Goal: Task Accomplishment & Management: Use online tool/utility

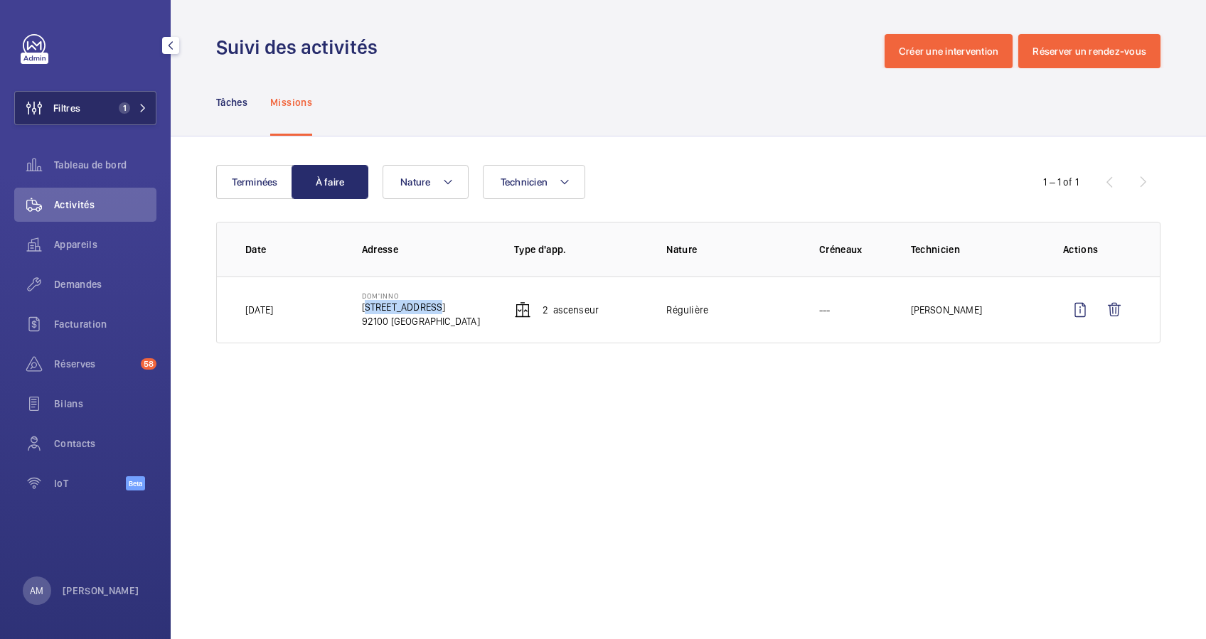
click at [139, 108] on mat-icon at bounding box center [143, 108] width 9 height 9
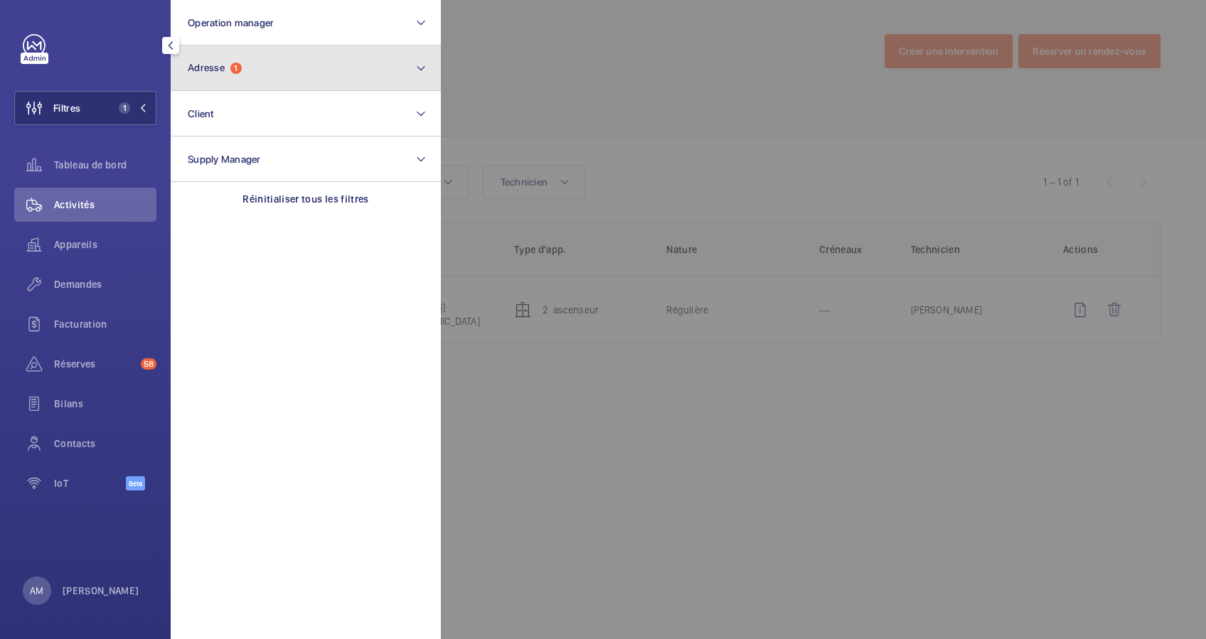
click at [220, 54] on button "Adresse 1" at bounding box center [306, 69] width 270 height 46
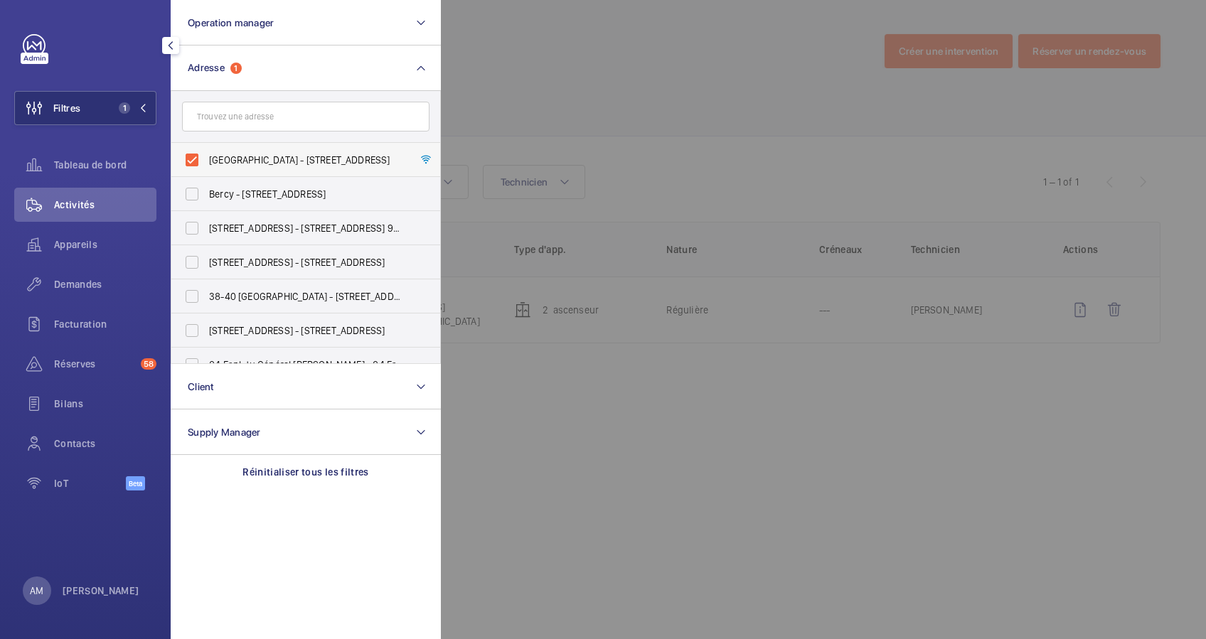
click at [198, 159] on label "DOM'INNO - 19 RUE DU DOME, BOULOGNE-BILLANCOURT 92100" at bounding box center [294, 160] width 247 height 34
click at [198, 159] on input "DOM'INNO - 19 RUE DU DOME, BOULOGNE-BILLANCOURT 92100" at bounding box center [192, 160] width 28 height 28
checkbox input "false"
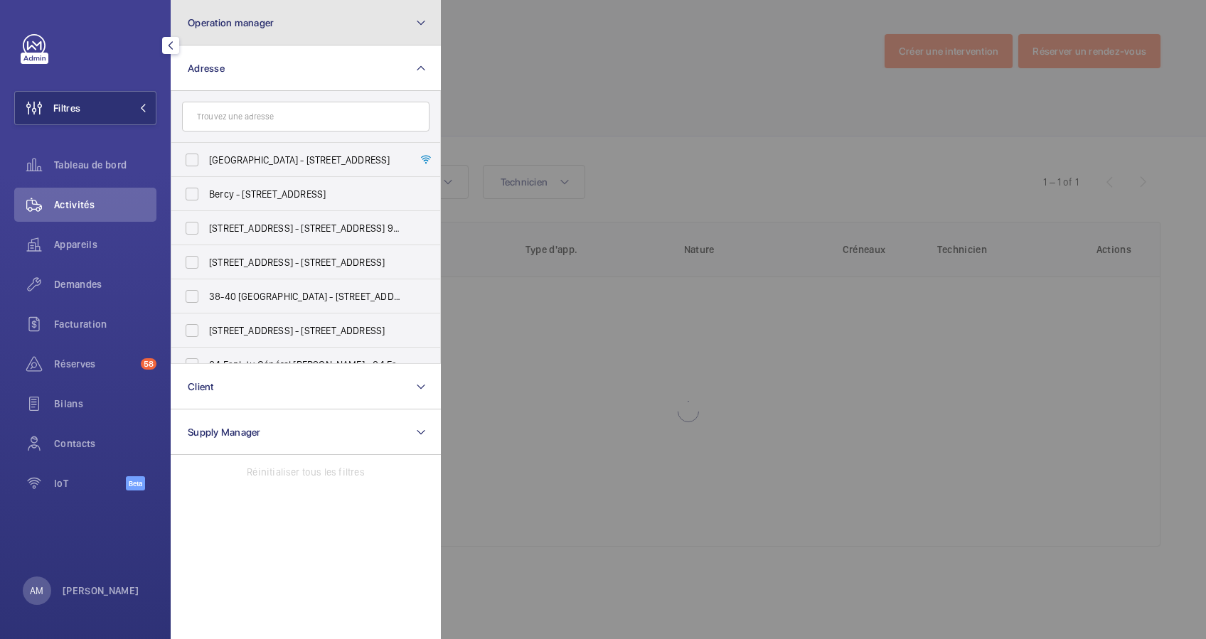
click at [266, 24] on span "Operation manager" at bounding box center [231, 22] width 86 height 11
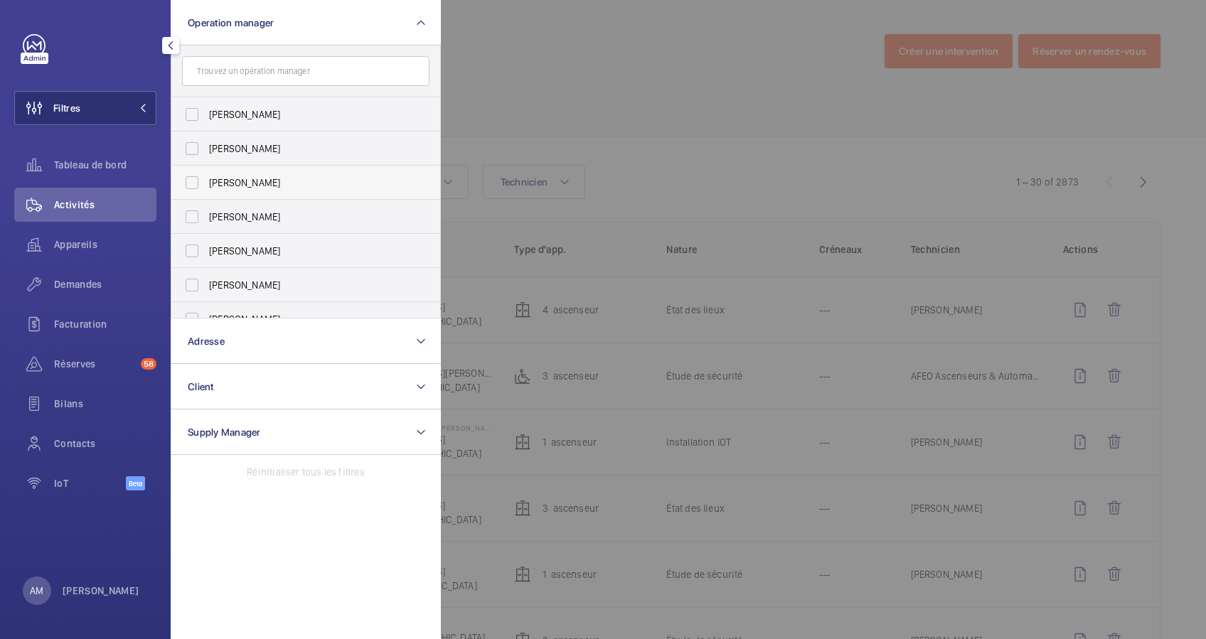
click at [200, 178] on label "[PERSON_NAME]" at bounding box center [294, 183] width 247 height 34
click at [200, 178] on input "[PERSON_NAME]" at bounding box center [192, 183] width 28 height 28
checkbox input "true"
click at [507, 83] on div at bounding box center [1044, 319] width 1206 height 639
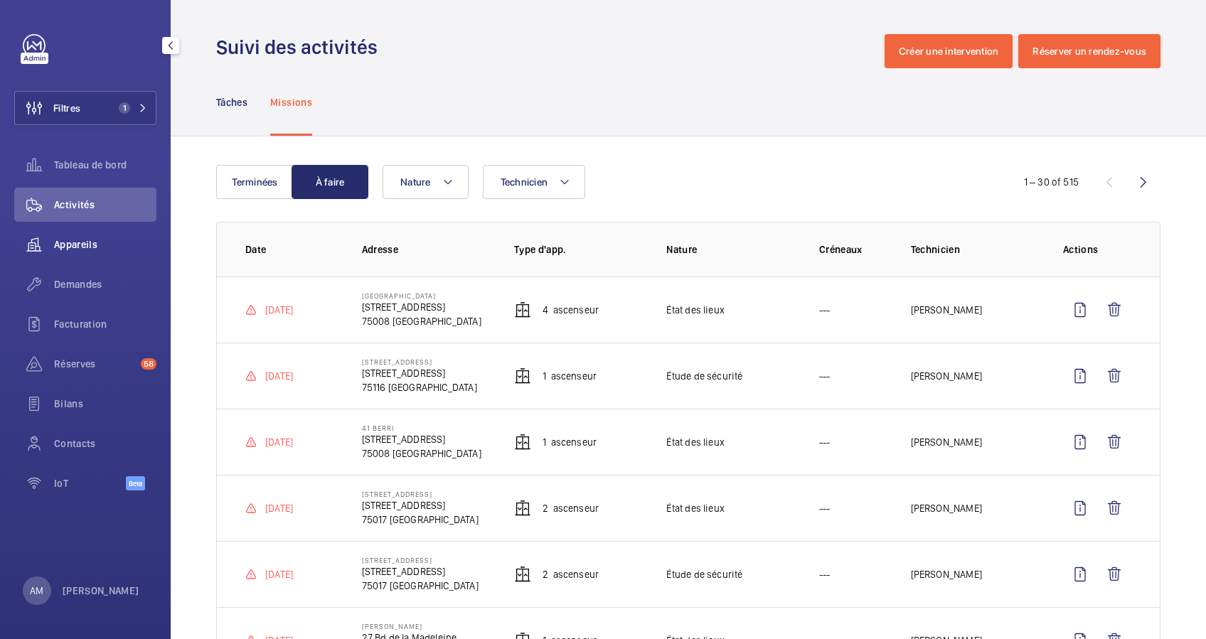
click at [71, 235] on div "Appareils" at bounding box center [85, 245] width 142 height 34
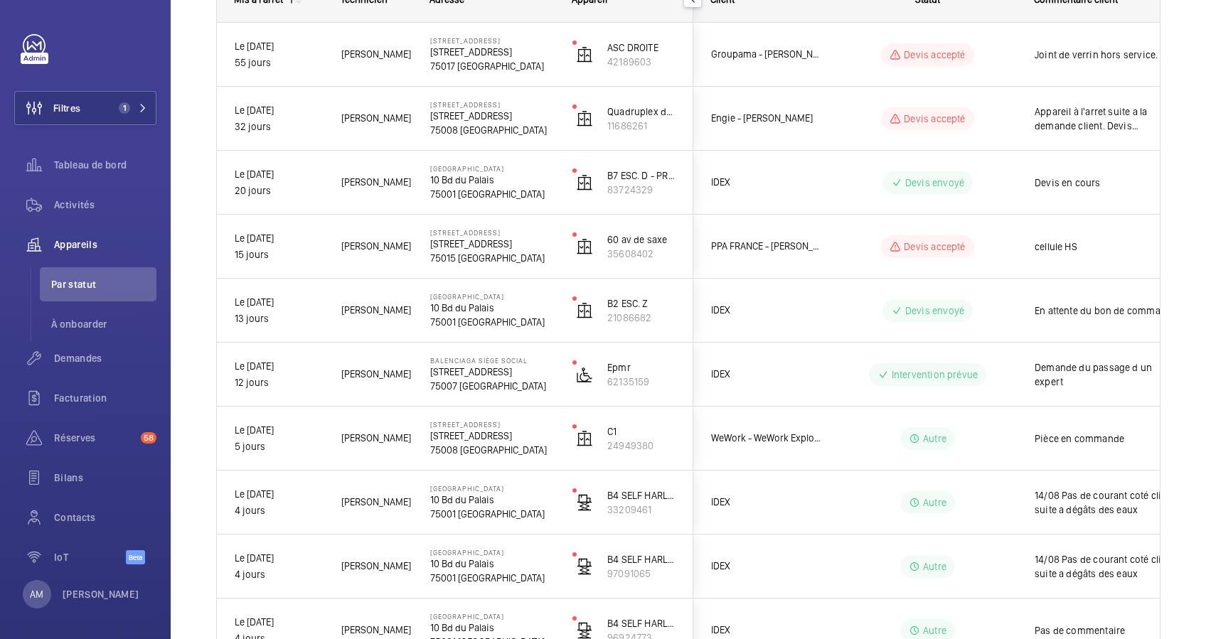
scroll to position [473, 0]
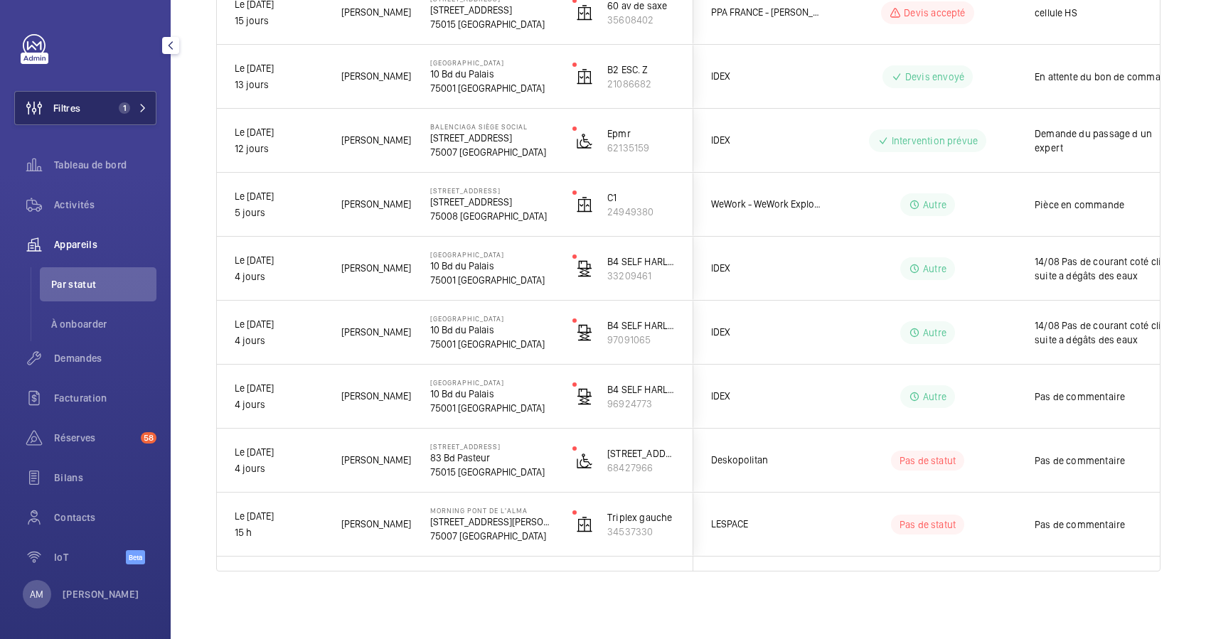
click at [119, 107] on span "1" at bounding box center [124, 107] width 11 height 11
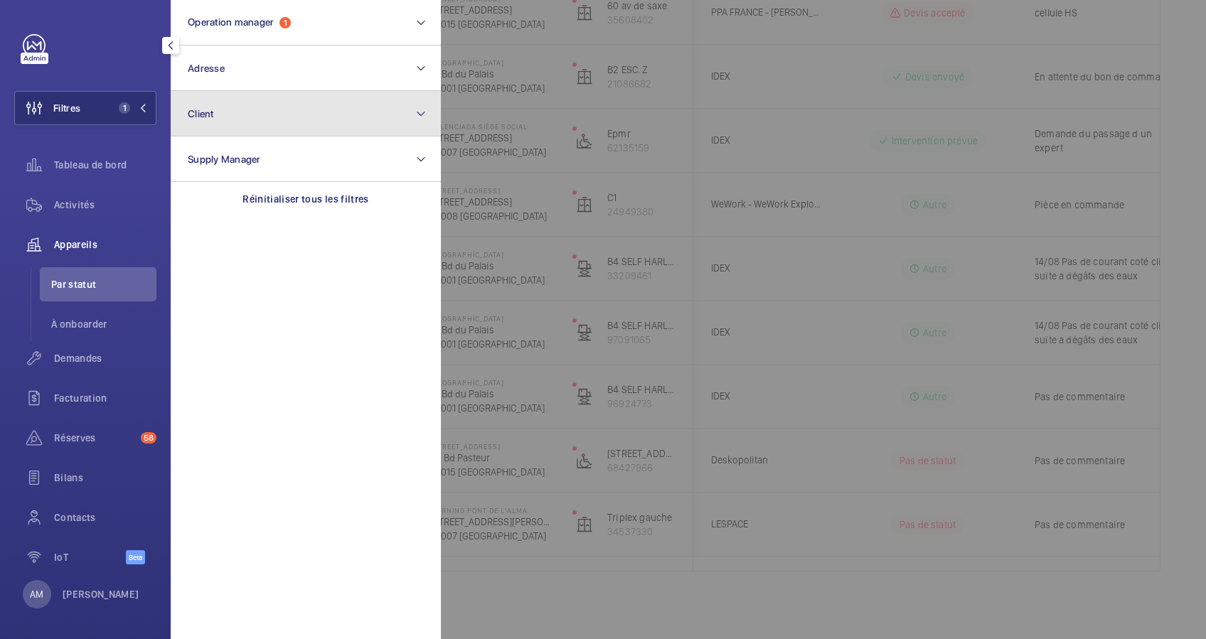
click at [293, 110] on button "Client" at bounding box center [306, 114] width 270 height 46
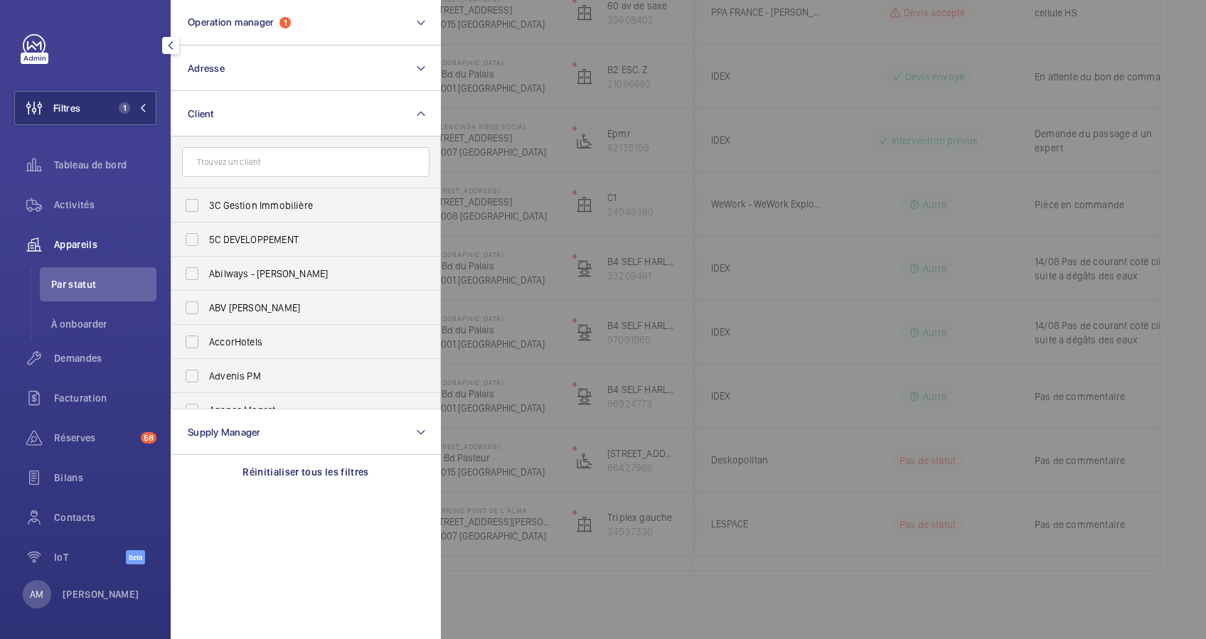
click at [275, 167] on input "text" at bounding box center [305, 162] width 247 height 30
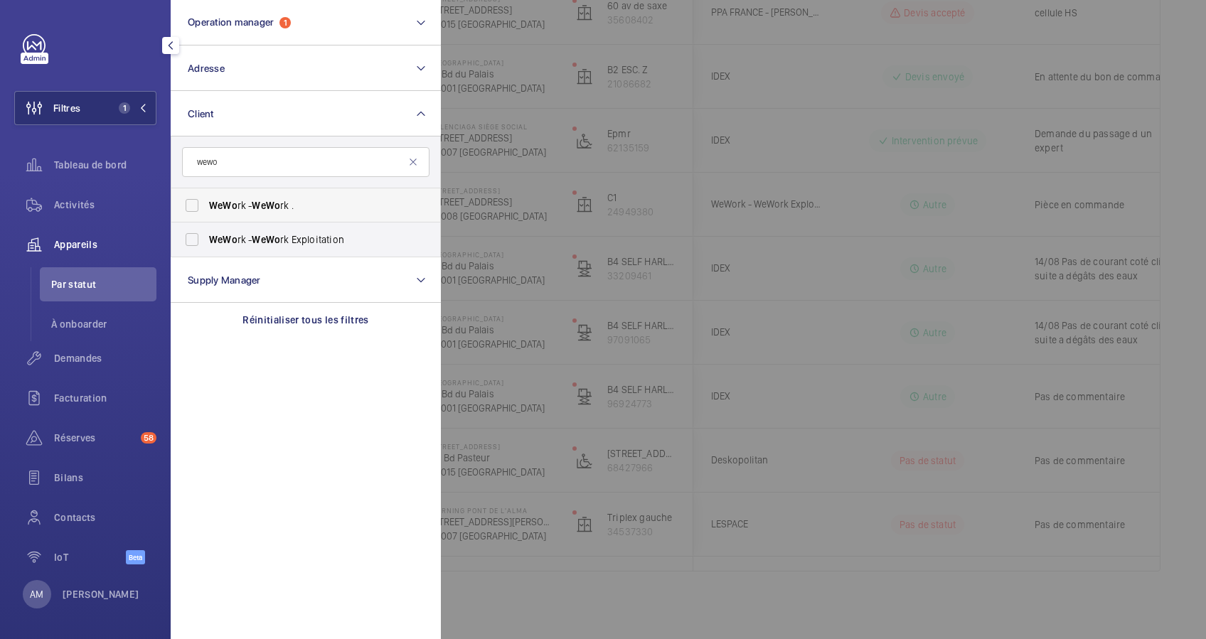
type input "wewo"
click at [195, 203] on label "WeWo rk - WeWo rk ." at bounding box center [294, 205] width 247 height 34
click at [195, 203] on input "WeWo rk - WeWo rk ." at bounding box center [192, 205] width 28 height 28
checkbox input "true"
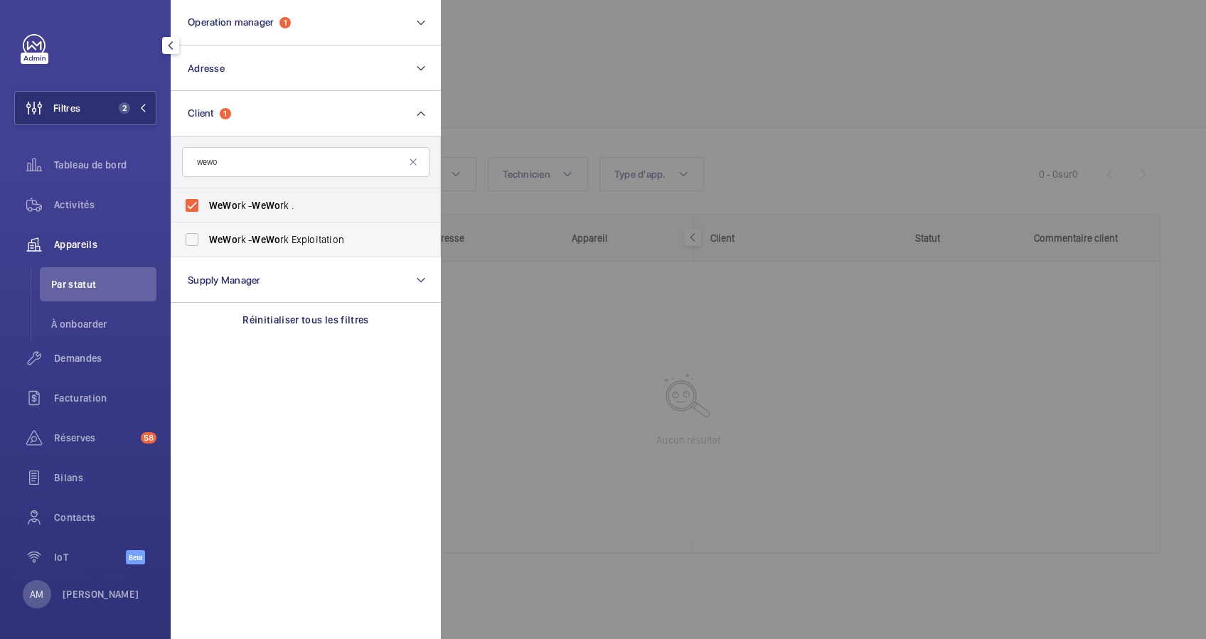
click at [188, 247] on label "WeWo rk - WeWo rk Exploitation" at bounding box center [294, 240] width 247 height 34
click at [188, 247] on input "WeWo rk - WeWo rk Exploitation" at bounding box center [192, 239] width 28 height 28
checkbox input "true"
click at [644, 51] on div at bounding box center [1044, 319] width 1206 height 639
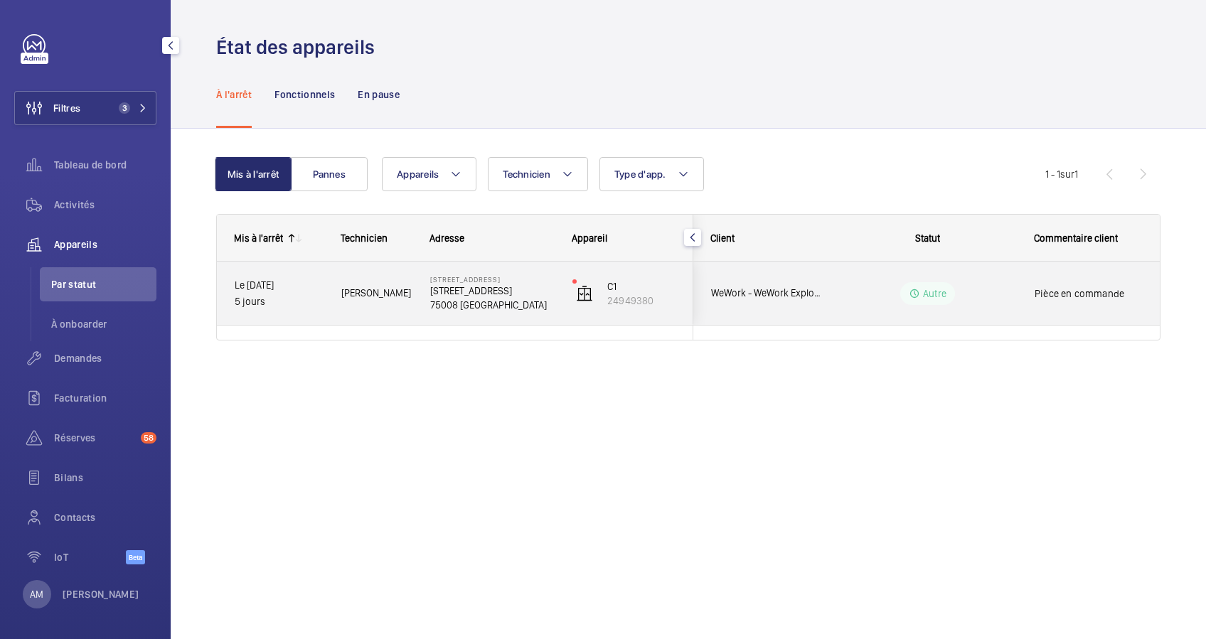
click at [437, 279] on p "[STREET_ADDRESS]" at bounding box center [492, 279] width 124 height 9
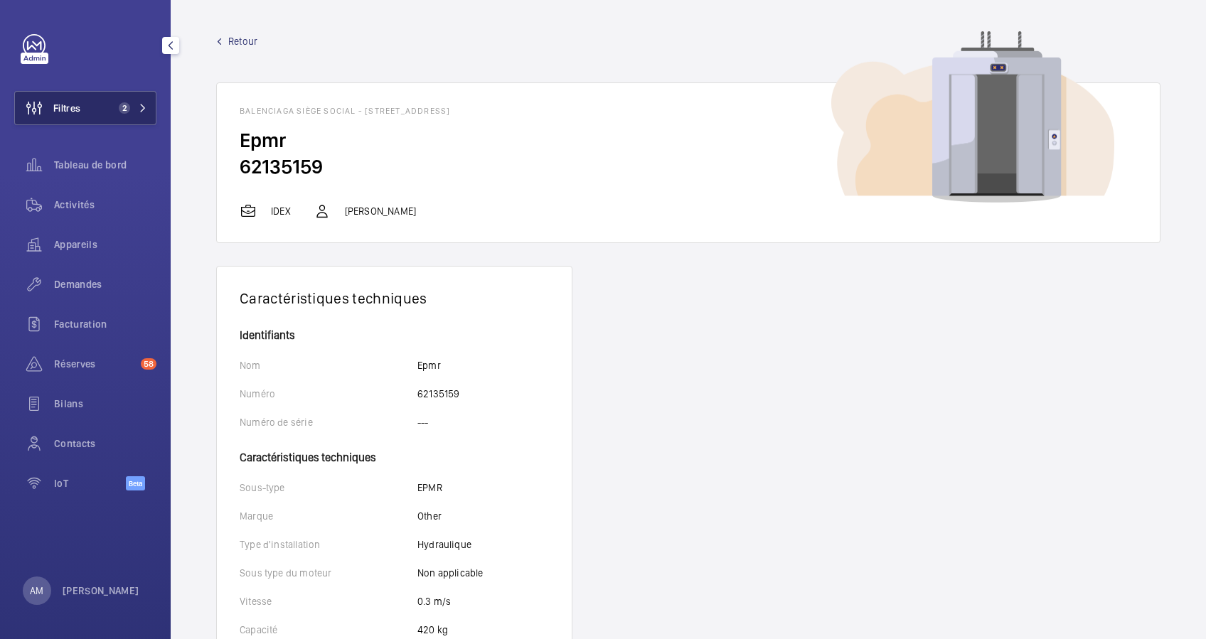
click at [132, 107] on span "2" at bounding box center [130, 107] width 34 height 11
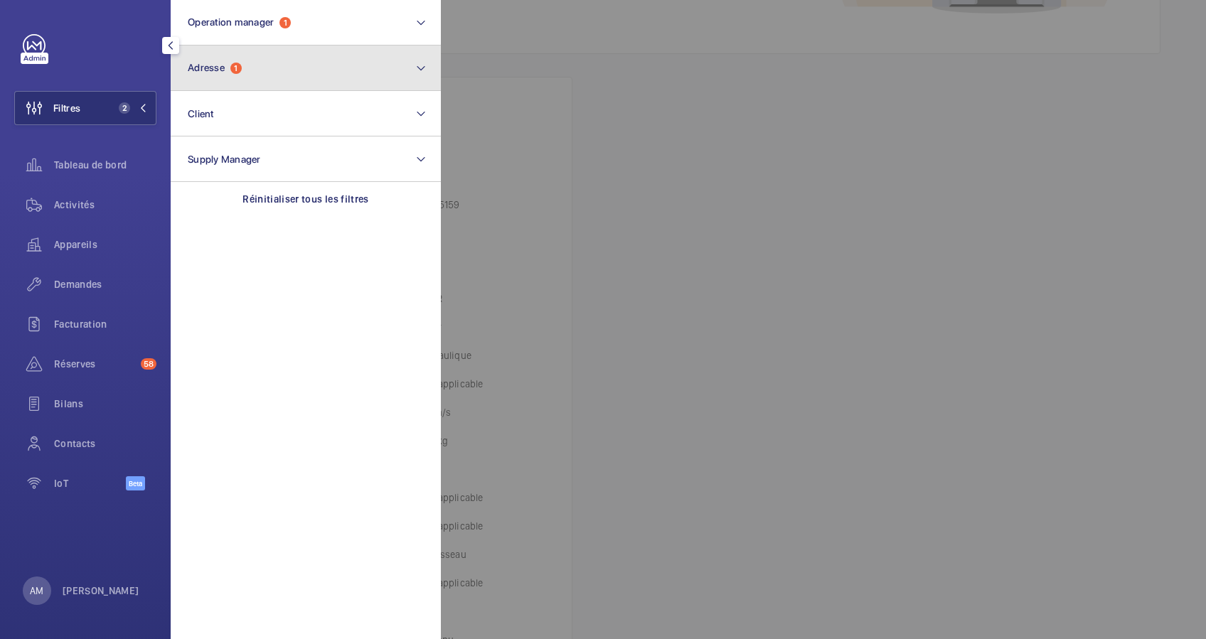
click at [248, 68] on button "Adresse 1" at bounding box center [306, 69] width 270 height 46
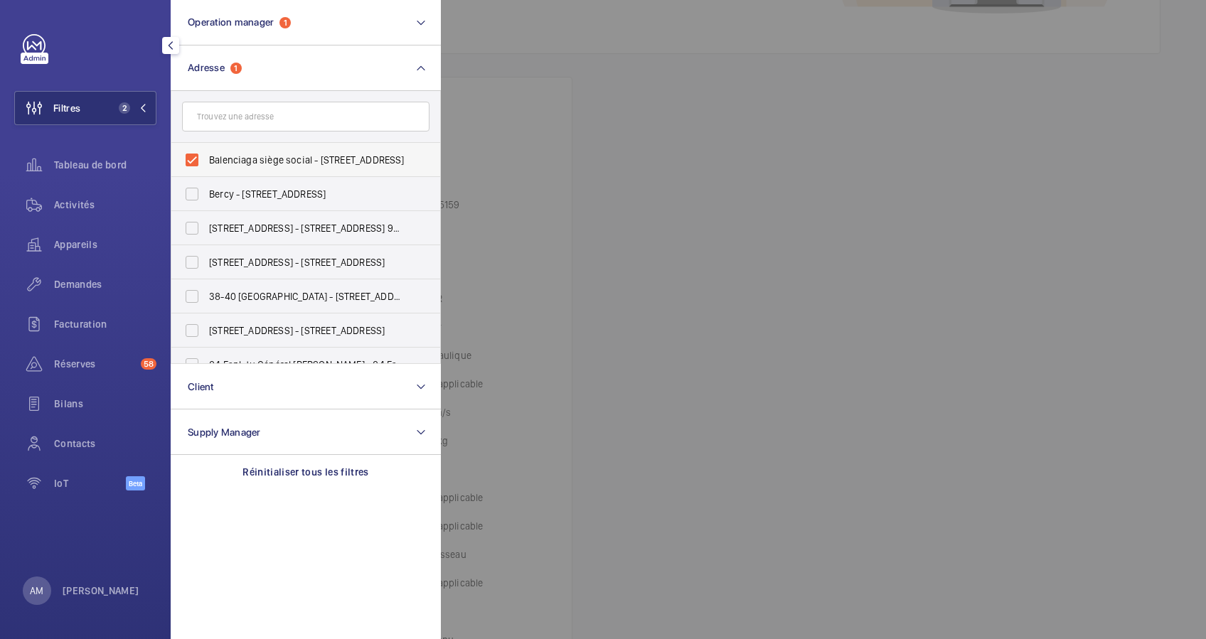
click at [191, 159] on label "Balenciaga siège social - 16 Rue Vaneau, PARIS 75007" at bounding box center [294, 160] width 247 height 34
click at [191, 159] on input "Balenciaga siège social - 16 Rue Vaneau, PARIS 75007" at bounding box center [192, 160] width 28 height 28
checkbox input "false"
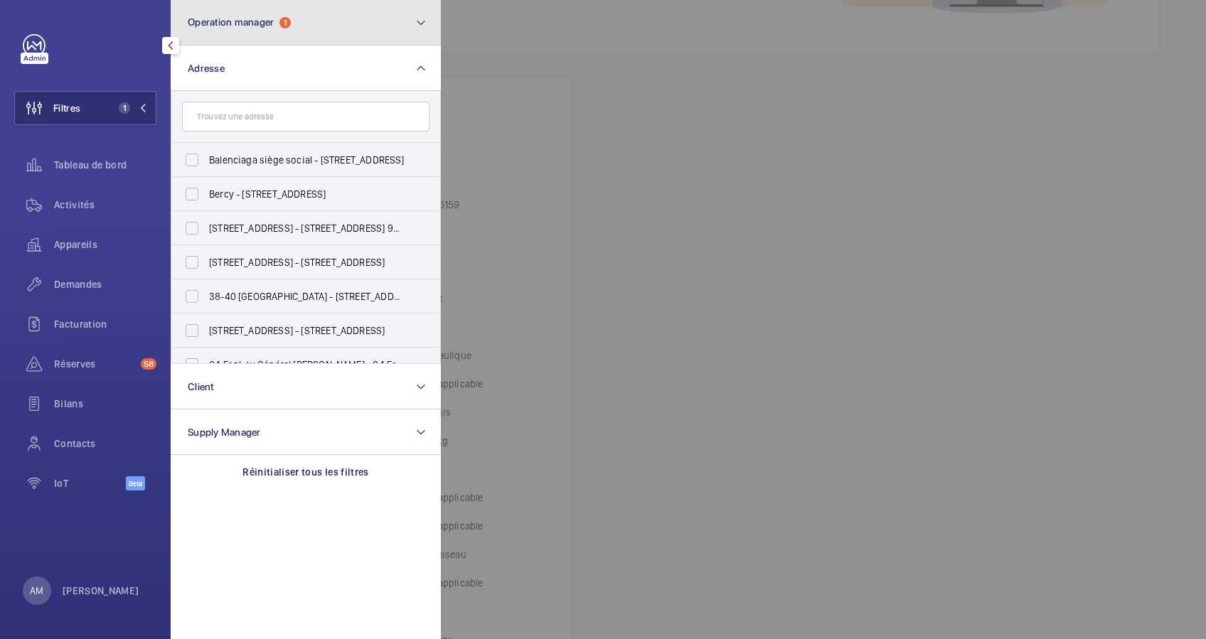
click at [338, 11] on button "Operation manager 1" at bounding box center [306, 23] width 270 height 46
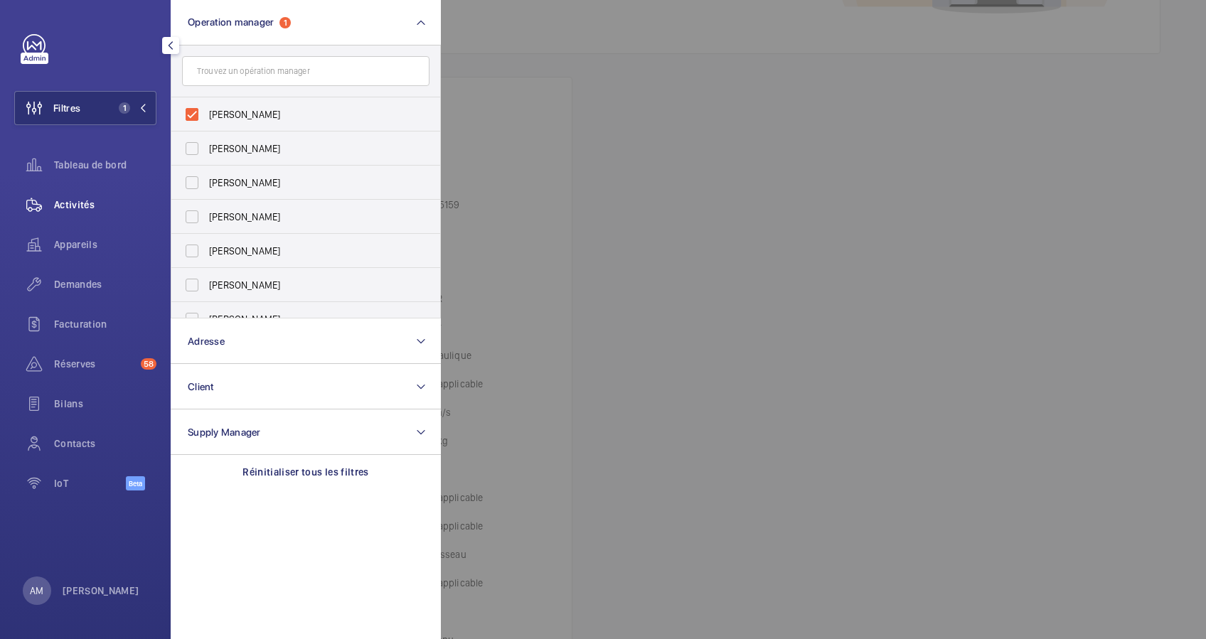
click at [68, 203] on span "Activités" at bounding box center [105, 205] width 102 height 14
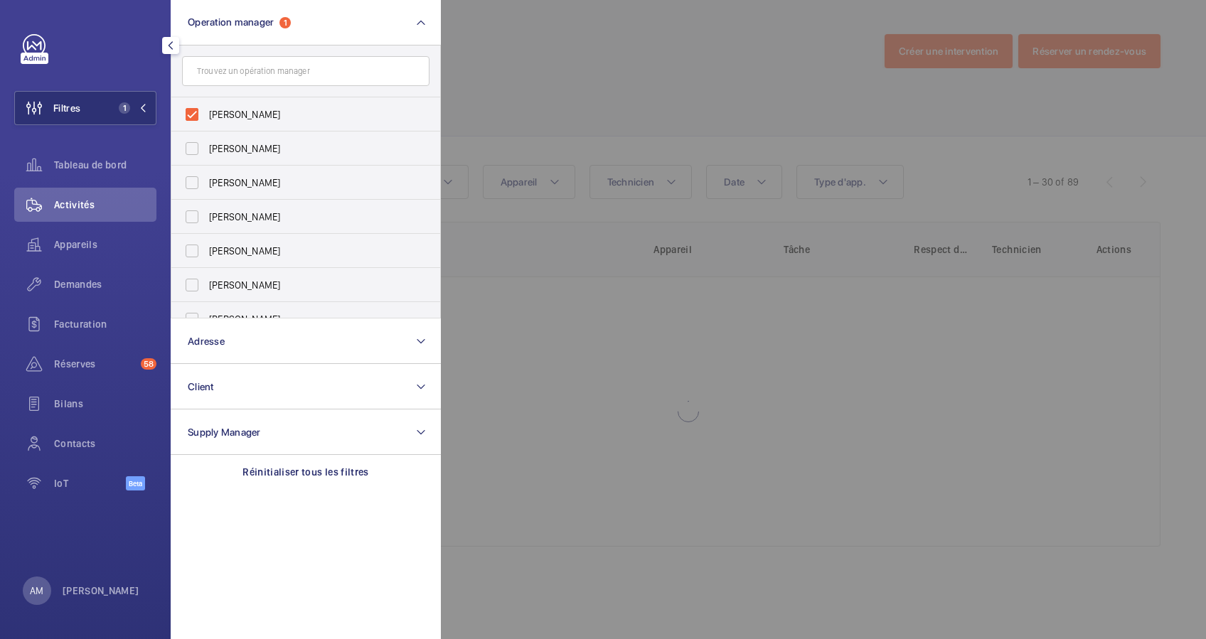
click at [514, 44] on div at bounding box center [1044, 319] width 1206 height 639
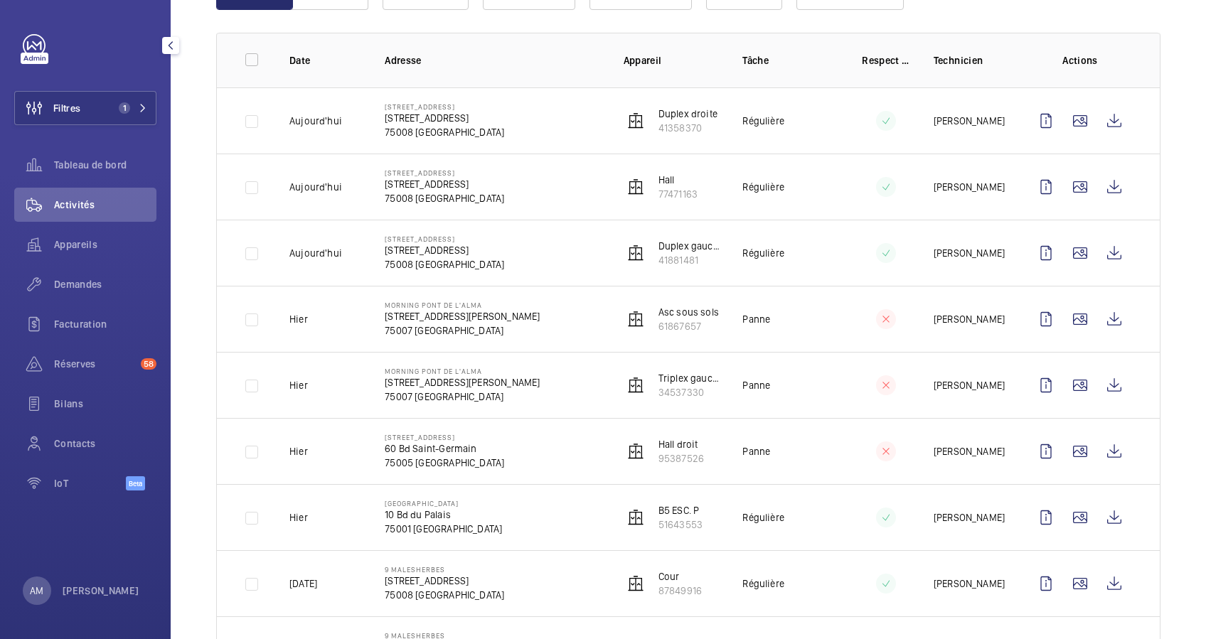
scroll to position [95, 0]
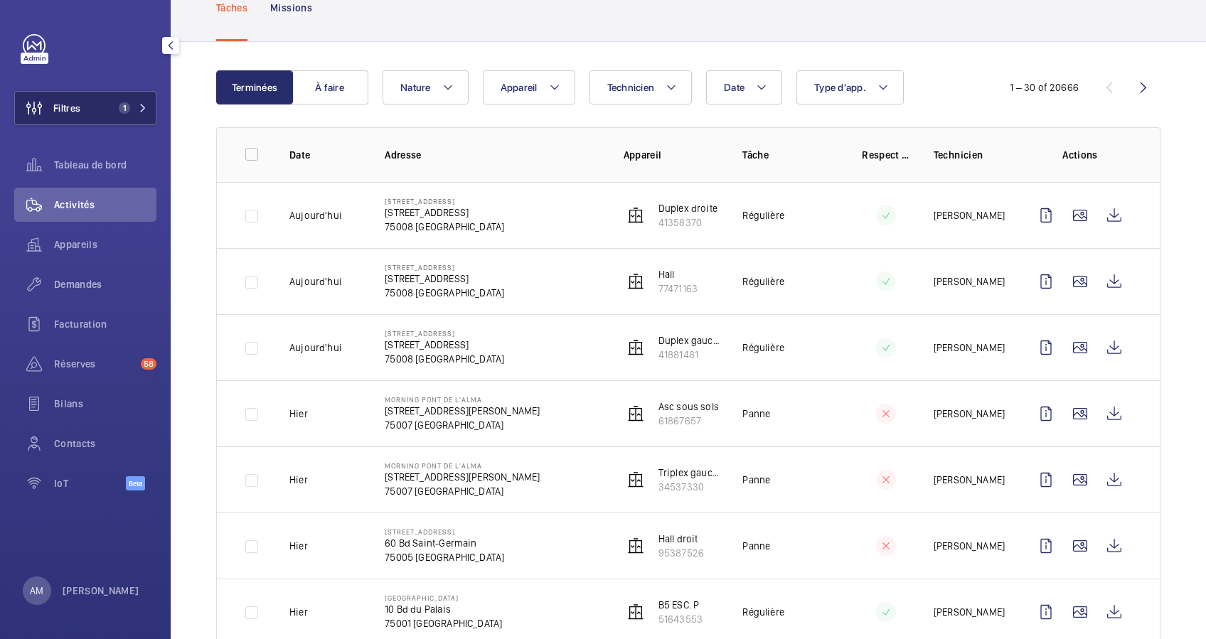
click at [151, 113] on button "Filtres 1" at bounding box center [85, 108] width 142 height 34
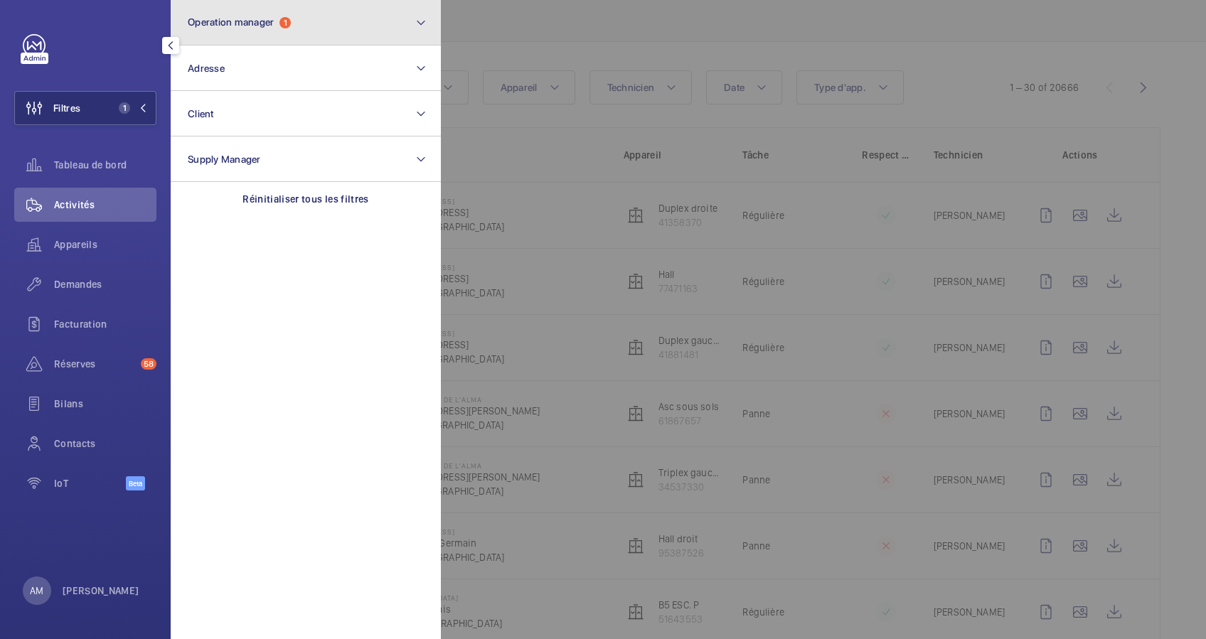
click at [335, 38] on button "Operation manager 1" at bounding box center [306, 23] width 270 height 46
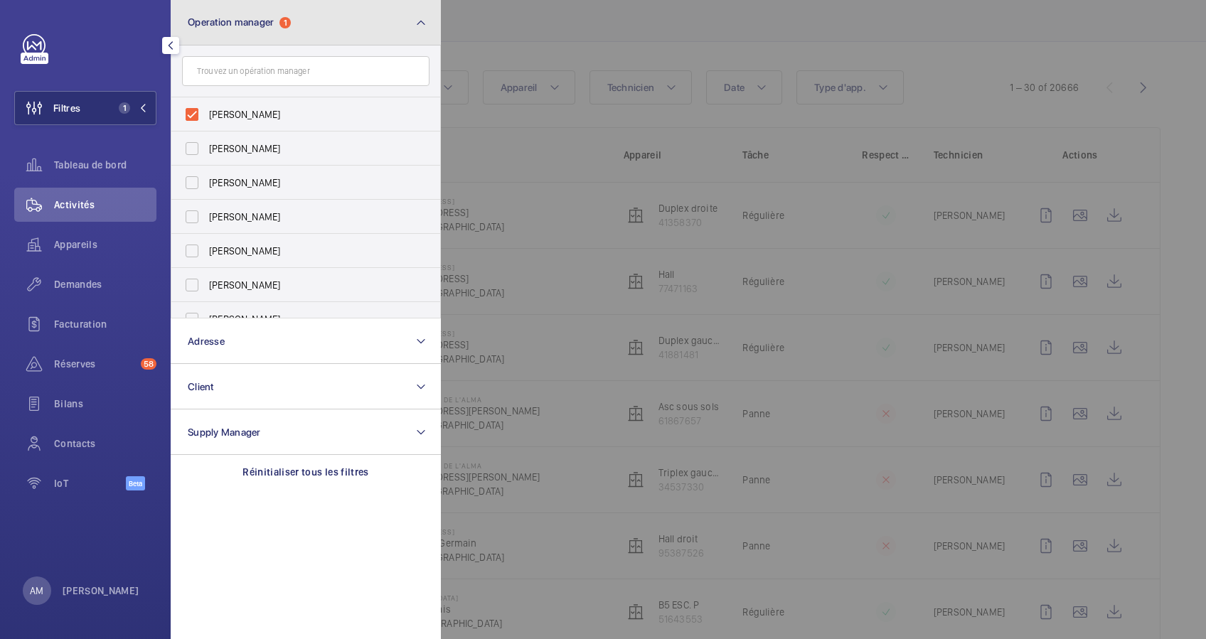
click at [353, 28] on button "Operation manager 1" at bounding box center [306, 23] width 270 height 46
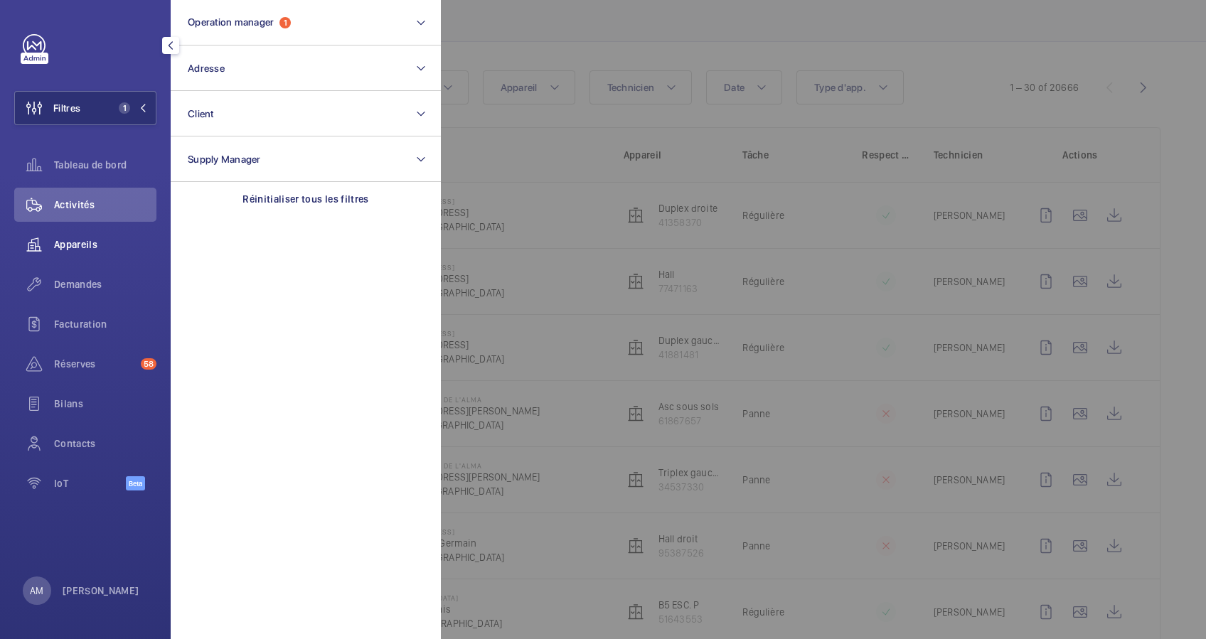
click at [80, 236] on div "Appareils" at bounding box center [85, 245] width 142 height 34
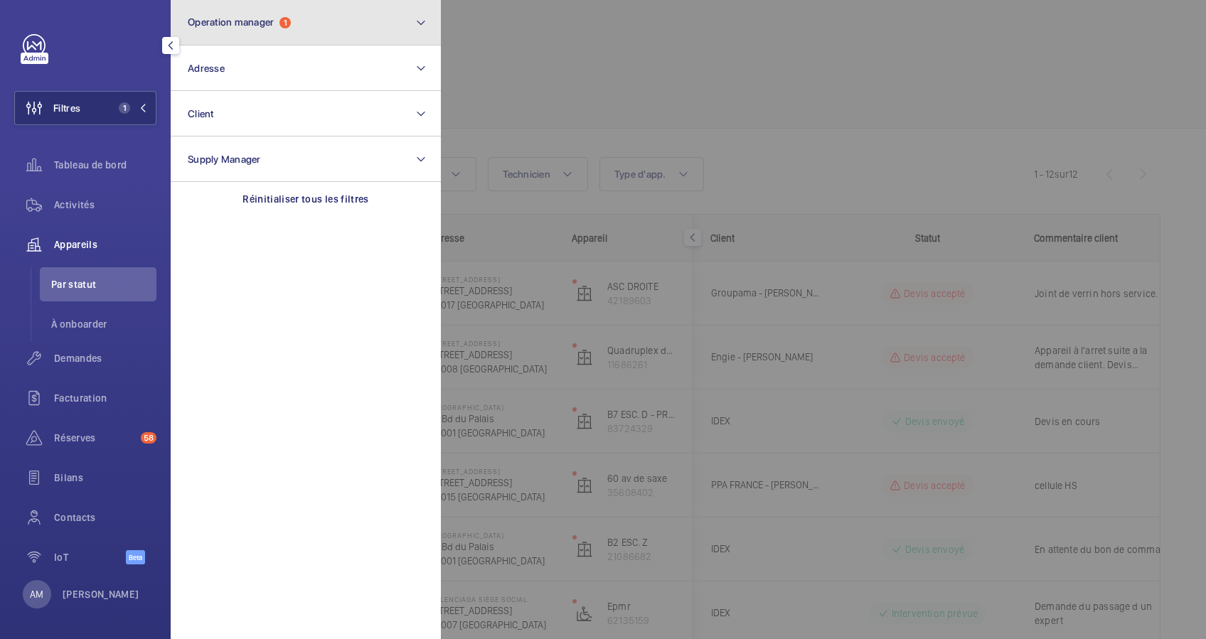
click at [282, 34] on button "Operation manager 1" at bounding box center [306, 23] width 270 height 46
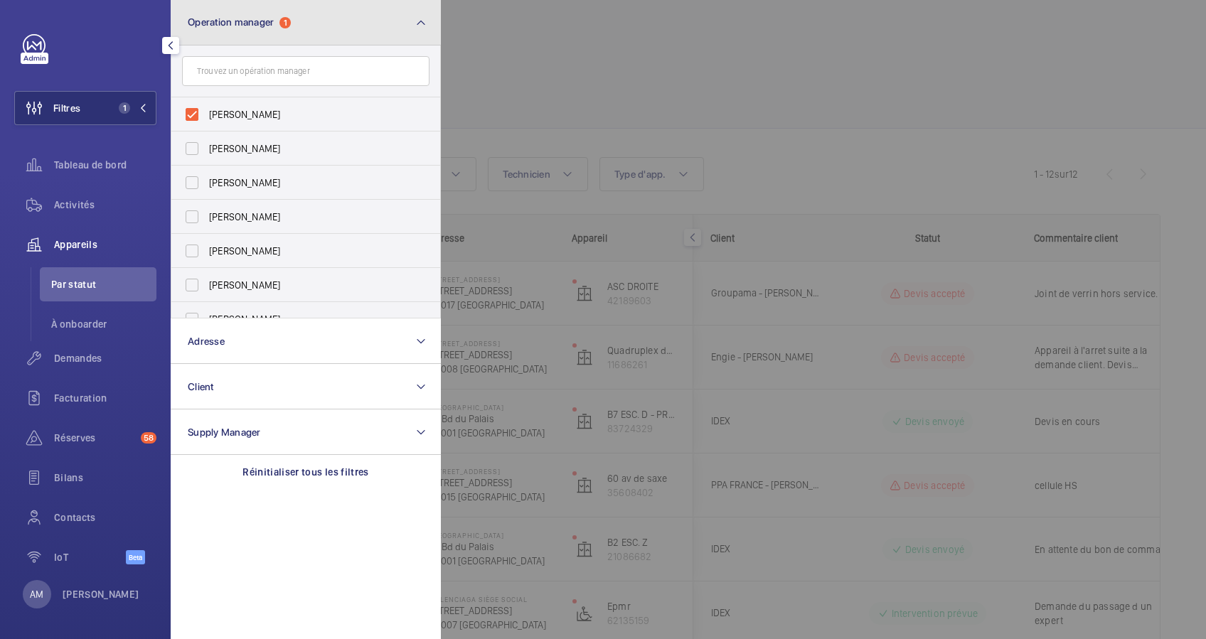
click at [392, 22] on button "Operation manager 1" at bounding box center [306, 23] width 270 height 46
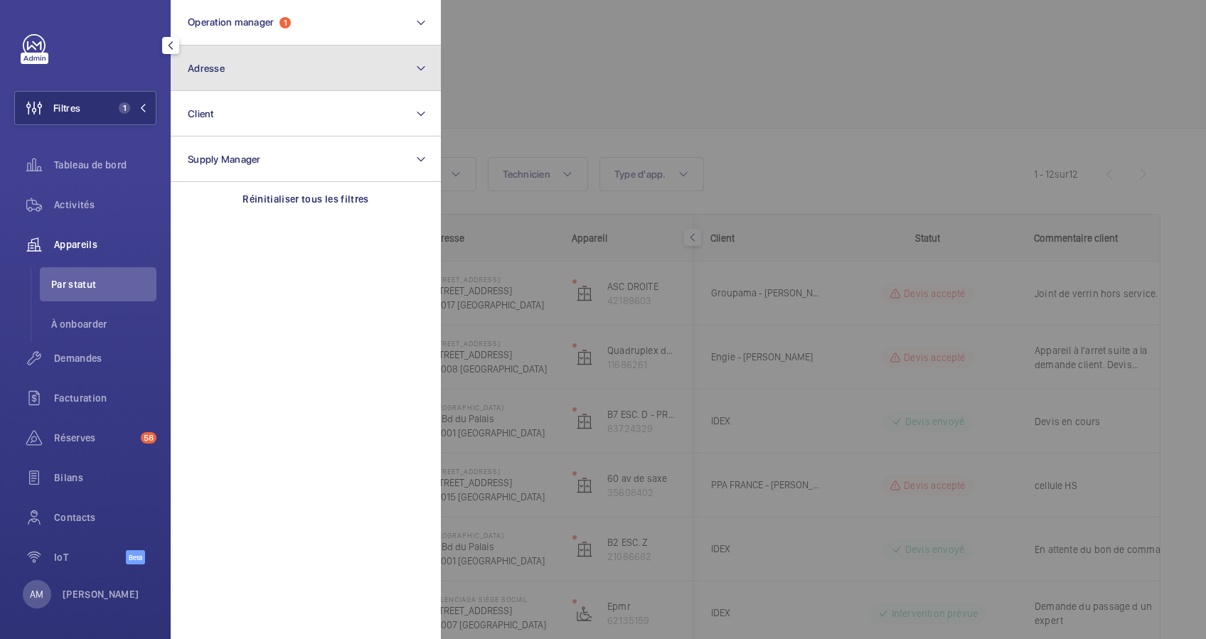
click at [237, 65] on button "Adresse" at bounding box center [306, 69] width 270 height 46
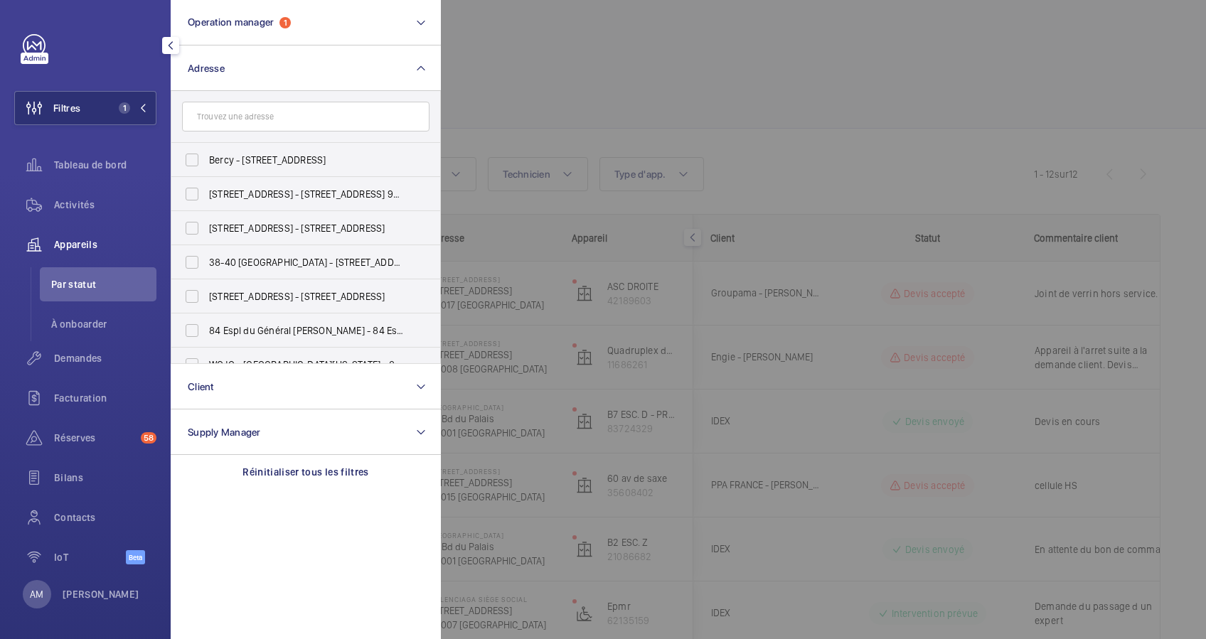
click at [237, 110] on input "text" at bounding box center [305, 117] width 247 height 30
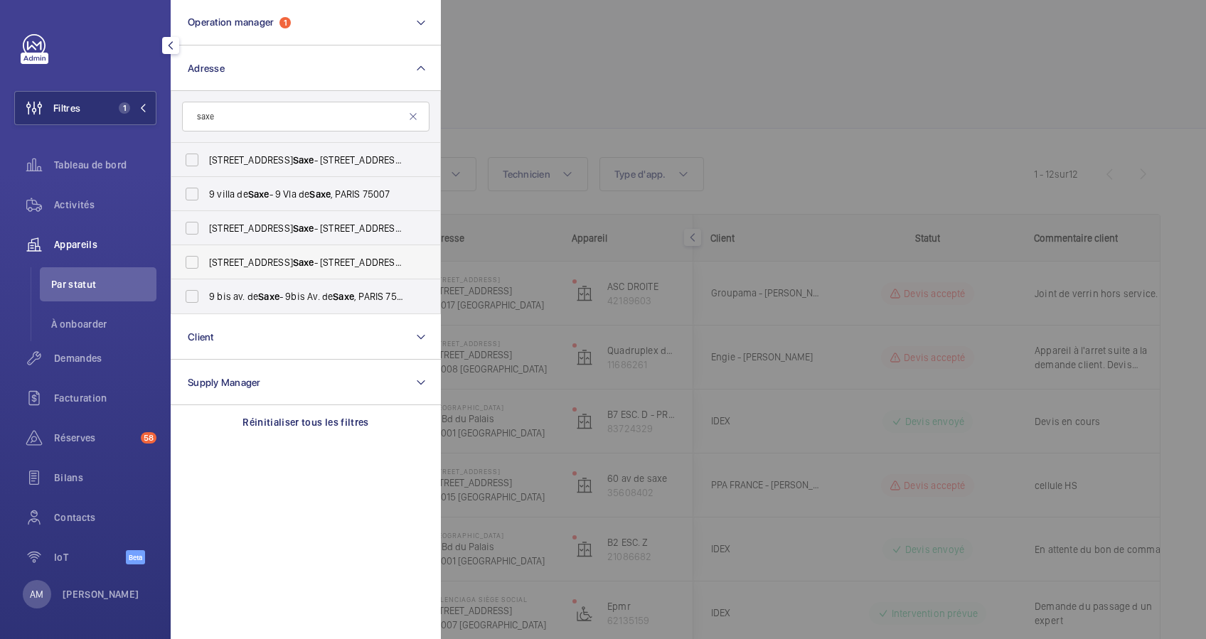
type input "saxe"
click at [196, 262] on label "60 Avenue de Saxe - 60 Avenue de Saxe , 75015 PARIS, PARIS 75015" at bounding box center [294, 262] width 247 height 34
click at [196, 262] on input "60 Avenue de Saxe - 60 Avenue de Saxe , 75015 PARIS, PARIS 75015" at bounding box center [192, 262] width 28 height 28
checkbox input "true"
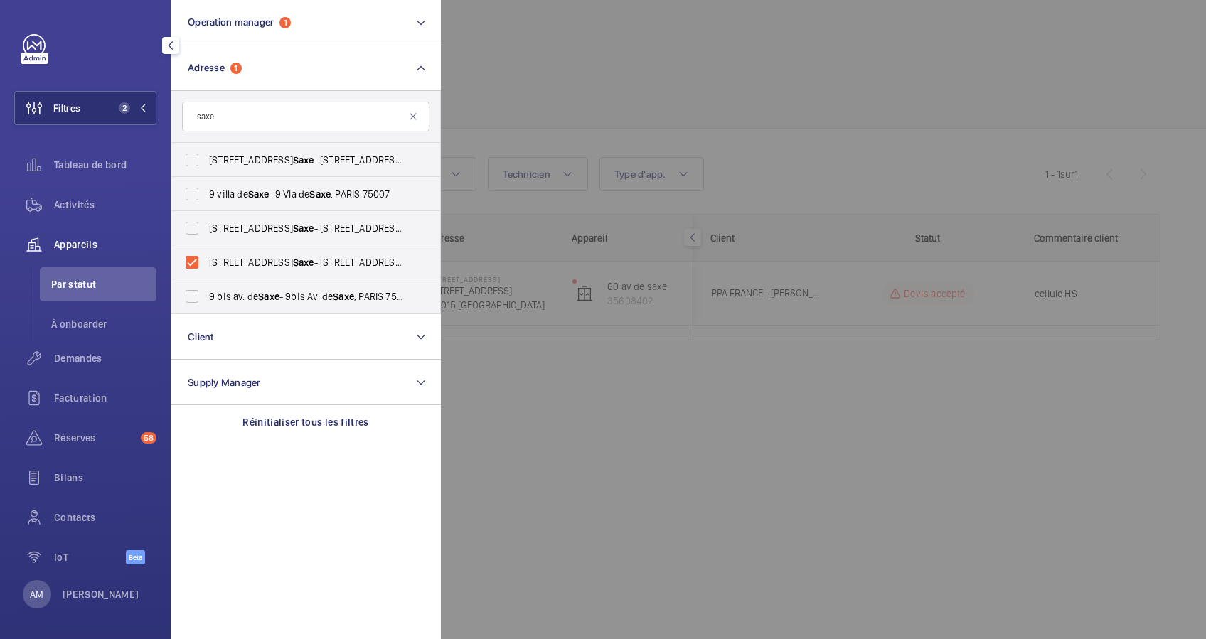
click at [641, 109] on div at bounding box center [1044, 319] width 1206 height 639
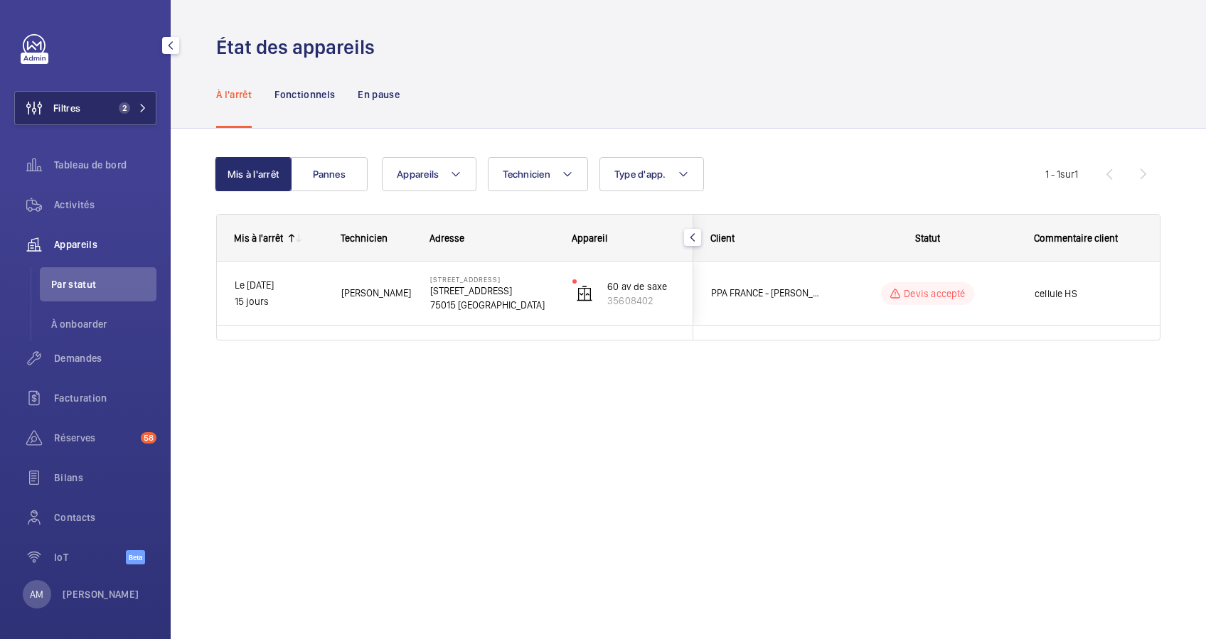
click at [113, 104] on span "2" at bounding box center [121, 107] width 17 height 11
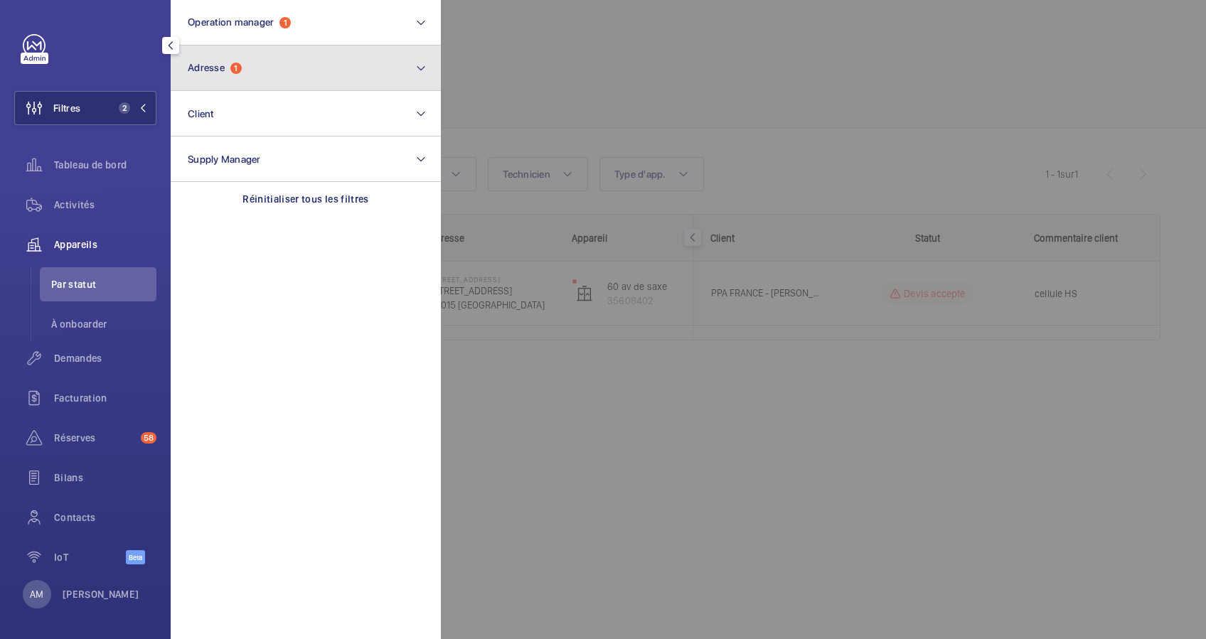
click at [227, 76] on button "Adresse 1" at bounding box center [306, 69] width 270 height 46
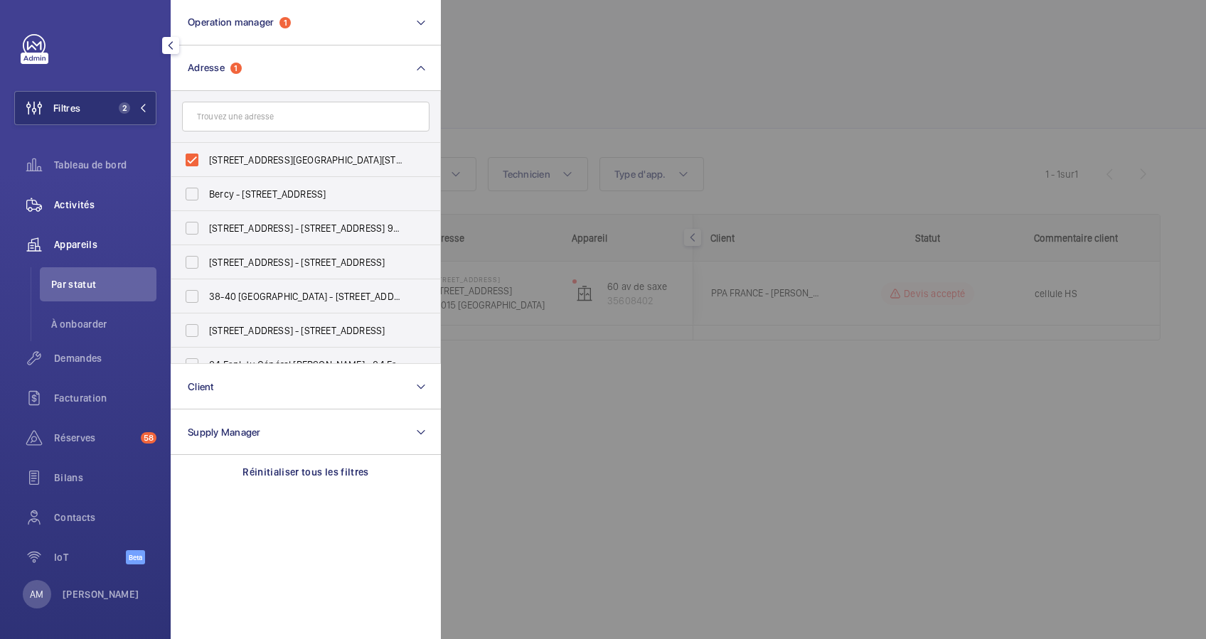
click at [68, 213] on div "Activités" at bounding box center [85, 205] width 142 height 34
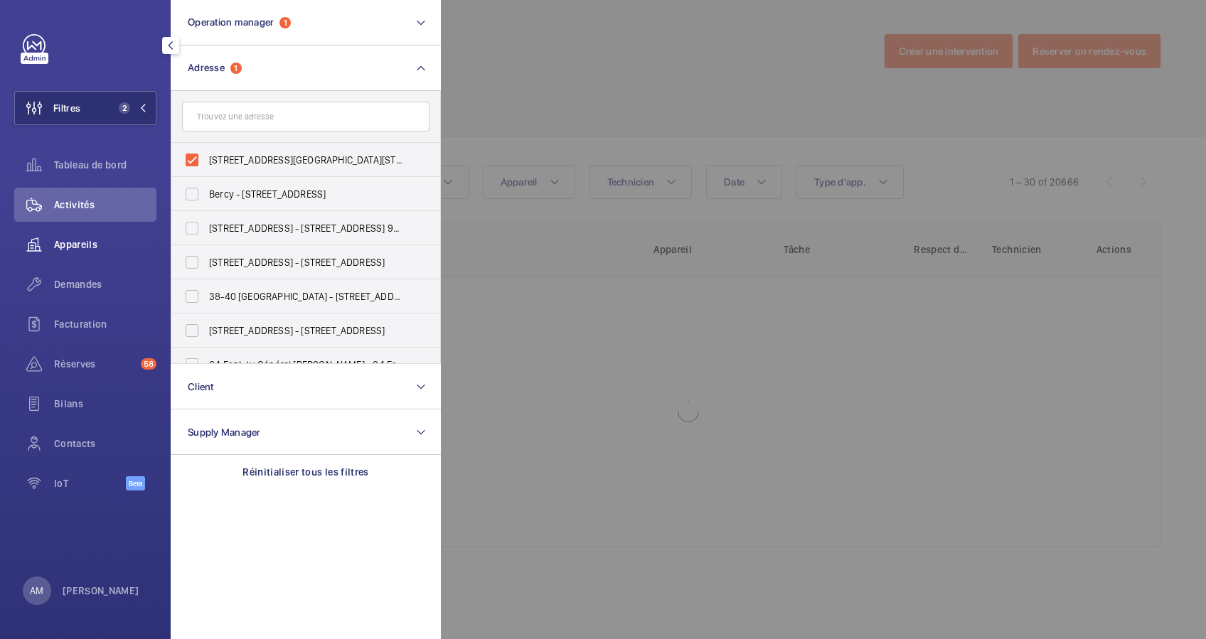
click at [68, 236] on div "Appareils" at bounding box center [85, 245] width 142 height 34
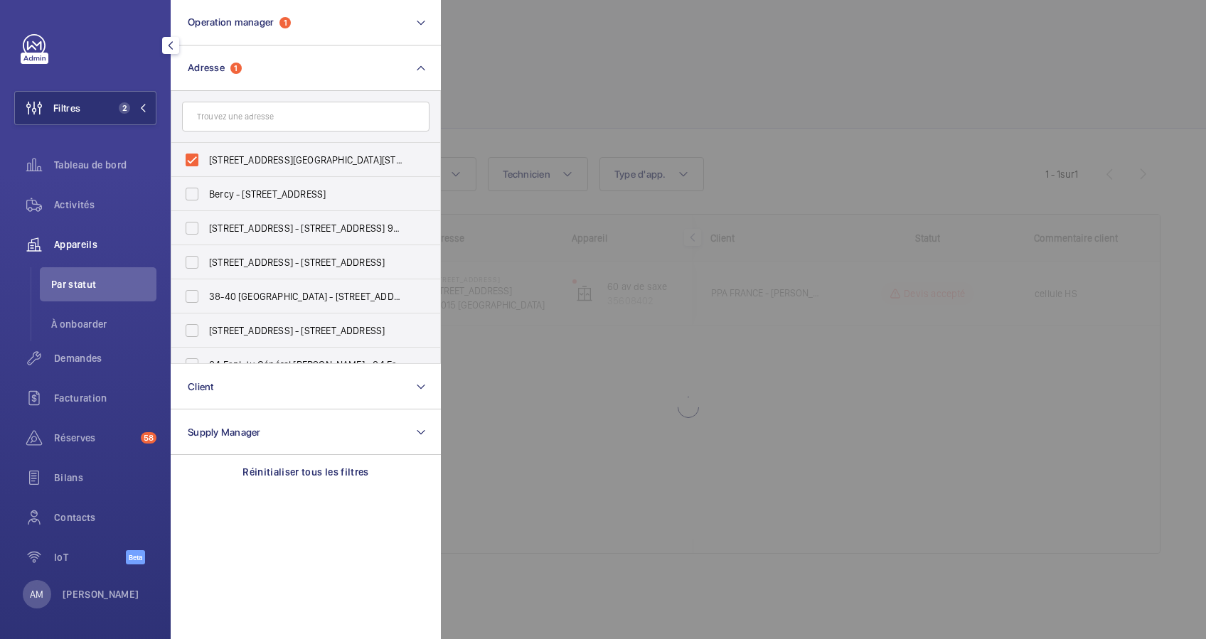
click at [690, 64] on div at bounding box center [1044, 319] width 1206 height 639
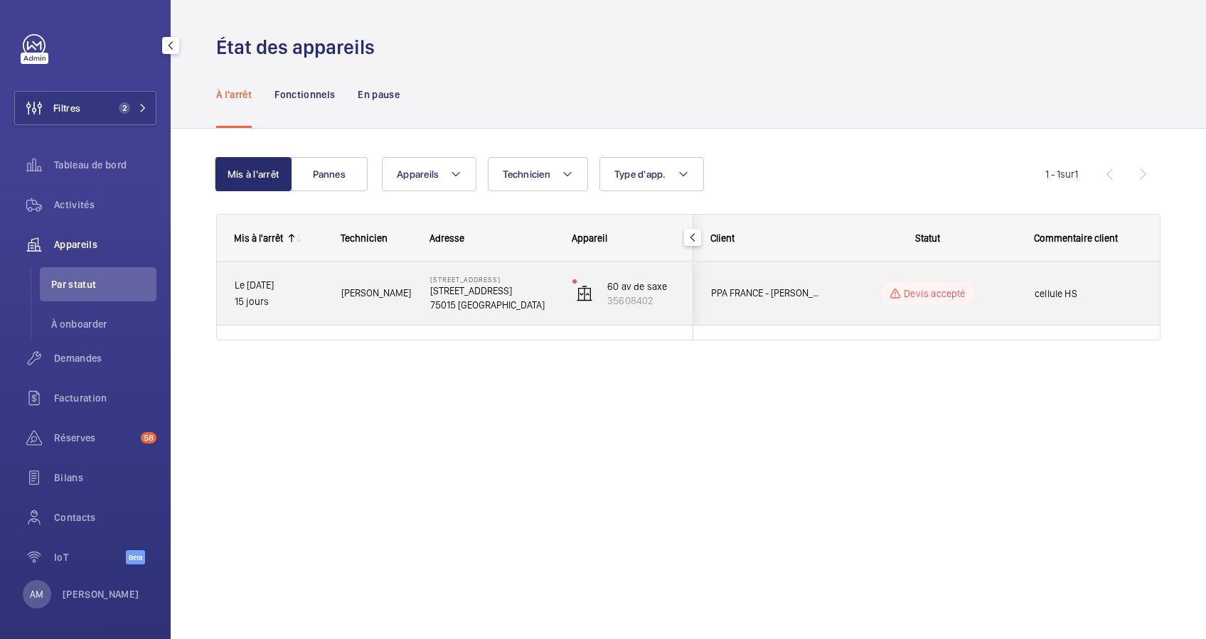
click at [830, 287] on div "Devis accepté" at bounding box center [919, 293] width 194 height 51
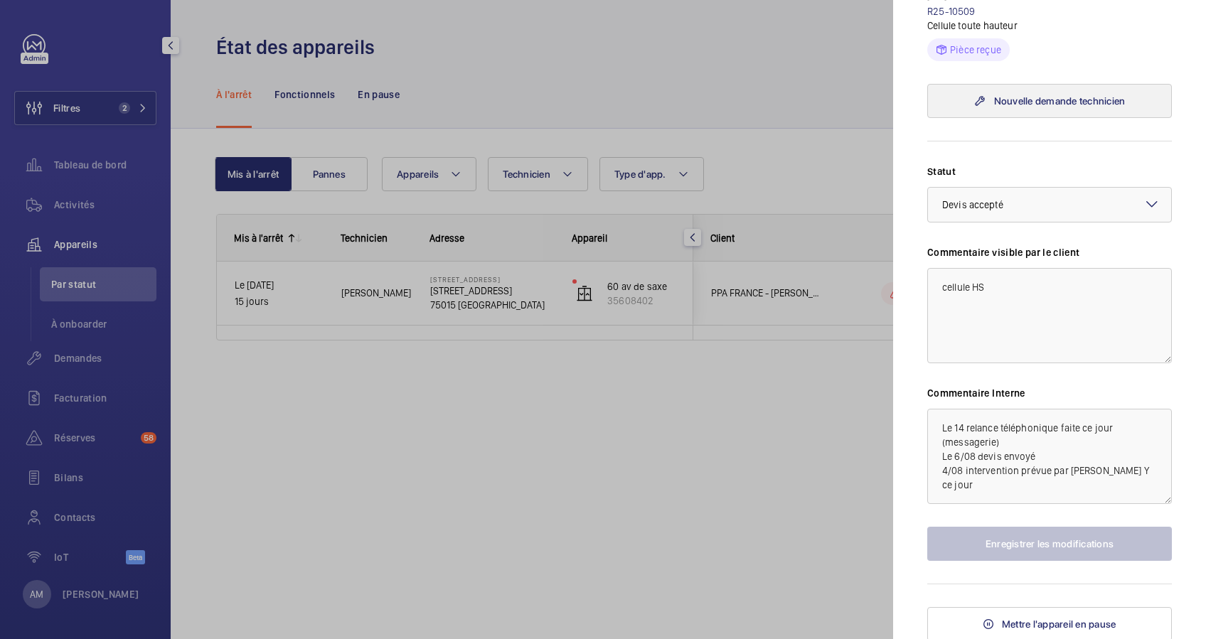
scroll to position [473, 0]
click at [97, 102] on div at bounding box center [603, 319] width 1206 height 639
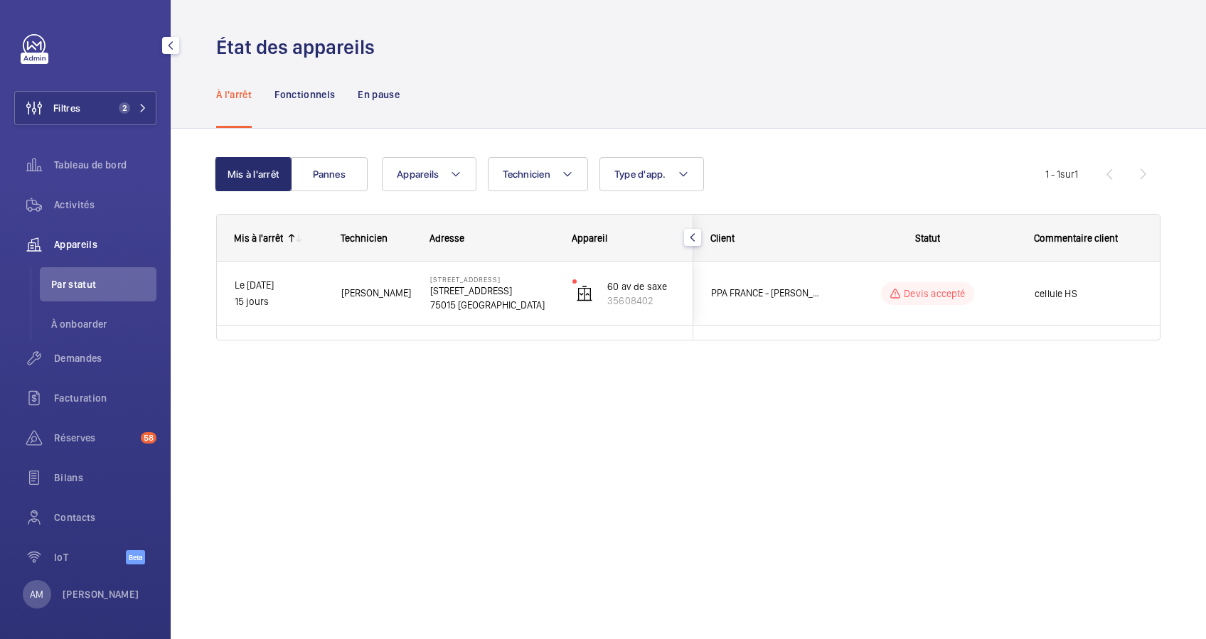
click at [156, 109] on div at bounding box center [603, 319] width 1206 height 639
click at [146, 108] on button "Filtres 2" at bounding box center [85, 108] width 142 height 34
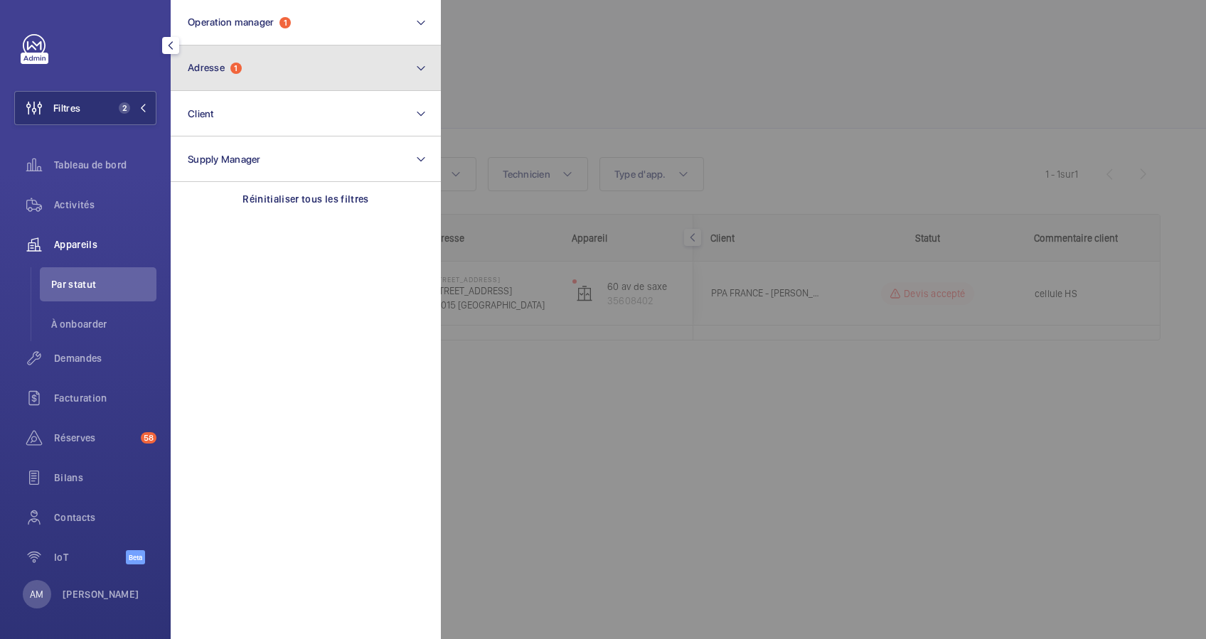
click at [228, 58] on button "Adresse 1" at bounding box center [306, 69] width 270 height 46
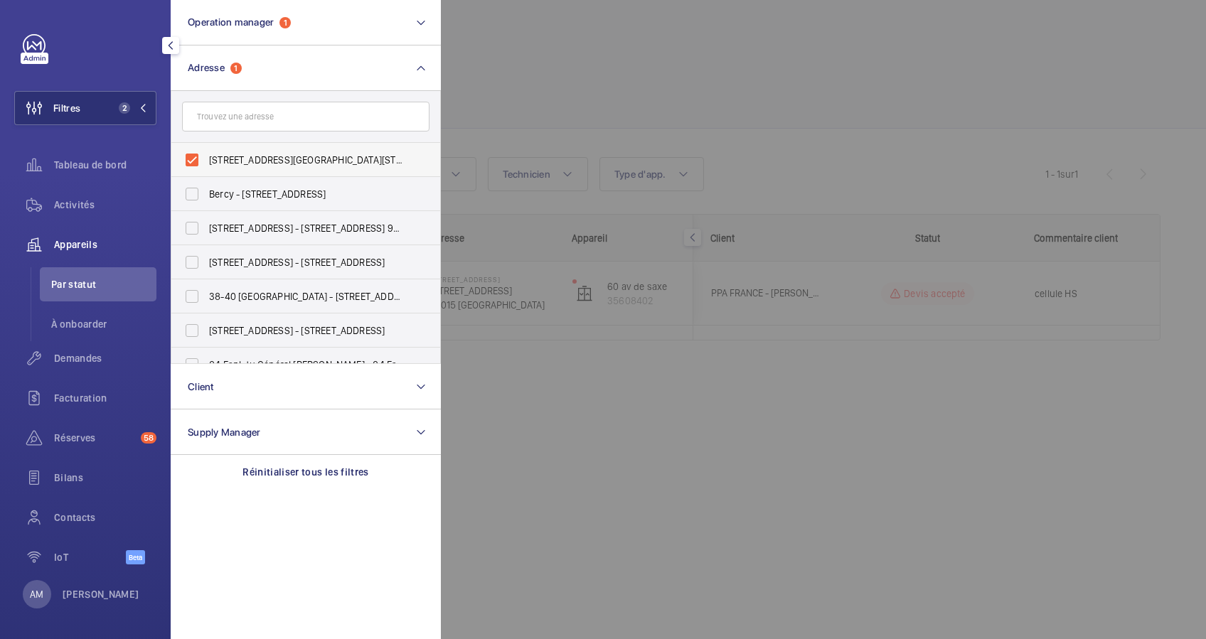
click at [185, 153] on label "60 Avenue de Saxe - 60 Avenue de Saxe, 75015 PARIS, PARIS 75015" at bounding box center [294, 160] width 247 height 34
click at [185, 153] on input "60 Avenue de Saxe - 60 Avenue de Saxe, 75015 PARIS, PARIS 75015" at bounding box center [192, 160] width 28 height 28
checkbox input "false"
click at [251, 118] on input "text" at bounding box center [305, 117] width 247 height 30
paste input "1 Rond Point des Champs Élysées"
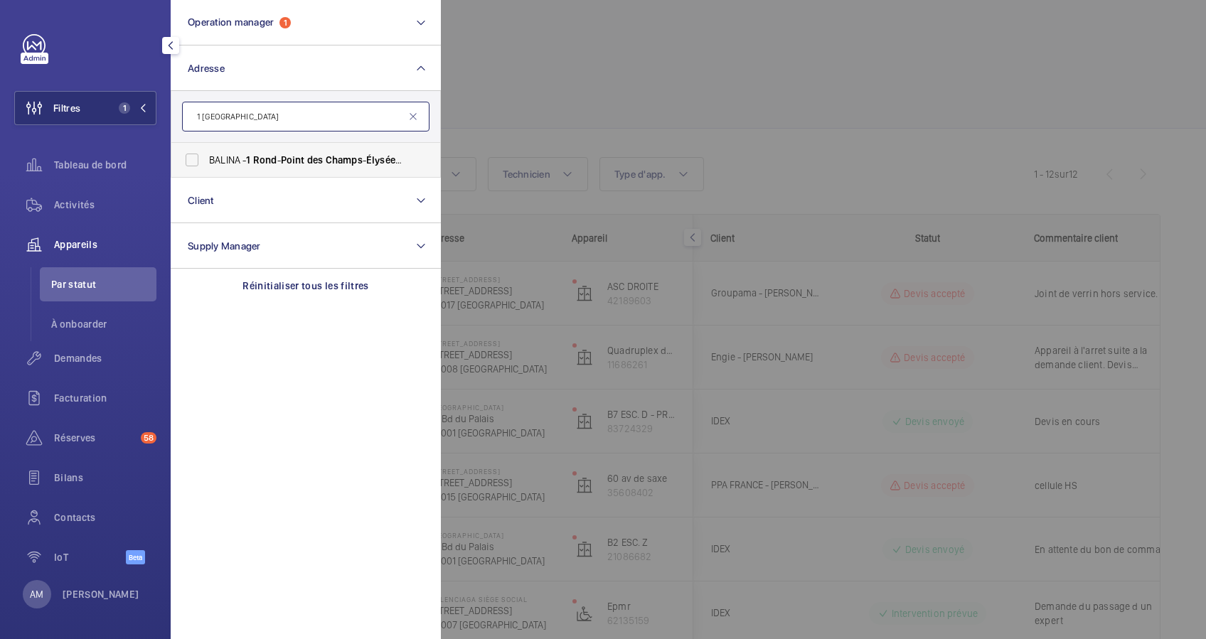
type input "1 Rond Point des Champs Élysées"
click at [300, 157] on span "Point" at bounding box center [293, 159] width 24 height 11
click at [206, 157] on input "BALINA - 1 Rond - Point des Champs - Élysées 75008 PARIS - 1 Rond - Point des C…" at bounding box center [192, 160] width 28 height 28
checkbox input "true"
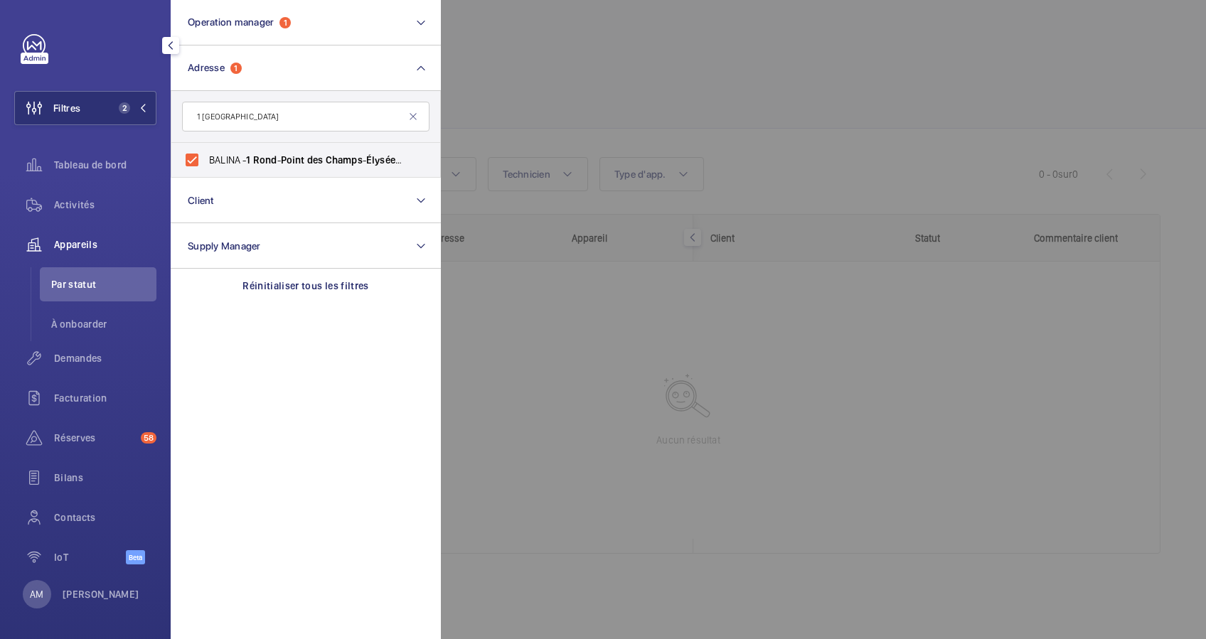
drag, startPoint x: 70, startPoint y: 431, endPoint x: 564, endPoint y: 333, distance: 502.9
click at [70, 429] on div "Réserves 58" at bounding box center [85, 438] width 142 height 34
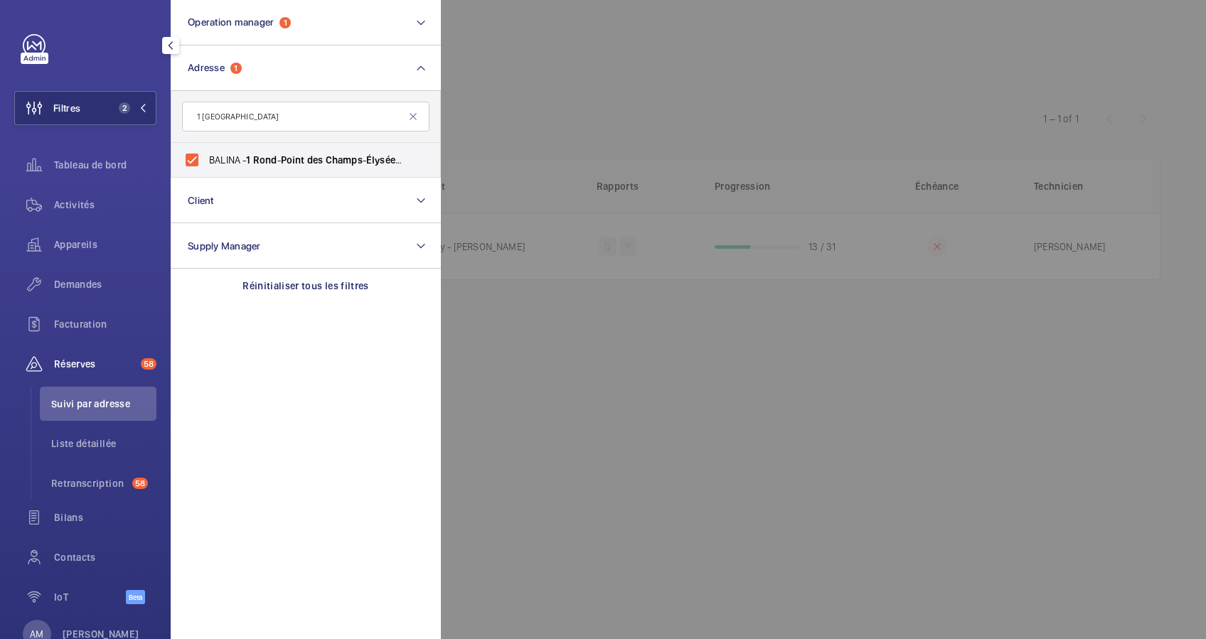
click at [651, 105] on div at bounding box center [1044, 319] width 1206 height 639
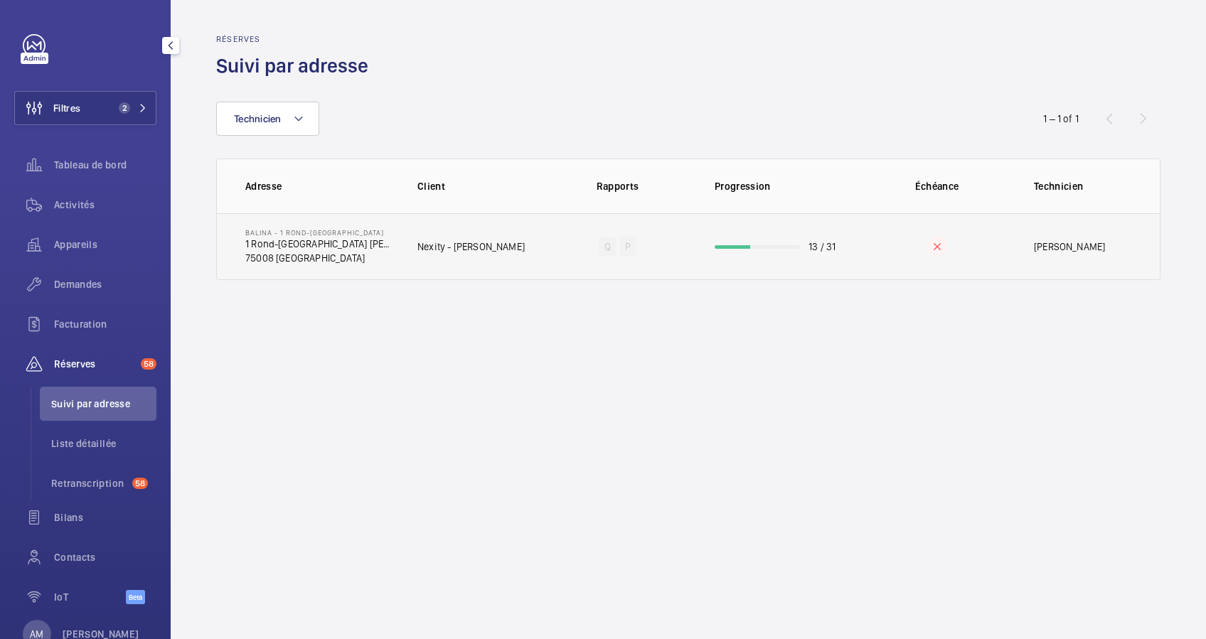
click at [730, 244] on td "13 / 31" at bounding box center [777, 246] width 171 height 67
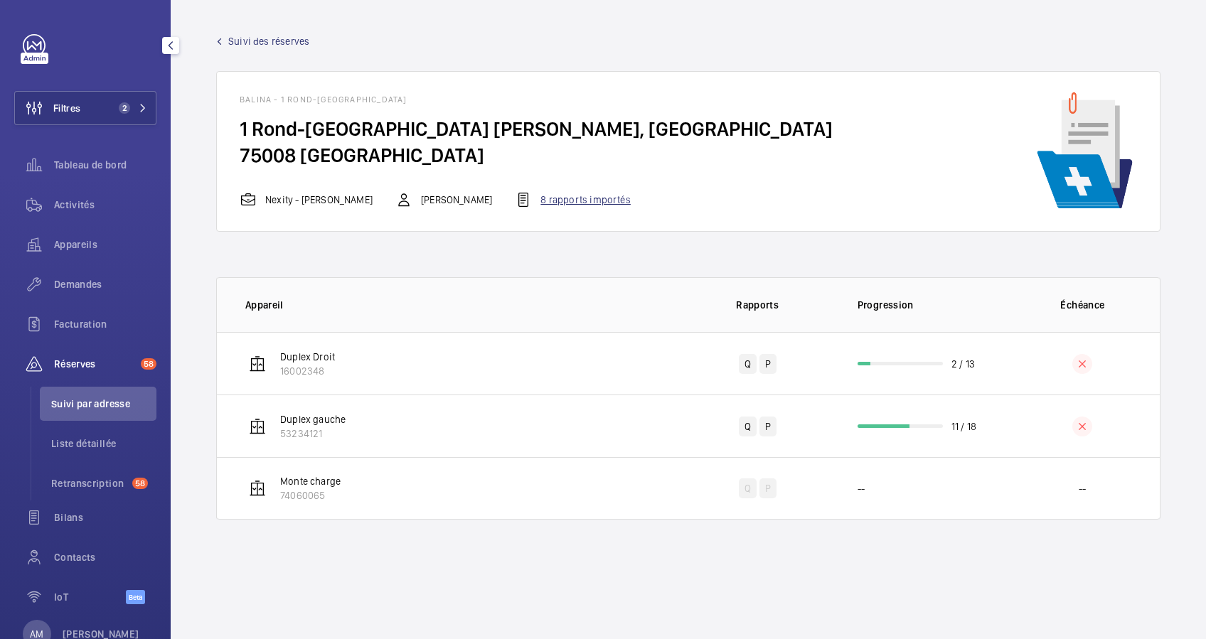
click at [581, 193] on div "8 rapports importés" at bounding box center [572, 199] width 115 height 17
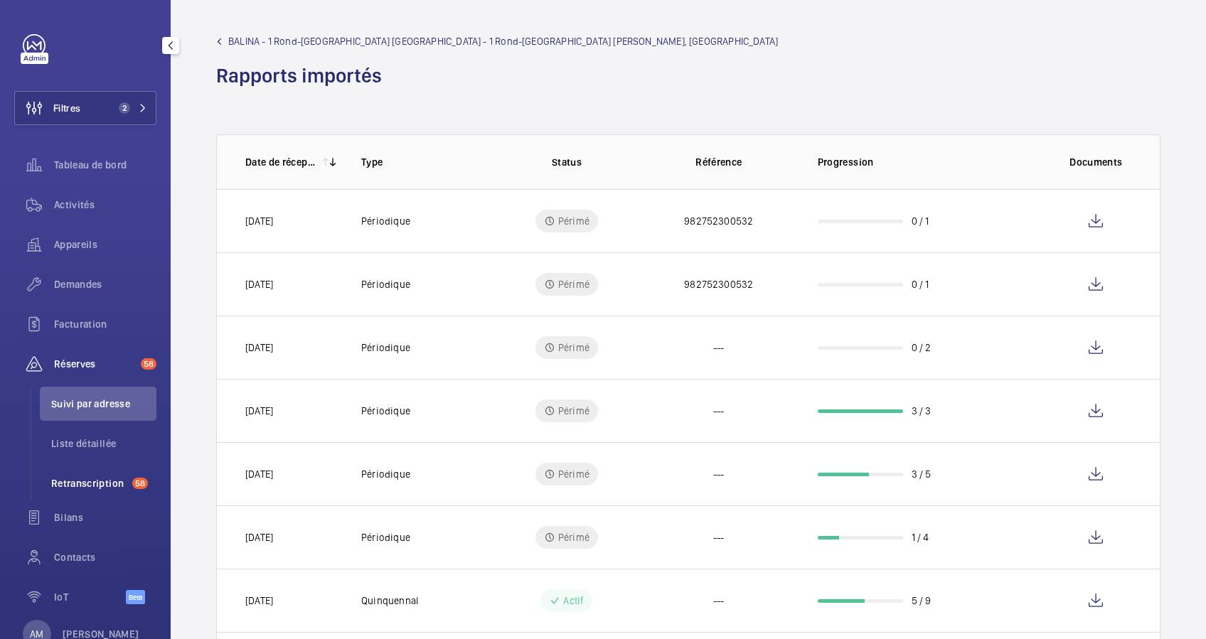
click at [92, 474] on li "Retranscription 58" at bounding box center [98, 483] width 117 height 34
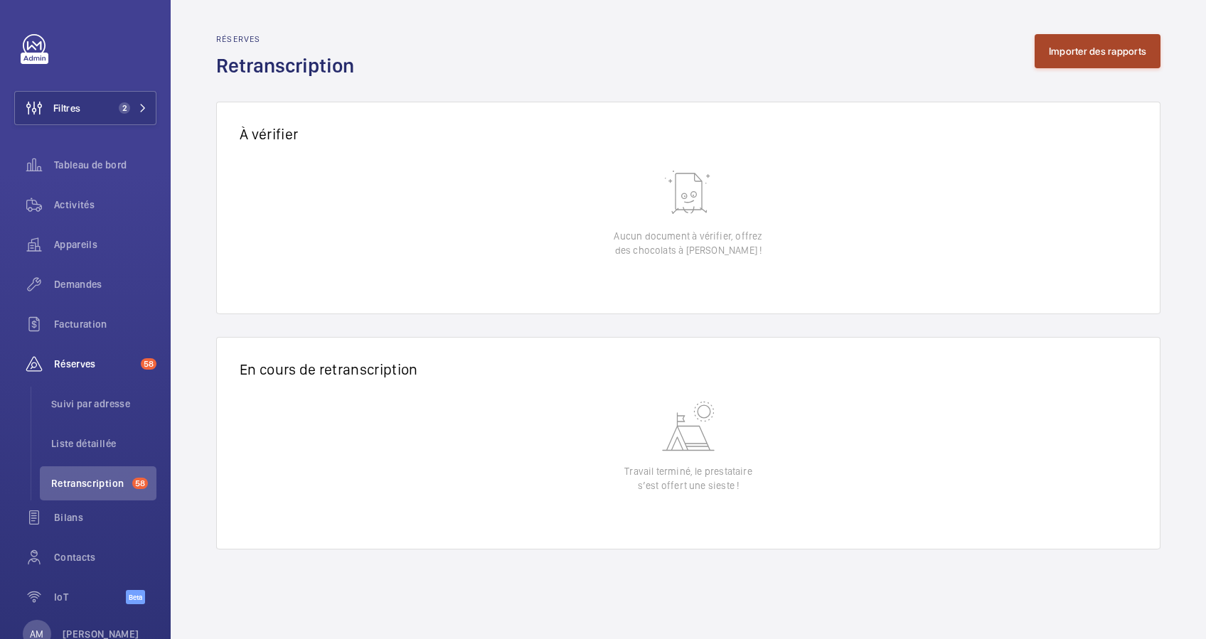
click at [1093, 54] on button "Importer des rapports" at bounding box center [1097, 51] width 126 height 34
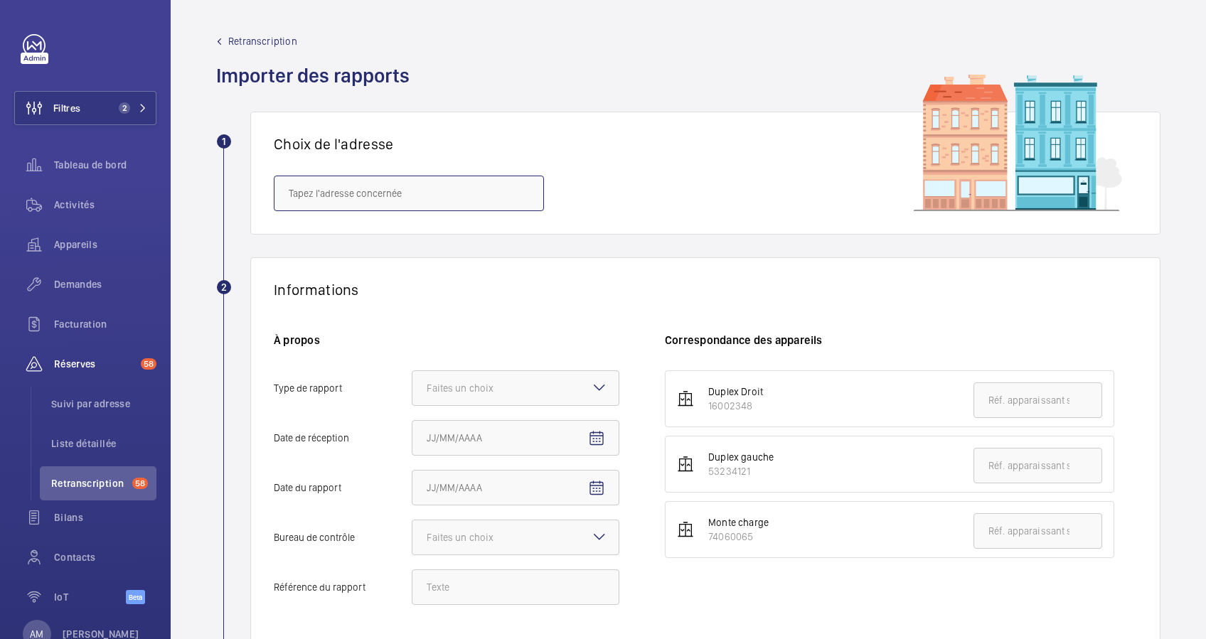
click at [353, 196] on input "text" at bounding box center [409, 194] width 270 height 36
paste input "1 Rond Point des Champs Élysées"
click at [375, 234] on span "BALINA - 1 Rond-Point des Champs-Élysées 75008 PARIS - 1 Rond-Point des Champs-…" at bounding box center [409, 236] width 240 height 14
type input "BALINA - 1 Rond-Point des Champs-Élysées 75008 PARIS - 1 Rond-Point des Champs-…"
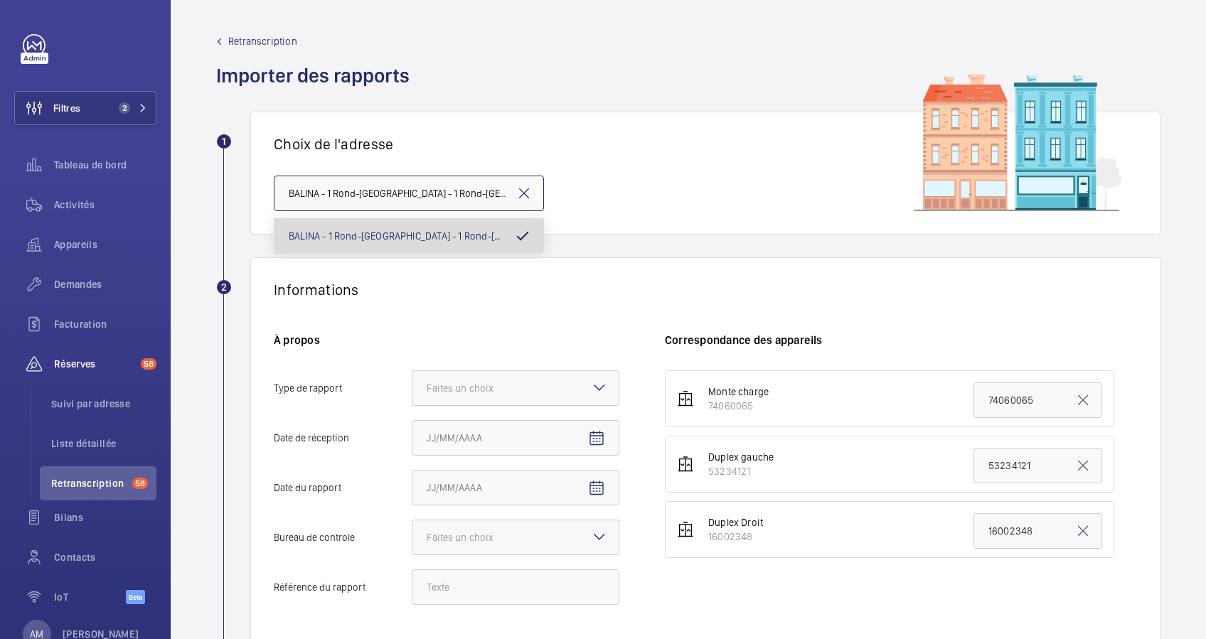
scroll to position [0, 358]
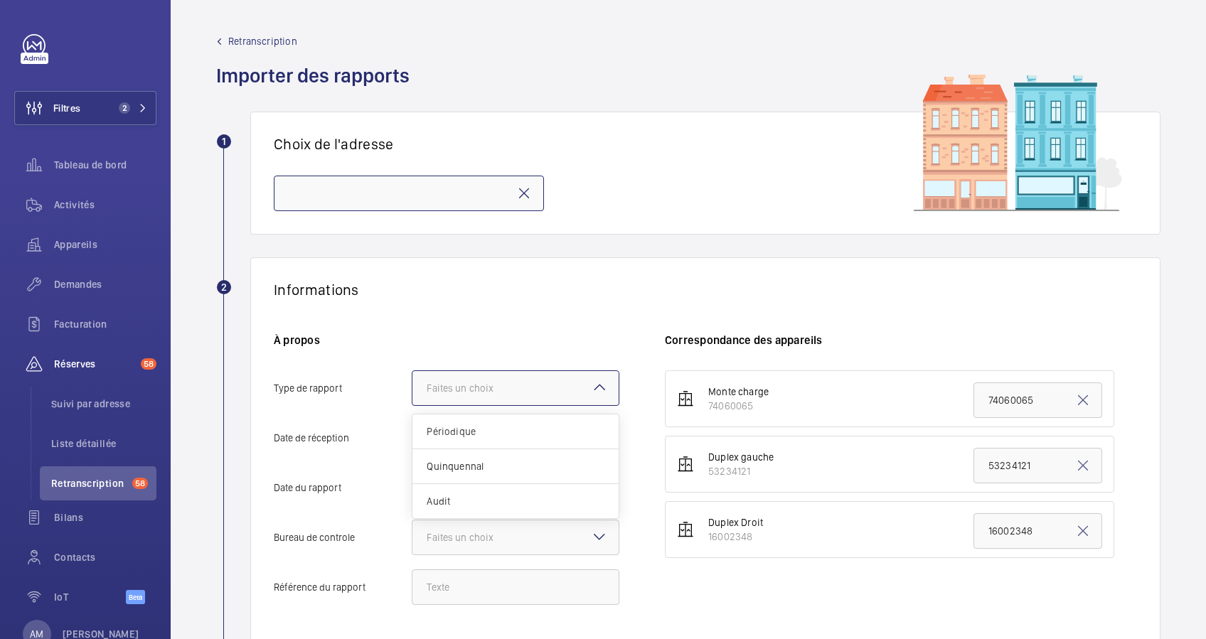
click at [481, 387] on div "Faites un choix" at bounding box center [478, 388] width 102 height 14
click at [412, 387] on input "Type de rapport Faites un choix Périodique Quinquennal Audit" at bounding box center [412, 388] width 0 height 34
click at [486, 466] on span "Quinquennal" at bounding box center [516, 466] width 178 height 14
click at [412, 405] on input "Type de rapport Faites un choix Périodique Quinquennal Audit" at bounding box center [412, 388] width 0 height 34
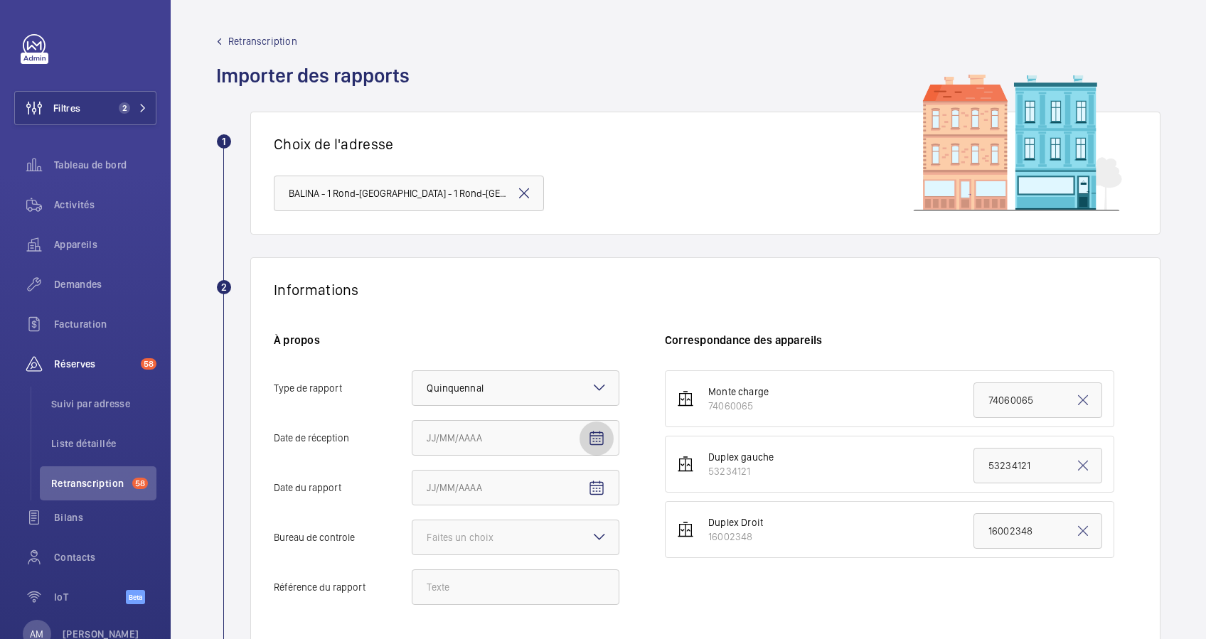
click at [600, 441] on mat-icon "Open calendar" at bounding box center [596, 438] width 17 height 17
click at [437, 363] on span "18" at bounding box center [432, 371] width 26 height 26
type input "18/08/2025"
click at [601, 483] on mat-icon "Open calendar" at bounding box center [596, 488] width 17 height 17
click at [571, 279] on span "Previous month" at bounding box center [576, 276] width 28 height 28
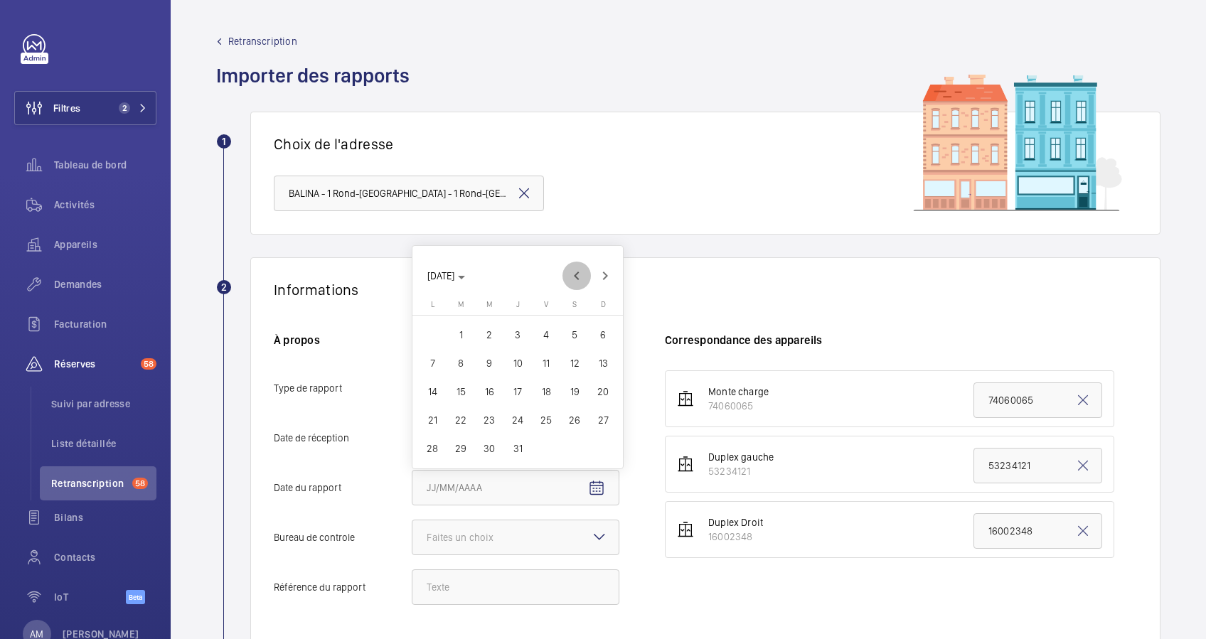
click at [571, 279] on span "Previous month" at bounding box center [576, 276] width 28 height 28
click at [483, 418] on span "25" at bounding box center [489, 420] width 26 height 26
type input "25/06/2025"
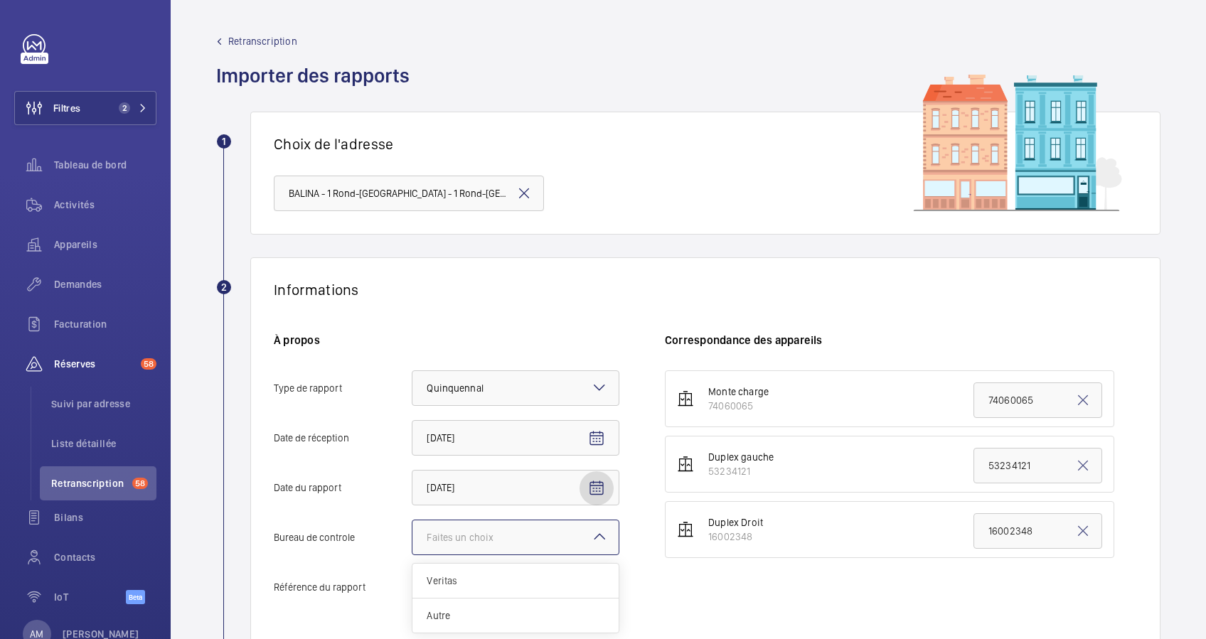
click at [528, 535] on div at bounding box center [515, 537] width 206 height 34
click at [412, 535] on input "Bureau de controle Faites un choix Veritas Autre" at bounding box center [412, 537] width 0 height 34
click at [473, 611] on span "Autre" at bounding box center [516, 616] width 178 height 14
click at [412, 555] on input "Bureau de controle Faites un choix Veritas Autre" at bounding box center [412, 537] width 0 height 34
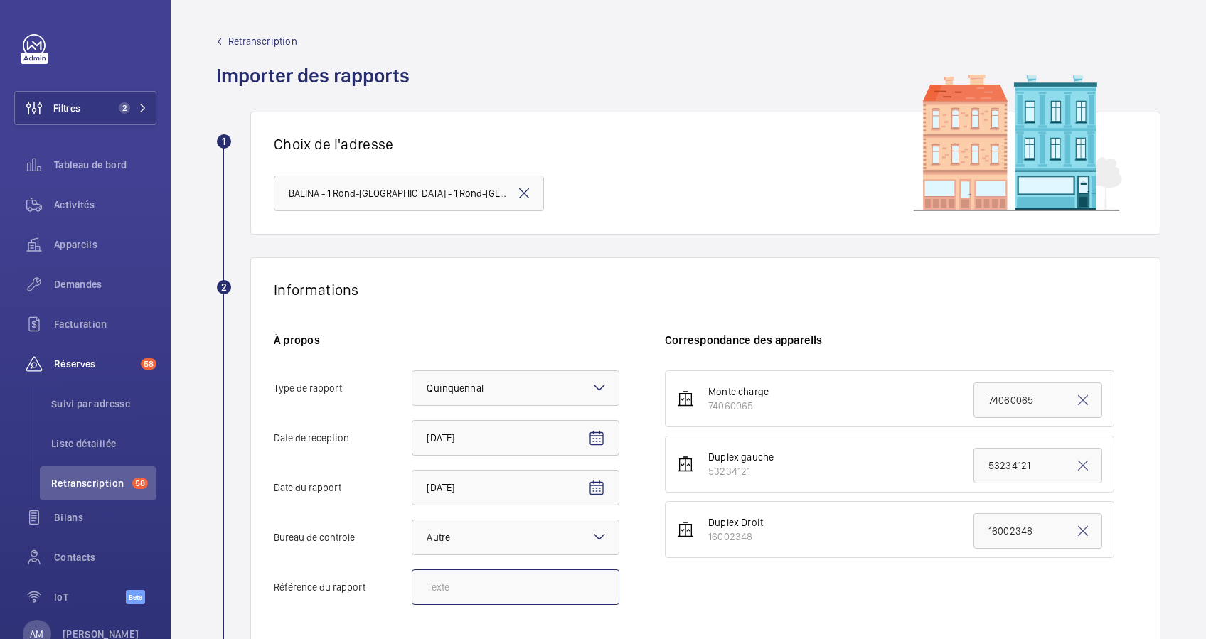
paste input "330493-Ind:0"
type input "330493-Ind:0"
click at [658, 592] on div "À propos Type de rapport Faites un choix × Quinquennal × Date de réception 18/0…" at bounding box center [469, 476] width 391 height 287
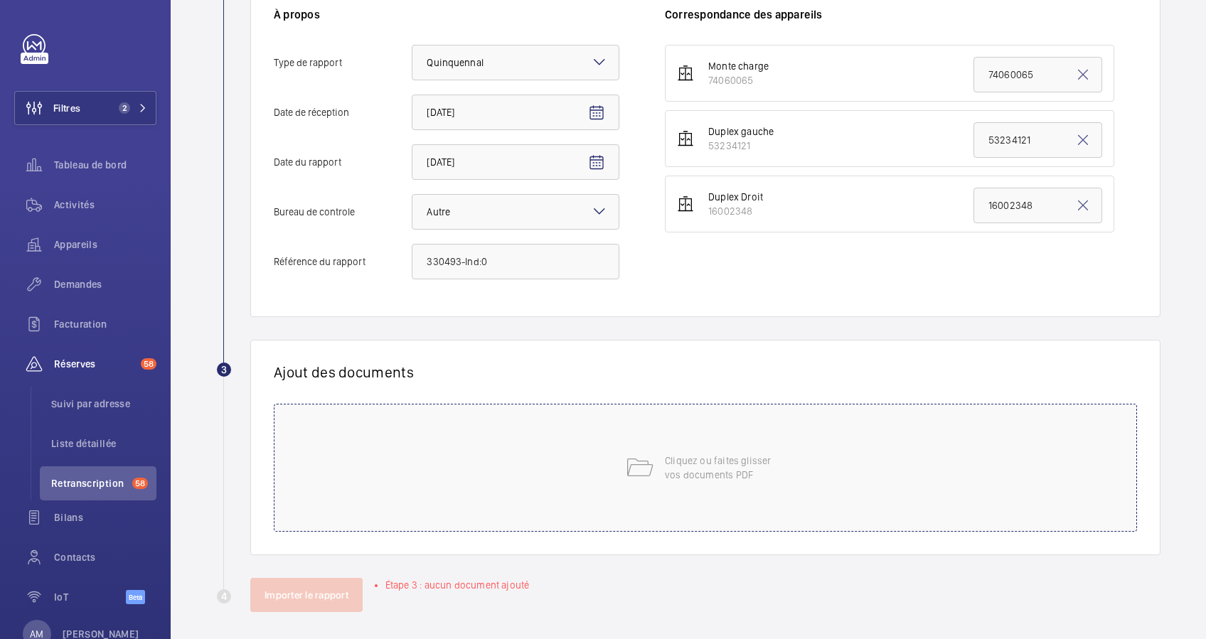
scroll to position [332, 0]
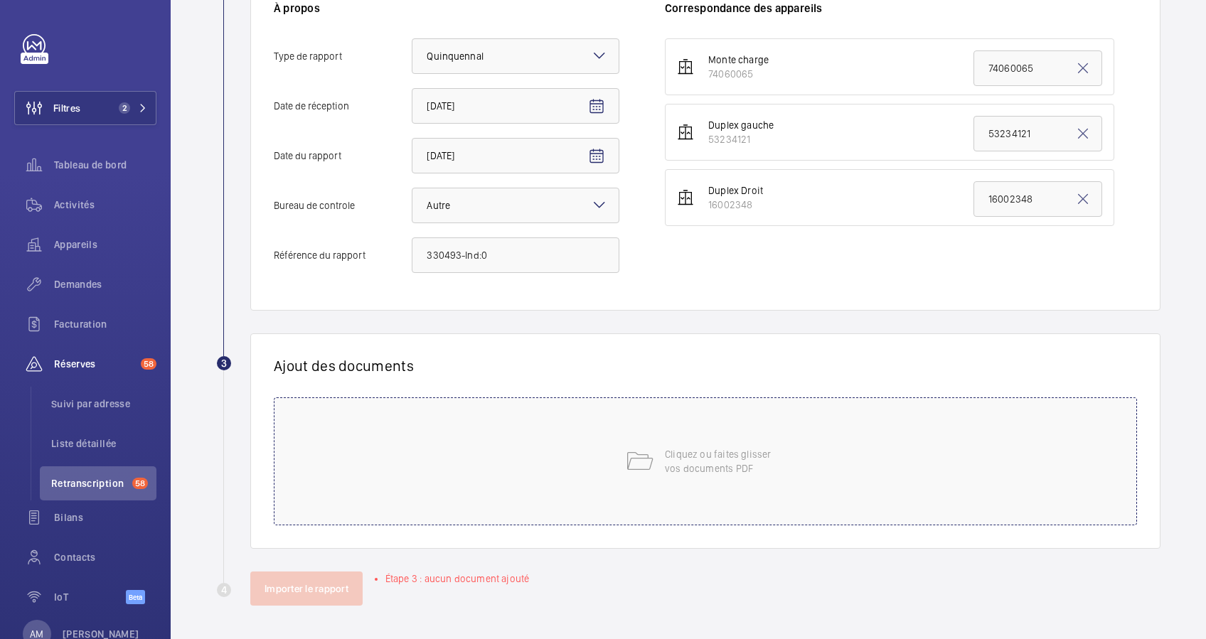
click at [601, 462] on div "Cliquez ou faites glisser vos documents PDF" at bounding box center [705, 461] width 863 height 128
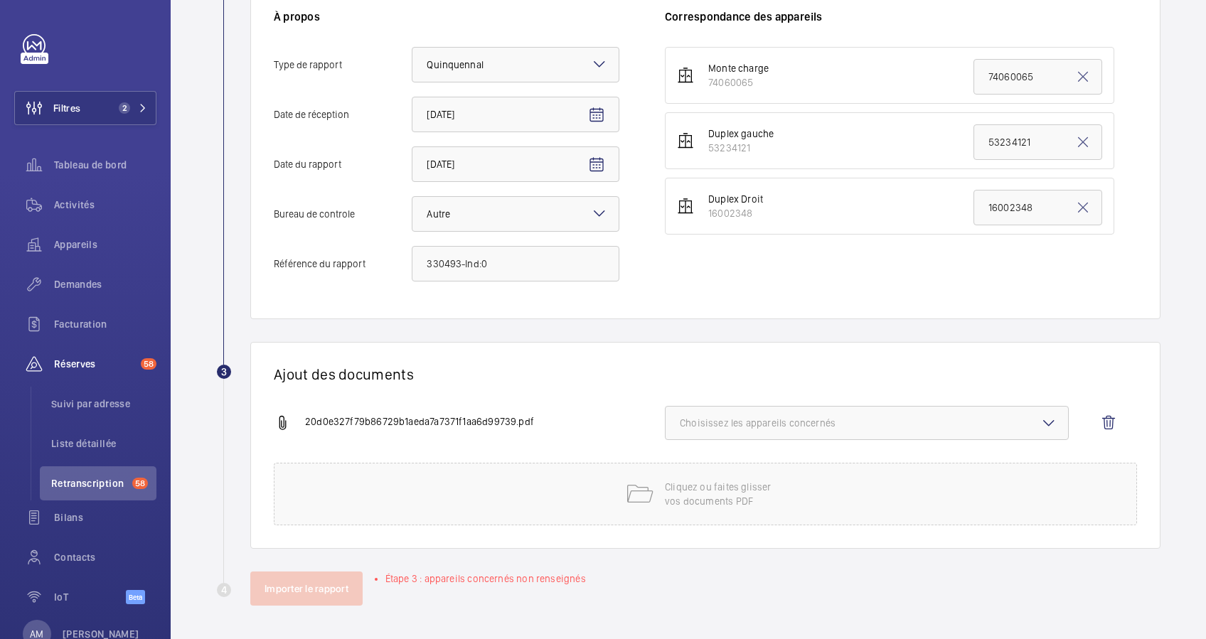
click at [806, 424] on span "Choisissez les appareils concernés" at bounding box center [867, 423] width 374 height 14
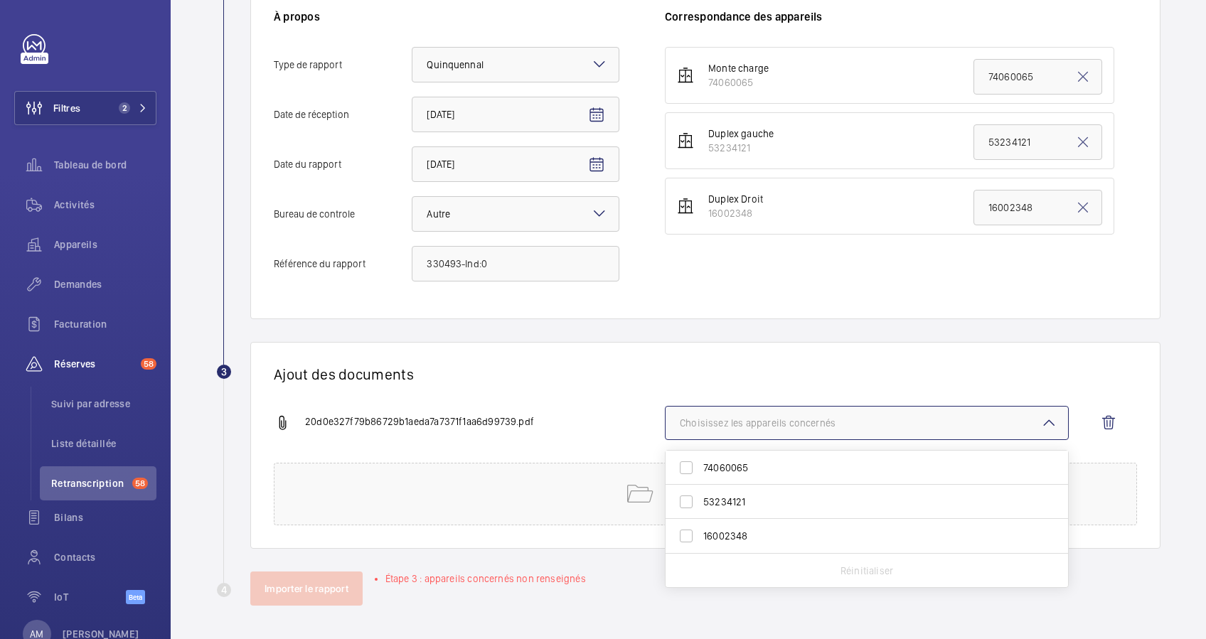
click at [678, 501] on label "53234121" at bounding box center [855, 502] width 381 height 34
click at [678, 501] on input "53234121" at bounding box center [686, 502] width 28 height 28
checkbox input "true"
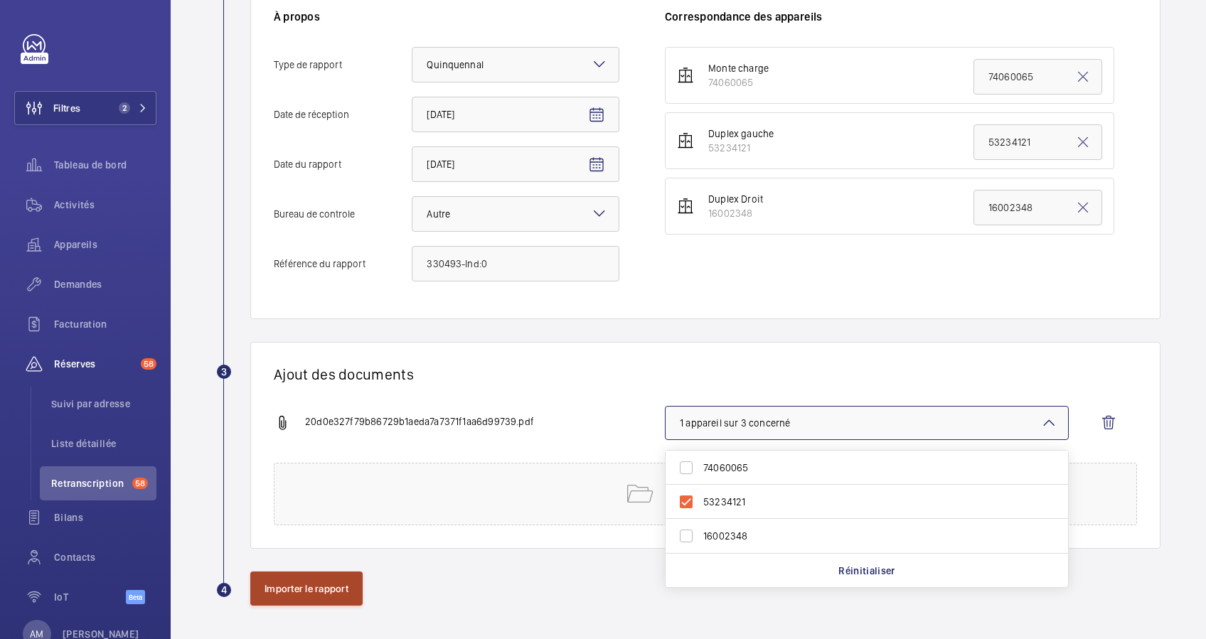
click at [308, 580] on button "Importer le rapport" at bounding box center [306, 589] width 112 height 34
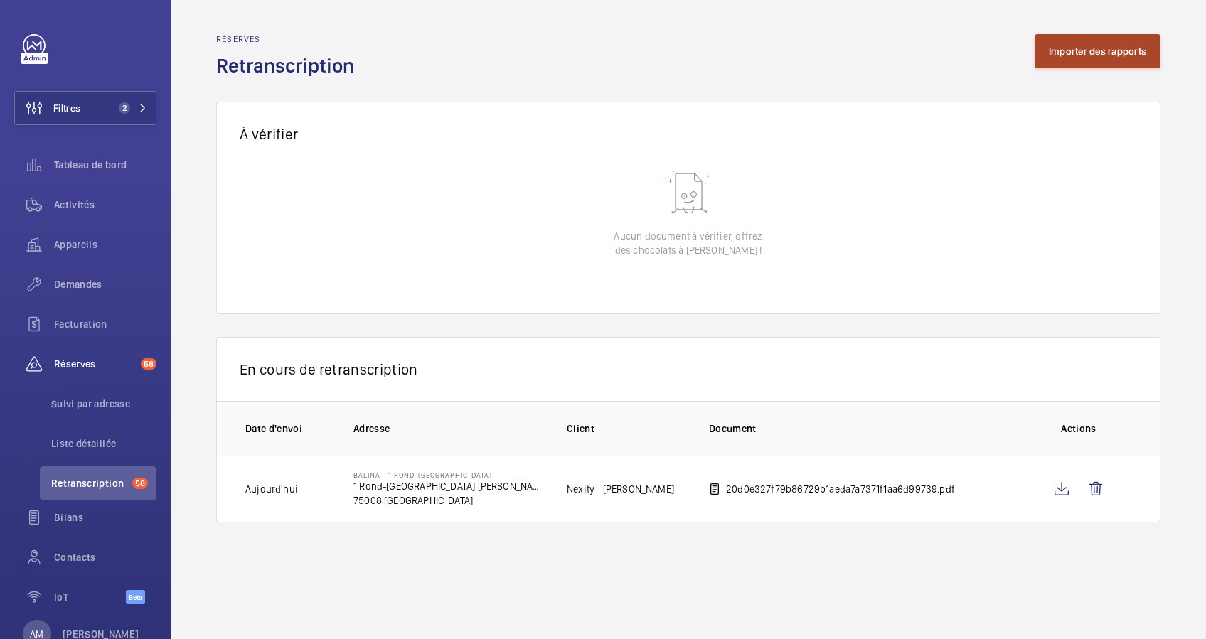
click at [1102, 40] on button "Importer des rapports" at bounding box center [1097, 51] width 126 height 34
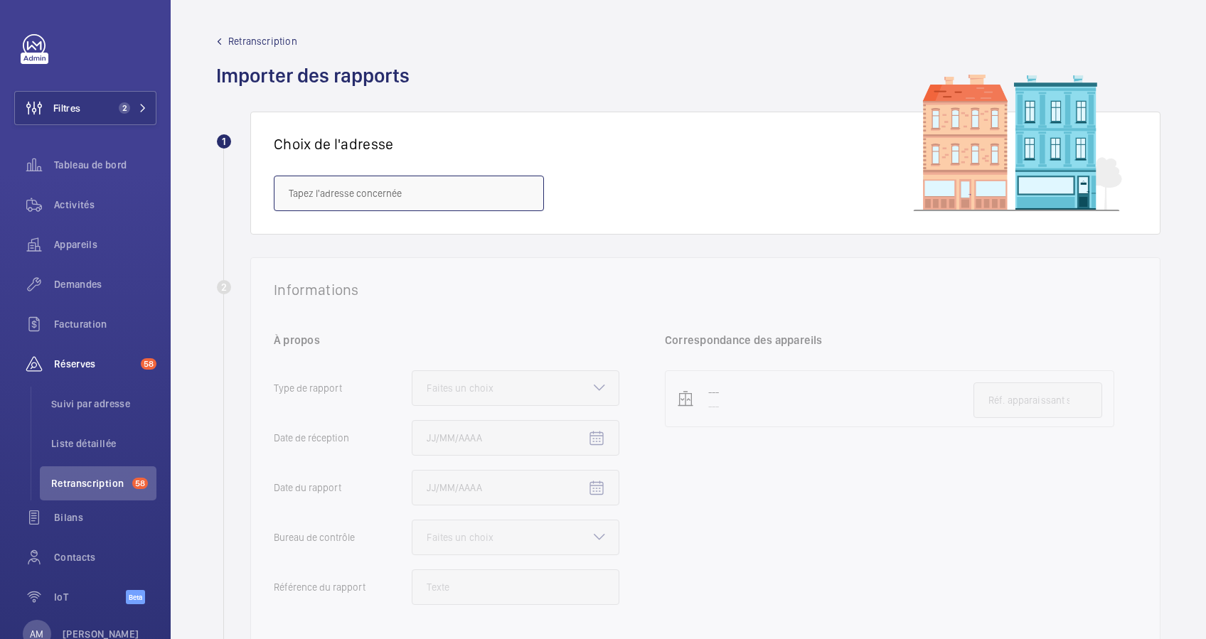
click at [486, 190] on input "text" at bounding box center [409, 194] width 270 height 36
click at [438, 193] on input "text" at bounding box center [409, 194] width 270 height 36
paste input "1 Rond Point des Champs Élysées"
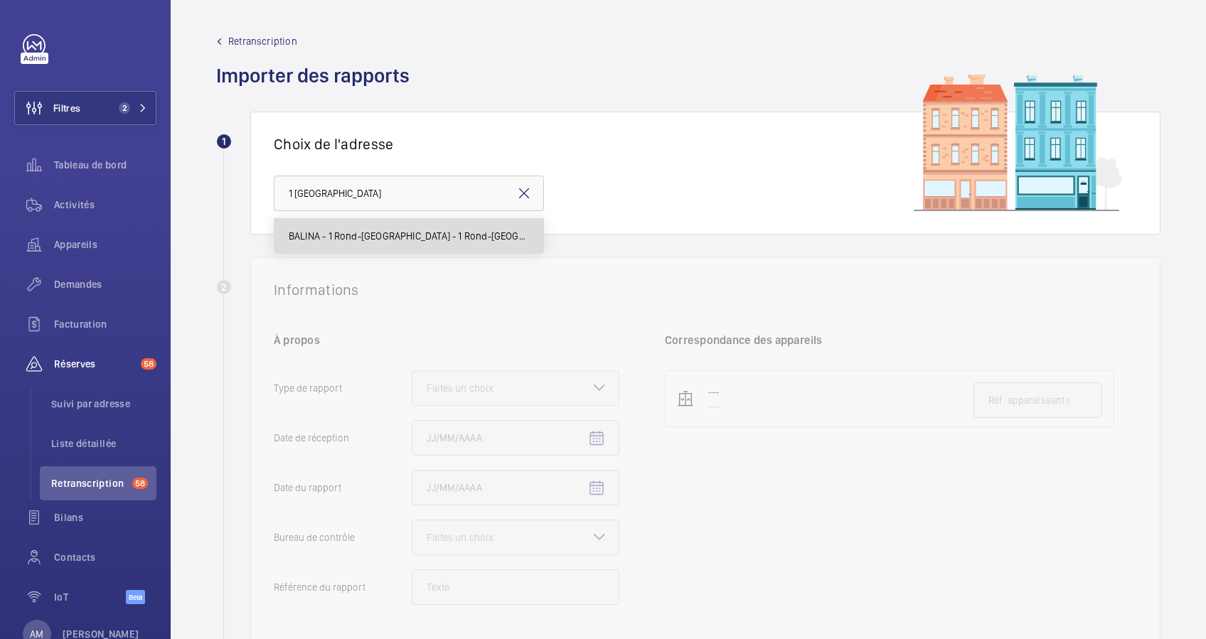
click at [403, 232] on span "BALINA - 1 Rond-Point des Champs-Élysées 75008 PARIS - 1 Rond-Point des Champs-…" at bounding box center [409, 236] width 240 height 14
type input "BALINA - 1 Rond-Point des Champs-Élysées 75008 PARIS - 1 Rond-Point des Champs-…"
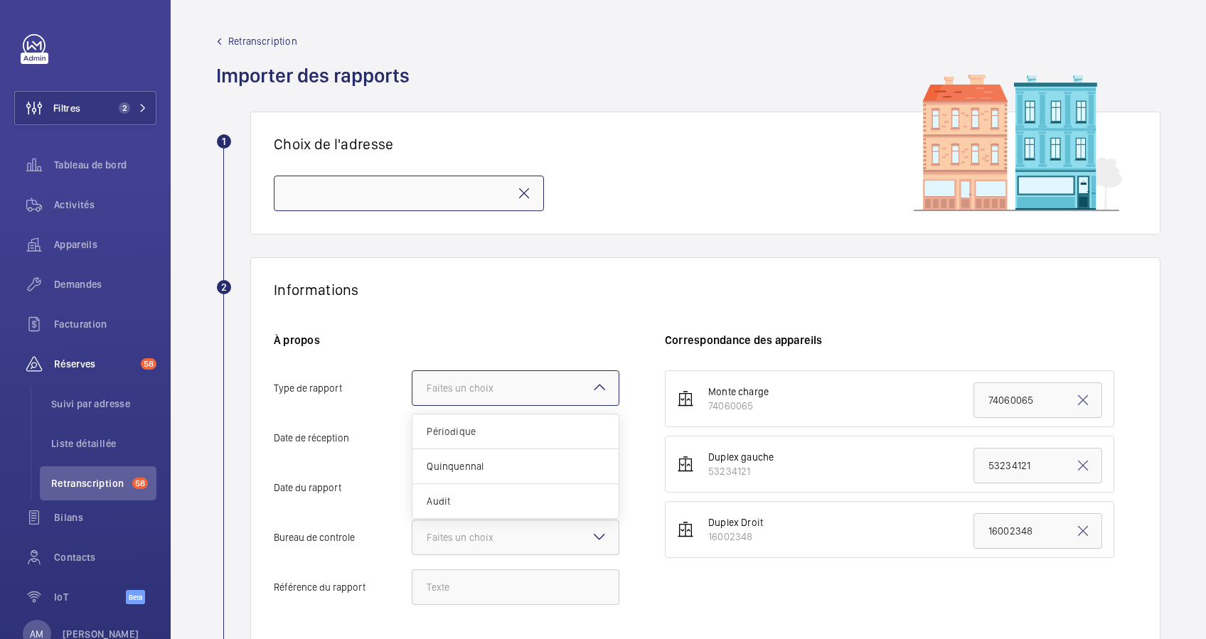
click at [516, 389] on div "Faites un choix" at bounding box center [478, 388] width 102 height 14
click at [412, 389] on input "Type de rapport Faites un choix Périodique Quinquennal Audit" at bounding box center [412, 388] width 0 height 34
click at [493, 461] on span "Quinquennal" at bounding box center [516, 466] width 178 height 14
click at [412, 405] on input "Type de rapport Faites un choix Périodique Quinquennal Audit" at bounding box center [412, 388] width 0 height 34
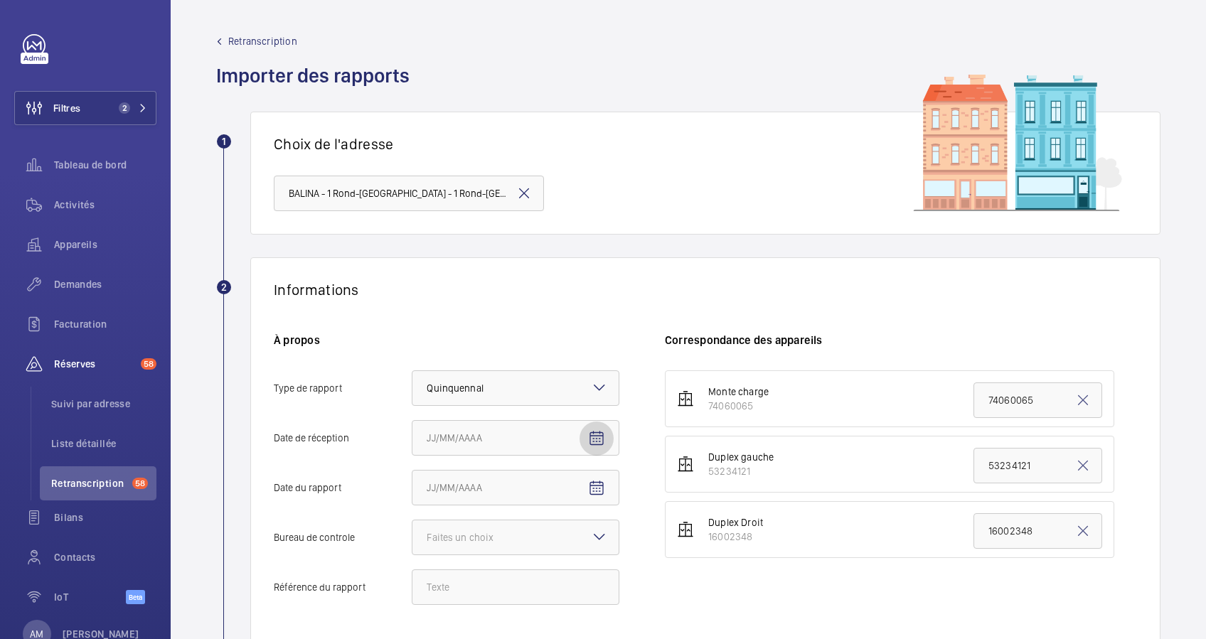
click at [594, 437] on mat-icon "Open calendar" at bounding box center [596, 438] width 17 height 17
click at [425, 365] on span "18" at bounding box center [432, 371] width 26 height 26
type input "18/08/2025"
click at [486, 536] on div "Faites un choix" at bounding box center [478, 537] width 102 height 14
click at [412, 536] on input "Bureau de controle Faites un choix Veritas Autre" at bounding box center [412, 537] width 0 height 34
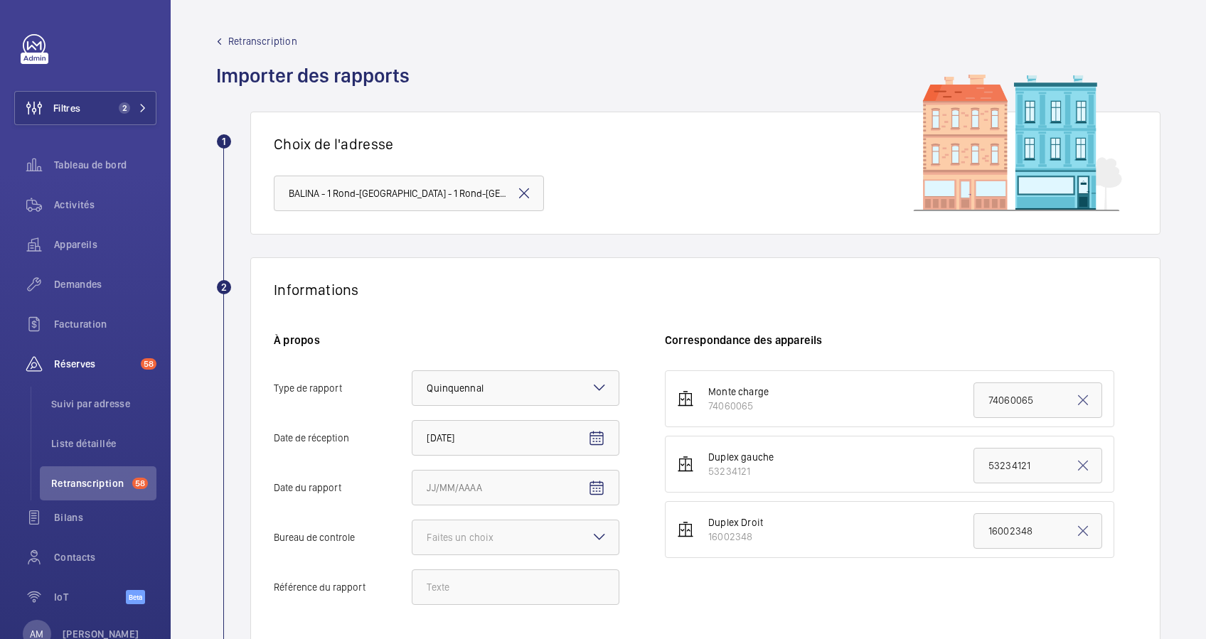
drag, startPoint x: 486, startPoint y: 533, endPoint x: 387, endPoint y: 537, distance: 98.9
click at [387, 537] on span "Bureau de controle" at bounding box center [343, 538] width 138 height 10
click at [412, 537] on input "Bureau de controle Faites un choix" at bounding box center [412, 537] width 0 height 34
click at [594, 495] on mat-icon "Open calendar" at bounding box center [596, 488] width 17 height 17
click at [571, 273] on span "Previous month" at bounding box center [576, 276] width 28 height 28
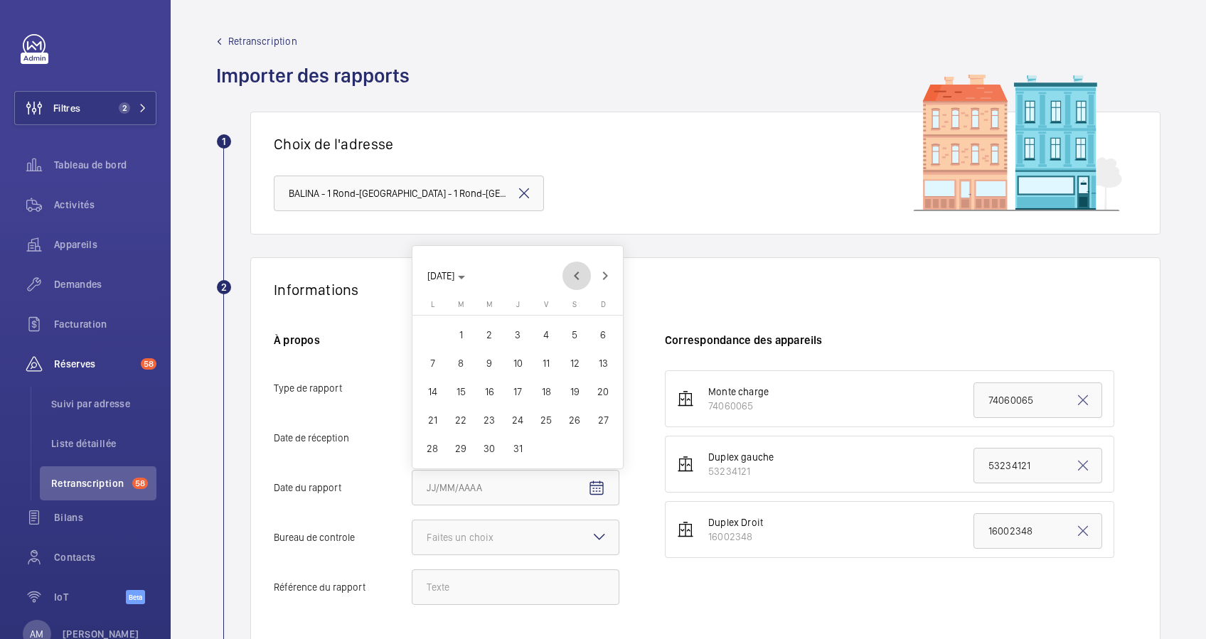
click at [571, 273] on span "Previous month" at bounding box center [576, 276] width 28 height 28
click at [483, 416] on span "25" at bounding box center [489, 420] width 26 height 26
type input "25/06/2025"
click at [490, 540] on div "Faites un choix" at bounding box center [478, 537] width 102 height 14
click at [412, 540] on input "Bureau de controle Faites un choix" at bounding box center [412, 537] width 0 height 34
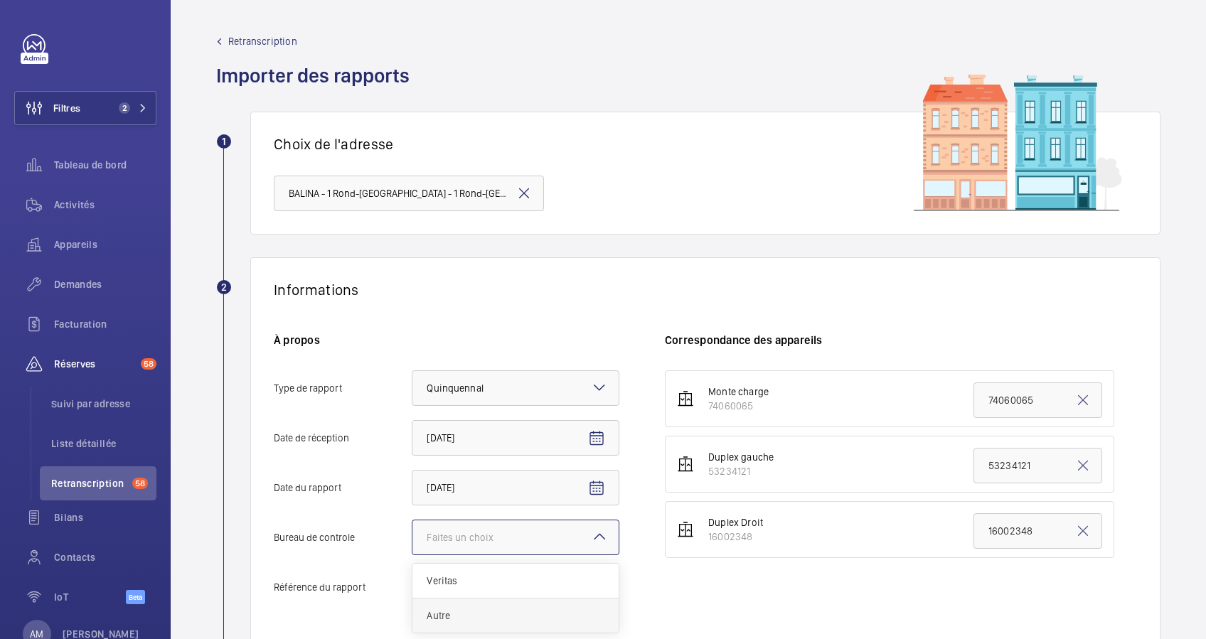
click at [488, 609] on span "Autre" at bounding box center [516, 616] width 178 height 14
click at [412, 555] on input "Bureau de controle Faites un choix Veritas Autre" at bounding box center [412, 537] width 0 height 34
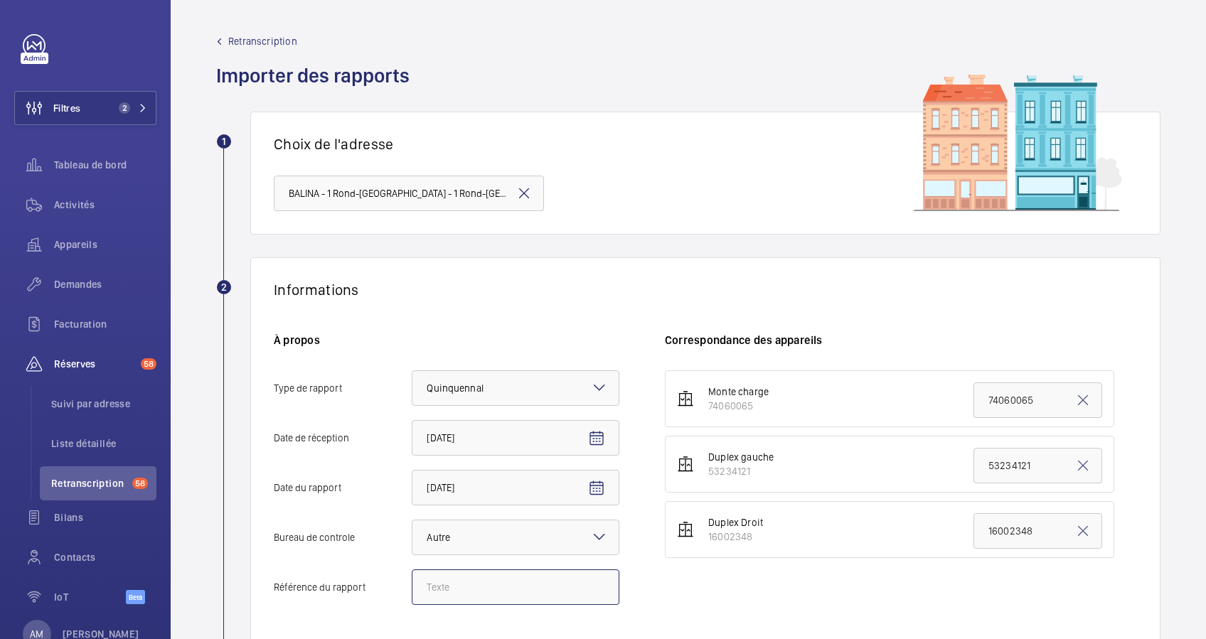
click at [490, 590] on input "Référence du rapport" at bounding box center [516, 587] width 208 height 36
paste input "330492-Ind:0"
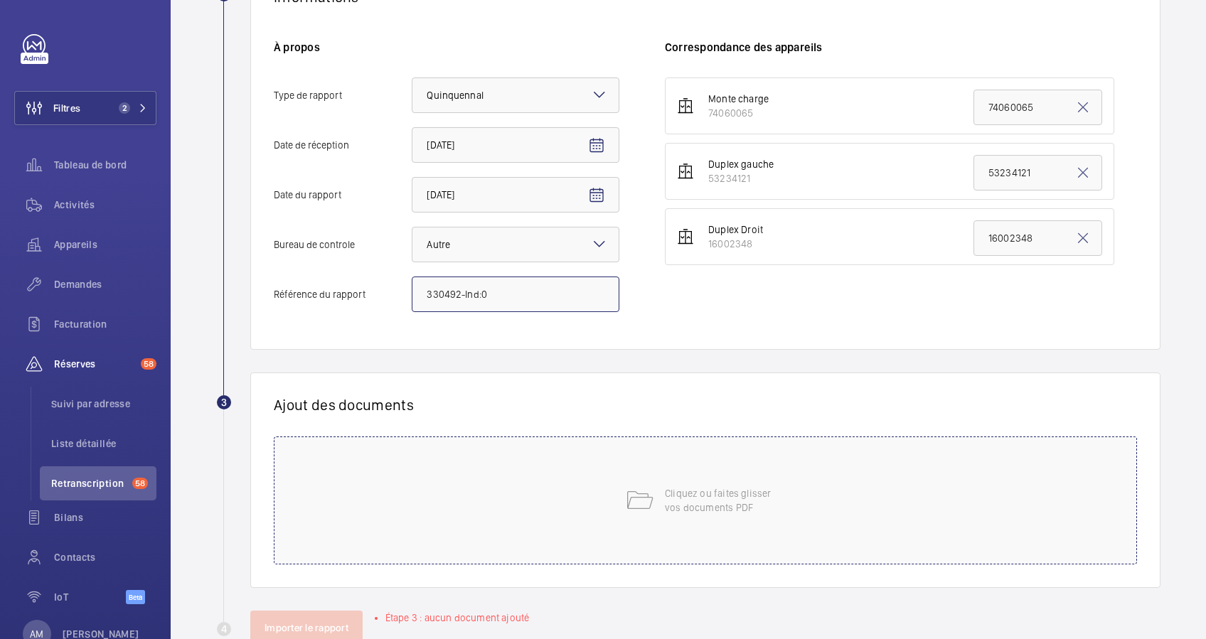
scroll to position [332, 0]
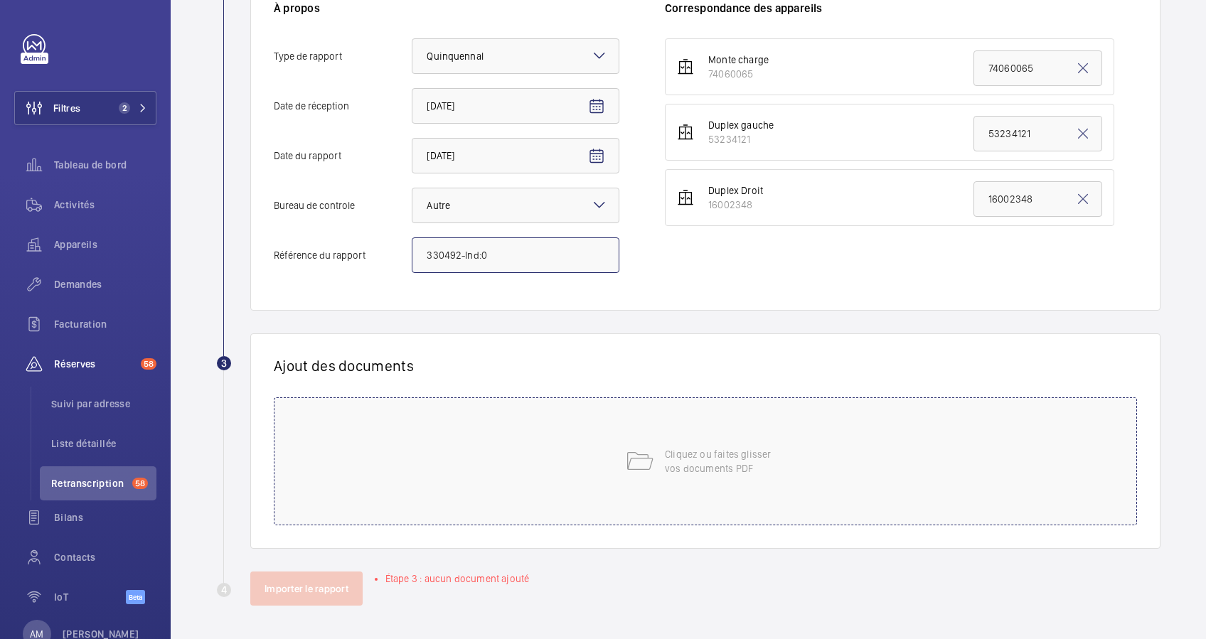
type input "330492-Ind:0"
click at [616, 461] on div "Cliquez ou faites glisser vos documents PDF" at bounding box center [705, 461] width 863 height 128
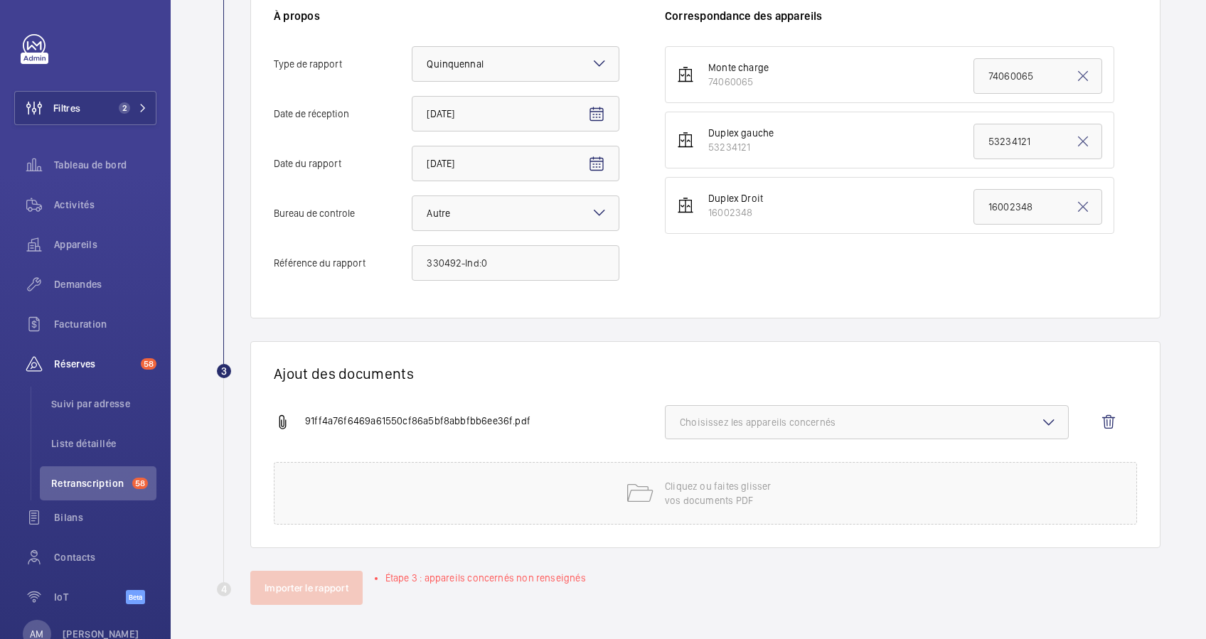
scroll to position [323, 0]
click at [803, 424] on span "Choisissez les appareils concernés" at bounding box center [867, 423] width 374 height 14
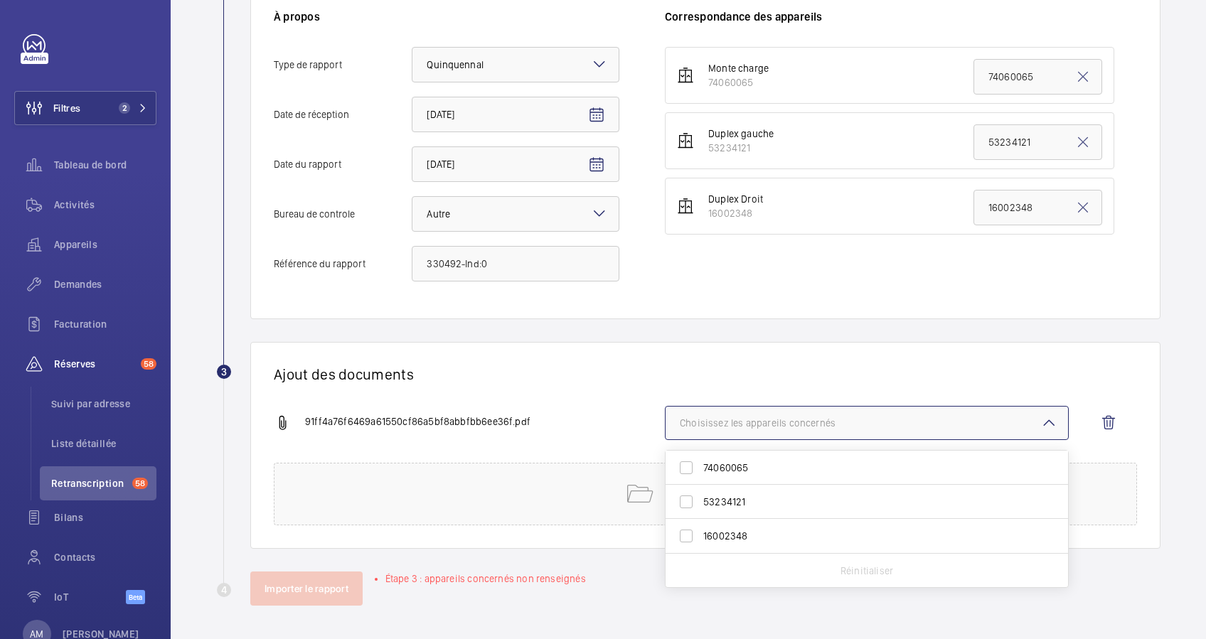
click at [681, 535] on label "16002348" at bounding box center [855, 536] width 381 height 34
click at [681, 535] on input "16002348" at bounding box center [686, 536] width 28 height 28
checkbox input "true"
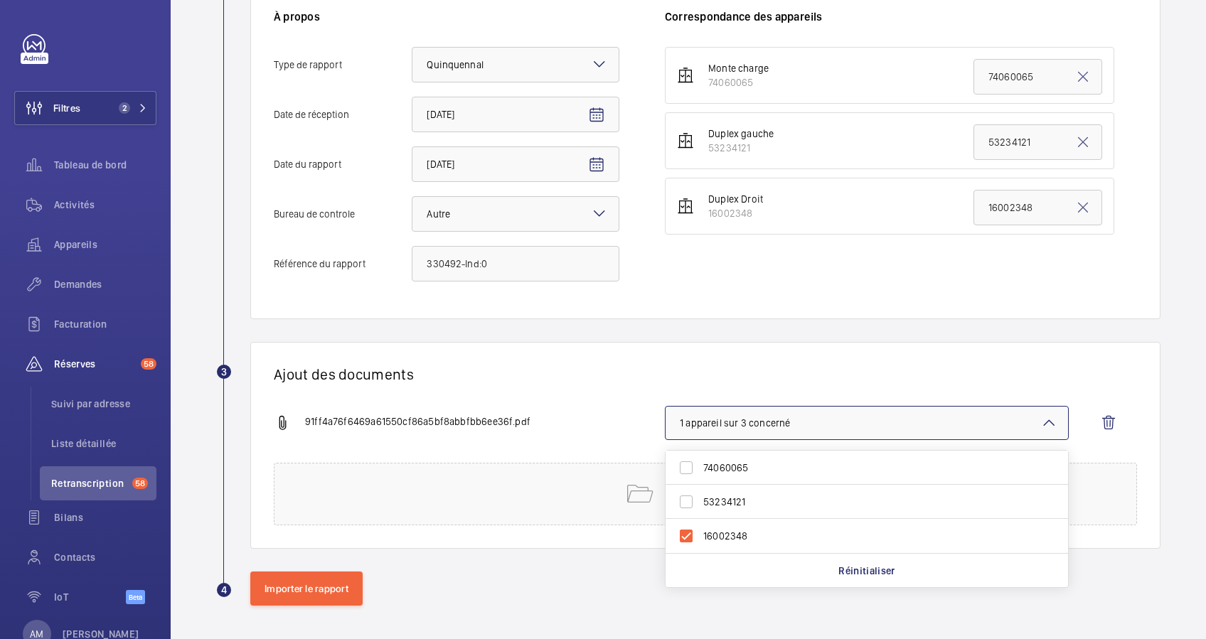
click at [569, 408] on div "91ff4a76f6469a61550cf86a5bf8abbfbb6ee36f.pdf 1 appareil sur 3 concerné 74060065…" at bounding box center [700, 434] width 852 height 57
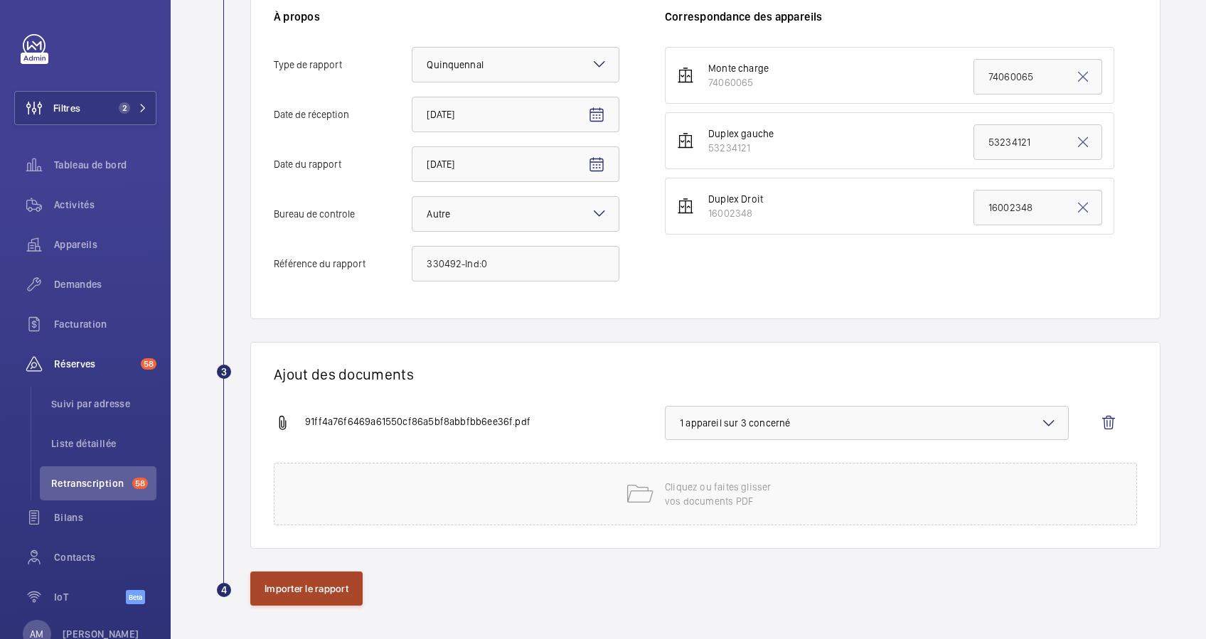
click at [274, 586] on button "Importer le rapport" at bounding box center [306, 589] width 112 height 34
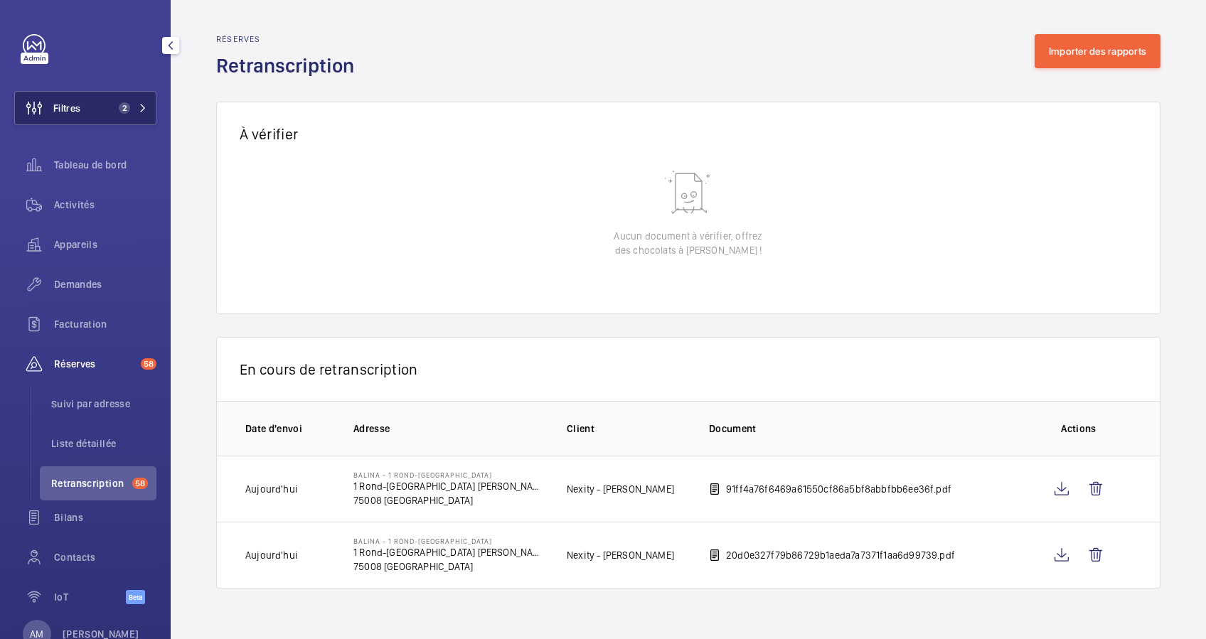
click at [129, 105] on span "2" at bounding box center [130, 107] width 34 height 11
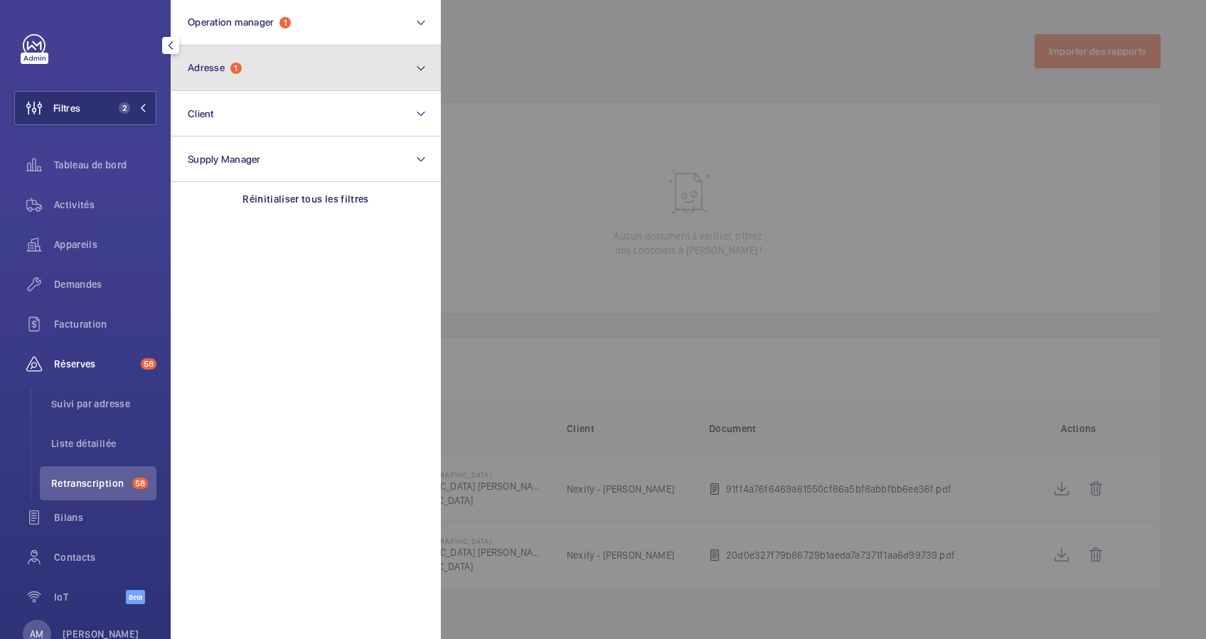
click at [237, 73] on span "1" at bounding box center [235, 68] width 11 height 11
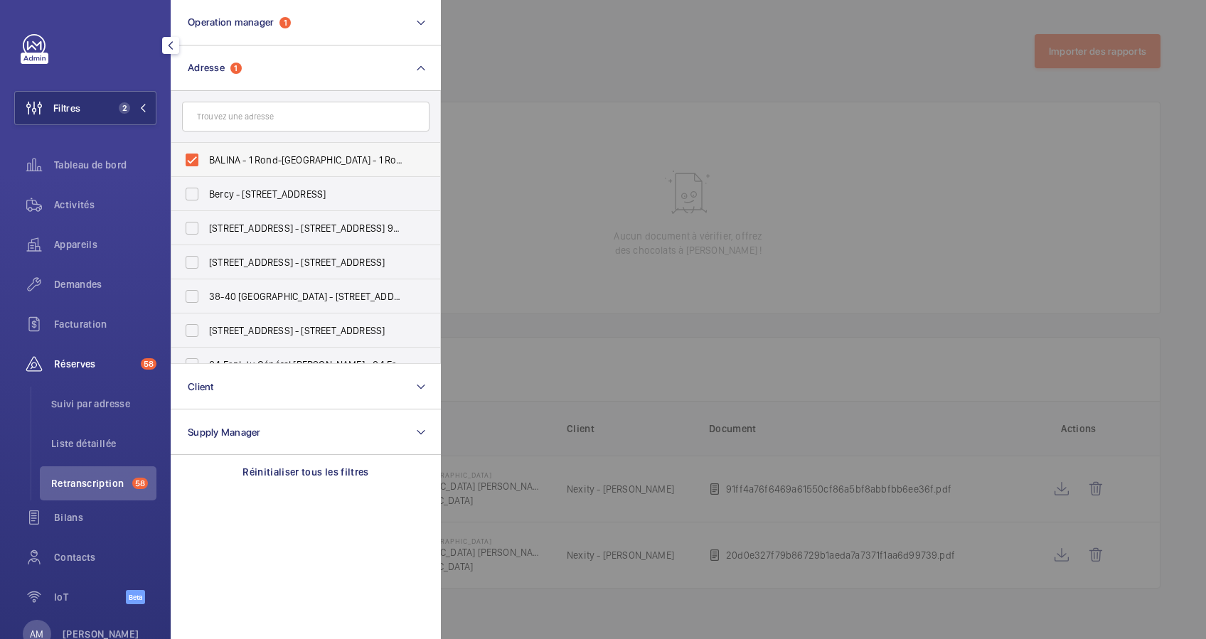
click at [189, 151] on label "BALINA - 1 Rond-Point des Champs-Élysées 75008 PARIS - 1 Rond-Point des Champs-…" at bounding box center [294, 160] width 247 height 34
click at [189, 151] on input "BALINA - 1 Rond-Point des Champs-Élysées 75008 PARIS - 1 Rond-Point des Champs-…" at bounding box center [192, 160] width 28 height 28
checkbox input "false"
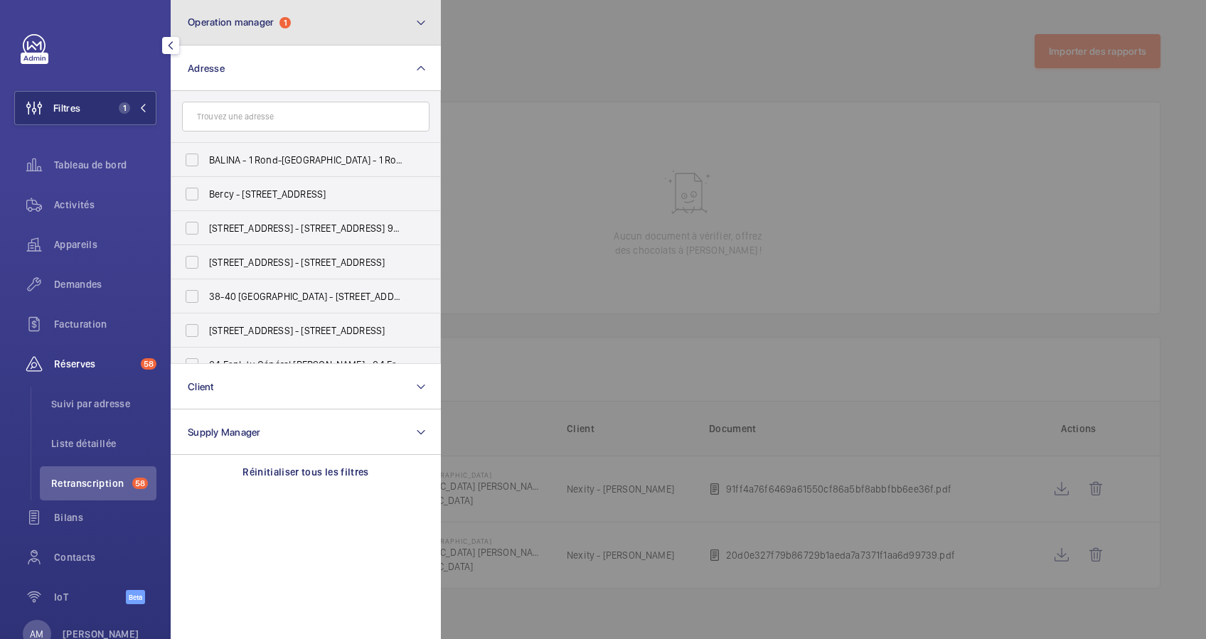
click at [372, 33] on button "Operation manager 1" at bounding box center [306, 23] width 270 height 46
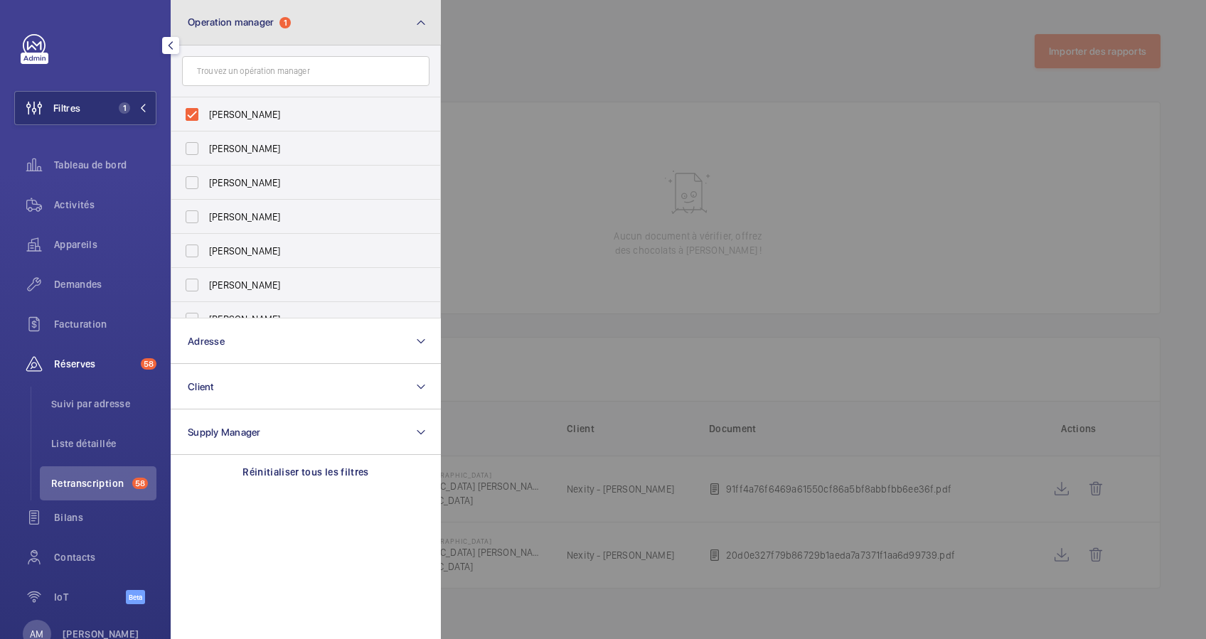
click at [340, 34] on button "Operation manager 1" at bounding box center [306, 23] width 270 height 46
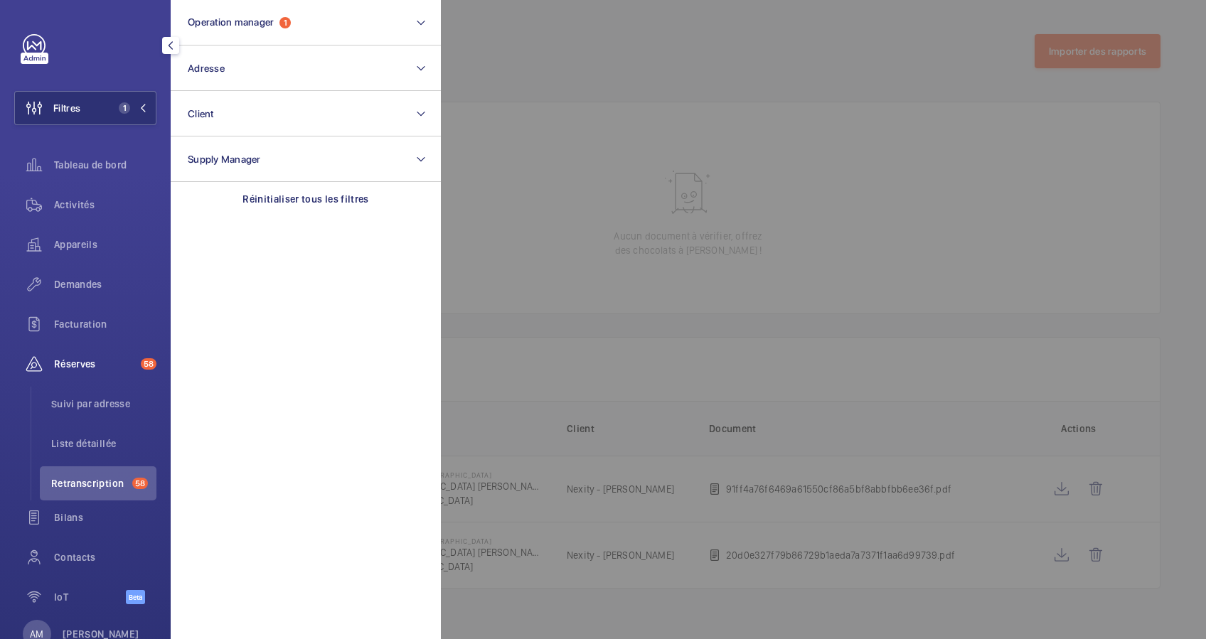
click at [496, 37] on div at bounding box center [1044, 319] width 1206 height 639
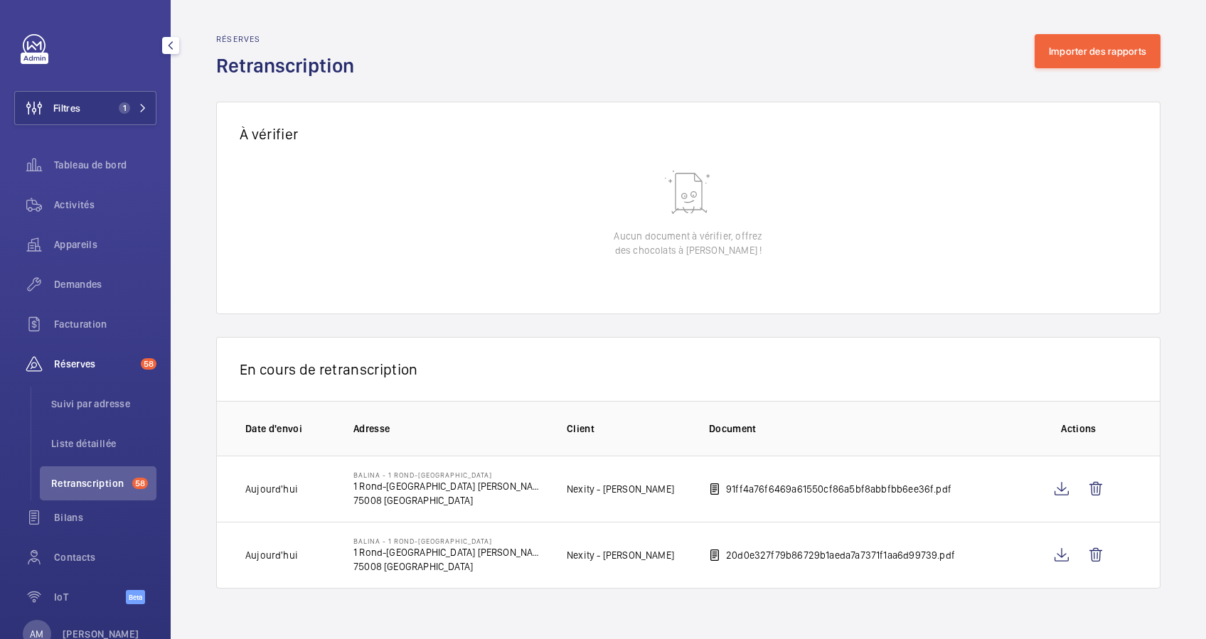
click at [123, 129] on div "Filtres 1 Tableau de bord Activités Appareils Demandes Facturation Réserves 58 …" at bounding box center [85, 327] width 142 height 586
click at [126, 105] on span "1" at bounding box center [130, 107] width 34 height 11
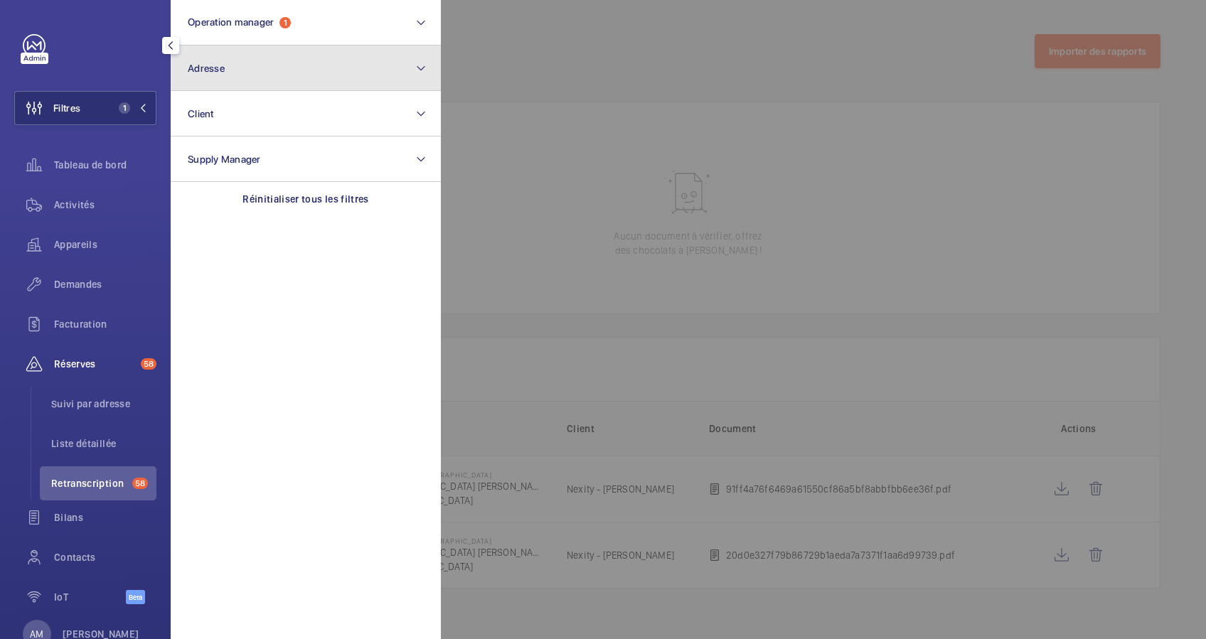
click at [289, 85] on button "Adresse" at bounding box center [306, 69] width 270 height 46
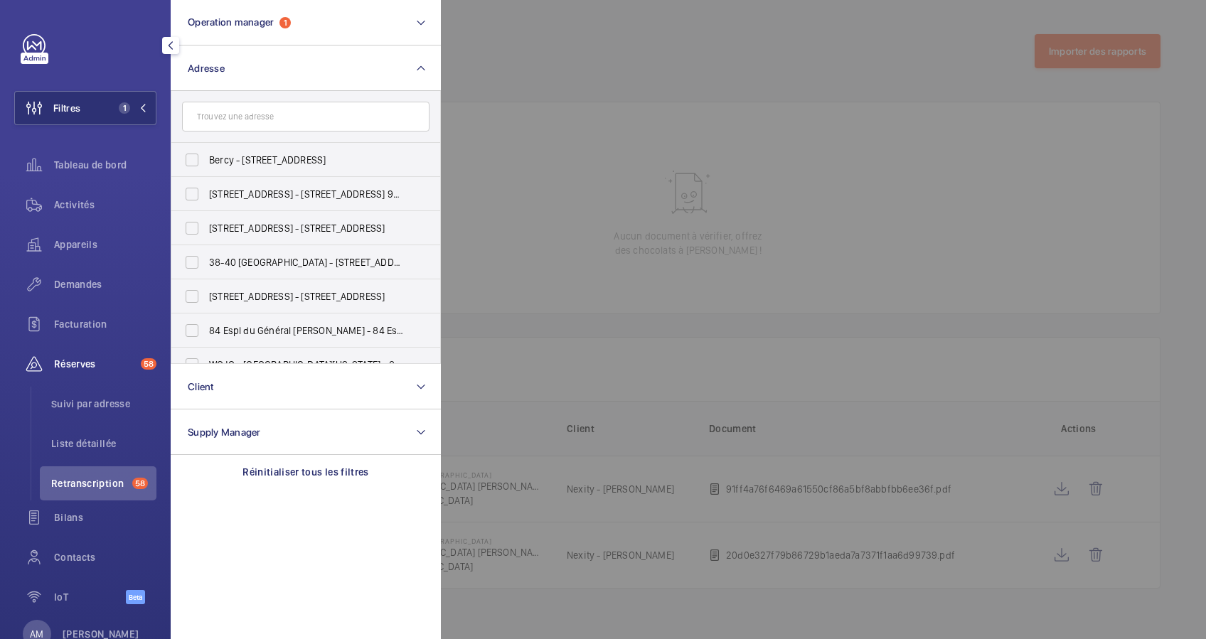
click at [267, 114] on input "text" at bounding box center [305, 117] width 247 height 30
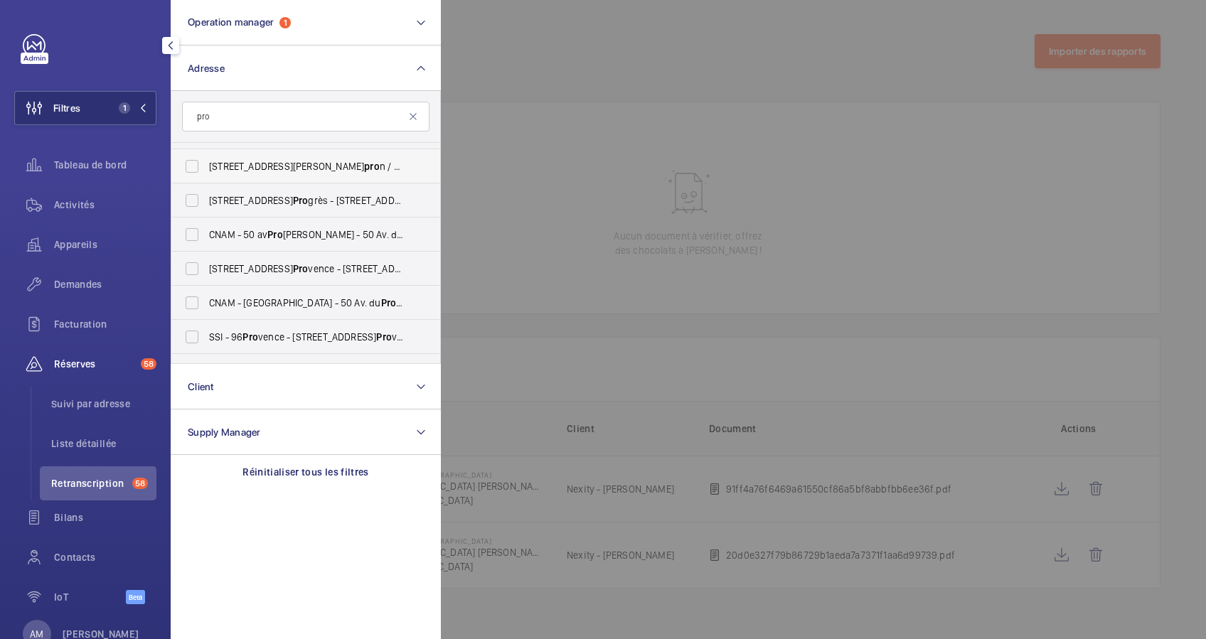
scroll to position [569, 0]
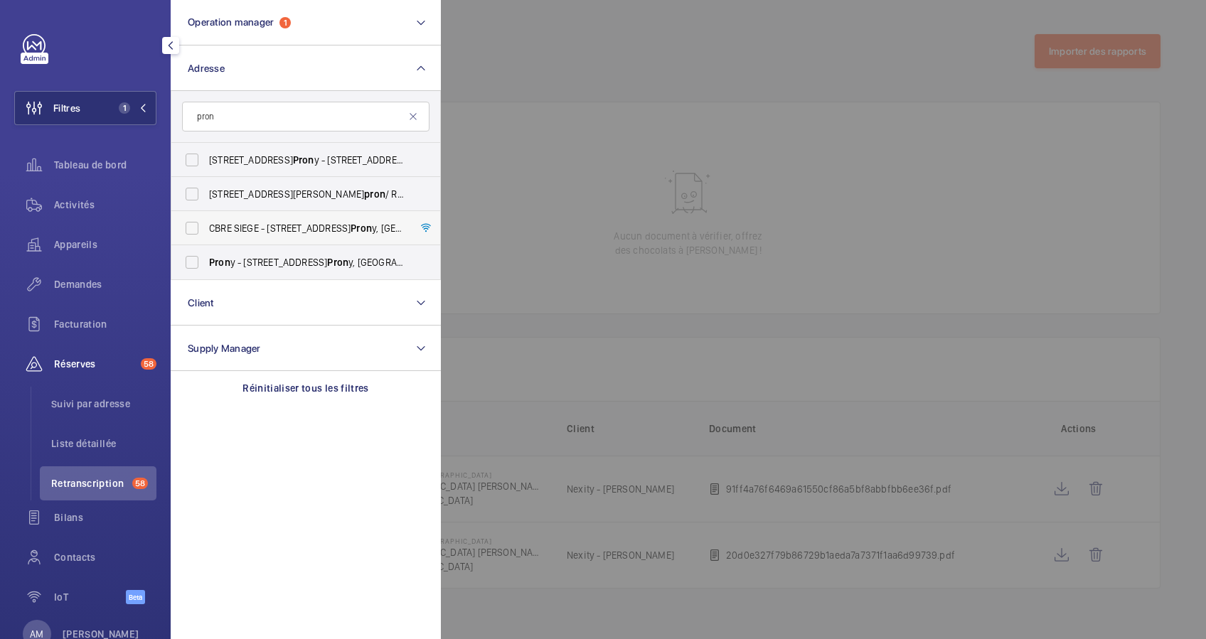
type input "pron"
click at [193, 226] on label "CBRE SIEGE - 76 Rue de Pron y, PARIS 75017" at bounding box center [294, 228] width 247 height 34
click at [193, 226] on input "CBRE SIEGE - 76 Rue de Pron y, PARIS 75017" at bounding box center [192, 228] width 28 height 28
checkbox input "true"
click at [70, 203] on span "Activités" at bounding box center [105, 205] width 102 height 14
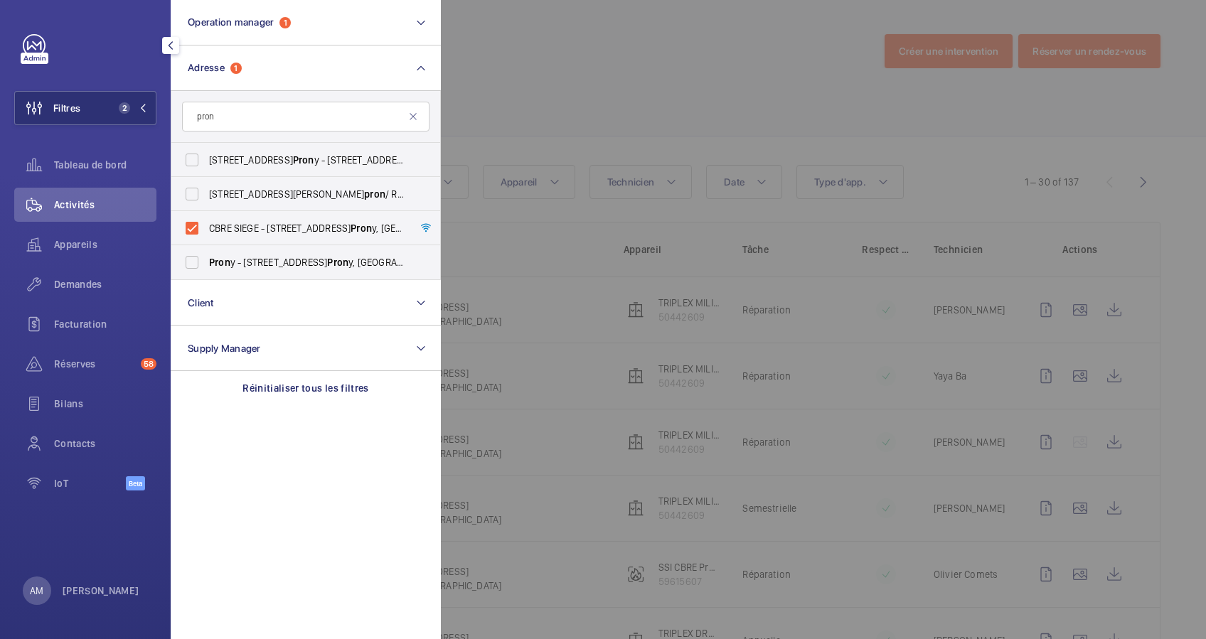
click at [443, 44] on div at bounding box center [1044, 319] width 1206 height 639
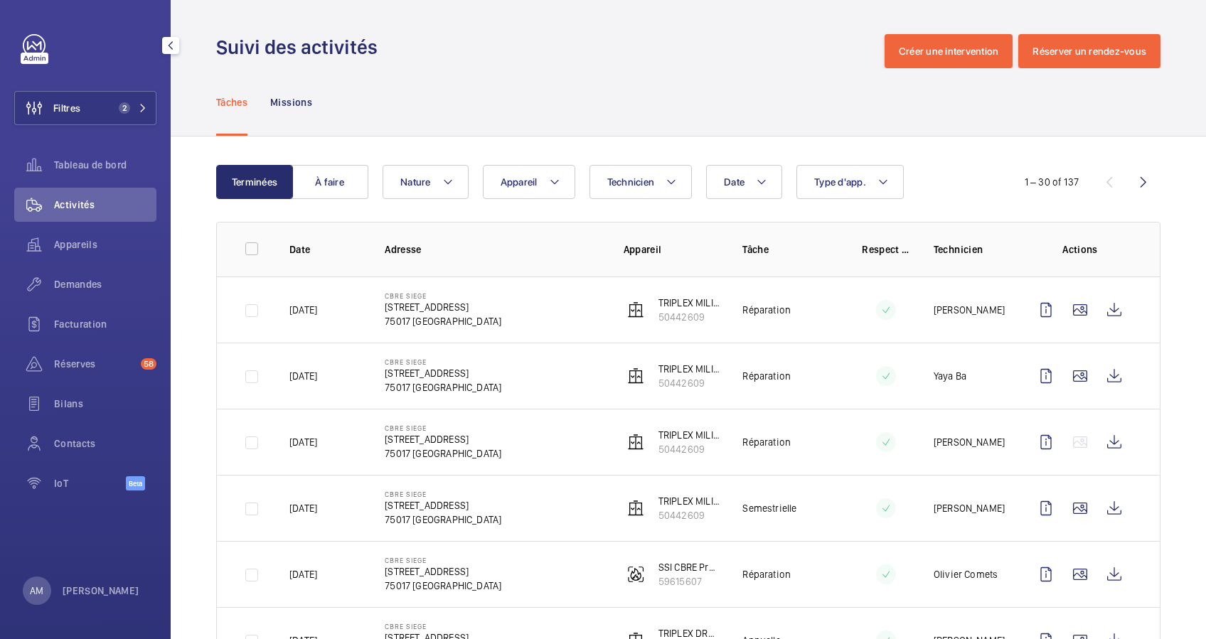
drag, startPoint x: 134, startPoint y: 105, endPoint x: 161, endPoint y: 100, distance: 26.6
click at [137, 103] on span "2" at bounding box center [130, 107] width 34 height 11
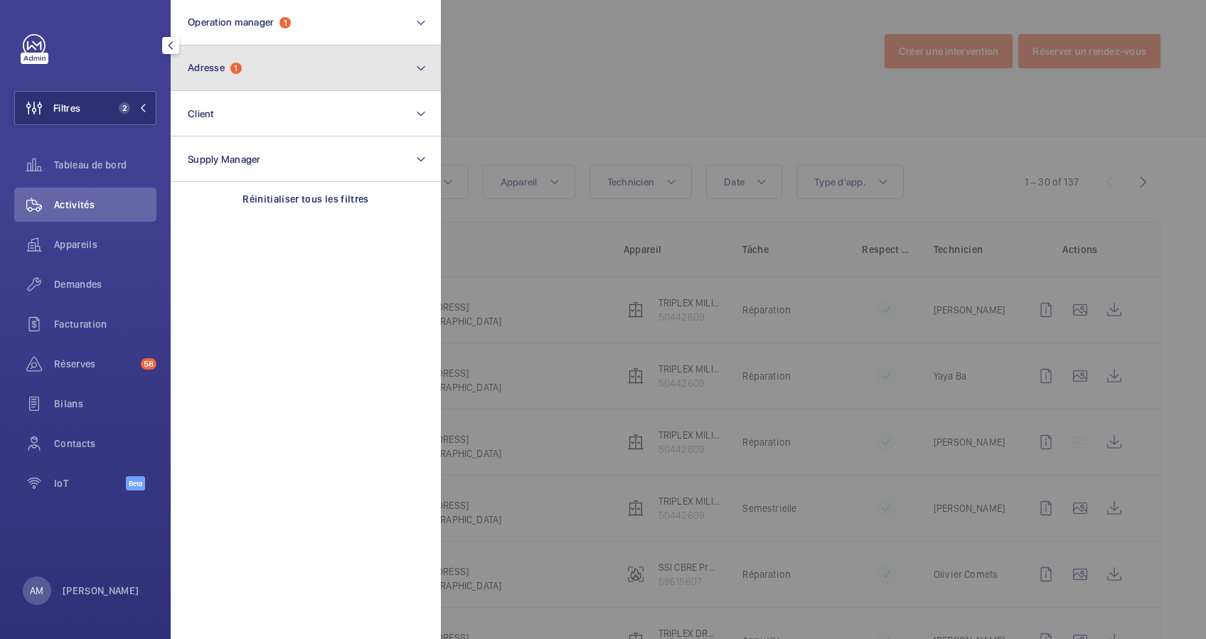
click at [255, 71] on button "Adresse 1" at bounding box center [306, 69] width 270 height 46
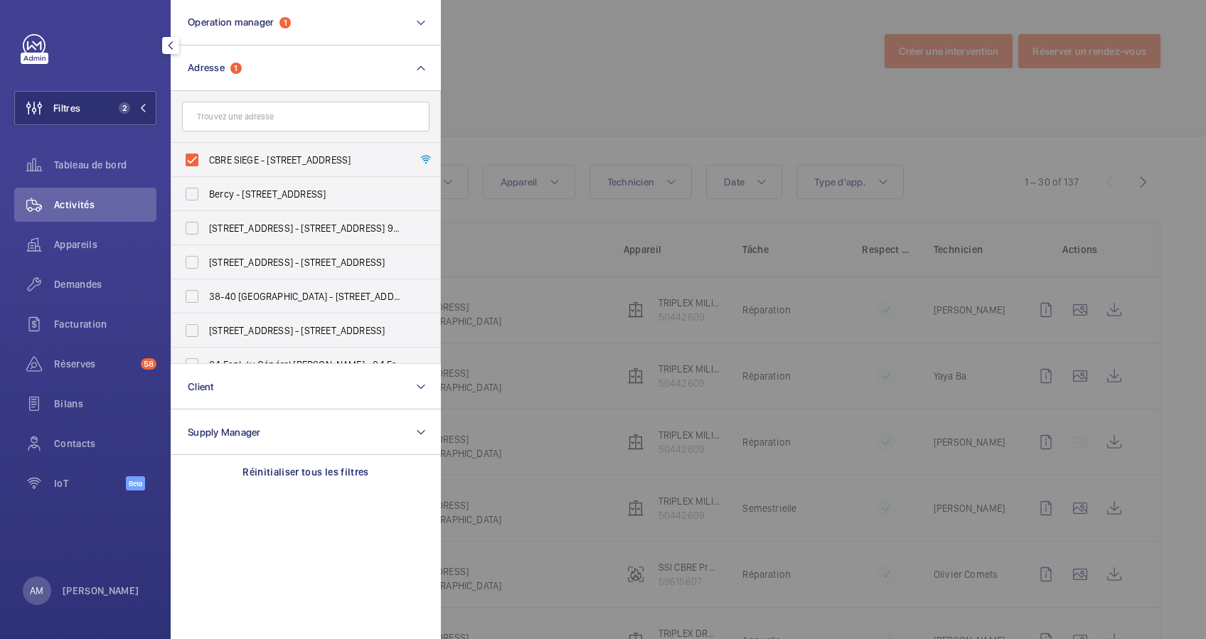
drag, startPoint x: 193, startPoint y: 162, endPoint x: 242, endPoint y: 105, distance: 74.6
click at [193, 159] on label "CBRE SIEGE - 76 Rue de Prony, PARIS 75017" at bounding box center [294, 160] width 247 height 34
click at [193, 159] on input "CBRE SIEGE - 76 Rue de Prony, PARIS 75017" at bounding box center [192, 160] width 28 height 28
checkbox input "false"
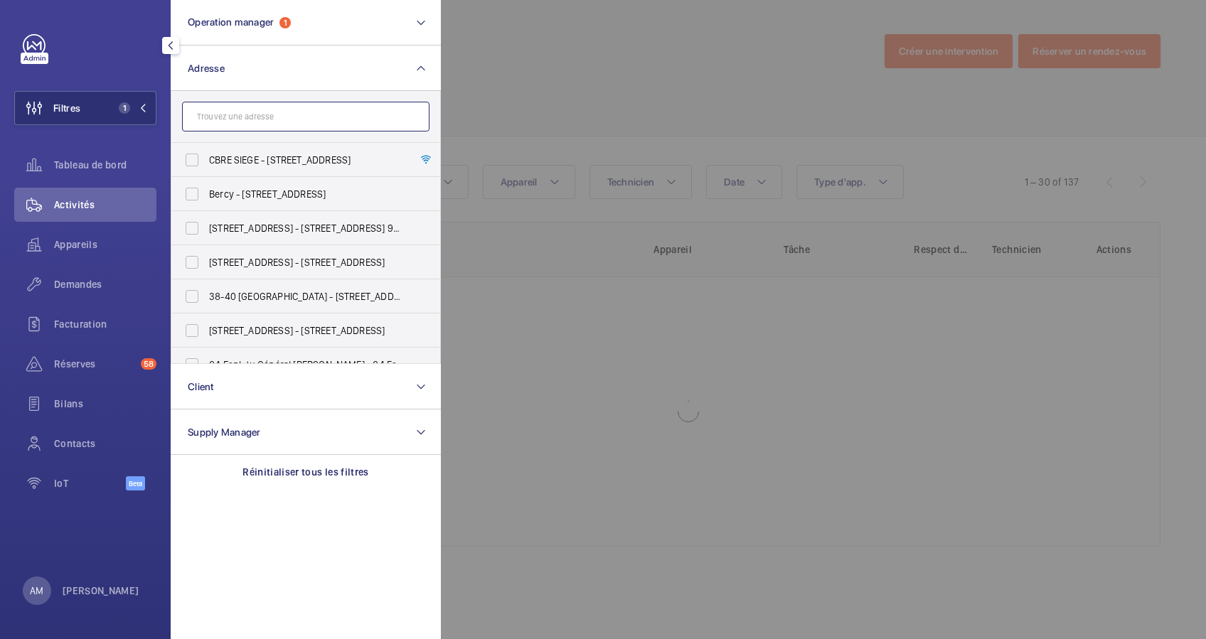
click at [243, 104] on input "text" at bounding box center [305, 117] width 247 height 30
click at [242, 112] on input "text" at bounding box center [305, 117] width 247 height 30
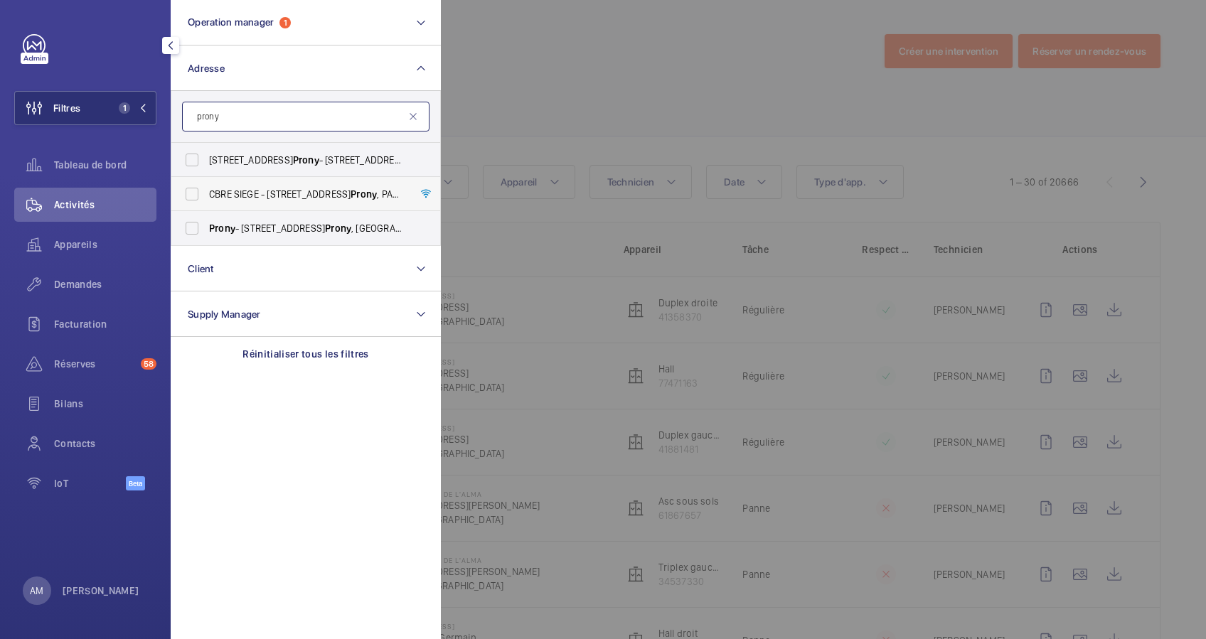
type input "prony"
click at [191, 196] on label "CBRE SIEGE - 76 Rue de Prony , PARIS 75017" at bounding box center [294, 194] width 247 height 34
click at [191, 196] on input "CBRE SIEGE - 76 Rue de Prony , PARIS 75017" at bounding box center [192, 194] width 28 height 28
checkbox input "true"
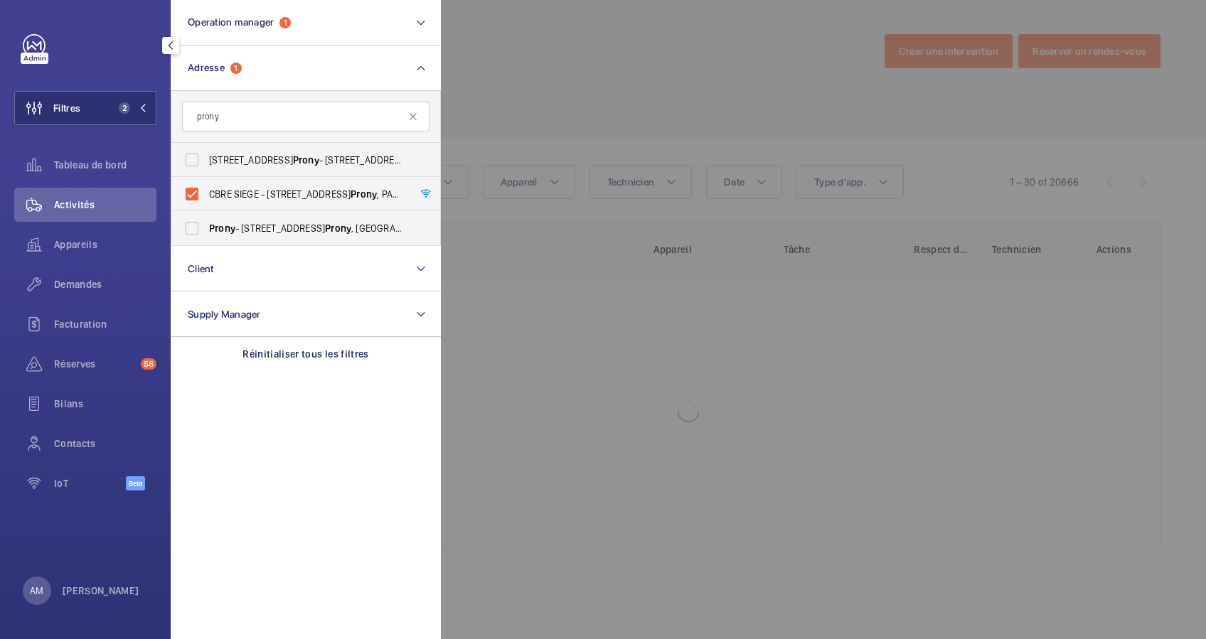
click at [555, 80] on div at bounding box center [1044, 319] width 1206 height 639
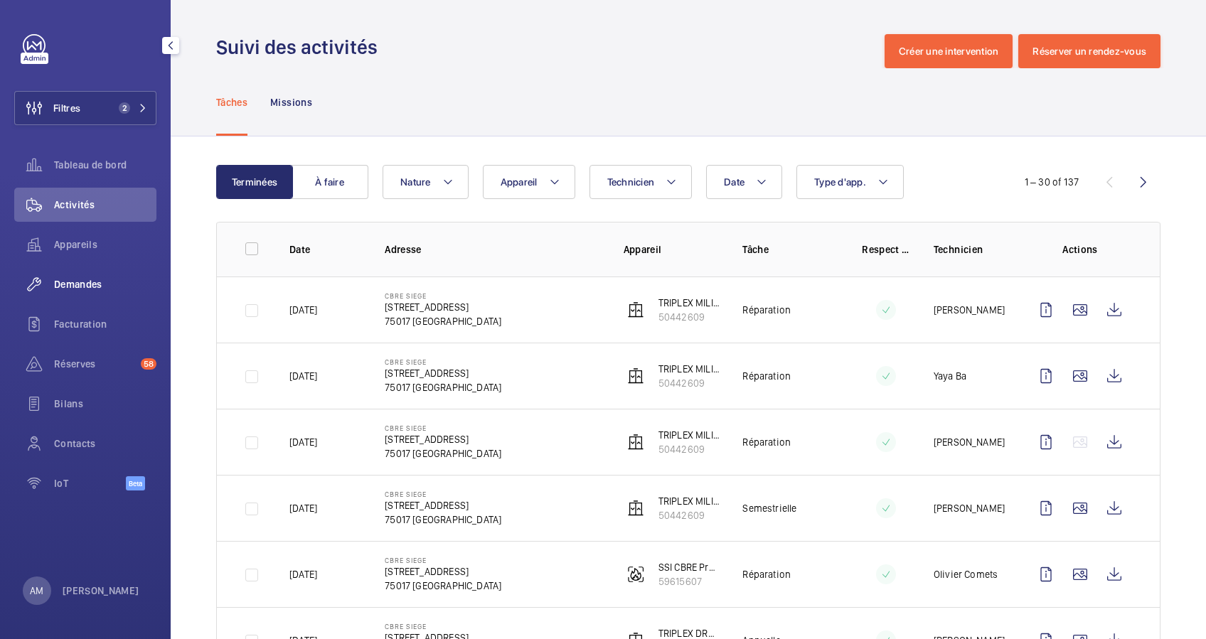
click at [77, 284] on span "Demandes" at bounding box center [105, 284] width 102 height 14
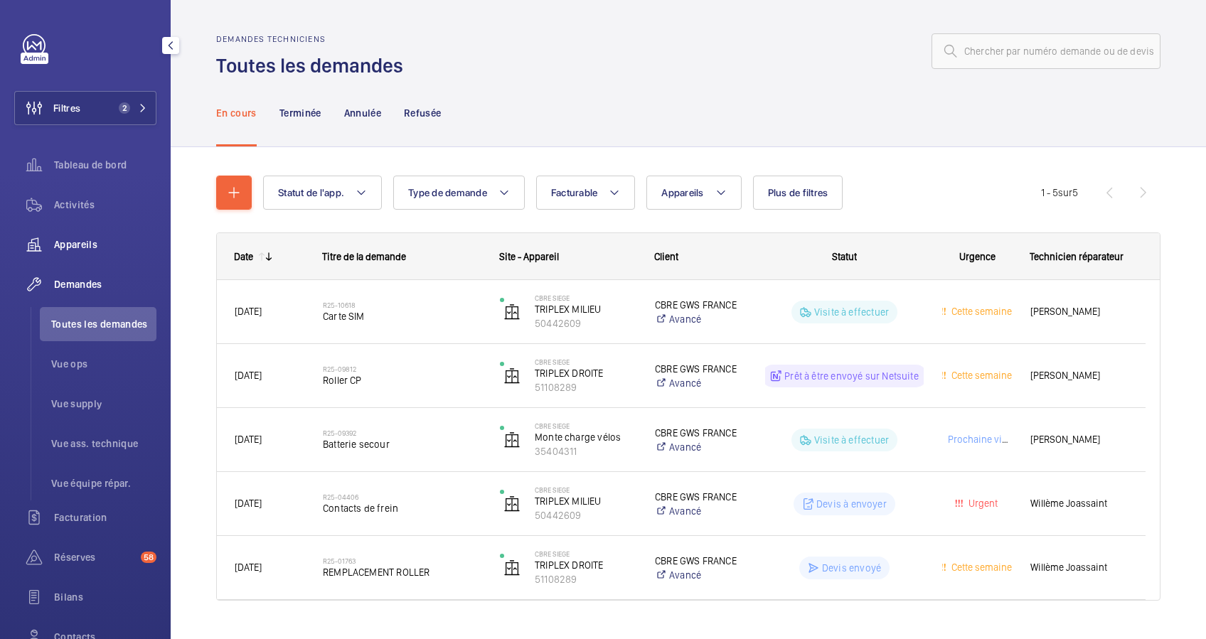
click at [79, 238] on span "Appareils" at bounding box center [105, 244] width 102 height 14
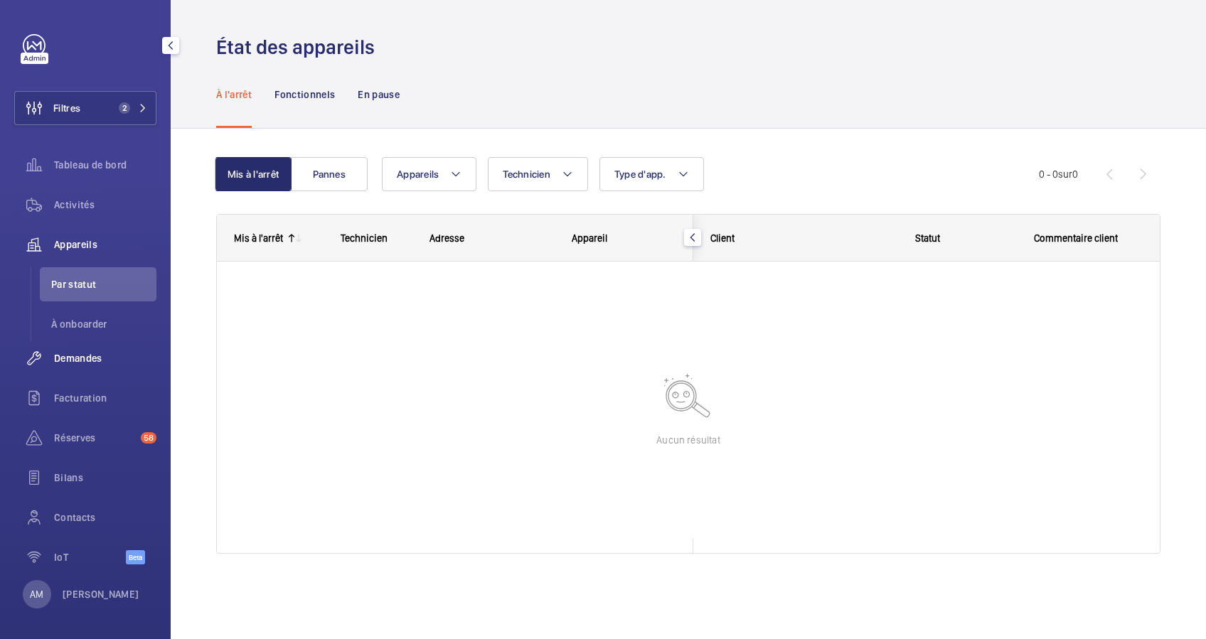
click at [83, 346] on div "Demandes" at bounding box center [85, 358] width 142 height 34
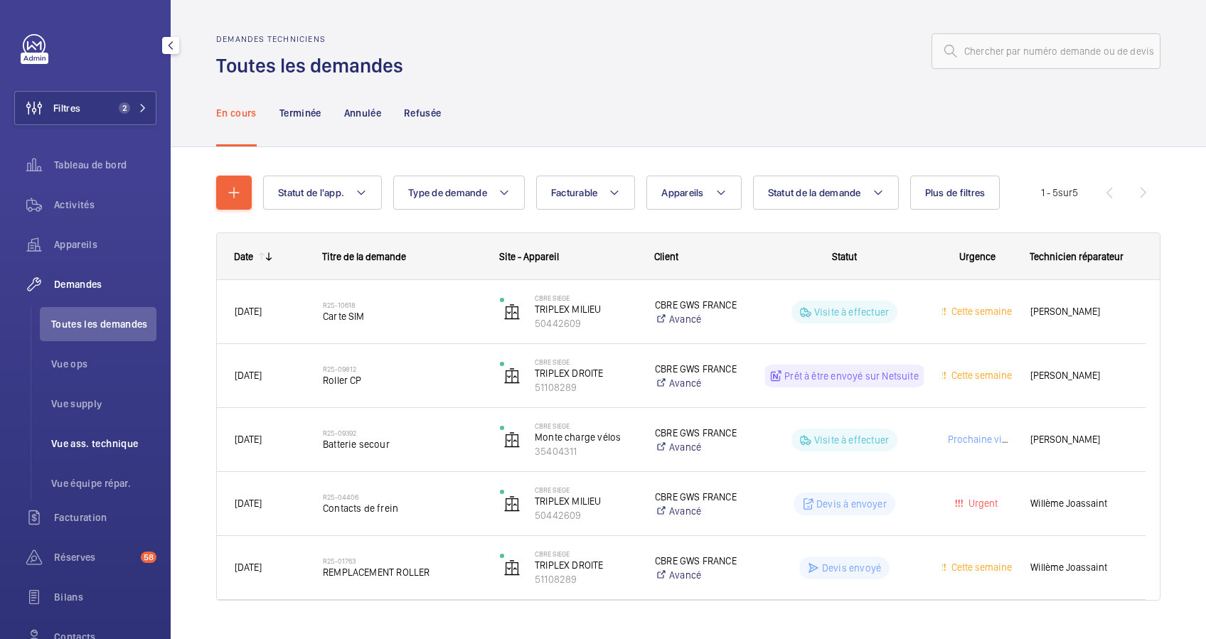
click at [94, 438] on span "Vue ass. technique" at bounding box center [103, 444] width 105 height 14
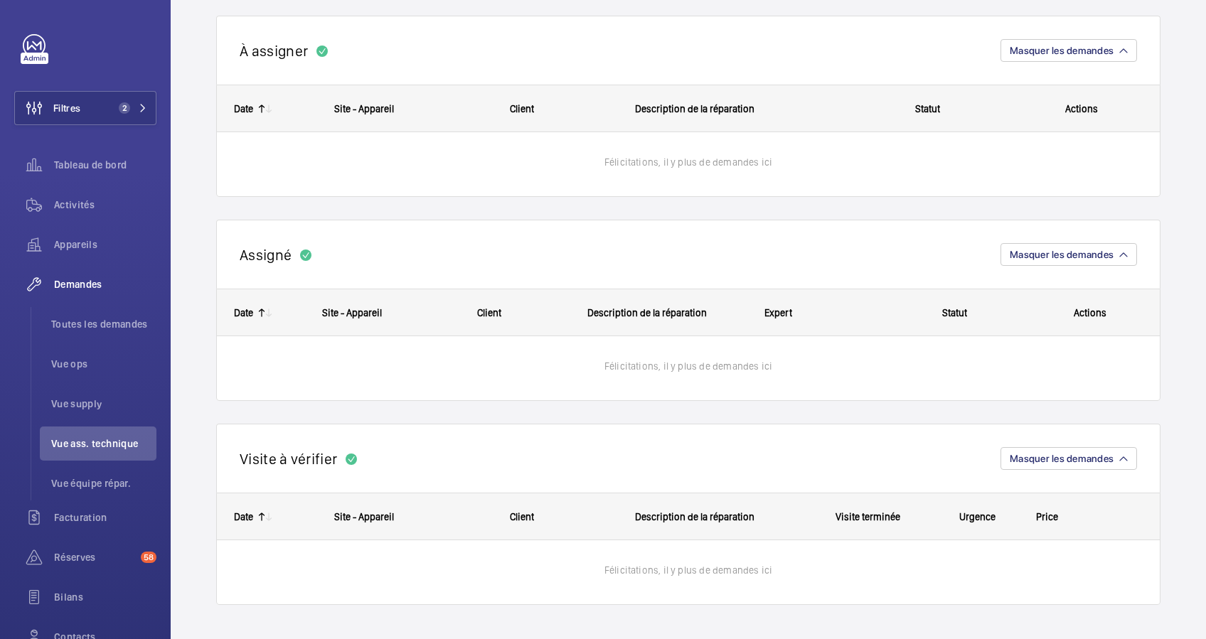
scroll to position [50, 0]
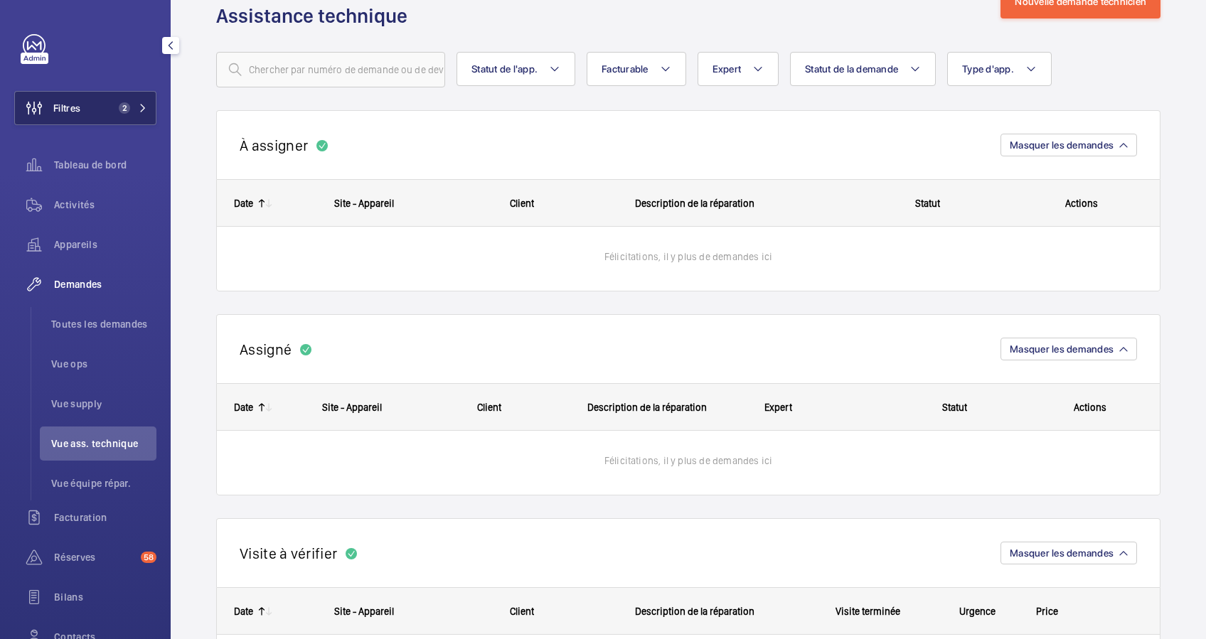
click at [139, 112] on mat-icon at bounding box center [143, 108] width 9 height 9
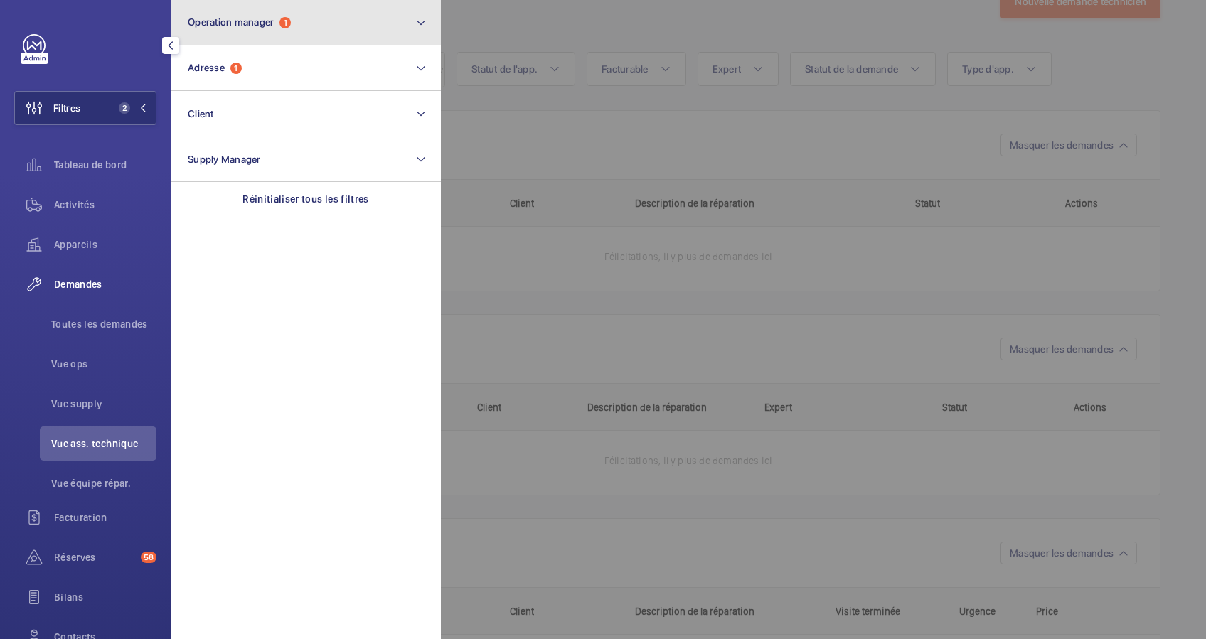
click at [287, 36] on button "Operation manager 1" at bounding box center [306, 23] width 270 height 46
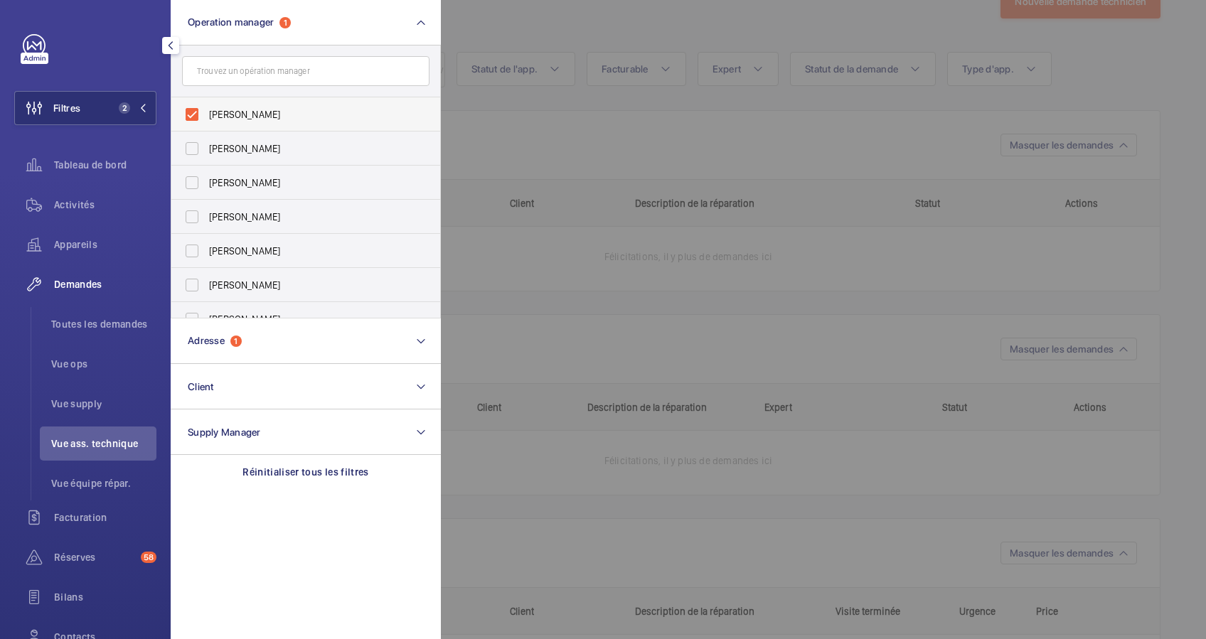
click at [183, 114] on label "[PERSON_NAME]" at bounding box center [294, 114] width 247 height 34
click at [183, 114] on input "[PERSON_NAME]" at bounding box center [192, 114] width 28 height 28
checkbox input "false"
click at [527, 28] on div at bounding box center [1044, 319] width 1206 height 639
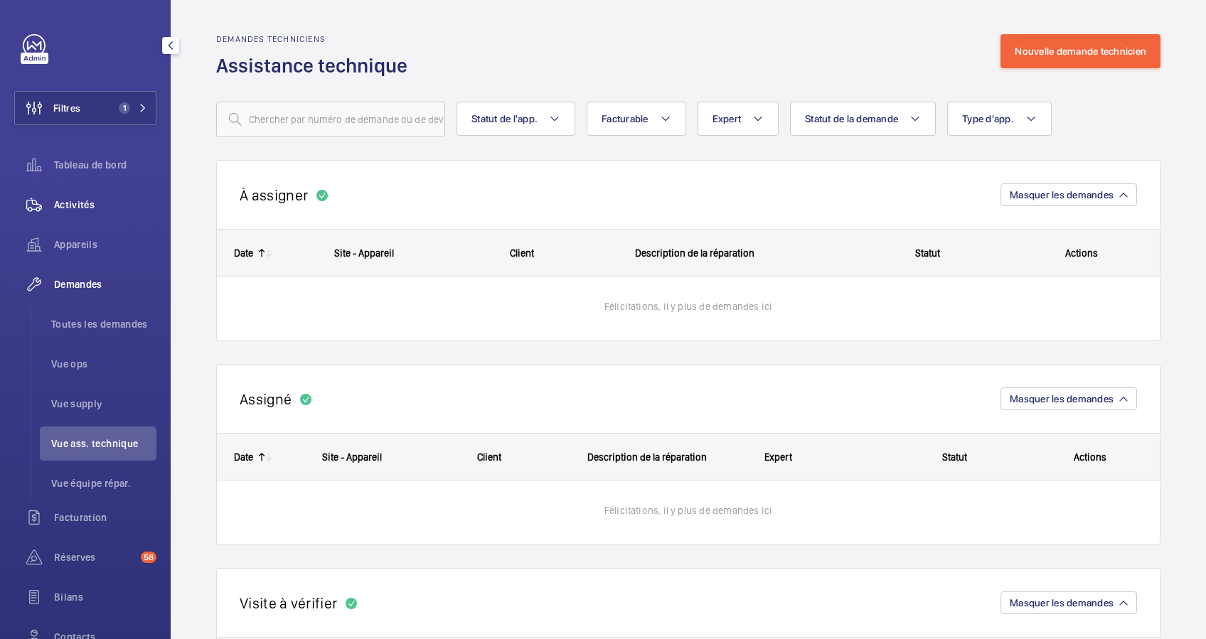
click at [97, 199] on span "Activités" at bounding box center [105, 205] width 102 height 14
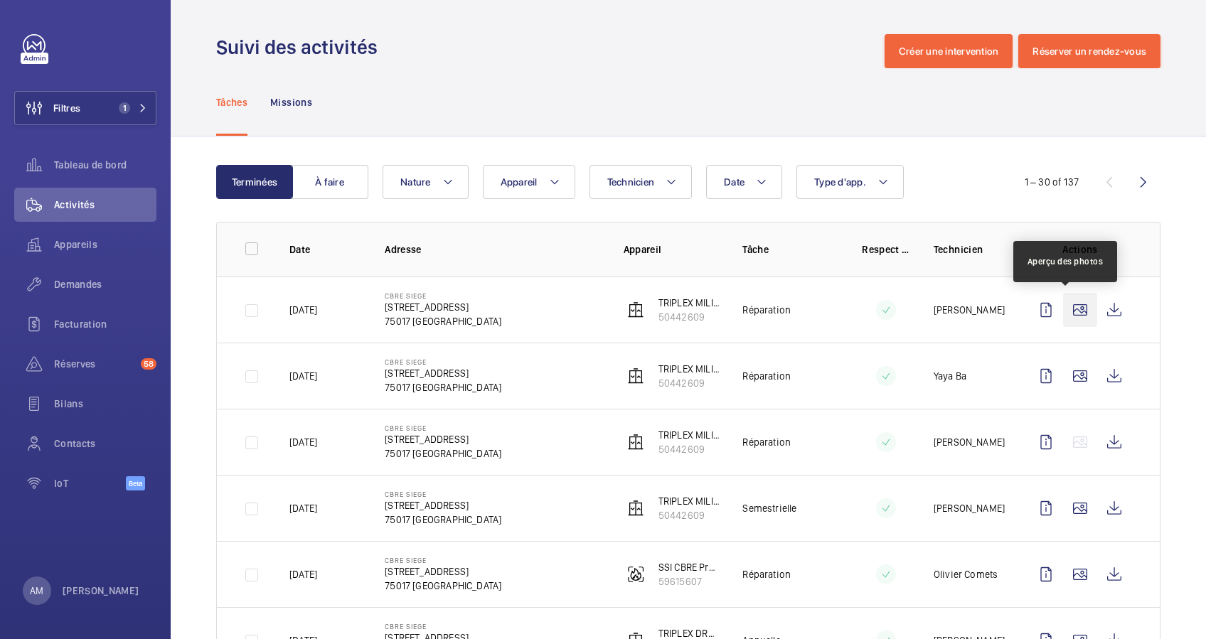
click at [1063, 304] on wm-front-icon-button at bounding box center [1080, 310] width 34 height 34
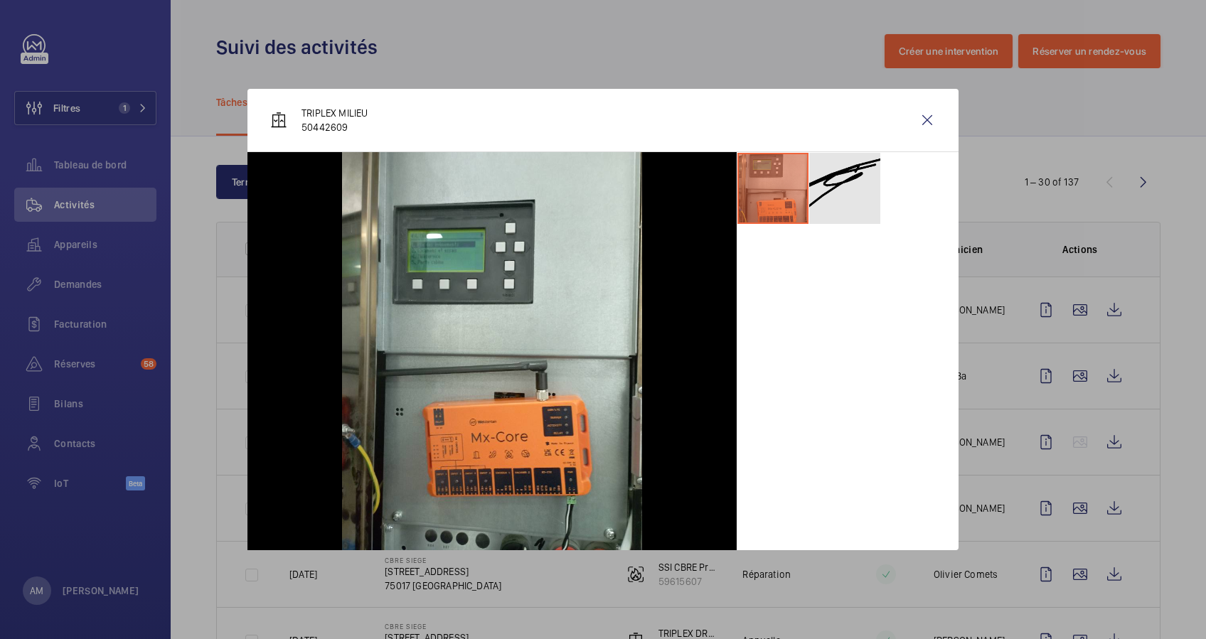
click at [831, 195] on li at bounding box center [844, 188] width 71 height 71
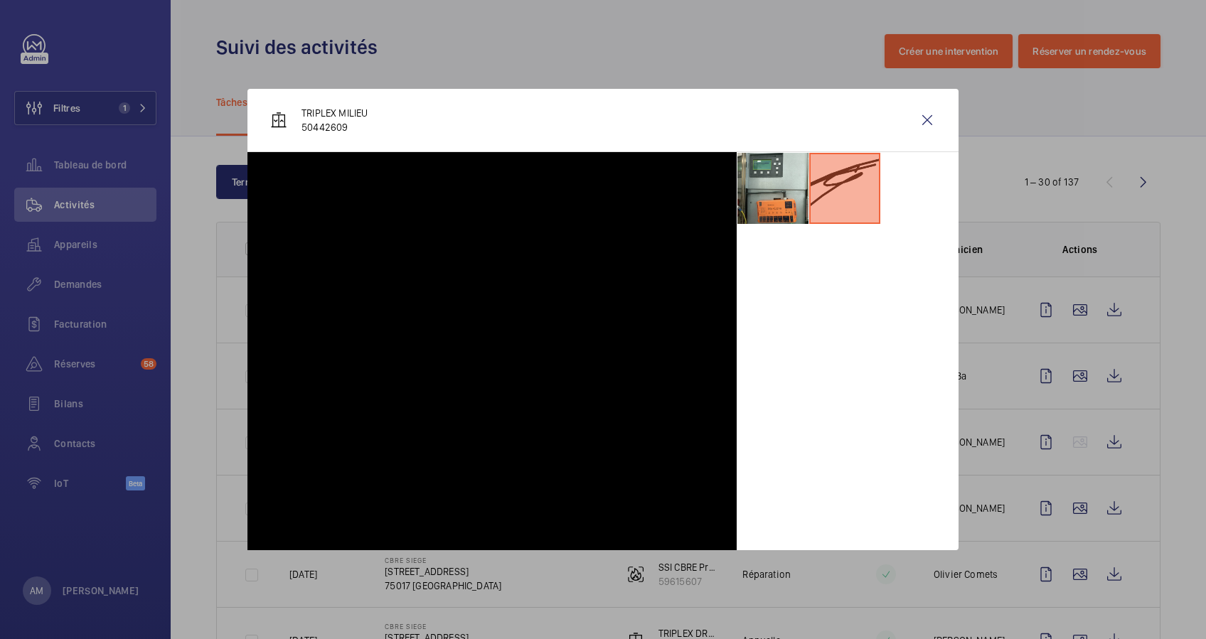
click at [633, 38] on div at bounding box center [603, 319] width 1206 height 639
click at [82, 279] on span "Demandes" at bounding box center [105, 284] width 102 height 14
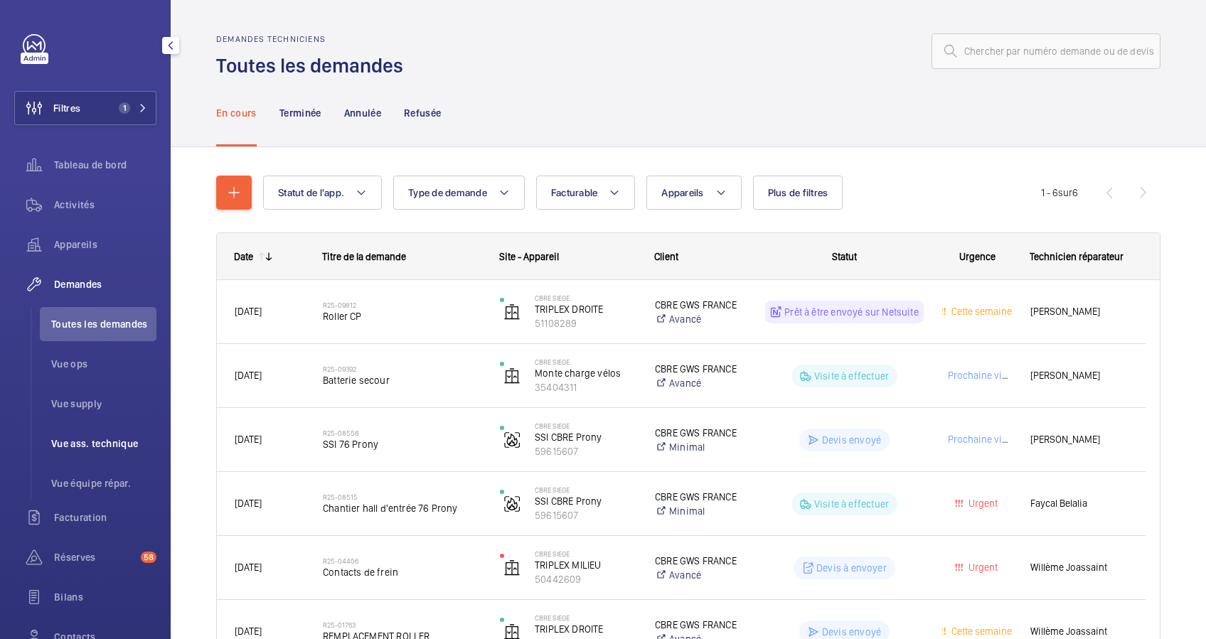
click at [92, 444] on span "Vue ass. technique" at bounding box center [103, 444] width 105 height 14
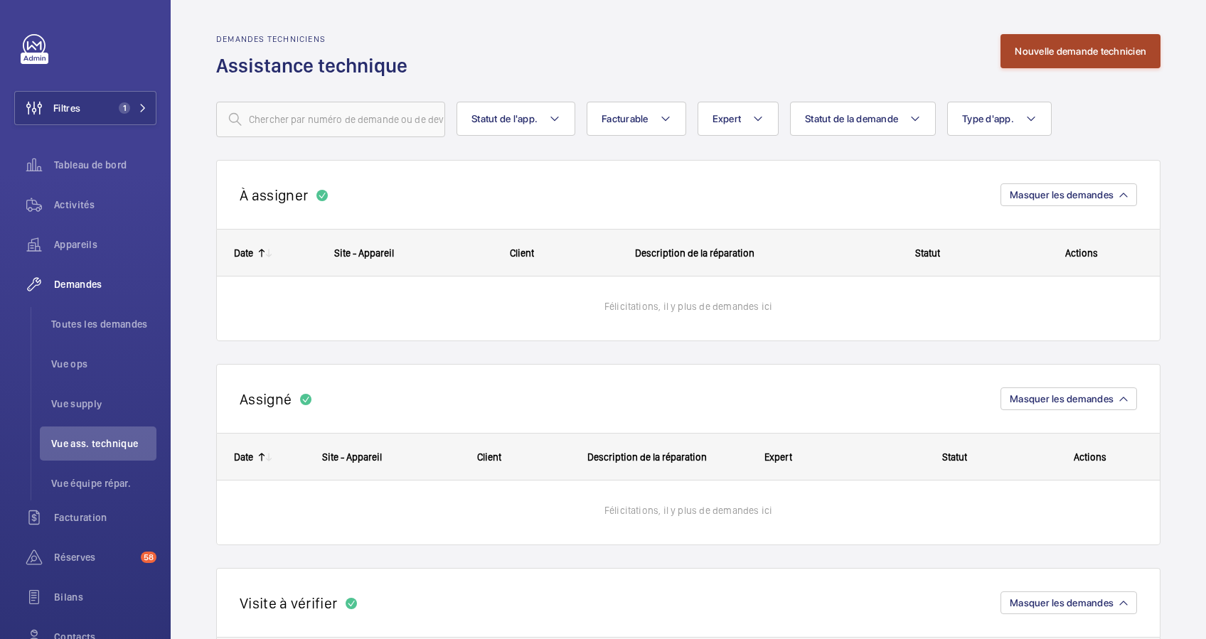
click at [1072, 55] on button "Nouvelle demande technicien" at bounding box center [1080, 51] width 160 height 34
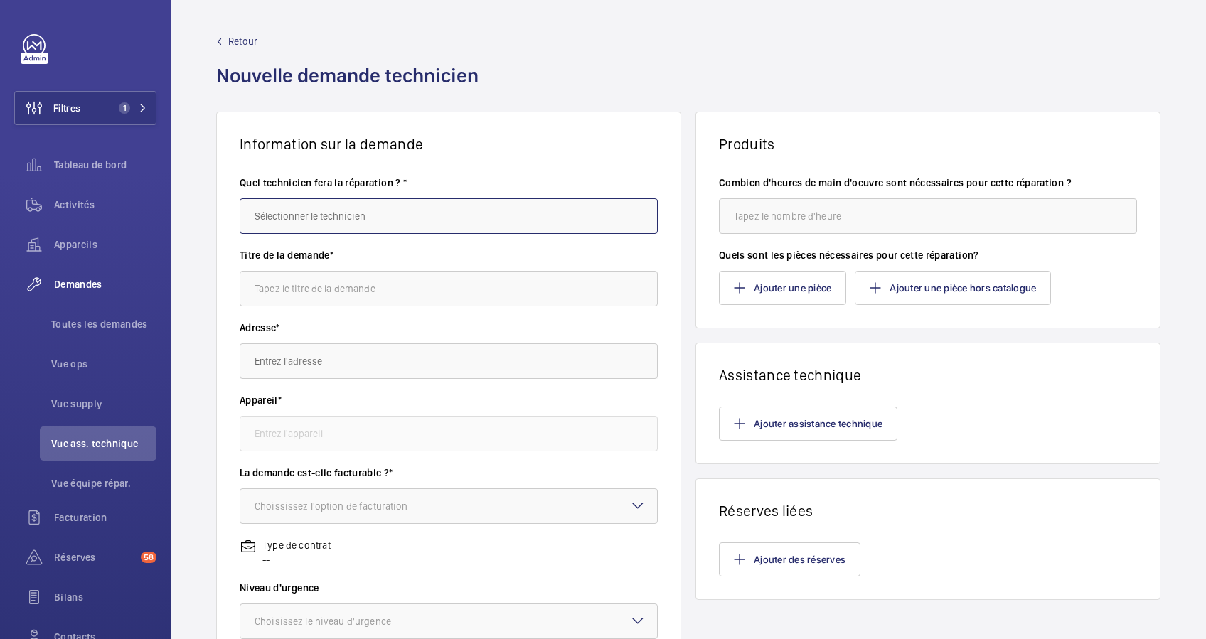
click at [295, 218] on input "text" at bounding box center [449, 216] width 418 height 36
click at [294, 250] on mat-option "[PERSON_NAME]" at bounding box center [445, 259] width 410 height 35
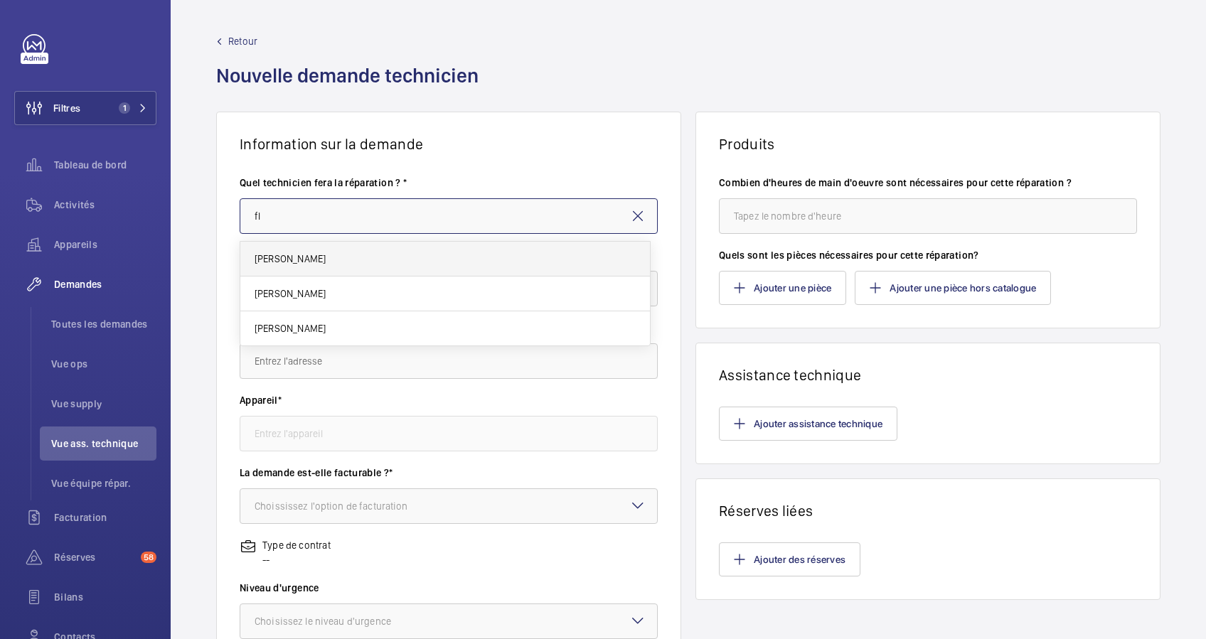
type input "[PERSON_NAME]"
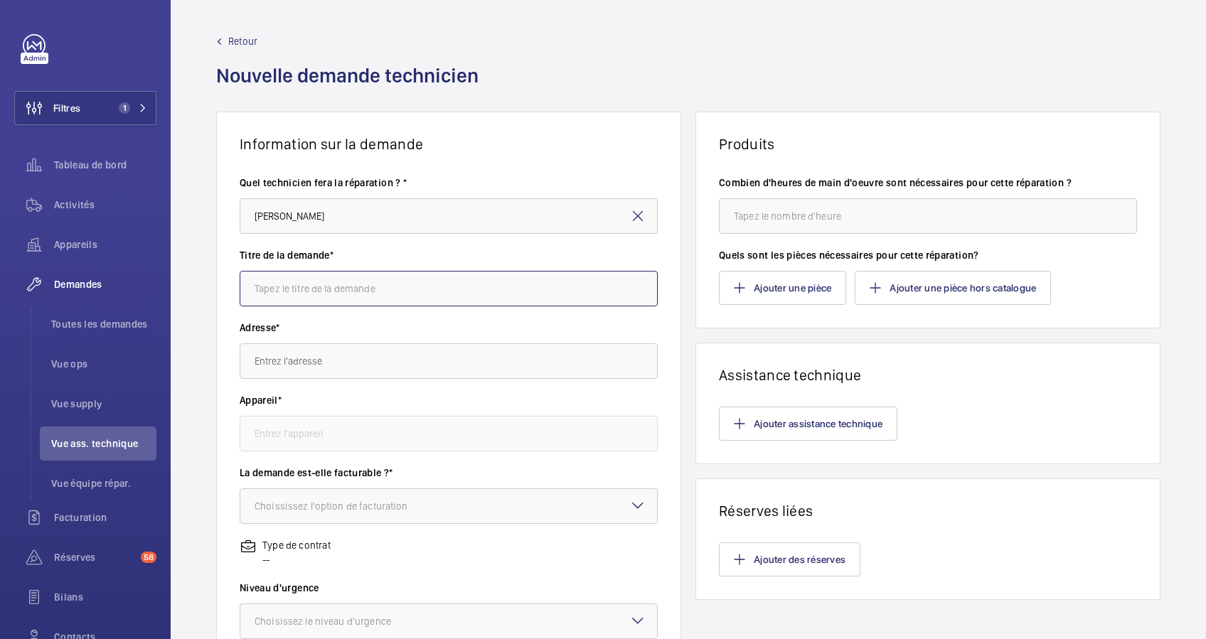
click at [310, 282] on input "text" at bounding box center [449, 289] width 418 height 36
click at [272, 287] on input "ascx à l'arret." at bounding box center [449, 289] width 418 height 36
click at [336, 296] on input "asc à l'arret." at bounding box center [449, 289] width 418 height 36
type input "asc à l'arret défaut récurrent"
click at [317, 364] on input "text" at bounding box center [449, 361] width 418 height 36
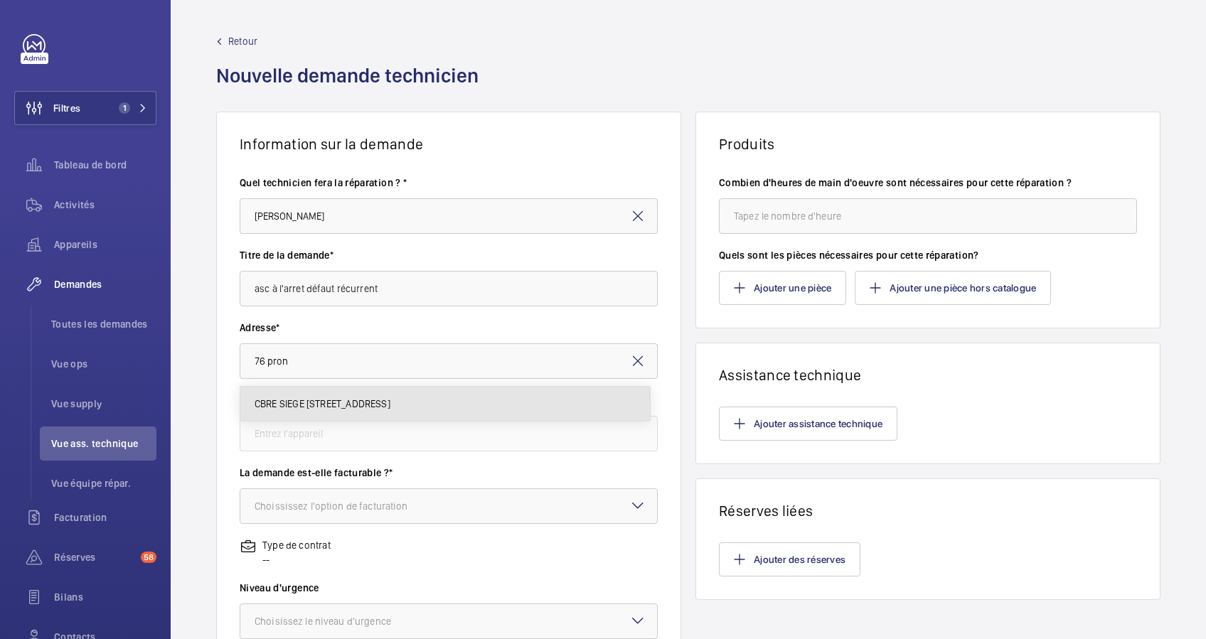
click at [330, 395] on mat-option "CBRE SIEGE 76 Rue de Prony, 75017 PARIS" at bounding box center [445, 404] width 410 height 34
type input "CBRE SIEGE 76 Rue de Prony, 75017 PARIS"
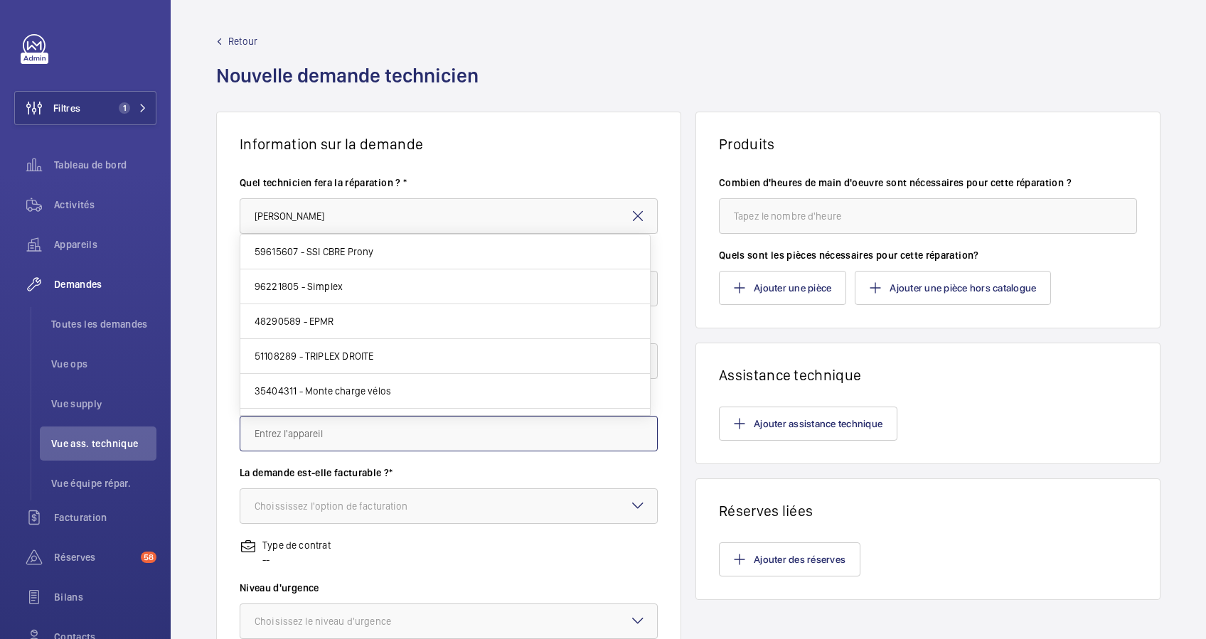
click at [358, 436] on input "text" at bounding box center [449, 434] width 418 height 36
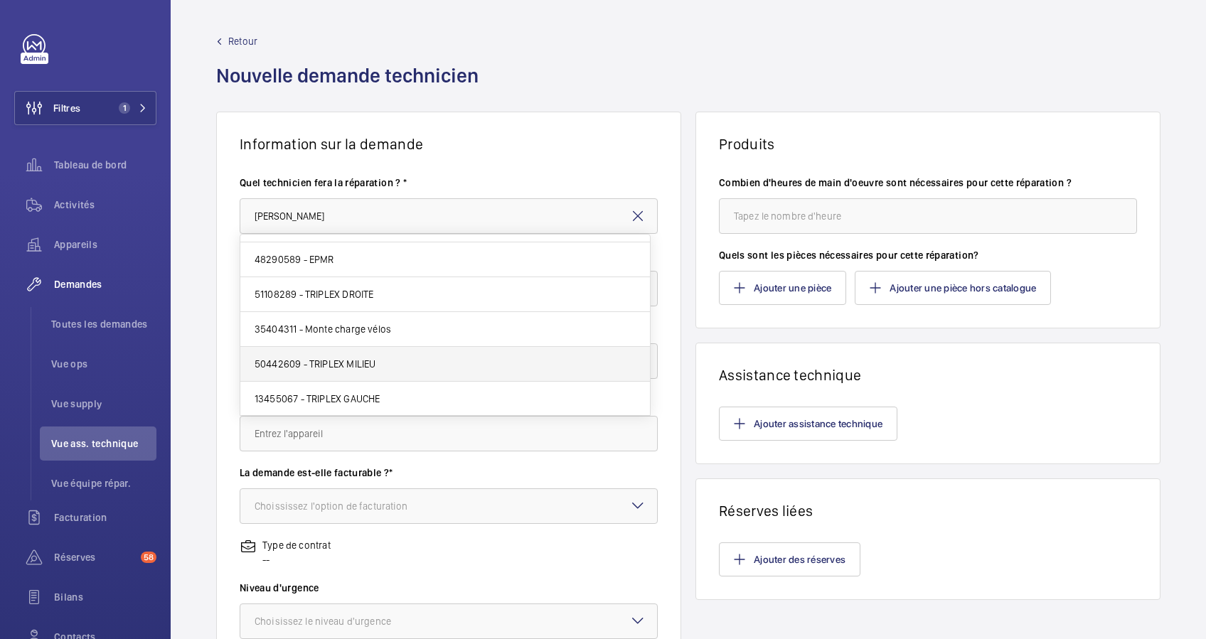
click at [331, 357] on span "50442609 - TRIPLEX MILIEU" at bounding box center [316, 364] width 122 height 14
type input "50442609 - TRIPLEX MILIEU"
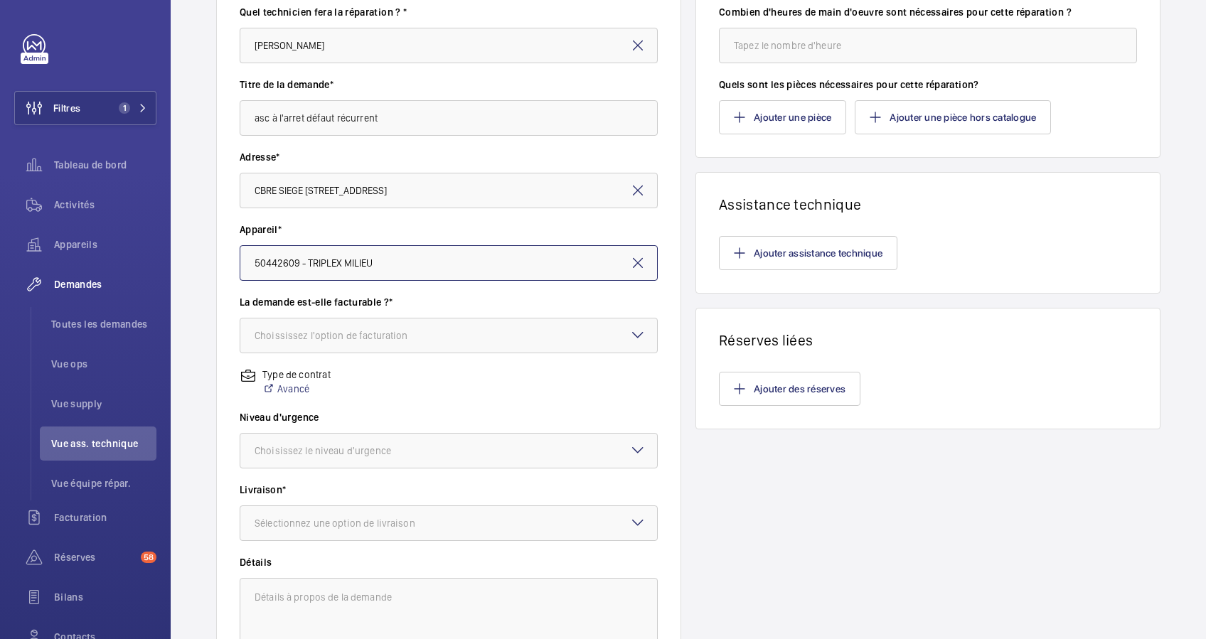
scroll to position [189, 0]
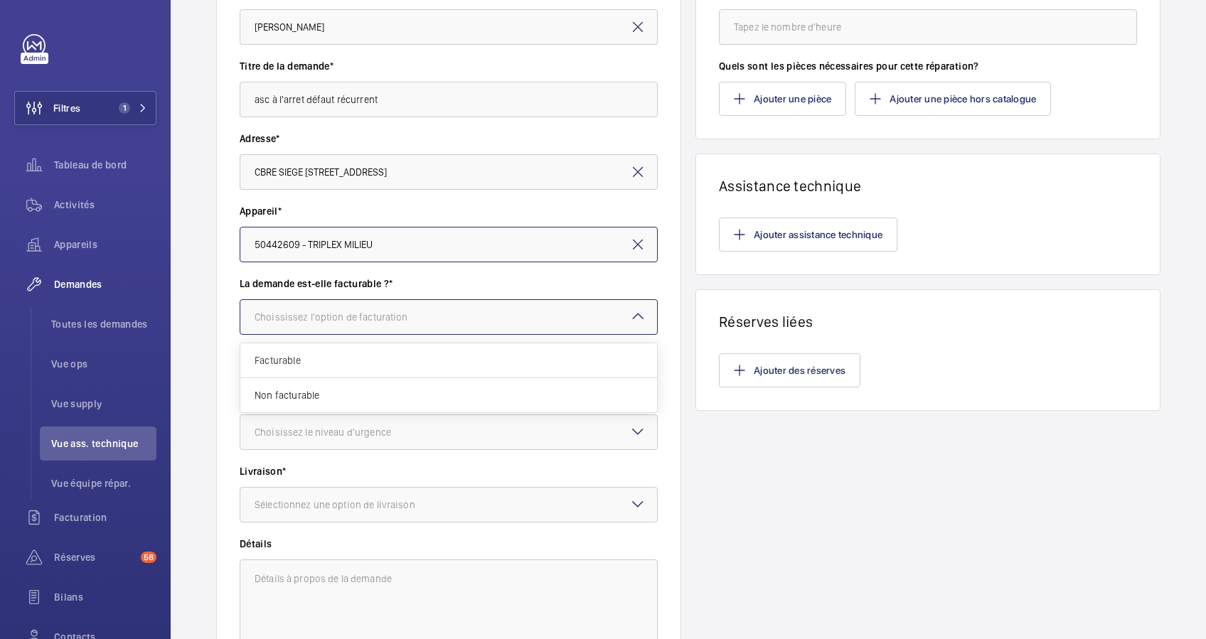
click at [464, 327] on div at bounding box center [448, 317] width 417 height 34
click at [296, 395] on span "Non facturable" at bounding box center [449, 395] width 388 height 14
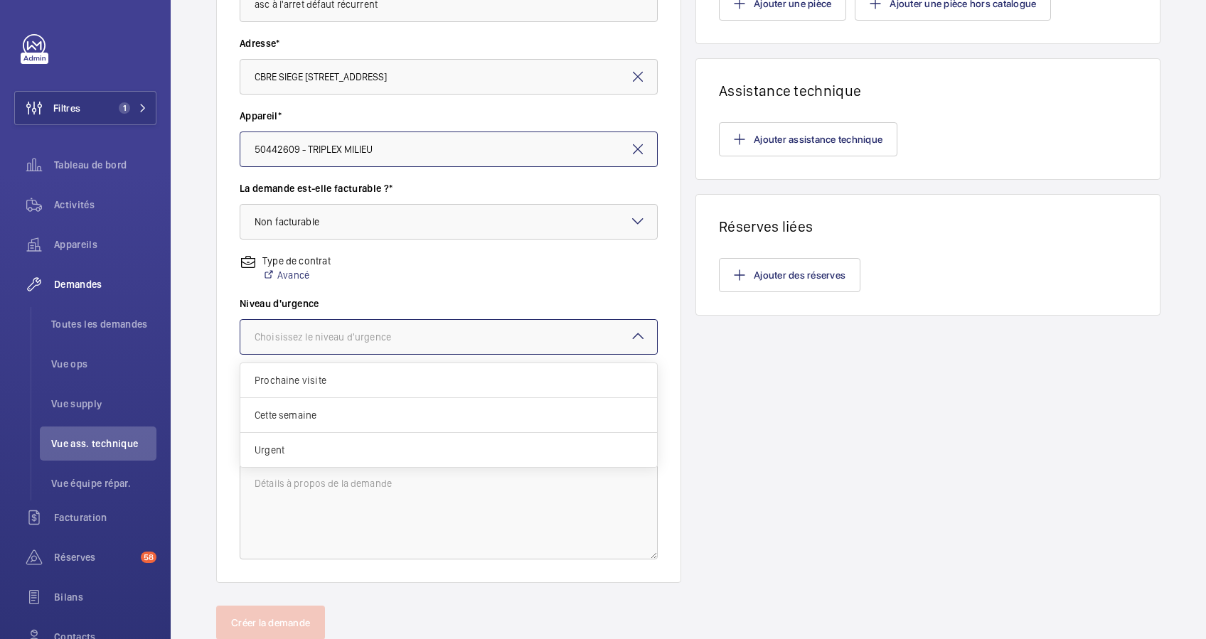
click at [381, 339] on div "Choisissez le niveau d'urgence" at bounding box center [341, 337] width 172 height 14
click at [351, 398] on div "Cette semaine" at bounding box center [448, 415] width 417 height 35
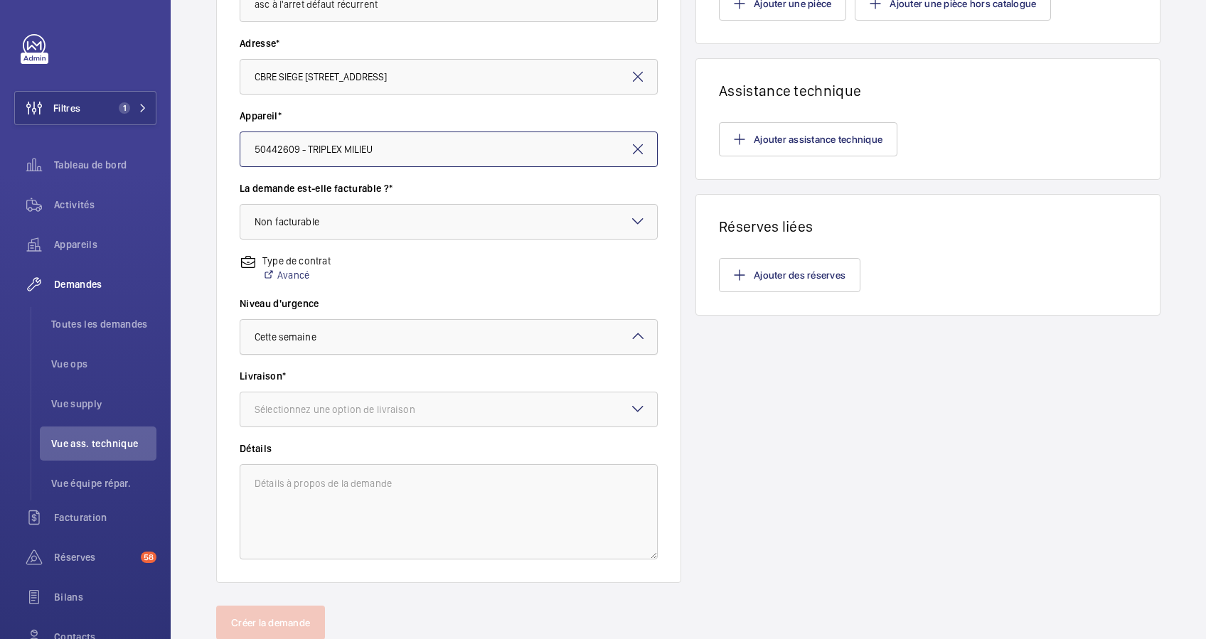
click at [461, 344] on div at bounding box center [448, 337] width 417 height 34
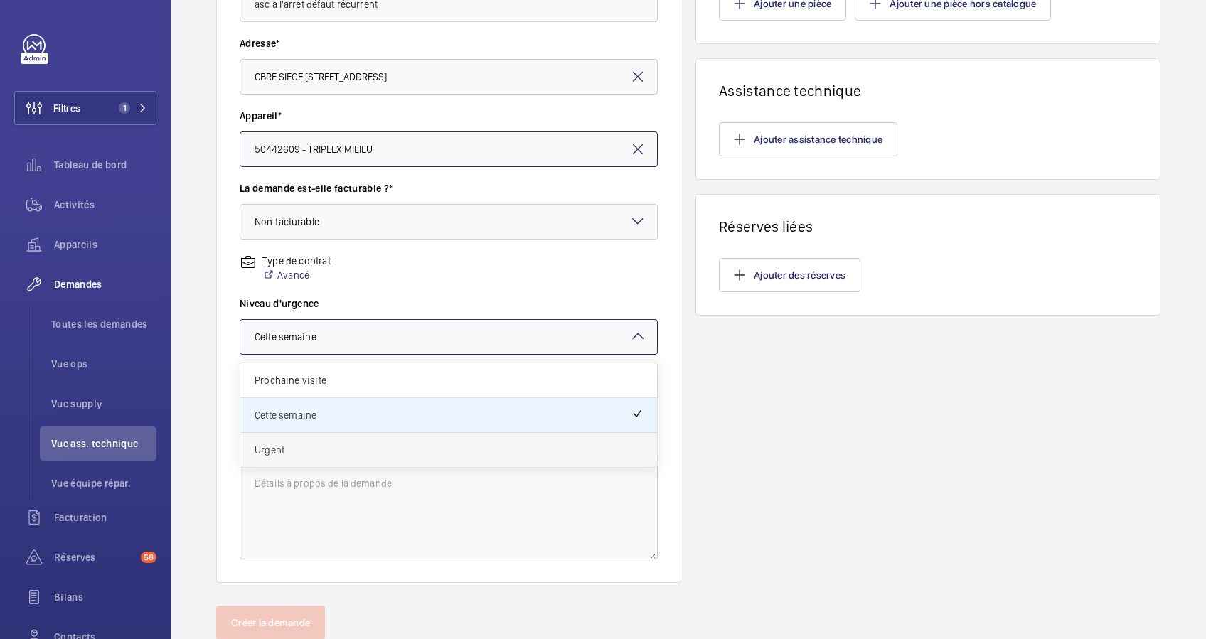
click at [305, 446] on span "Urgent" at bounding box center [449, 450] width 388 height 14
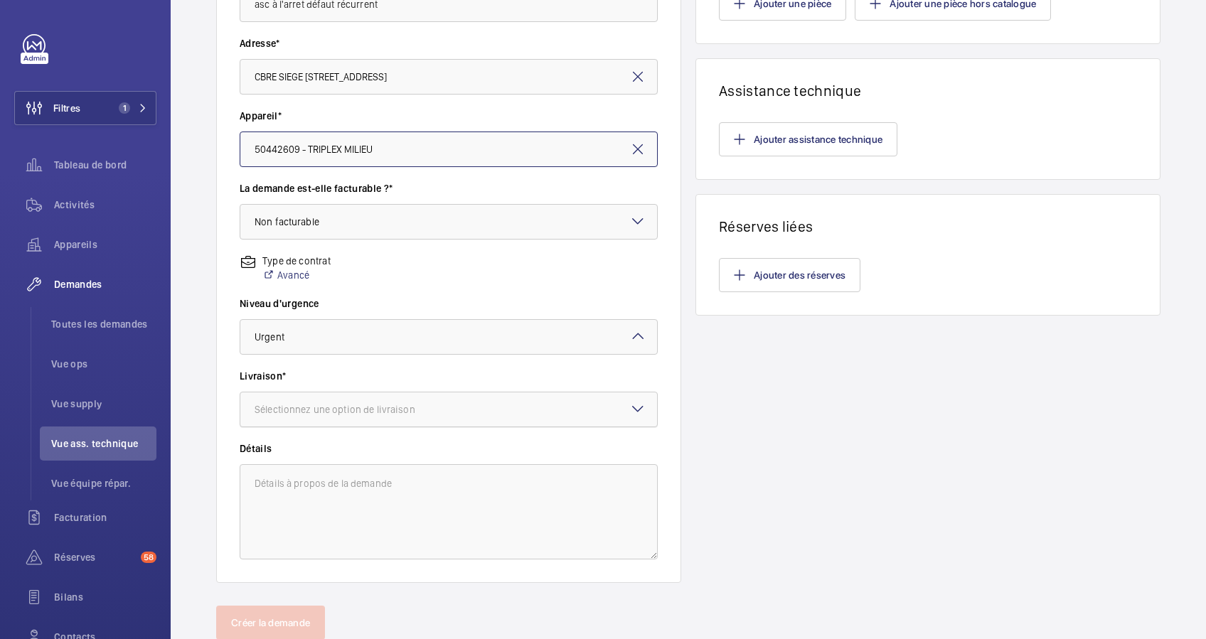
click at [420, 410] on div "Sélectionnez une option de livraison" at bounding box center [353, 409] width 196 height 14
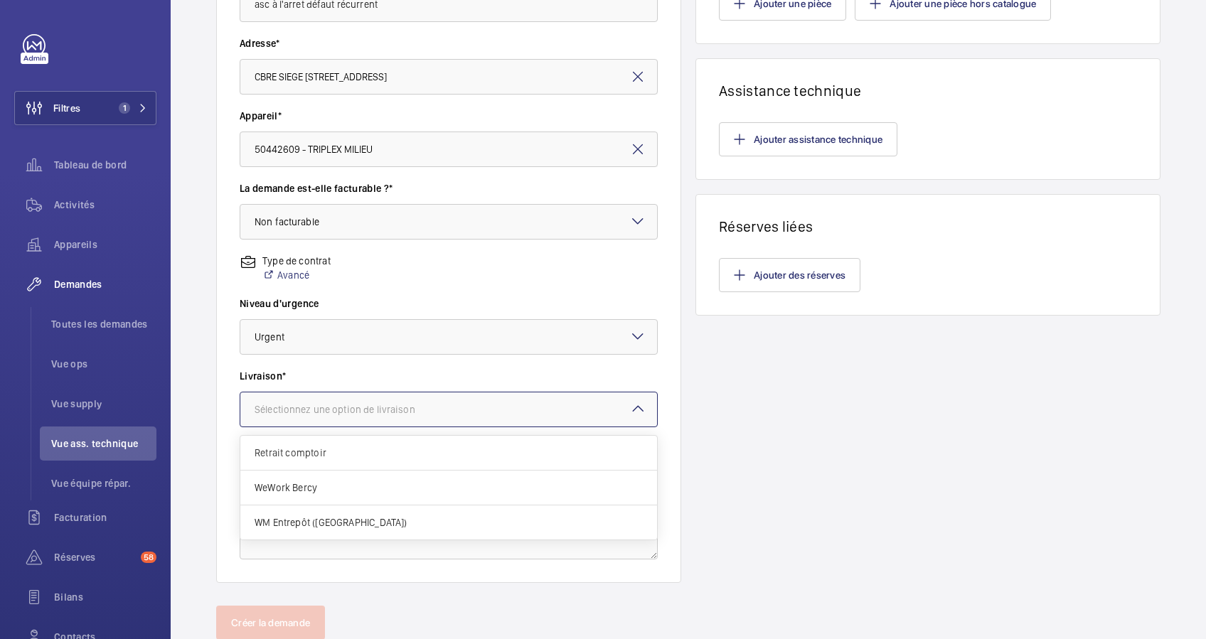
click at [453, 358] on div "Niveau d'urgence Choisissez le niveau d'urgence × Urgent ×" at bounding box center [449, 332] width 418 height 73
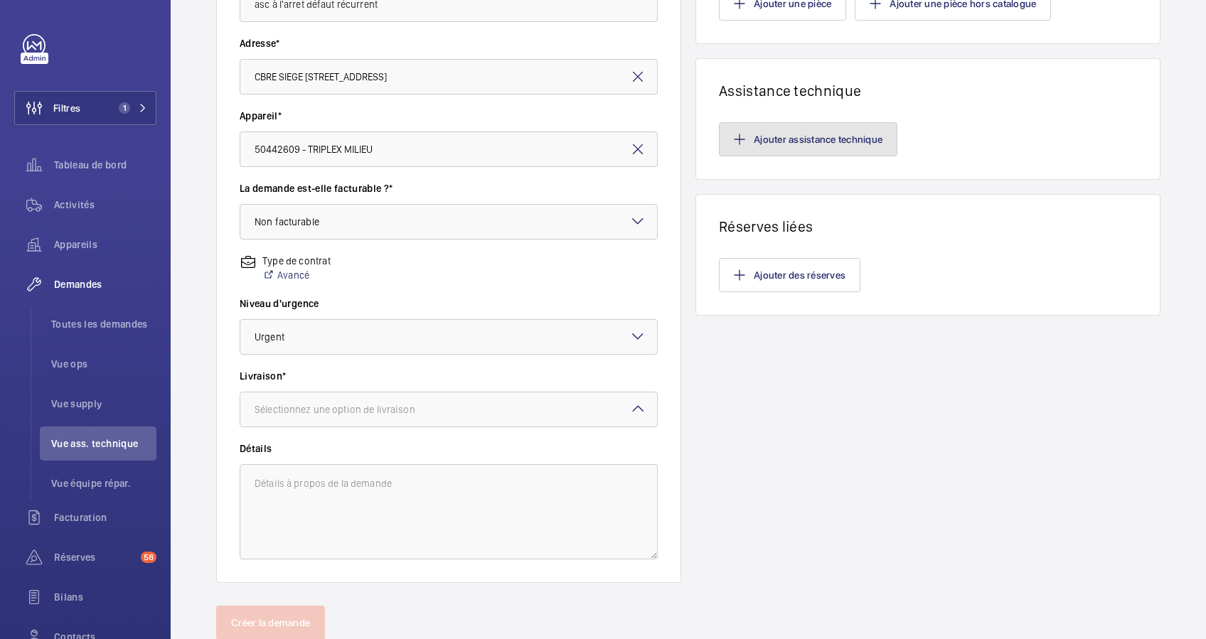
click at [799, 132] on button "Ajouter assistance technique" at bounding box center [808, 139] width 178 height 34
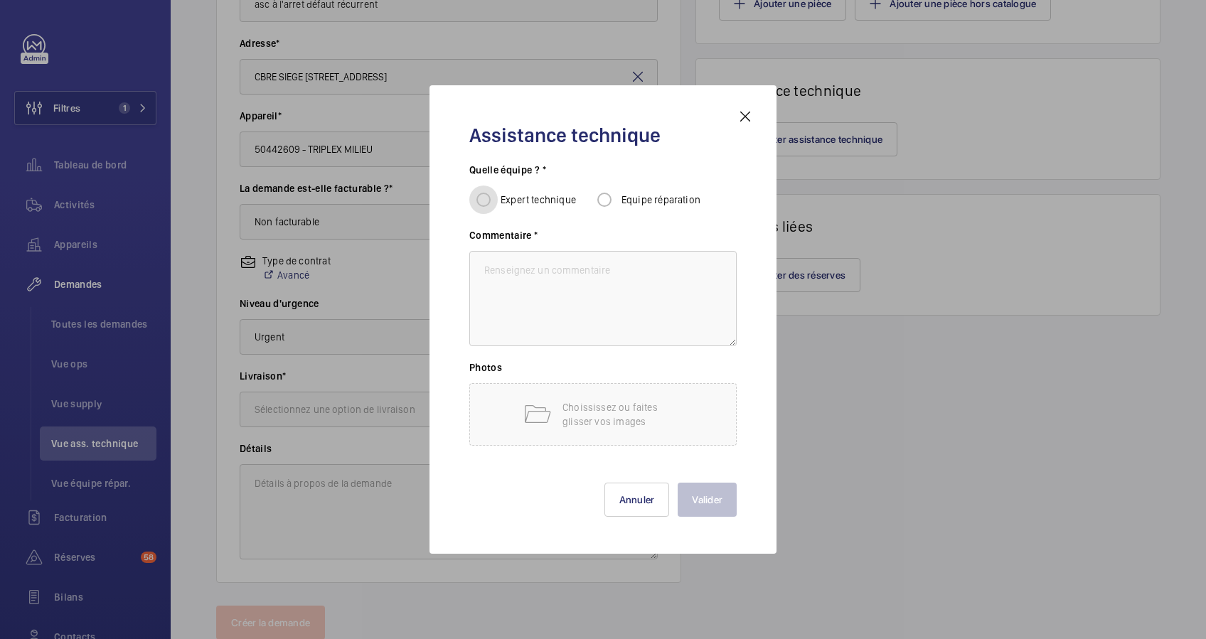
drag, startPoint x: 486, startPoint y: 197, endPoint x: 495, endPoint y: 205, distance: 12.1
click at [484, 197] on input "Expert technique" at bounding box center [483, 200] width 28 height 28
radio input "true"
click at [580, 289] on textarea at bounding box center [602, 298] width 267 height 95
drag, startPoint x: 589, startPoint y: 272, endPoint x: 503, endPoint y: 264, distance: 87.2
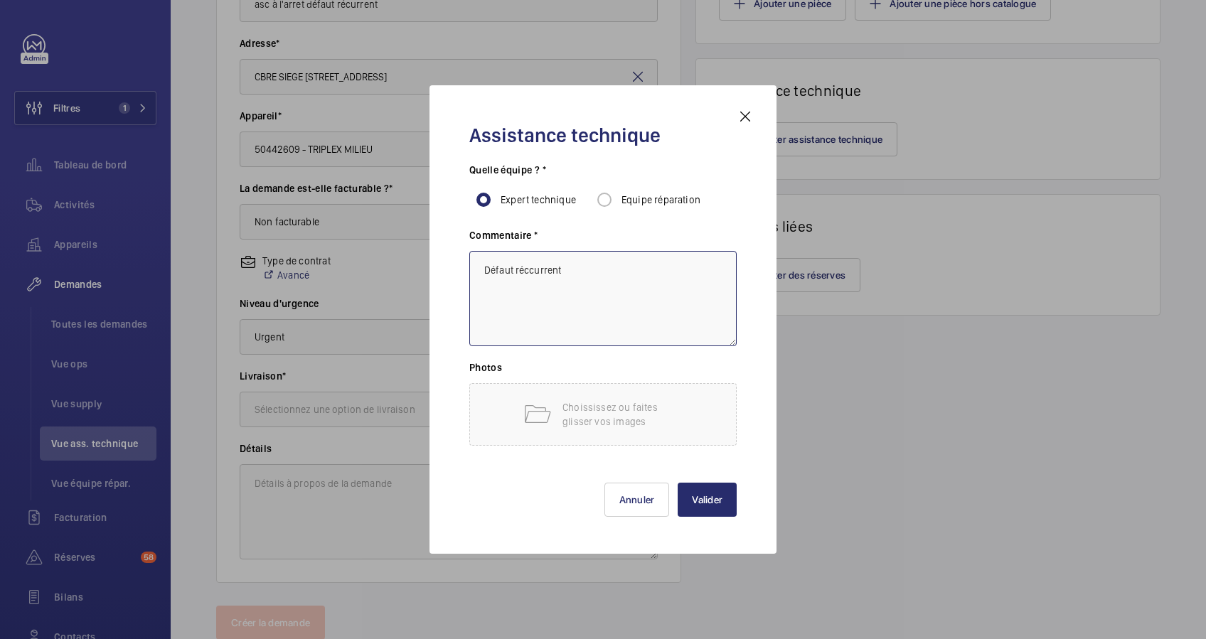
click at [503, 264] on textarea "Défaut réccurrent" at bounding box center [602, 298] width 267 height 95
type textarea "Défaut récurrent asc à l'arret."
click at [716, 494] on button "Valider" at bounding box center [707, 500] width 59 height 34
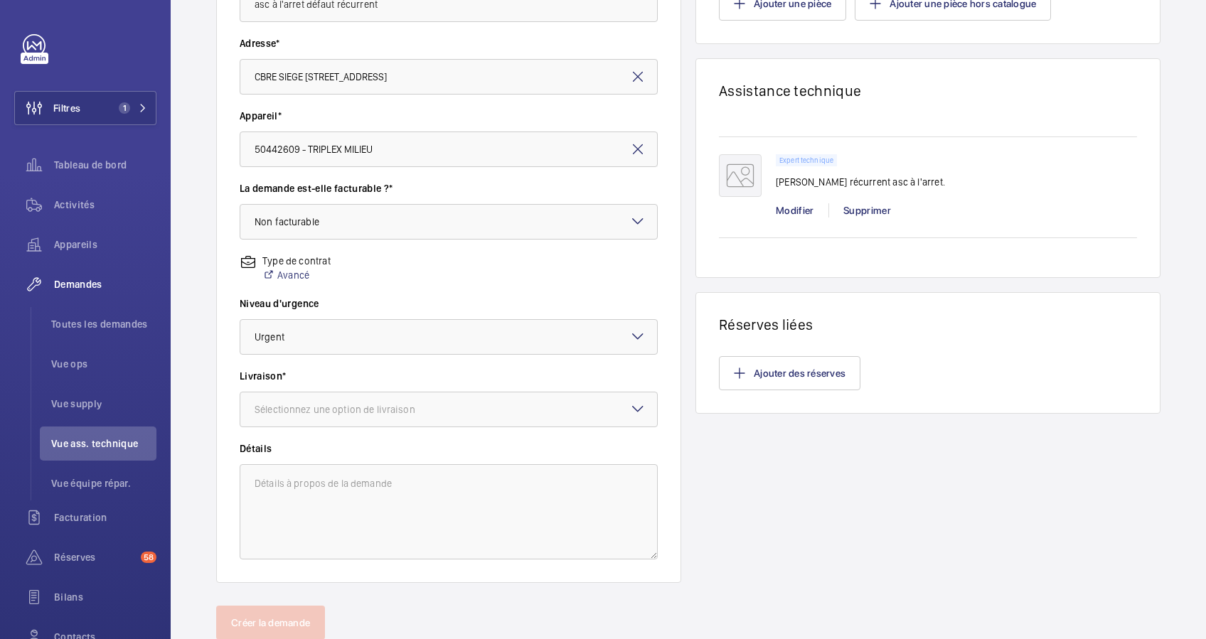
scroll to position [330, 0]
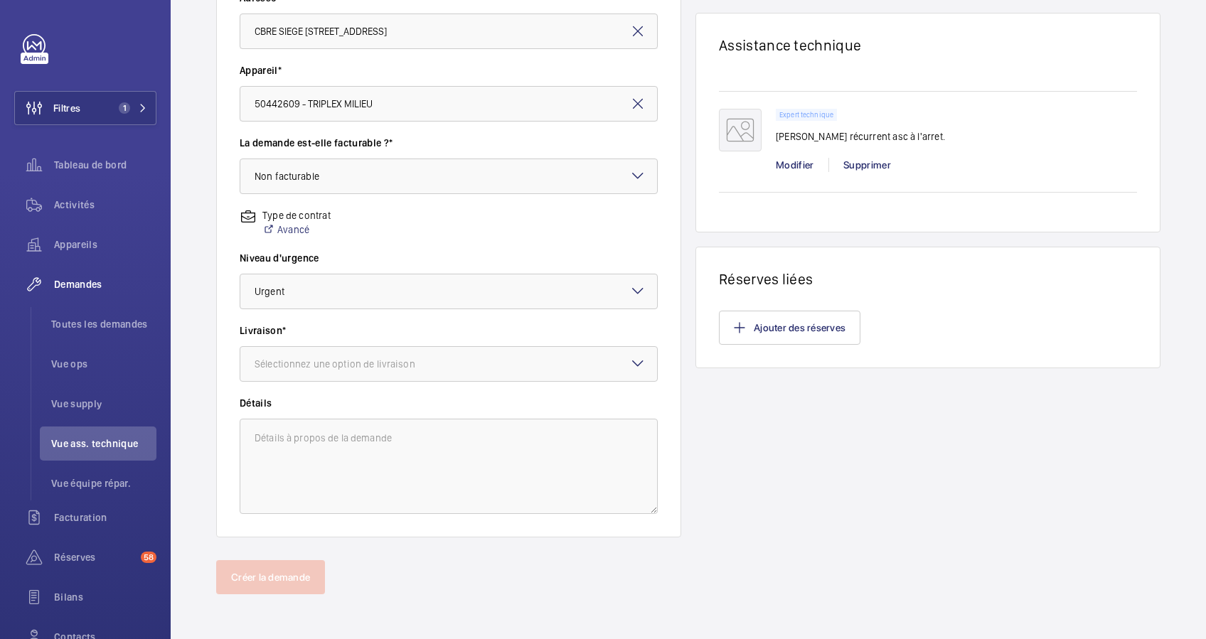
click at [370, 136] on div "Appareil* 50442609 - TRIPLEX MILIEU" at bounding box center [449, 99] width 418 height 73
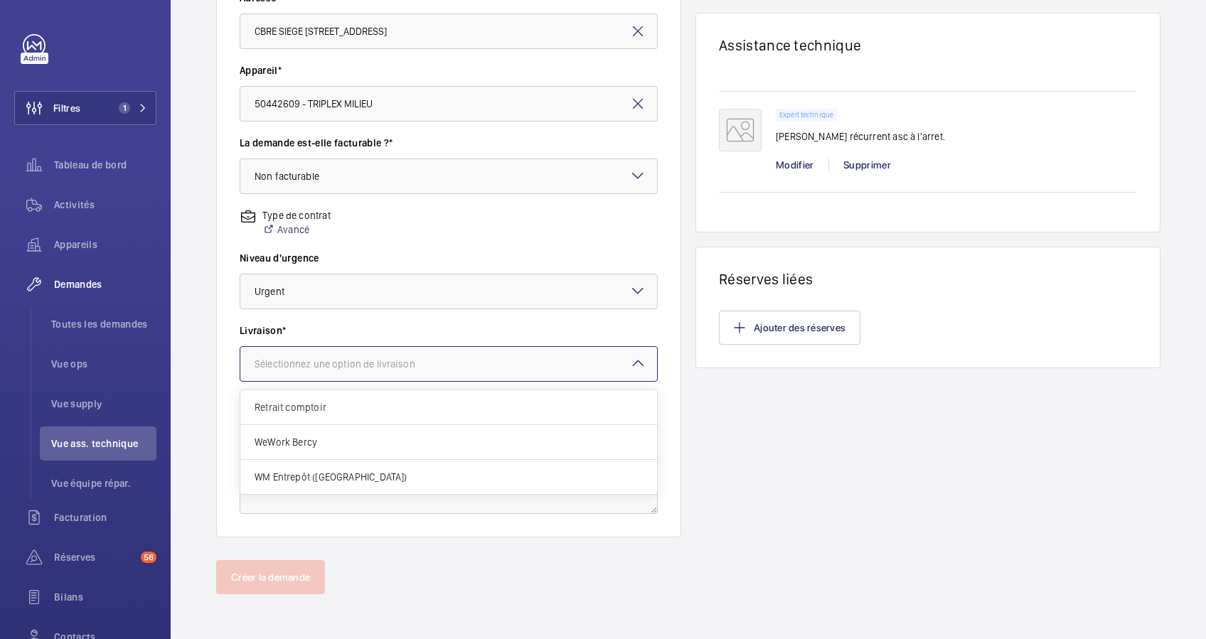
click at [498, 347] on div at bounding box center [448, 364] width 417 height 34
click at [323, 474] on span "WM Entrepôt ([GEOGRAPHIC_DATA])" at bounding box center [449, 477] width 388 height 14
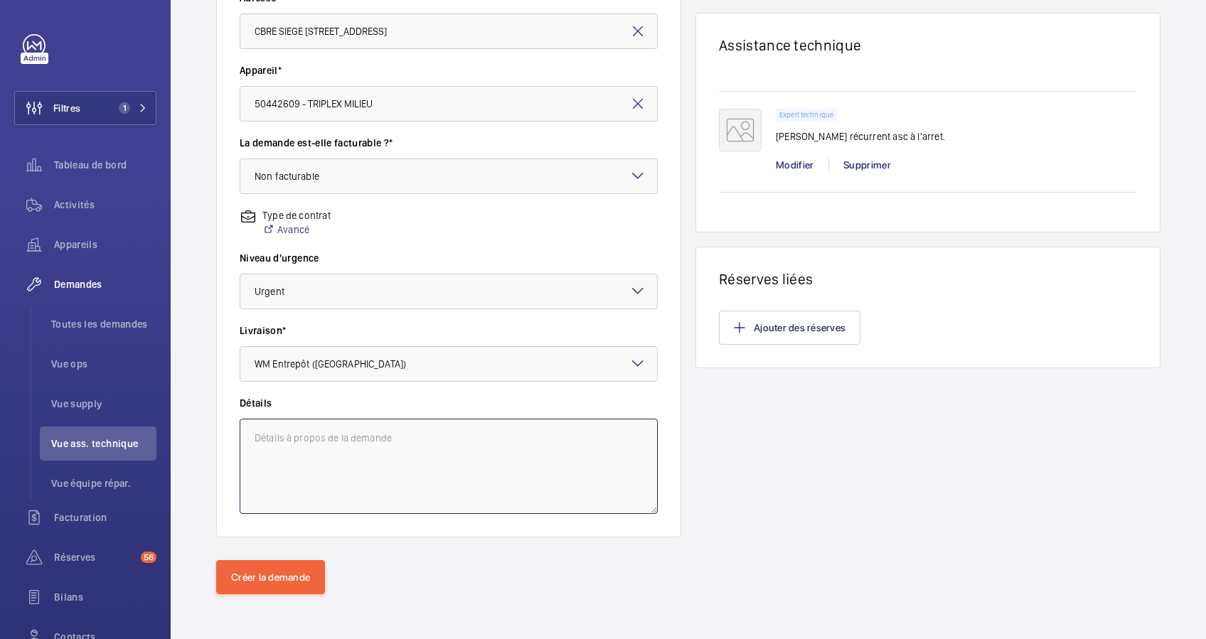
click at [338, 484] on textarea at bounding box center [449, 466] width 418 height 95
click at [261, 434] on textarea "demande d'expert" at bounding box center [449, 466] width 418 height 95
type textarea "Demande d'expert"
click at [269, 566] on button "Créer la demande" at bounding box center [270, 577] width 109 height 34
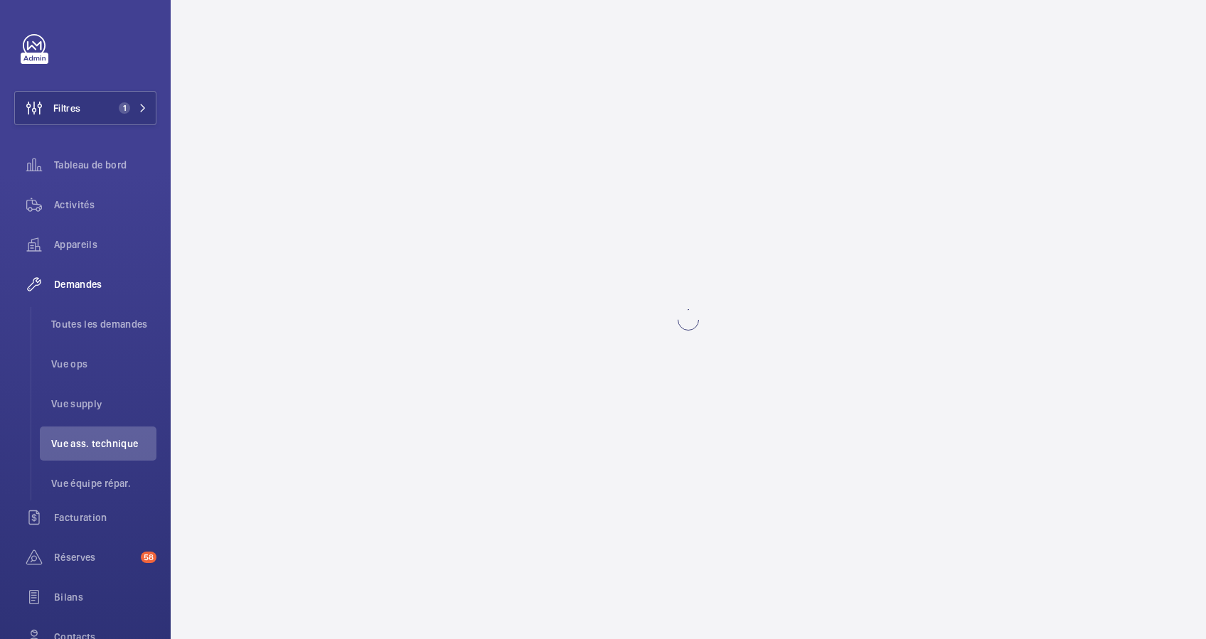
scroll to position [0, 0]
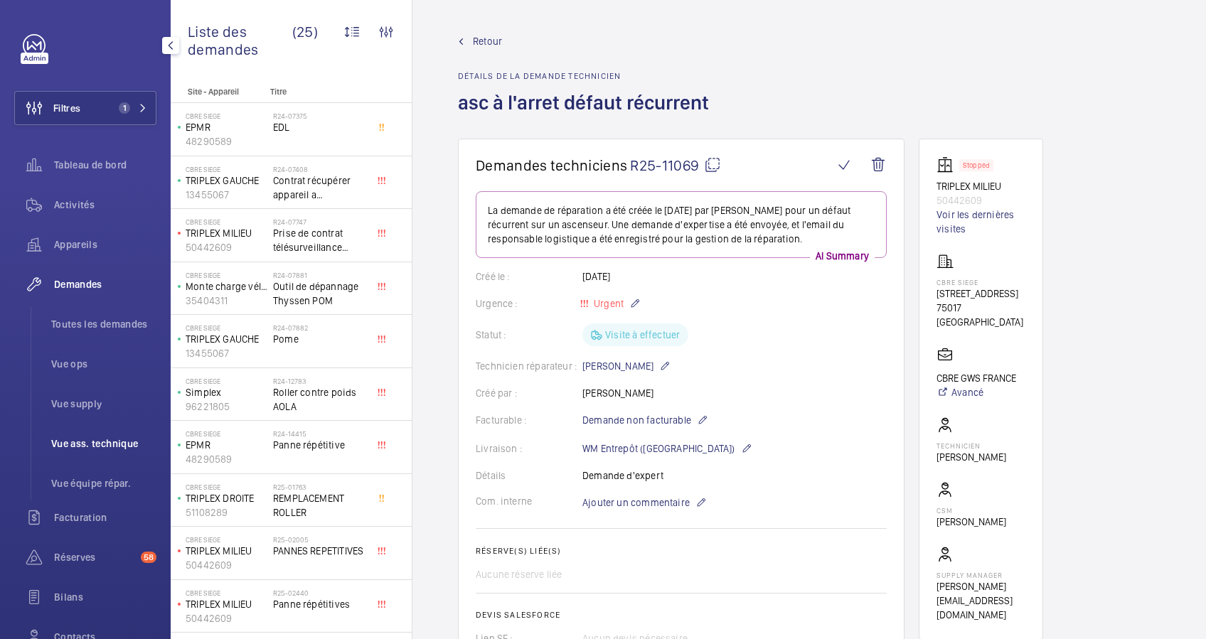
click at [100, 437] on span "Vue ass. technique" at bounding box center [103, 444] width 105 height 14
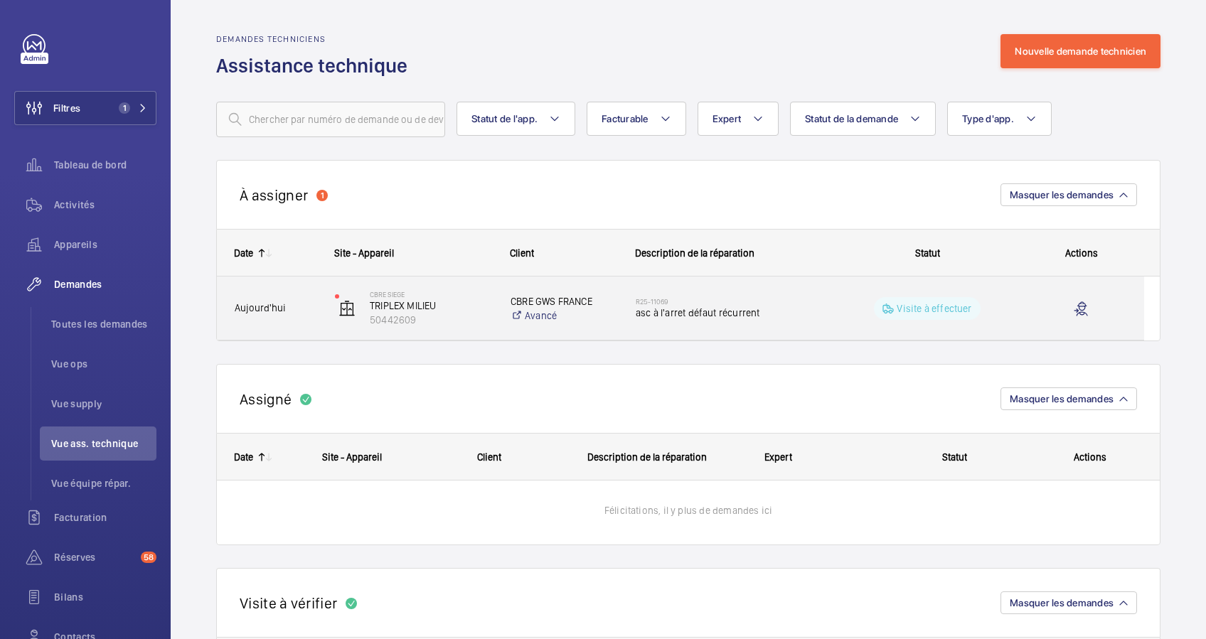
click at [309, 304] on span "Aujourd'hui" at bounding box center [276, 308] width 82 height 16
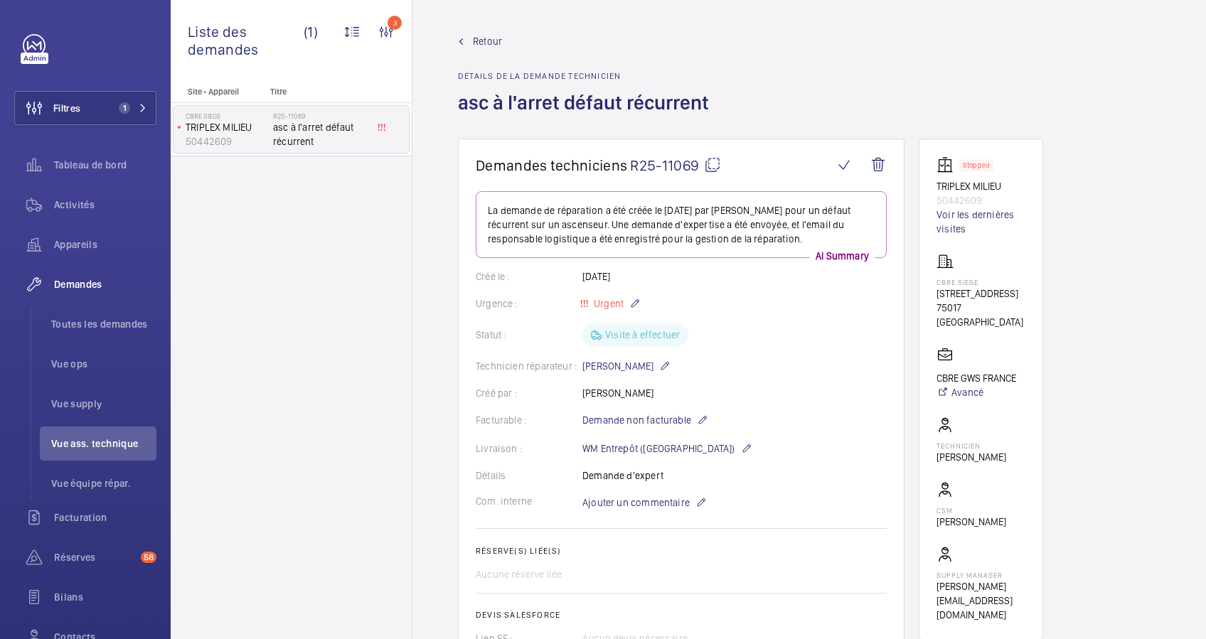
click at [717, 165] on mat-icon at bounding box center [712, 164] width 17 height 17
drag, startPoint x: 129, startPoint y: 102, endPoint x: 159, endPoint y: 90, distance: 32.2
click at [131, 102] on span "1" at bounding box center [130, 107] width 34 height 11
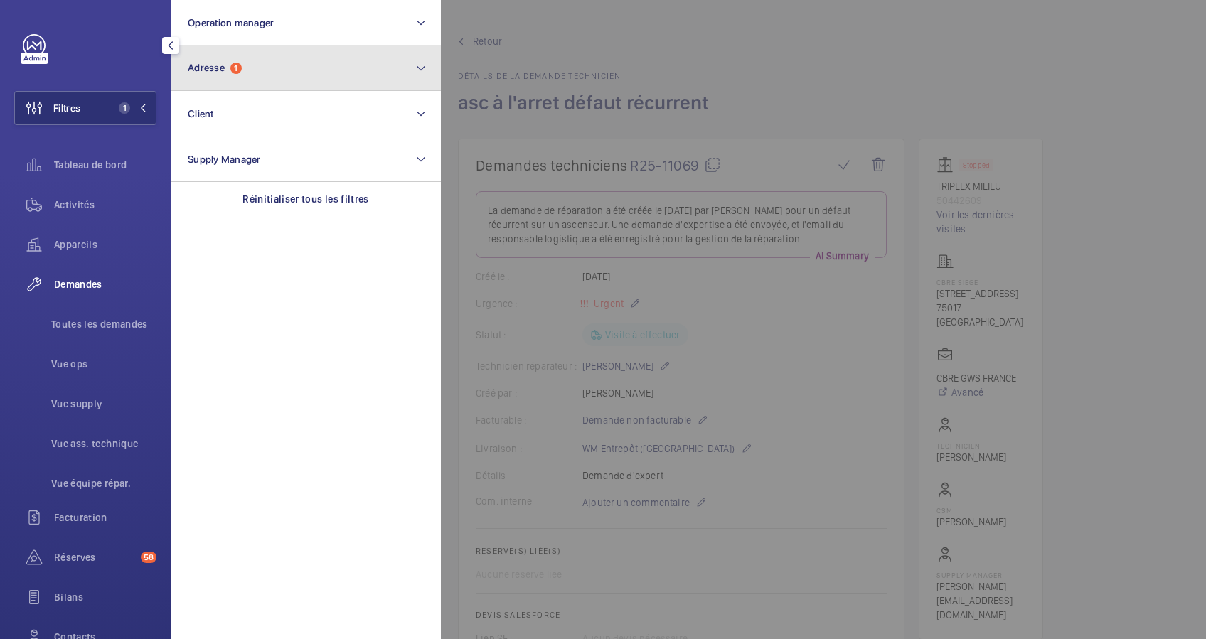
click at [281, 65] on button "Adresse 1" at bounding box center [306, 69] width 270 height 46
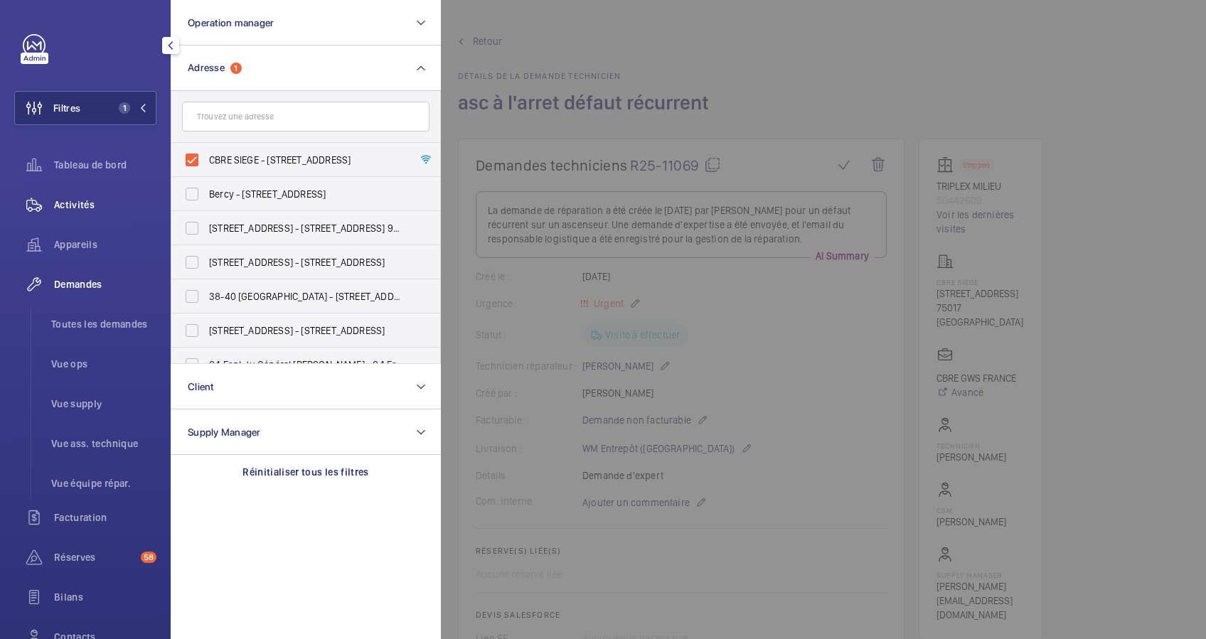
click at [82, 199] on span "Activités" at bounding box center [105, 205] width 102 height 14
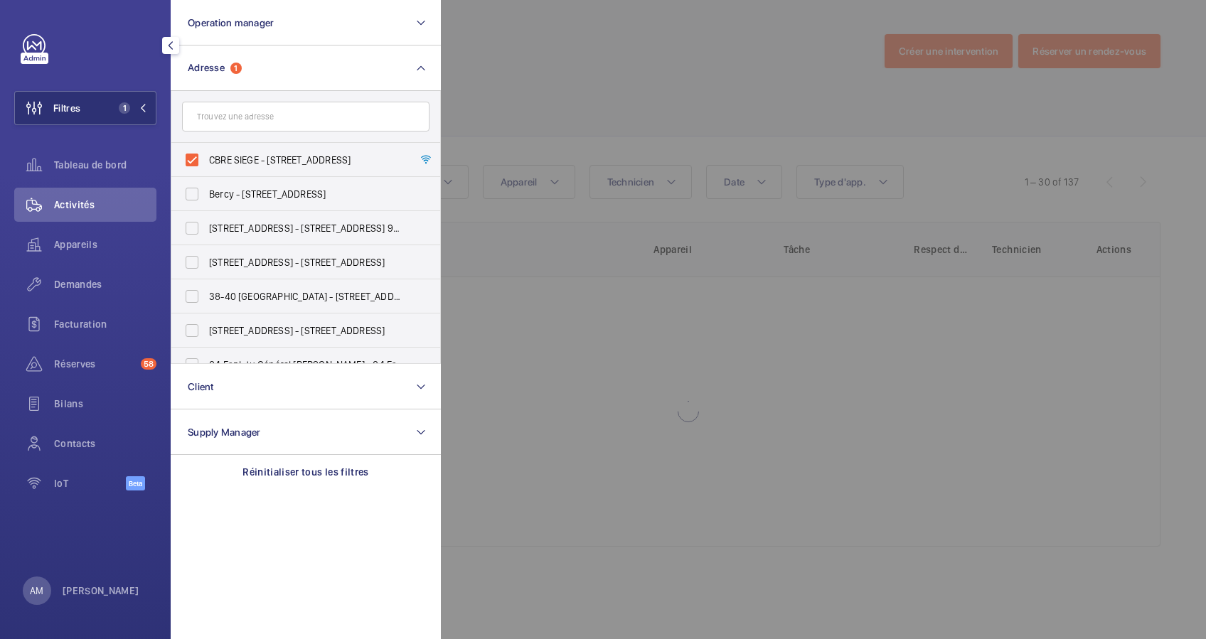
click at [552, 123] on div at bounding box center [1044, 319] width 1206 height 639
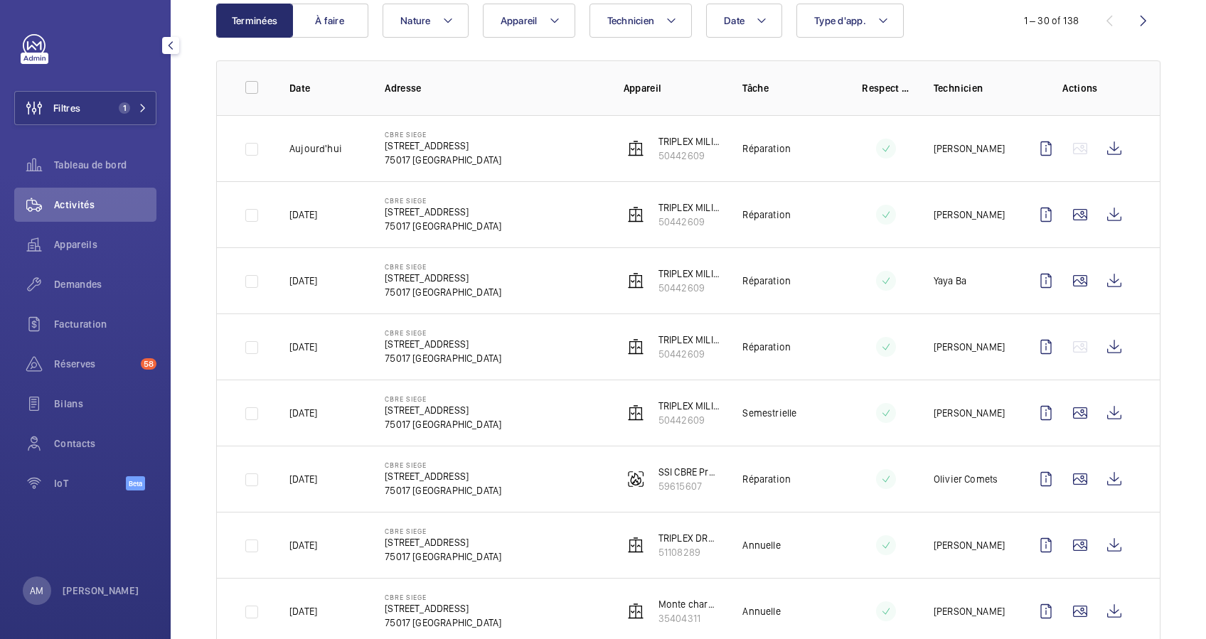
scroll to position [189, 0]
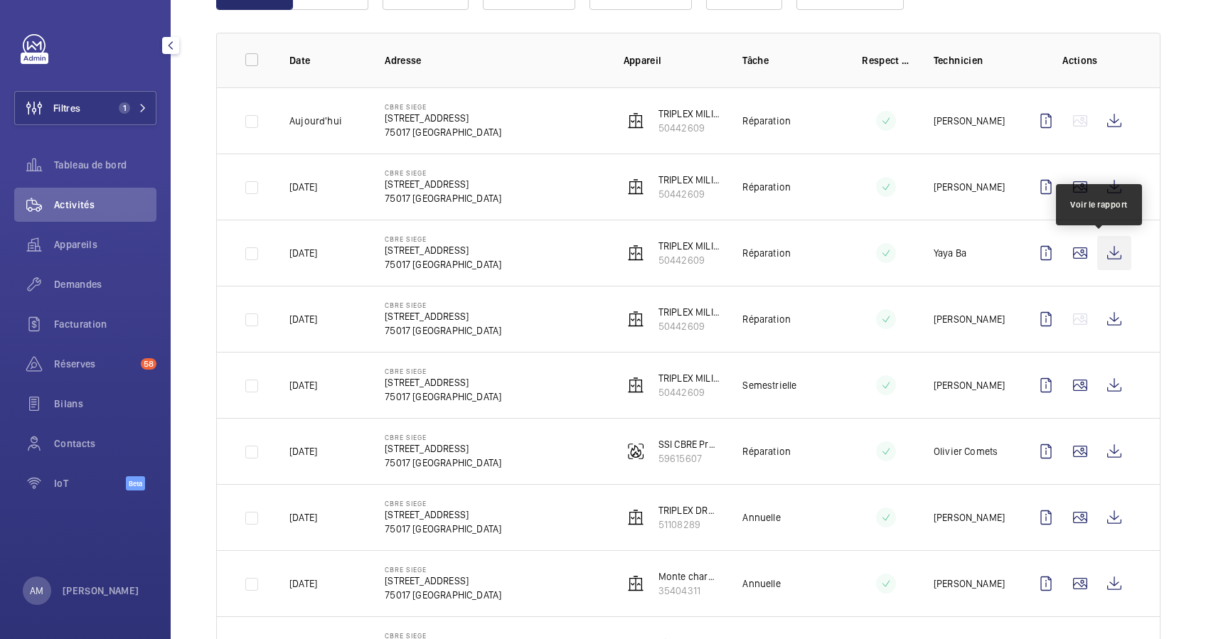
click at [1106, 250] on wm-front-icon-button at bounding box center [1114, 253] width 34 height 34
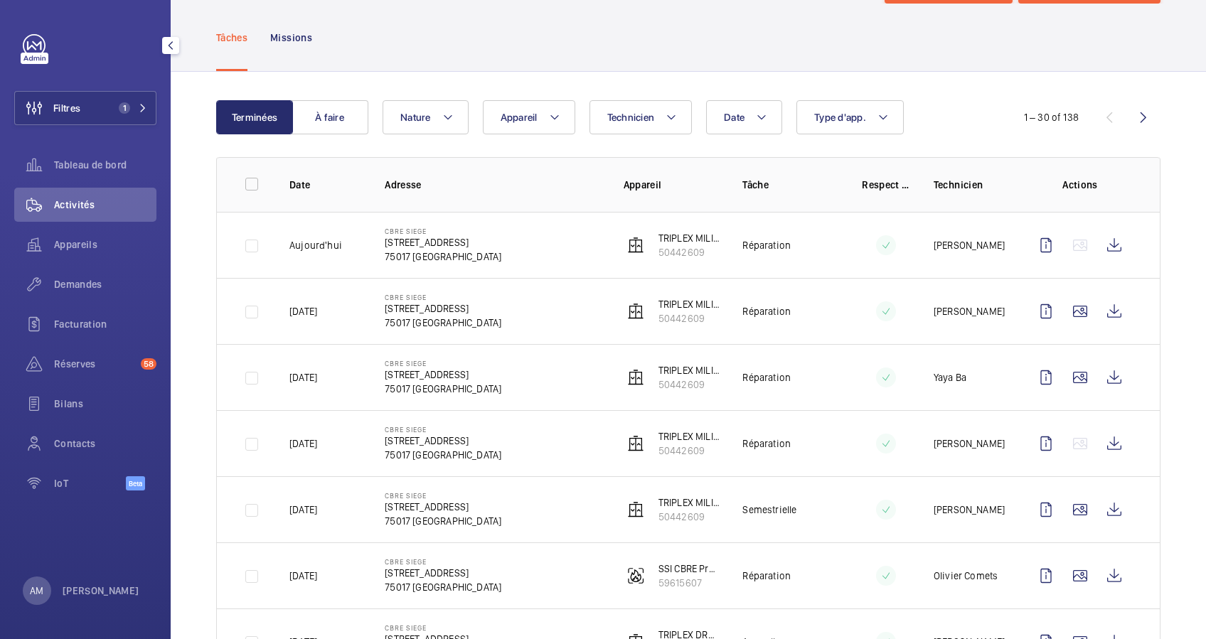
scroll to position [95, 0]
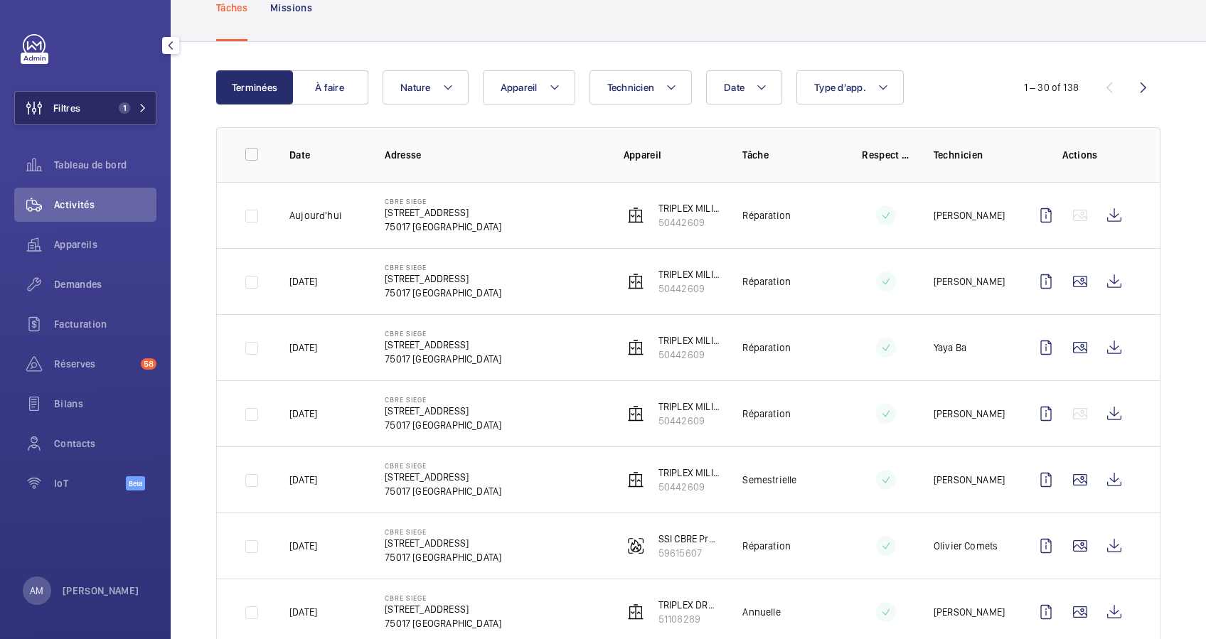
drag, startPoint x: 115, startPoint y: 102, endPoint x: 152, endPoint y: 97, distance: 37.4
click at [119, 102] on button "Filtres 1" at bounding box center [85, 108] width 142 height 34
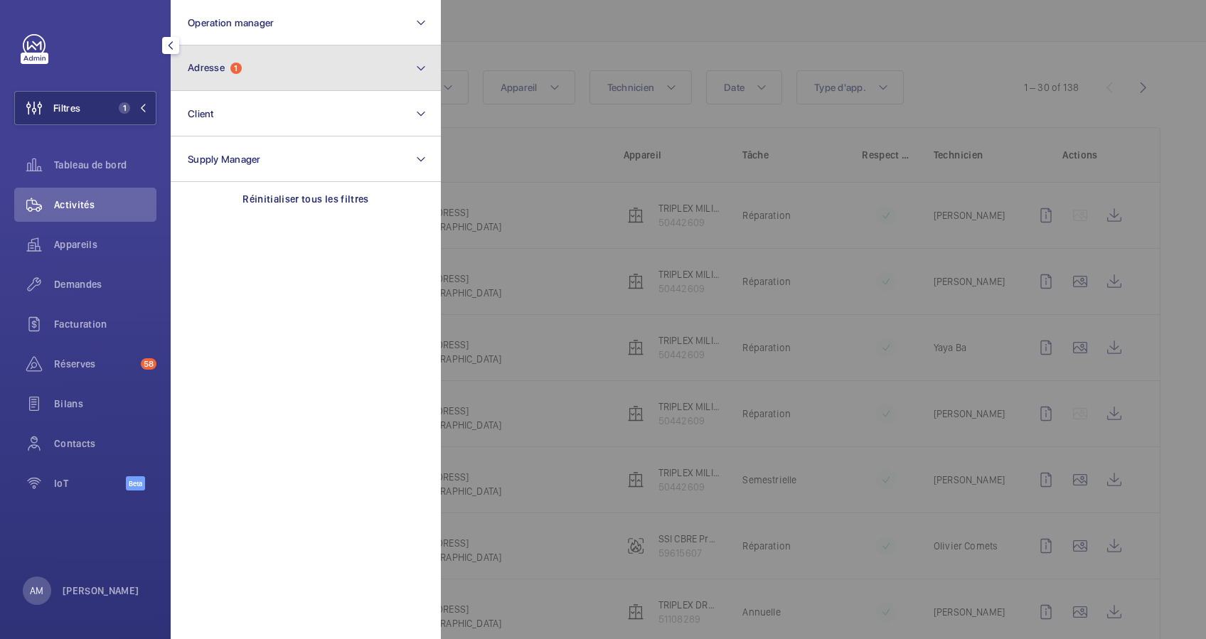
click at [242, 75] on button "Adresse 1" at bounding box center [306, 69] width 270 height 46
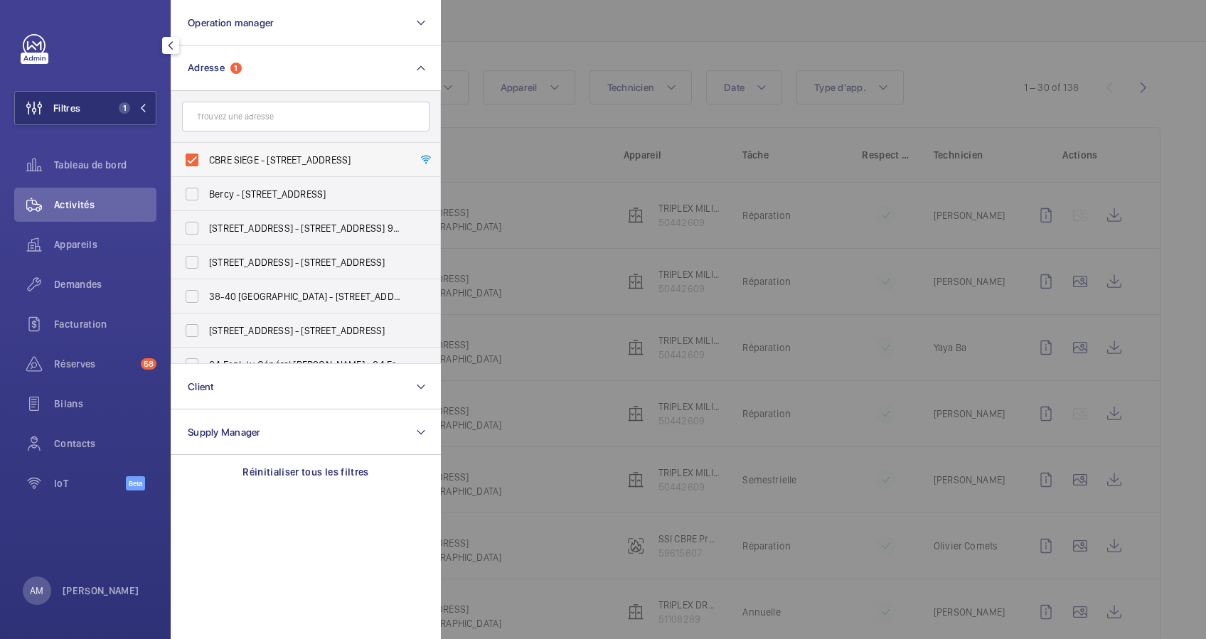
click at [190, 154] on label "CBRE SIEGE - 76 Rue de Prony, PARIS 75017" at bounding box center [294, 160] width 247 height 34
click at [190, 154] on input "CBRE SIEGE - 76 Rue de Prony, PARIS 75017" at bounding box center [192, 160] width 28 height 28
checkbox input "false"
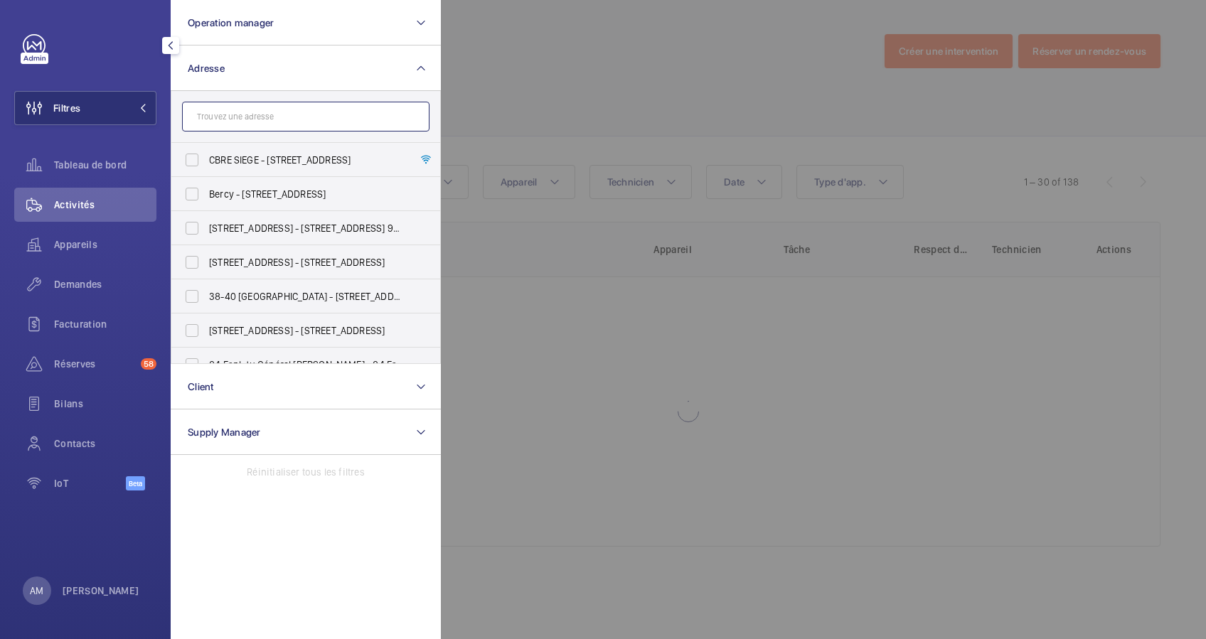
click at [238, 114] on input "text" at bounding box center [305, 117] width 247 height 30
paste input "17 RUE FRANCOIS 1ER"
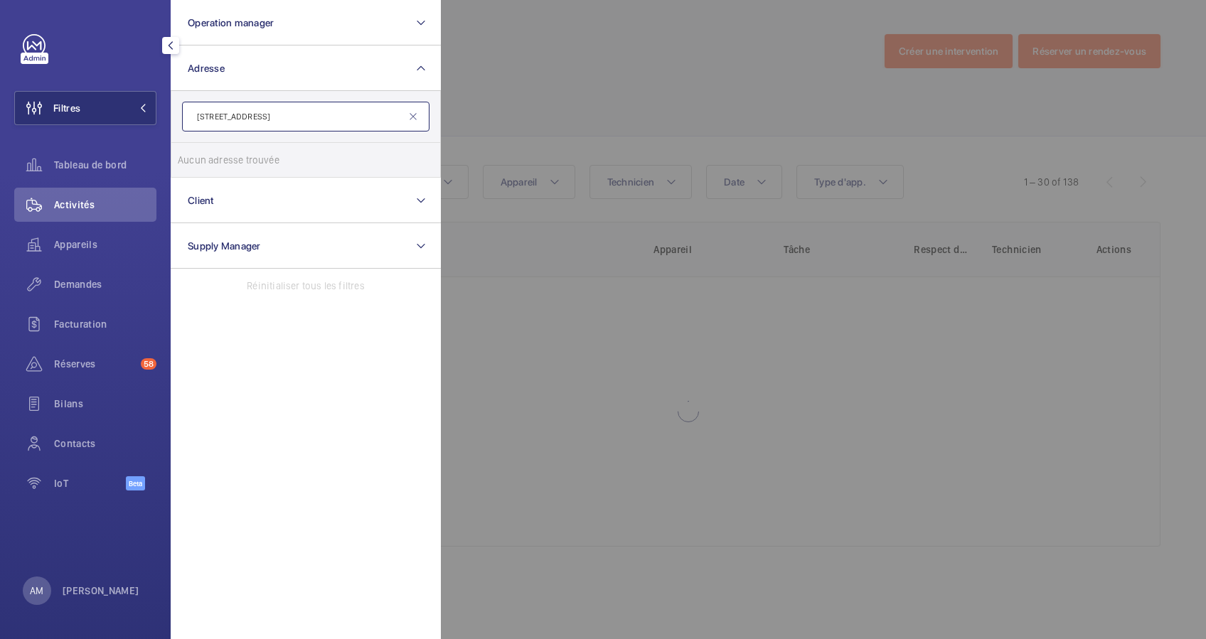
click at [197, 117] on input "17 RUE FRANCOIS 1ER" at bounding box center [305, 117] width 247 height 30
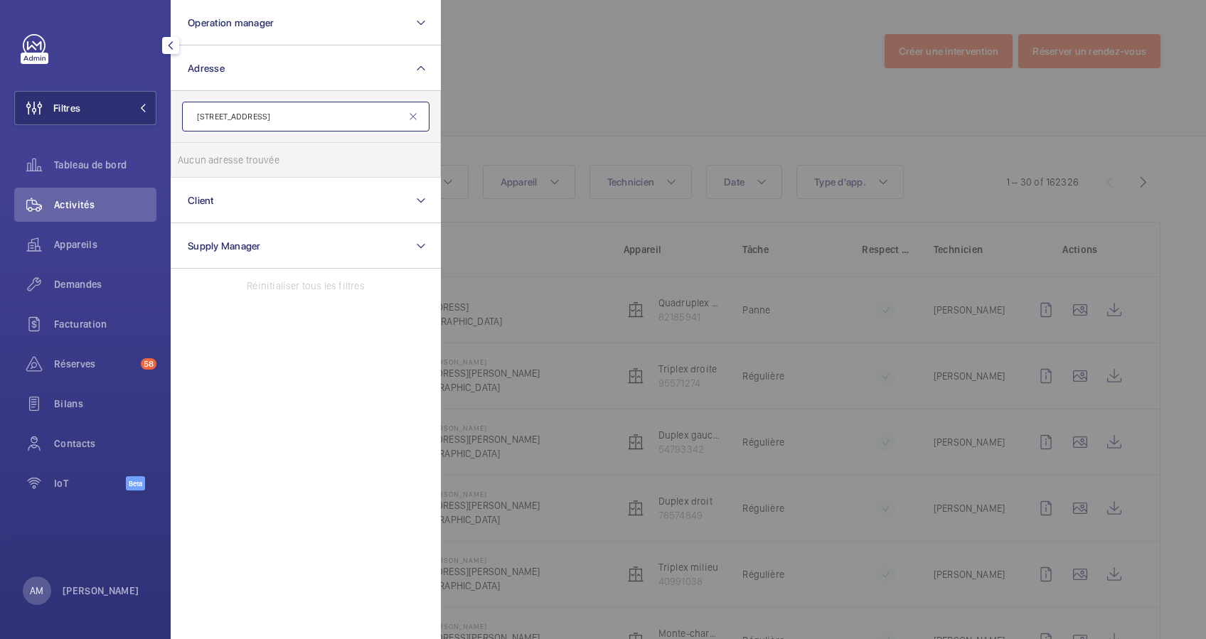
click at [321, 114] on input "17 RUE FRANCOIS 1ER" at bounding box center [305, 117] width 247 height 30
click at [222, 117] on input "17 RUE FRANCOIS" at bounding box center [305, 117] width 247 height 30
click at [275, 114] on input "17 FRANCOIS" at bounding box center [305, 117] width 247 height 30
drag, startPoint x: 275, startPoint y: 114, endPoint x: 210, endPoint y: 116, distance: 65.4
click at [210, 116] on input "17 FRANCOIS" at bounding box center [305, 117] width 247 height 30
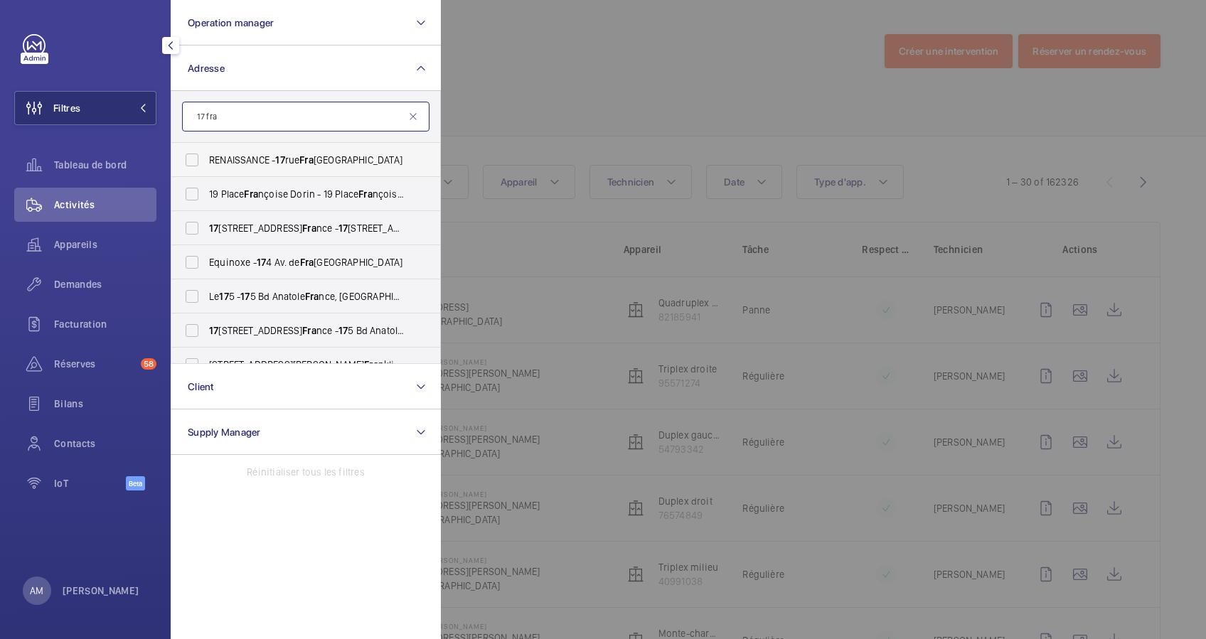
type input "17 fra"
click at [314, 157] on span "Fra" at bounding box center [306, 159] width 14 height 11
click at [206, 157] on input "RENAISSANCE - 17 rue Fra nçois 1er, PARIS 75008" at bounding box center [192, 160] width 28 height 28
drag, startPoint x: 196, startPoint y: 159, endPoint x: 270, endPoint y: 103, distance: 93.0
click at [195, 159] on label "RENAISSANCE - 17 rue Fra nçois 1er, PARIS 75008" at bounding box center [294, 160] width 247 height 34
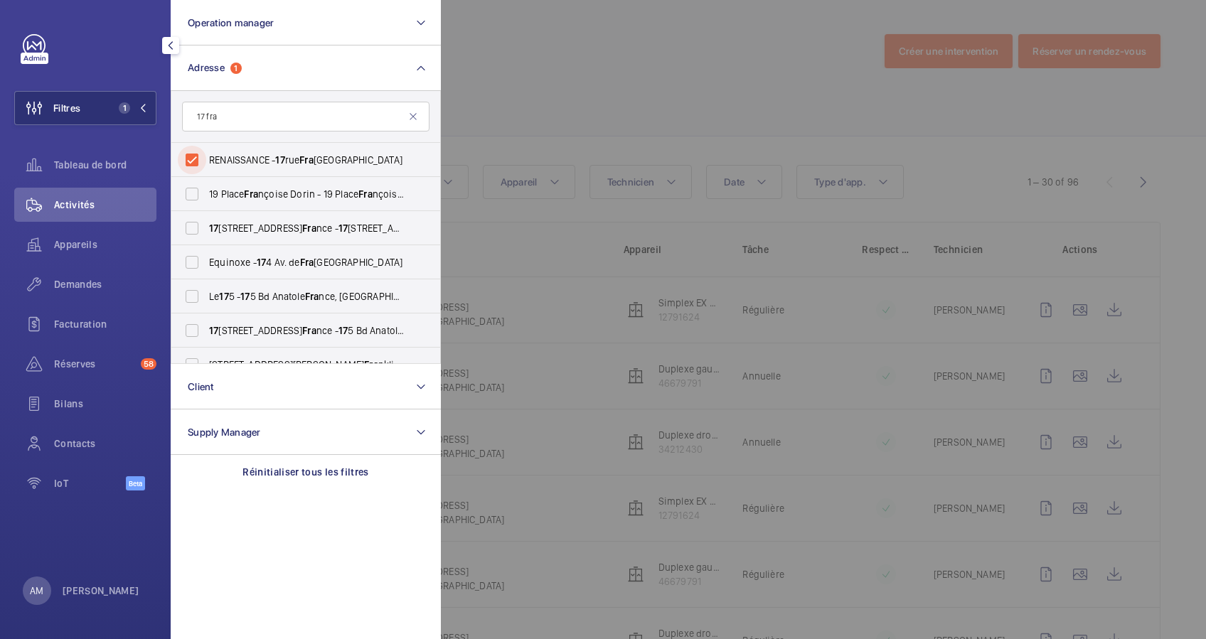
click at [195, 159] on input "RENAISSANCE - 17 rue Fra nçois 1er, PARIS 75008" at bounding box center [192, 160] width 28 height 28
checkbox input "false"
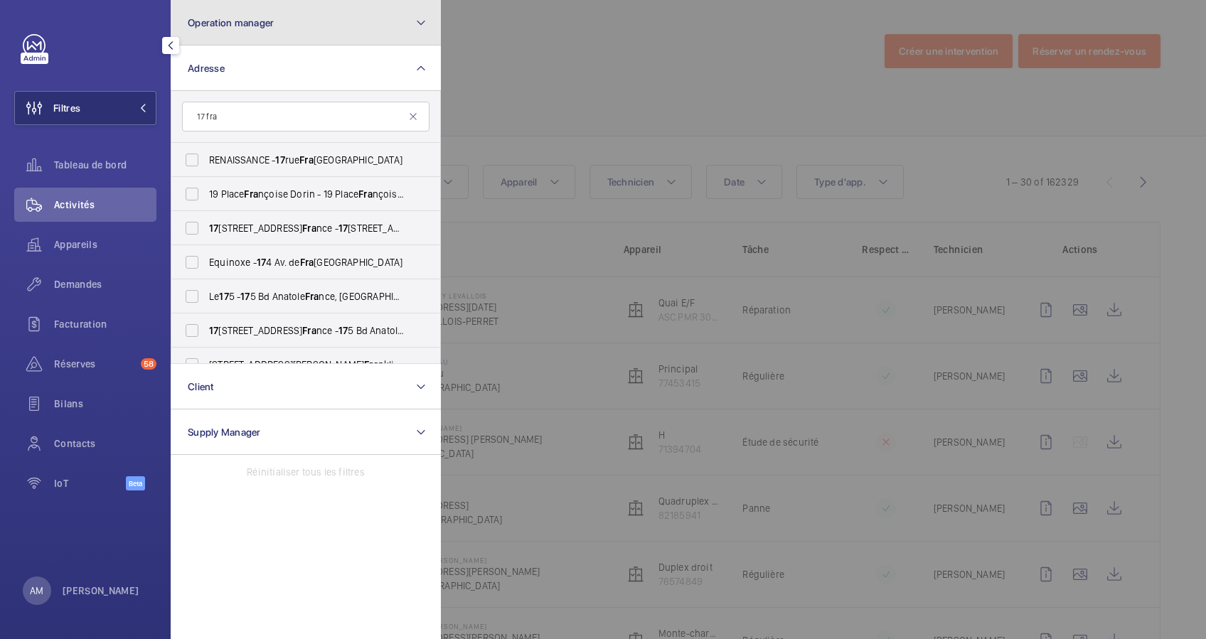
click at [370, 27] on button "Operation manager" at bounding box center [306, 23] width 270 height 46
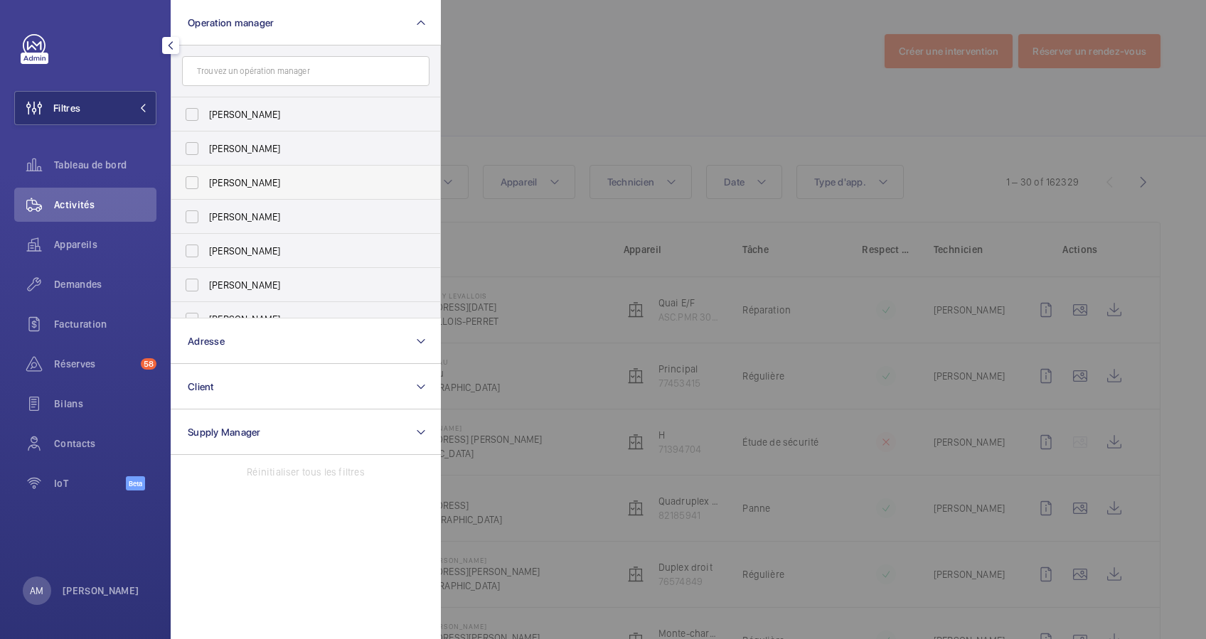
click at [232, 178] on span "[PERSON_NAME]" at bounding box center [307, 183] width 196 height 14
click at [206, 178] on input "[PERSON_NAME]" at bounding box center [192, 183] width 28 height 28
checkbox input "true"
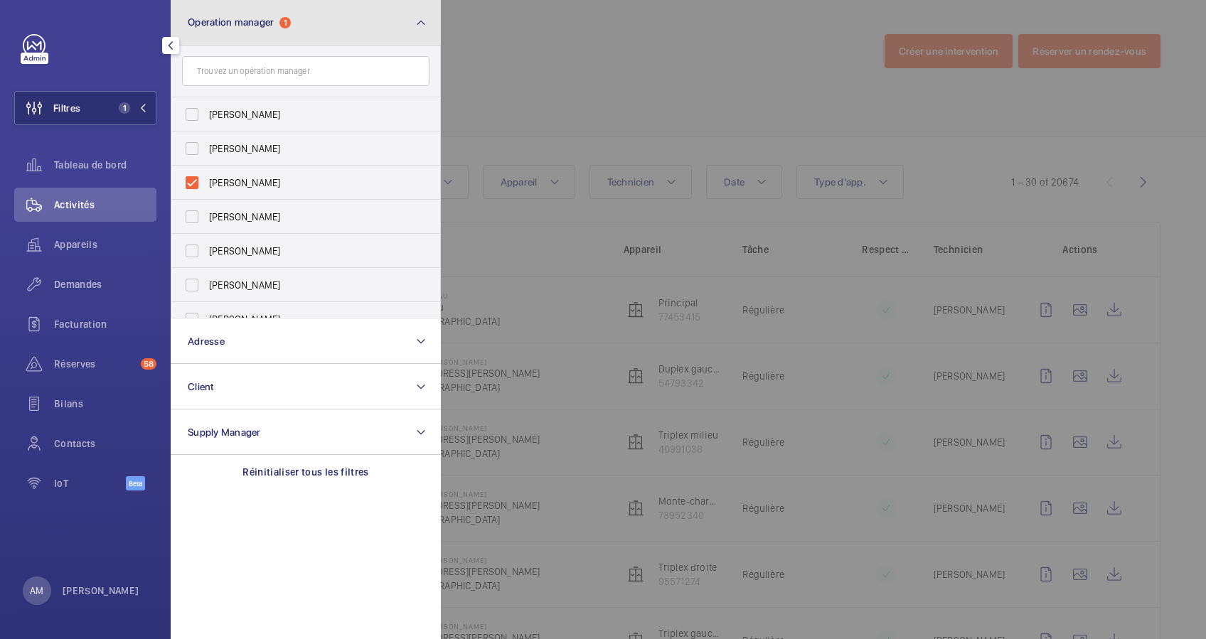
click at [357, 26] on button "Operation manager 1" at bounding box center [306, 23] width 270 height 46
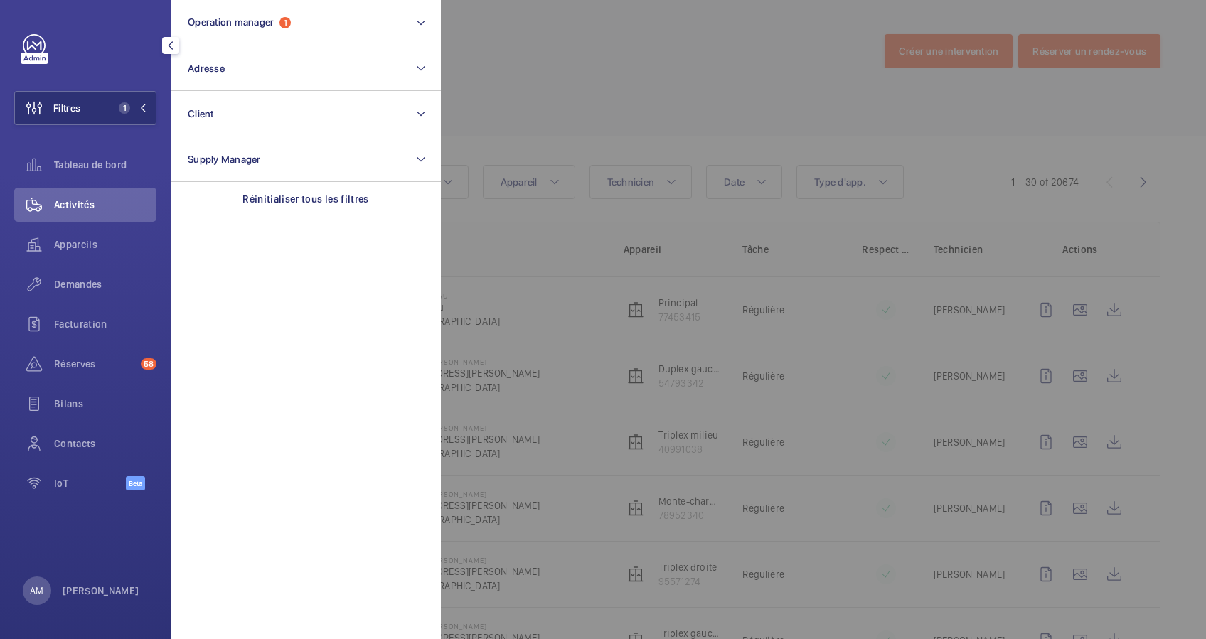
click at [711, 93] on div at bounding box center [1044, 319] width 1206 height 639
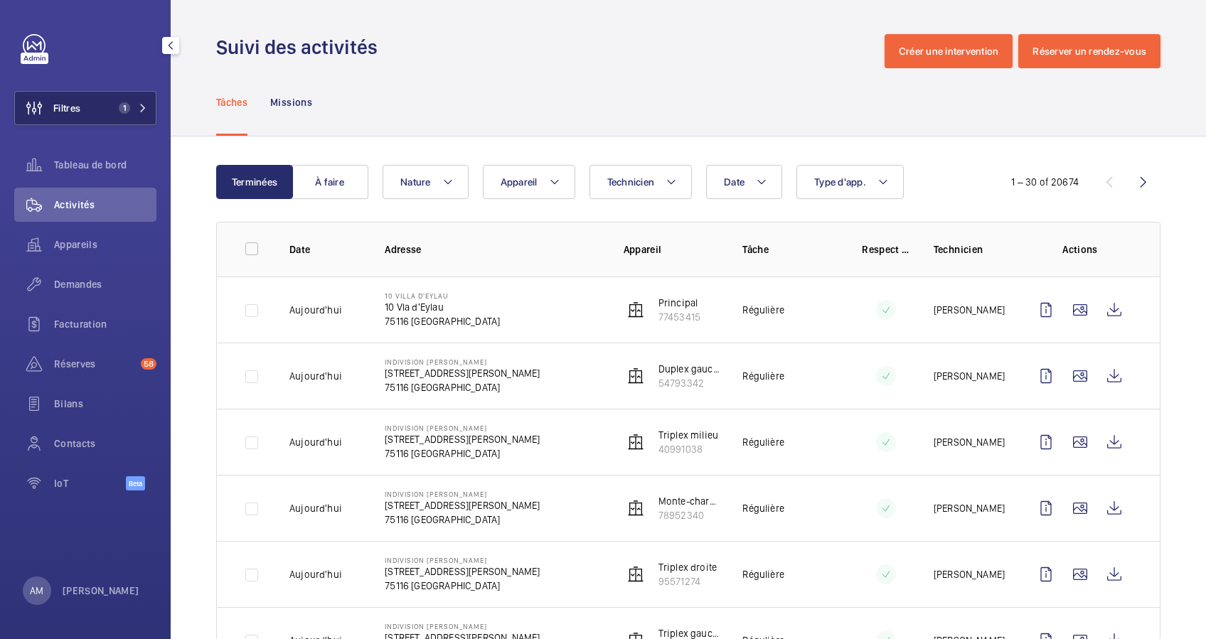
click at [145, 104] on mat-icon at bounding box center [143, 108] width 9 height 9
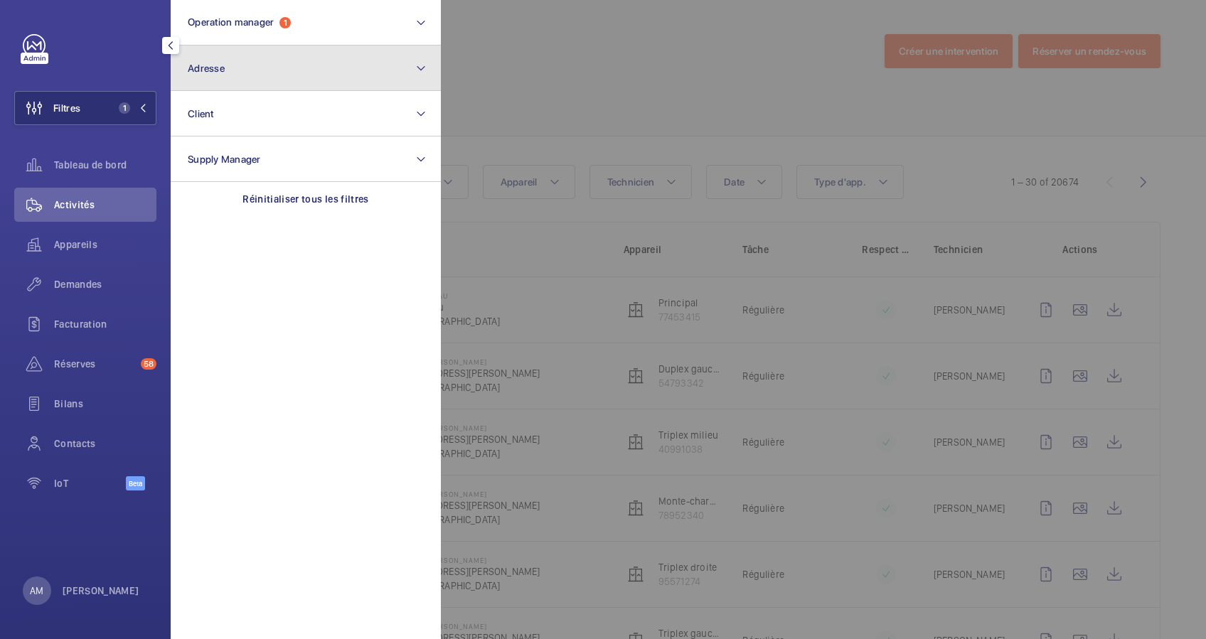
click at [253, 70] on button "Adresse" at bounding box center [306, 69] width 270 height 46
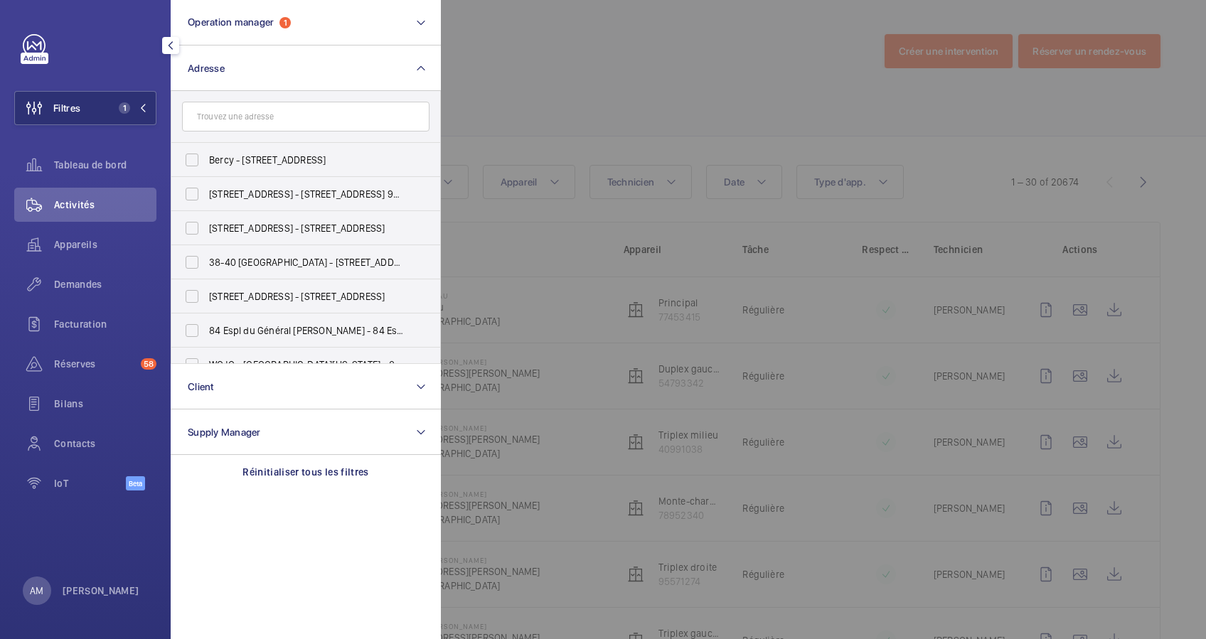
click at [247, 117] on input "text" at bounding box center [305, 117] width 247 height 30
type input "lefe"
click at [223, 256] on span "2 Rue Jules Lefe bvre - 2 Rue Jules Lefe bvre, PARIS 75009" at bounding box center [307, 262] width 196 height 14
click at [206, 256] on input "2 Rue Jules Lefe bvre - 2 Rue Jules Lefe bvre, PARIS 75009" at bounding box center [192, 262] width 28 height 28
checkbox input "true"
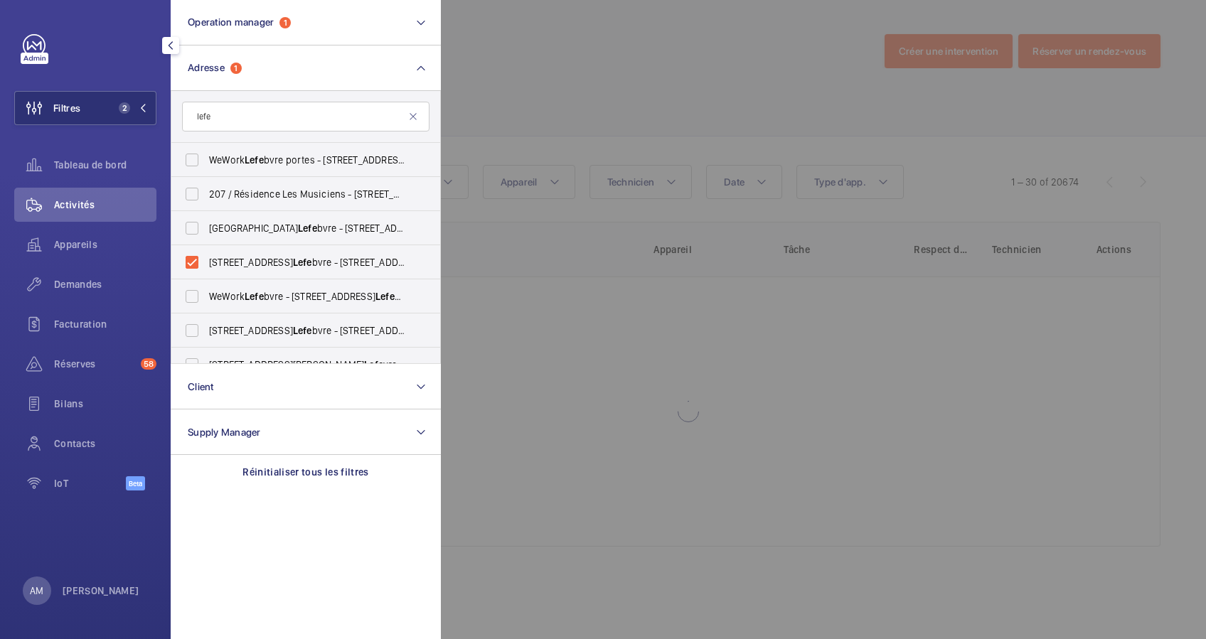
click at [538, 80] on div at bounding box center [1044, 319] width 1206 height 639
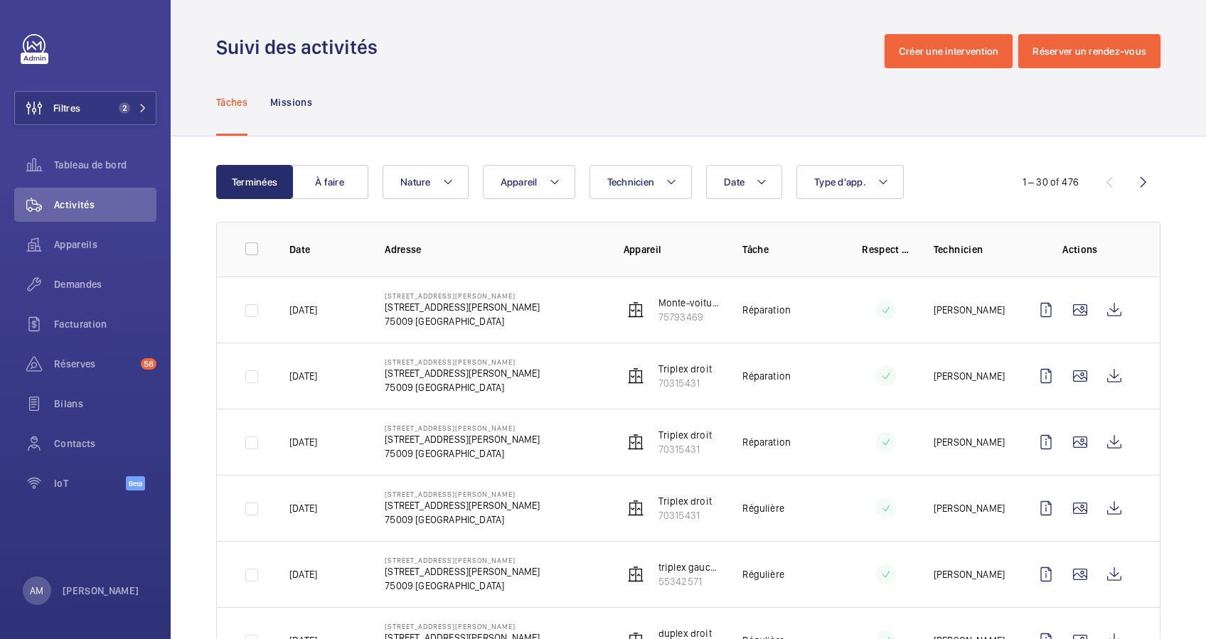
click at [616, 44] on div "Suivi des activités Créer une intervention Réserver un rendez-vous" at bounding box center [688, 51] width 944 height 34
click at [1099, 375] on wm-front-icon-button at bounding box center [1114, 376] width 34 height 34
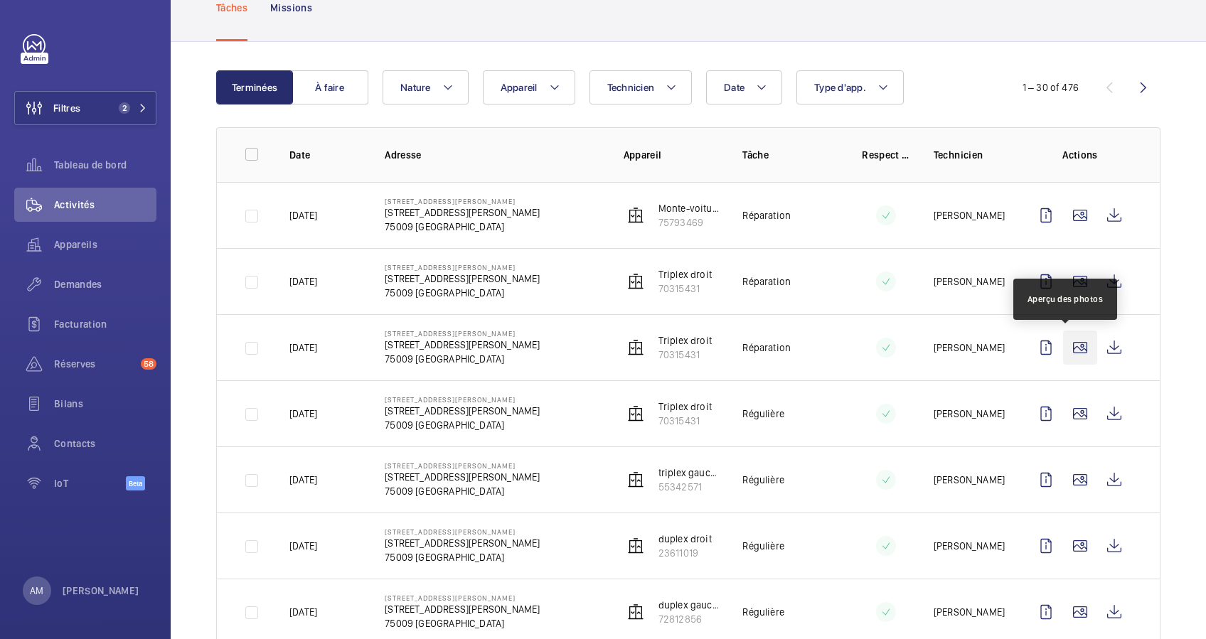
click at [1063, 346] on wm-front-icon-button at bounding box center [1080, 348] width 34 height 34
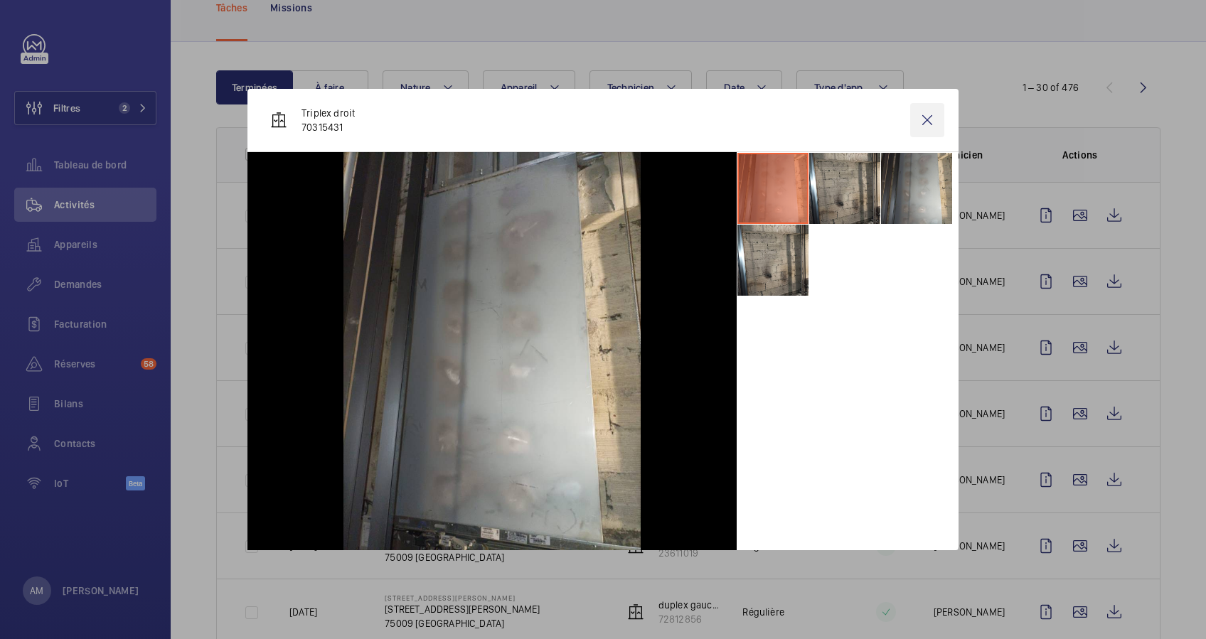
click at [924, 122] on wm-front-icon-button at bounding box center [927, 120] width 34 height 34
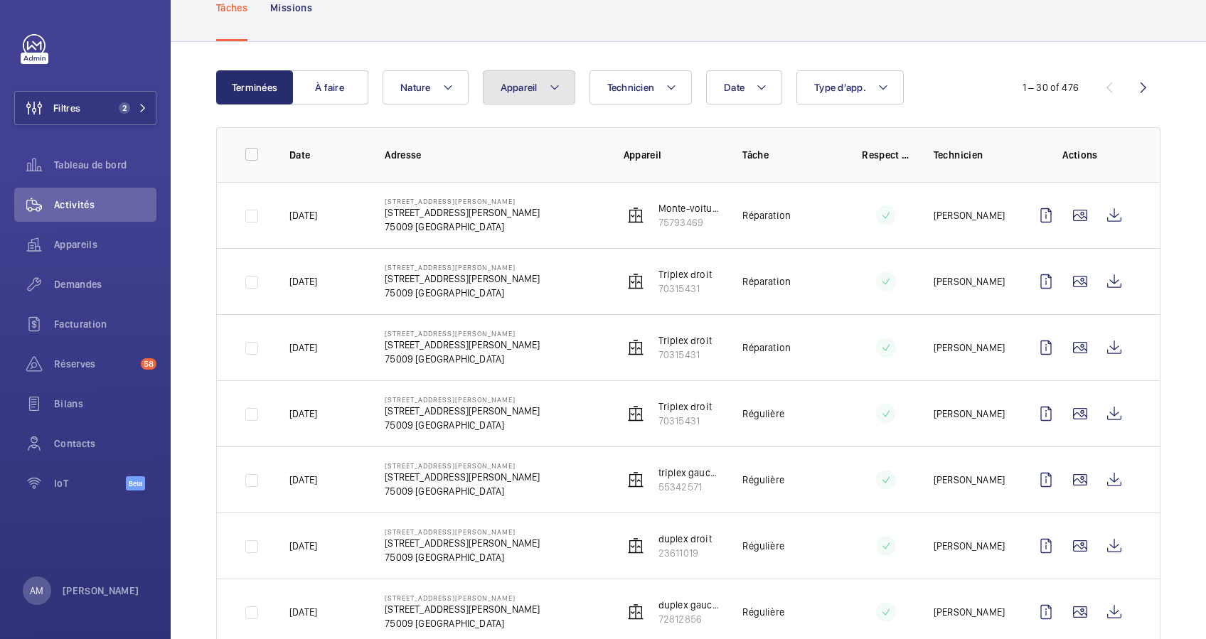
click at [557, 80] on mat-icon at bounding box center [554, 87] width 11 height 17
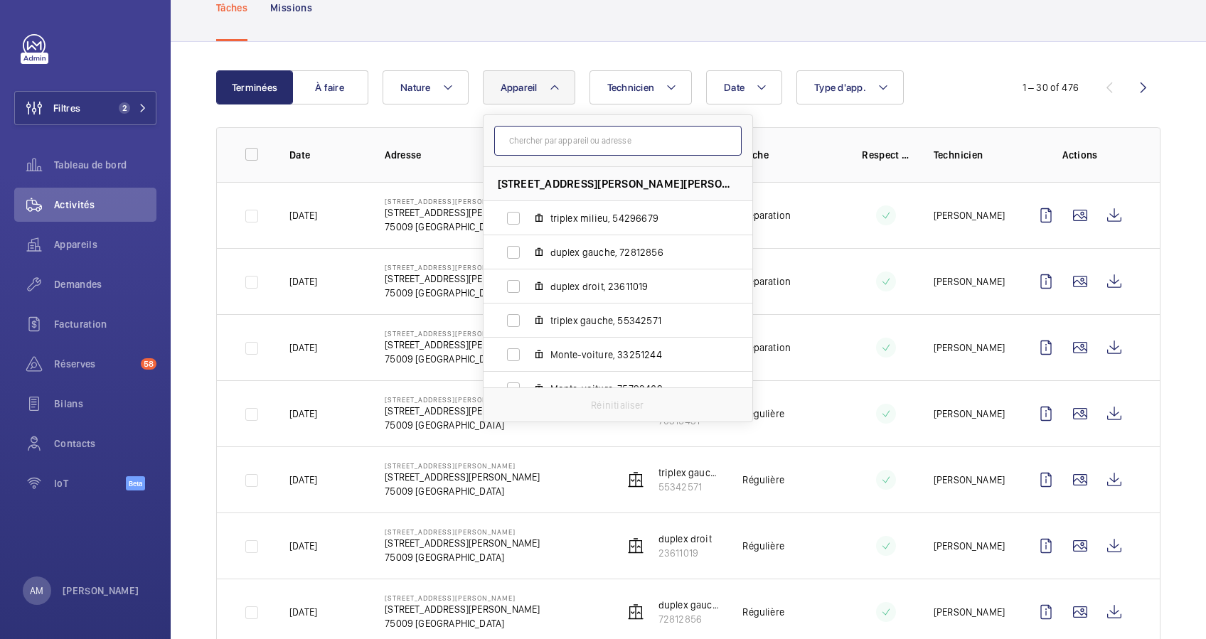
scroll to position [23, 0]
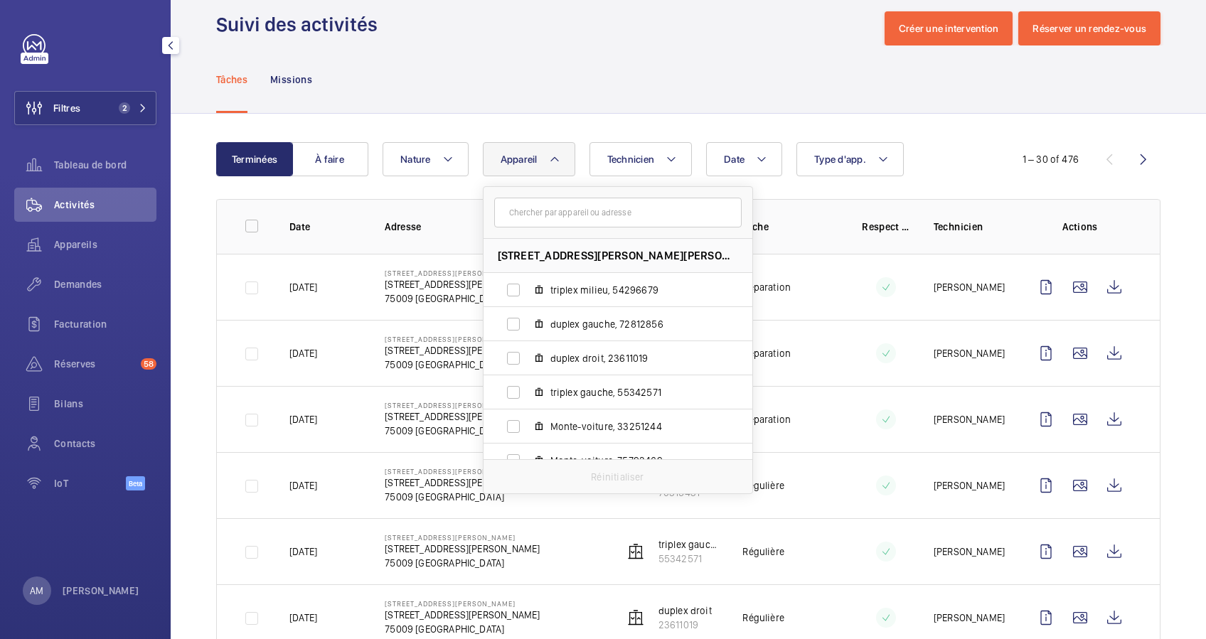
click at [139, 107] on mat-icon at bounding box center [143, 108] width 9 height 9
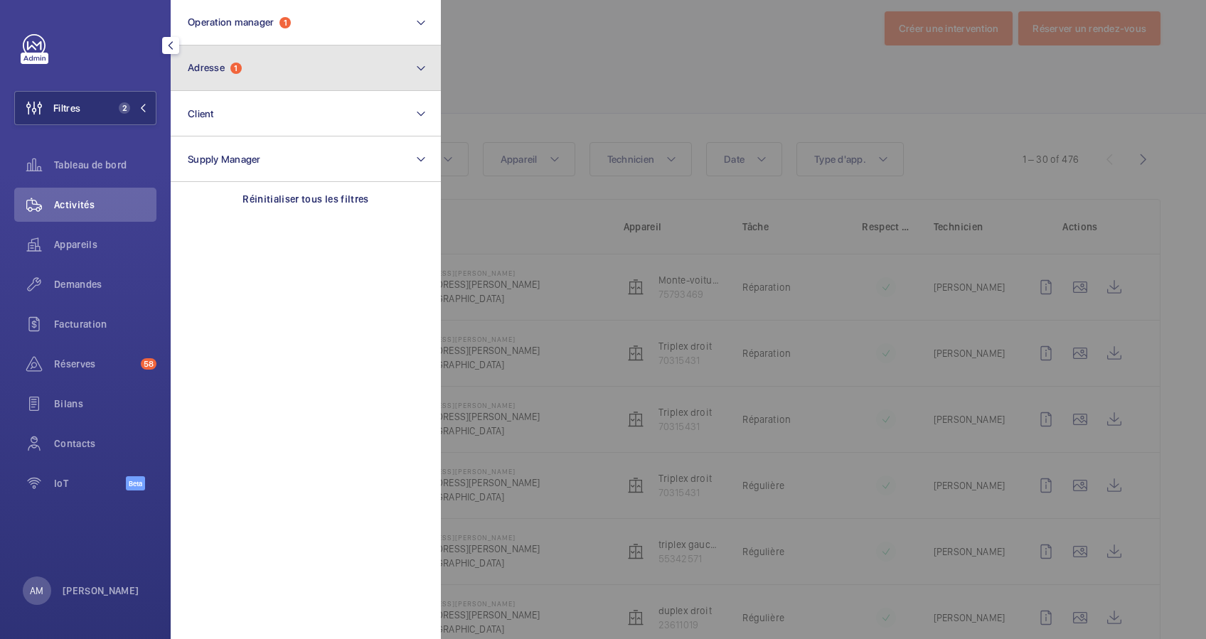
click at [278, 80] on button "Adresse 1" at bounding box center [306, 69] width 270 height 46
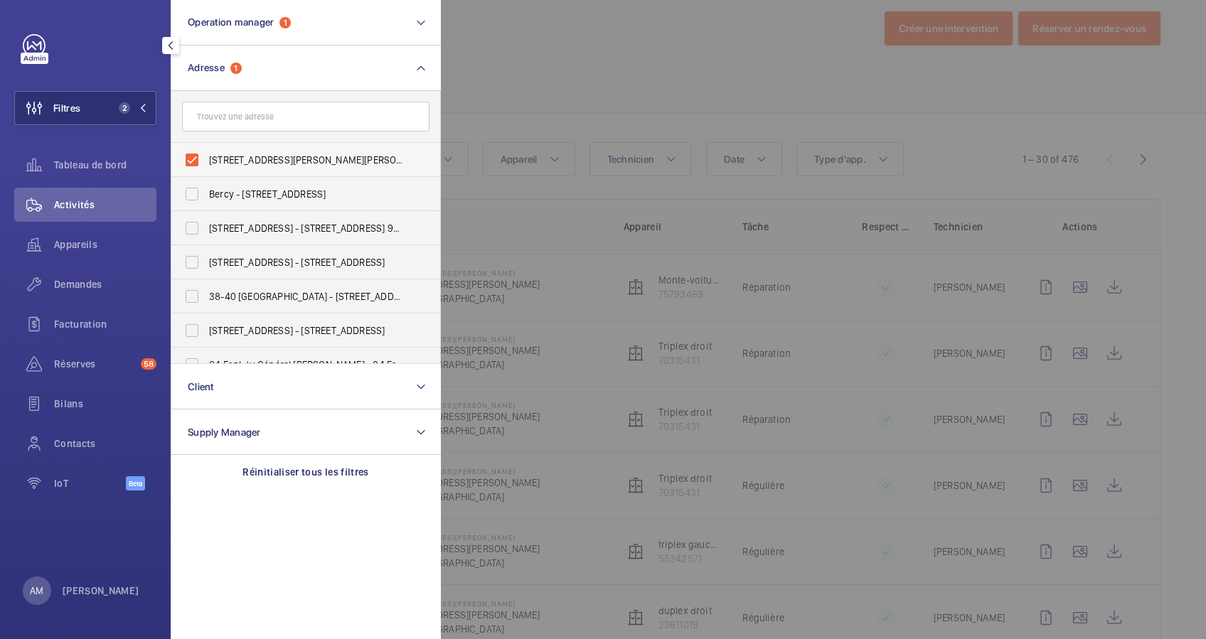
click at [196, 156] on label "2 Rue Jules Lefebvre - 2 Rue Jules Lefebvre, PARIS 75009" at bounding box center [294, 160] width 247 height 34
click at [196, 156] on input "2 Rue Jules Lefebvre - 2 Rue Jules Lefebvre, PARIS 75009" at bounding box center [192, 160] width 28 height 28
checkbox input "false"
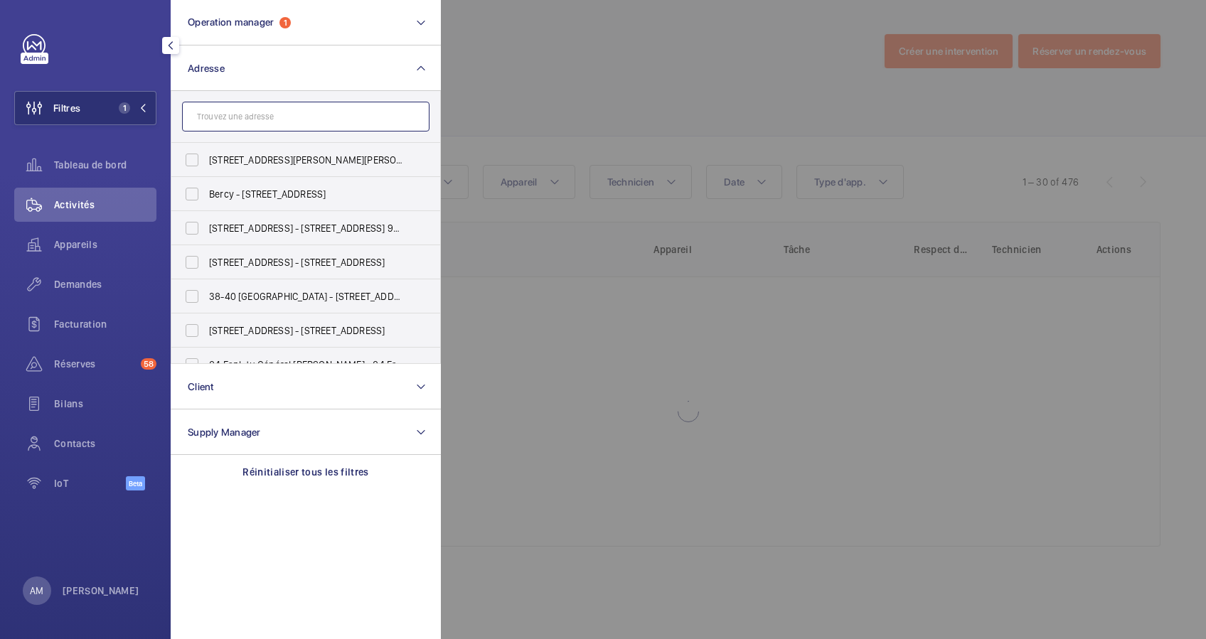
click at [244, 117] on input "text" at bounding box center [305, 117] width 247 height 30
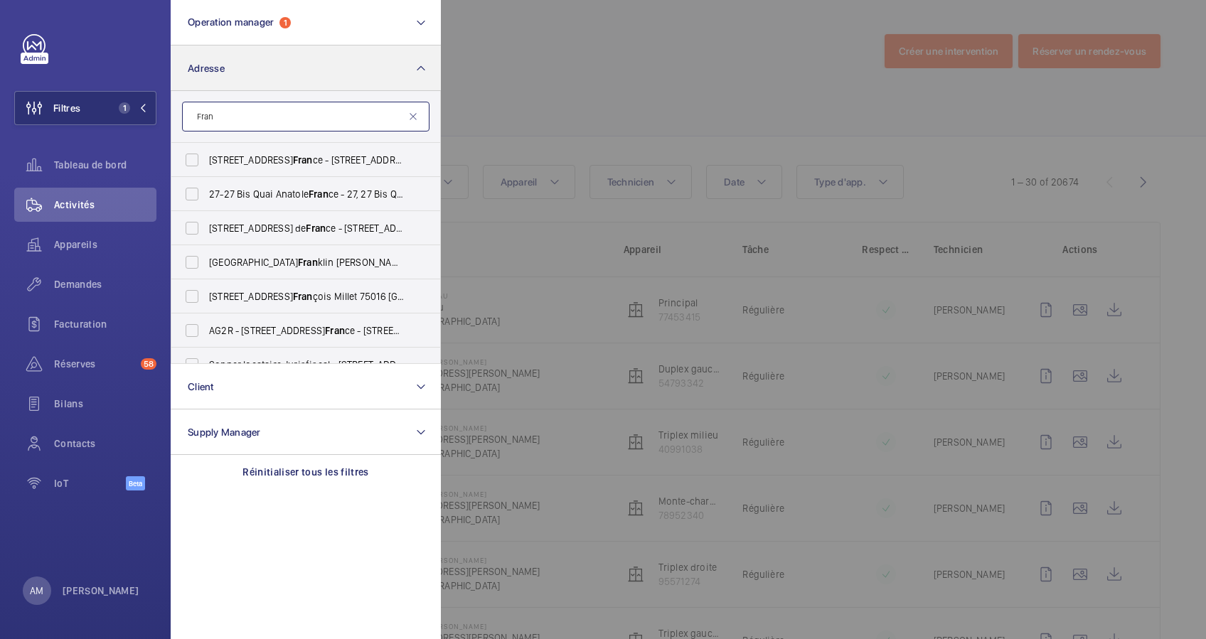
type input "Fran"
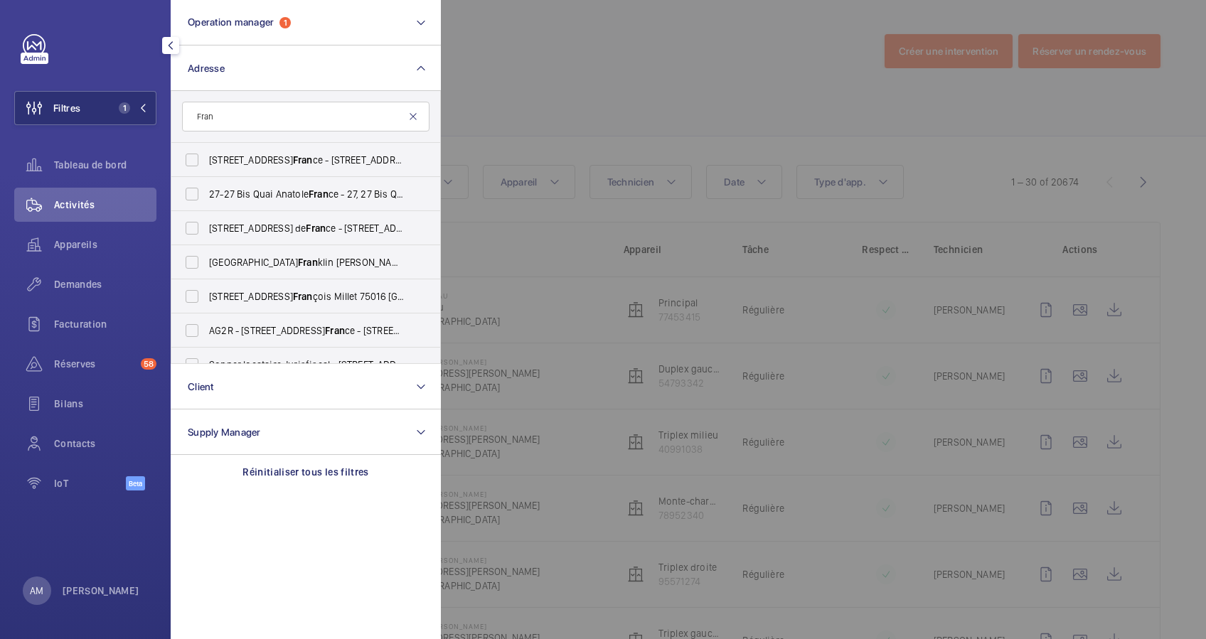
click at [416, 114] on mat-icon at bounding box center [412, 116] width 11 height 11
click at [383, 116] on input "text" at bounding box center [305, 117] width 247 height 30
paste input "17 RUE FRANCOIS 1ER"
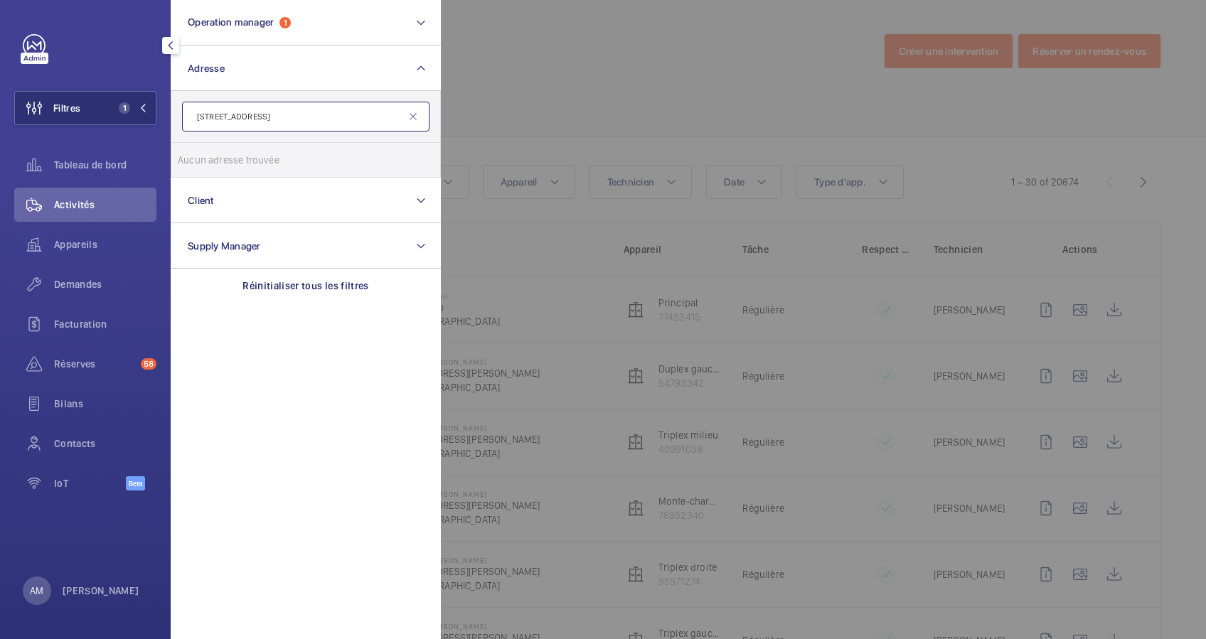
click at [220, 116] on input "17 RUE FRANCOIS 1ER" at bounding box center [305, 117] width 247 height 30
click at [267, 114] on input "FRANCOIS 1ER" at bounding box center [305, 117] width 247 height 30
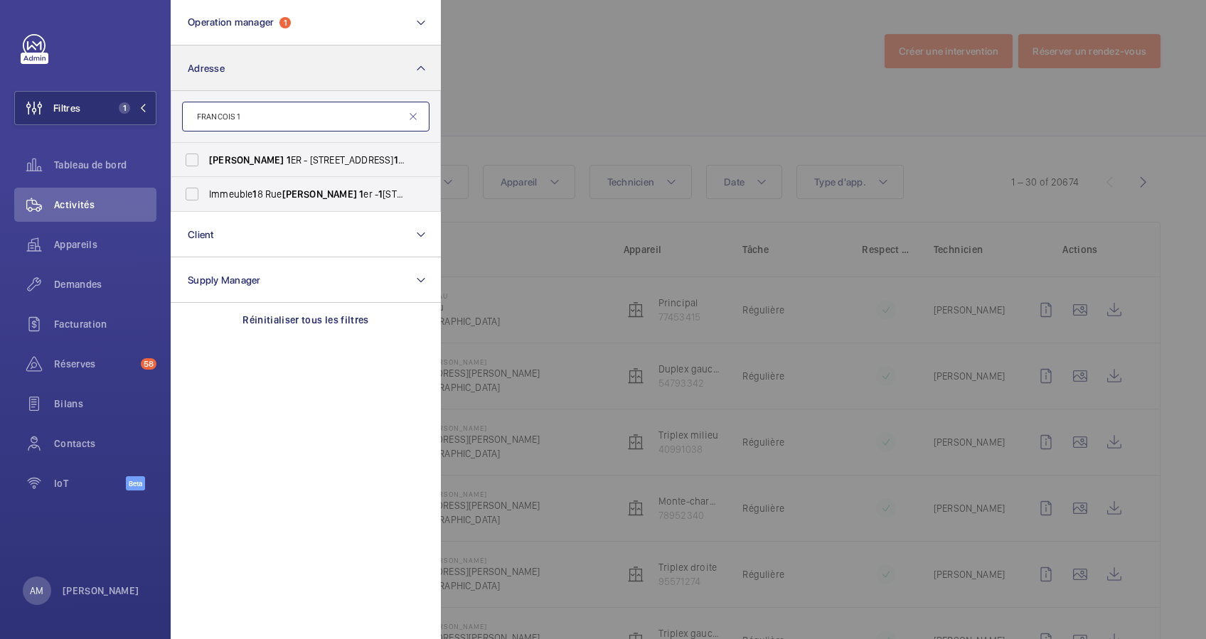
type input "FRANCOIS 1"
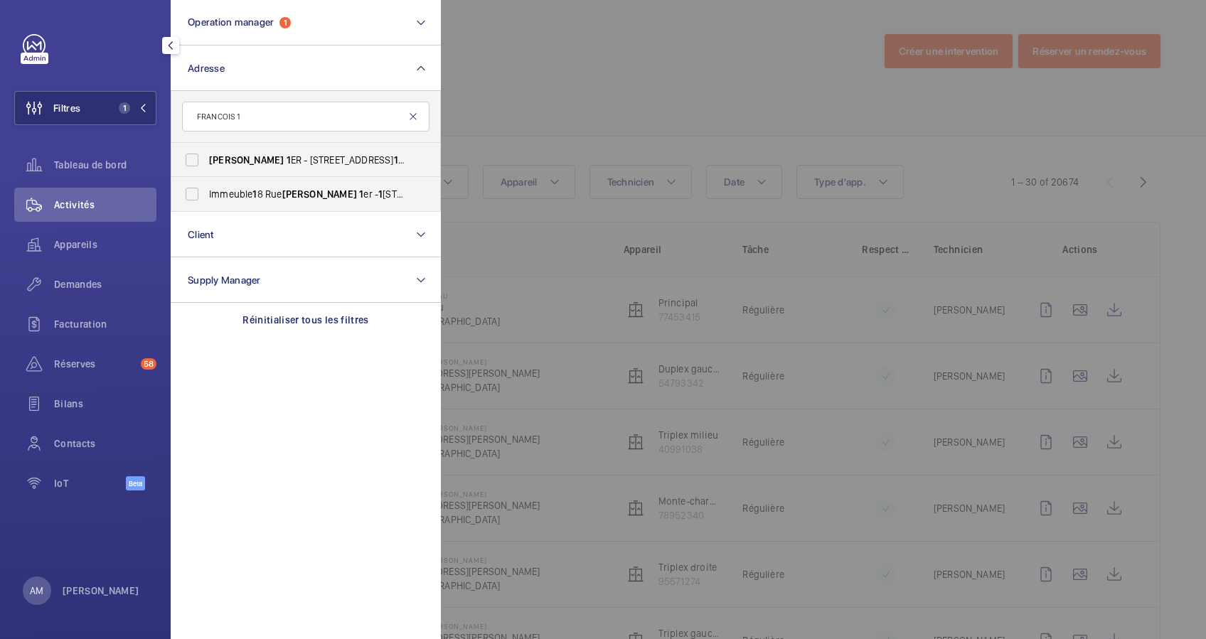
click at [414, 117] on mat-icon at bounding box center [412, 116] width 11 height 11
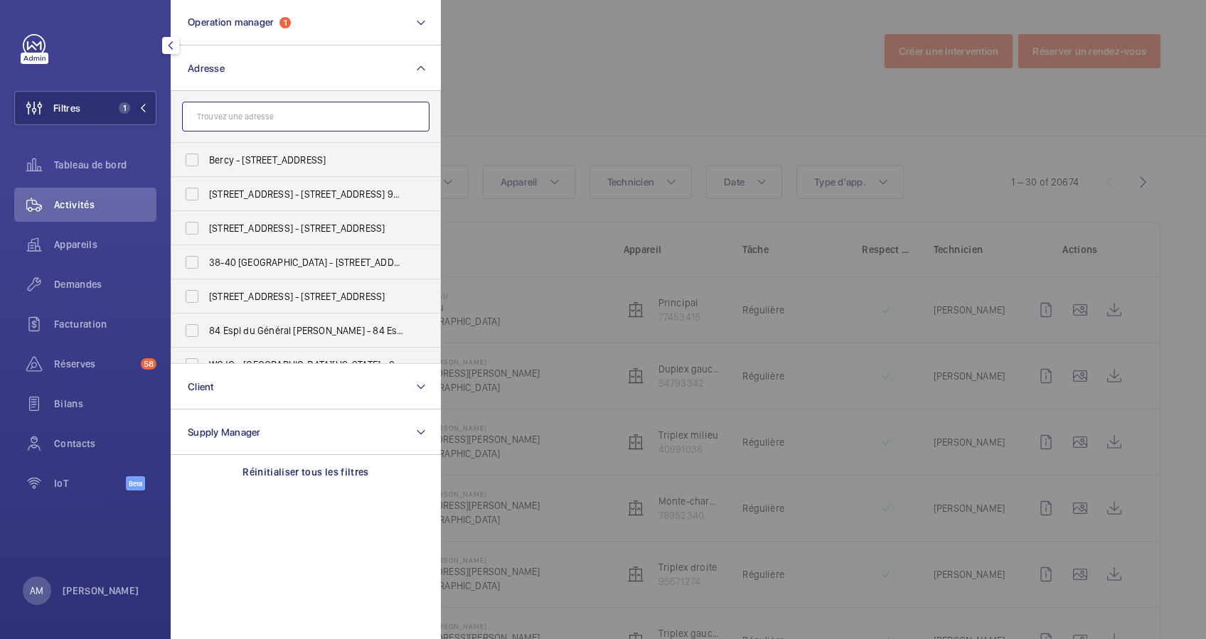
click at [311, 116] on input "text" at bounding box center [305, 117] width 247 height 30
paste input "RENAISSANCE"
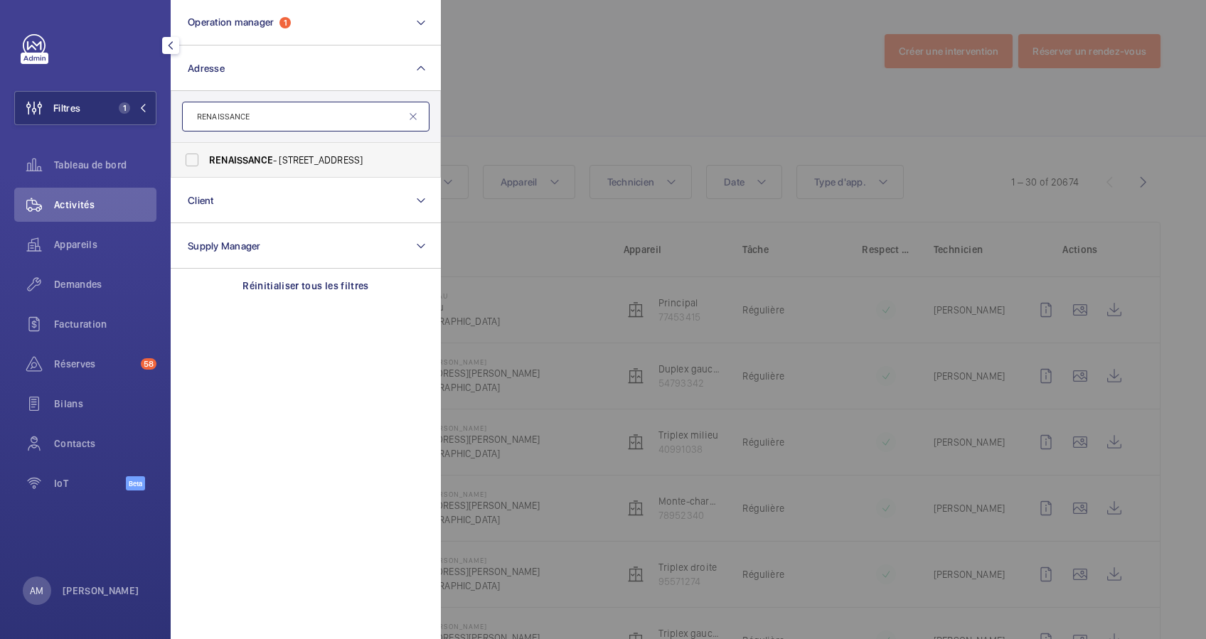
type input "RENAISSANCE"
click at [299, 153] on span "RENAISSANCE - 17 rue François 1er, PARIS 75008" at bounding box center [307, 160] width 196 height 14
click at [206, 153] on input "RENAISSANCE - 17 rue François 1er, PARIS 75008" at bounding box center [192, 160] width 28 height 28
checkbox input "true"
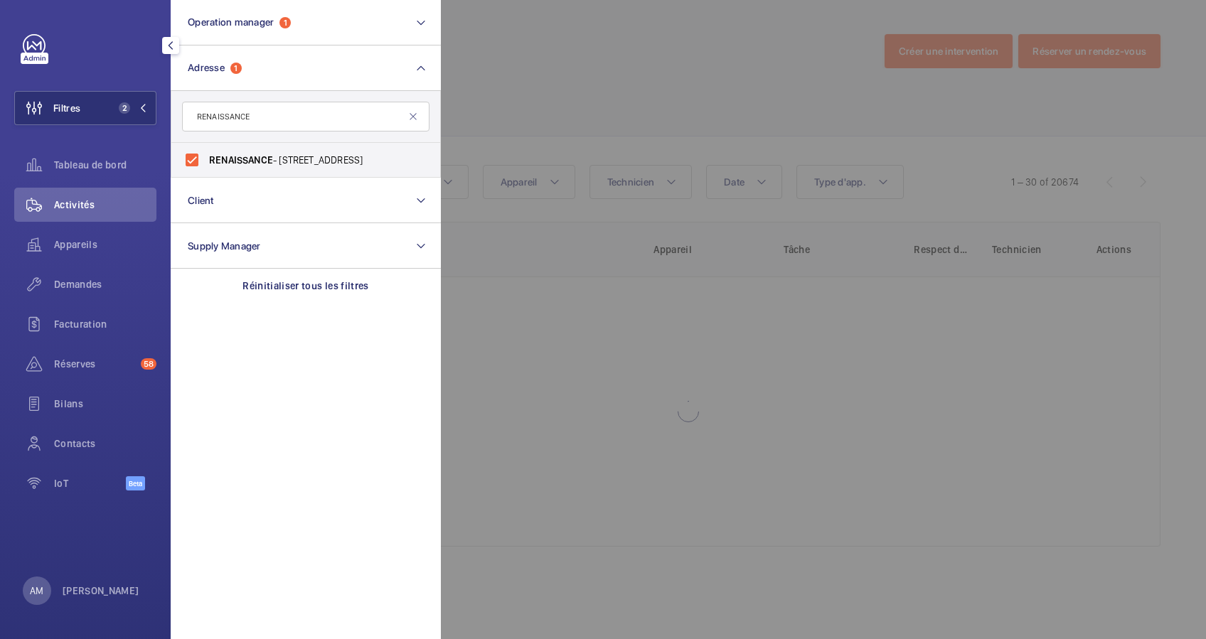
click at [597, 54] on div at bounding box center [1044, 319] width 1206 height 639
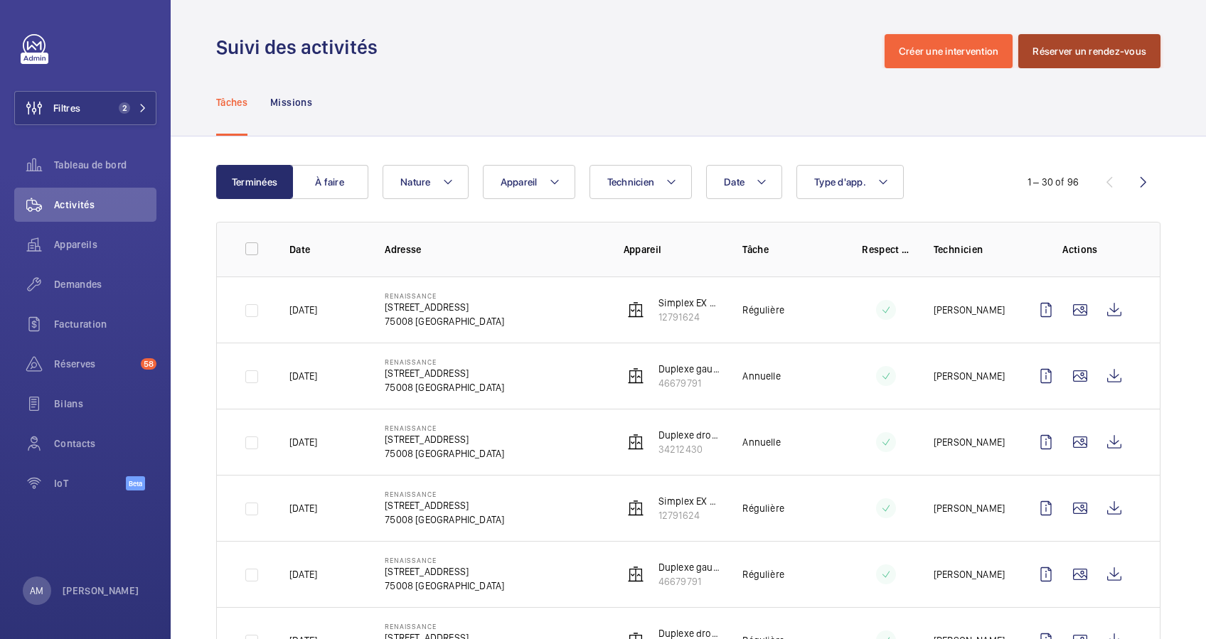
click at [1039, 44] on button "Réserver un rendez-vous" at bounding box center [1089, 51] width 142 height 34
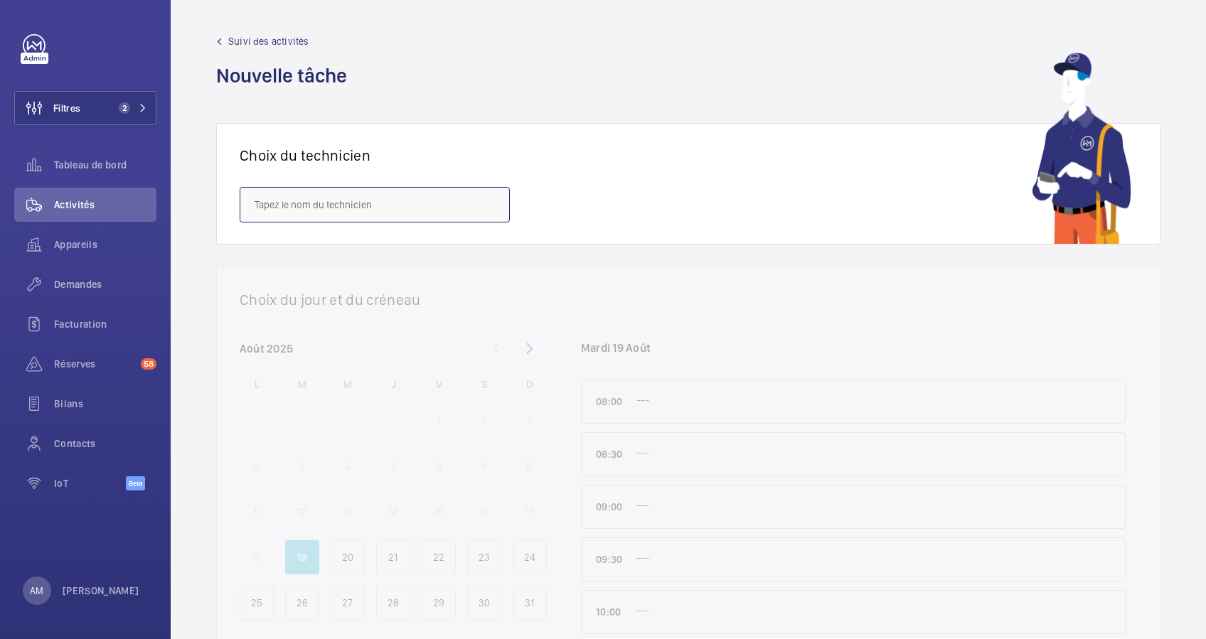
click at [441, 207] on input "text" at bounding box center [375, 205] width 270 height 36
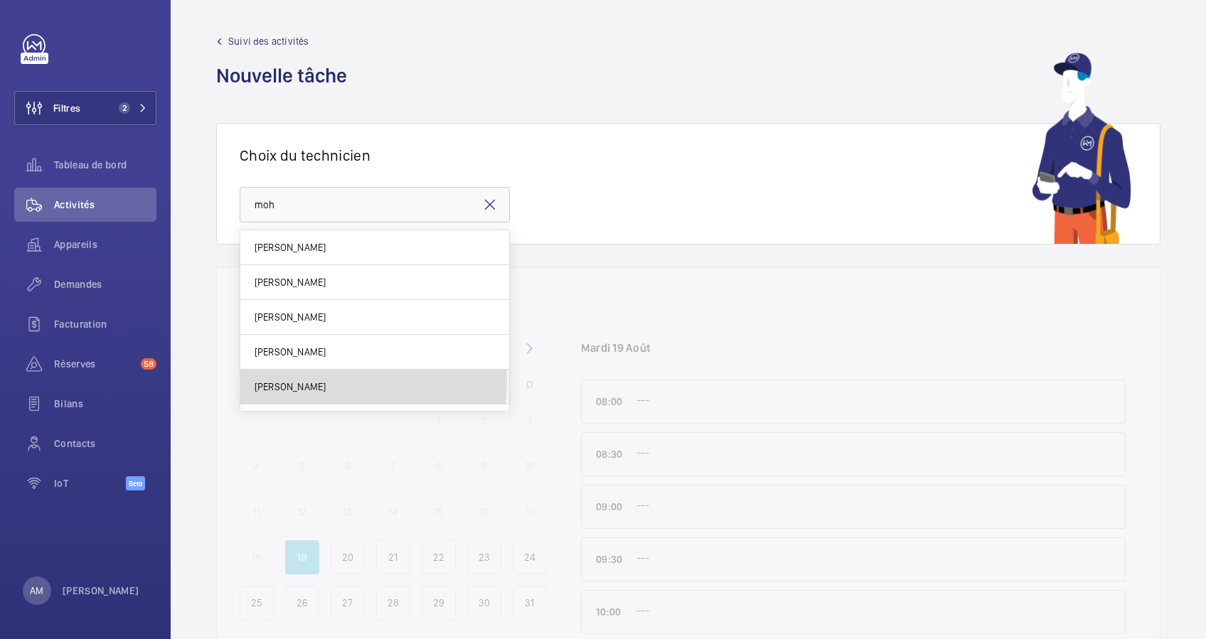
click at [326, 381] on span "[PERSON_NAME]" at bounding box center [290, 387] width 71 height 14
type input "[PERSON_NAME]"
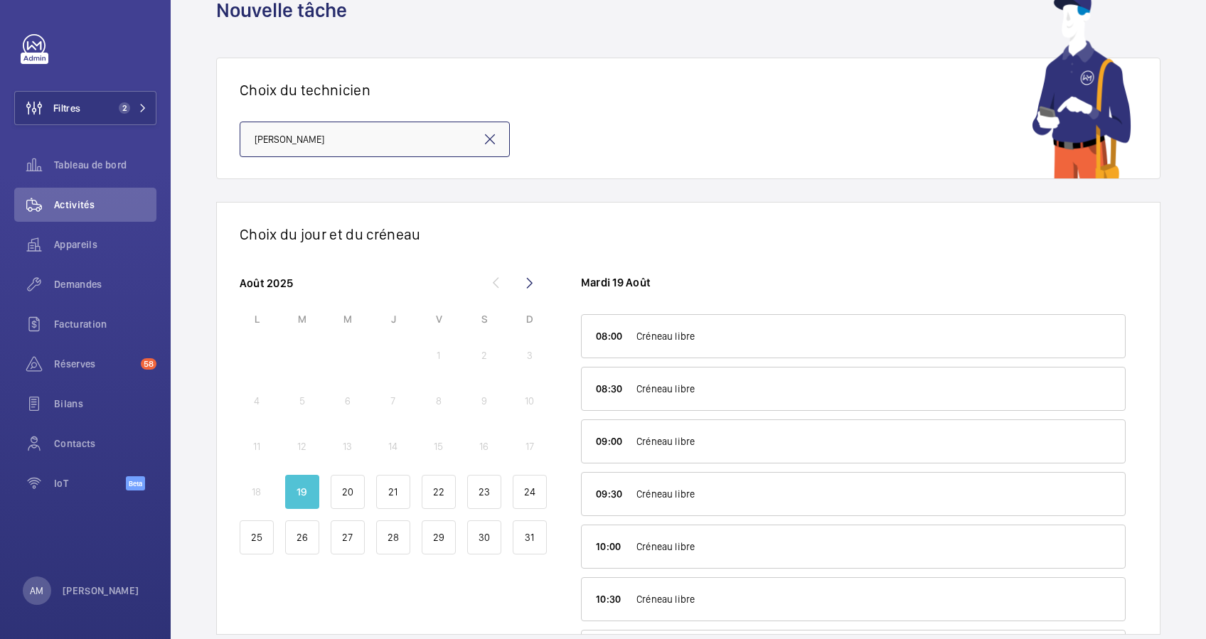
scroll to position [95, 0]
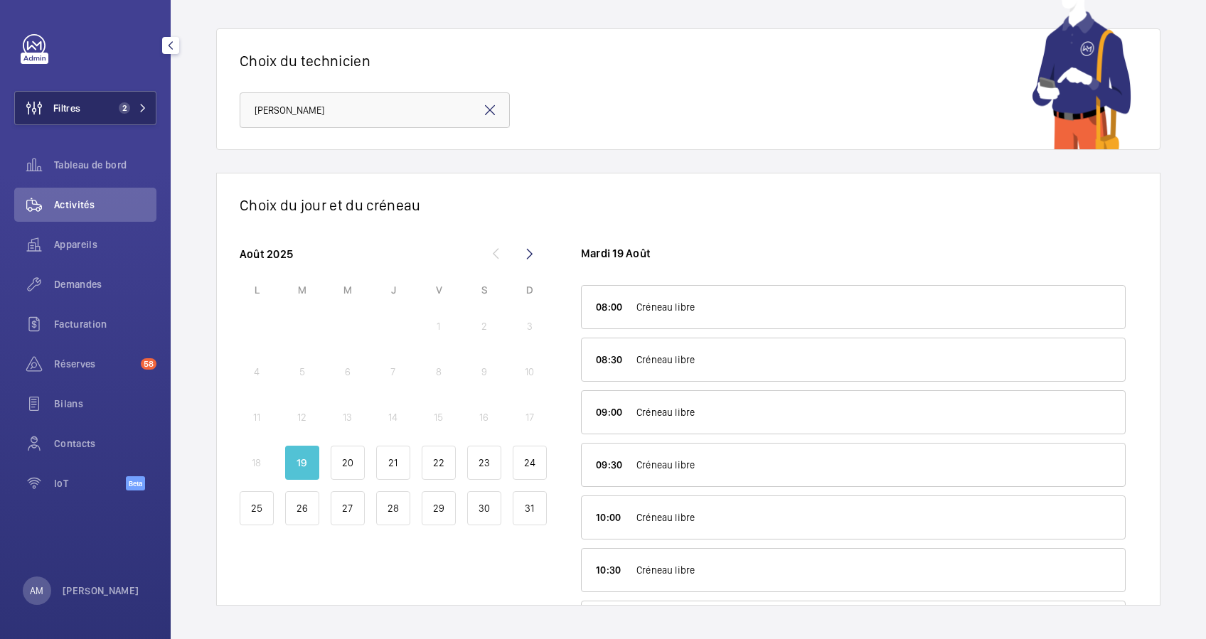
click at [146, 98] on button "Filtres 2" at bounding box center [85, 108] width 142 height 34
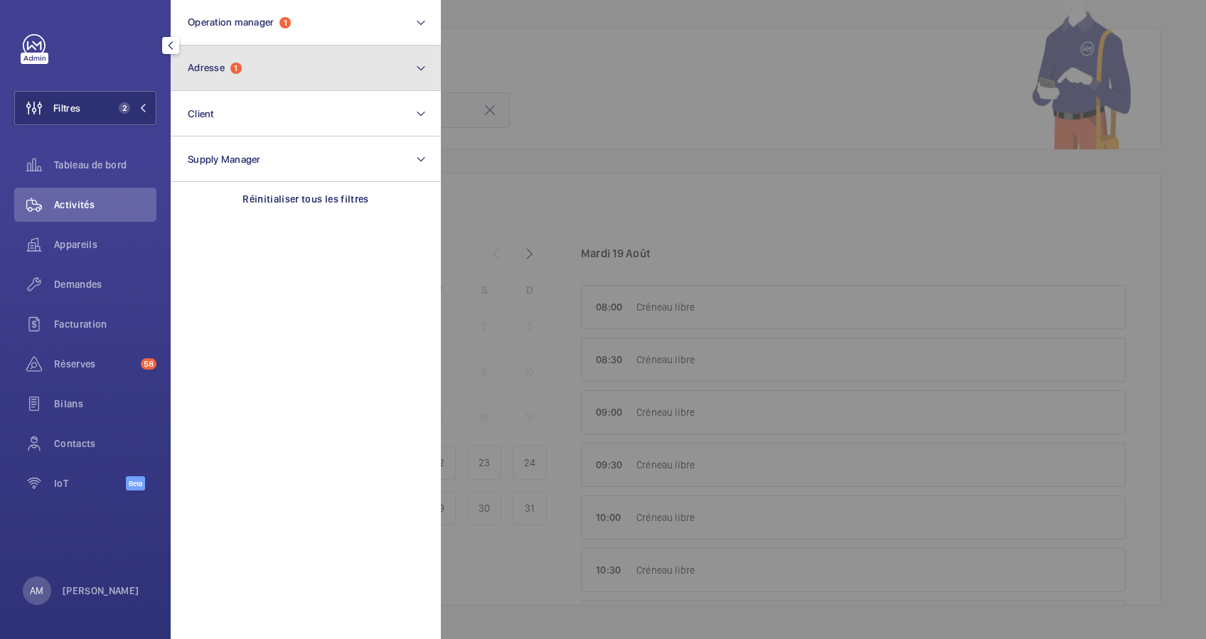
click at [221, 76] on button "Adresse 1" at bounding box center [306, 69] width 270 height 46
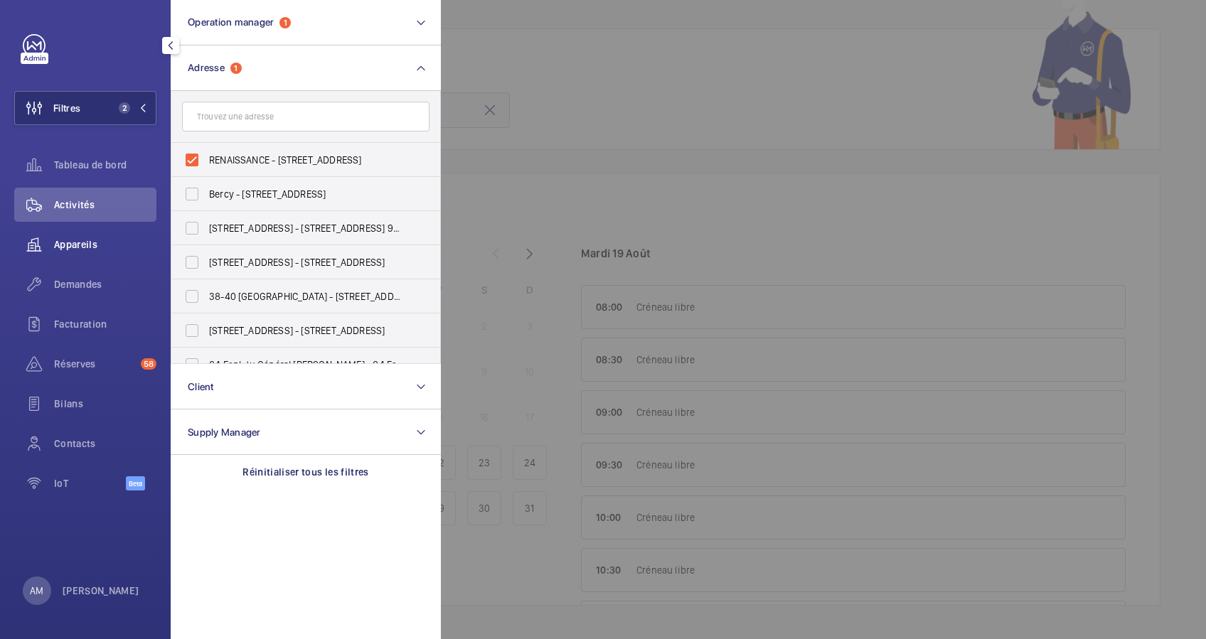
click at [87, 244] on span "Appareils" at bounding box center [105, 244] width 102 height 14
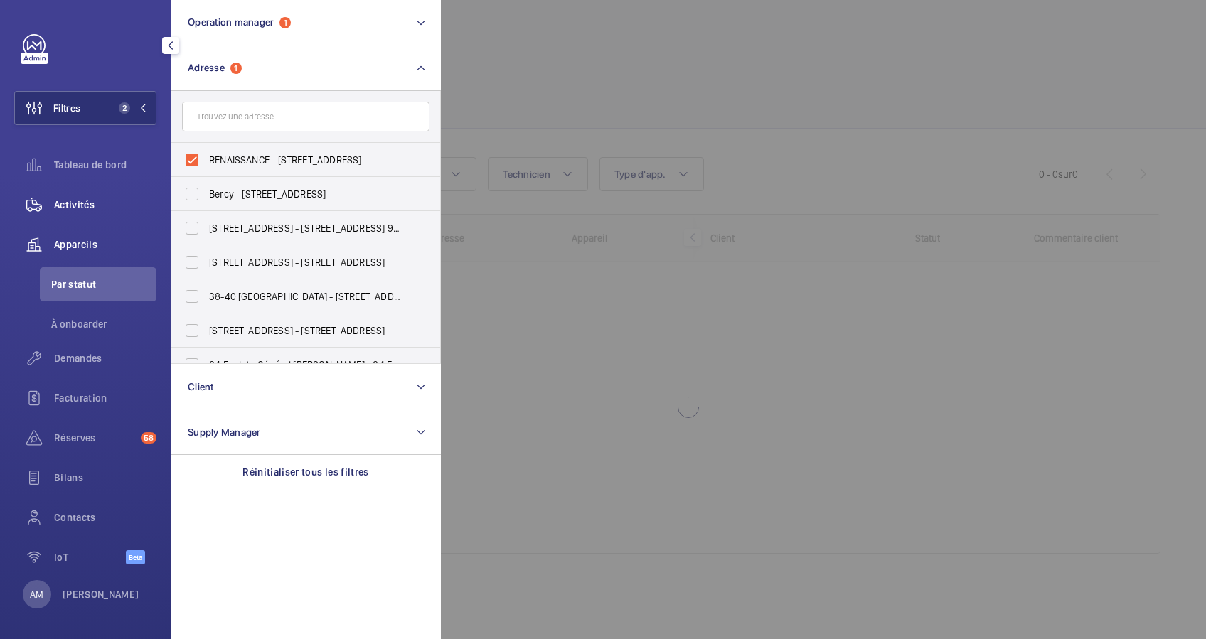
click at [90, 195] on div "Activités" at bounding box center [85, 205] width 142 height 34
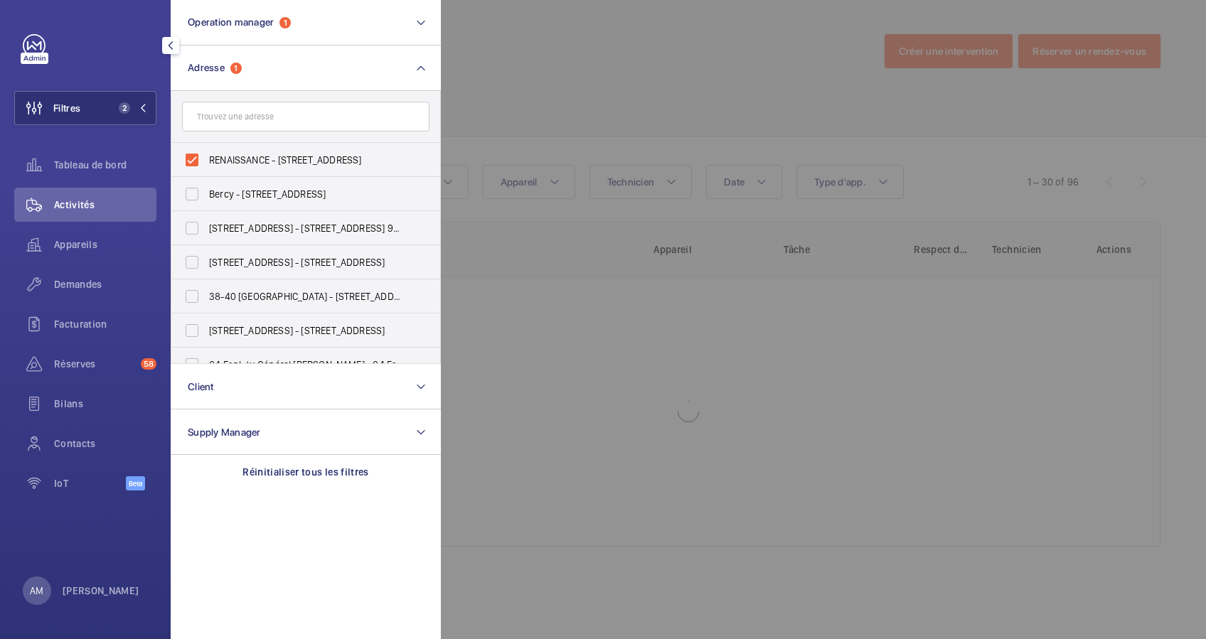
click at [593, 84] on div at bounding box center [1044, 319] width 1206 height 639
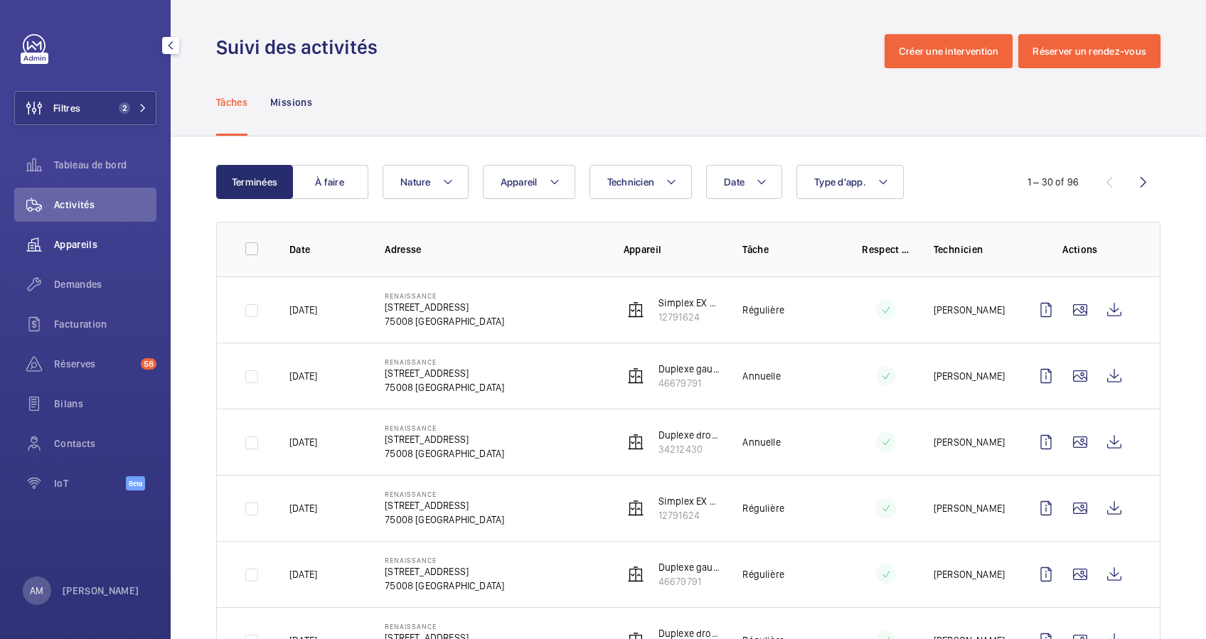
click at [73, 237] on span "Appareils" at bounding box center [105, 244] width 102 height 14
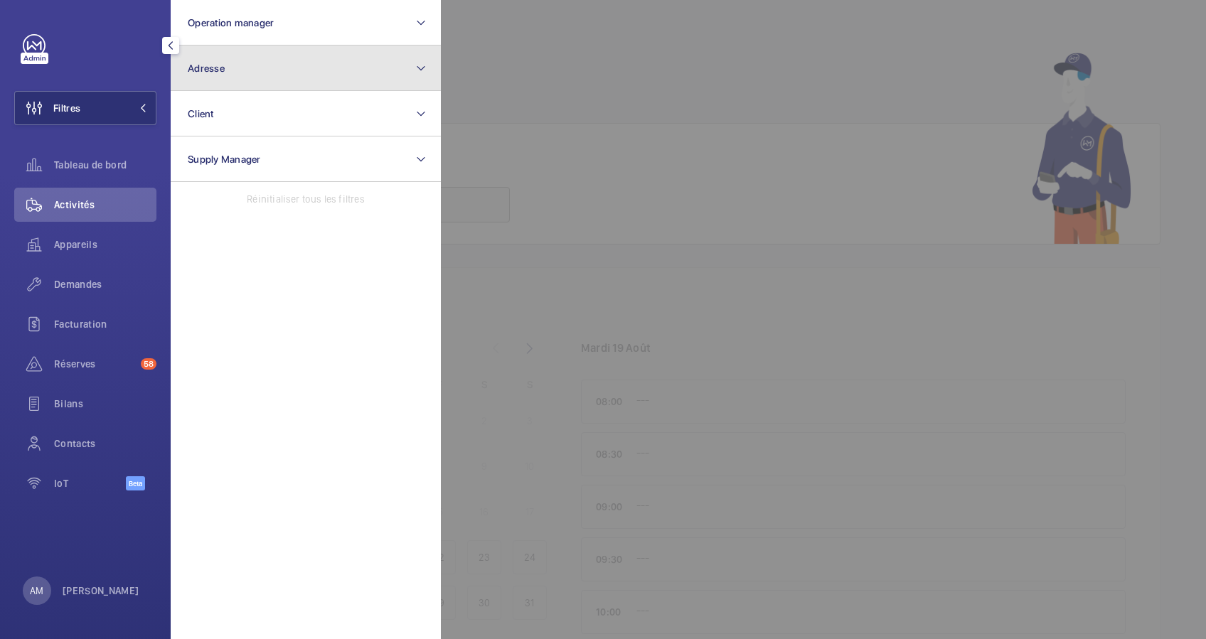
click at [261, 73] on button "Adresse" at bounding box center [306, 69] width 270 height 46
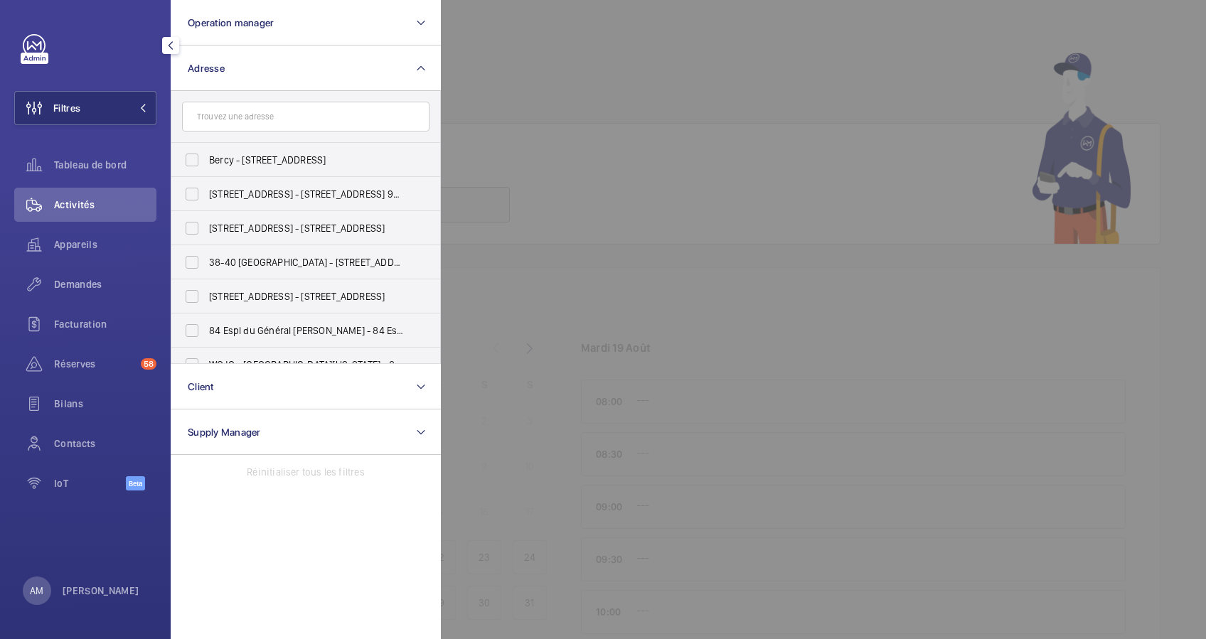
click at [252, 102] on input "text" at bounding box center [305, 117] width 247 height 30
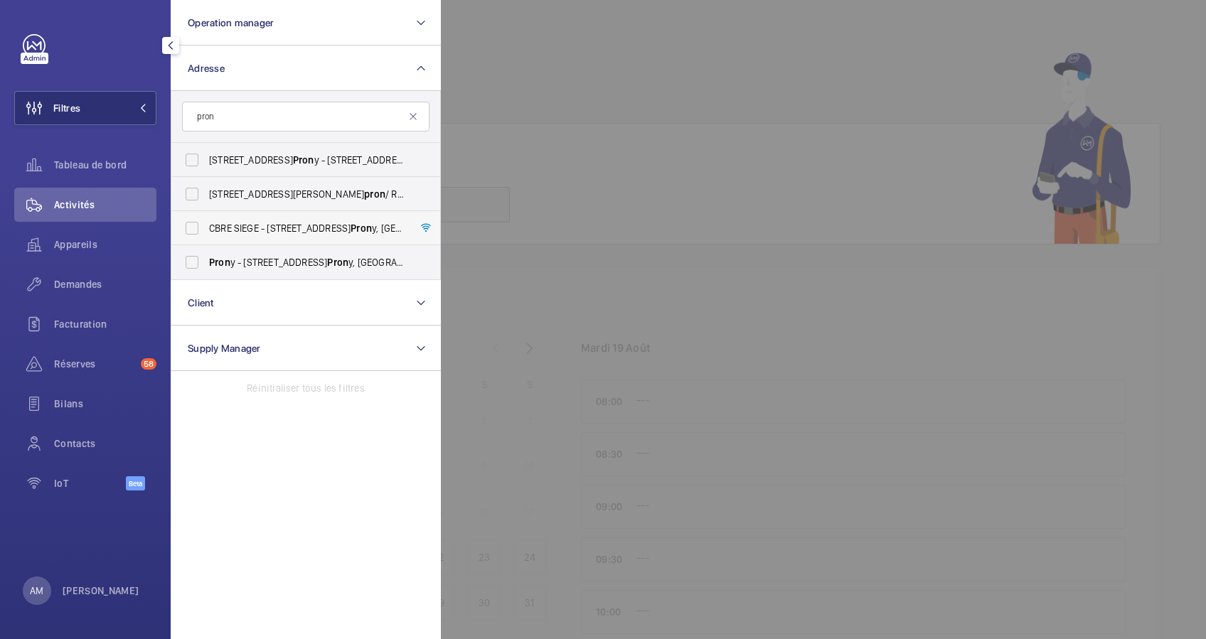
type input "pron"
click at [287, 227] on span "CBRE SIEGE - [STREET_ADDRESS]" at bounding box center [307, 228] width 196 height 14
click at [206, 227] on input "CBRE SIEGE - [STREET_ADDRESS]" at bounding box center [192, 228] width 28 height 28
checkbox input "true"
click at [92, 244] on span "Appareils" at bounding box center [105, 244] width 102 height 14
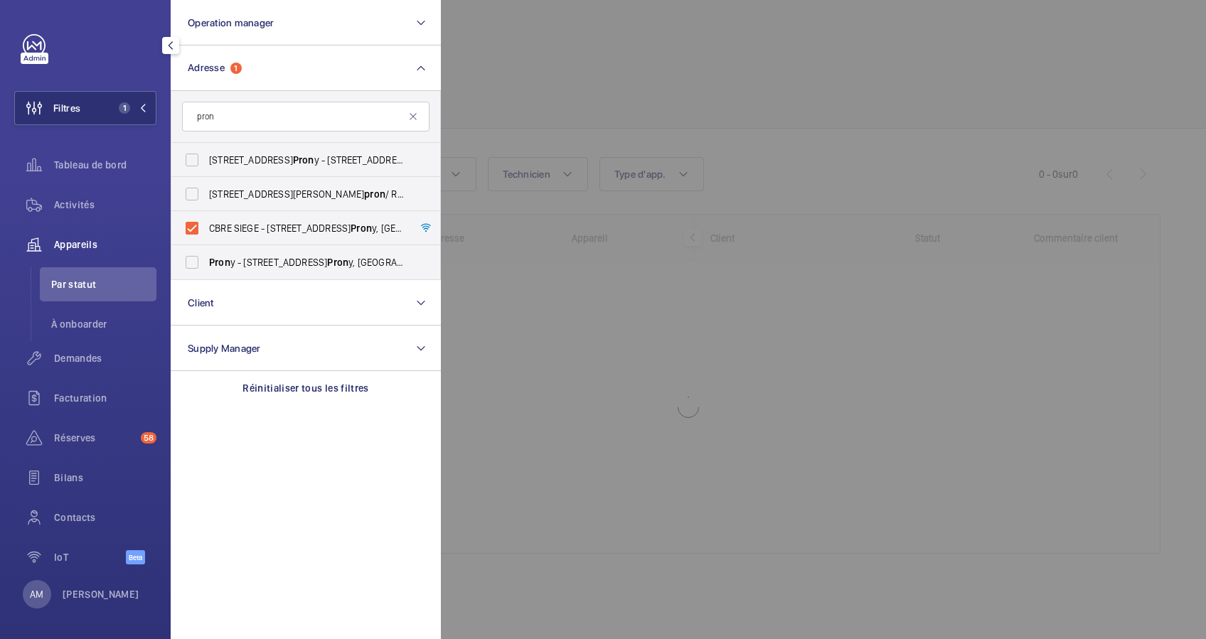
click at [681, 79] on div at bounding box center [1044, 319] width 1206 height 639
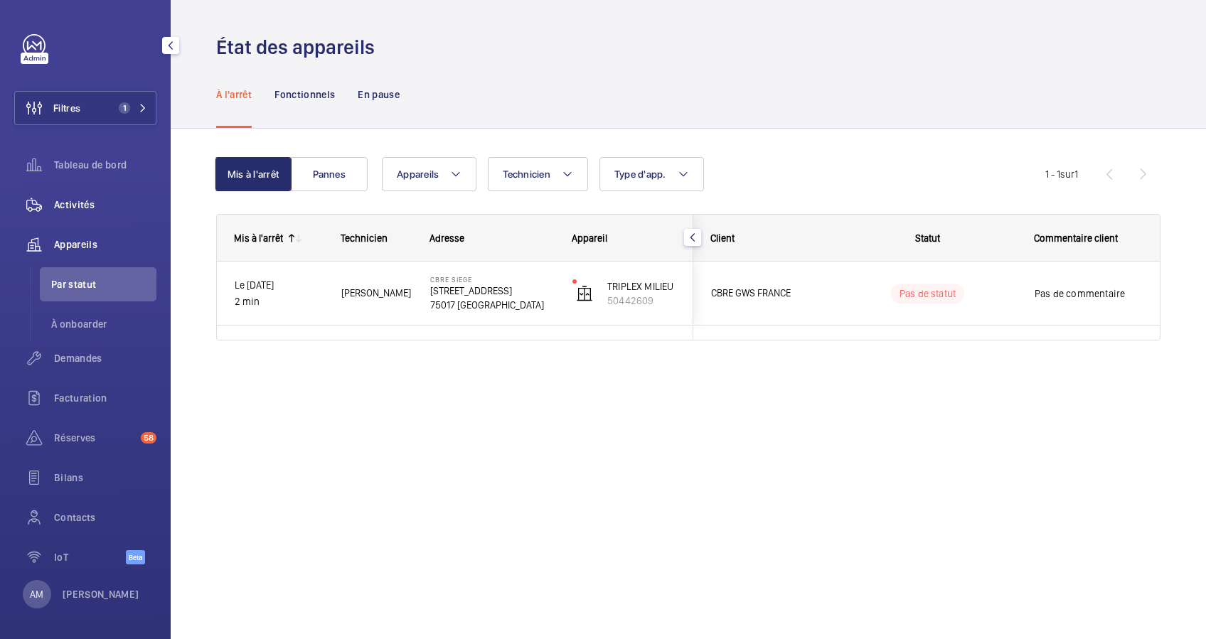
click at [85, 200] on span "Activités" at bounding box center [105, 205] width 102 height 14
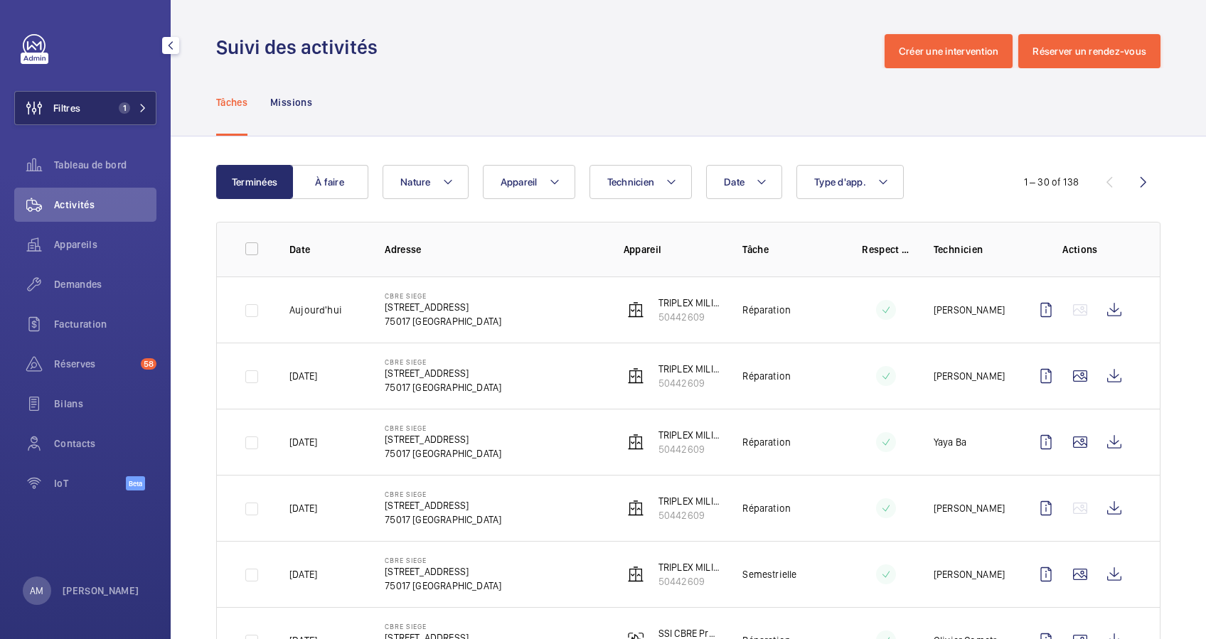
click at [115, 97] on button "Filtres 1" at bounding box center [85, 108] width 142 height 34
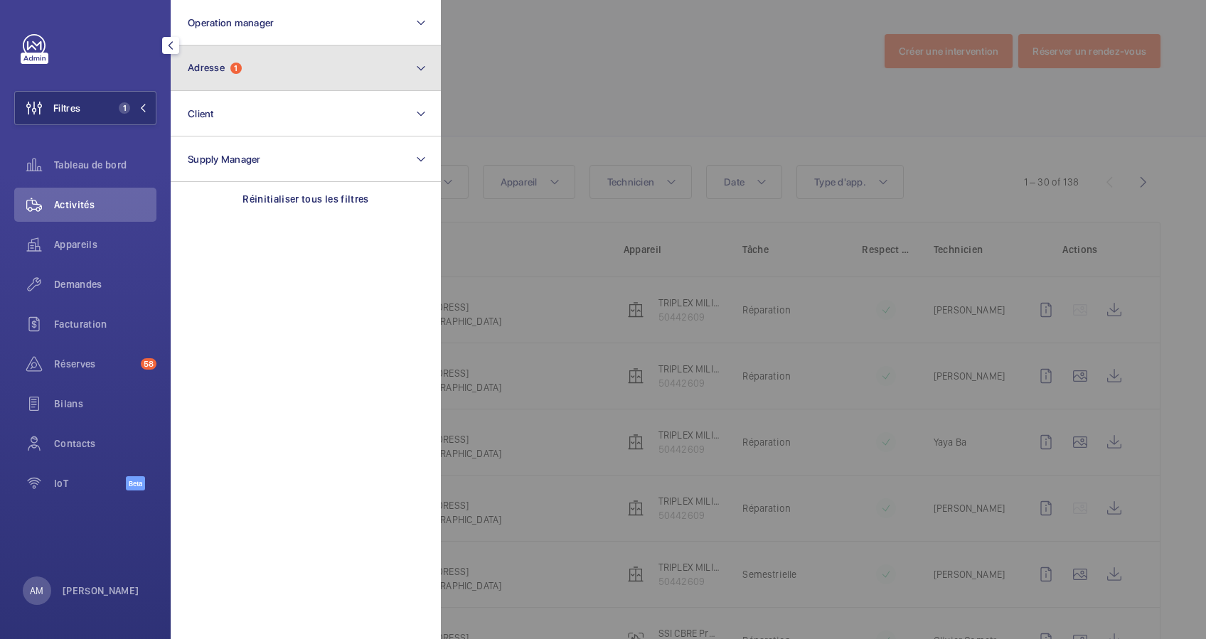
click at [271, 53] on button "Adresse 1" at bounding box center [306, 69] width 270 height 46
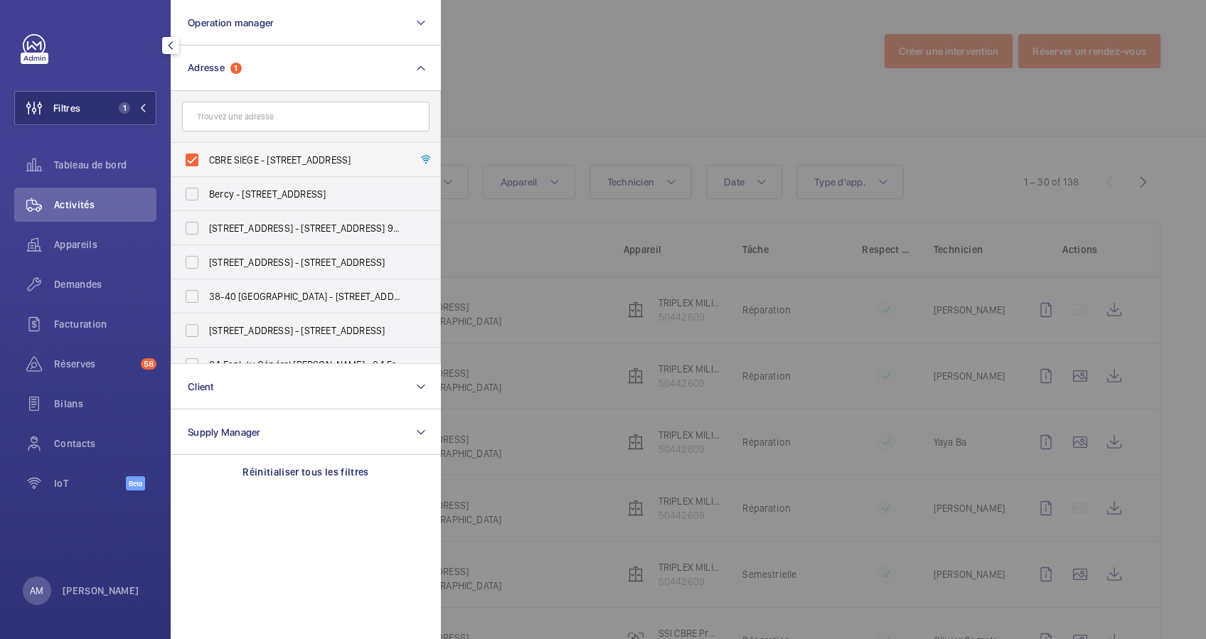
click at [191, 160] on label "CBRE SIEGE - [STREET_ADDRESS]" at bounding box center [294, 160] width 247 height 34
click at [191, 160] on input "CBRE SIEGE - [STREET_ADDRESS]" at bounding box center [192, 160] width 28 height 28
checkbox input "false"
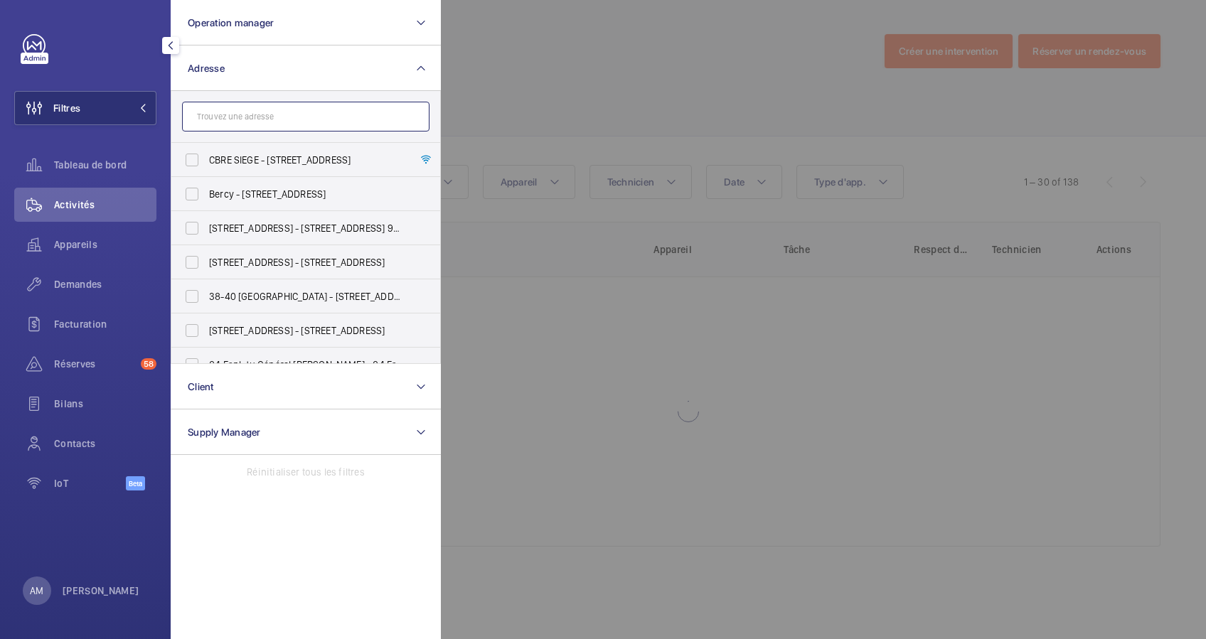
click at [225, 121] on input "text" at bounding box center [305, 117] width 247 height 30
type input "v"
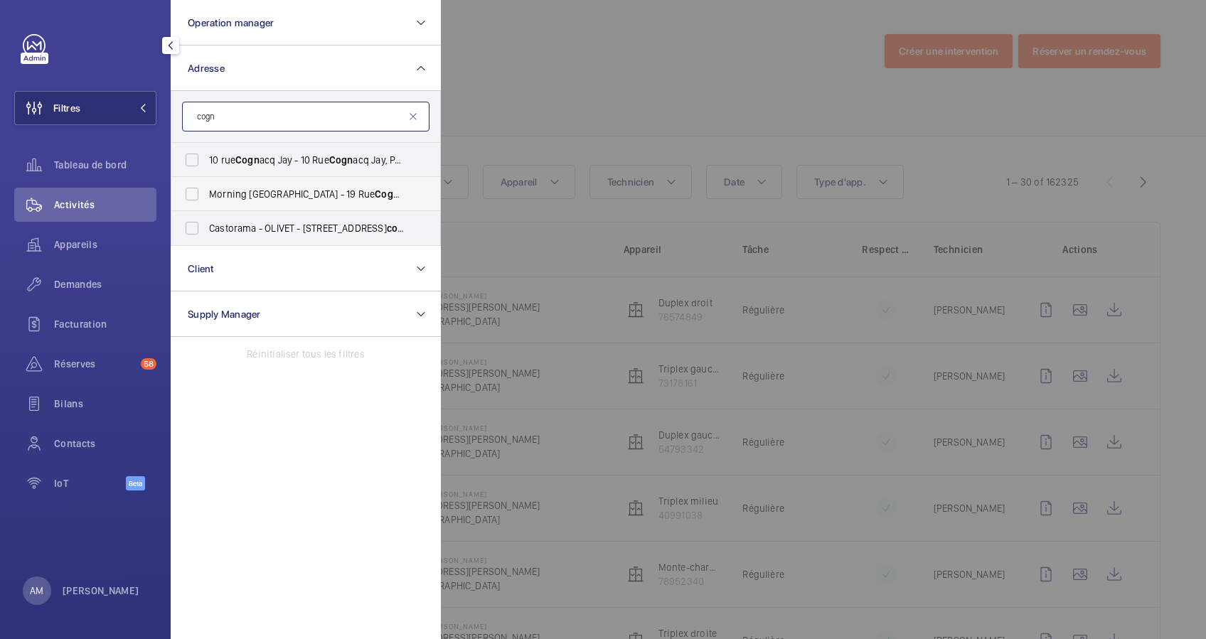
type input "cogn"
click at [187, 196] on label "Morning [GEOGRAPHIC_DATA] - [STREET_ADDRESS]" at bounding box center [294, 194] width 247 height 34
click at [187, 196] on input "Morning [GEOGRAPHIC_DATA] - [STREET_ADDRESS]" at bounding box center [192, 194] width 28 height 28
checkbox input "true"
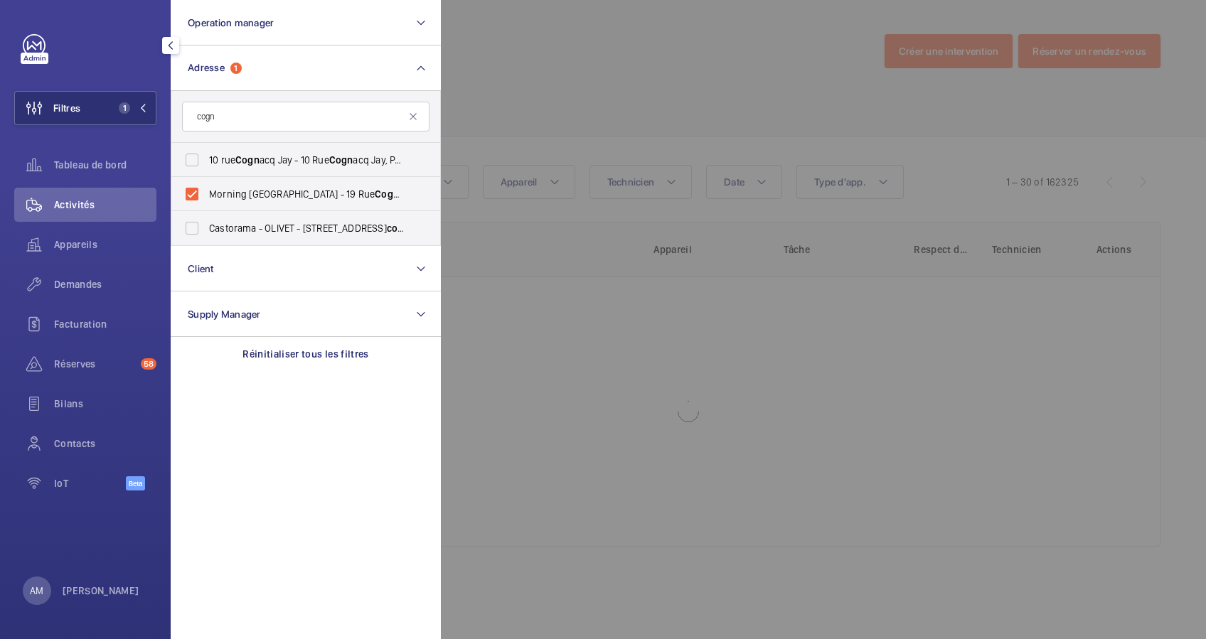
click at [577, 75] on div at bounding box center [1044, 319] width 1206 height 639
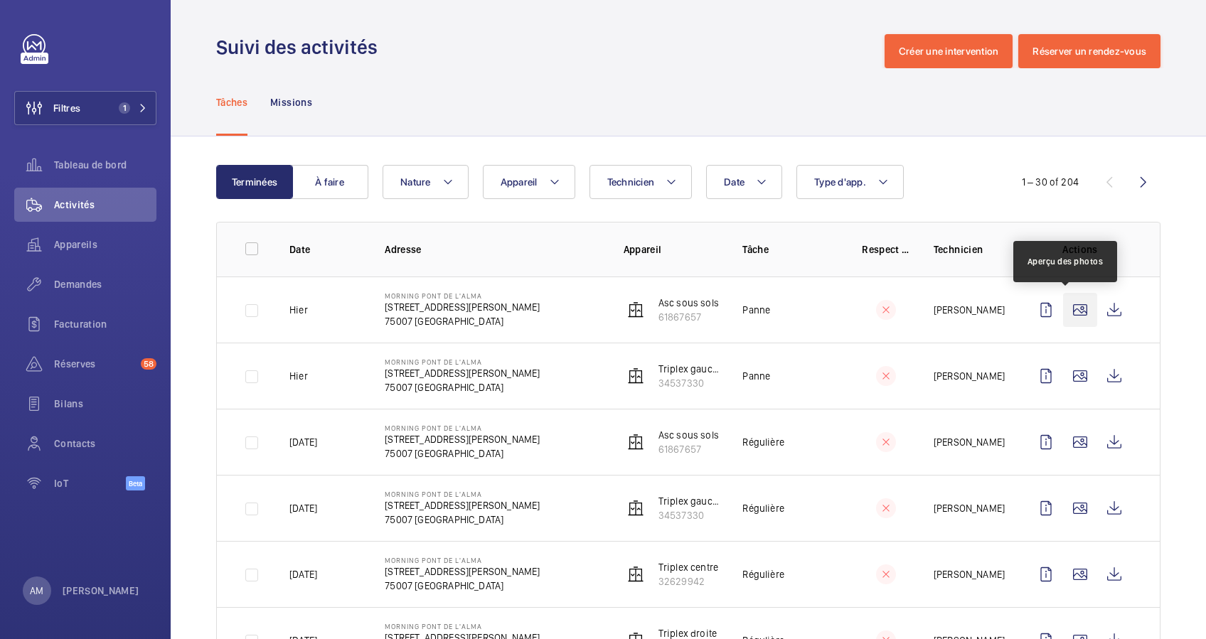
click at [1063, 302] on wm-front-icon-button at bounding box center [1080, 310] width 34 height 34
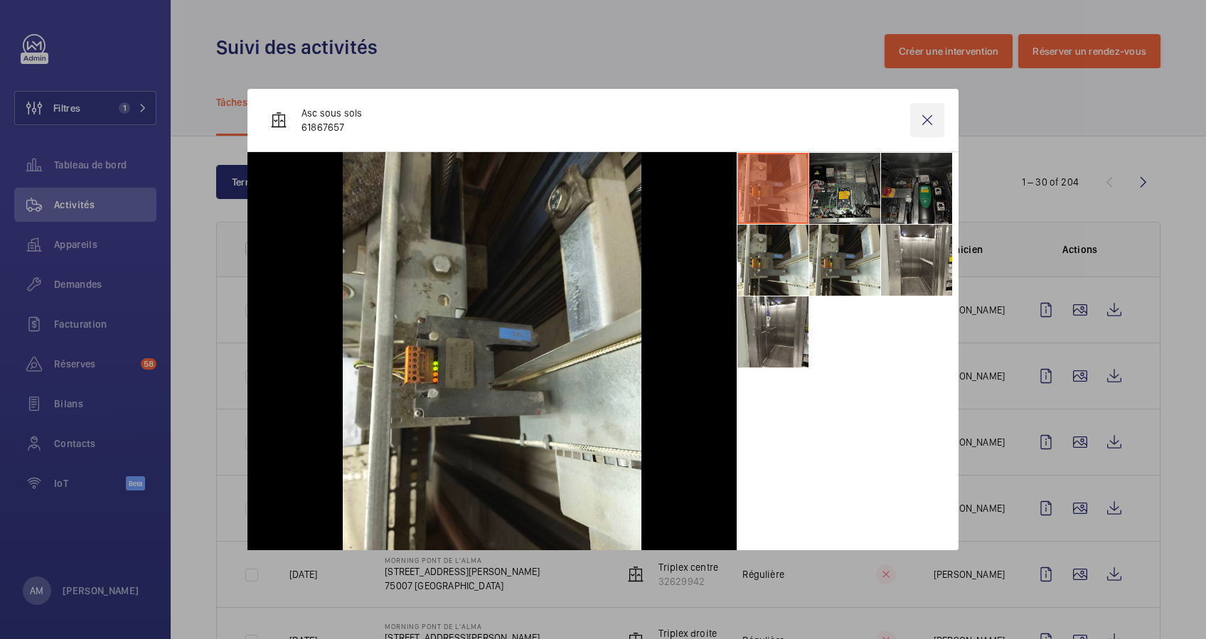
click at [930, 124] on wm-front-icon-button at bounding box center [927, 120] width 34 height 34
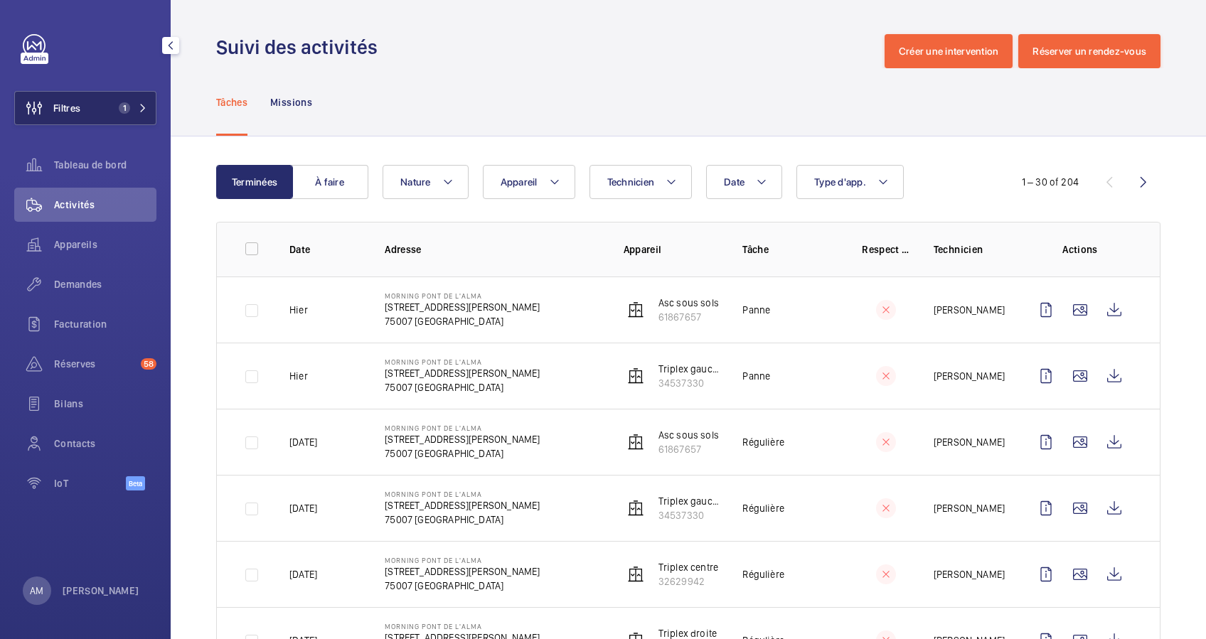
drag, startPoint x: 132, startPoint y: 99, endPoint x: 155, endPoint y: 93, distance: 23.5
click at [133, 99] on button "Filtres 1" at bounding box center [85, 108] width 142 height 34
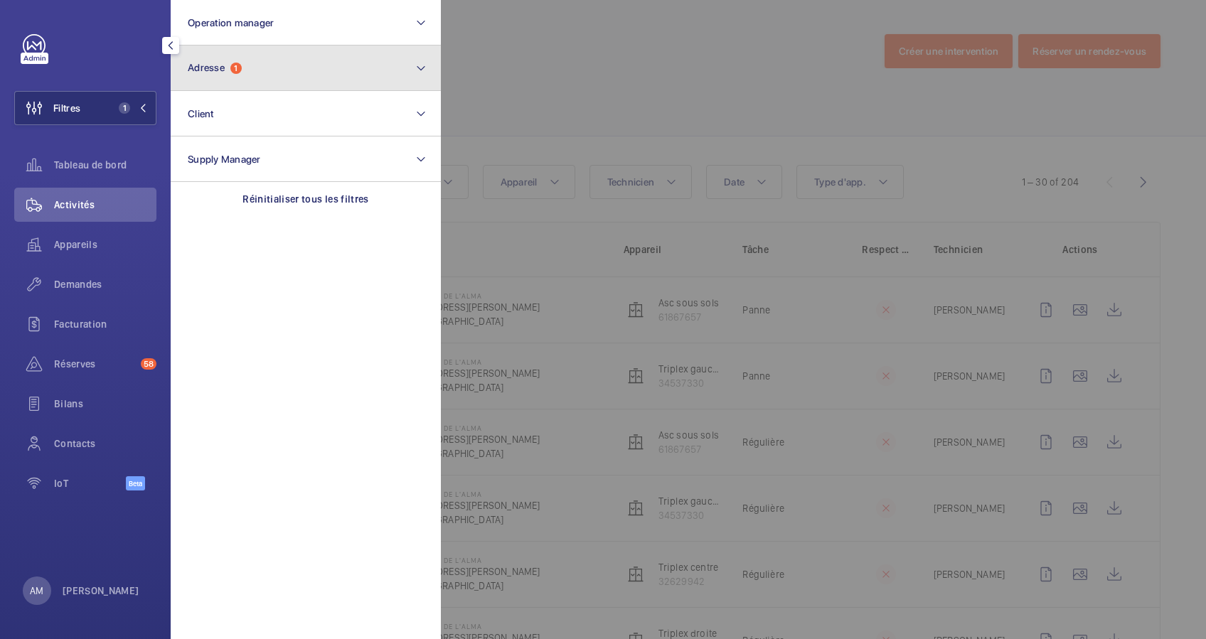
click at [301, 73] on button "Adresse 1" at bounding box center [306, 69] width 270 height 46
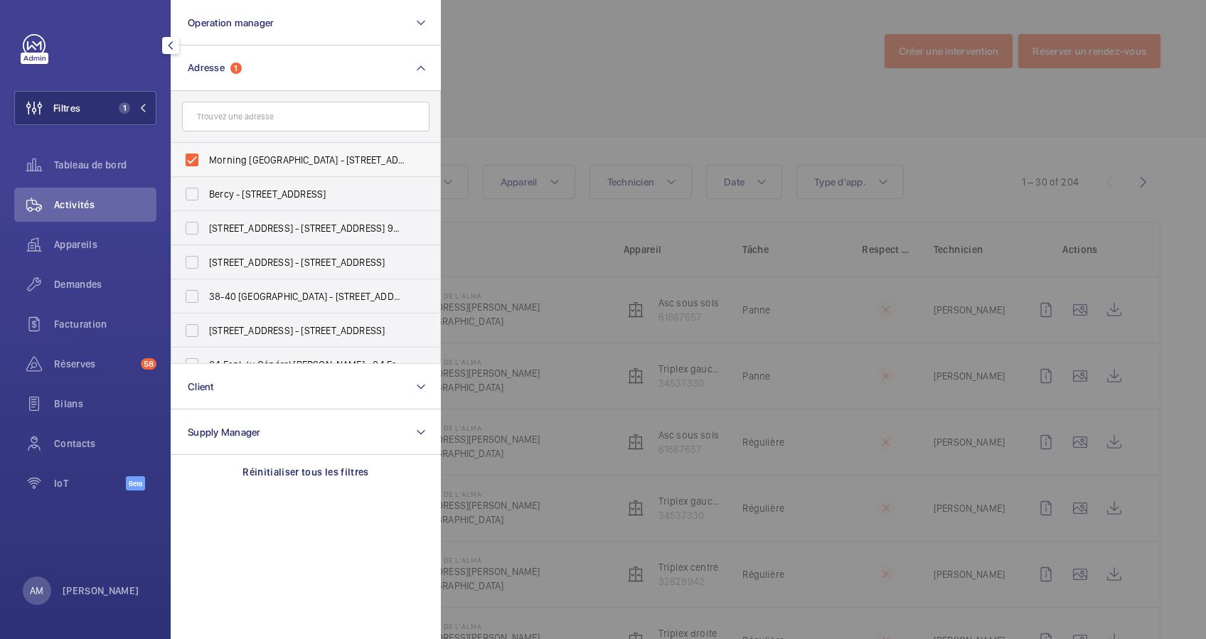
click at [197, 154] on label "Morning [GEOGRAPHIC_DATA] - [STREET_ADDRESS][PERSON_NAME]" at bounding box center [294, 160] width 247 height 34
click at [197, 154] on input "Morning [GEOGRAPHIC_DATA] - [STREET_ADDRESS][PERSON_NAME]" at bounding box center [192, 160] width 28 height 28
checkbox input "false"
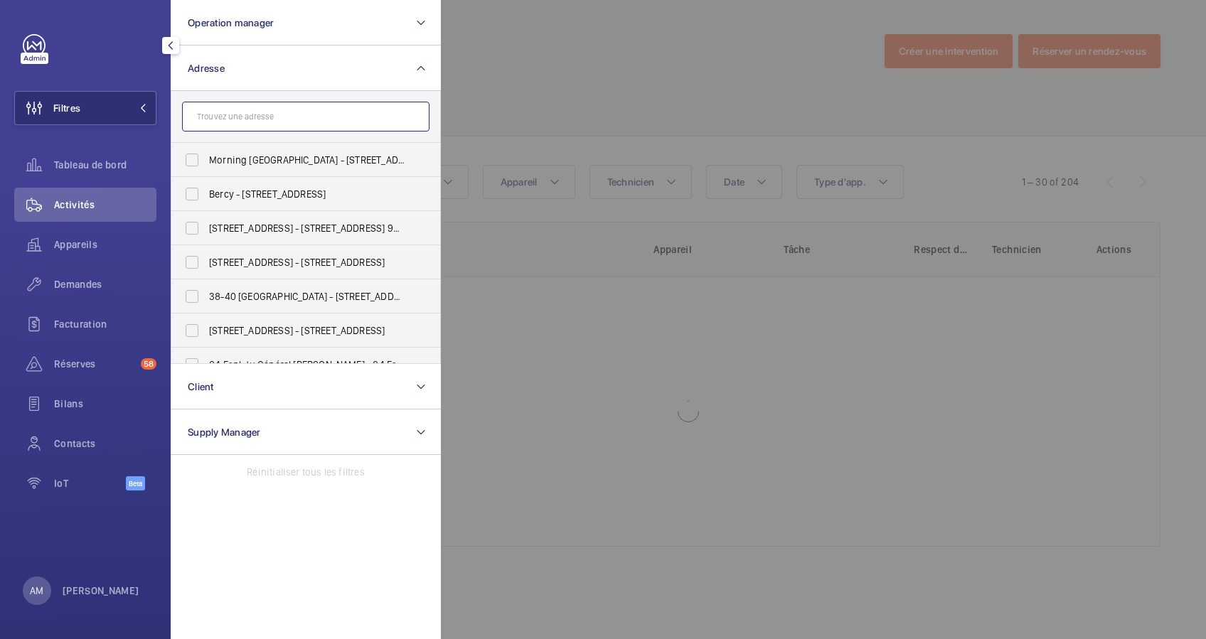
click at [257, 122] on input "text" at bounding box center [305, 117] width 247 height 30
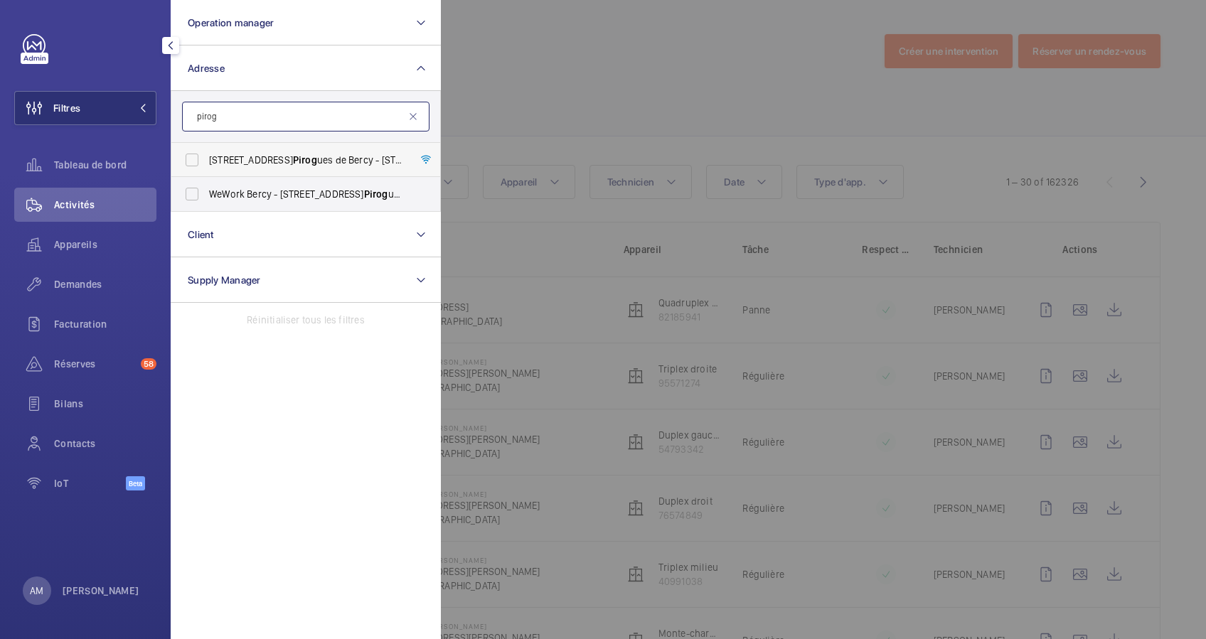
type input "pirog"
click at [183, 164] on label "[STREET_ADDRESS] de Bercy - [STREET_ADDRESS]" at bounding box center [294, 160] width 247 height 34
click at [183, 164] on input "[STREET_ADDRESS] de Bercy - [STREET_ADDRESS]" at bounding box center [192, 160] width 28 height 28
checkbox input "true"
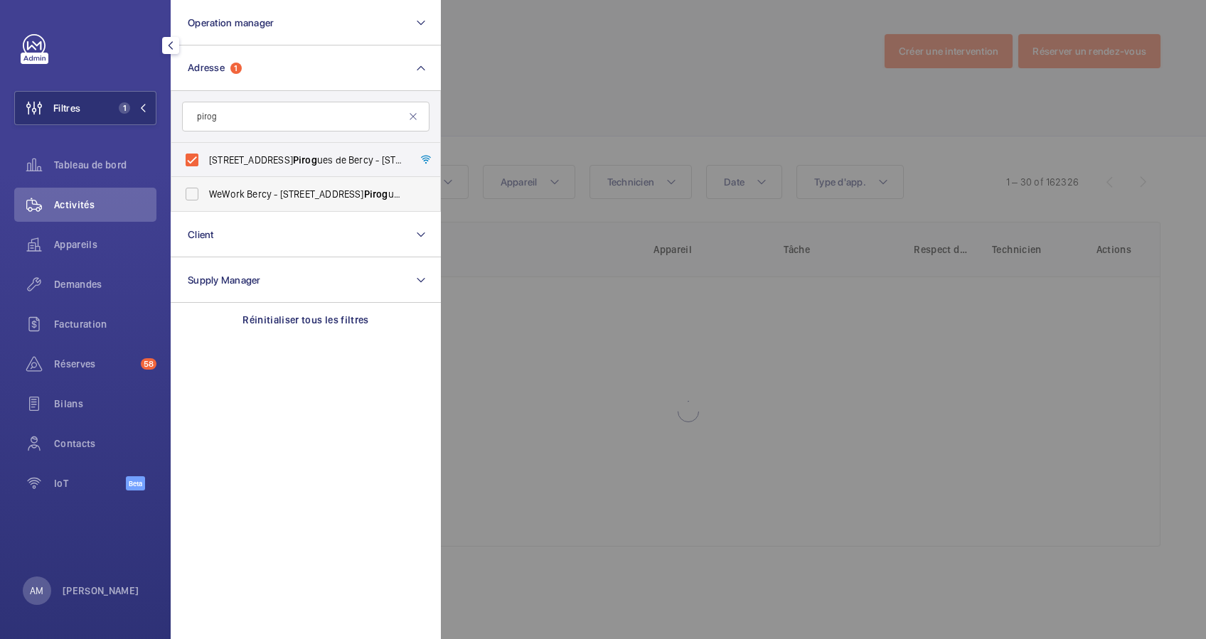
click at [187, 198] on label "WeWork Bercy - [STREET_ADDRESS]" at bounding box center [294, 194] width 247 height 34
click at [187, 198] on input "WeWork Bercy - [STREET_ADDRESS]" at bounding box center [192, 194] width 28 height 28
checkbox input "true"
click at [608, 65] on div at bounding box center [1044, 319] width 1206 height 639
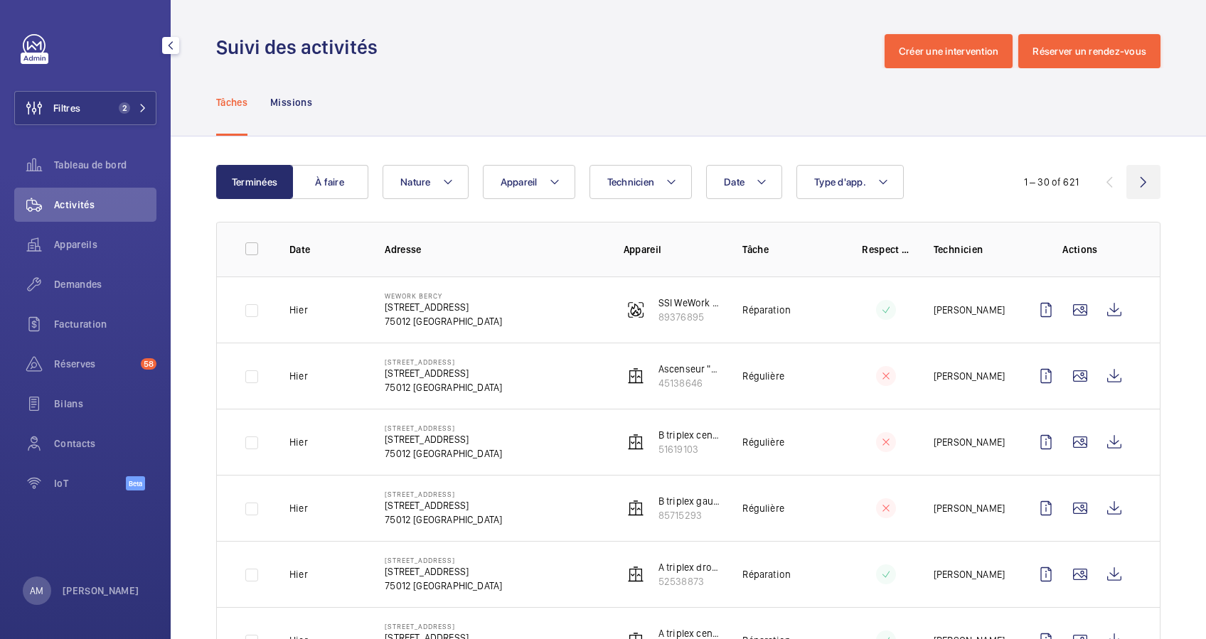
click at [1131, 184] on wm-front-icon-button at bounding box center [1143, 182] width 34 height 34
click at [1130, 177] on wm-front-icon-button at bounding box center [1143, 182] width 34 height 34
click at [1126, 176] on wm-front-icon-button at bounding box center [1143, 182] width 34 height 34
click at [1136, 181] on wm-front-icon-button at bounding box center [1143, 182] width 34 height 34
click at [1128, 180] on wm-front-icon-button at bounding box center [1143, 182] width 34 height 34
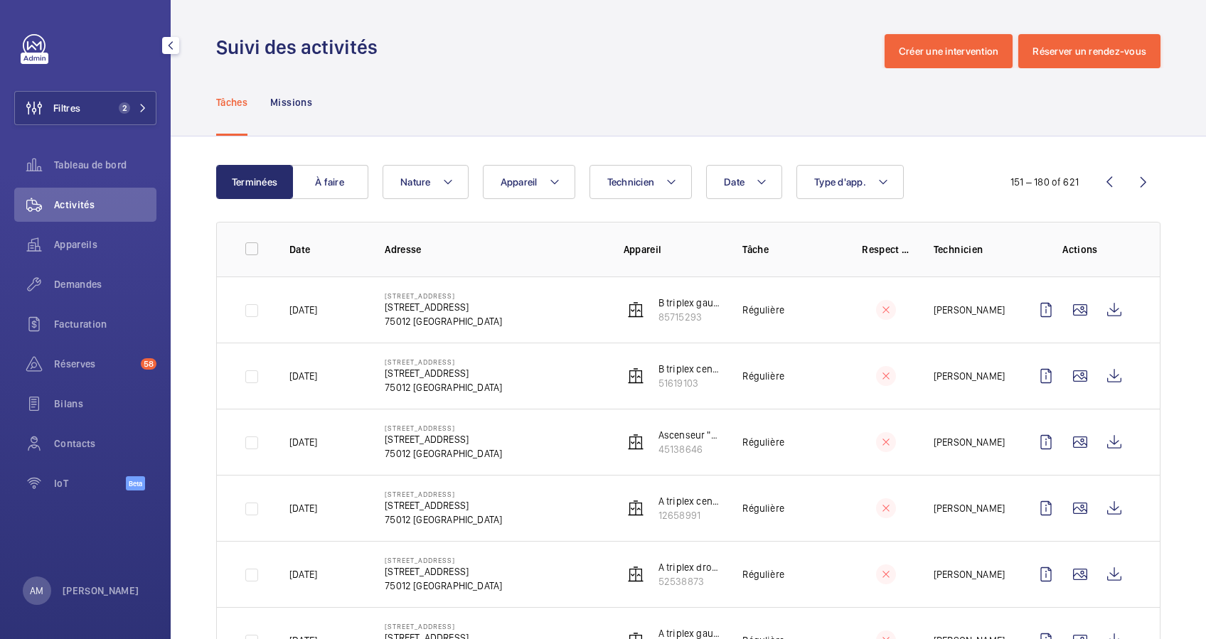
click at [1126, 188] on wm-front-icon-button at bounding box center [1143, 182] width 34 height 34
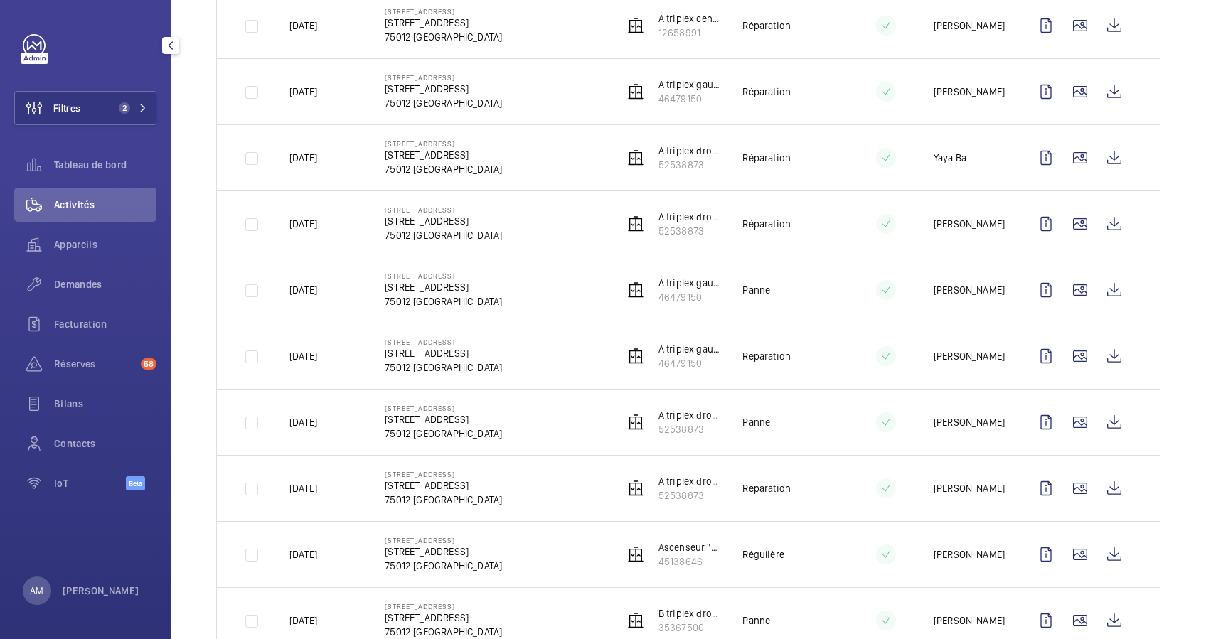
scroll to position [189, 0]
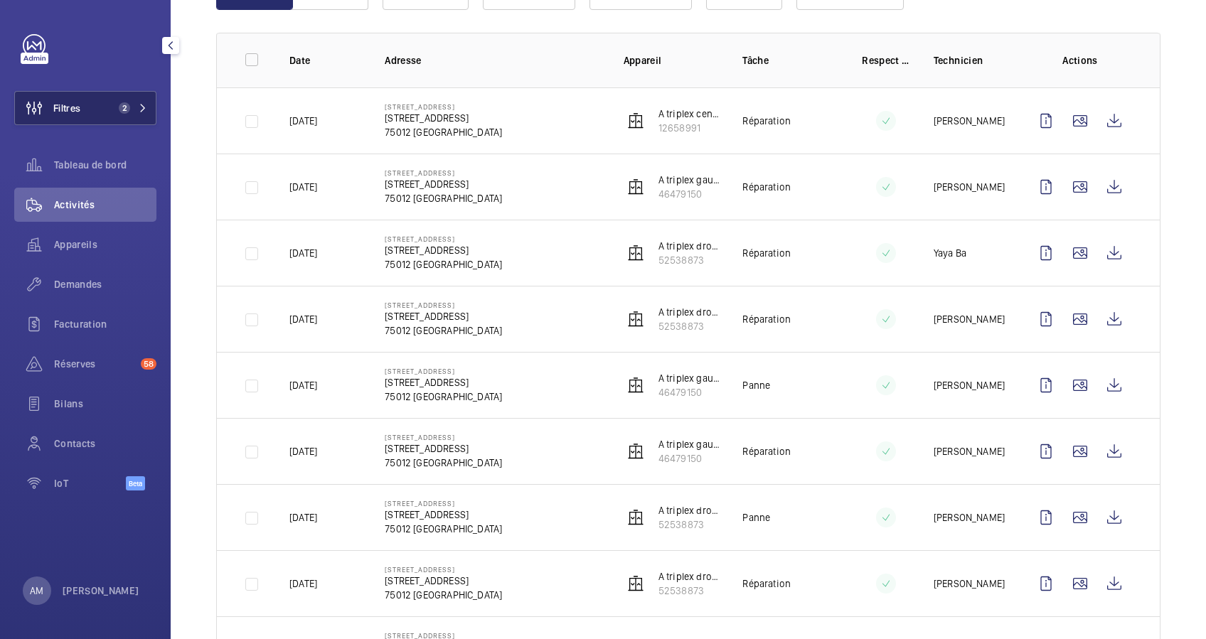
click at [124, 106] on span "2" at bounding box center [124, 107] width 11 height 11
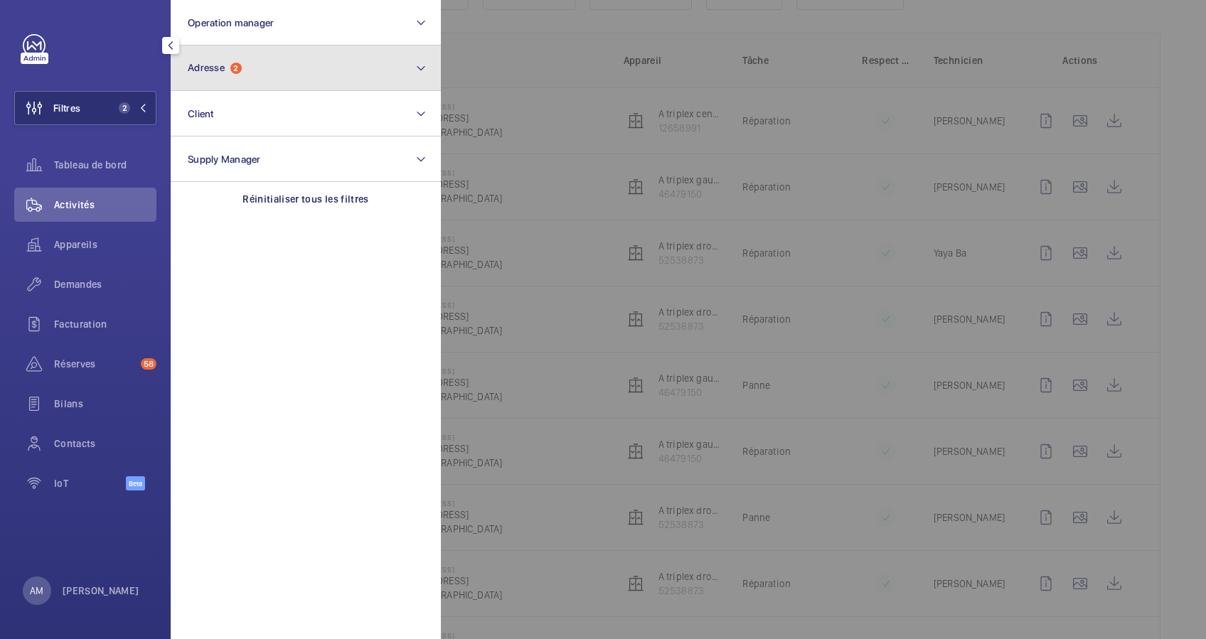
click at [262, 64] on button "Adresse 2" at bounding box center [306, 69] width 270 height 46
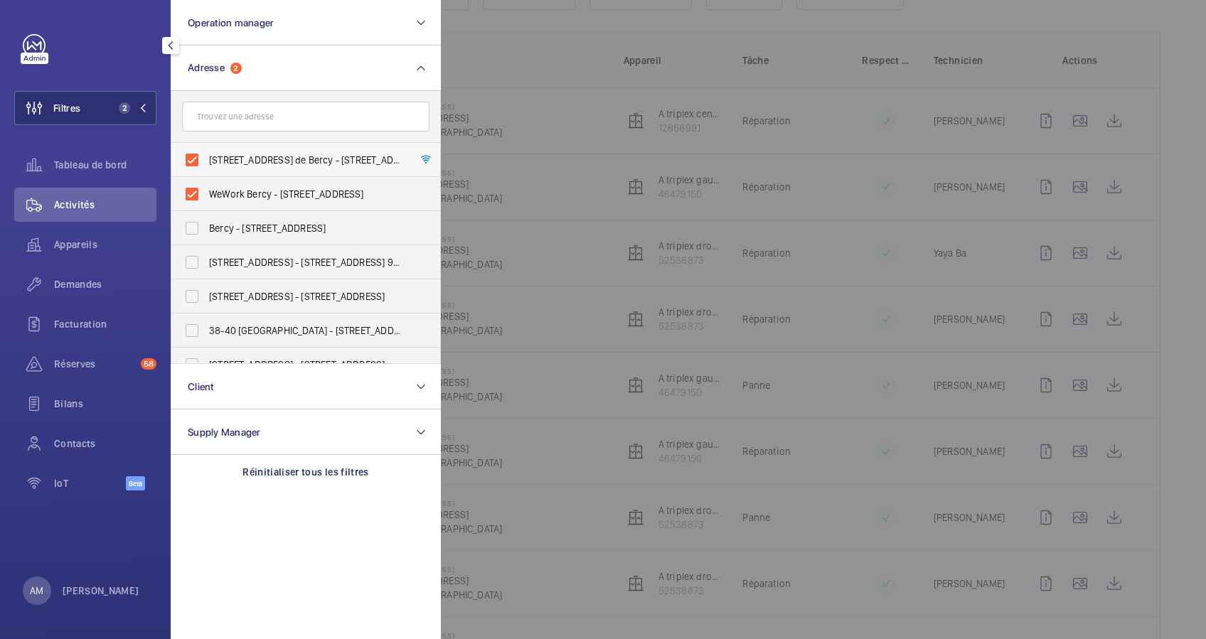
click at [188, 158] on label "8 Rue des Pirogues de Bercy - 8 Rue des Pirogues de Bercy, 75012 PARIS, PARIS 7…" at bounding box center [294, 160] width 247 height 34
click at [188, 158] on input "8 Rue des Pirogues de Bercy - 8 Rue des Pirogues de Bercy, 75012 PARIS, PARIS 7…" at bounding box center [192, 160] width 28 height 28
checkbox input "false"
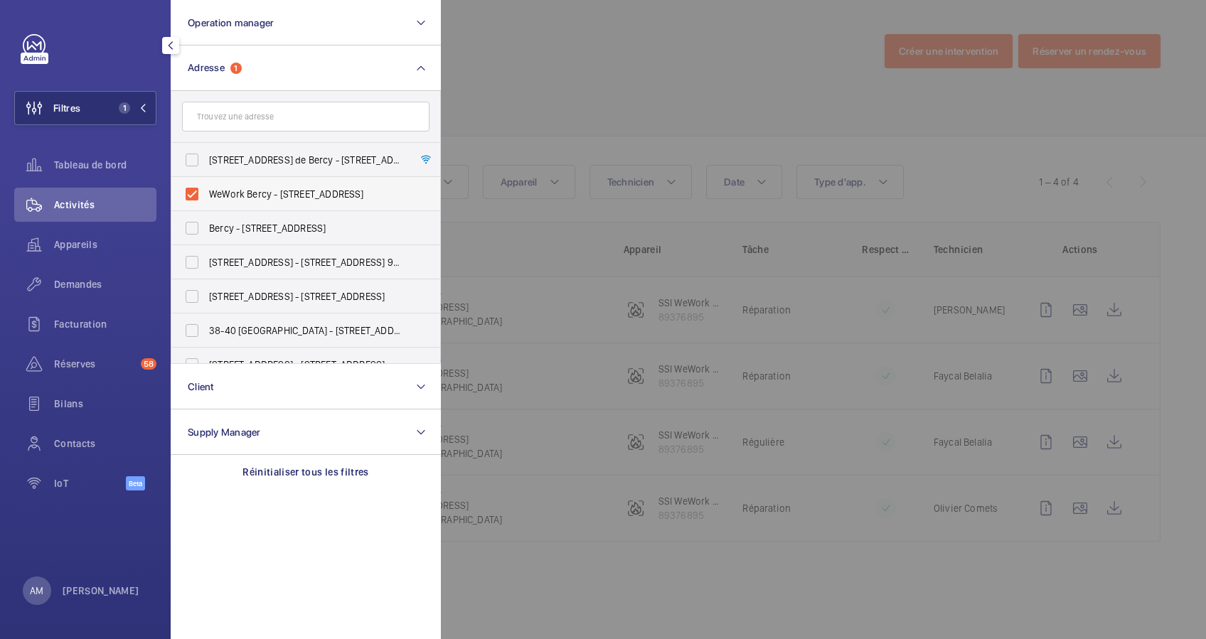
click at [190, 185] on label "WeWork Bercy - 8 Rue des Pirogues de Bercy, PARIS 75012" at bounding box center [294, 194] width 247 height 34
click at [190, 185] on input "WeWork Bercy - 8 Rue des Pirogues de Bercy, PARIS 75012" at bounding box center [192, 194] width 28 height 28
checkbox input "false"
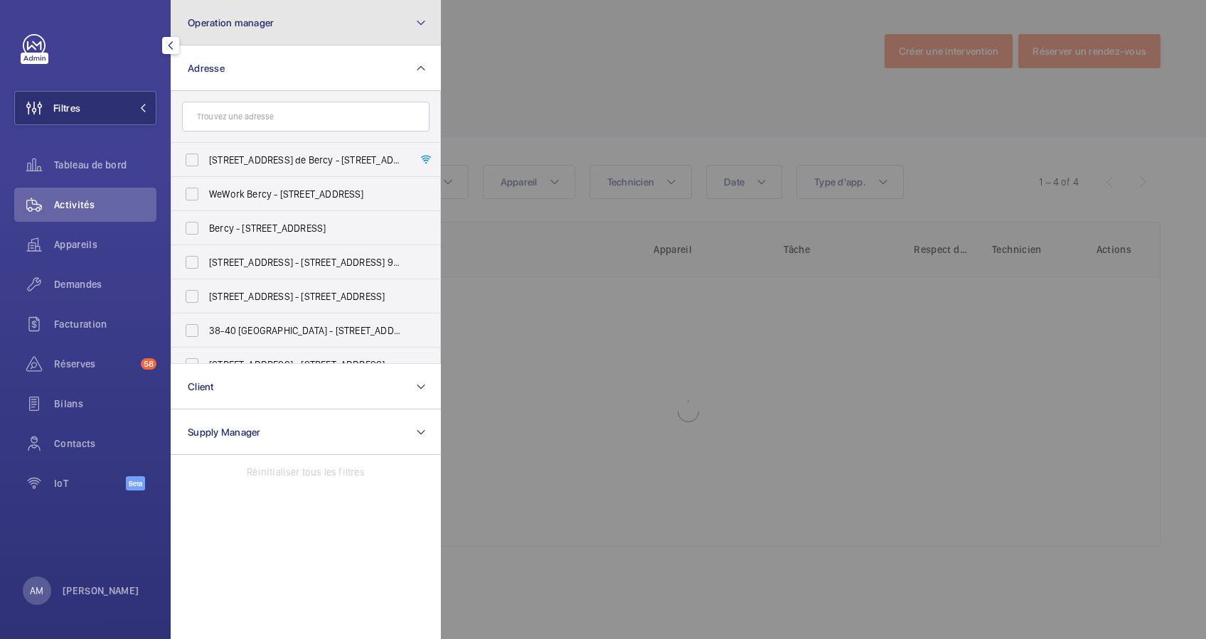
click at [339, 28] on button "Operation manager" at bounding box center [306, 23] width 270 height 46
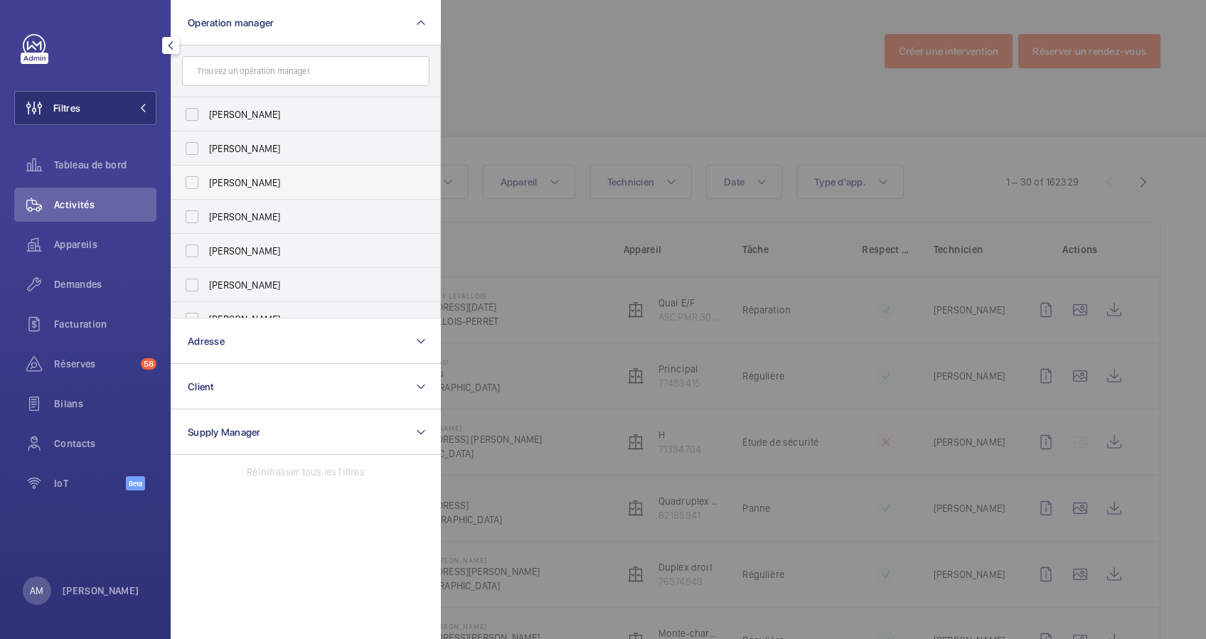
click at [198, 182] on label "[PERSON_NAME]" at bounding box center [294, 183] width 247 height 34
click at [198, 182] on input "[PERSON_NAME]" at bounding box center [192, 183] width 28 height 28
checkbox input "true"
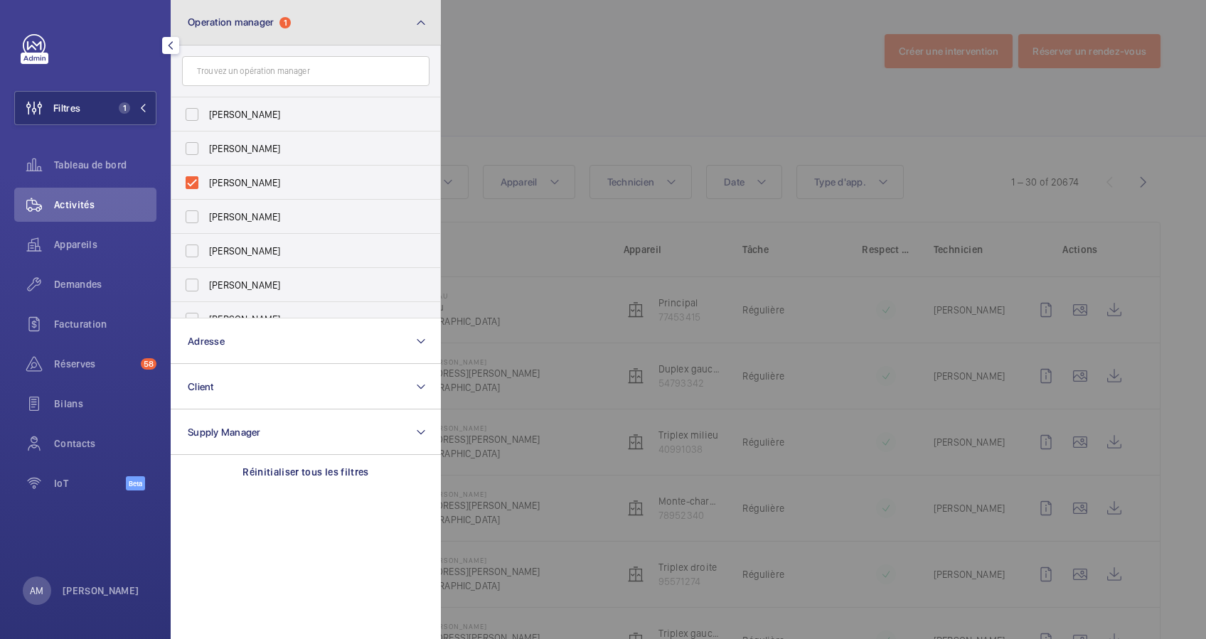
click at [346, 31] on button "Operation manager 1" at bounding box center [306, 23] width 270 height 46
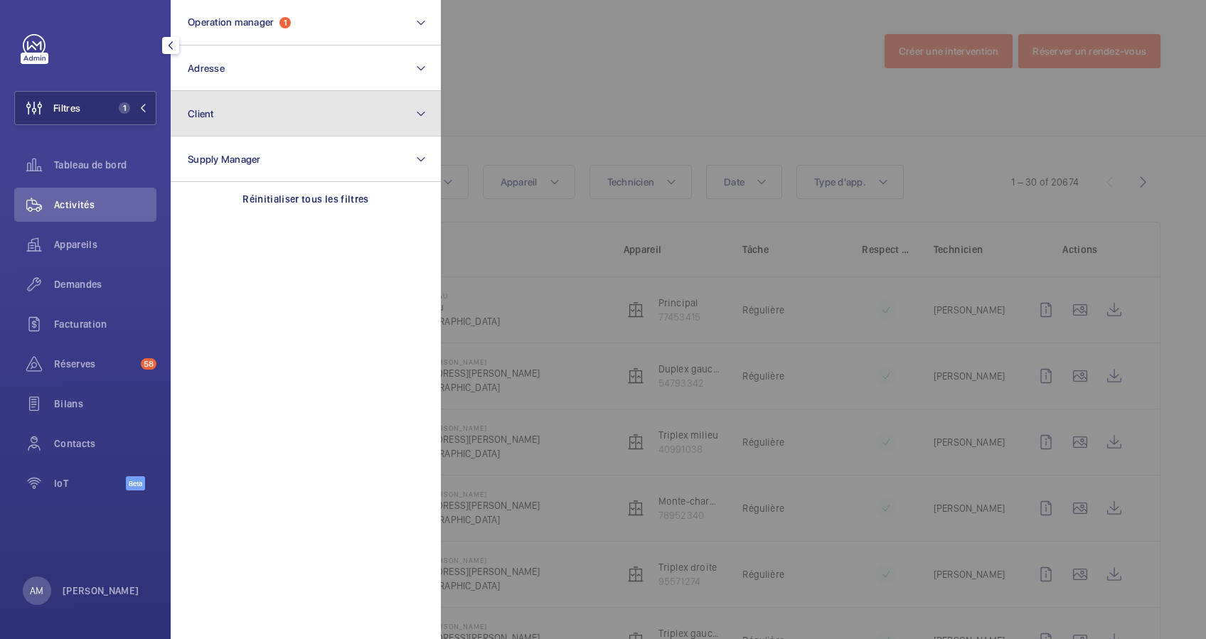
click at [257, 119] on button "Client" at bounding box center [306, 114] width 270 height 46
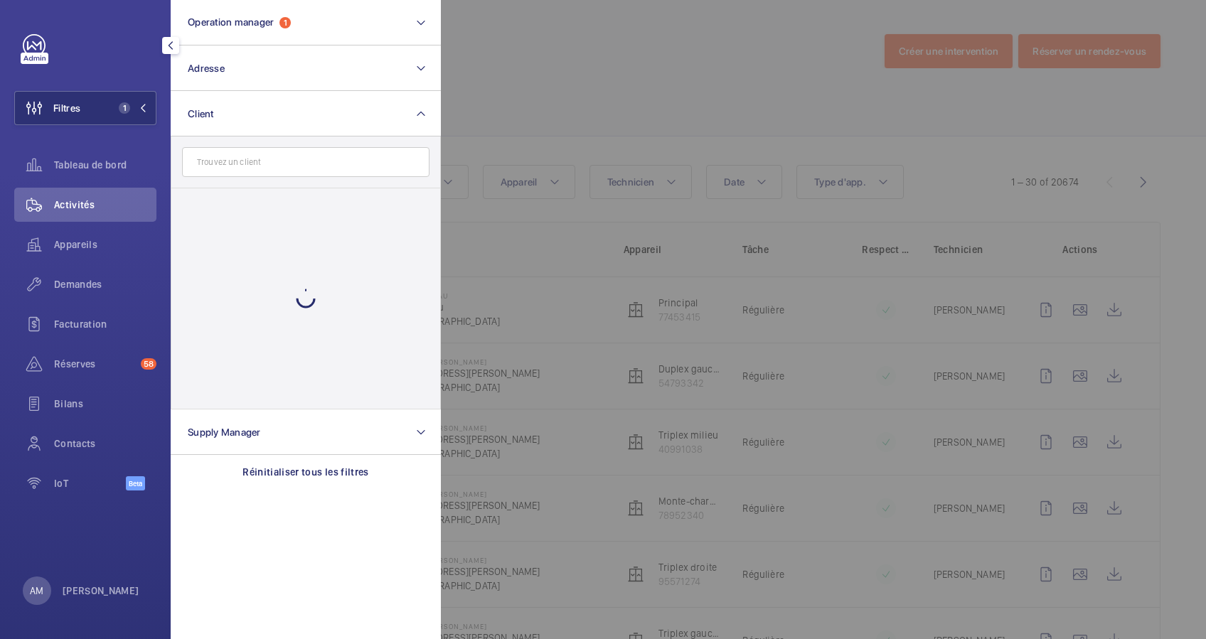
click at [239, 160] on input "text" at bounding box center [305, 162] width 247 height 30
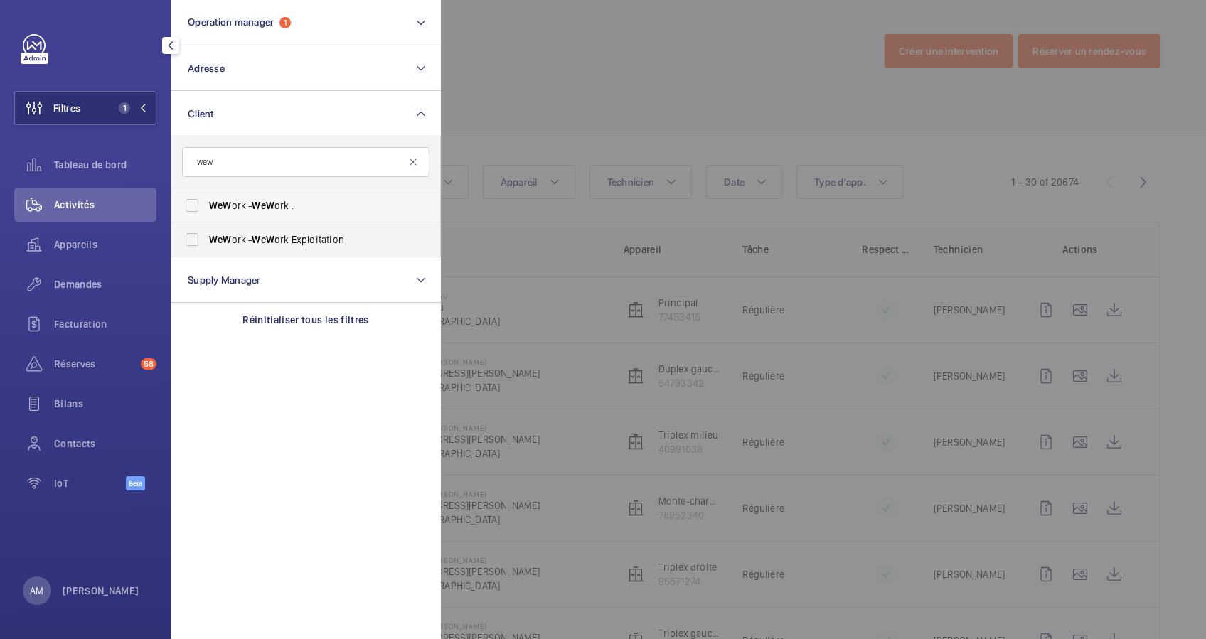
type input "wew"
click at [193, 203] on label "WeW ork - WeW ork ." at bounding box center [294, 205] width 247 height 34
click at [193, 203] on input "WeW ork - WeW ork ." at bounding box center [192, 205] width 28 height 28
checkbox input "true"
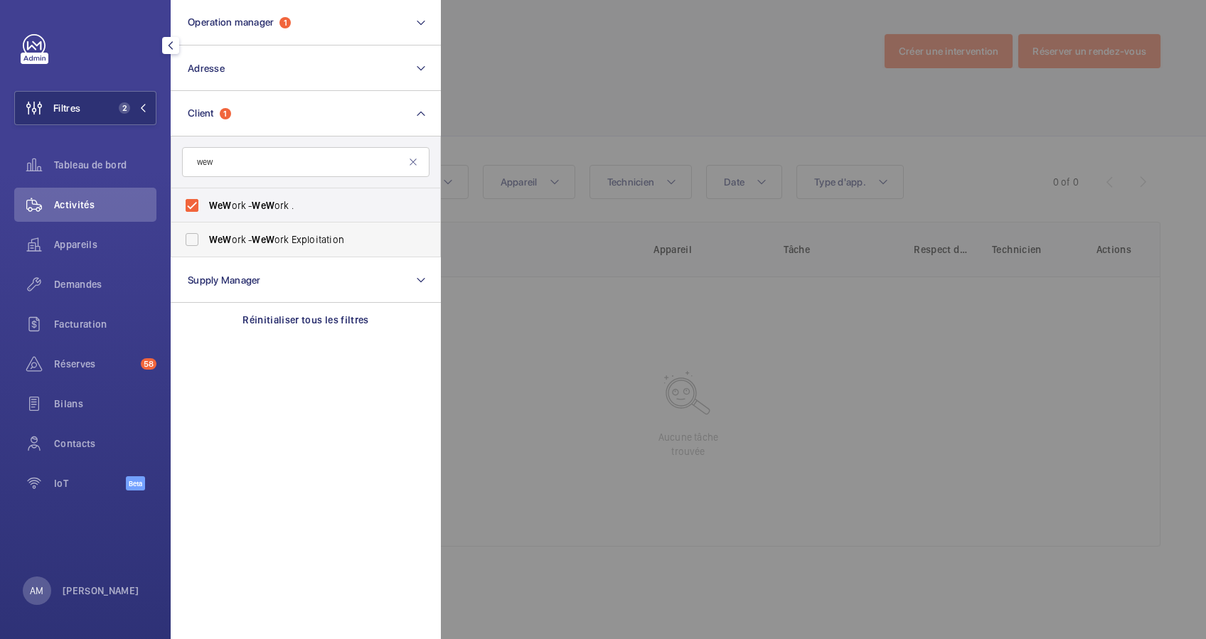
click at [185, 243] on label "WeW ork - WeW ork Exploitation" at bounding box center [294, 240] width 247 height 34
click at [185, 243] on input "WeW ork - WeW ork Exploitation" at bounding box center [192, 239] width 28 height 28
checkbox input "true"
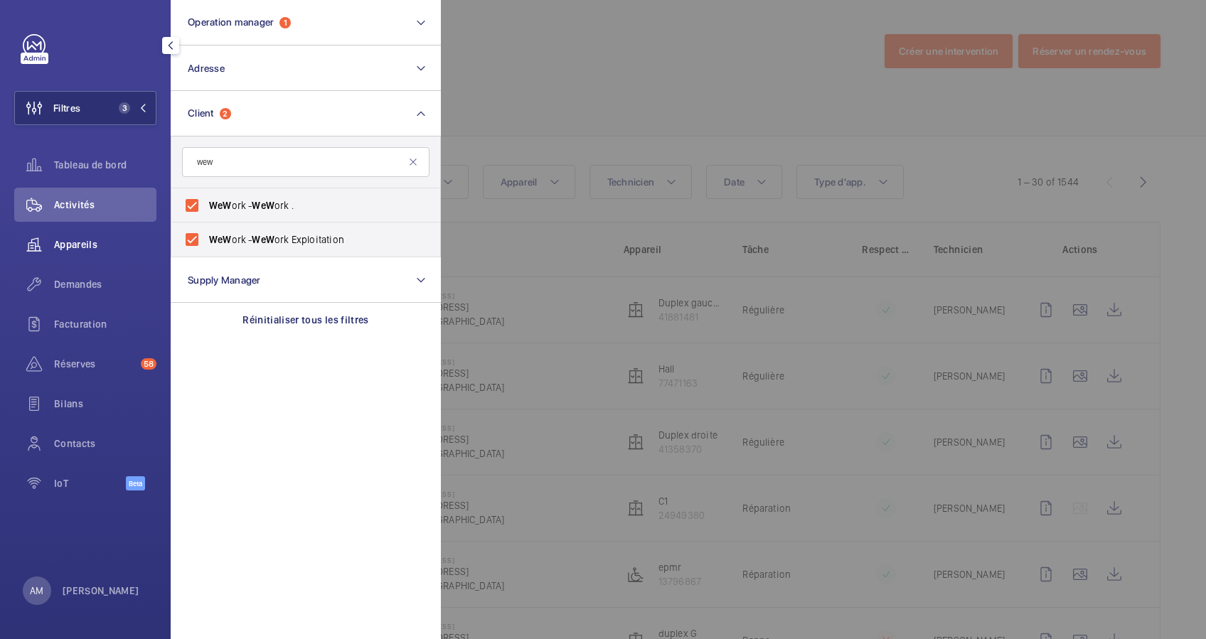
click at [80, 245] on span "Appareils" at bounding box center [105, 244] width 102 height 14
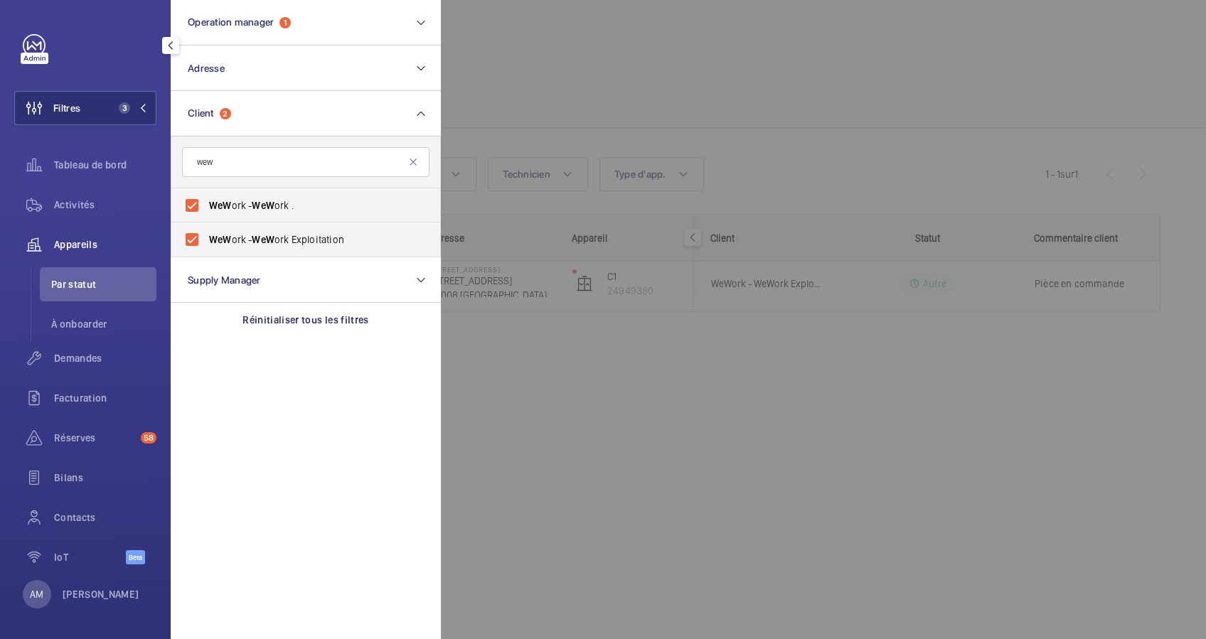
click at [581, 85] on div at bounding box center [1044, 319] width 1206 height 639
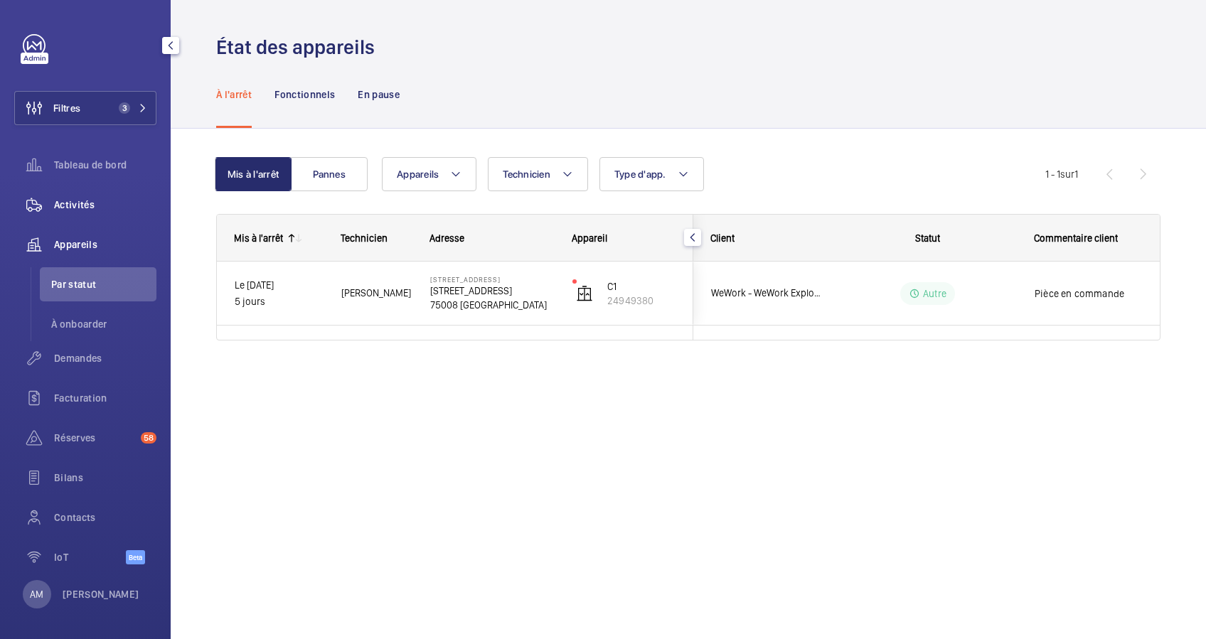
click at [65, 202] on span "Activités" at bounding box center [105, 205] width 102 height 14
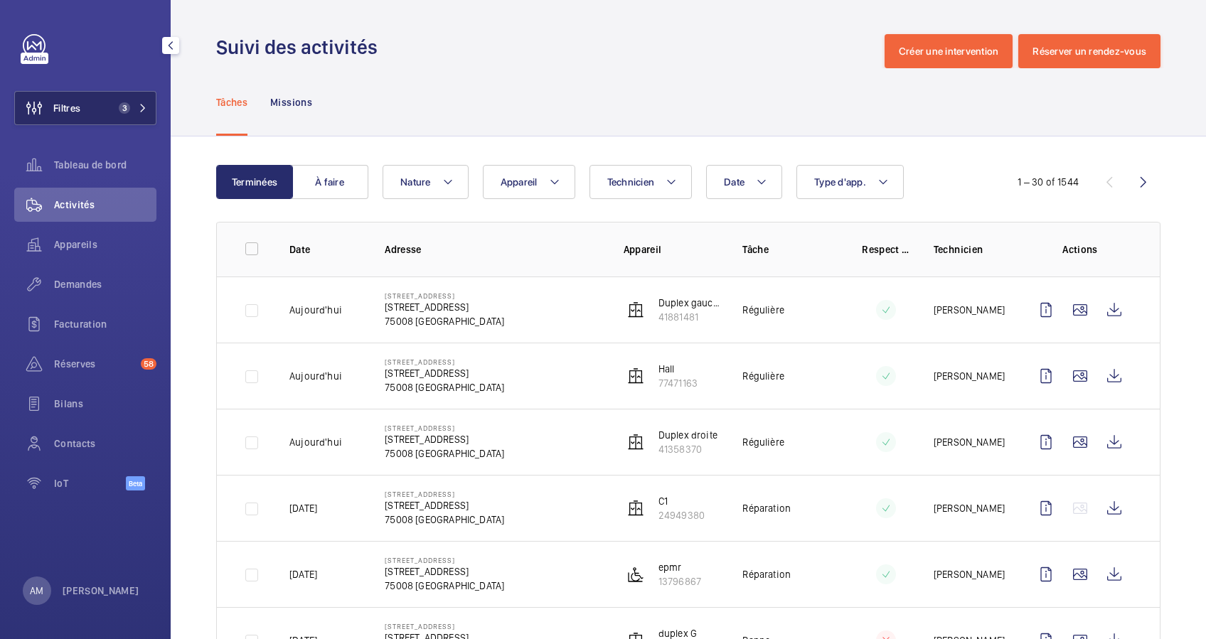
click at [131, 107] on span "3" at bounding box center [130, 107] width 34 height 11
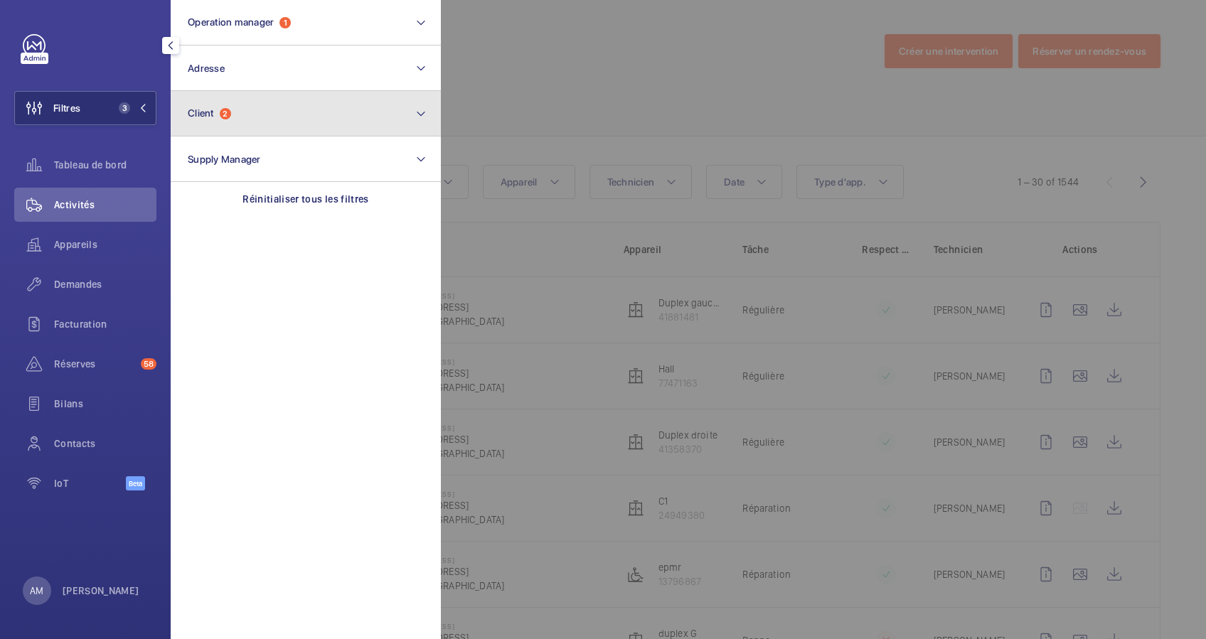
click at [235, 117] on button "Client 2" at bounding box center [306, 114] width 270 height 46
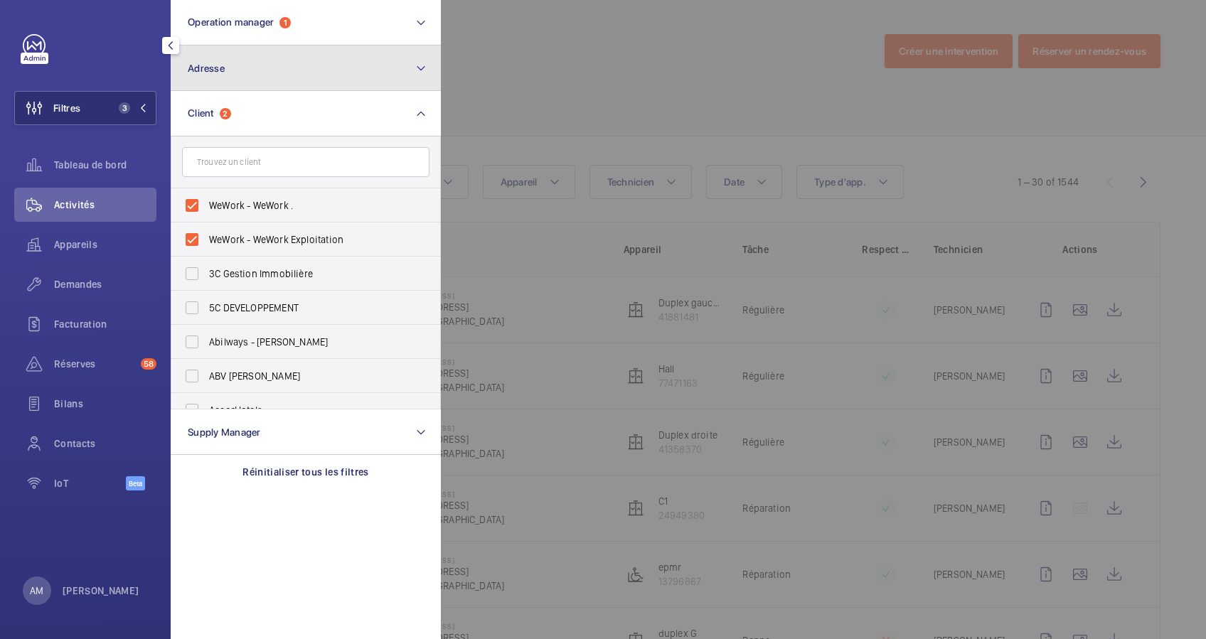
click at [302, 64] on button "Adresse" at bounding box center [306, 69] width 270 height 46
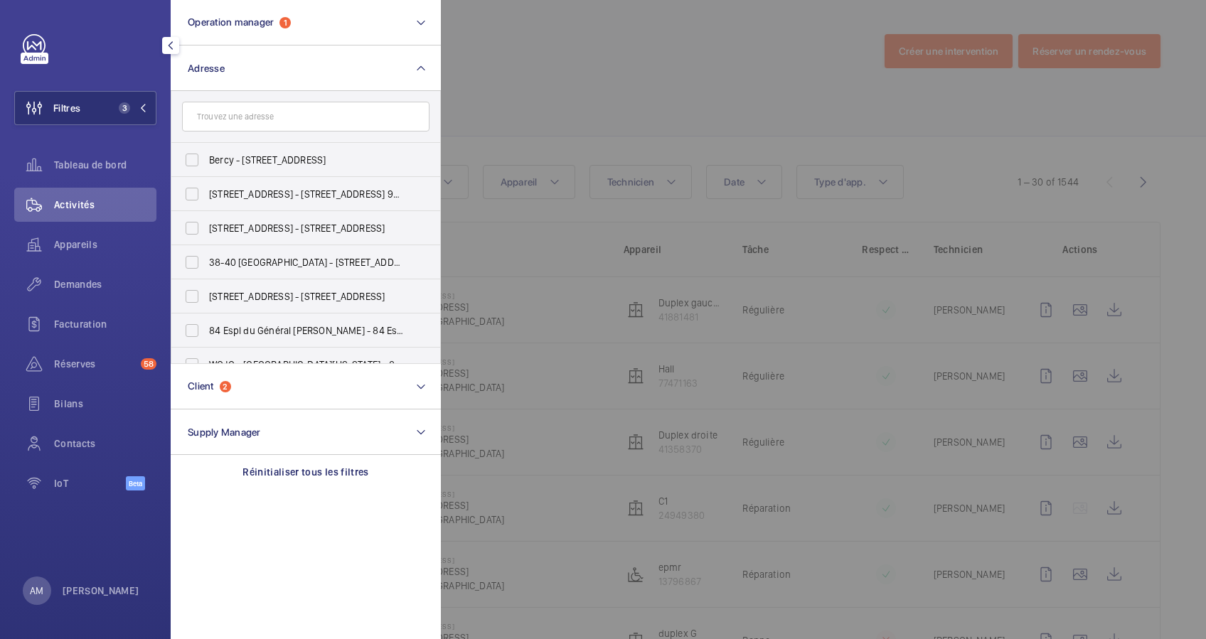
click at [294, 120] on input "text" at bounding box center [305, 117] width 247 height 30
type input "lefe"
click at [210, 264] on span "2 Rue Jules Lefe bvre - 2 Rue Jules Lefe bvre, PARIS 75009" at bounding box center [307, 262] width 196 height 14
click at [206, 264] on input "2 Rue Jules Lefe bvre - 2 Rue Jules Lefe bvre, PARIS 75009" at bounding box center [192, 262] width 28 height 28
checkbox input "true"
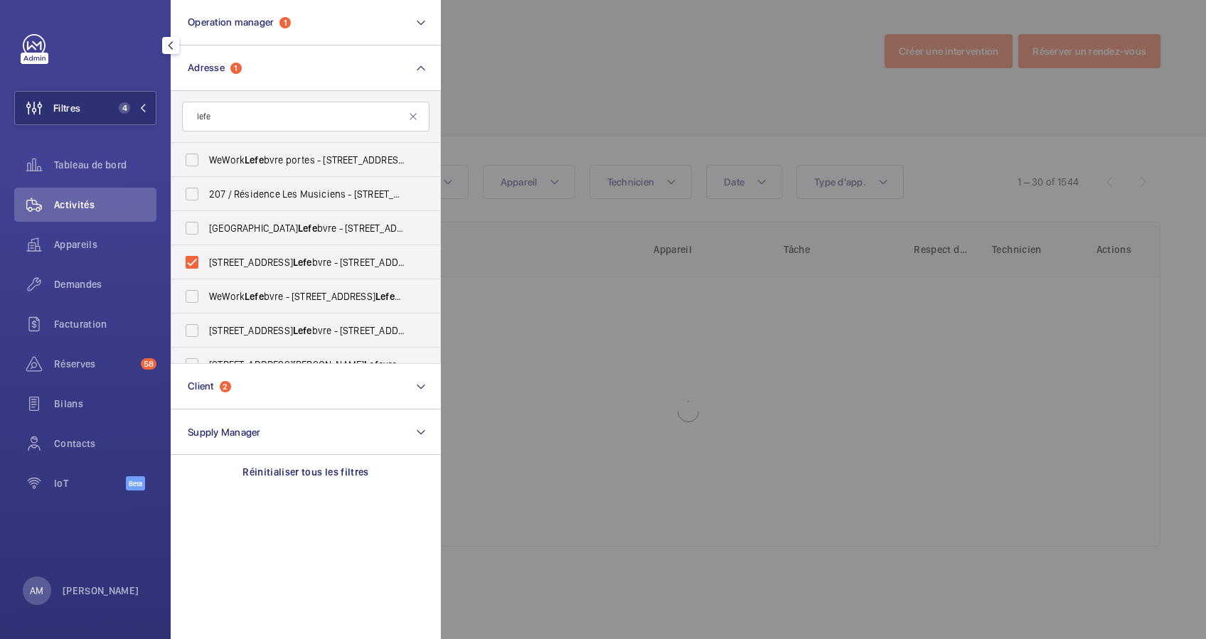
click at [970, 105] on div at bounding box center [1044, 319] width 1206 height 639
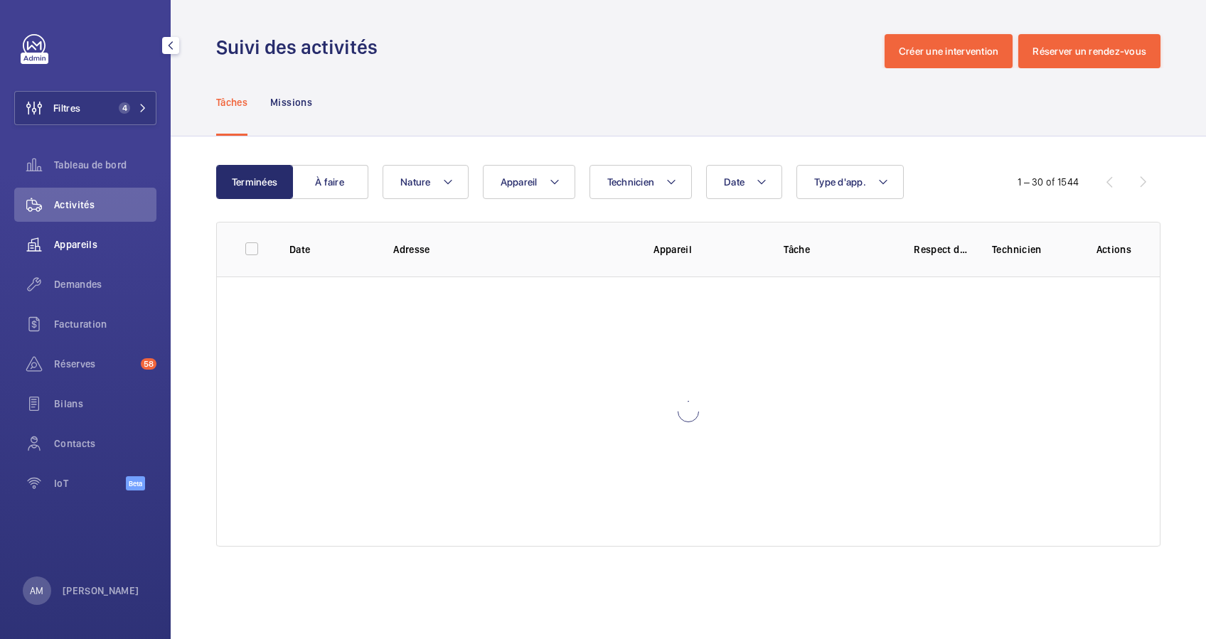
click at [70, 244] on span "Appareils" at bounding box center [105, 244] width 102 height 14
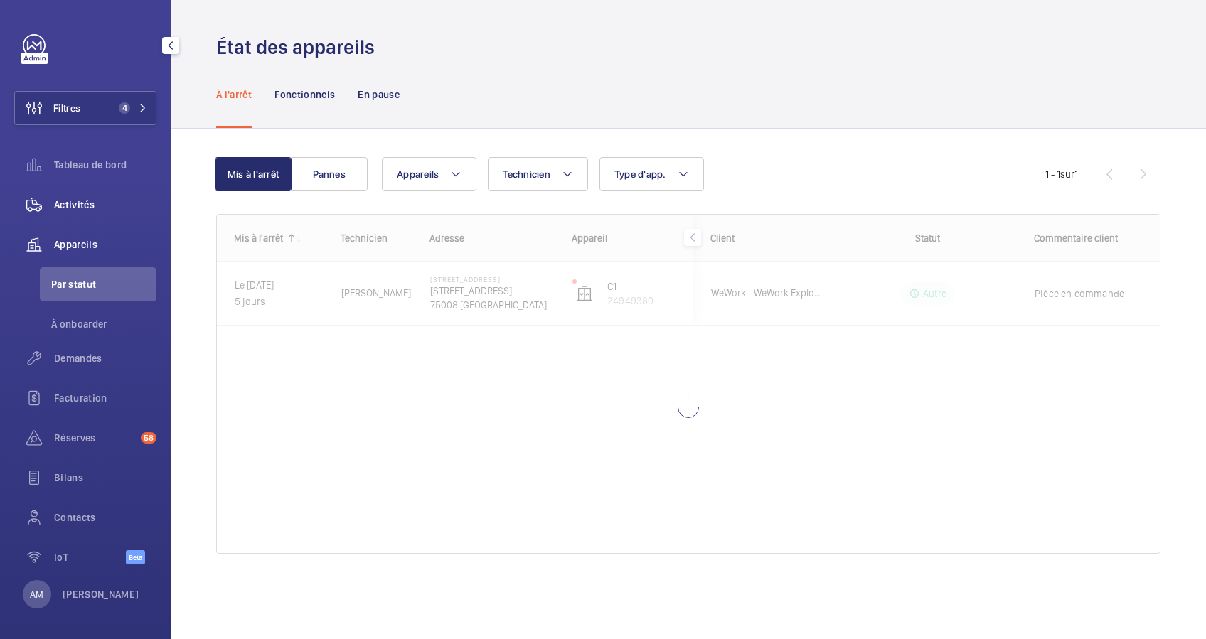
click at [78, 204] on span "Activités" at bounding box center [105, 205] width 102 height 14
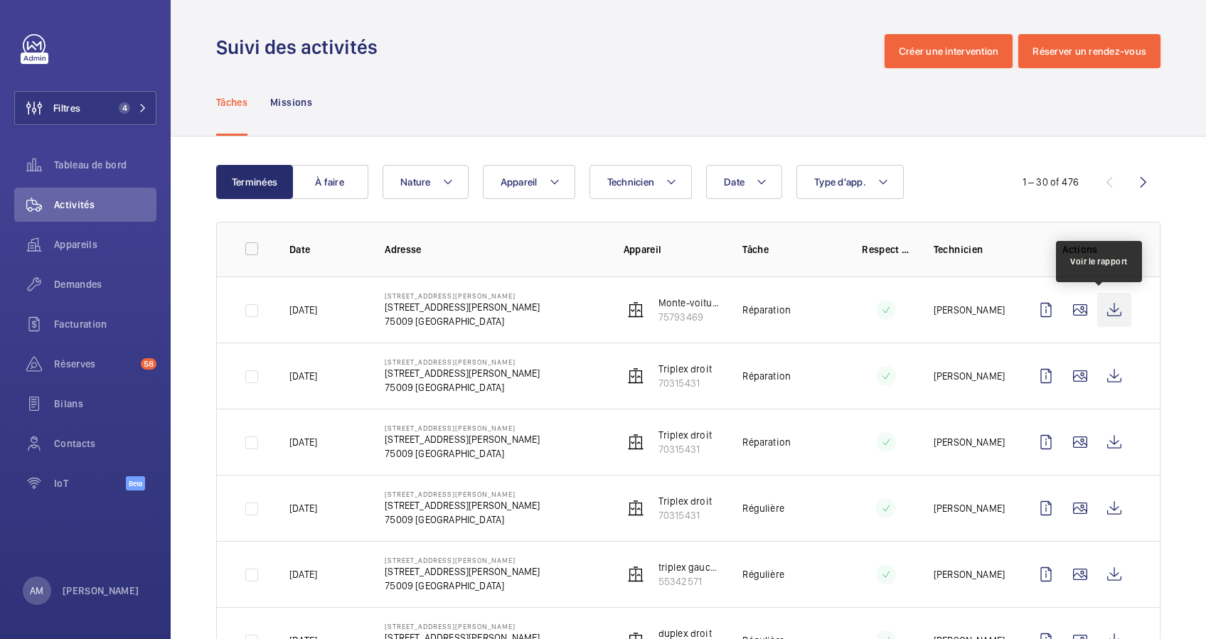
click at [1097, 306] on wm-front-icon-button at bounding box center [1114, 310] width 34 height 34
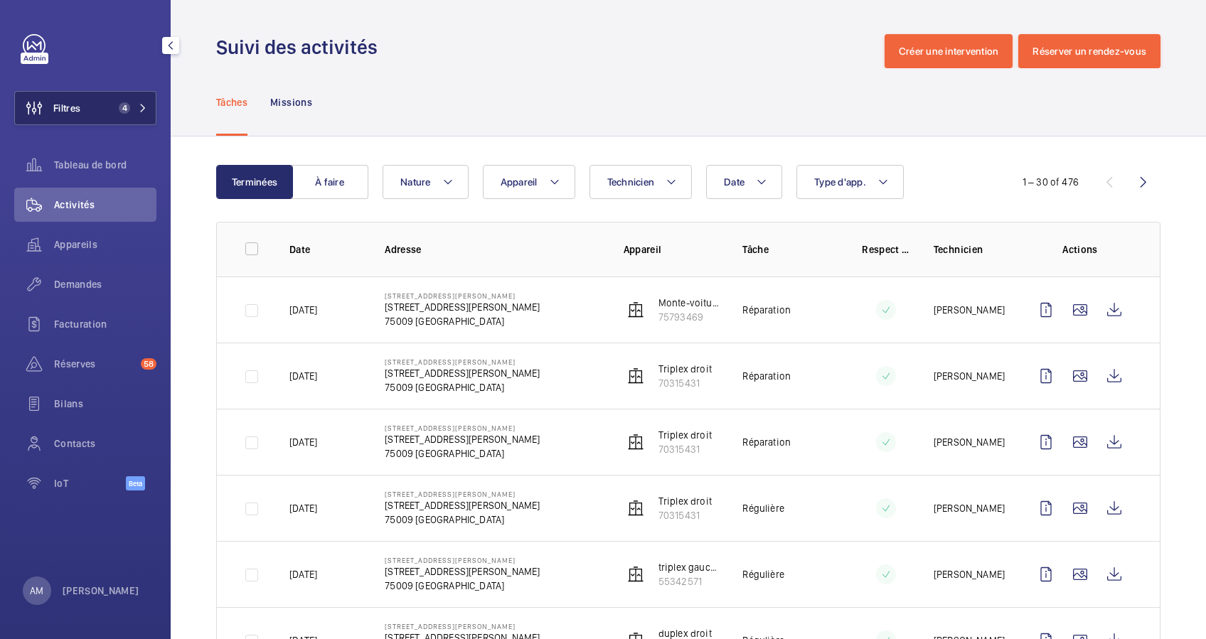
click at [118, 122] on button "Filtres 4" at bounding box center [85, 108] width 142 height 34
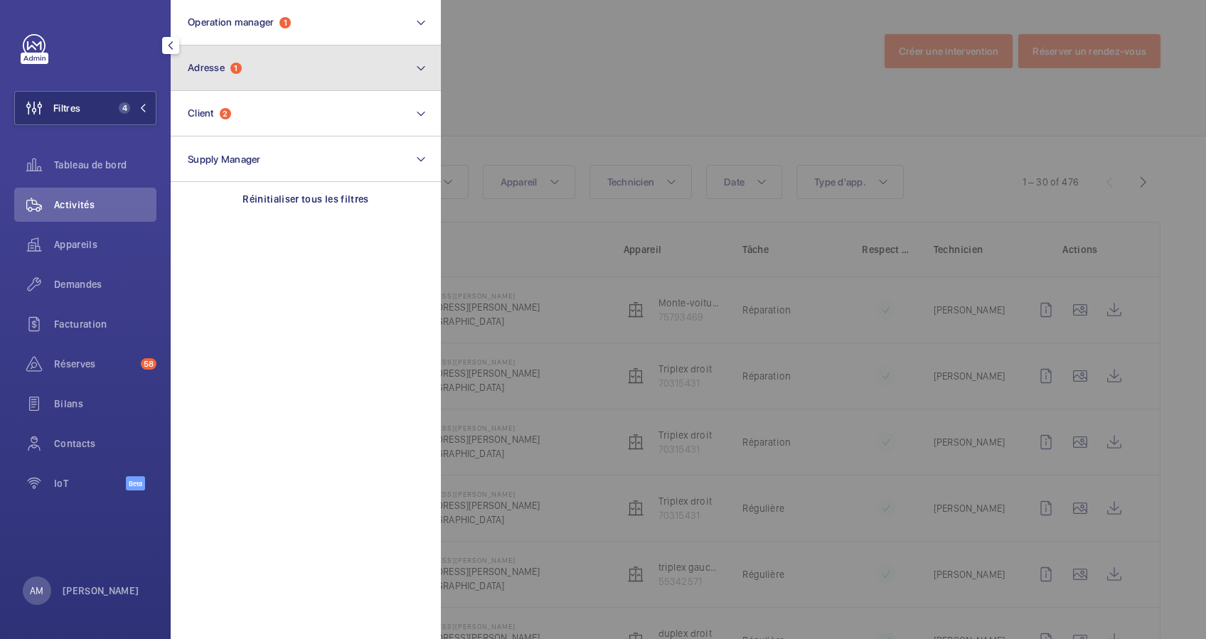
click at [252, 78] on button "Adresse 1" at bounding box center [306, 69] width 270 height 46
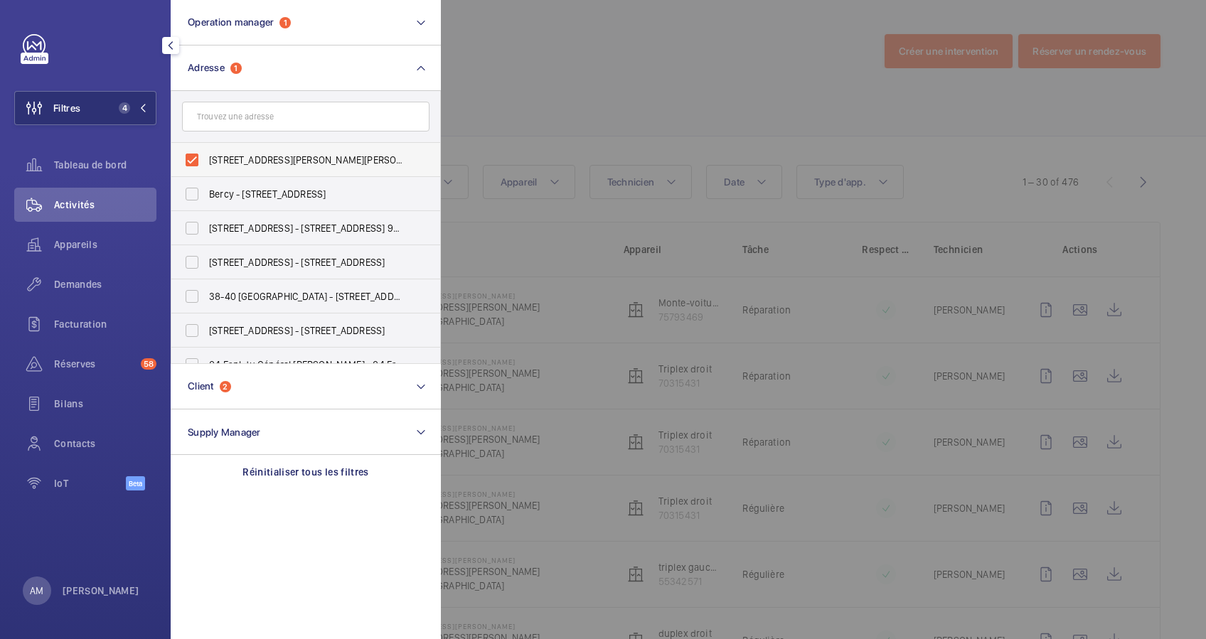
click at [178, 156] on label "2 Rue Jules Lefebvre - 2 Rue Jules Lefebvre, PARIS 75009" at bounding box center [294, 160] width 247 height 34
click at [178, 156] on input "2 Rue Jules Lefebvre - 2 Rue Jules Lefebvre, PARIS 75009" at bounding box center [192, 160] width 28 height 28
checkbox input "false"
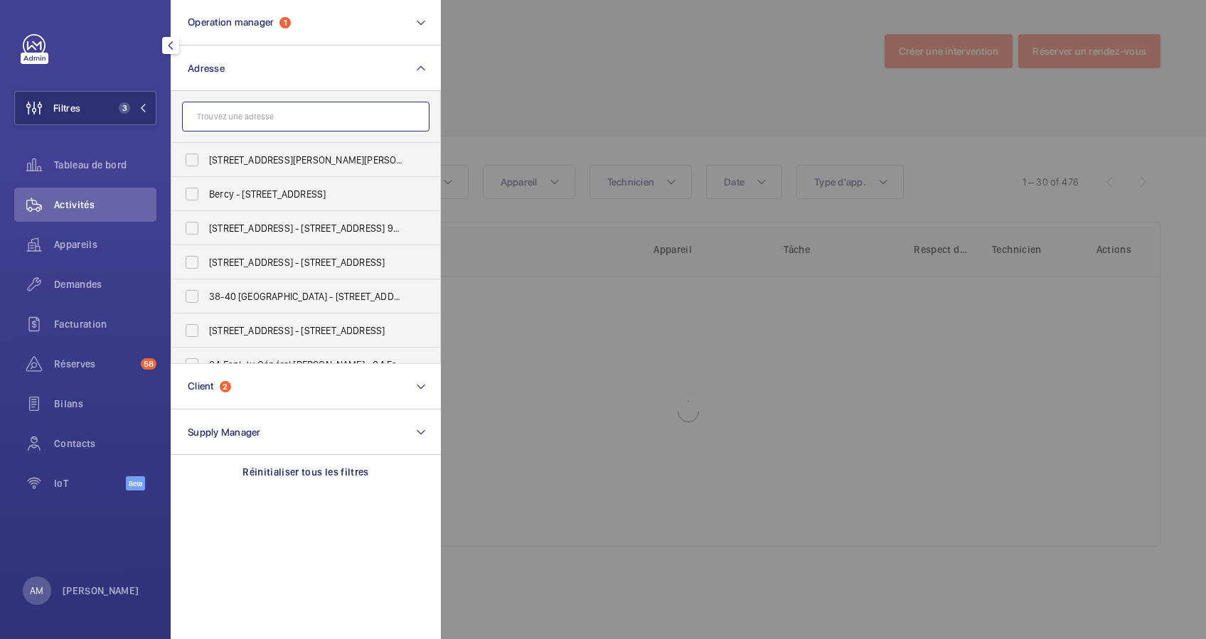
click at [248, 120] on input "text" at bounding box center [305, 117] width 247 height 30
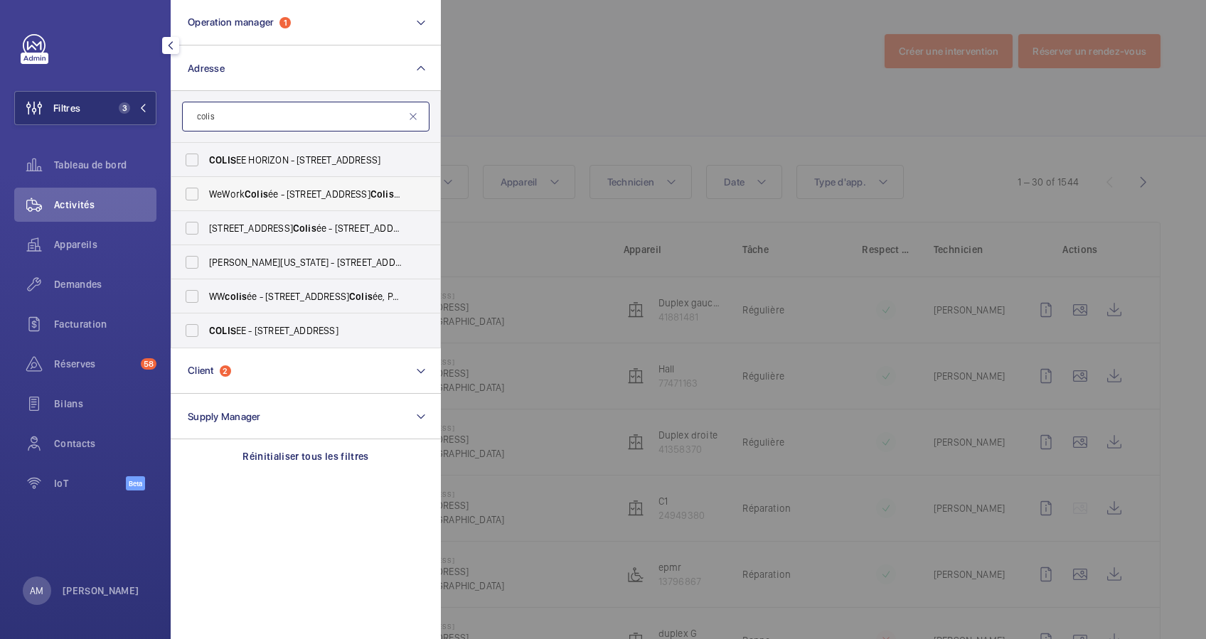
type input "colis"
click at [185, 183] on label "WeWork Colis ée - 40 Rue du Colis ée, PARIS 75008" at bounding box center [294, 194] width 247 height 34
click at [185, 183] on input "WeWork Colis ée - 40 Rue du Colis ée, PARIS 75008" at bounding box center [192, 194] width 28 height 28
checkbox input "true"
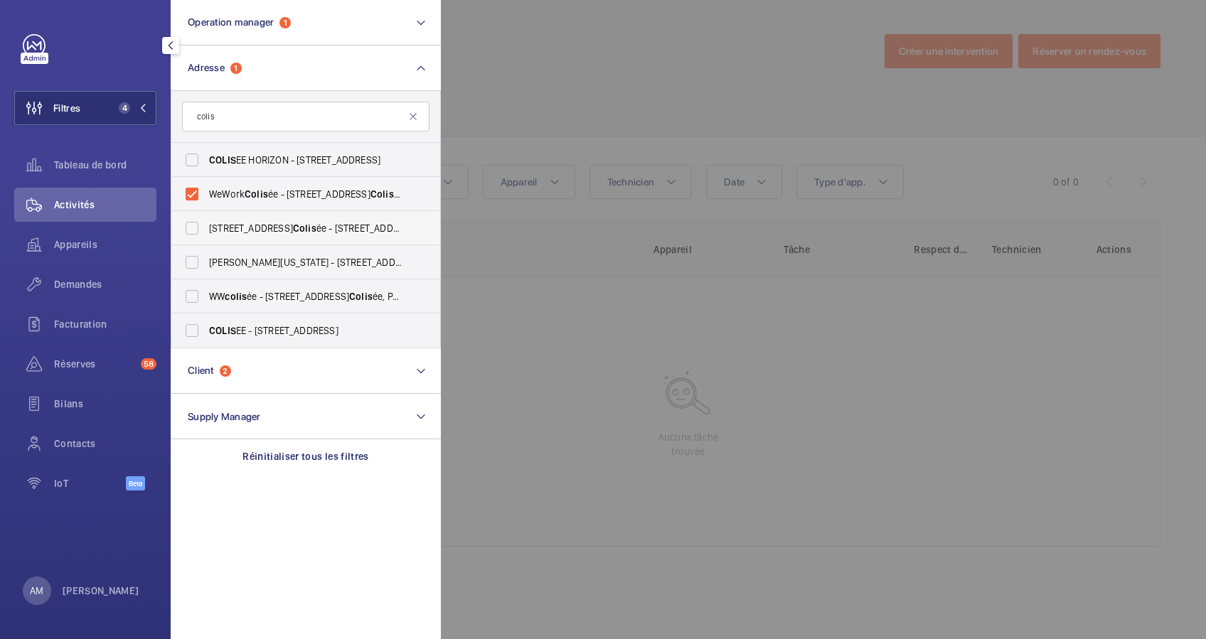
click at [195, 228] on label "40 Rue du Colis ée - 40 Rue du Colis ée, 75008 PARIS, PARIS 75008" at bounding box center [294, 228] width 247 height 34
click at [195, 228] on input "40 Rue du Colis ée - 40 Rue du Colis ée, 75008 PARIS, PARIS 75008" at bounding box center [192, 228] width 28 height 28
checkbox input "true"
click at [191, 291] on label "WW colis ée - 40 Rue du Colis ée, PARIS 75008" at bounding box center [294, 296] width 247 height 34
click at [191, 291] on input "WW colis ée - 40 Rue du Colis ée, PARIS 75008" at bounding box center [192, 296] width 28 height 28
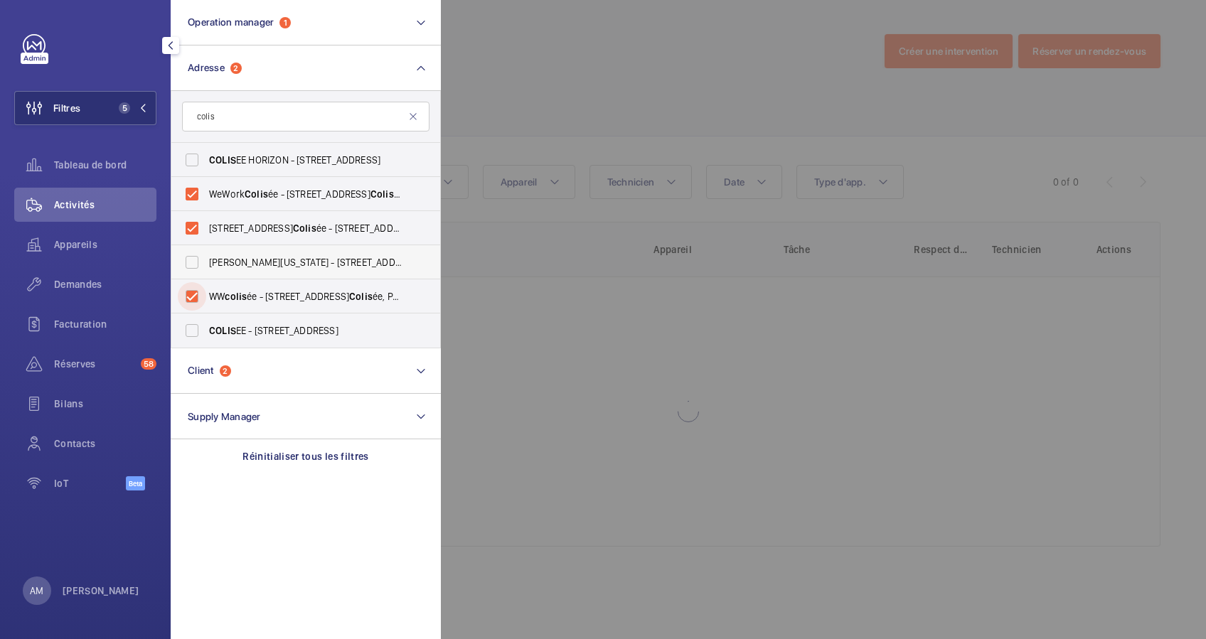
checkbox input "true"
click at [522, 80] on div at bounding box center [1044, 319] width 1206 height 639
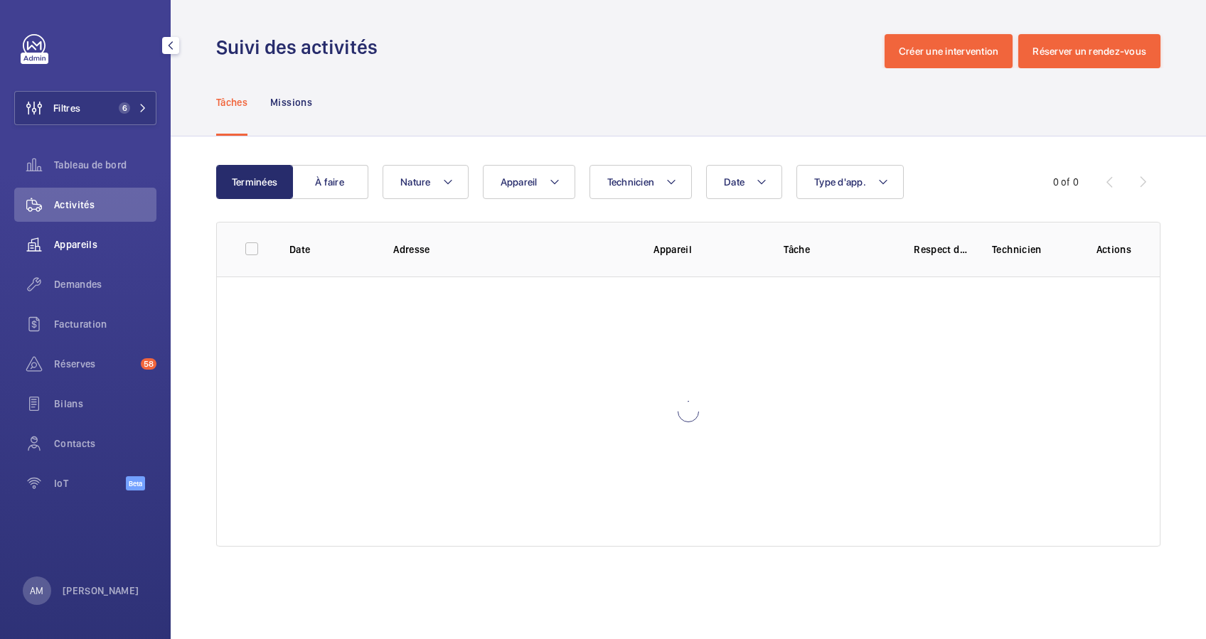
click at [84, 242] on span "Appareils" at bounding box center [105, 244] width 102 height 14
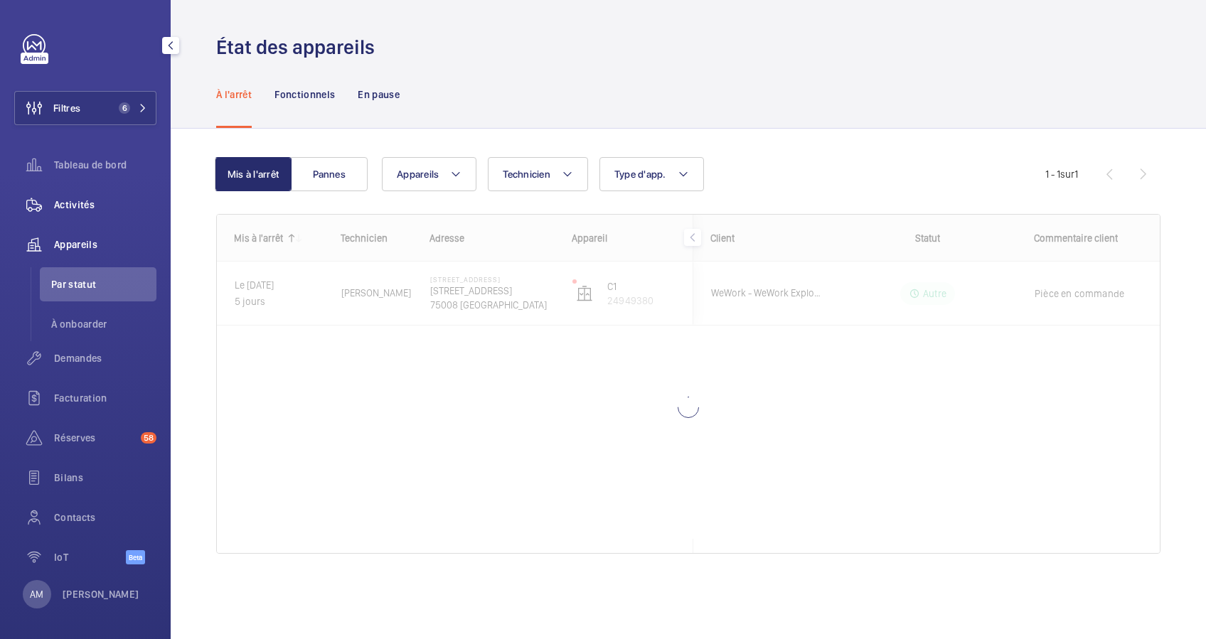
click at [74, 202] on span "Activités" at bounding box center [105, 205] width 102 height 14
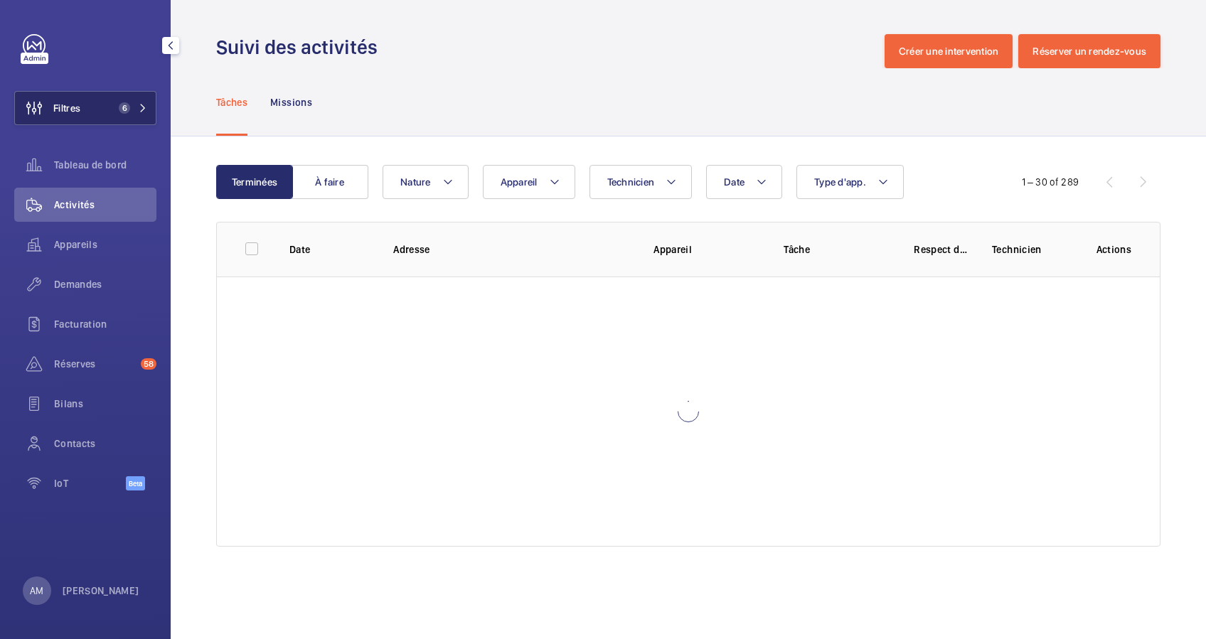
click at [122, 102] on span "6" at bounding box center [124, 107] width 11 height 11
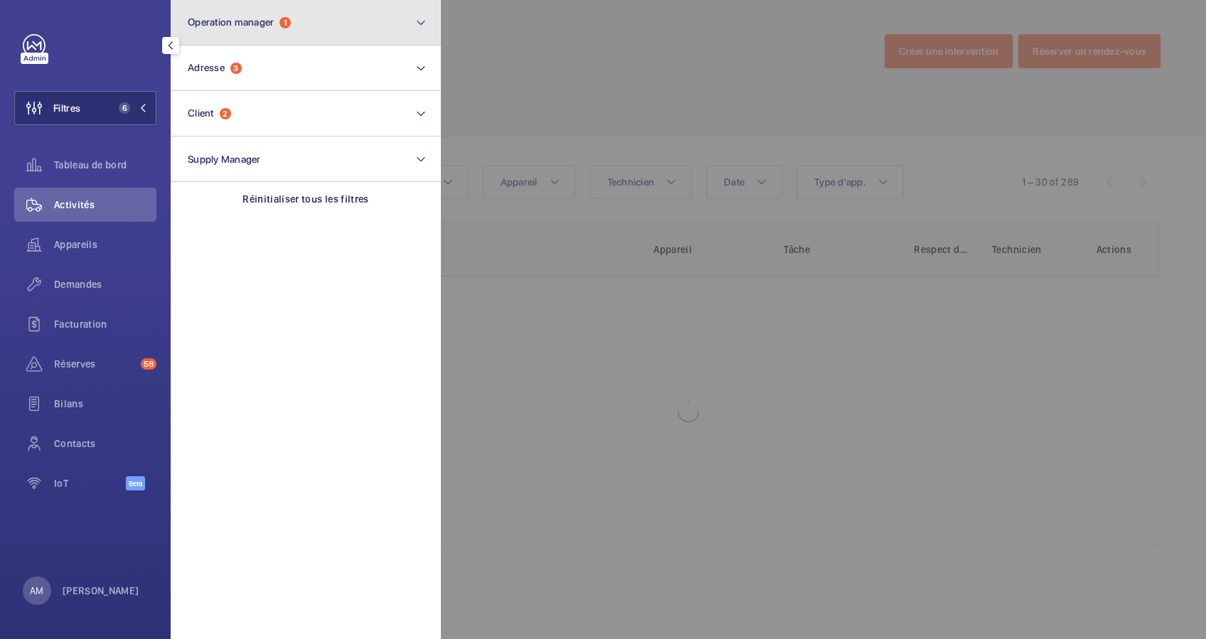
click at [297, 26] on button "Operation manager 1" at bounding box center [306, 23] width 270 height 46
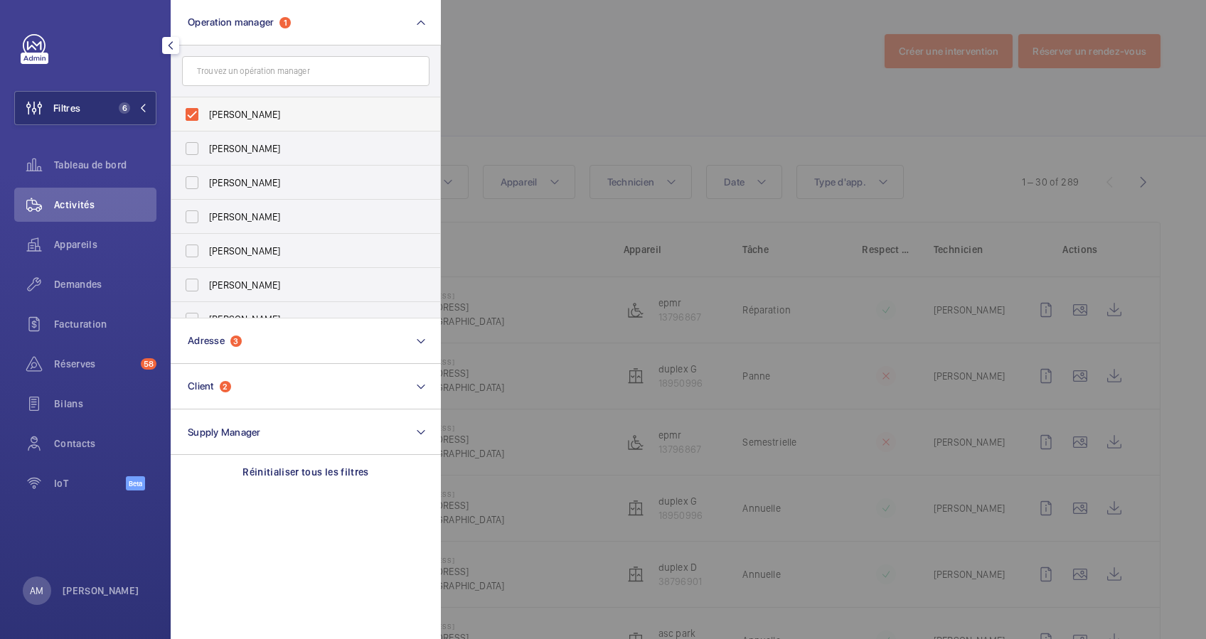
click at [183, 119] on label "[PERSON_NAME]" at bounding box center [294, 114] width 247 height 34
click at [183, 119] on input "[PERSON_NAME]" at bounding box center [192, 114] width 28 height 28
checkbox input "false"
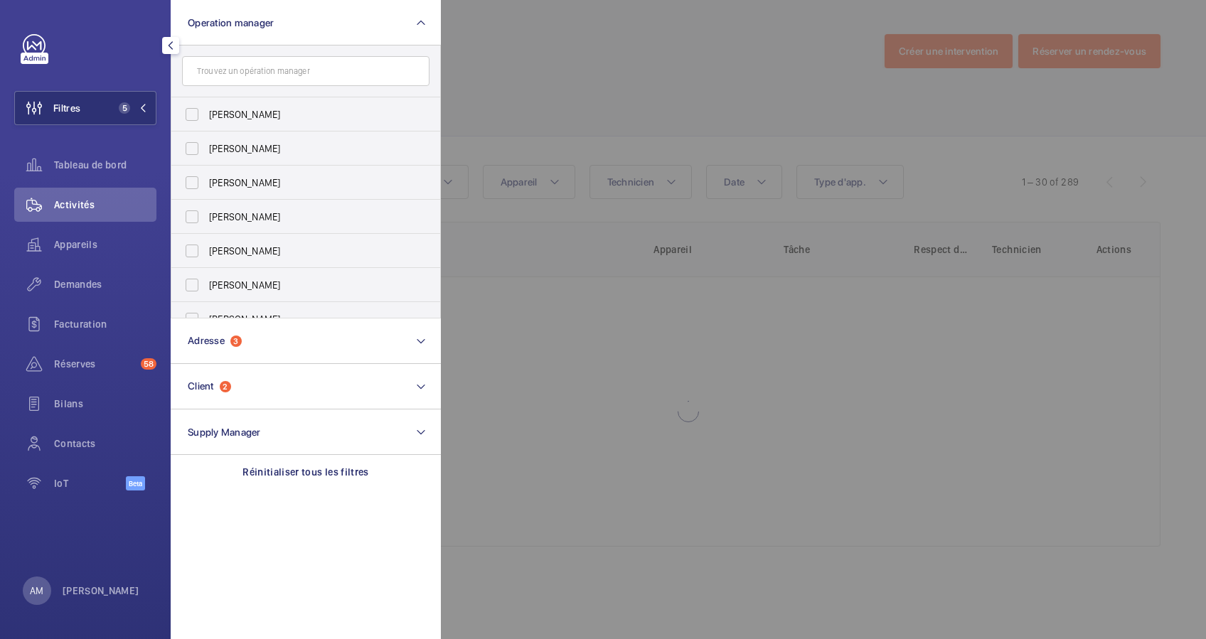
click at [547, 56] on div at bounding box center [1044, 319] width 1206 height 639
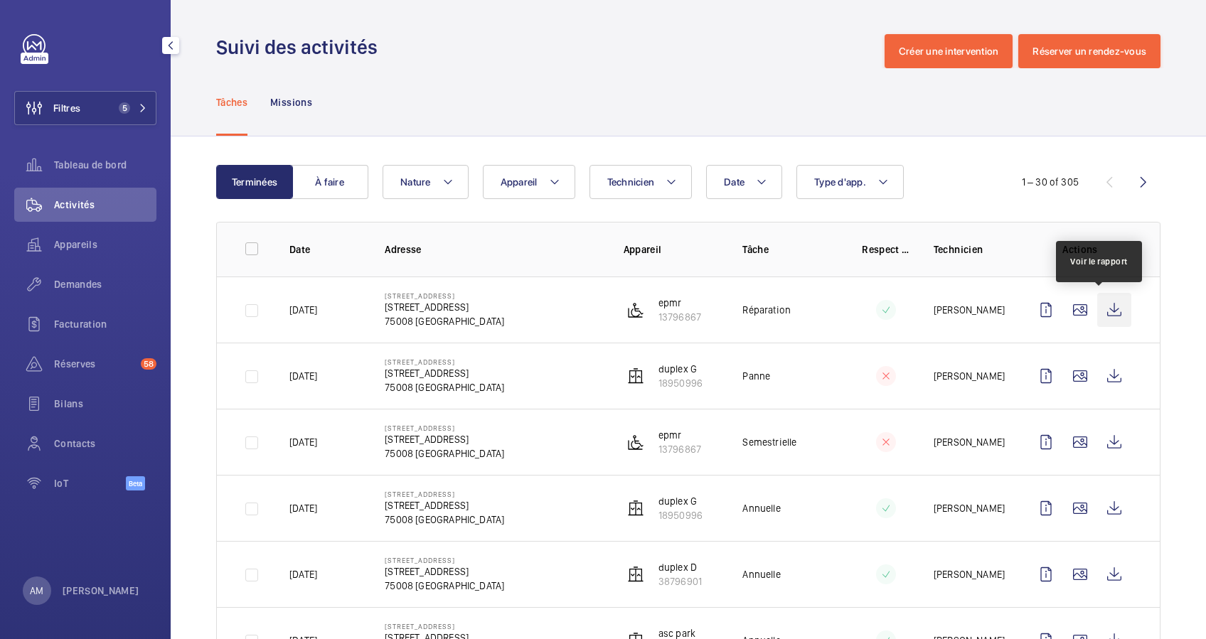
click at [1097, 312] on wm-front-icon-button at bounding box center [1114, 310] width 34 height 34
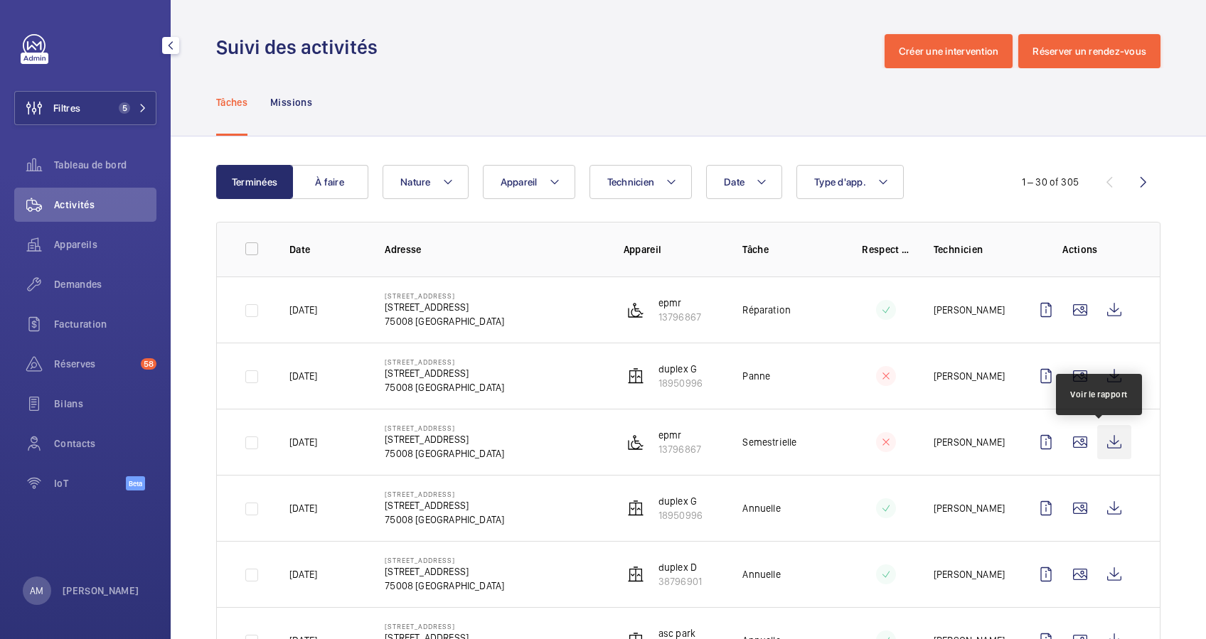
click at [1097, 439] on wm-front-icon-button at bounding box center [1114, 442] width 34 height 34
click at [537, 36] on div "Suivi des activités Créer une intervention Réserver un rendez-vous" at bounding box center [688, 51] width 944 height 34
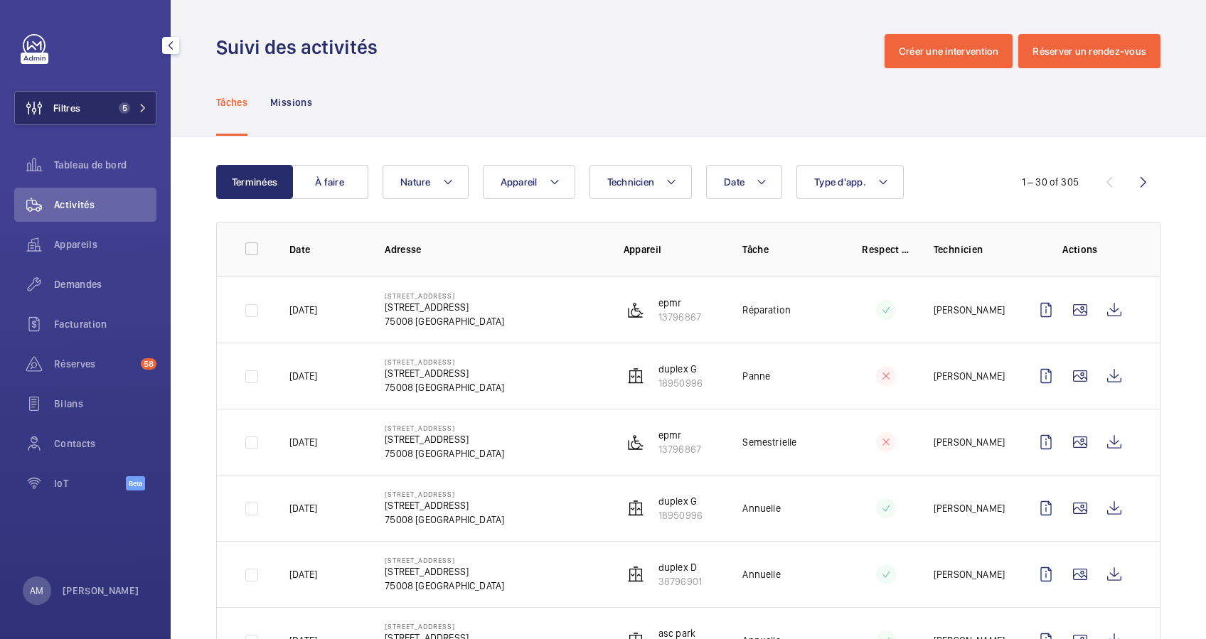
drag, startPoint x: 117, startPoint y: 108, endPoint x: 134, endPoint y: 103, distance: 17.8
click at [117, 108] on span "5" at bounding box center [121, 107] width 17 height 11
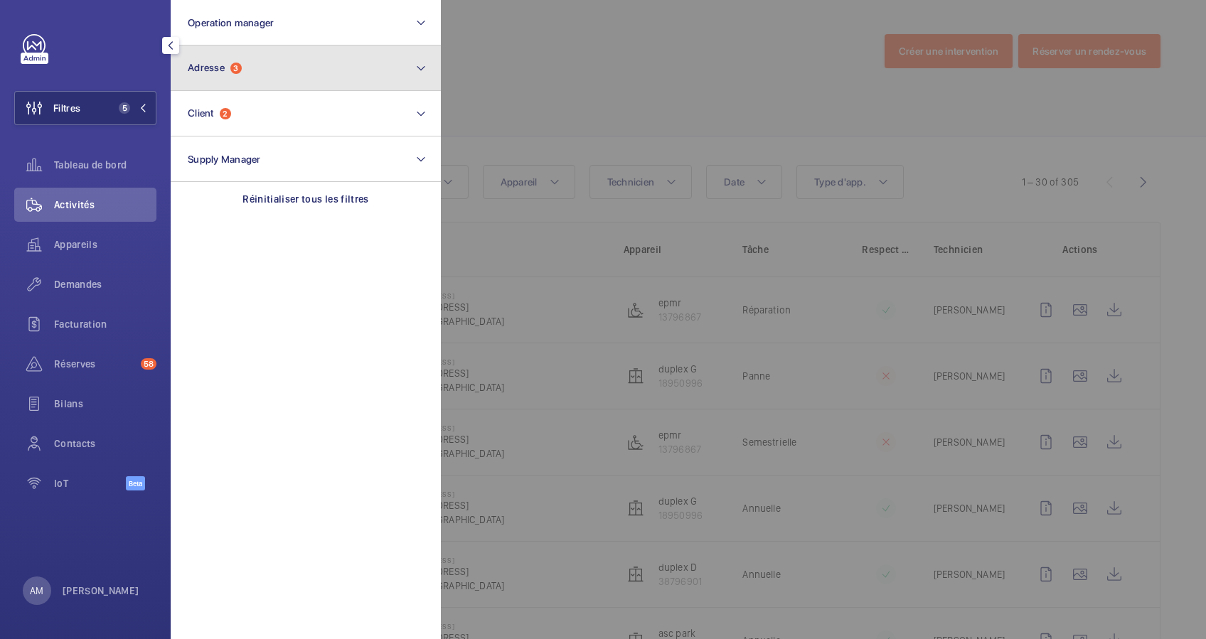
click at [253, 73] on button "Adresse 3" at bounding box center [306, 69] width 270 height 46
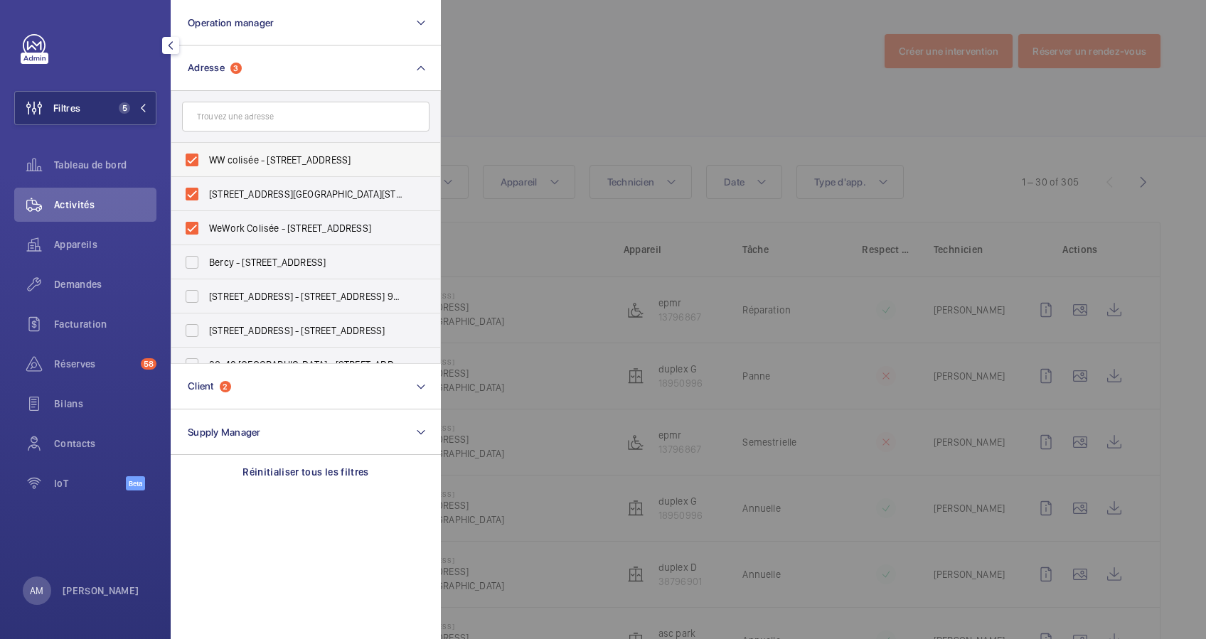
click at [191, 157] on label "WW colisée - 40 Rue du Colisée, PARIS 75008" at bounding box center [294, 160] width 247 height 34
click at [191, 157] on input "WW colisée - 40 Rue du Colisée, PARIS 75008" at bounding box center [192, 160] width 28 height 28
checkbox input "false"
click at [193, 188] on label "40 Rue du Colisée - 40 Rue du Colisée, 75008 PARIS, PARIS 75008" at bounding box center [294, 194] width 247 height 34
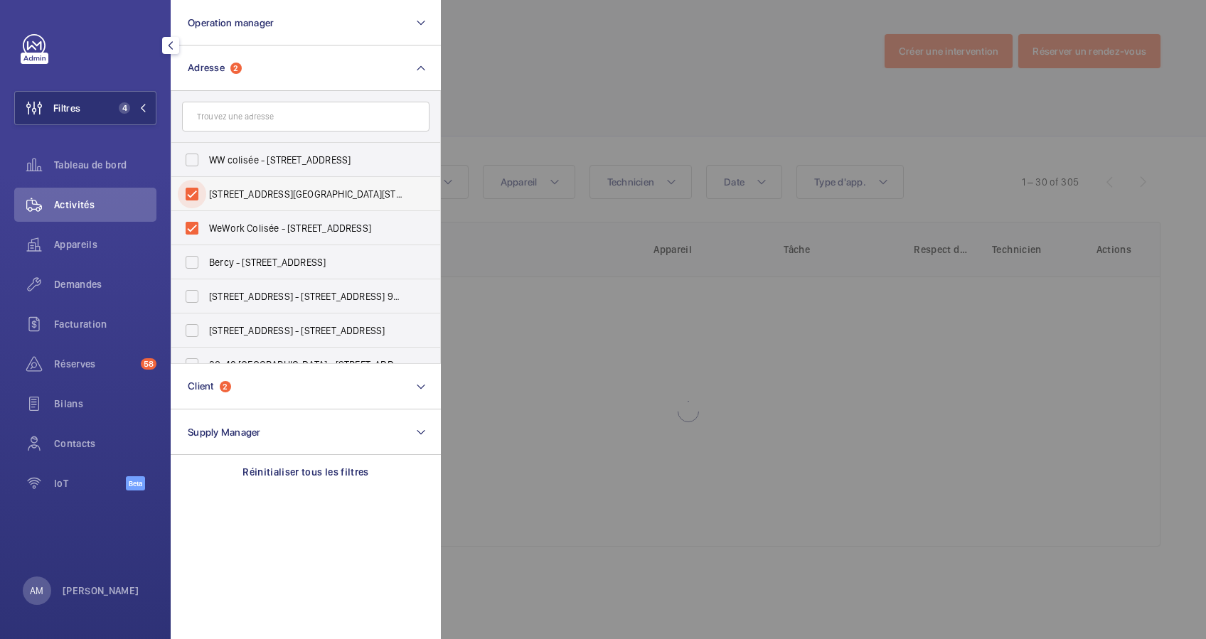
click at [193, 188] on input "40 Rue du Colisée - 40 Rue du Colisée, 75008 PARIS, PARIS 75008" at bounding box center [192, 194] width 28 height 28
checkbox input "false"
click at [191, 215] on label "WeWork Colisée - 40 Rue du Colisée, PARIS 75008" at bounding box center [294, 228] width 247 height 34
click at [191, 215] on input "WeWork Colisée - 40 Rue du Colisée, PARIS 75008" at bounding box center [192, 228] width 28 height 28
checkbox input "false"
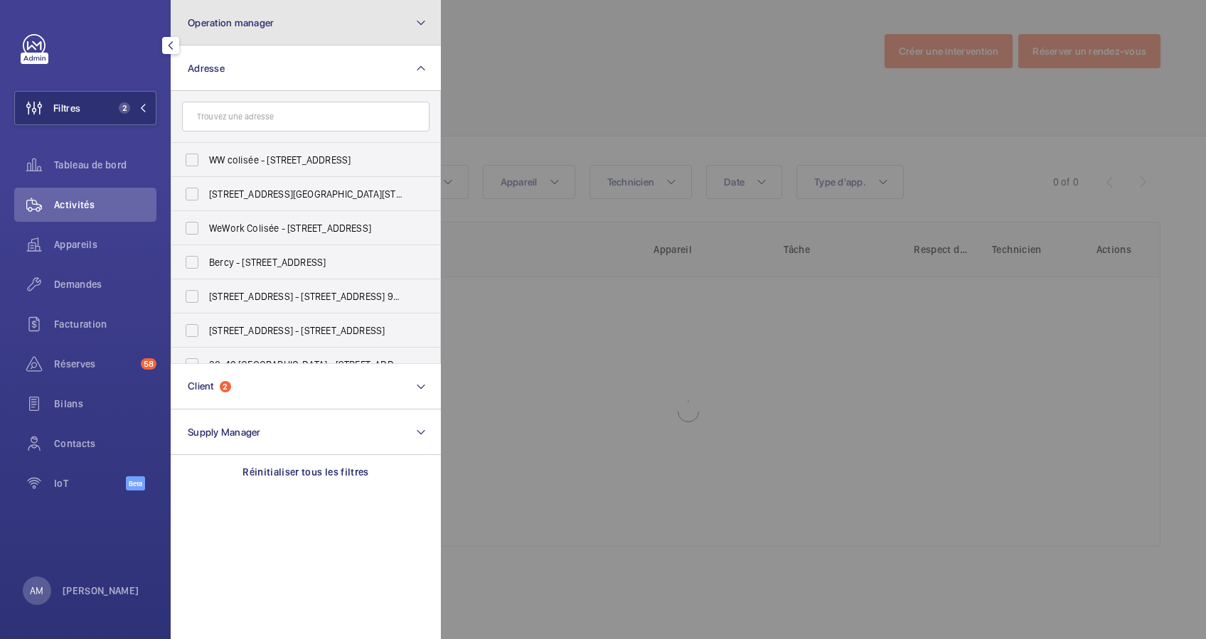
click at [309, 21] on button "Operation manager" at bounding box center [306, 23] width 270 height 46
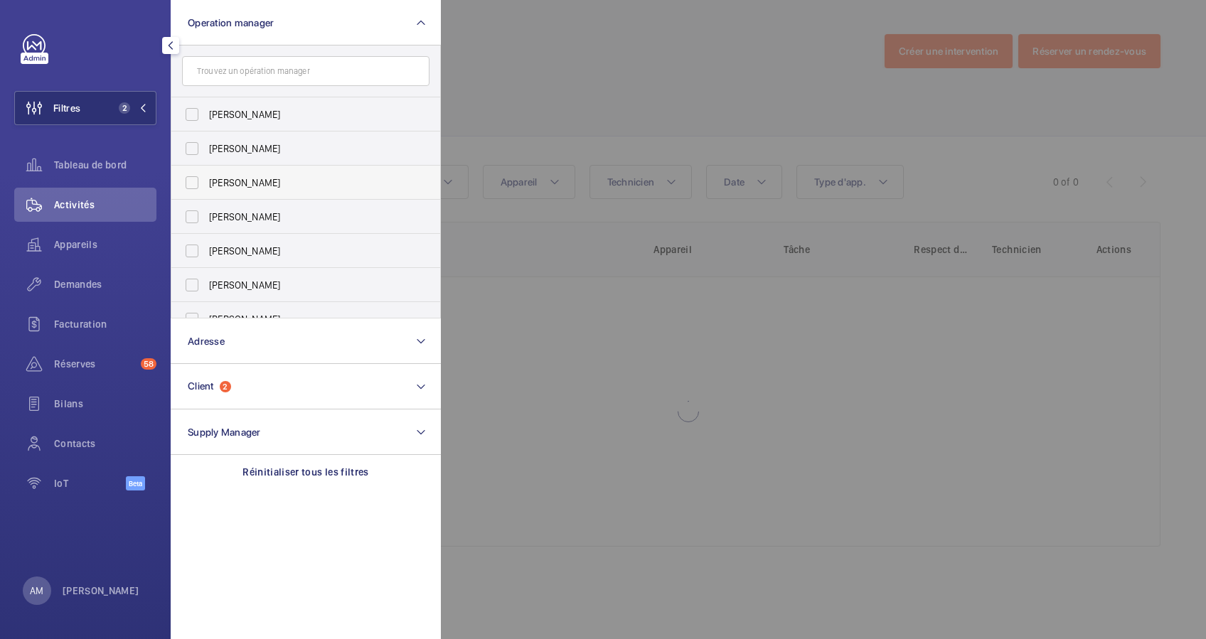
click at [189, 176] on label "[PERSON_NAME]" at bounding box center [294, 183] width 247 height 34
click at [189, 176] on input "[PERSON_NAME]" at bounding box center [192, 183] width 28 height 28
checkbox input "true"
drag, startPoint x: 58, startPoint y: 258, endPoint x: 152, endPoint y: 196, distance: 112.8
click at [60, 258] on div "Appareils" at bounding box center [85, 245] width 142 height 34
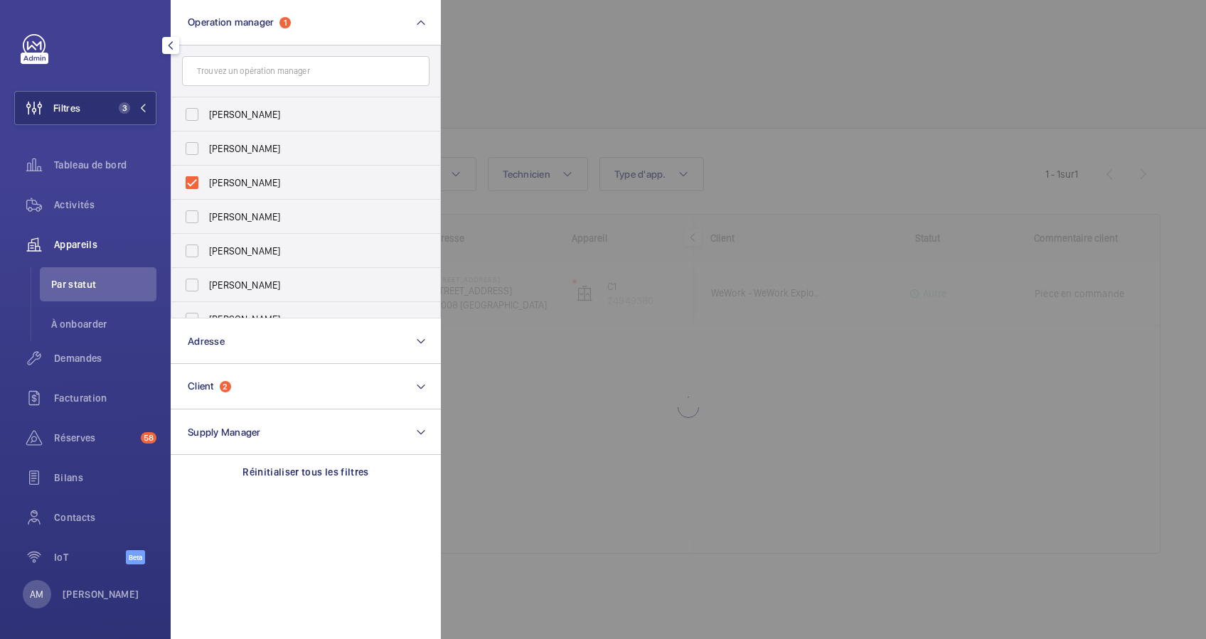
click at [673, 85] on div at bounding box center [1044, 319] width 1206 height 639
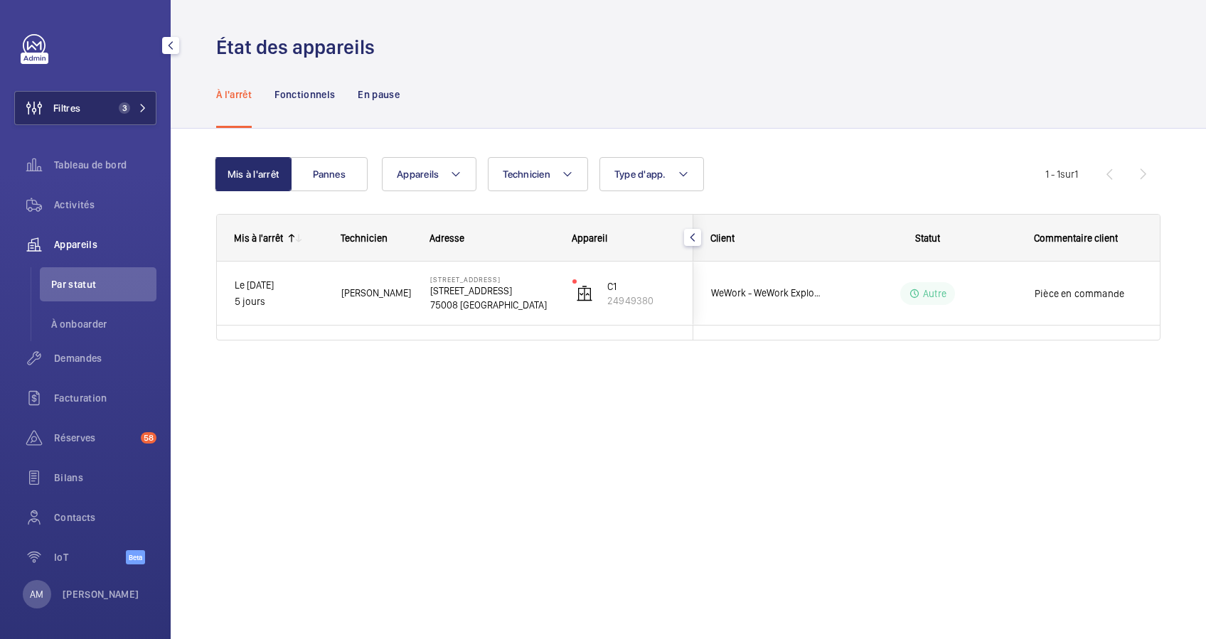
click at [138, 100] on button "Filtres 3" at bounding box center [85, 108] width 142 height 34
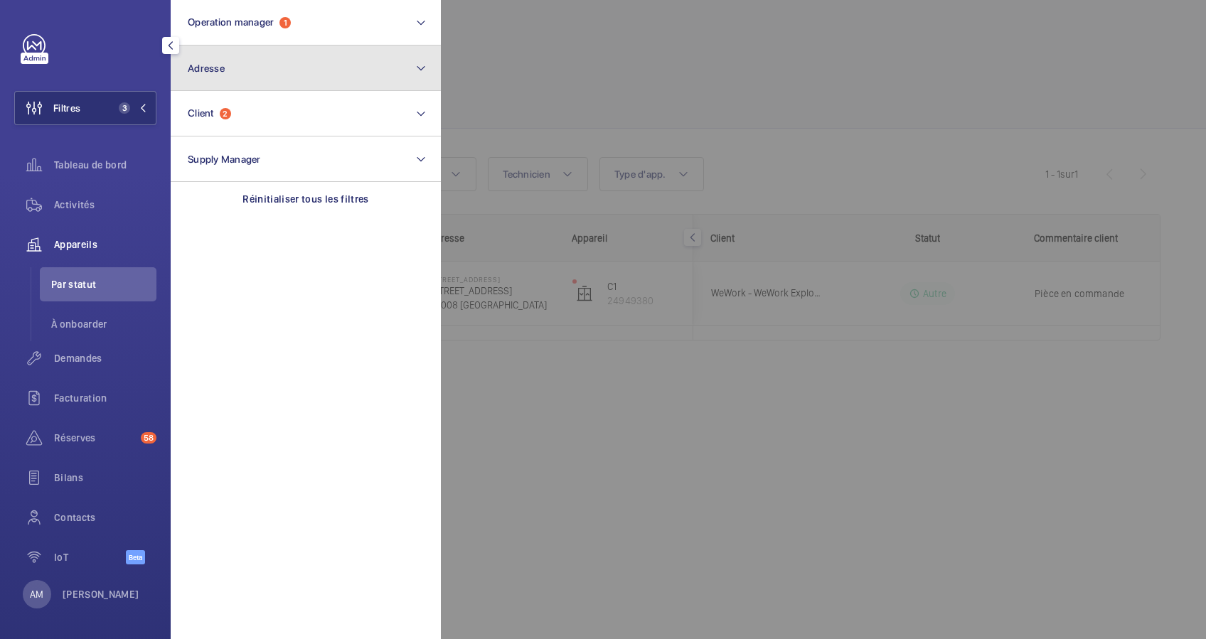
click at [260, 88] on button "Adresse" at bounding box center [306, 69] width 270 height 46
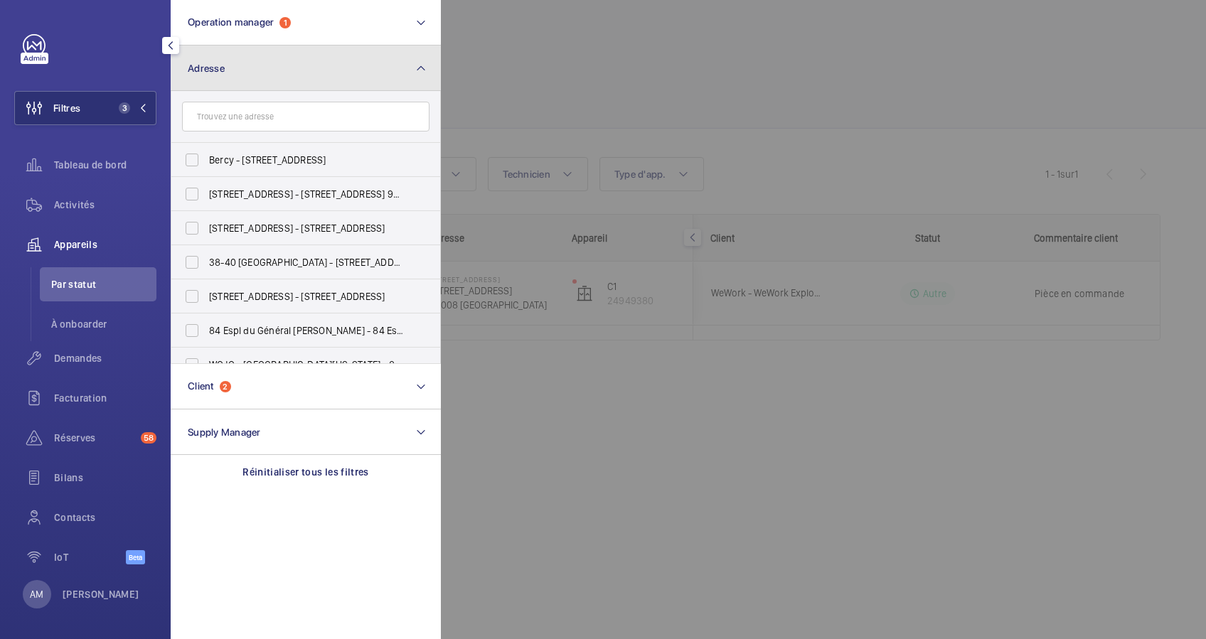
click at [272, 74] on button "Adresse" at bounding box center [306, 69] width 270 height 46
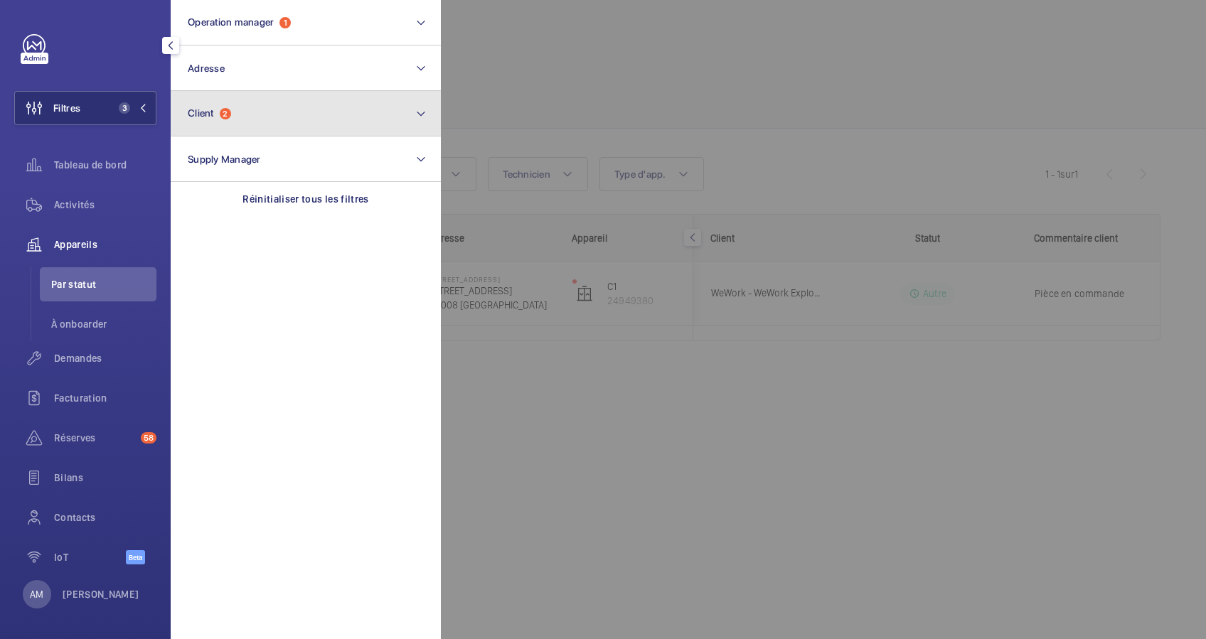
click at [255, 112] on button "Client 2" at bounding box center [306, 114] width 270 height 46
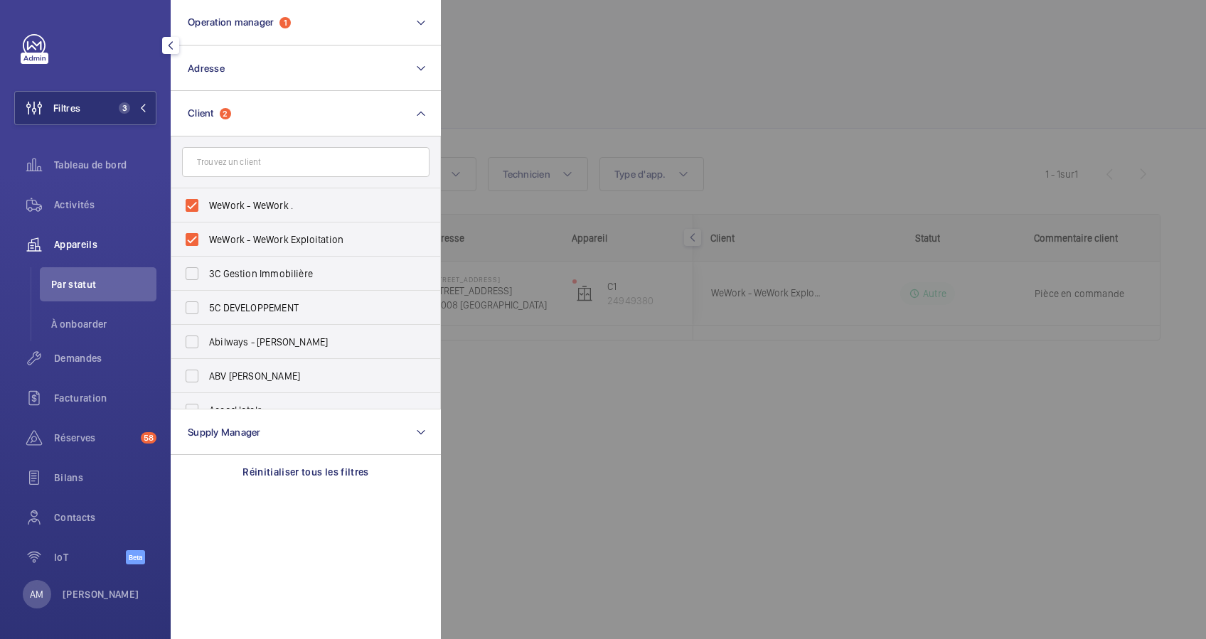
click at [609, 82] on div at bounding box center [1044, 319] width 1206 height 639
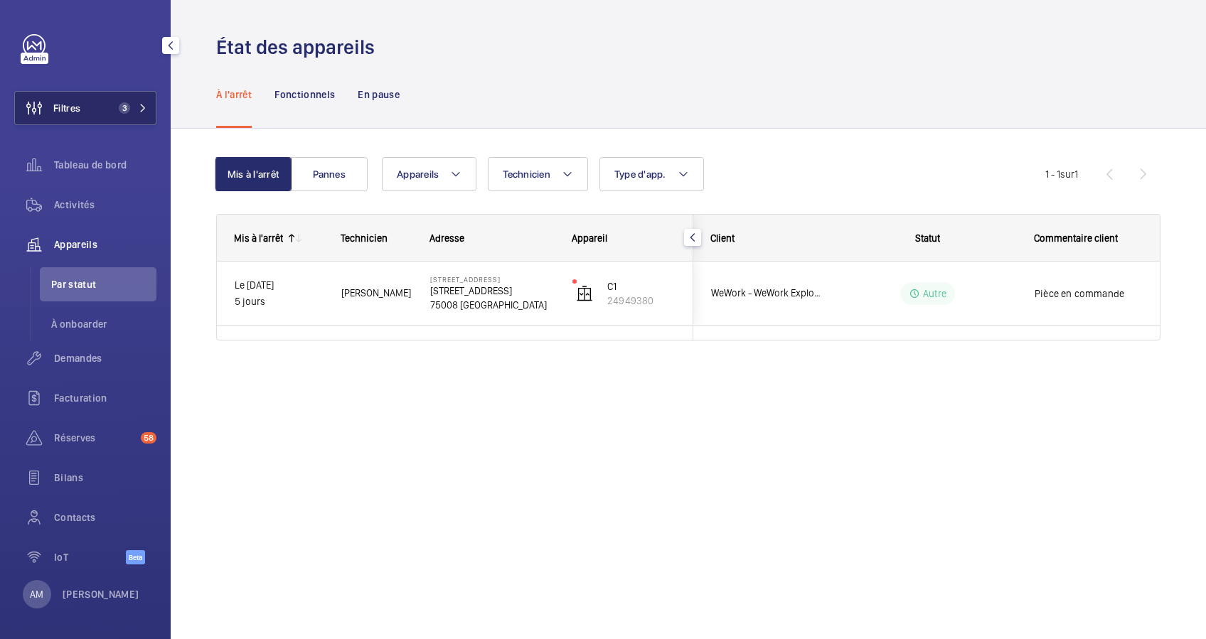
click at [139, 109] on mat-icon at bounding box center [143, 108] width 9 height 9
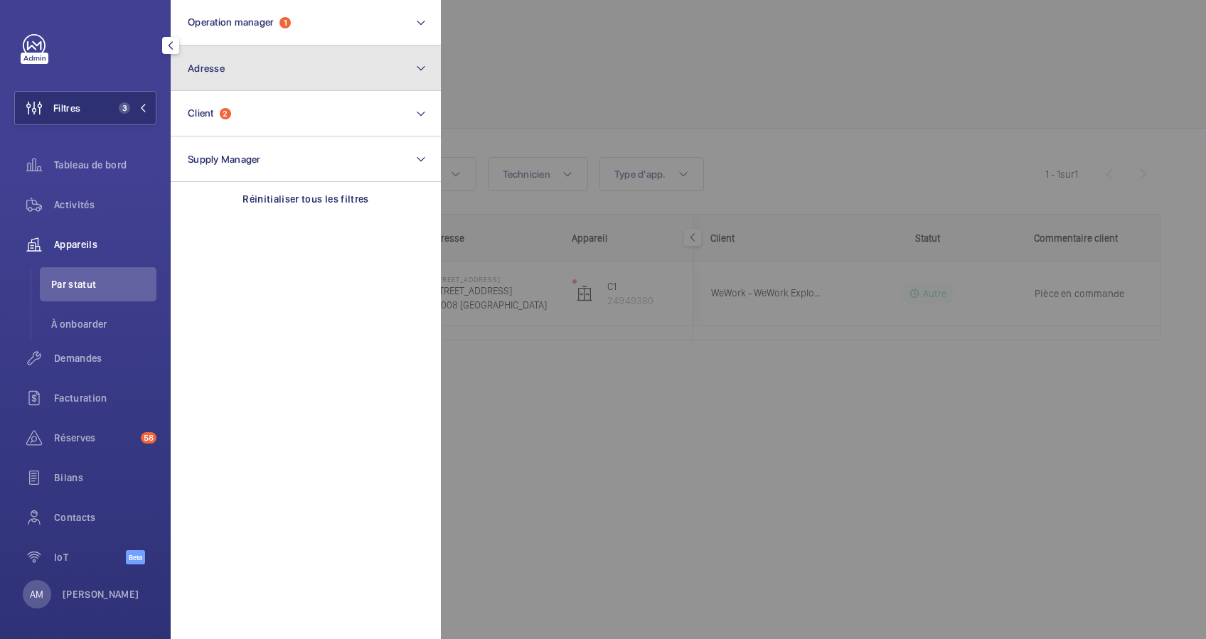
click at [228, 80] on button "Adresse" at bounding box center [306, 69] width 270 height 46
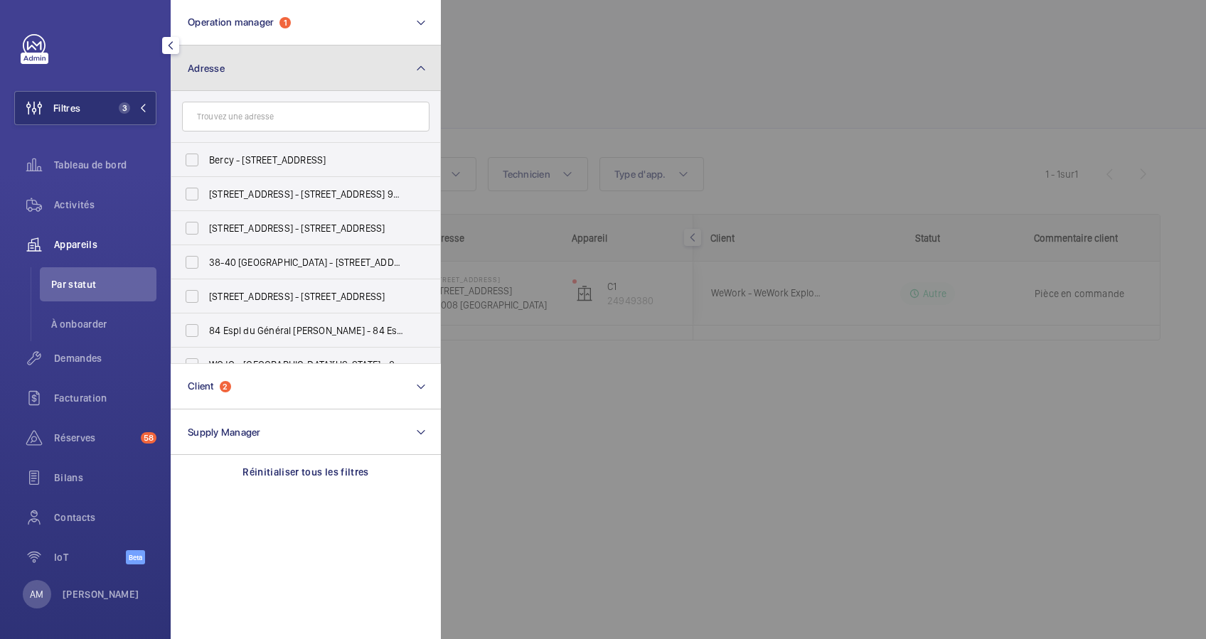
click at [228, 80] on button "Adresse" at bounding box center [306, 69] width 270 height 46
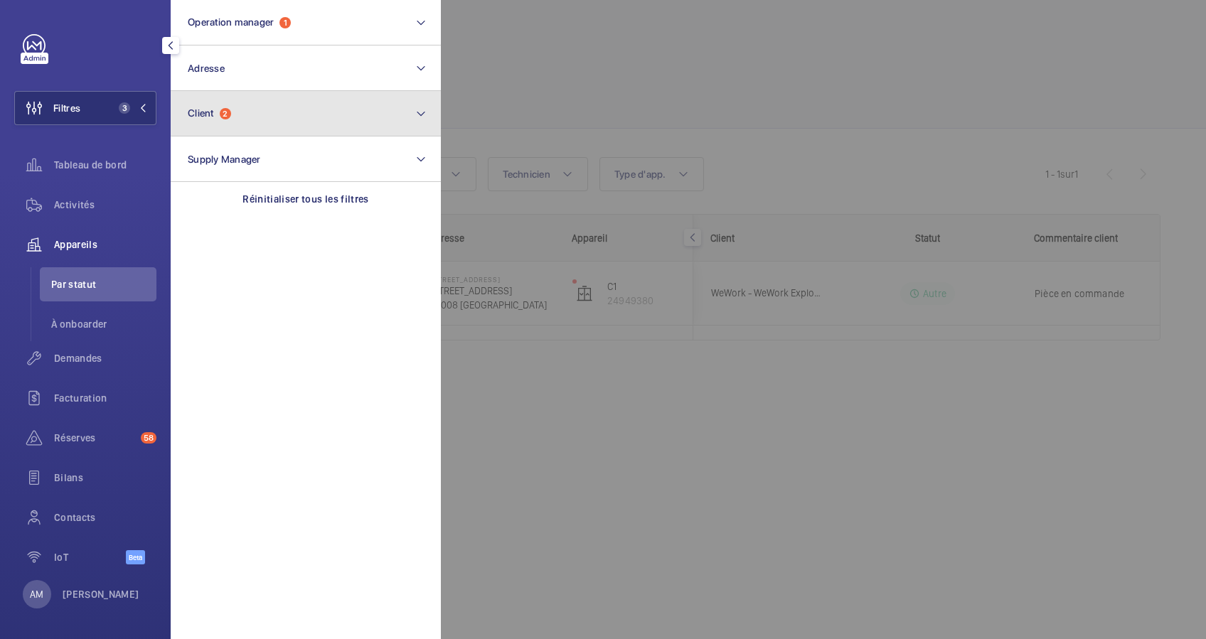
click at [245, 117] on button "Client 2" at bounding box center [306, 114] width 270 height 46
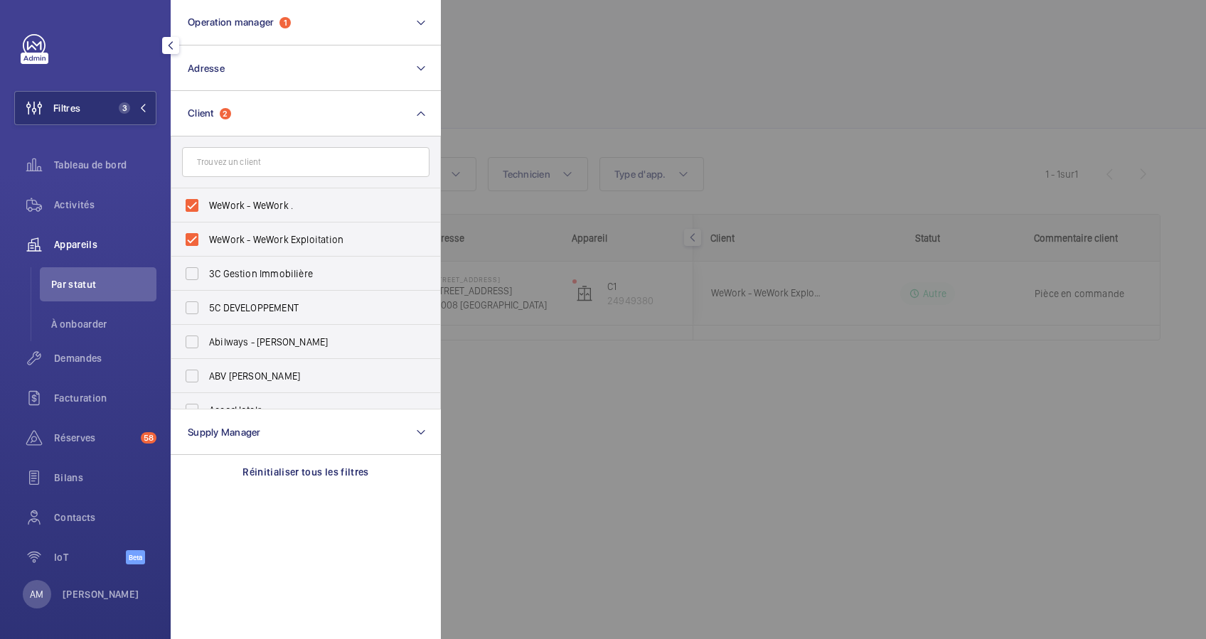
click at [563, 68] on div at bounding box center [1044, 319] width 1206 height 639
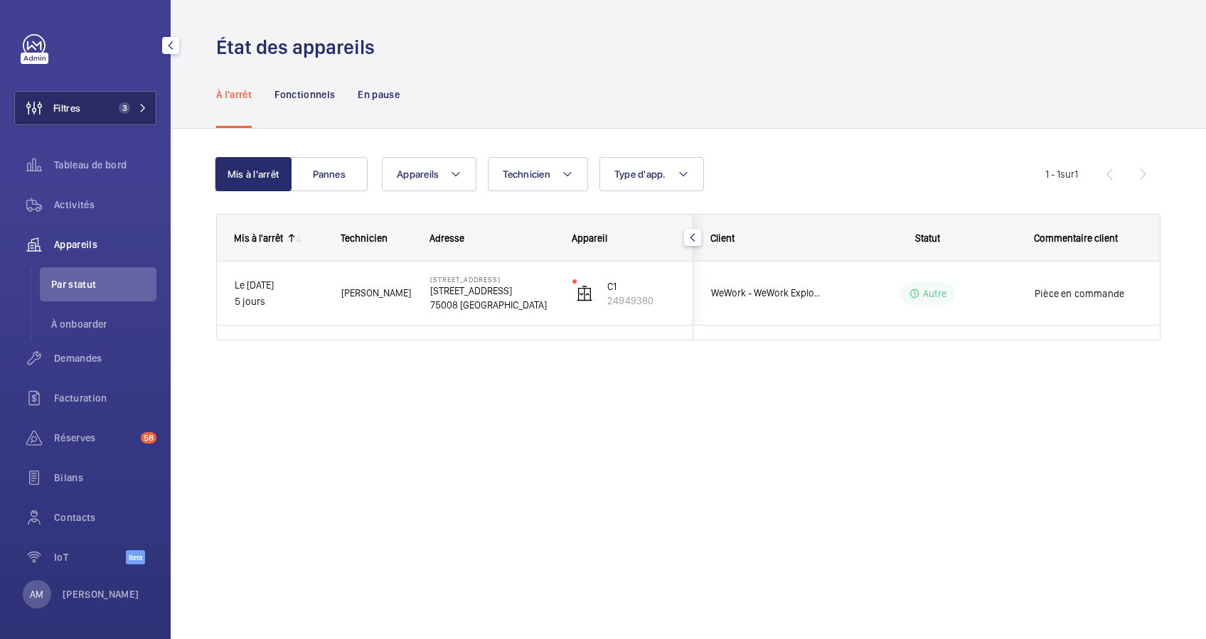
click at [94, 95] on button "Filtres 3" at bounding box center [85, 108] width 142 height 34
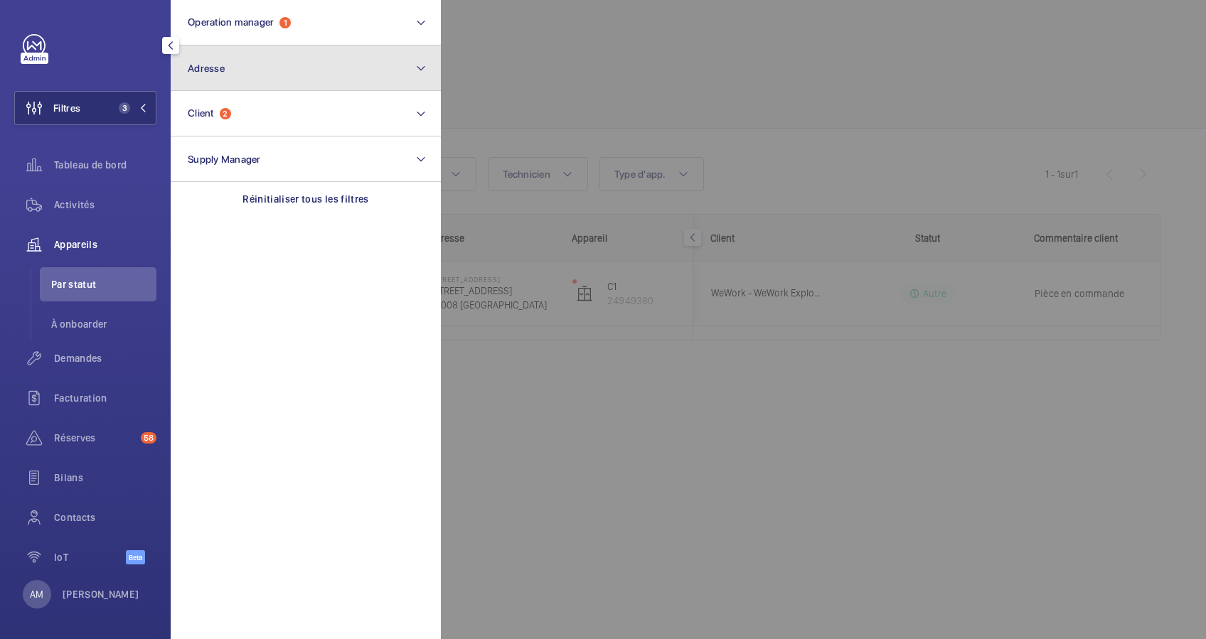
click at [269, 80] on button "Adresse" at bounding box center [306, 69] width 270 height 46
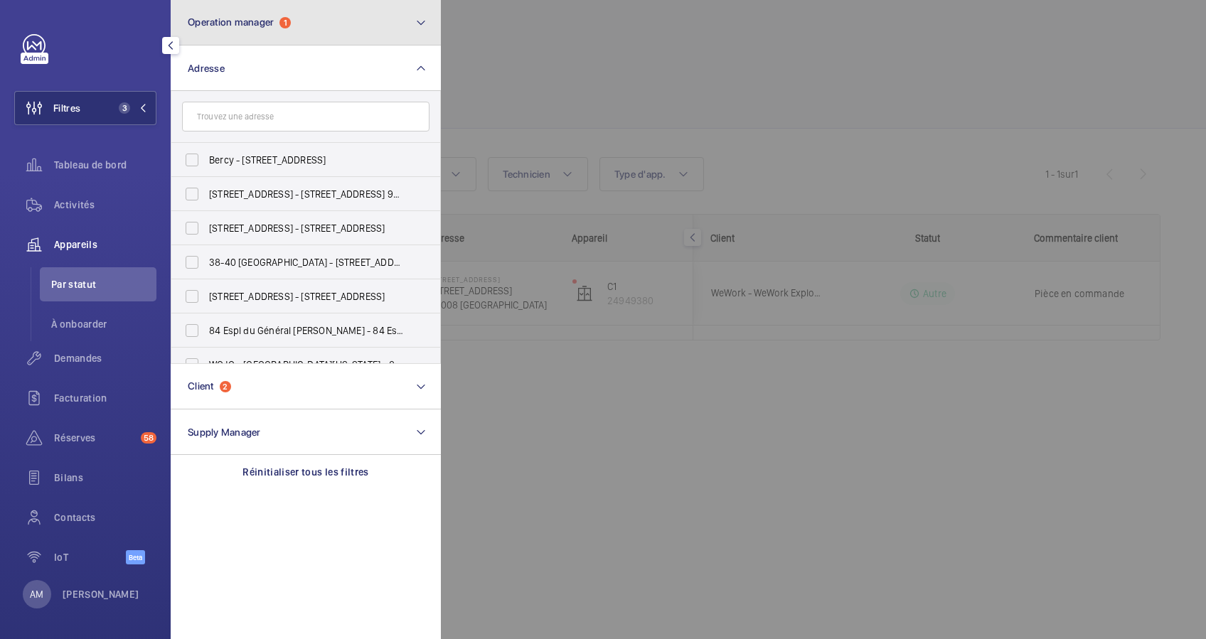
click at [323, 23] on button "Operation manager 1" at bounding box center [306, 23] width 270 height 46
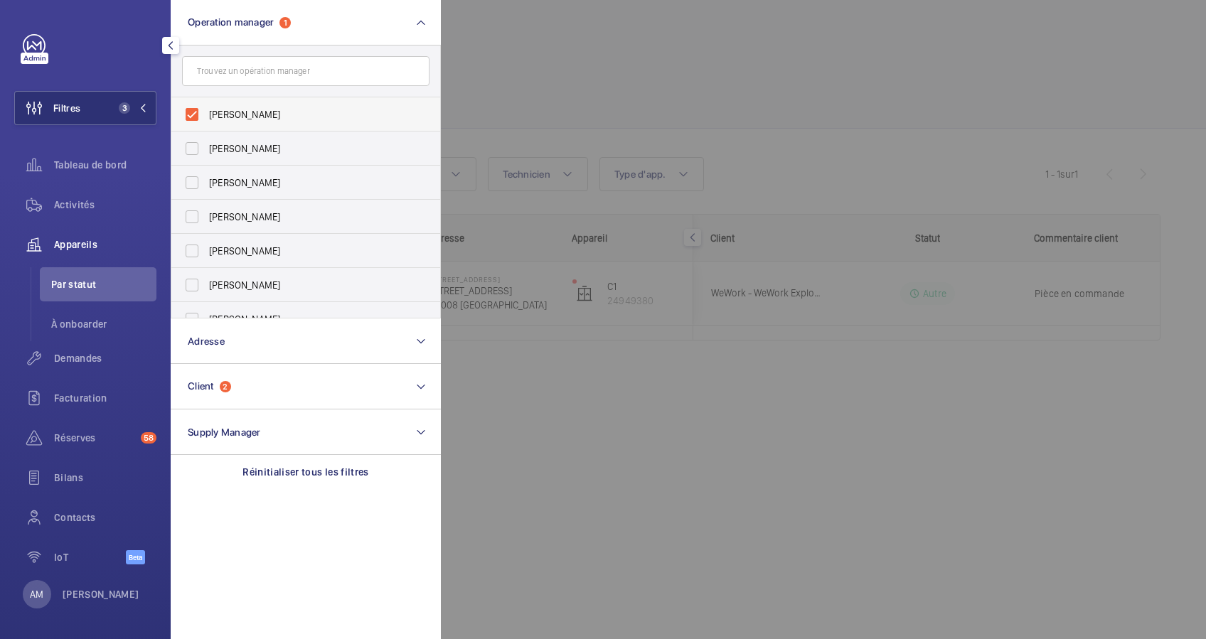
click at [175, 109] on label "[PERSON_NAME]" at bounding box center [294, 114] width 247 height 34
click at [178, 109] on input "[PERSON_NAME]" at bounding box center [192, 114] width 28 height 28
checkbox input "false"
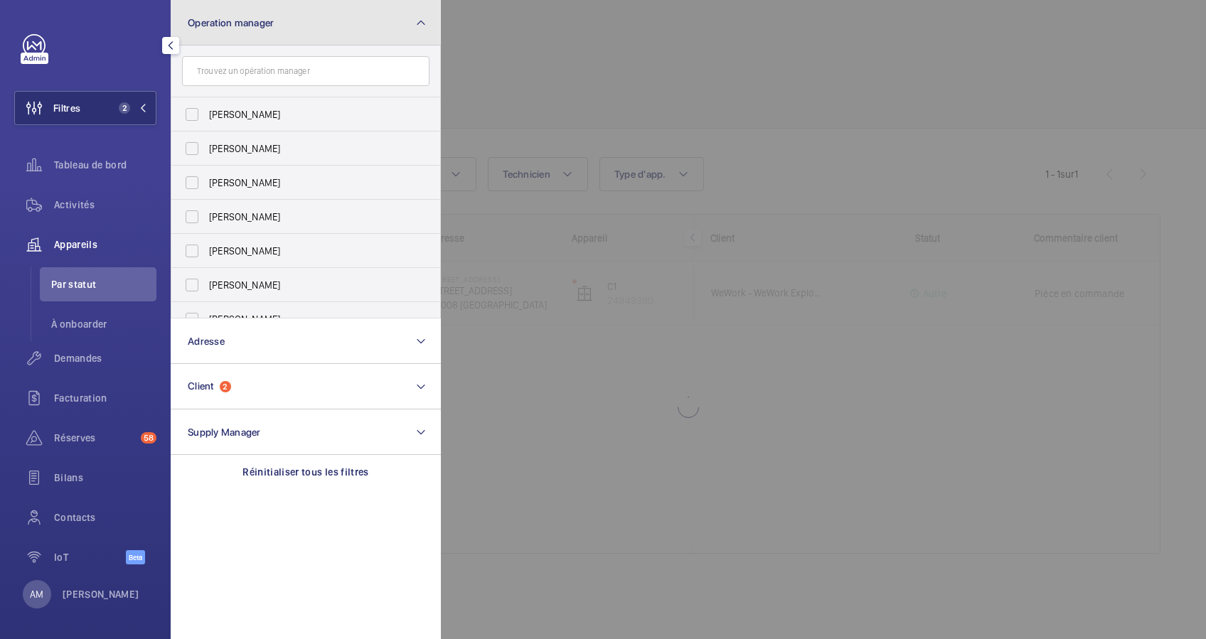
click at [318, 32] on button "Operation manager" at bounding box center [306, 23] width 270 height 46
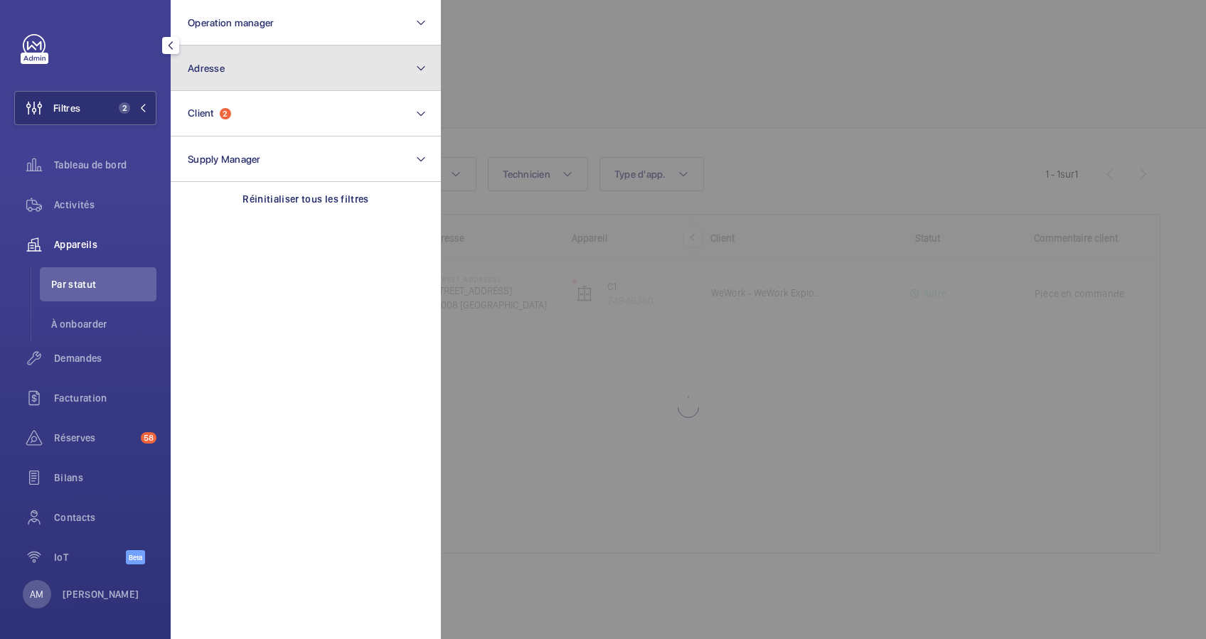
click at [294, 63] on button "Adresse" at bounding box center [306, 69] width 270 height 46
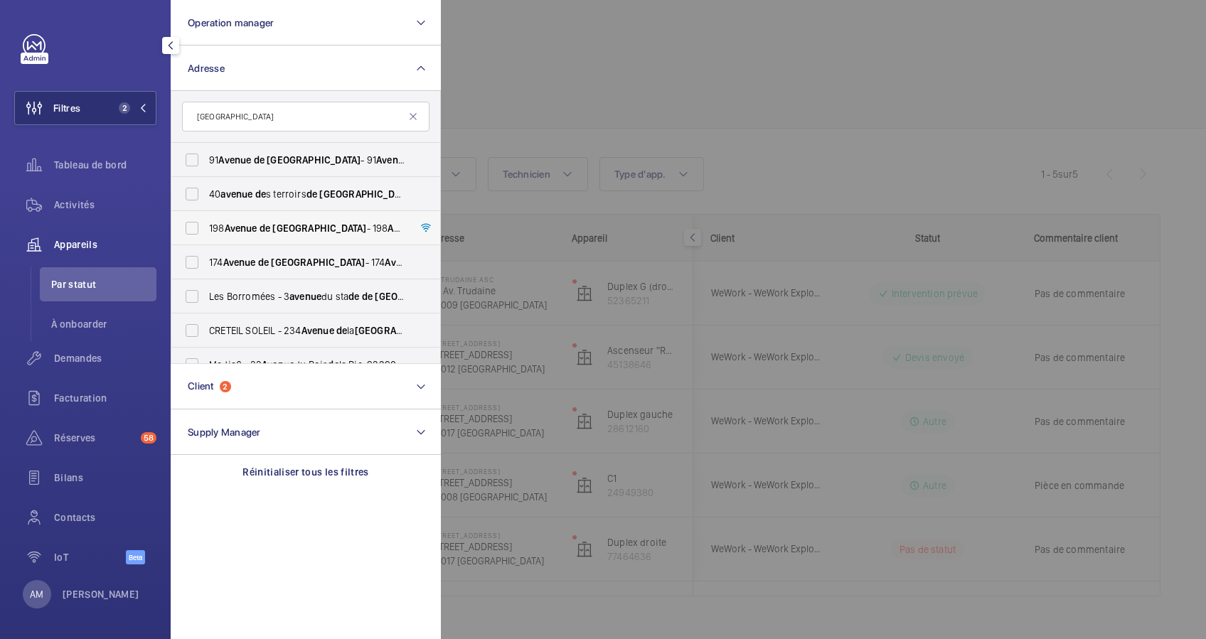
type input "avenue de france"
click at [194, 217] on label "198 Avenue de France - 198 Avenue de France , 75013 PARIS, PARIS 75013" at bounding box center [294, 228] width 247 height 34
click at [194, 217] on input "198 Avenue de France - 198 Avenue de France , 75013 PARIS, PARIS 75013" at bounding box center [192, 228] width 28 height 28
checkbox input "true"
click at [611, 84] on div at bounding box center [1044, 319] width 1206 height 639
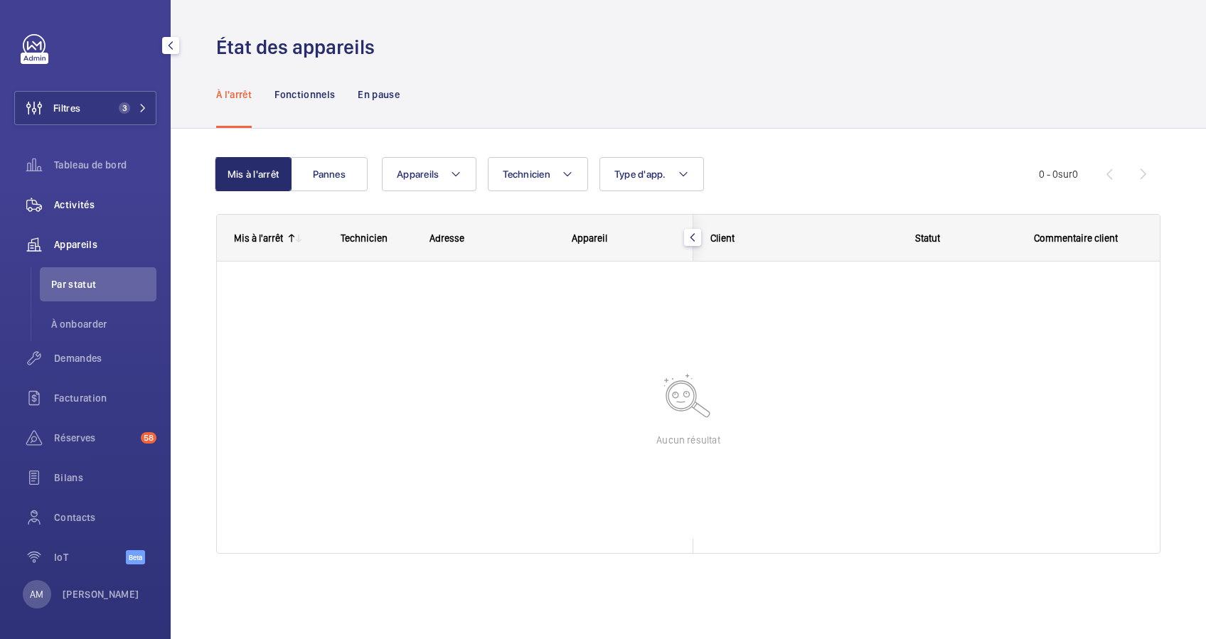
click at [61, 202] on span "Activités" at bounding box center [105, 205] width 102 height 14
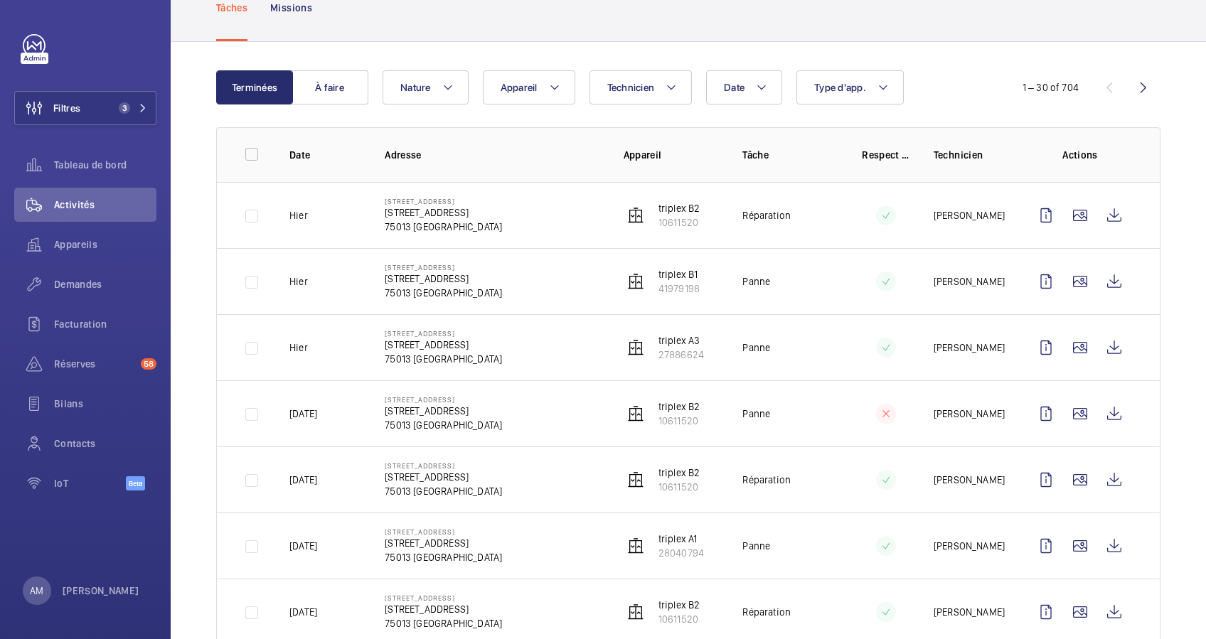
scroll to position [189, 0]
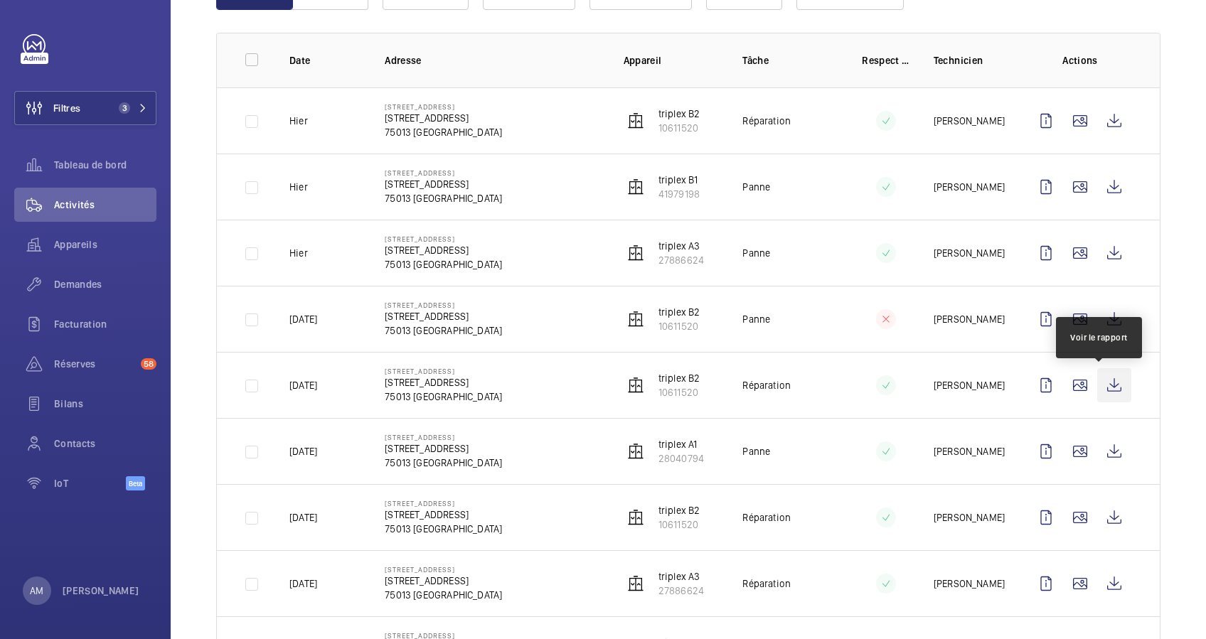
click at [1097, 387] on wm-front-icon-button at bounding box center [1114, 385] width 34 height 34
click at [82, 233] on div "Appareils" at bounding box center [85, 245] width 142 height 34
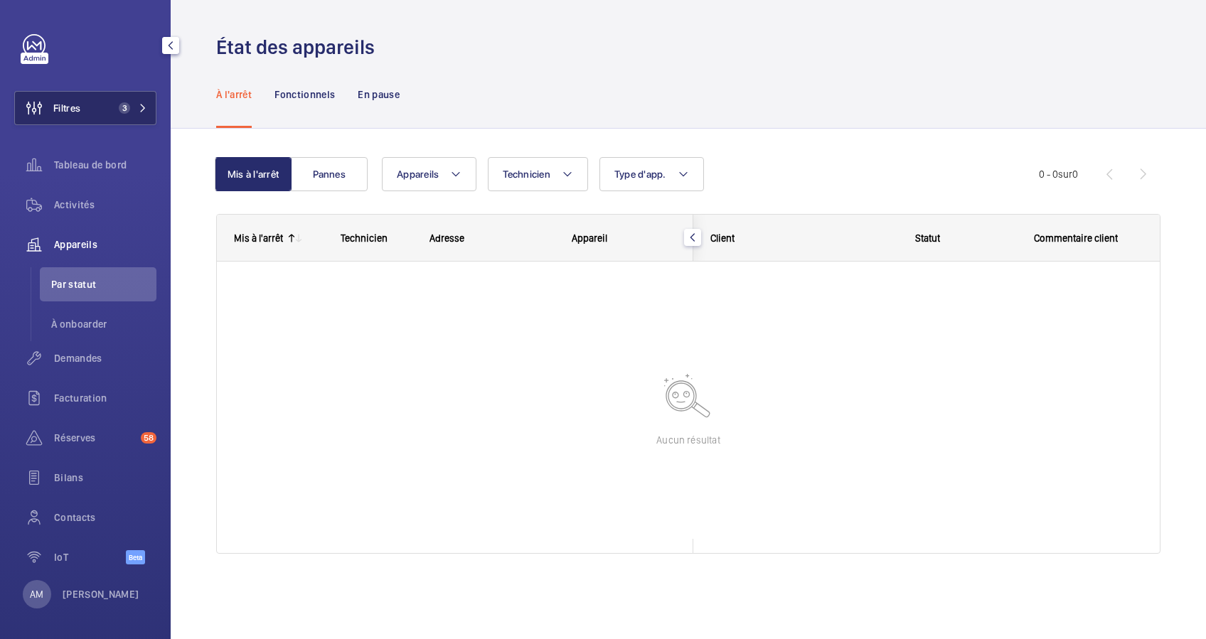
click at [88, 112] on button "Filtres 3" at bounding box center [85, 108] width 142 height 34
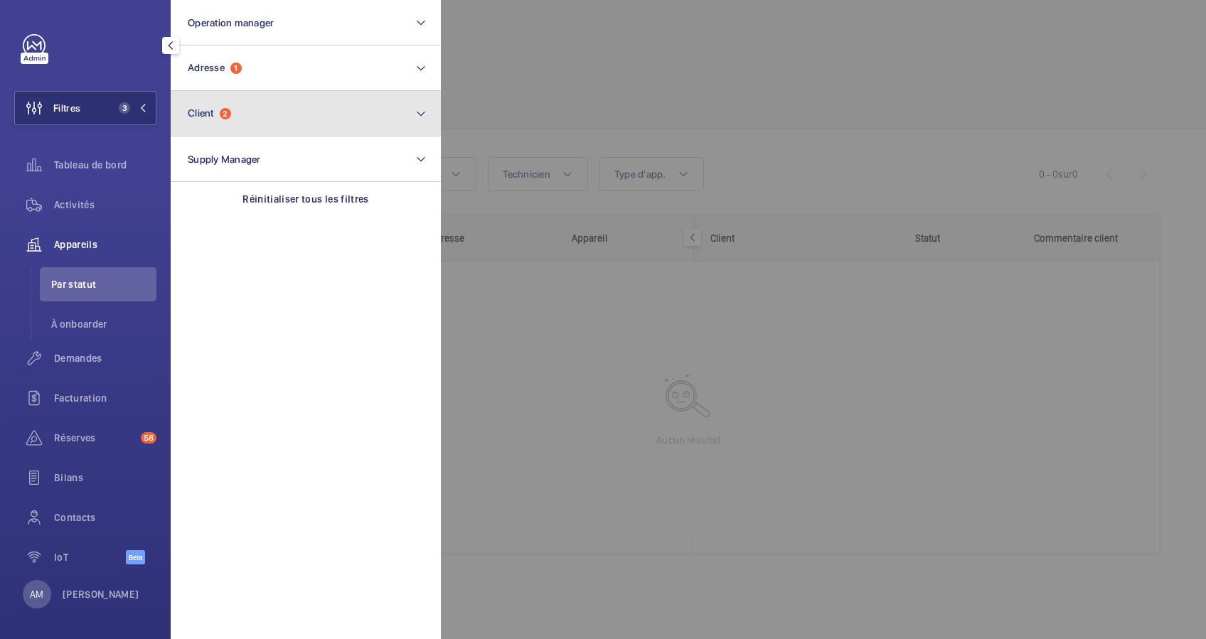
click at [256, 118] on button "Client 2" at bounding box center [306, 114] width 270 height 46
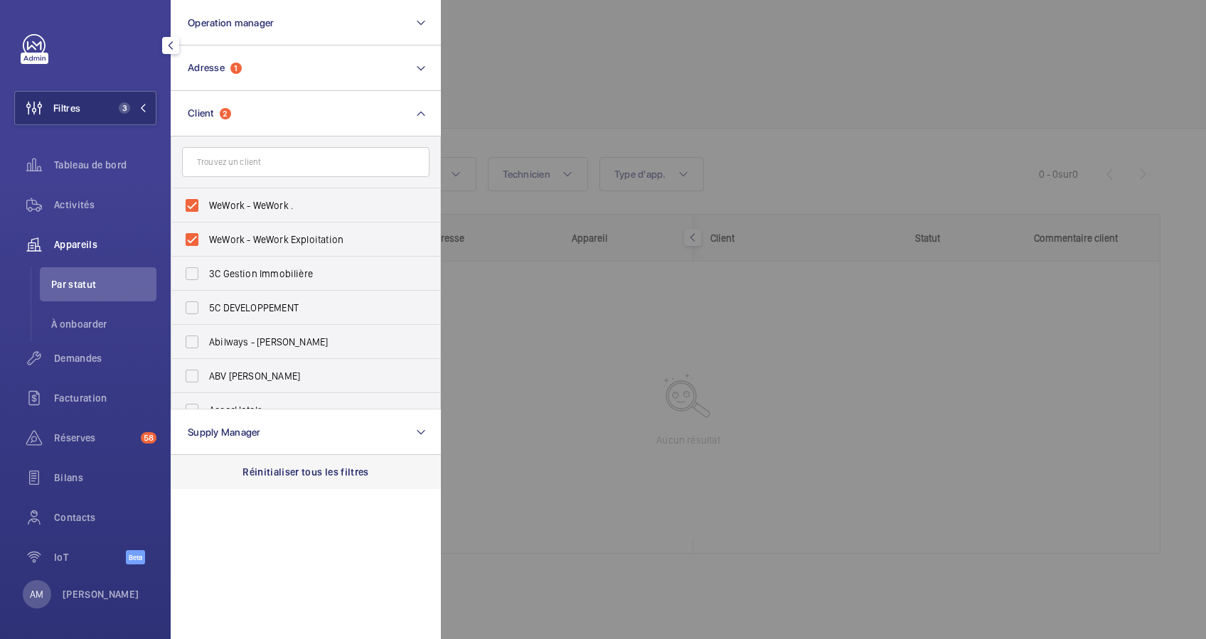
click at [344, 469] on p "Réinitialiser tous les filtres" at bounding box center [305, 472] width 127 height 14
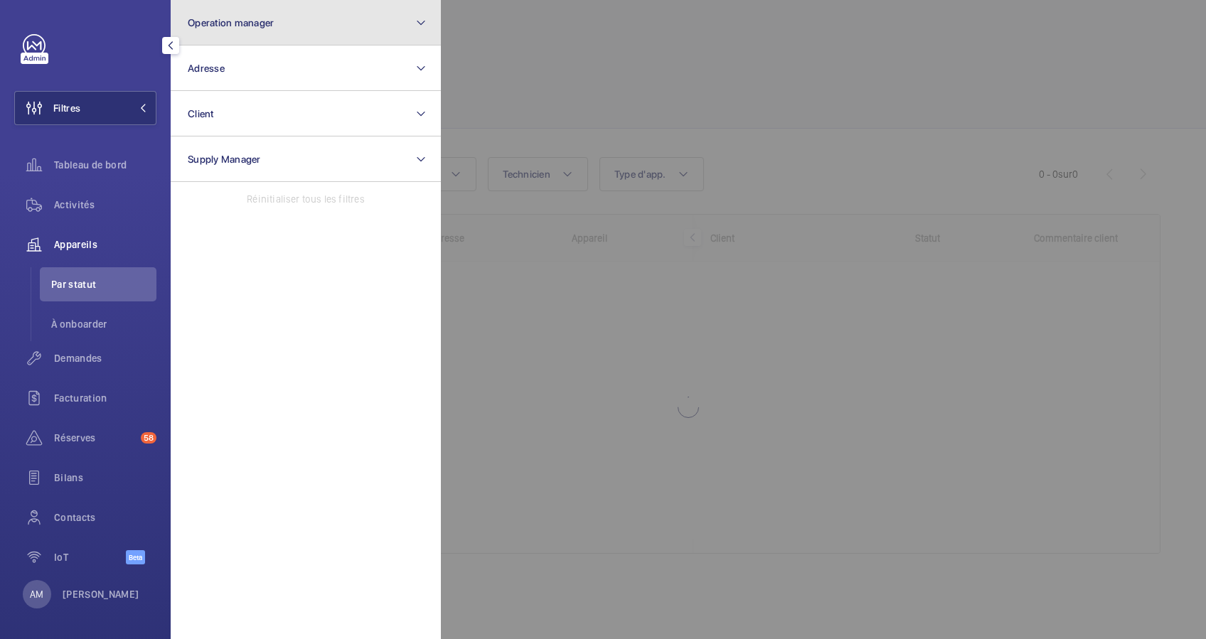
click at [294, 30] on button "Operation manager" at bounding box center [306, 23] width 270 height 46
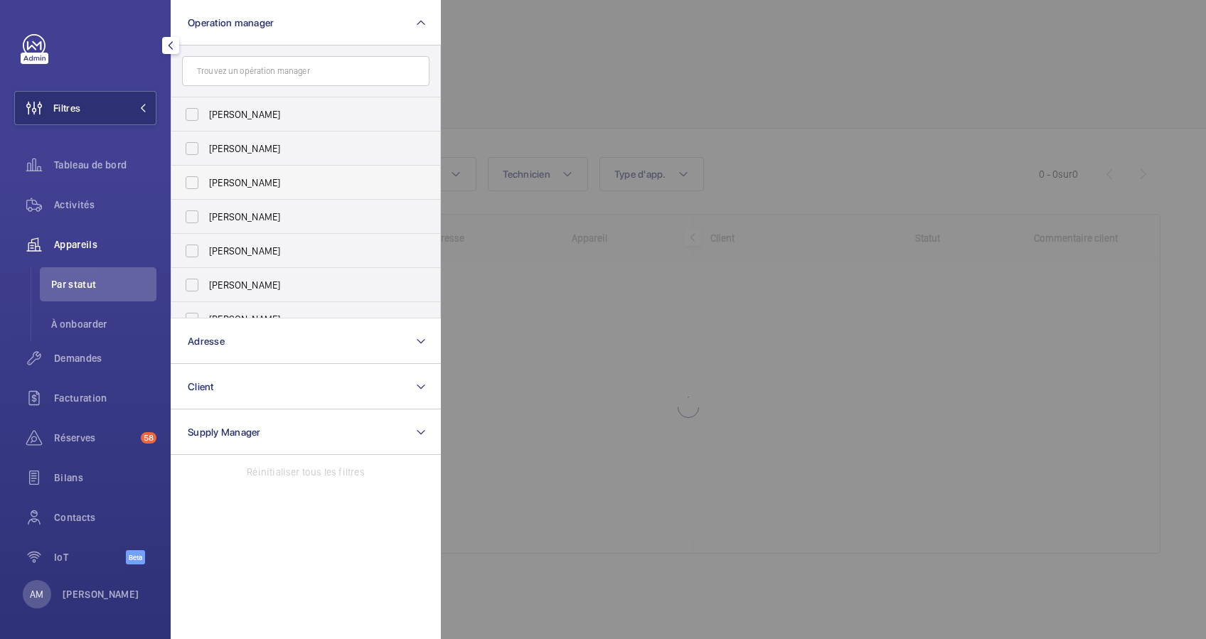
click at [259, 181] on span "[PERSON_NAME]" at bounding box center [307, 183] width 196 height 14
click at [206, 181] on input "[PERSON_NAME]" at bounding box center [192, 183] width 28 height 28
checkbox input "true"
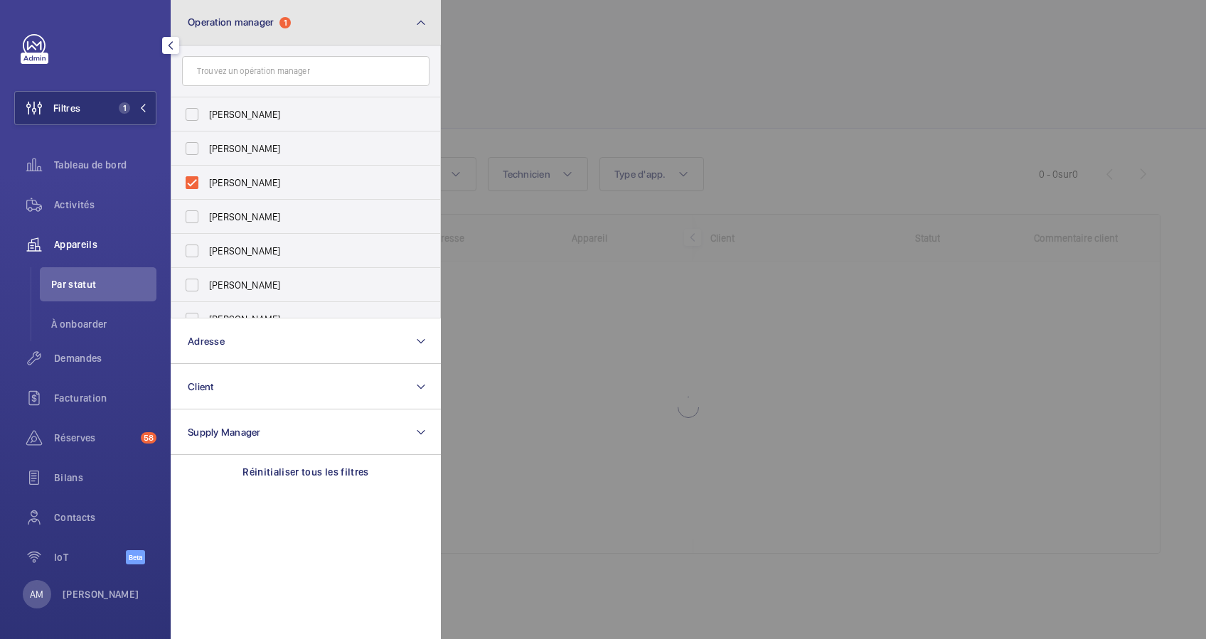
click at [374, 21] on button "Operation manager 1" at bounding box center [306, 23] width 270 height 46
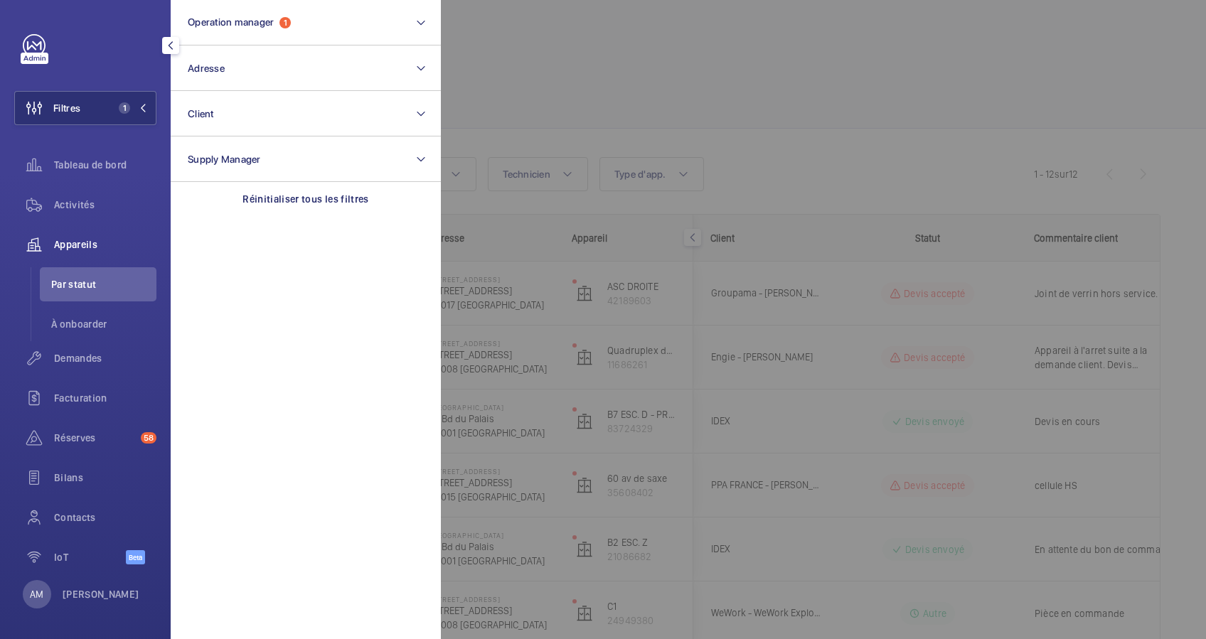
click at [654, 61] on div at bounding box center [1044, 319] width 1206 height 639
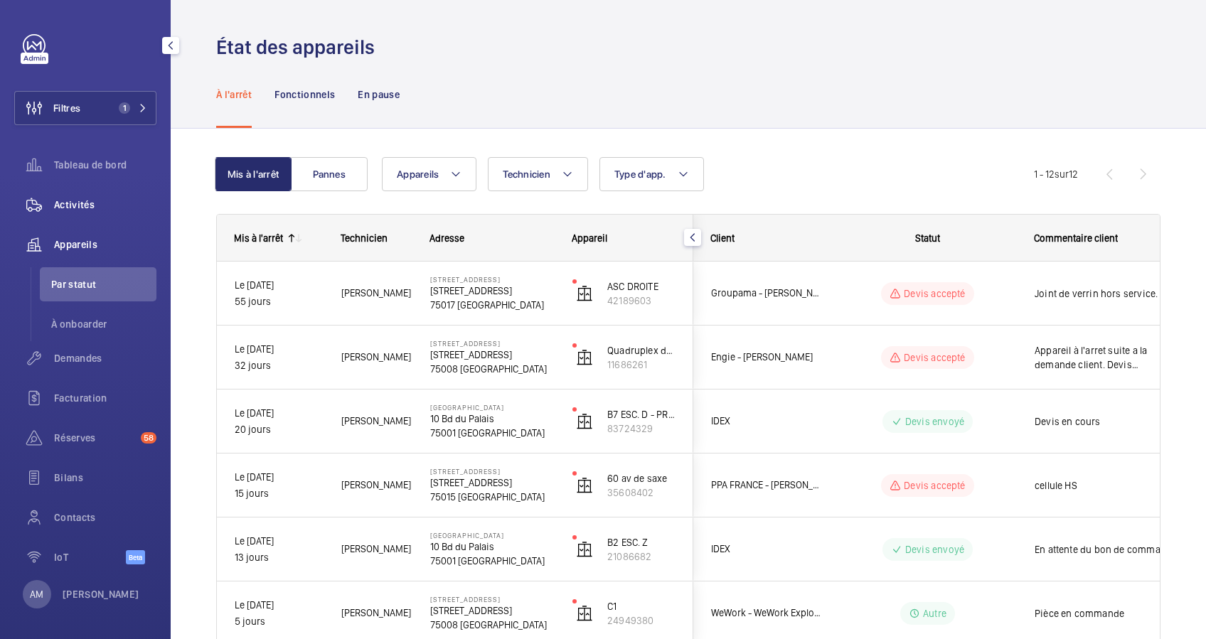
click at [74, 205] on span "Activités" at bounding box center [105, 205] width 102 height 14
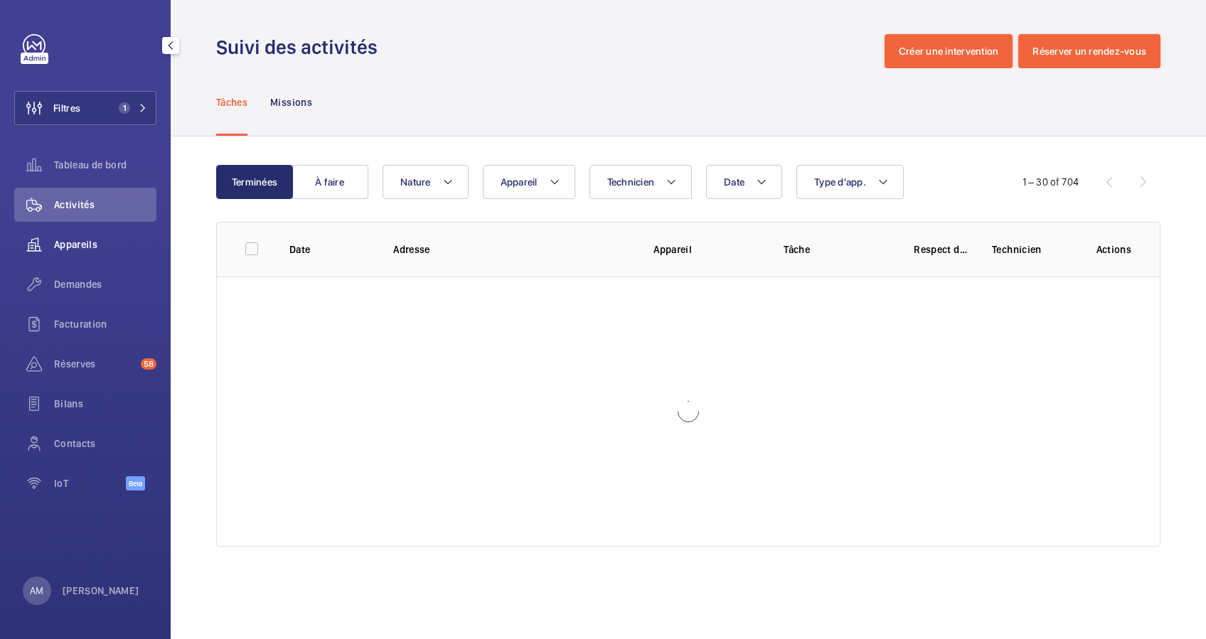
click at [82, 238] on span "Appareils" at bounding box center [105, 244] width 102 height 14
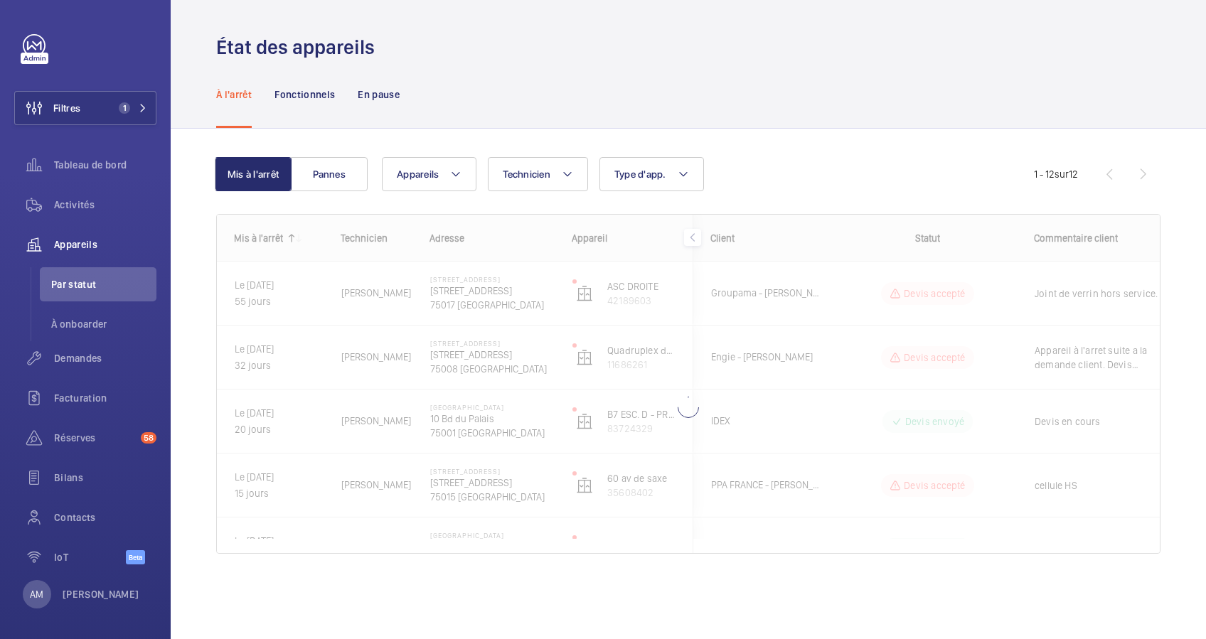
click at [472, 85] on div "À l'arrêt Fonctionnels En pause" at bounding box center [688, 94] width 944 height 68
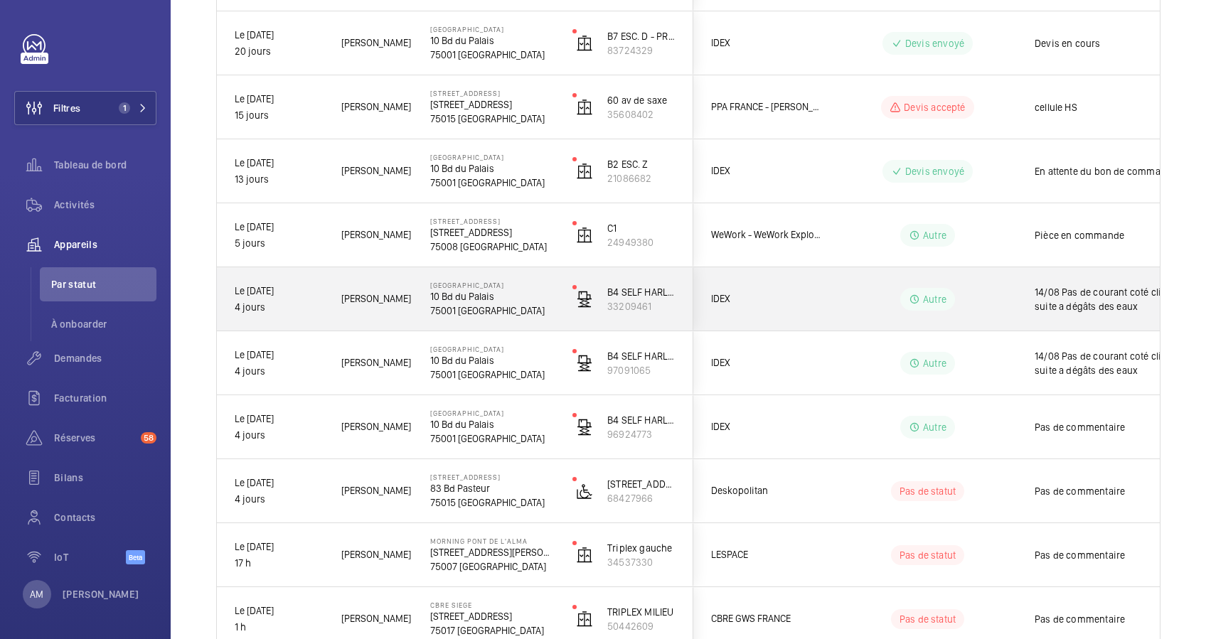
scroll to position [284, 0]
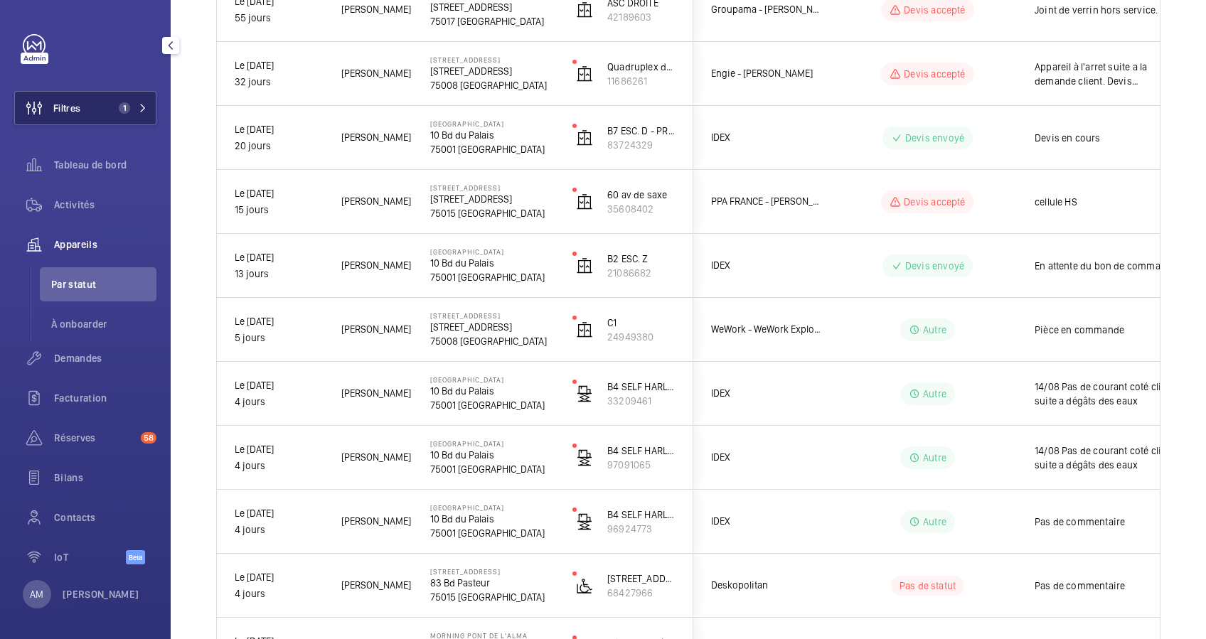
click at [139, 109] on mat-icon at bounding box center [143, 108] width 9 height 9
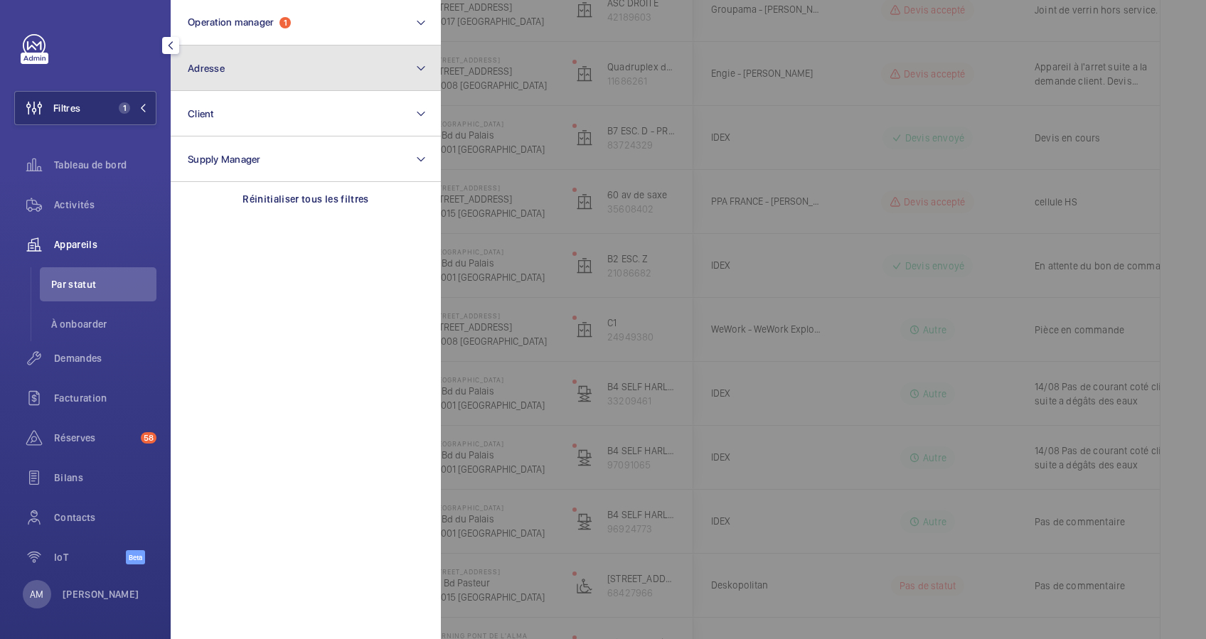
click at [368, 74] on button "Adresse" at bounding box center [306, 69] width 270 height 46
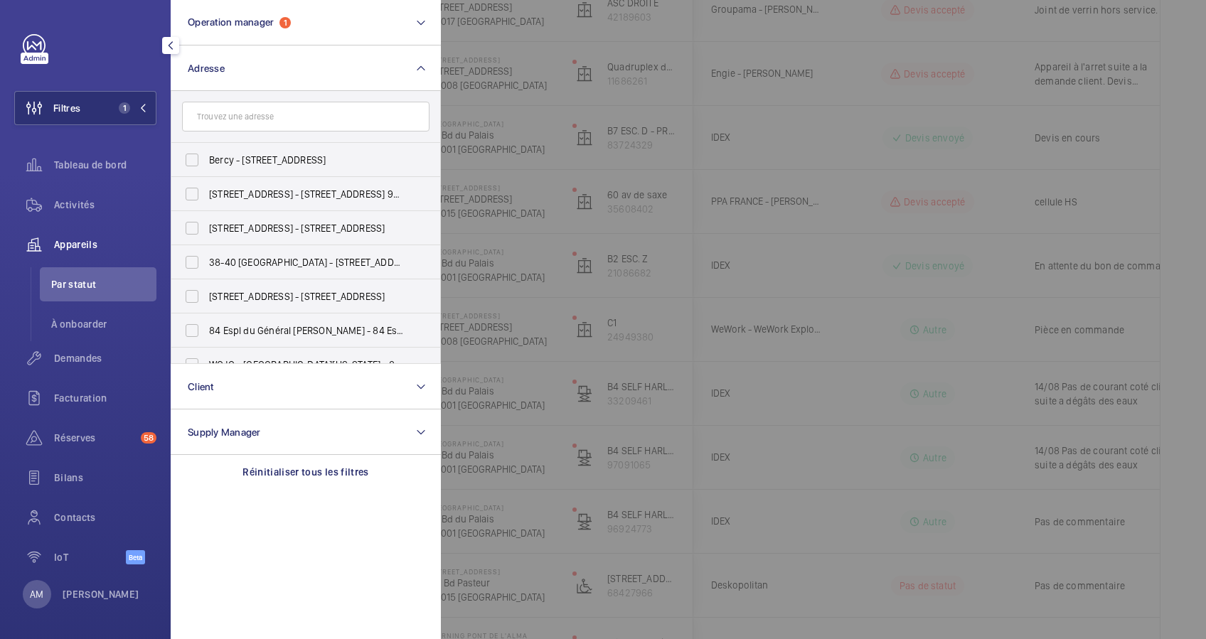
click at [331, 114] on input "text" at bounding box center [305, 117] width 247 height 30
click at [125, 44] on div at bounding box center [90, 45] width 134 height 23
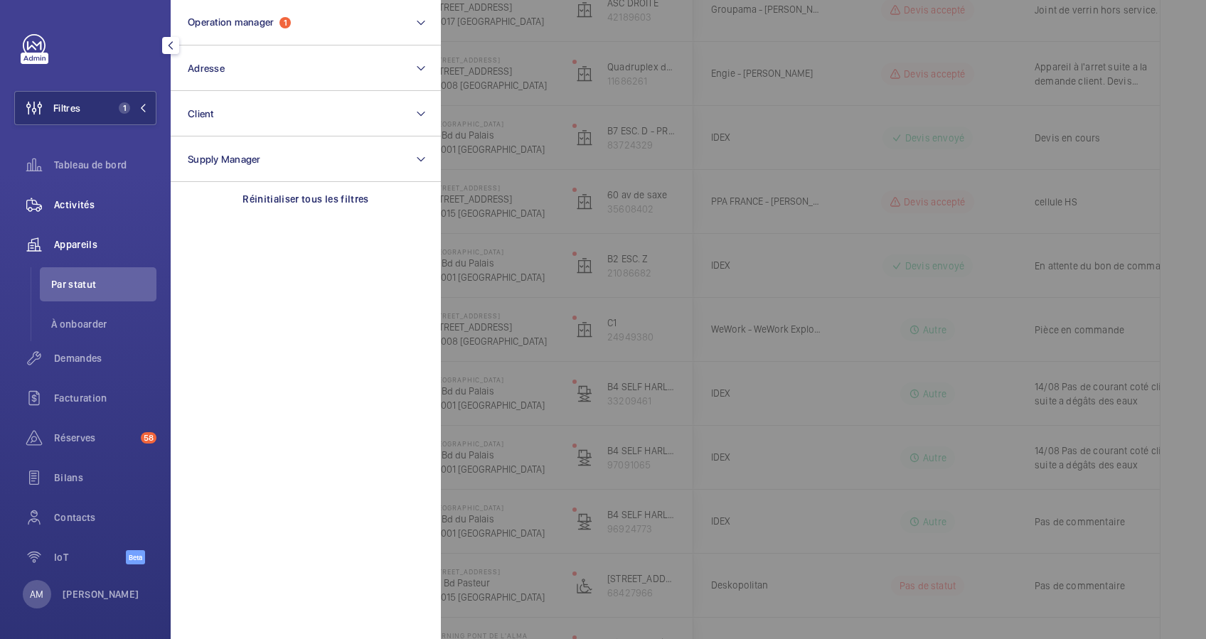
click at [74, 206] on span "Activités" at bounding box center [105, 205] width 102 height 14
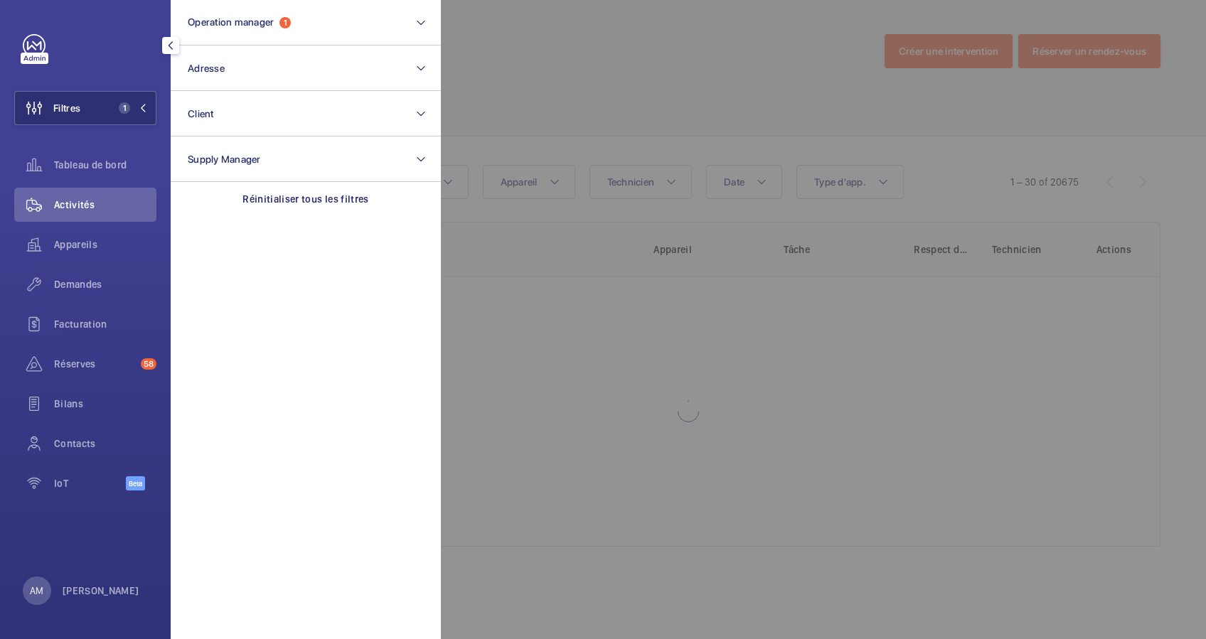
click at [774, 75] on div at bounding box center [1044, 319] width 1206 height 639
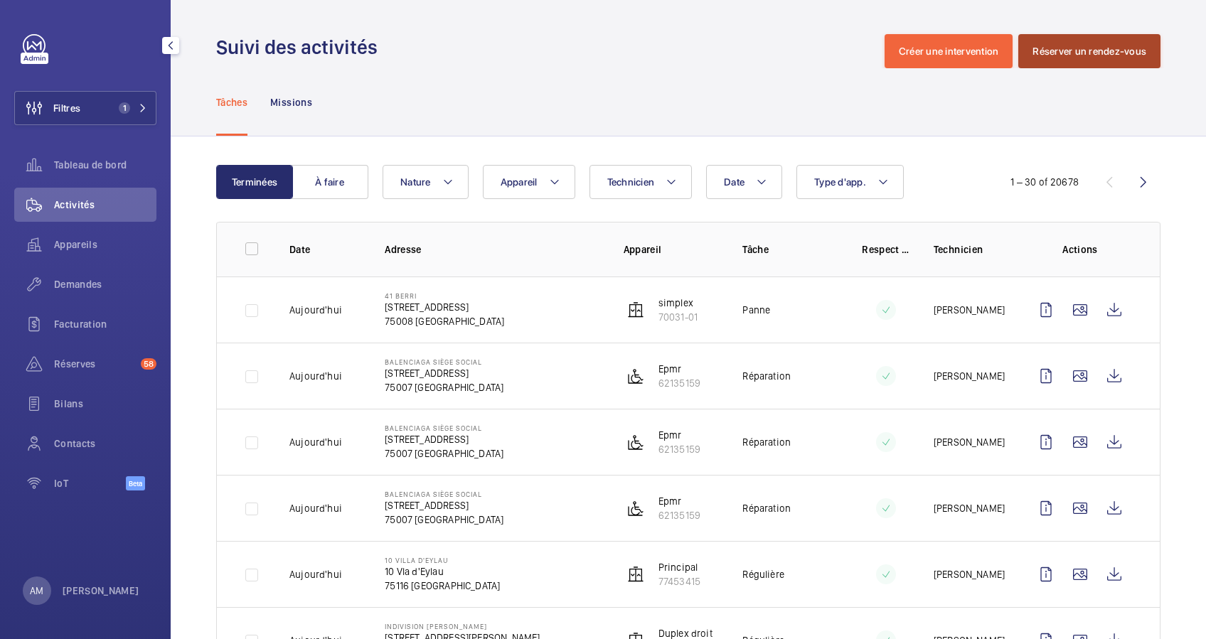
click at [1054, 47] on button "Réserver un rendez-vous" at bounding box center [1089, 51] width 142 height 34
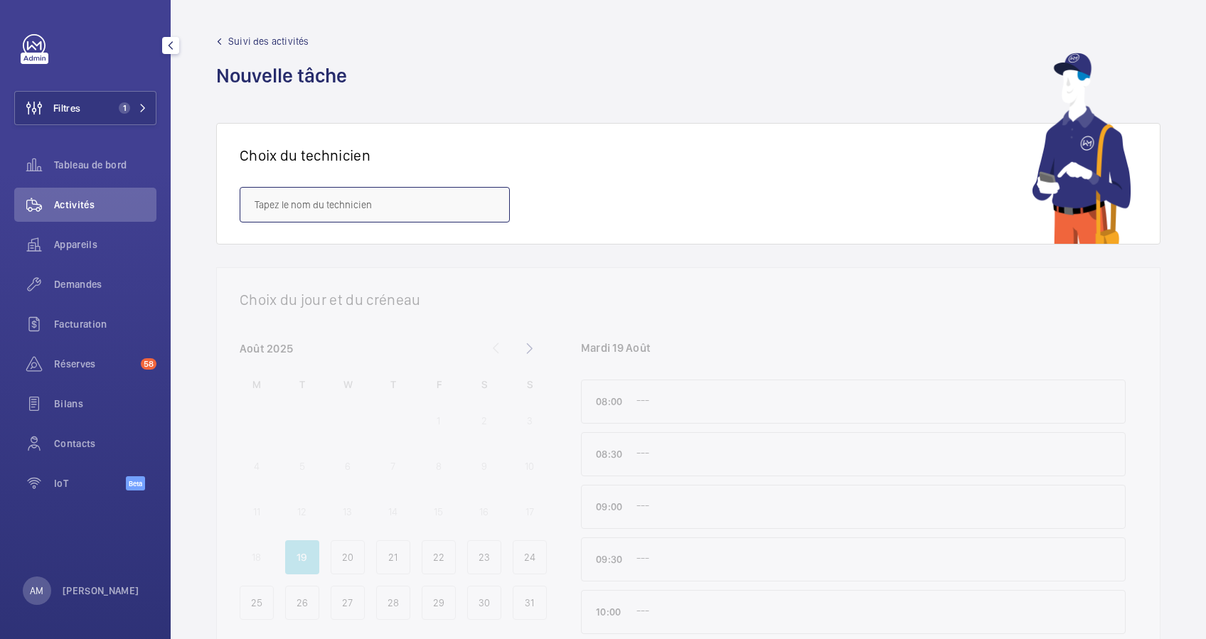
click at [323, 215] on input "text" at bounding box center [375, 205] width 270 height 36
click at [326, 321] on span "[PERSON_NAME]" at bounding box center [290, 317] width 71 height 14
type input "[PERSON_NAME]"
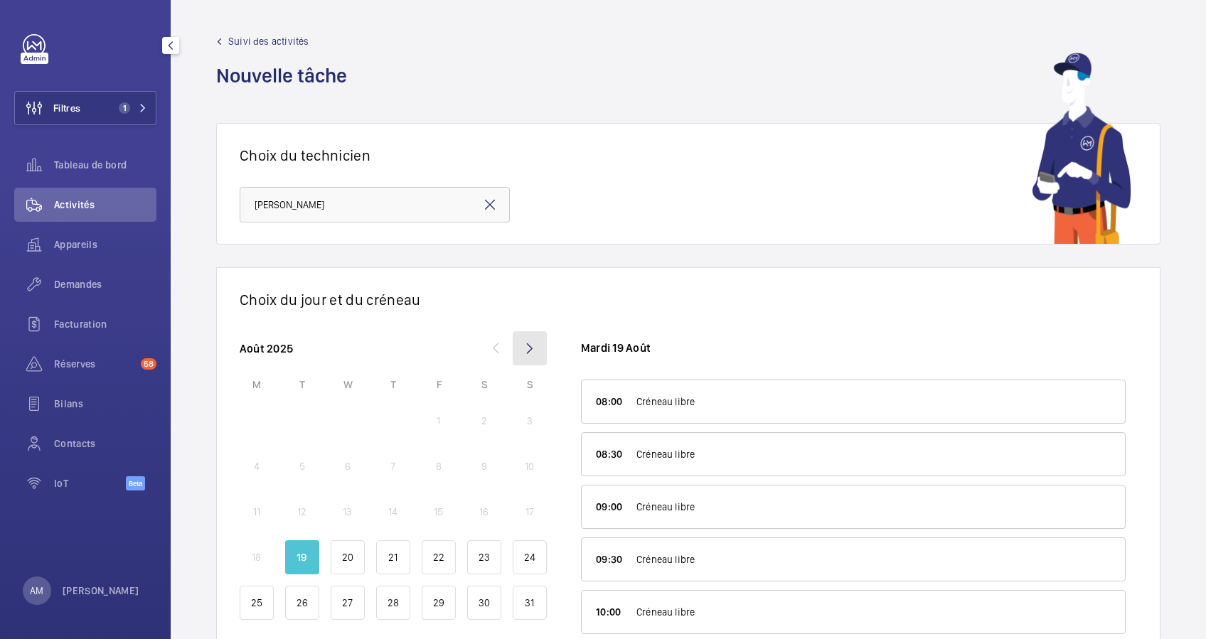
click at [538, 341] on mat-icon at bounding box center [530, 348] width 34 height 34
click at [301, 507] on p "14" at bounding box center [301, 512] width 9 height 14
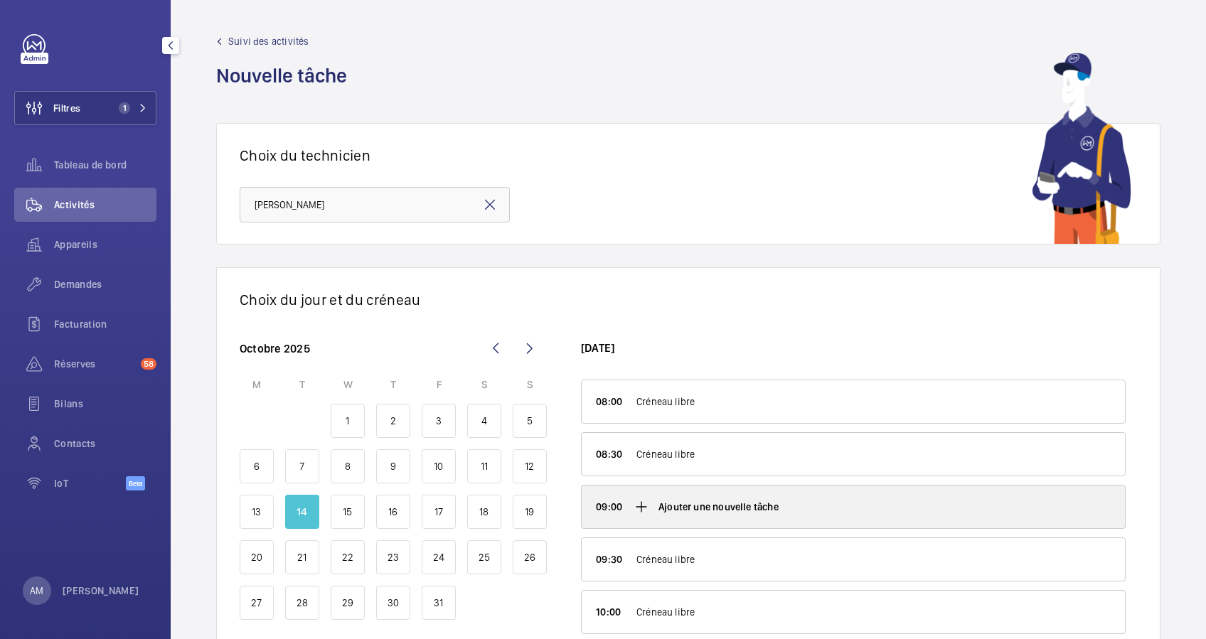
click at [653, 498] on div "Ajouter une nouvelle tâche" at bounding box center [853, 507] width 543 height 43
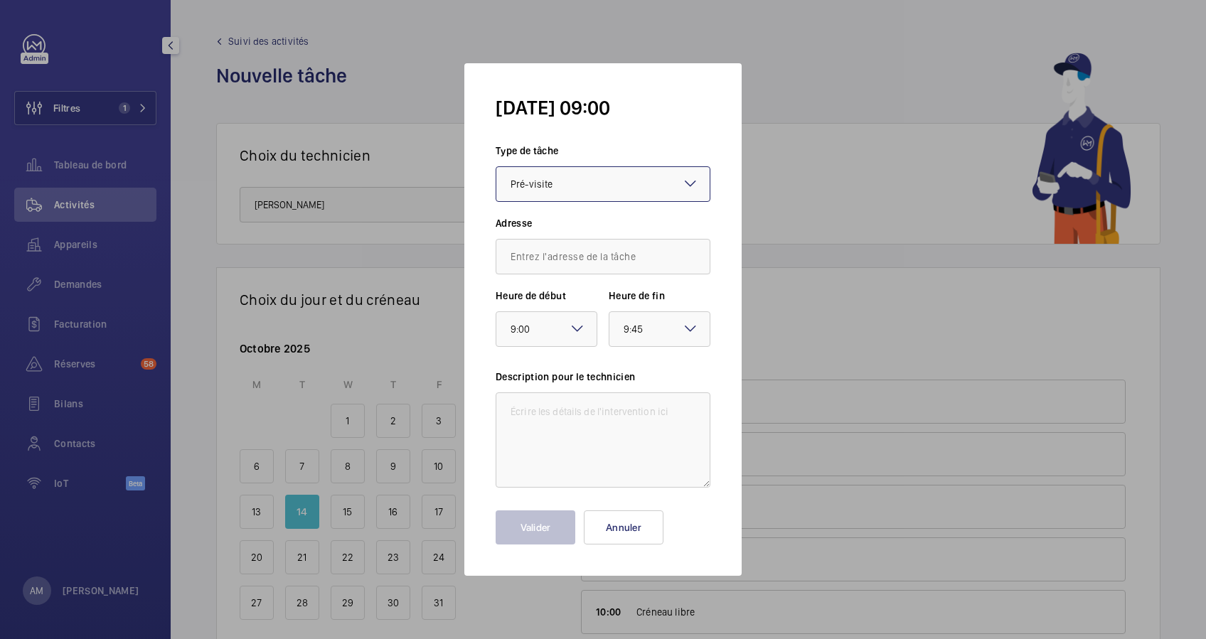
click at [657, 180] on div at bounding box center [602, 184] width 213 height 34
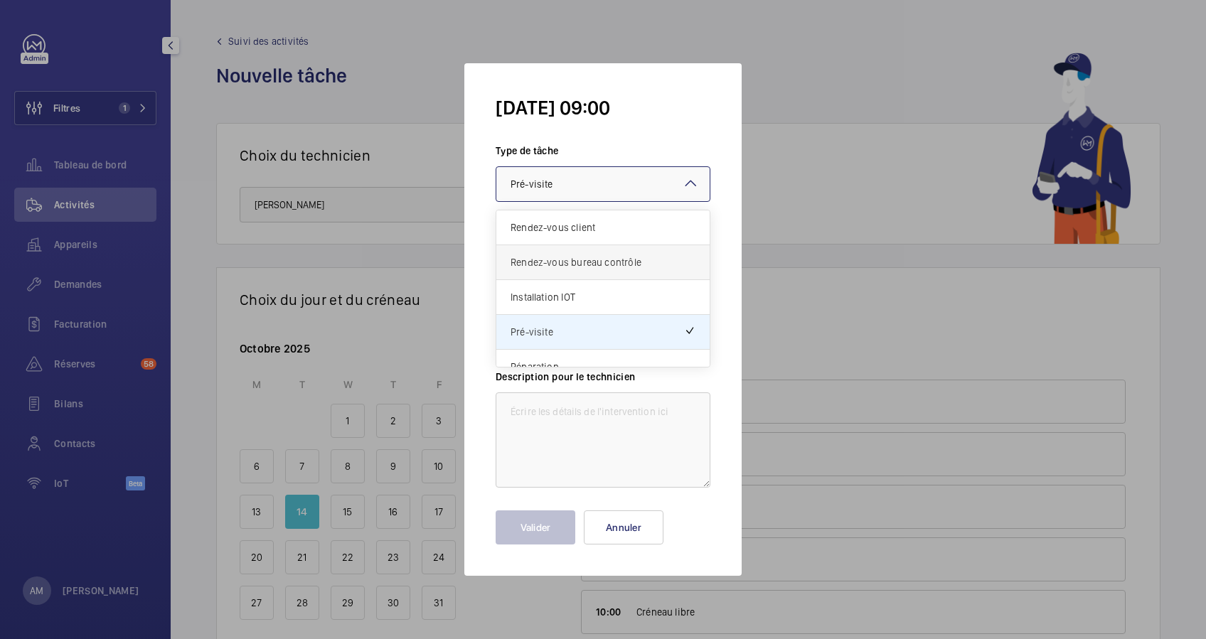
click at [564, 256] on span "Rendez-vous bureau contrôle" at bounding box center [602, 262] width 185 height 14
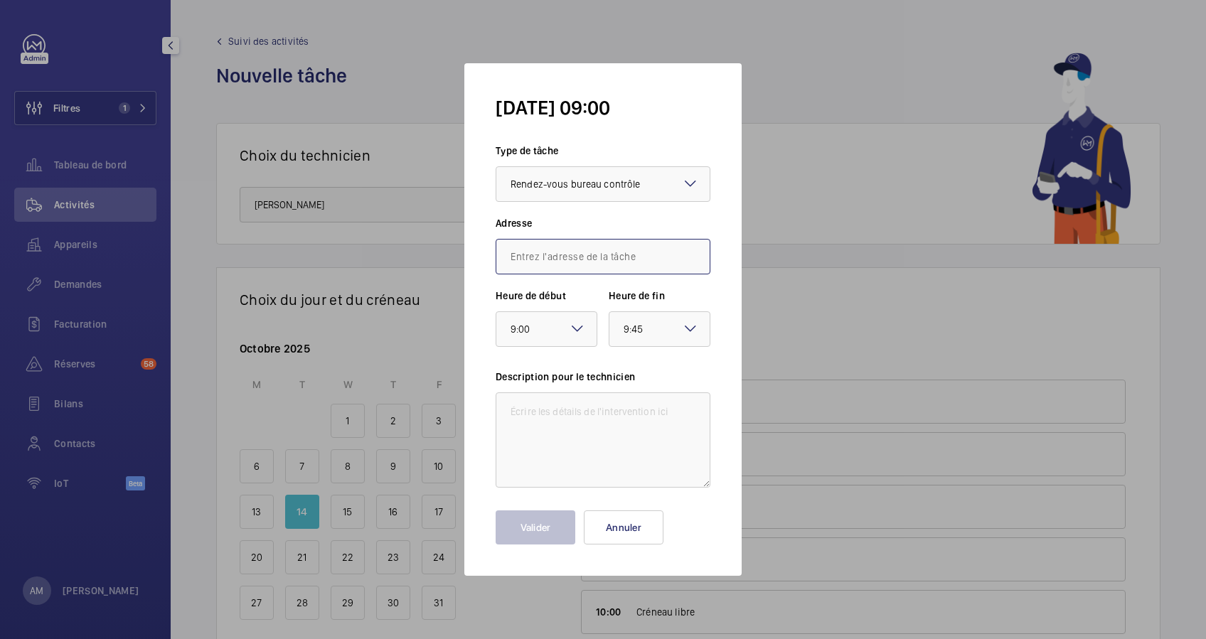
click at [562, 257] on input "text" at bounding box center [603, 257] width 215 height 36
click at [535, 257] on input "17 rue Francois" at bounding box center [603, 257] width 215 height 36
type input "17 Francois"
drag, startPoint x: 595, startPoint y: 250, endPoint x: 467, endPoint y: 250, distance: 128.0
click at [467, 250] on form "mar. 14 oct. 09:00 Type de tâche Sélectionnez un type de tâche × Rendez-vous bu…" at bounding box center [602, 319] width 277 height 513
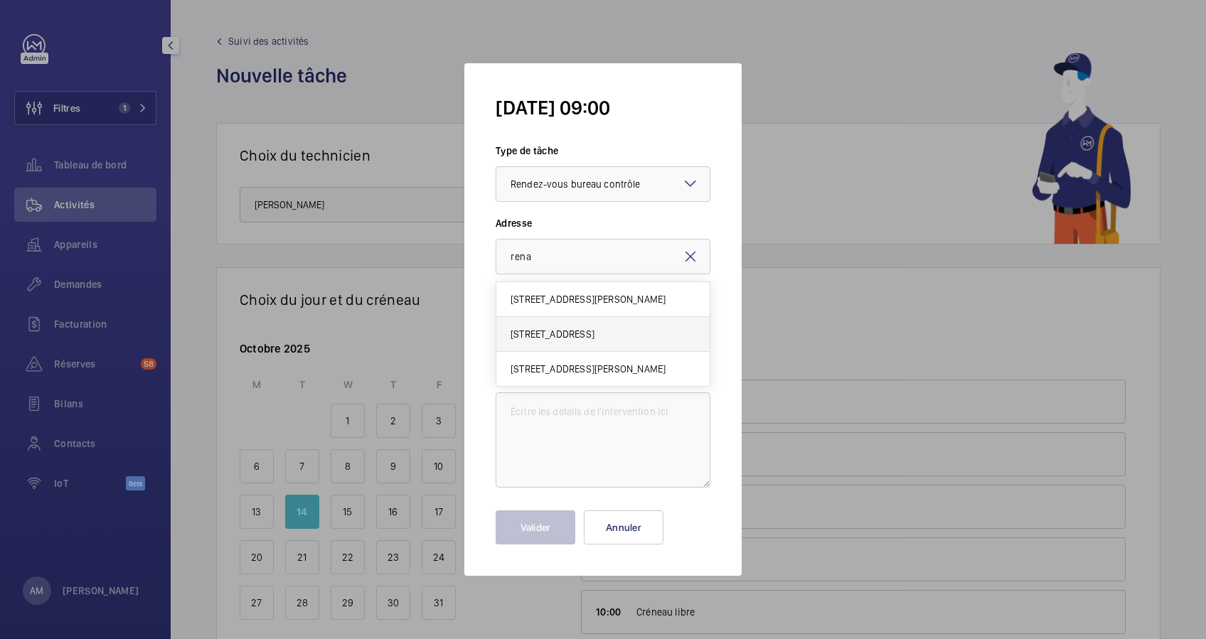
click at [530, 326] on mat-option "17 rue François 1er, 75008 PARIS" at bounding box center [602, 334] width 213 height 35
type input "17 rue François 1er, 75008 PARIS"
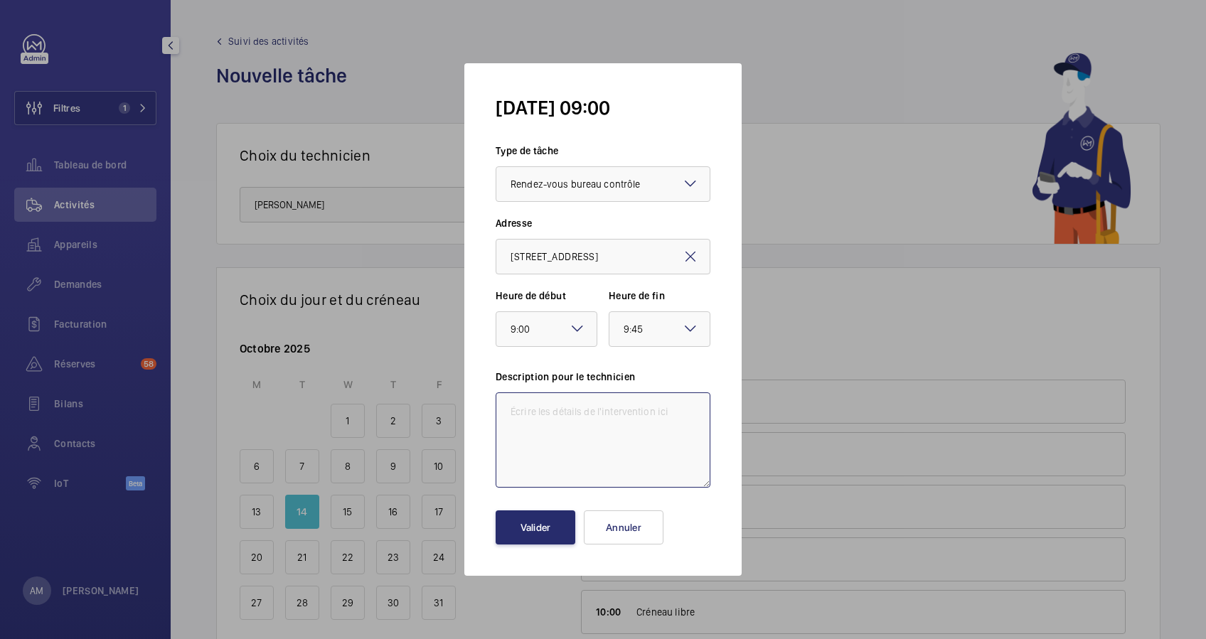
click at [541, 413] on textarea at bounding box center [603, 439] width 215 height 95
type textarea "Visite Quinquennal"
click at [535, 529] on button "Valider" at bounding box center [536, 527] width 80 height 34
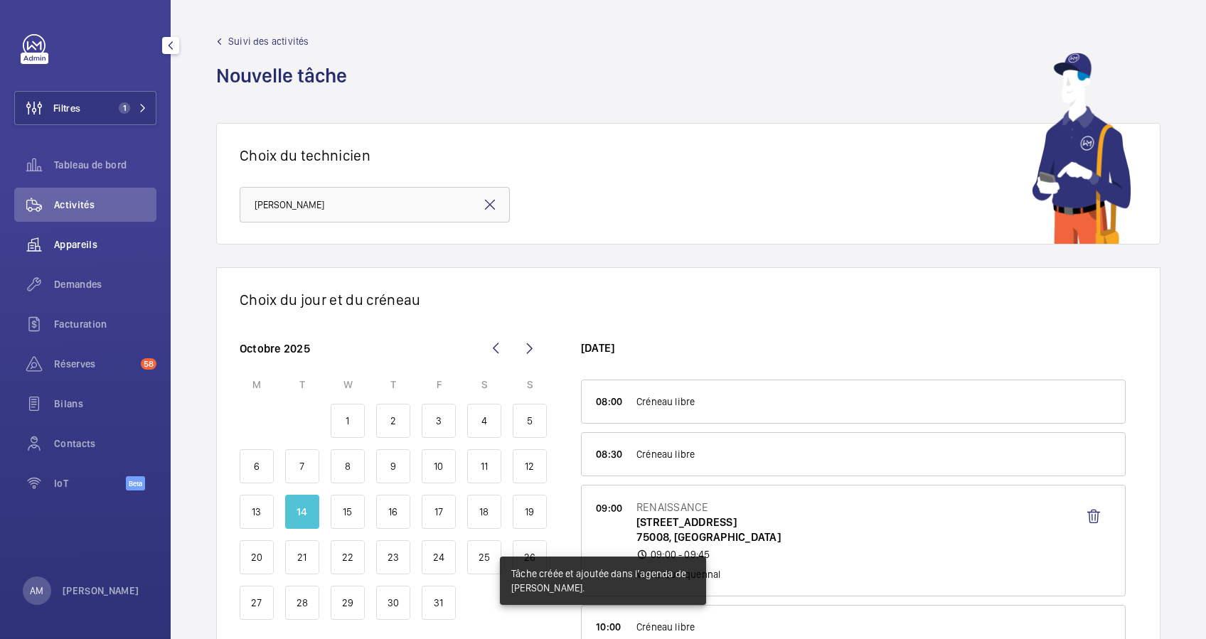
click at [497, 349] on mat-icon at bounding box center [495, 348] width 34 height 34
click at [496, 349] on mat-icon at bounding box center [495, 348] width 34 height 34
click at [489, 205] on mat-icon at bounding box center [489, 204] width 17 height 17
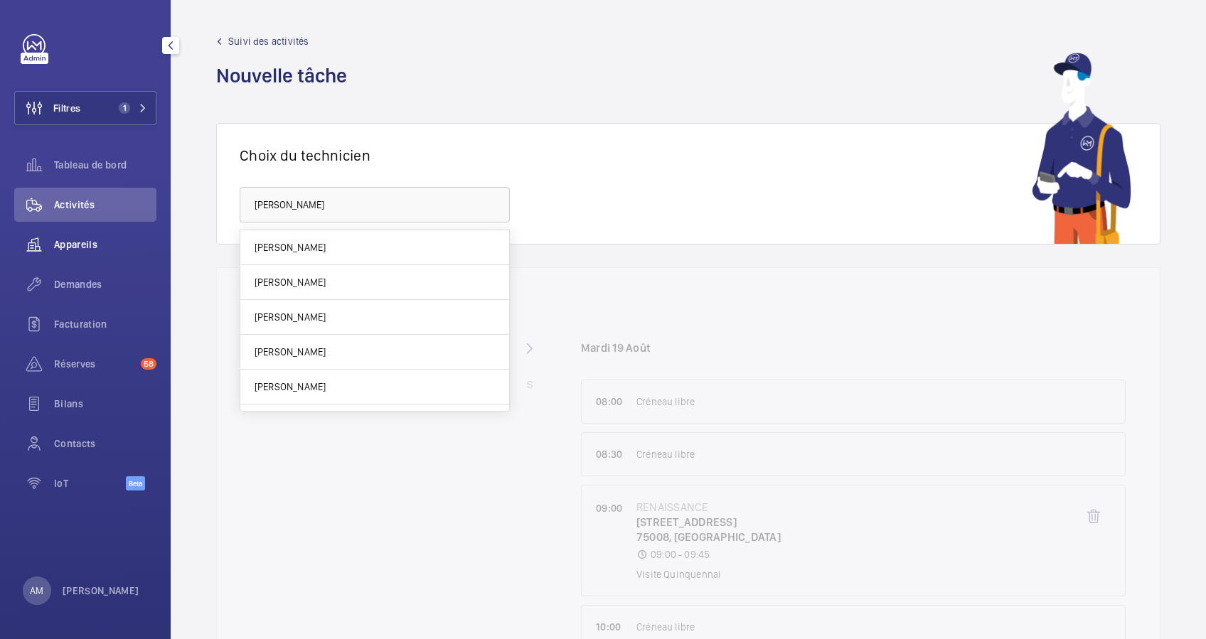
click at [105, 235] on div "Appareils" at bounding box center [85, 245] width 142 height 34
click at [80, 238] on span "Appareils" at bounding box center [105, 244] width 102 height 14
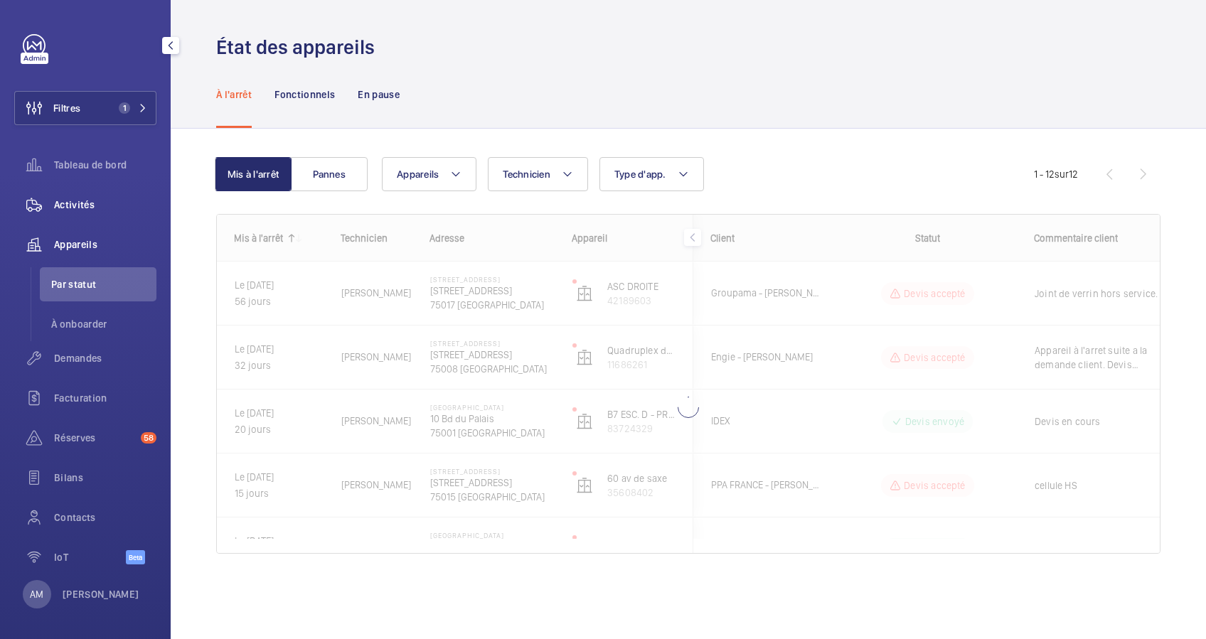
click at [91, 207] on span "Activités" at bounding box center [105, 205] width 102 height 14
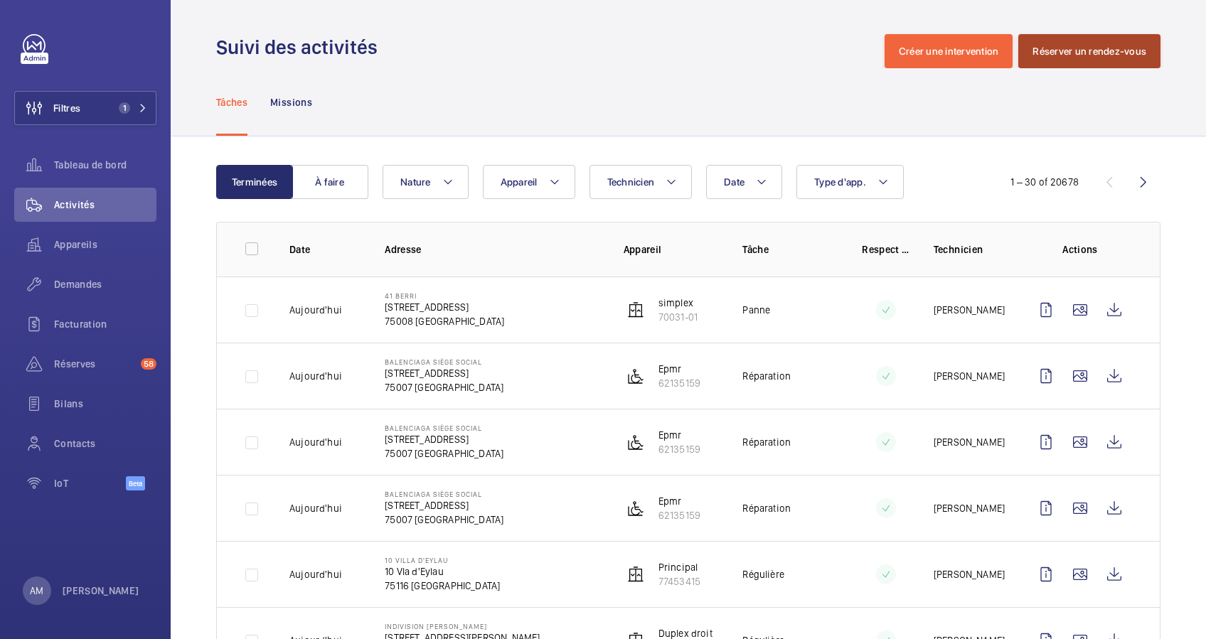
click at [1126, 46] on button "Réserver un rendez-vous" at bounding box center [1089, 51] width 142 height 34
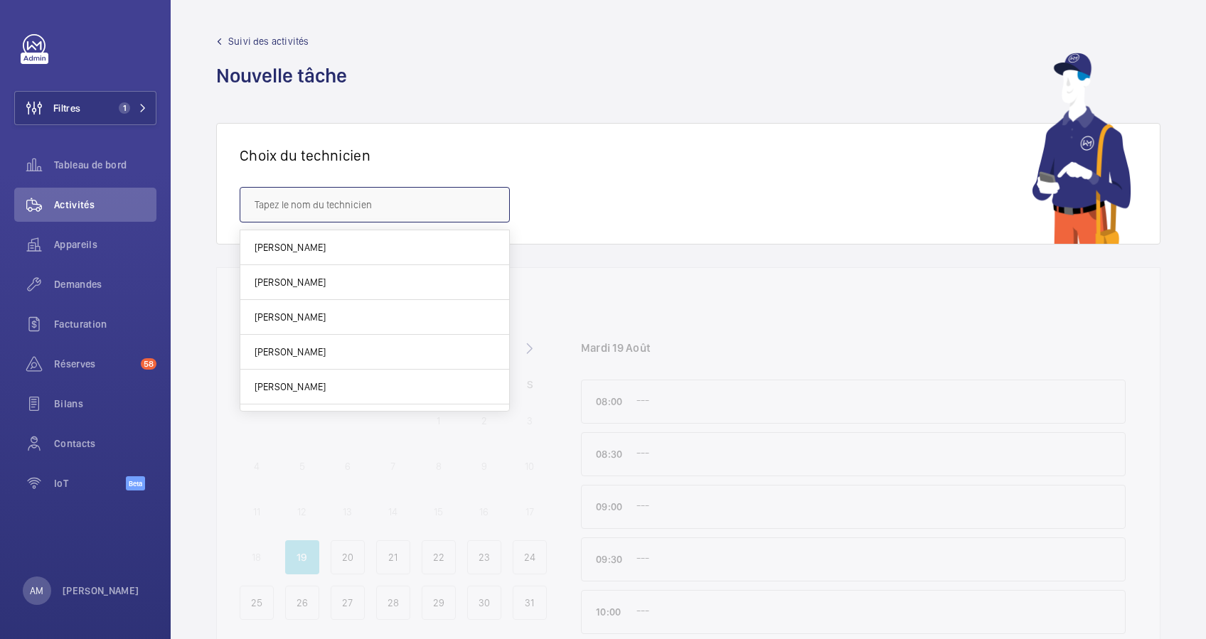
click at [289, 200] on input "text" at bounding box center [375, 205] width 270 height 36
click at [314, 388] on span "[PERSON_NAME]" at bounding box center [290, 387] width 71 height 14
type input "[PERSON_NAME]"
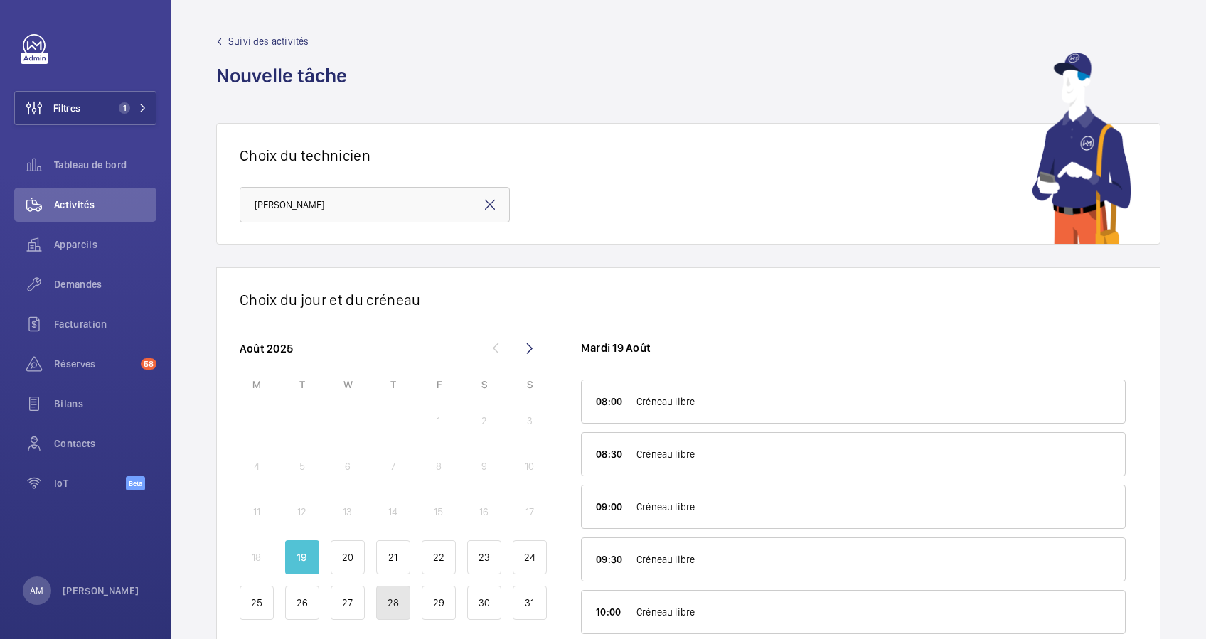
click at [400, 602] on div "28" at bounding box center [393, 603] width 34 height 34
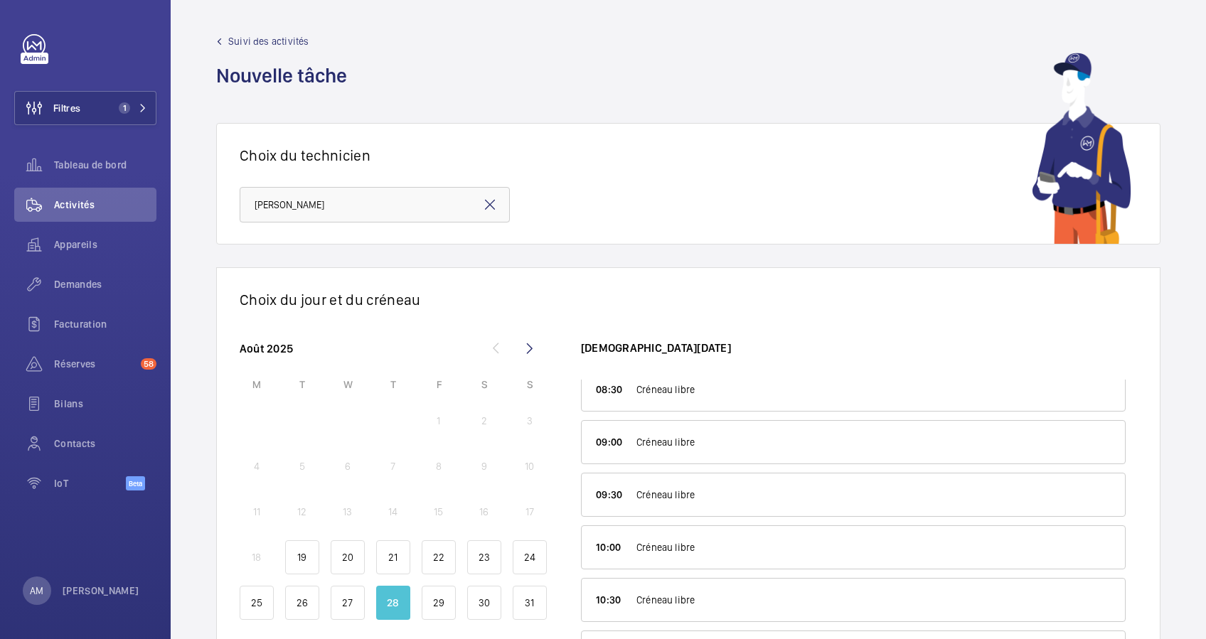
scroll to position [95, 0]
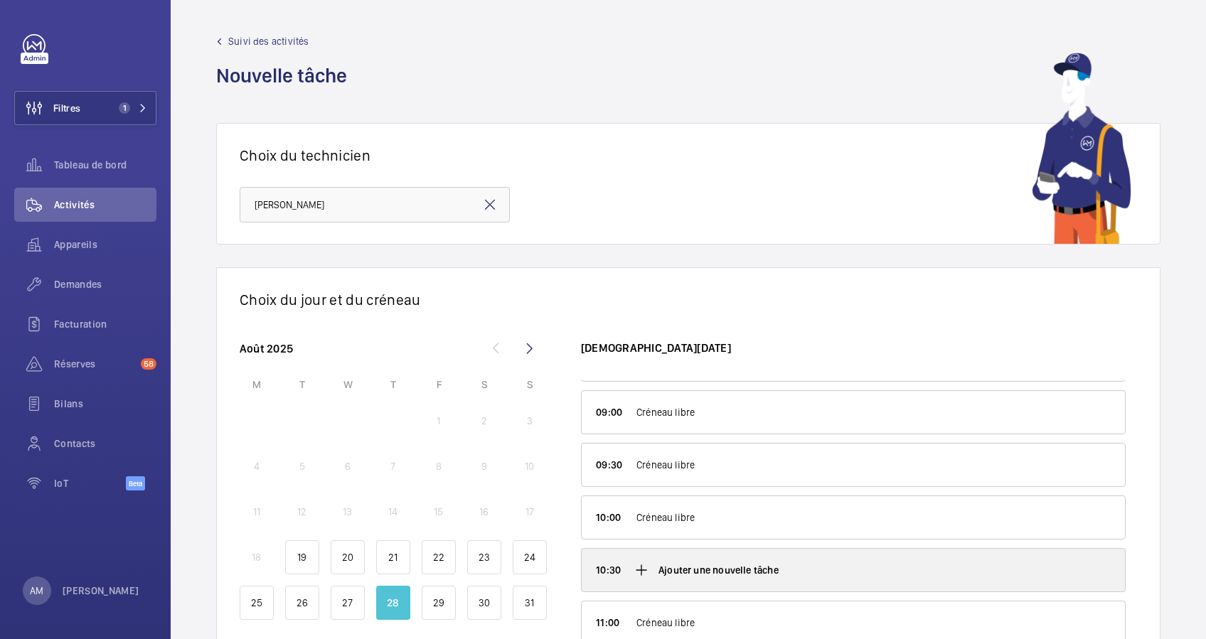
click at [648, 565] on mat-icon at bounding box center [641, 570] width 17 height 17
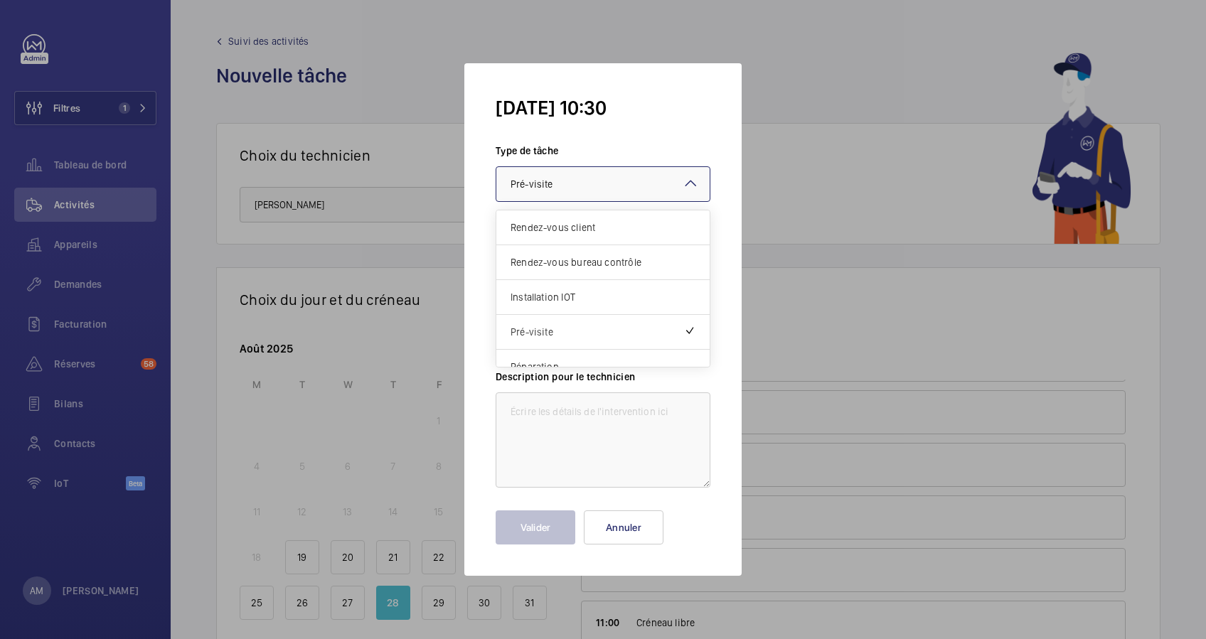
click at [651, 186] on div at bounding box center [602, 184] width 213 height 34
click at [589, 247] on div "Rendez-vous bureau contrôle" at bounding box center [602, 262] width 213 height 35
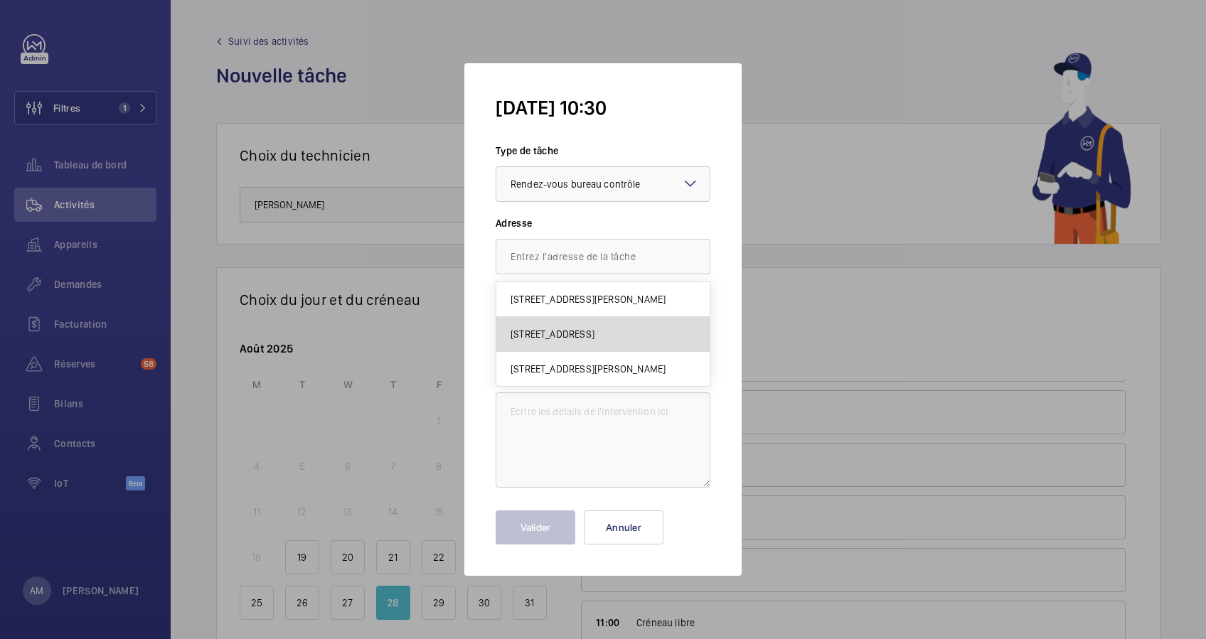
click at [552, 331] on span "17 rue François 1er, 75008 PARIS" at bounding box center [552, 334] width 84 height 14
type input "17 rue François 1er, 75008 PARIS"
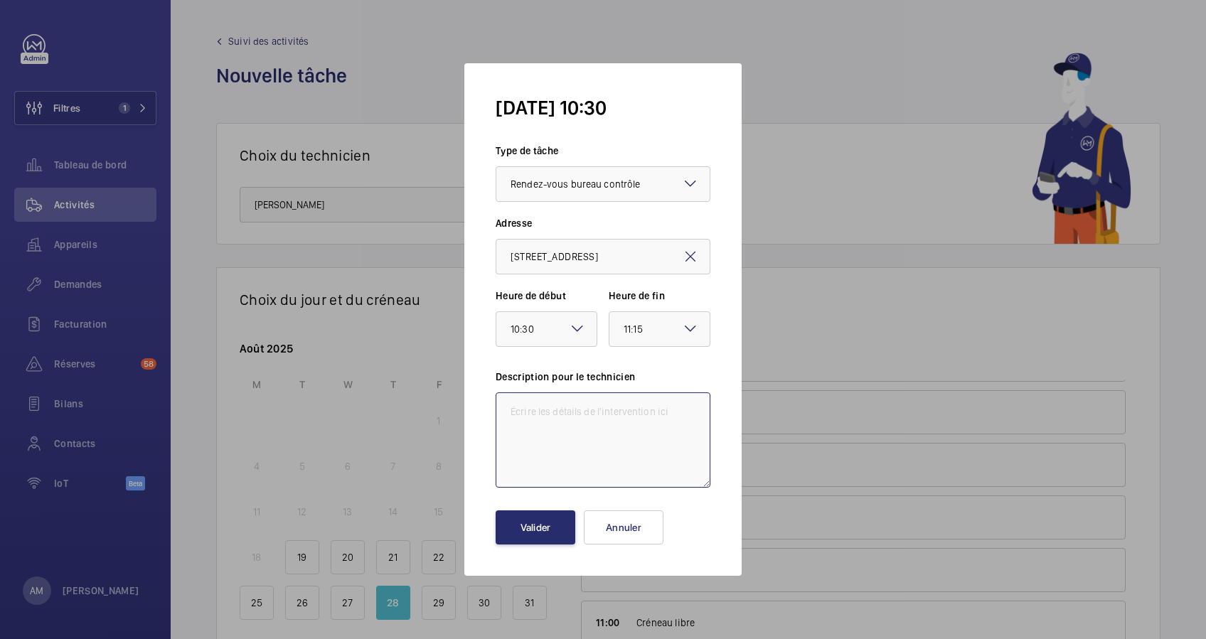
click at [592, 410] on textarea at bounding box center [603, 439] width 215 height 95
click at [673, 332] on div "× 11:15" at bounding box center [651, 329] width 55 height 17
click at [658, 401] on span "11:30" at bounding box center [660, 408] width 72 height 14
type textarea "Accompagnement Bureau de controle Socotec periodique"
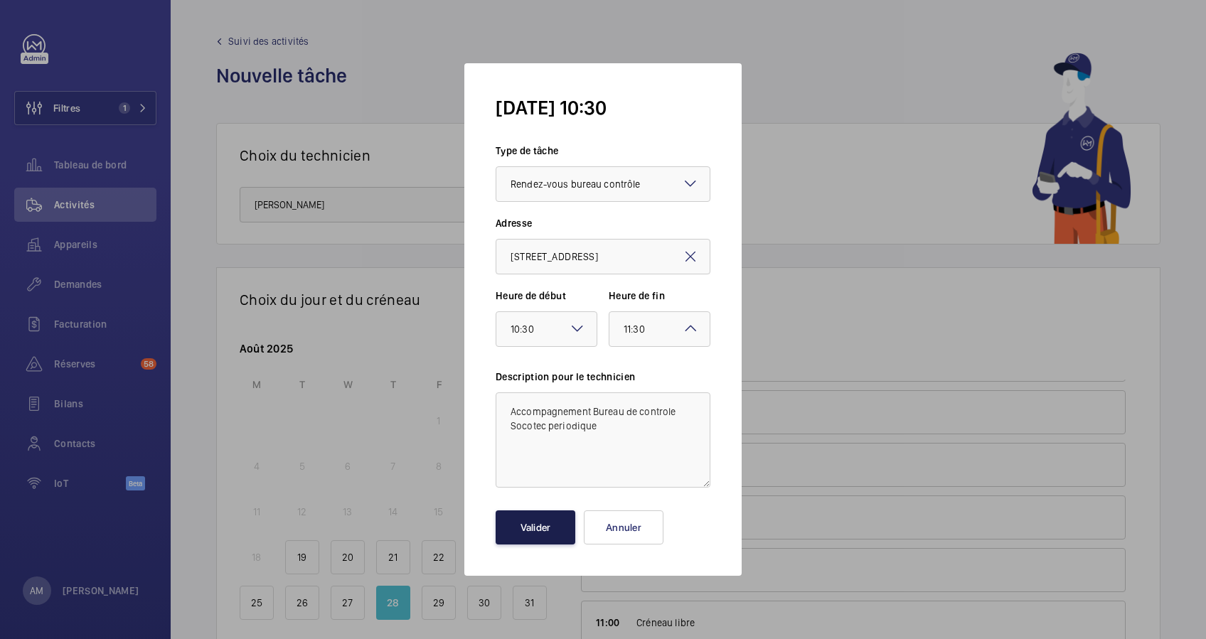
click at [529, 525] on button "Valider" at bounding box center [536, 527] width 80 height 34
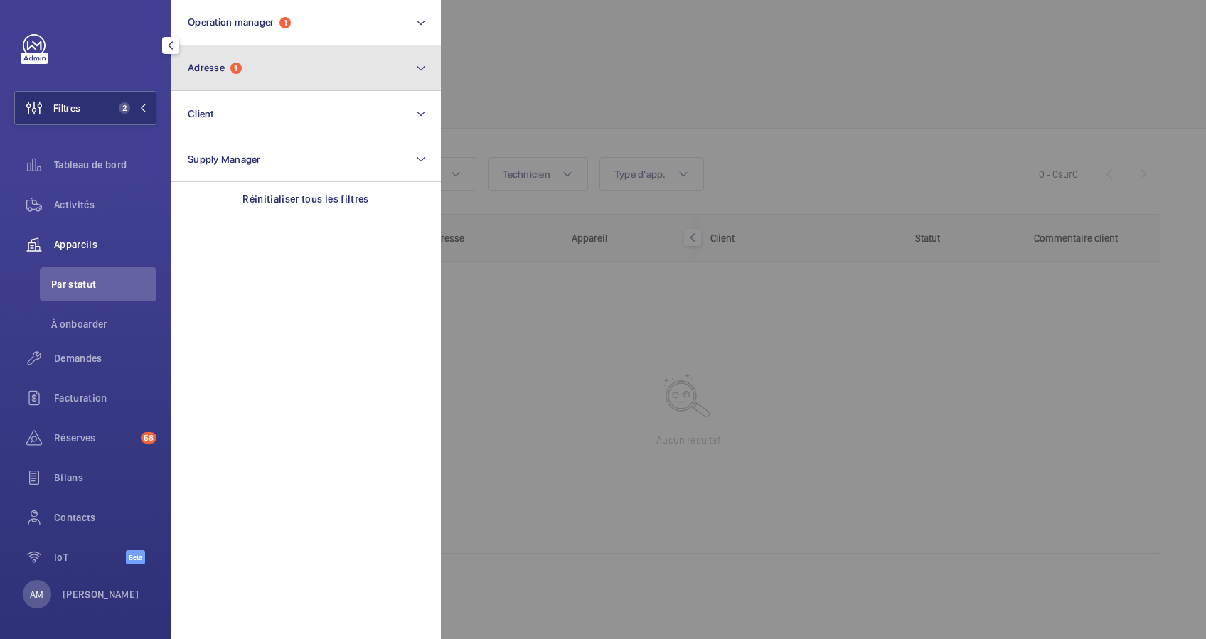
click at [274, 68] on button "Adresse 1" at bounding box center [306, 69] width 270 height 46
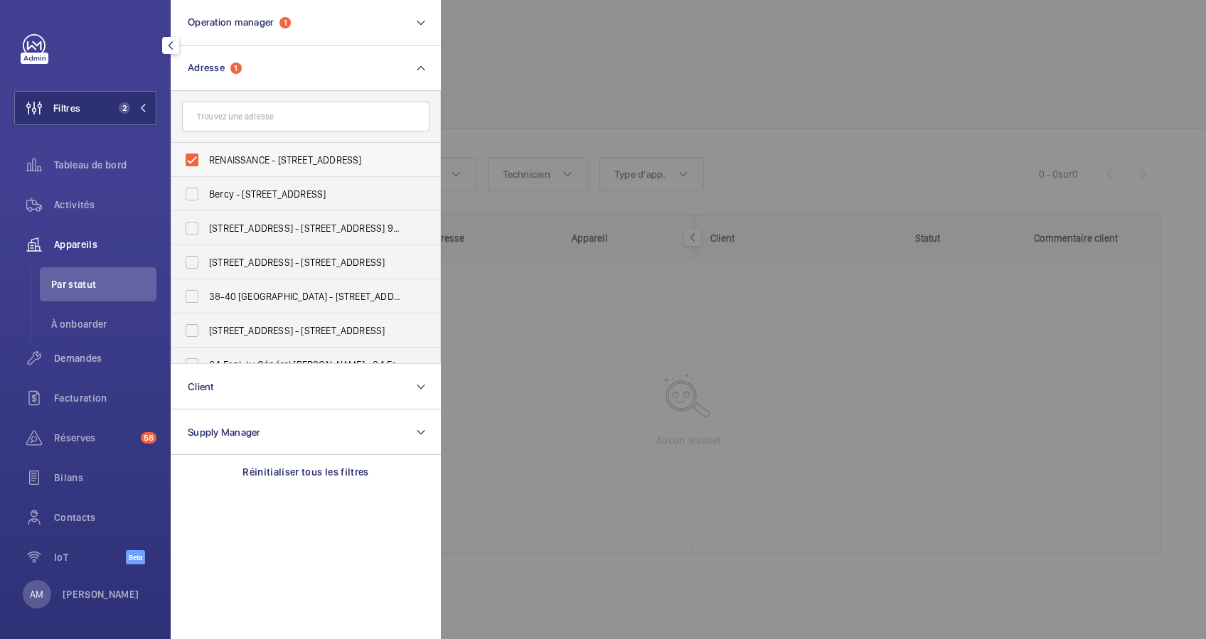
click at [190, 161] on label "RENAISSANCE - 17 rue François 1er, PARIS 75008" at bounding box center [294, 160] width 247 height 34
click at [190, 161] on input "RENAISSANCE - 17 rue François 1er, PARIS 75008" at bounding box center [192, 160] width 28 height 28
checkbox input "false"
click at [244, 117] on input "text" at bounding box center [305, 117] width 247 height 30
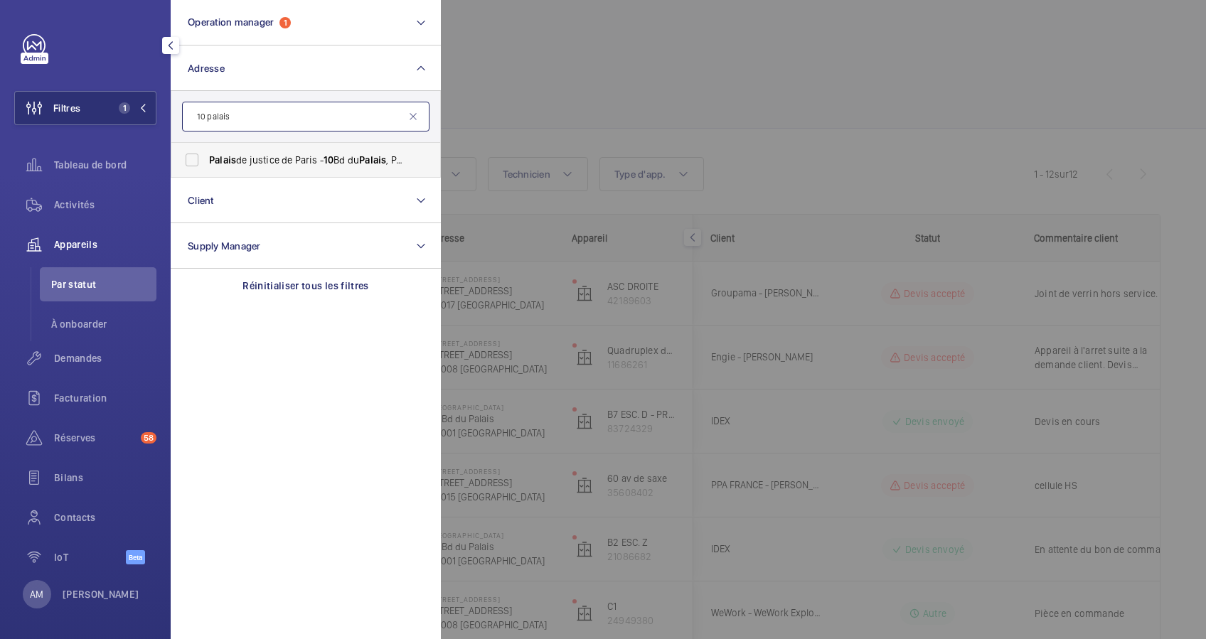
type input "10 palais"
click at [215, 156] on span "Palais" at bounding box center [222, 159] width 27 height 11
click at [206, 156] on input "[GEOGRAPHIC_DATA] - 10 [GEOGRAPHIC_DATA]" at bounding box center [192, 160] width 28 height 28
checkbox input "true"
click at [56, 189] on div "Activités" at bounding box center [85, 205] width 142 height 34
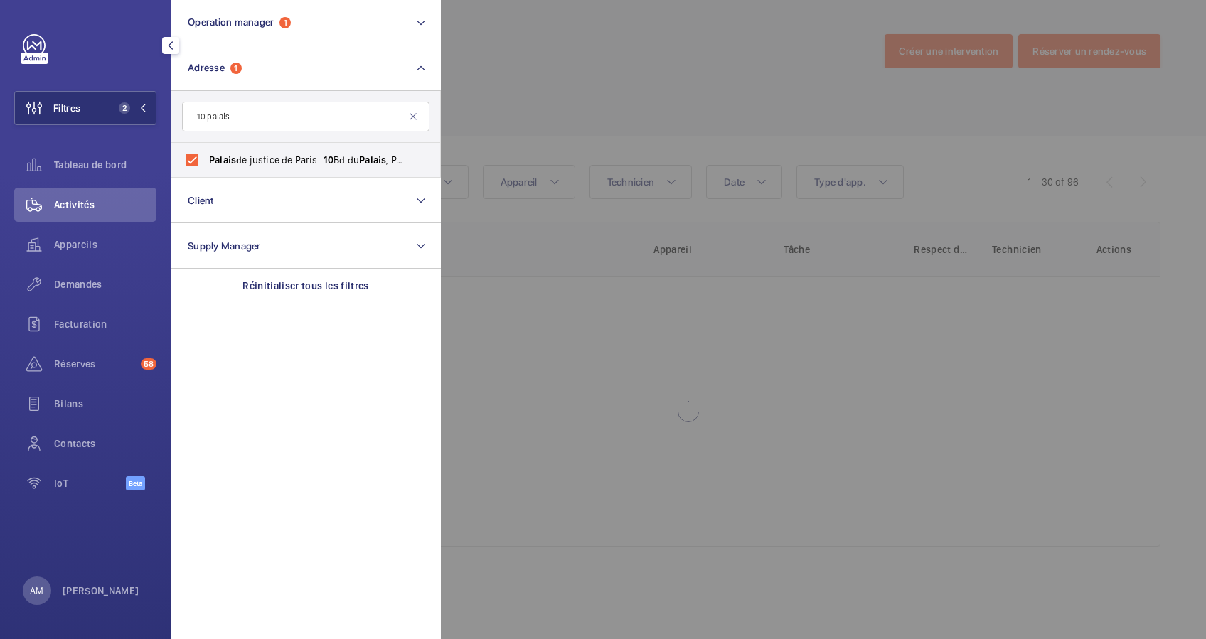
click at [469, 111] on div at bounding box center [1044, 319] width 1206 height 639
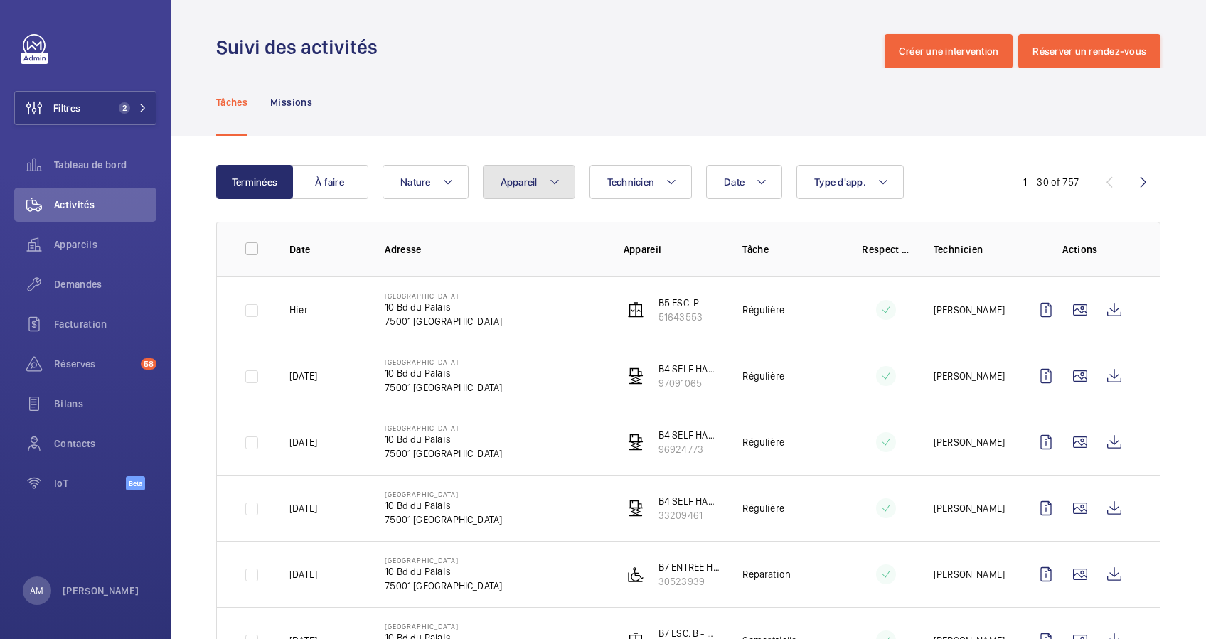
click at [538, 177] on button "Appareil" at bounding box center [529, 182] width 92 height 34
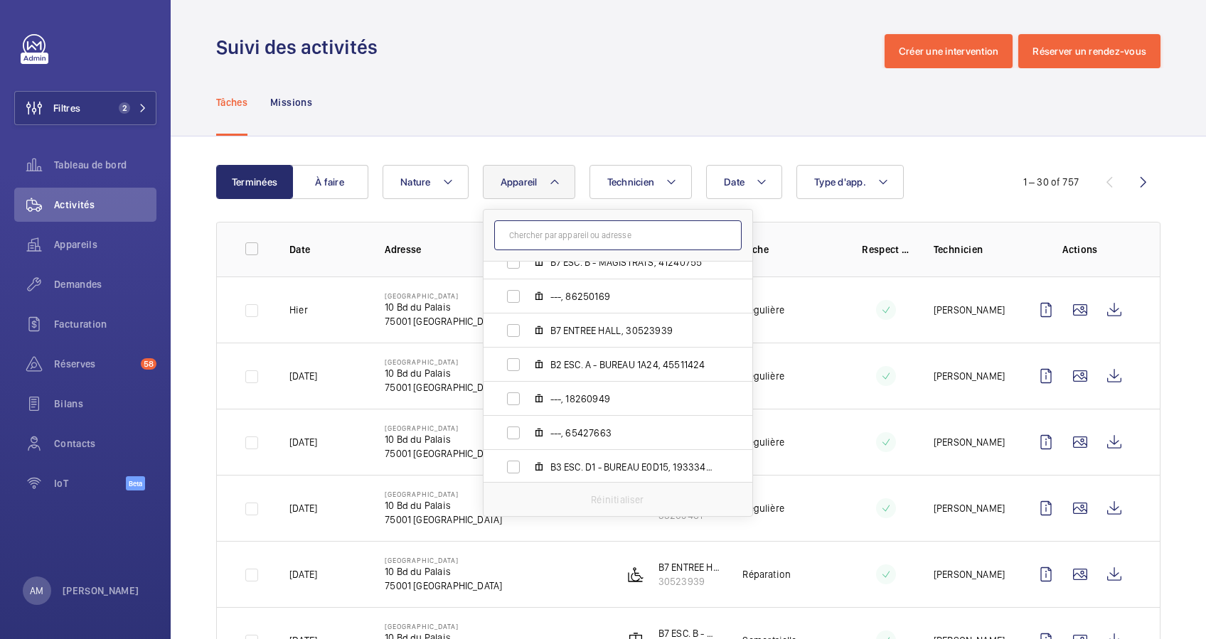
scroll to position [1138, 0]
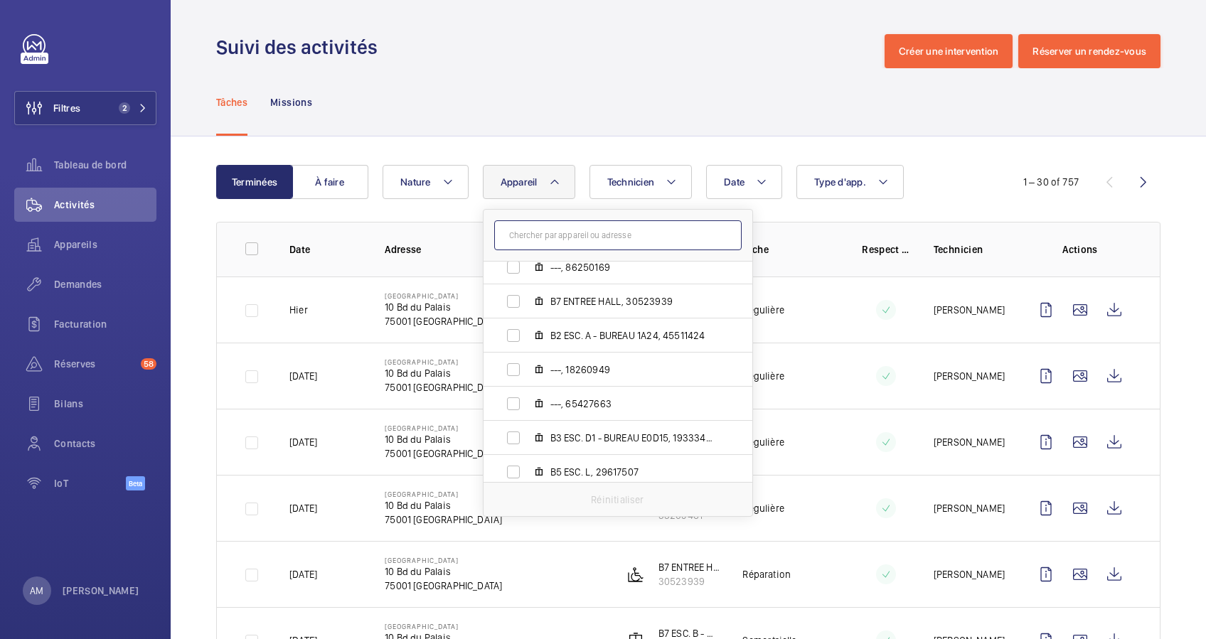
paste input "71898255"
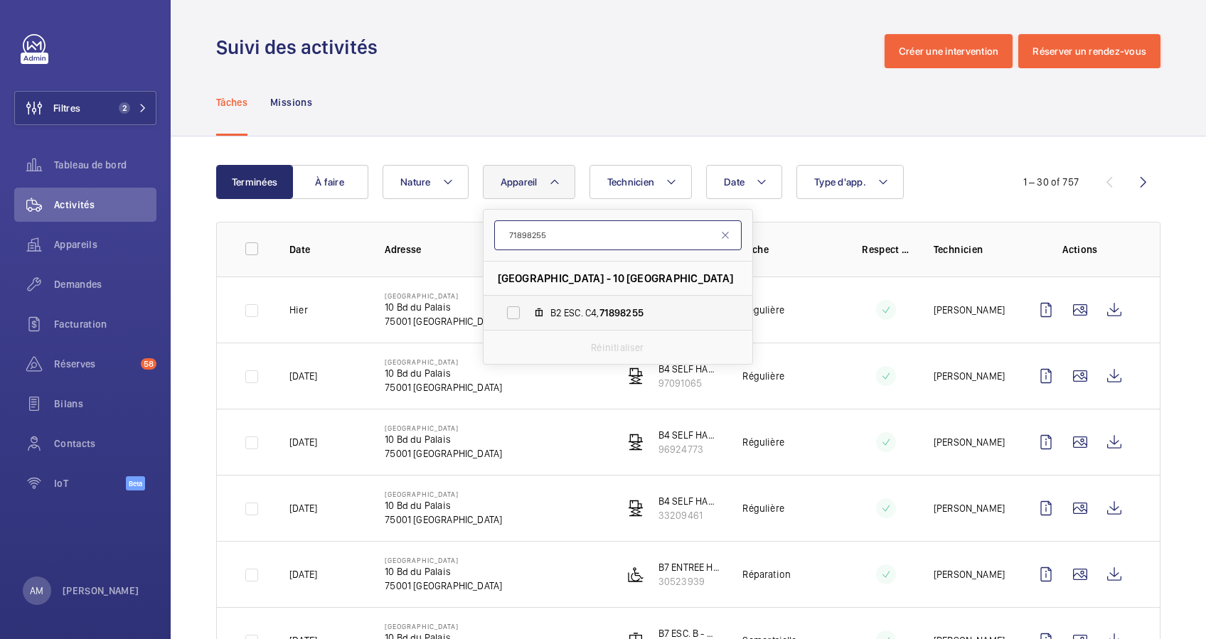
type input "71898255"
click at [510, 306] on label "B2 ESC. C4, 71898255" at bounding box center [606, 313] width 246 height 34
click at [510, 306] on input "B2 ESC. C4, 71898255" at bounding box center [513, 313] width 28 height 28
checkbox input "true"
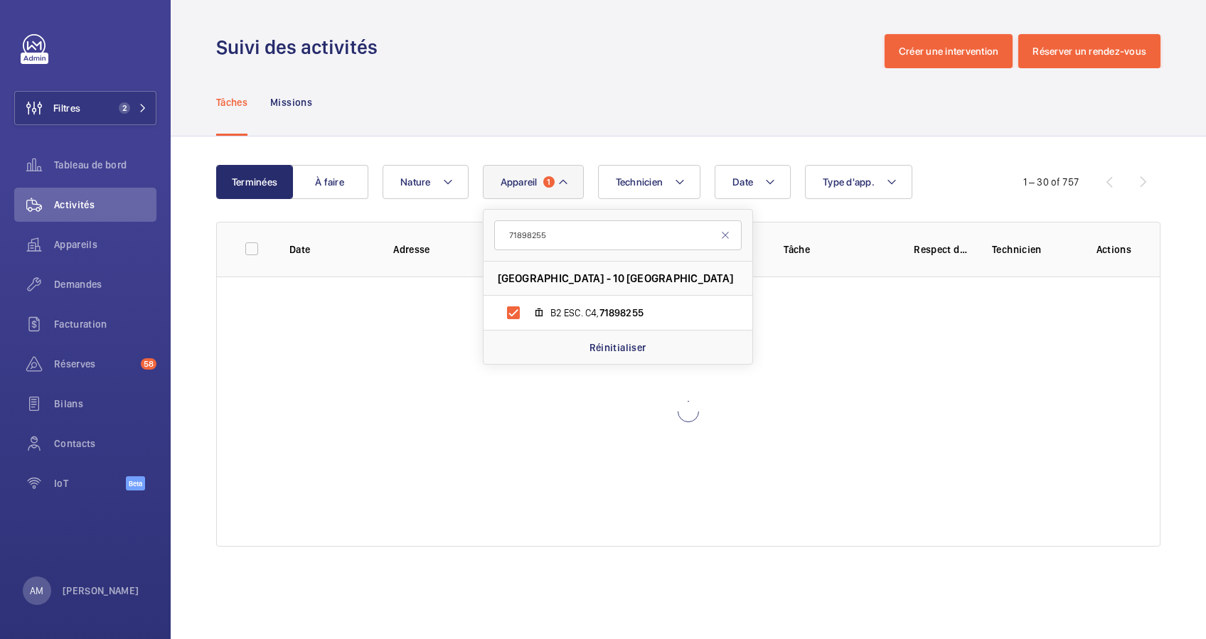
click at [518, 86] on div "Tâches Missions" at bounding box center [688, 102] width 944 height 68
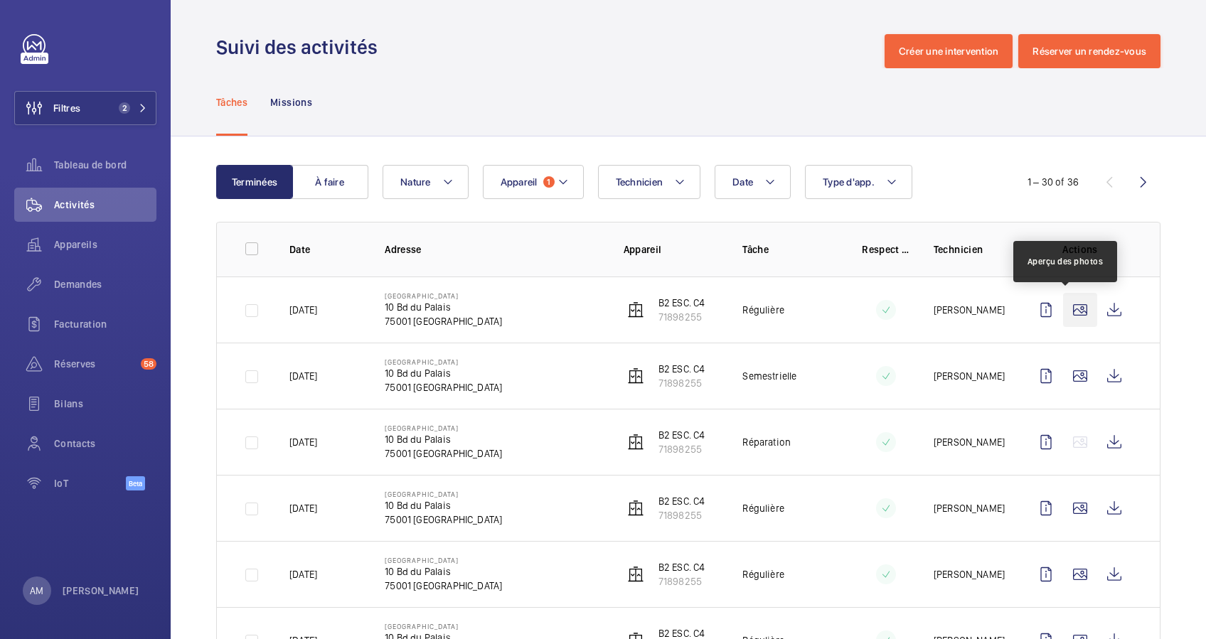
click at [1069, 306] on wm-front-icon-button at bounding box center [1080, 310] width 34 height 34
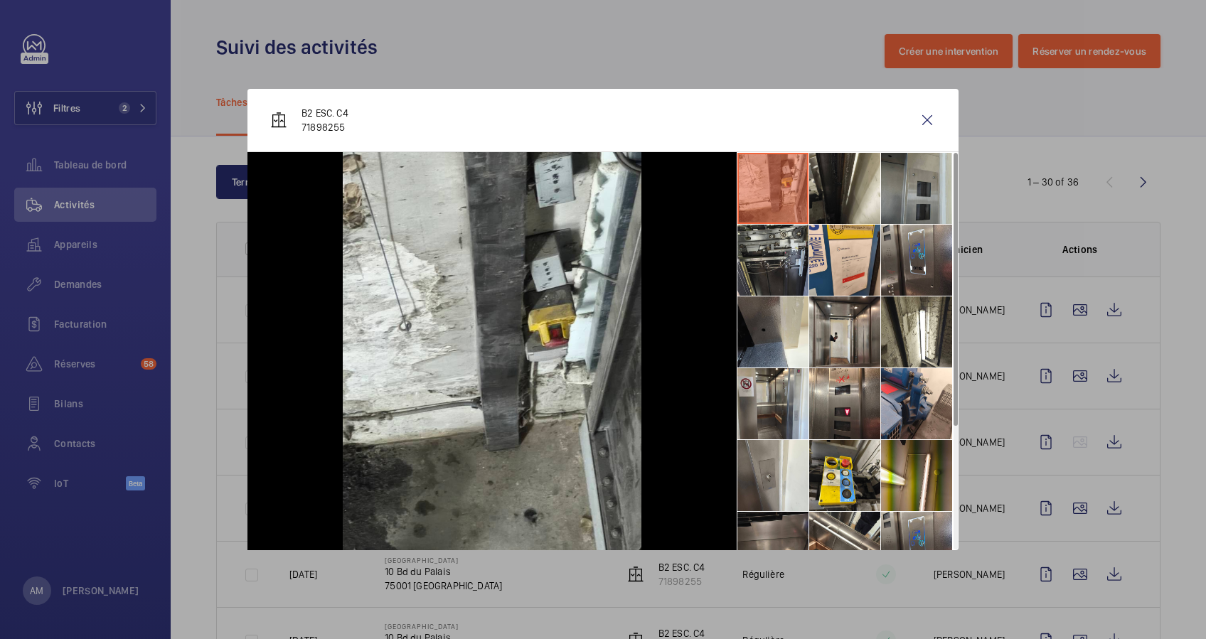
click at [914, 209] on li at bounding box center [916, 188] width 71 height 71
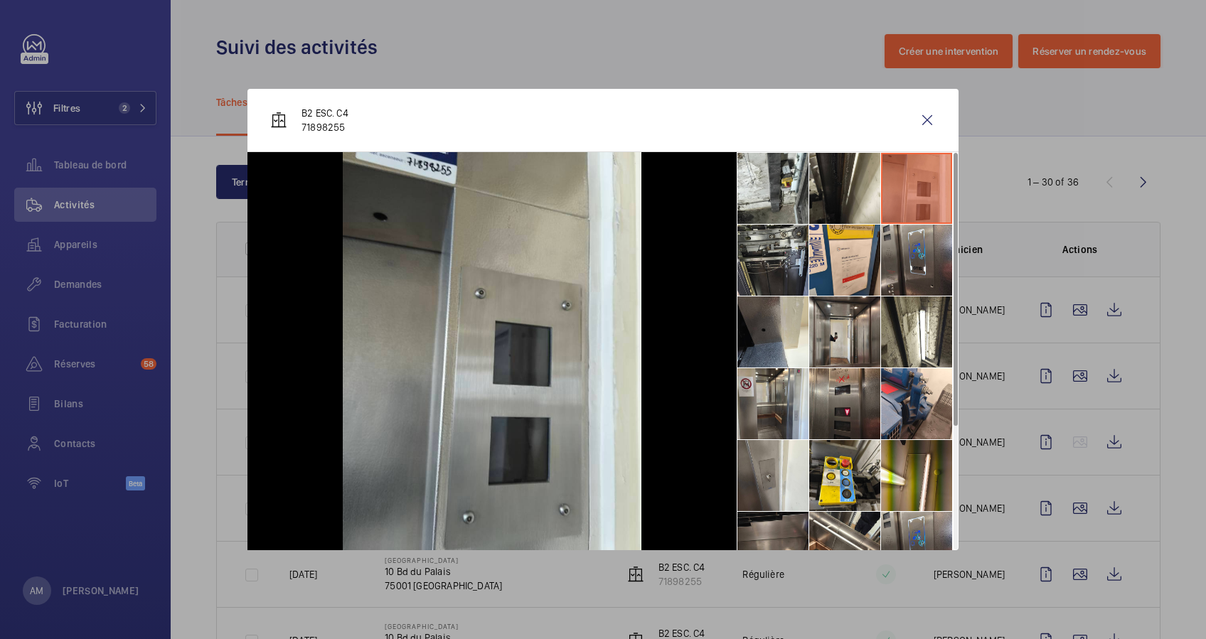
click at [835, 397] on li at bounding box center [844, 403] width 71 height 71
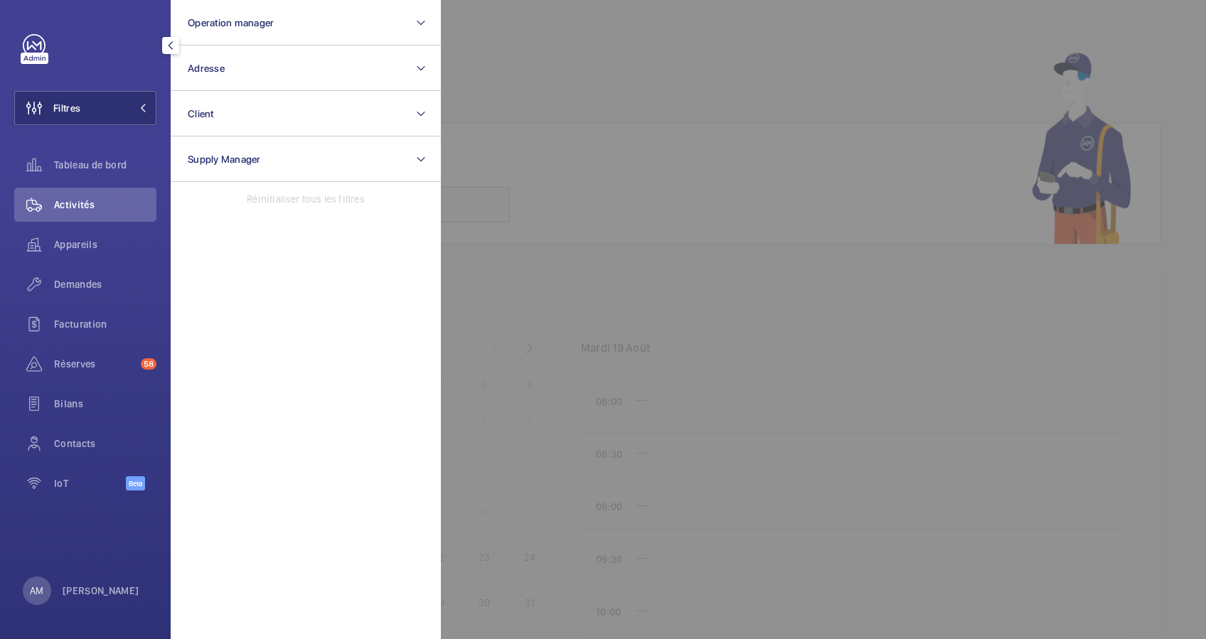
click at [355, 32] on button "Operation manager" at bounding box center [306, 23] width 270 height 46
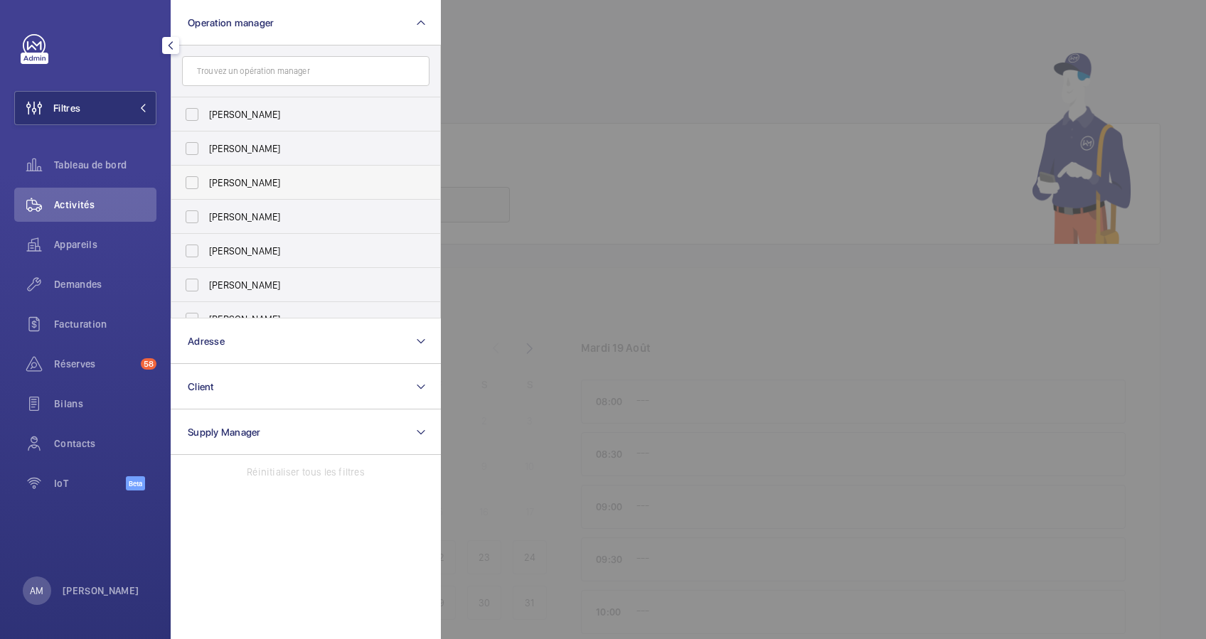
click at [286, 182] on span "[PERSON_NAME]" at bounding box center [307, 183] width 196 height 14
click at [206, 182] on input "[PERSON_NAME]" at bounding box center [192, 183] width 28 height 28
checkbox input "true"
click at [478, 43] on div at bounding box center [1044, 319] width 1206 height 639
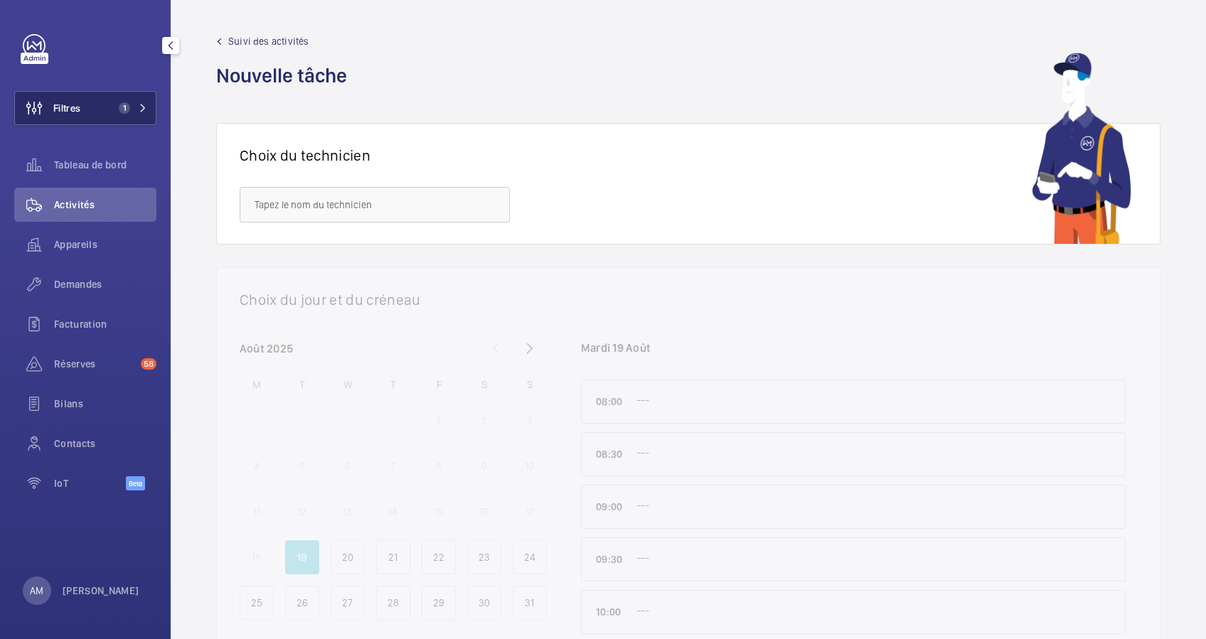
click at [123, 107] on span "1" at bounding box center [124, 107] width 11 height 11
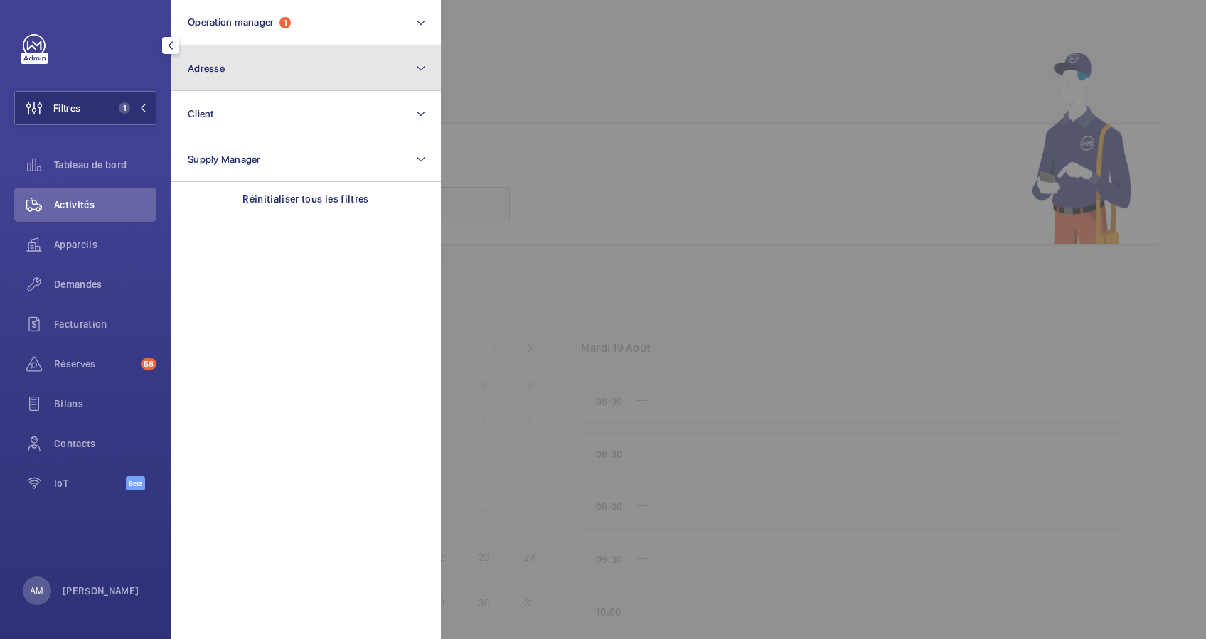
click at [294, 75] on button "Adresse" at bounding box center [306, 69] width 270 height 46
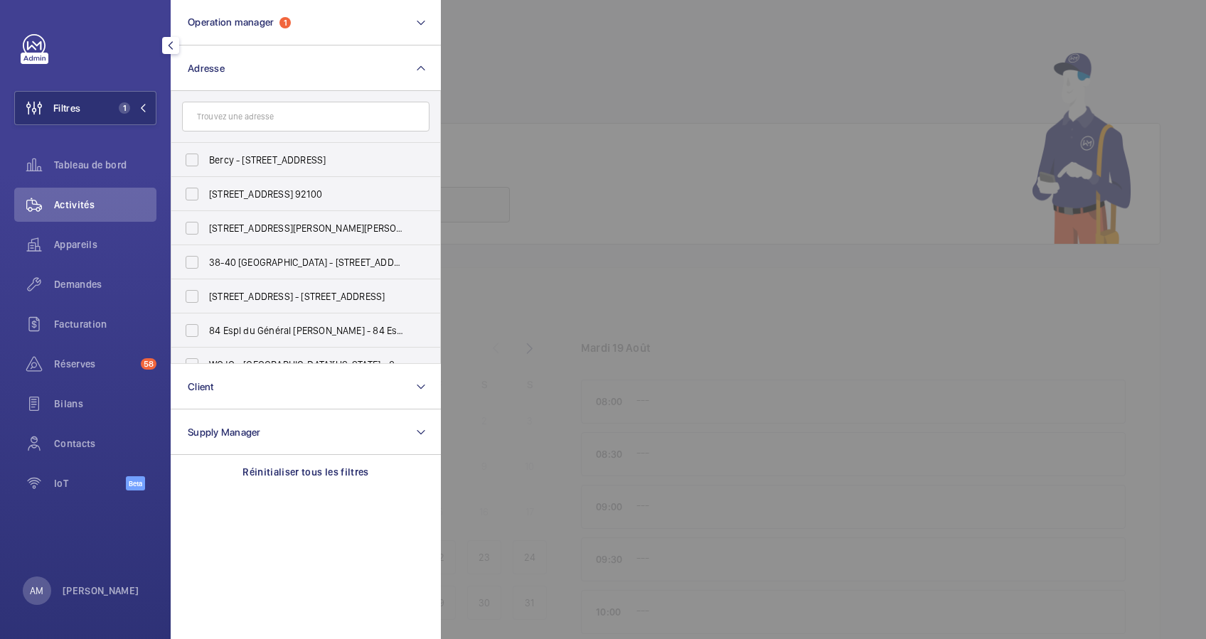
click at [284, 110] on input "text" at bounding box center [305, 117] width 247 height 30
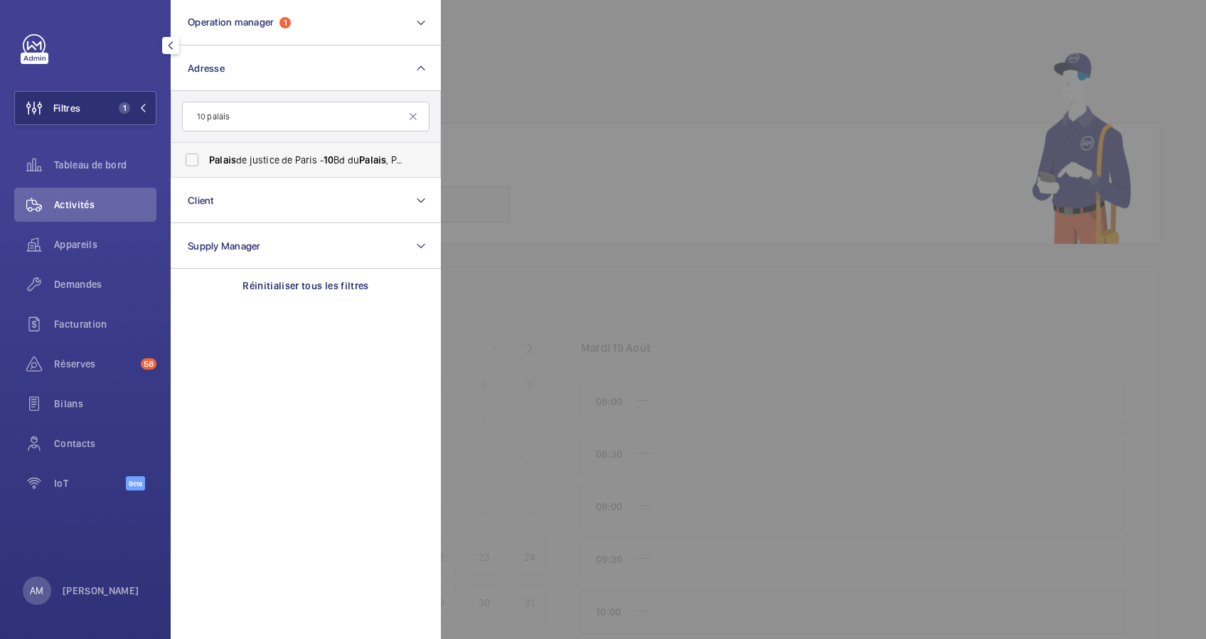
type input "10 palais"
click at [230, 148] on label "[GEOGRAPHIC_DATA] - 10 [GEOGRAPHIC_DATA]" at bounding box center [294, 160] width 247 height 34
click at [206, 148] on input "[GEOGRAPHIC_DATA] - 10 [GEOGRAPHIC_DATA]" at bounding box center [192, 160] width 28 height 28
checkbox input "true"
click at [530, 89] on div at bounding box center [1044, 319] width 1206 height 639
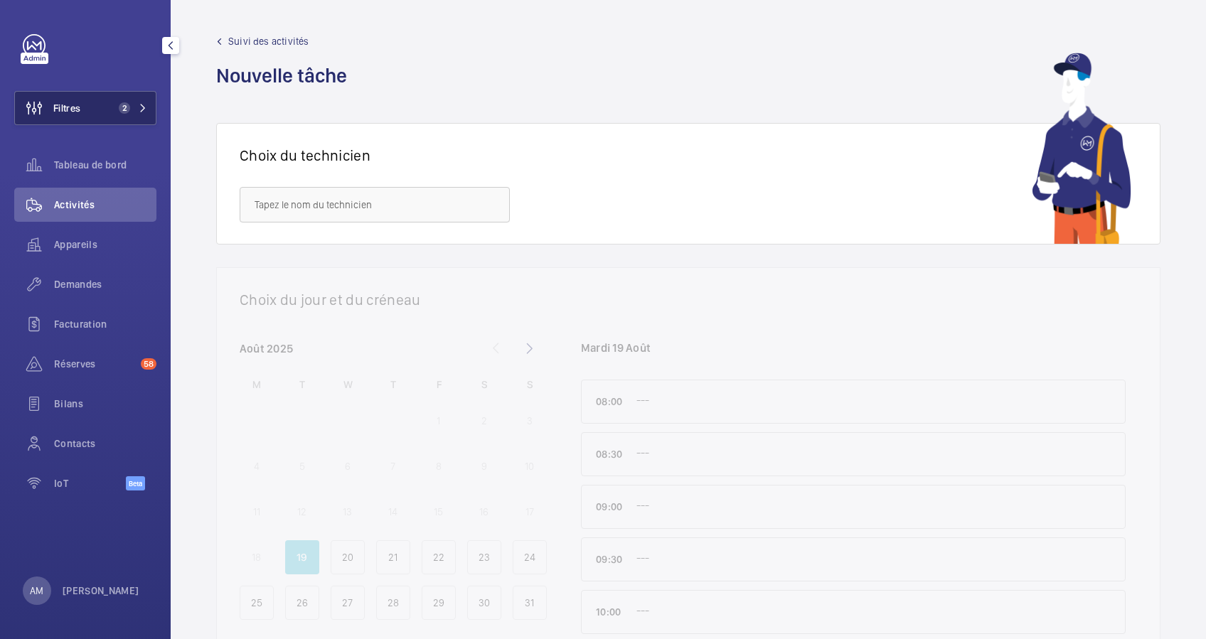
drag, startPoint x: 92, startPoint y: 105, endPoint x: 139, endPoint y: 92, distance: 48.5
click at [95, 105] on button "Filtres 2" at bounding box center [85, 108] width 142 height 34
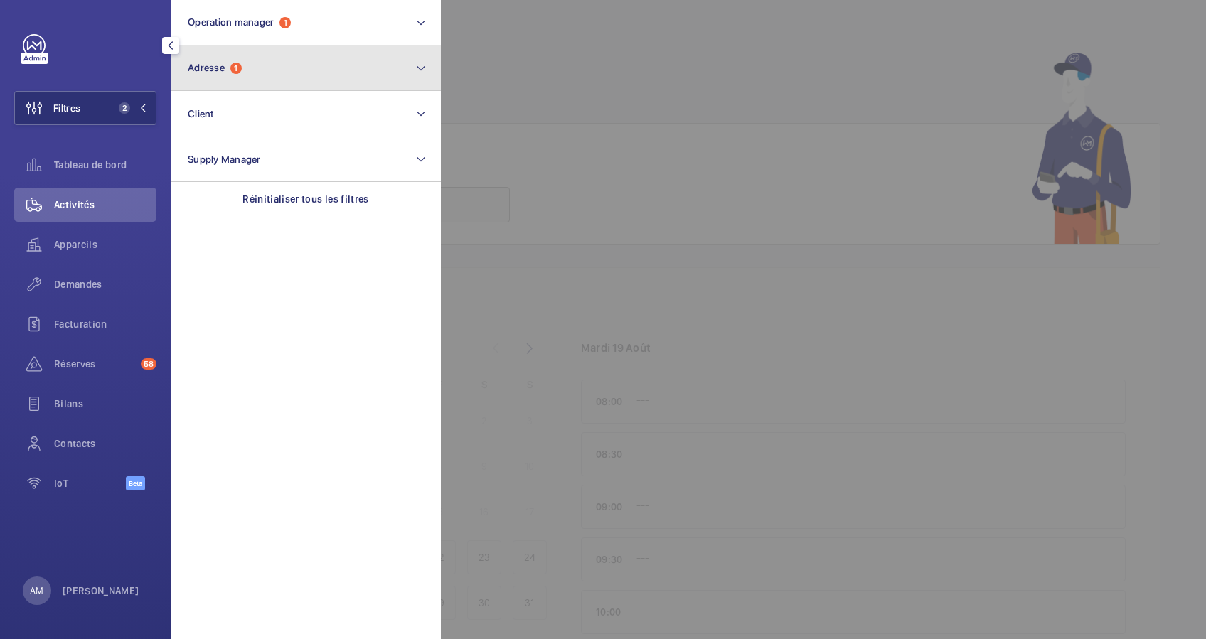
click at [223, 69] on span "Adresse" at bounding box center [206, 67] width 37 height 11
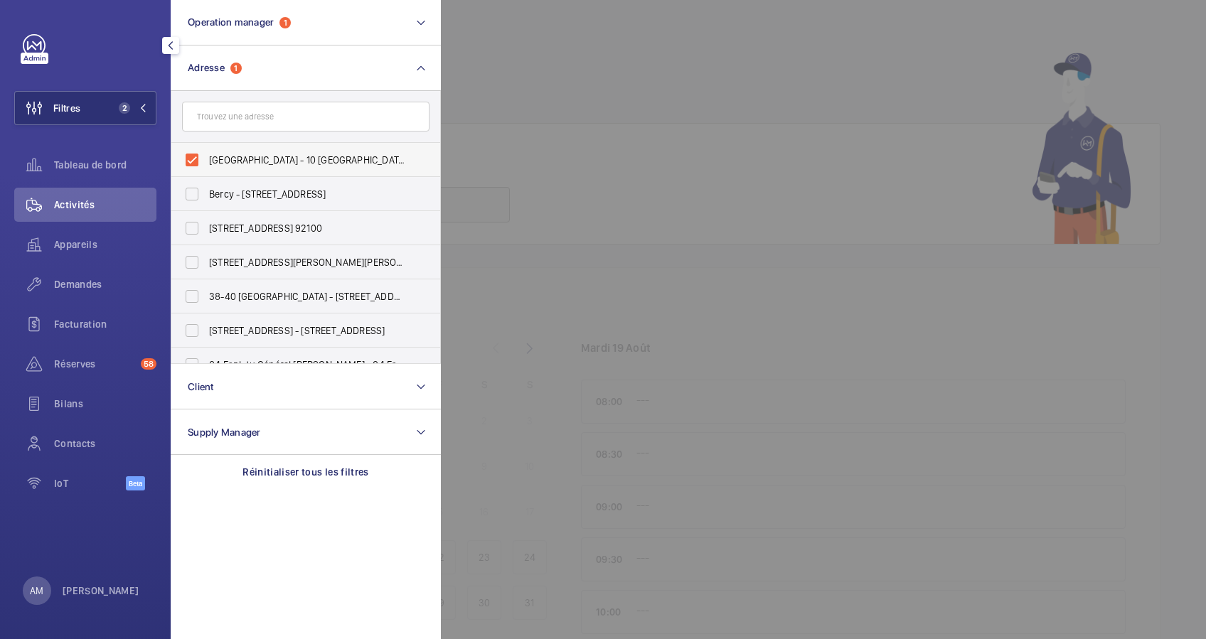
click at [195, 155] on label "[GEOGRAPHIC_DATA] - 10 [GEOGRAPHIC_DATA]" at bounding box center [294, 160] width 247 height 34
click at [195, 155] on input "[GEOGRAPHIC_DATA] - 10 [GEOGRAPHIC_DATA]" at bounding box center [192, 160] width 28 height 28
checkbox input "false"
click at [75, 232] on div "Appareils" at bounding box center [85, 245] width 142 height 34
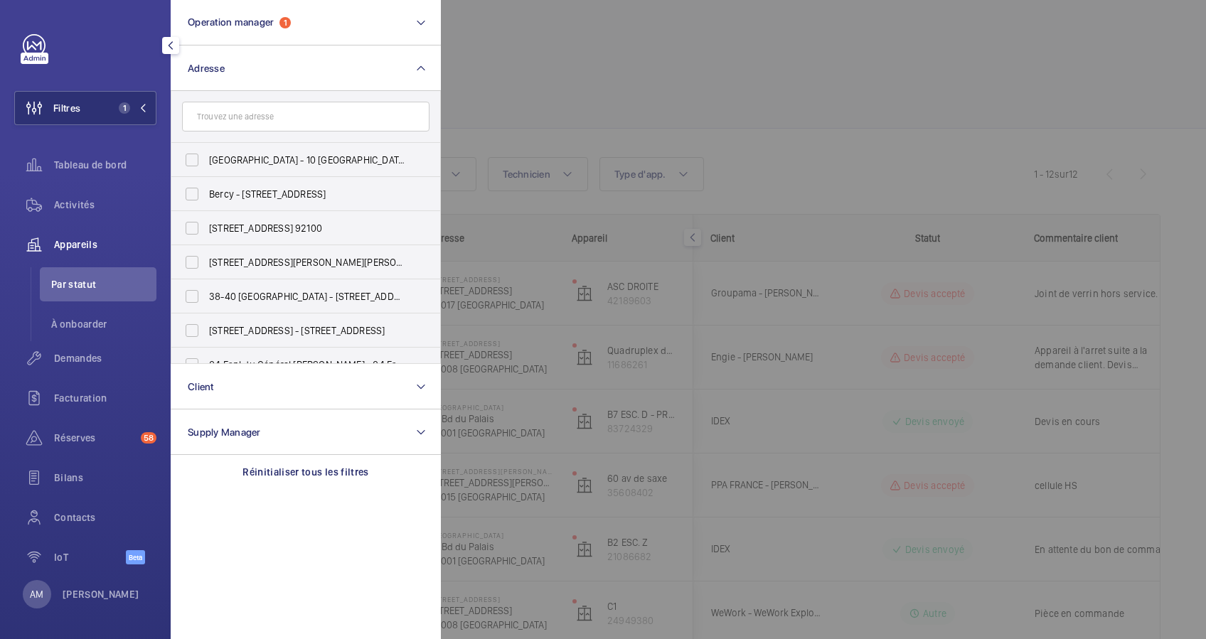
click at [543, 50] on div at bounding box center [1044, 319] width 1206 height 639
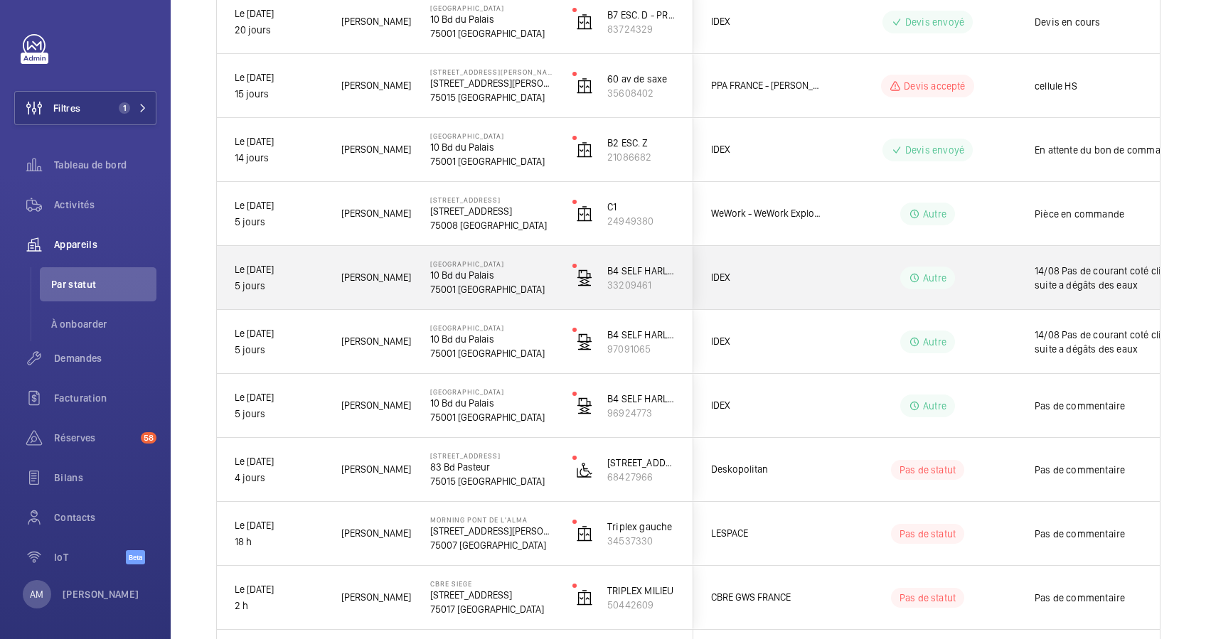
scroll to position [378, 0]
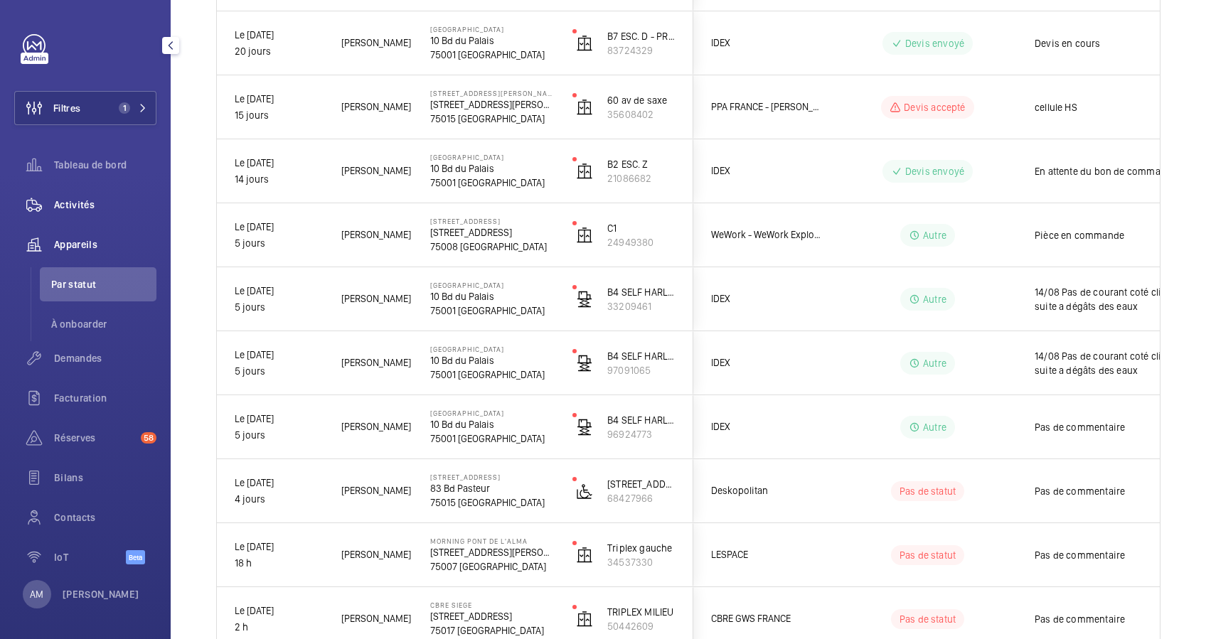
click at [68, 204] on span "Activités" at bounding box center [105, 205] width 102 height 14
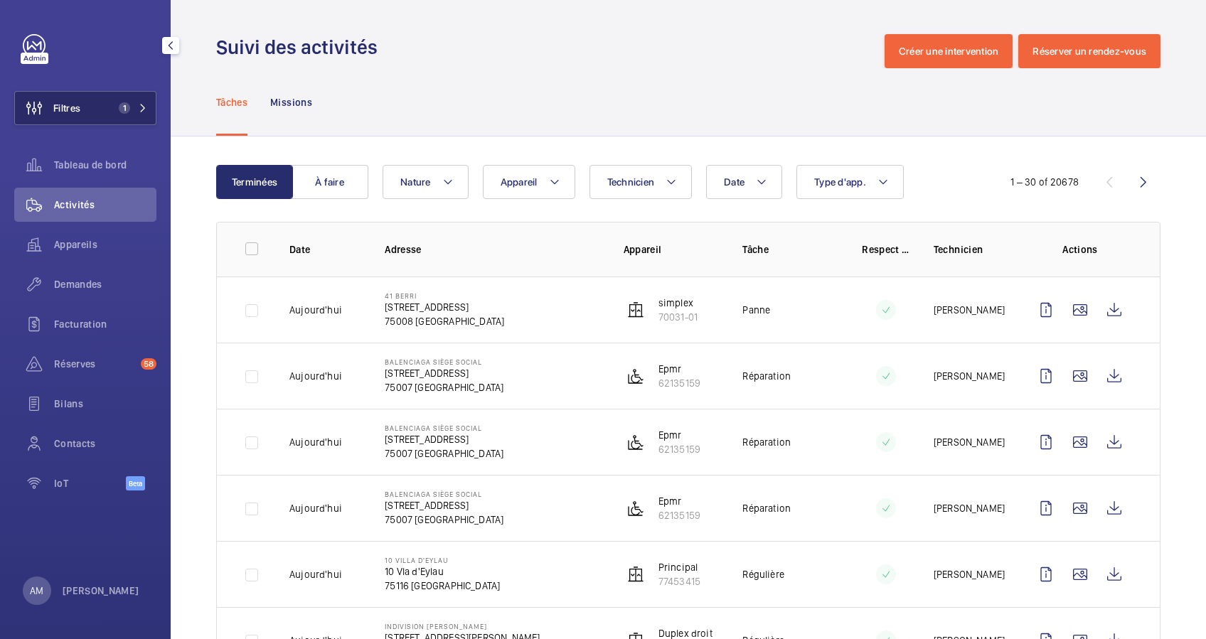
click at [134, 99] on button "Filtres 1" at bounding box center [85, 108] width 142 height 34
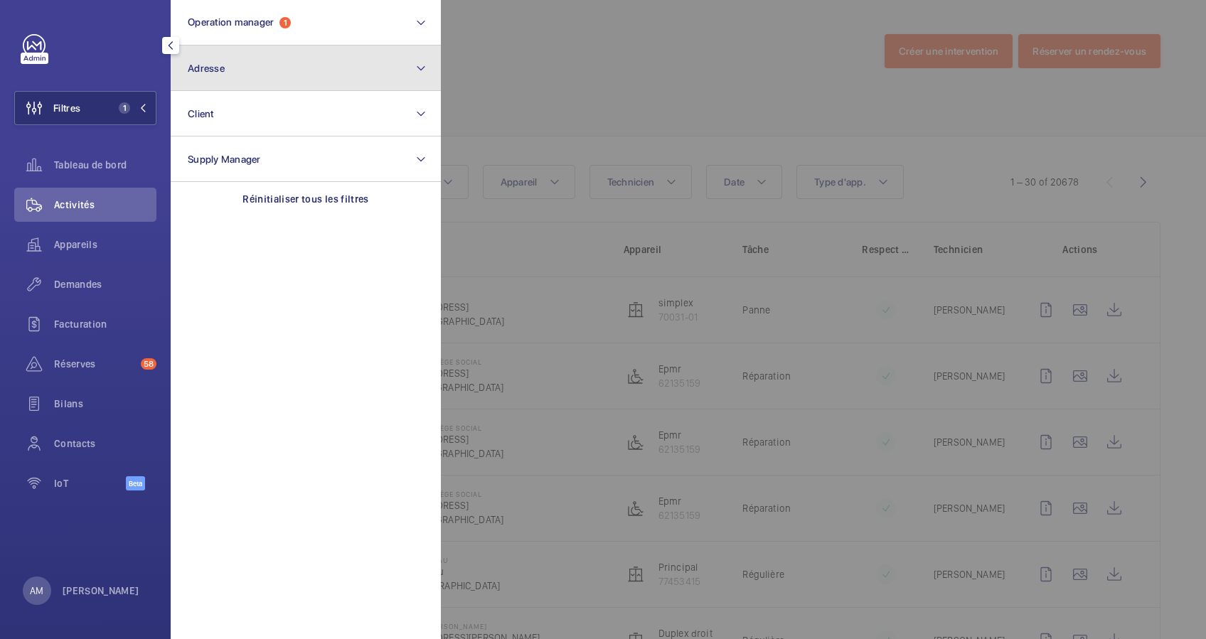
click at [252, 74] on button "Adresse" at bounding box center [306, 69] width 270 height 46
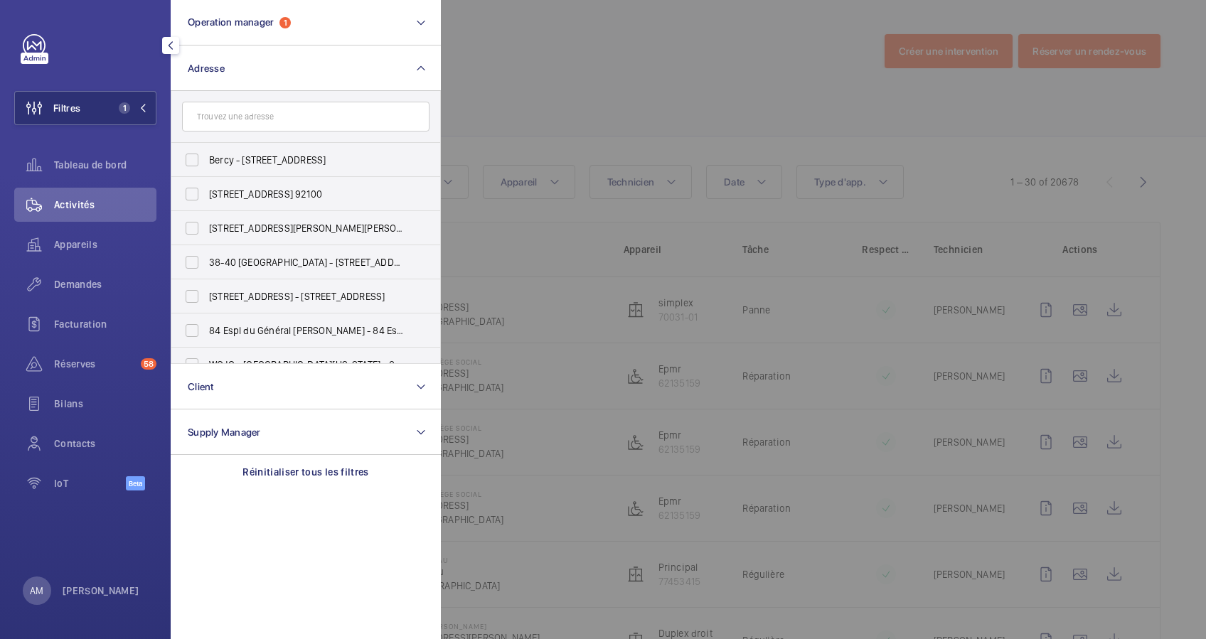
click at [237, 118] on input "text" at bounding box center [305, 117] width 247 height 30
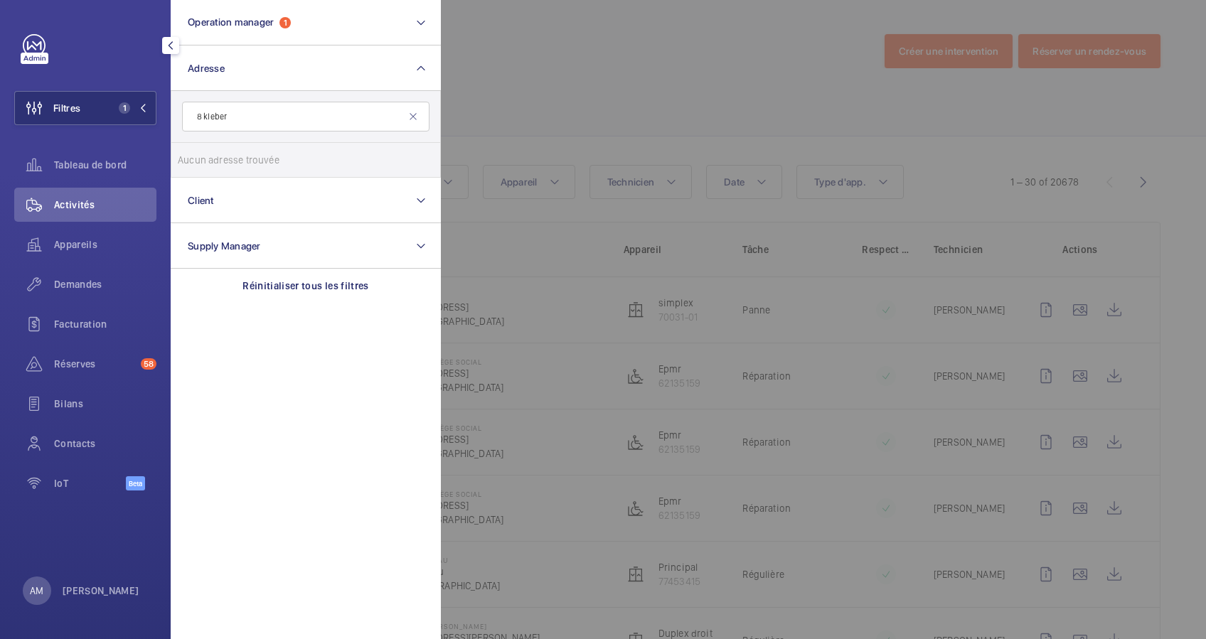
drag, startPoint x: 202, startPoint y: 117, endPoint x: 214, endPoint y: 119, distance: 12.3
click at [203, 117] on input "8 kleber" at bounding box center [305, 117] width 247 height 30
click at [300, 108] on input "8 kleber" at bounding box center [305, 117] width 247 height 30
type input "8 kleber"
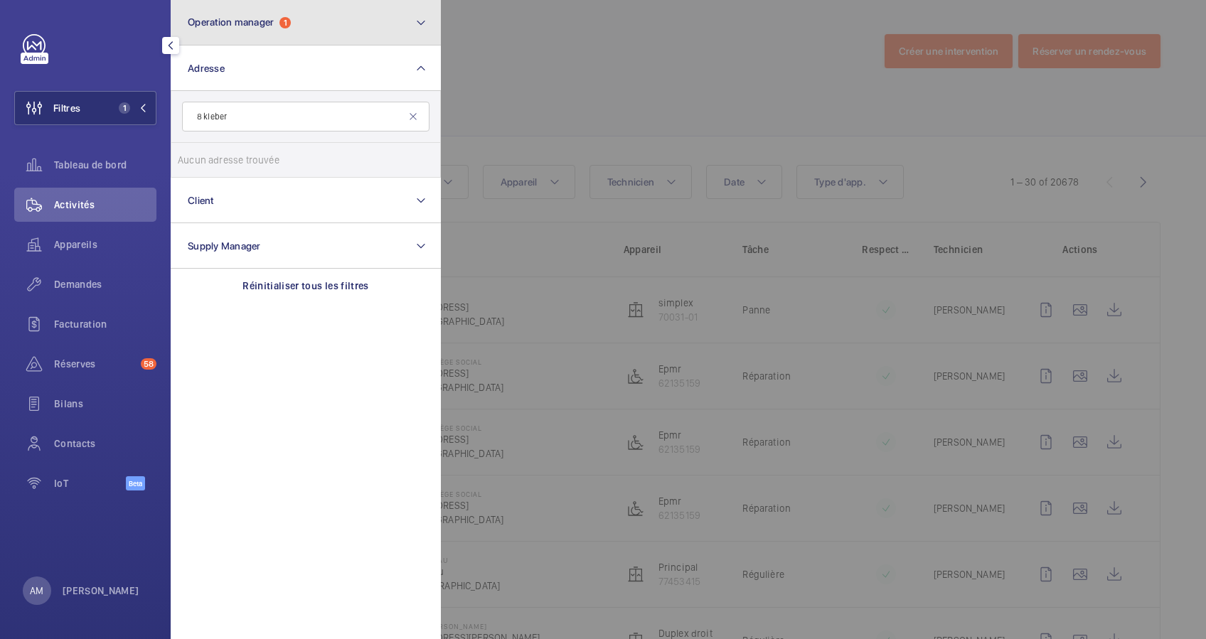
click at [324, 38] on button "Operation manager 1" at bounding box center [306, 23] width 270 height 46
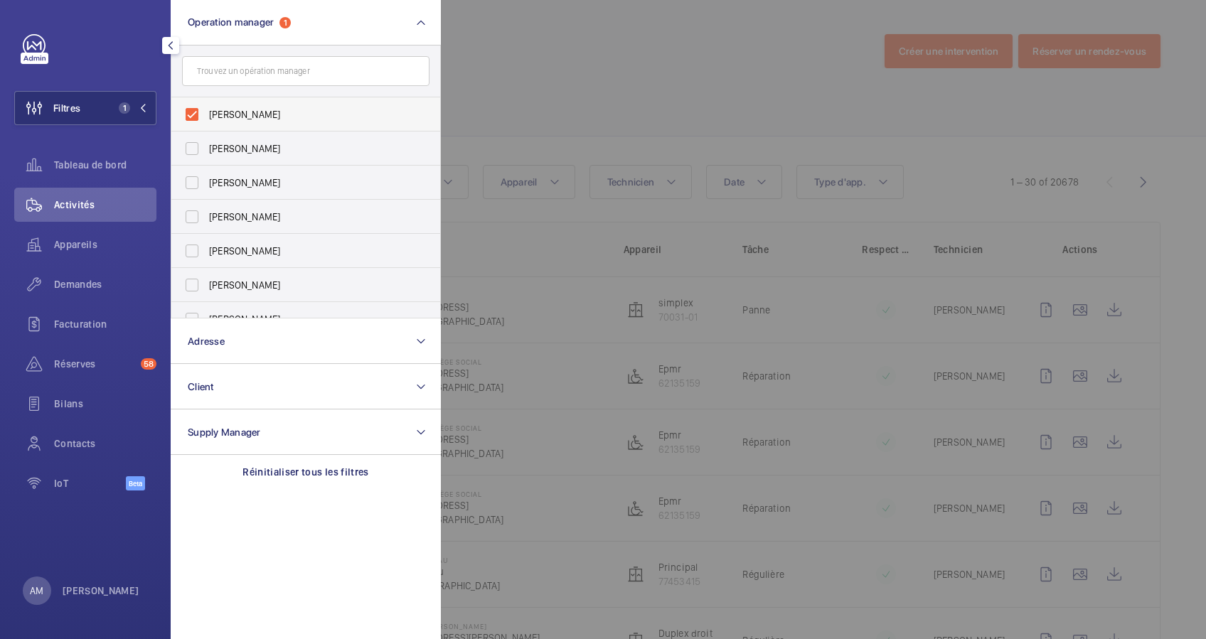
click at [178, 117] on label "[PERSON_NAME]" at bounding box center [294, 114] width 247 height 34
click at [178, 117] on input "[PERSON_NAME]" at bounding box center [192, 114] width 28 height 28
checkbox input "false"
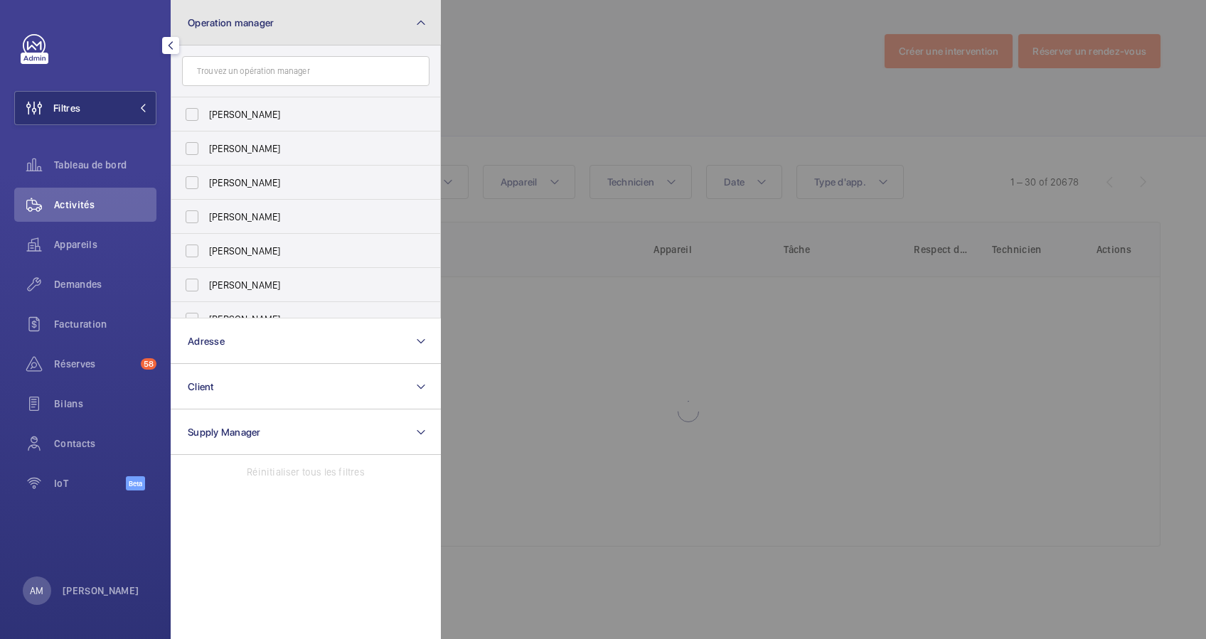
click at [353, 28] on button "Operation manager" at bounding box center [306, 23] width 270 height 46
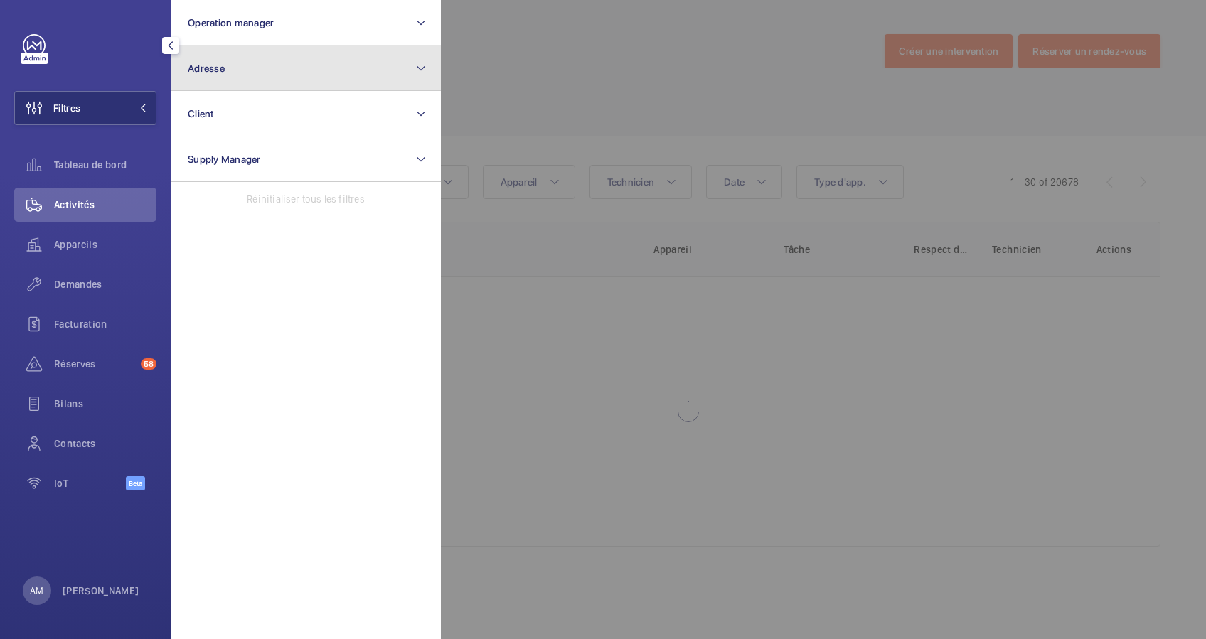
click at [307, 80] on button "Adresse" at bounding box center [306, 69] width 270 height 46
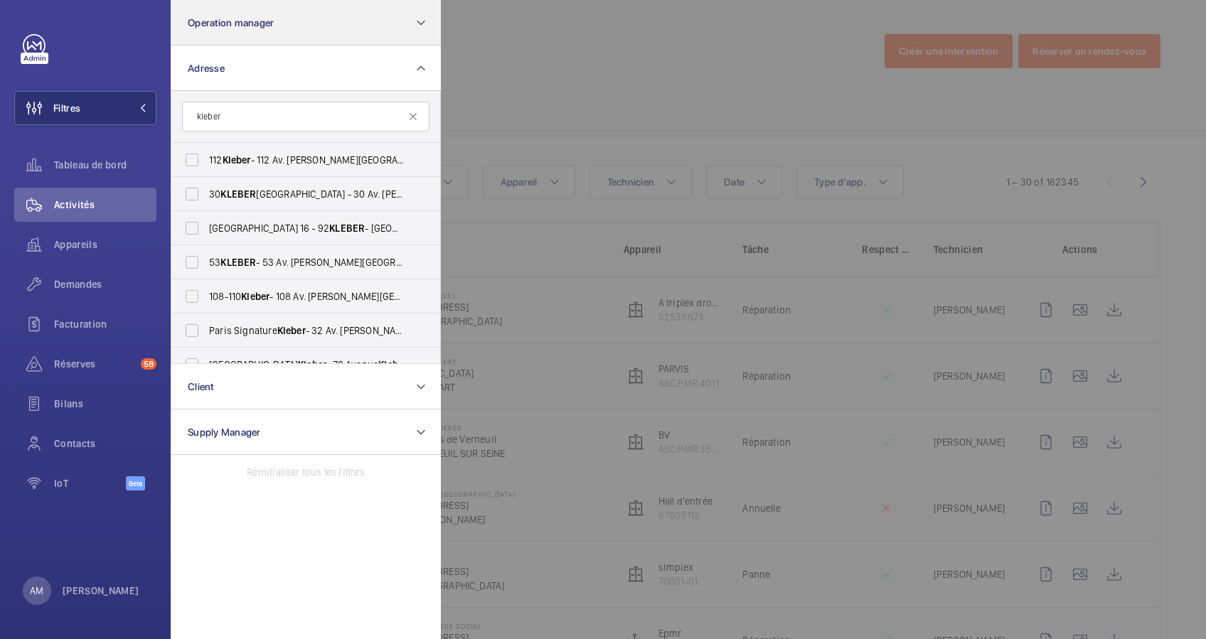
type input "kleber"
click at [410, 116] on mat-icon at bounding box center [412, 116] width 11 height 11
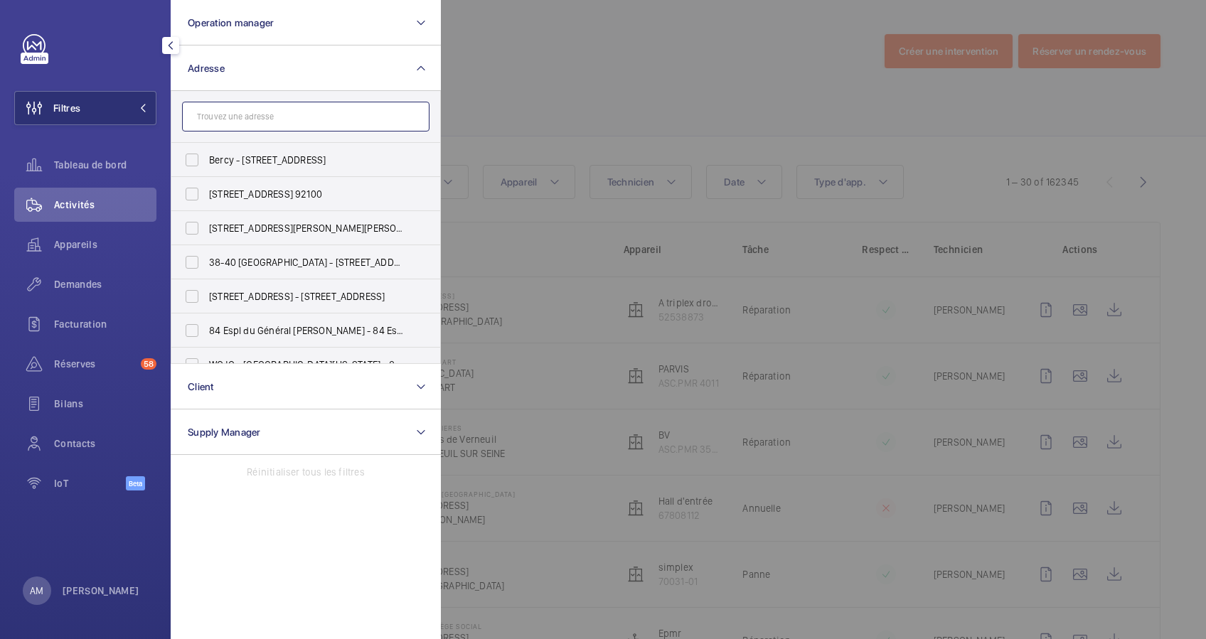
click at [312, 115] on input "text" at bounding box center [305, 117] width 247 height 30
paste input "8 place Breteuil"
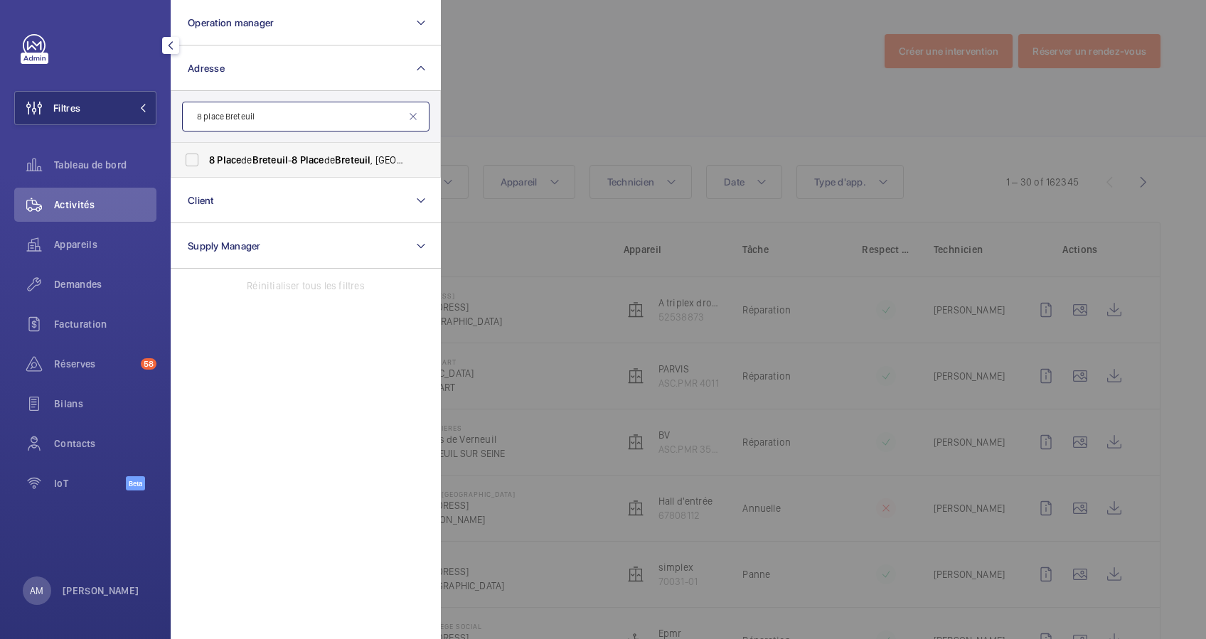
type input "8 place Breteuil"
click at [210, 158] on span "8" at bounding box center [212, 159] width 6 height 11
click at [206, 158] on input "[STREET_ADDRESS] - [STREET_ADDRESS]" at bounding box center [192, 160] width 28 height 28
checkbox input "true"
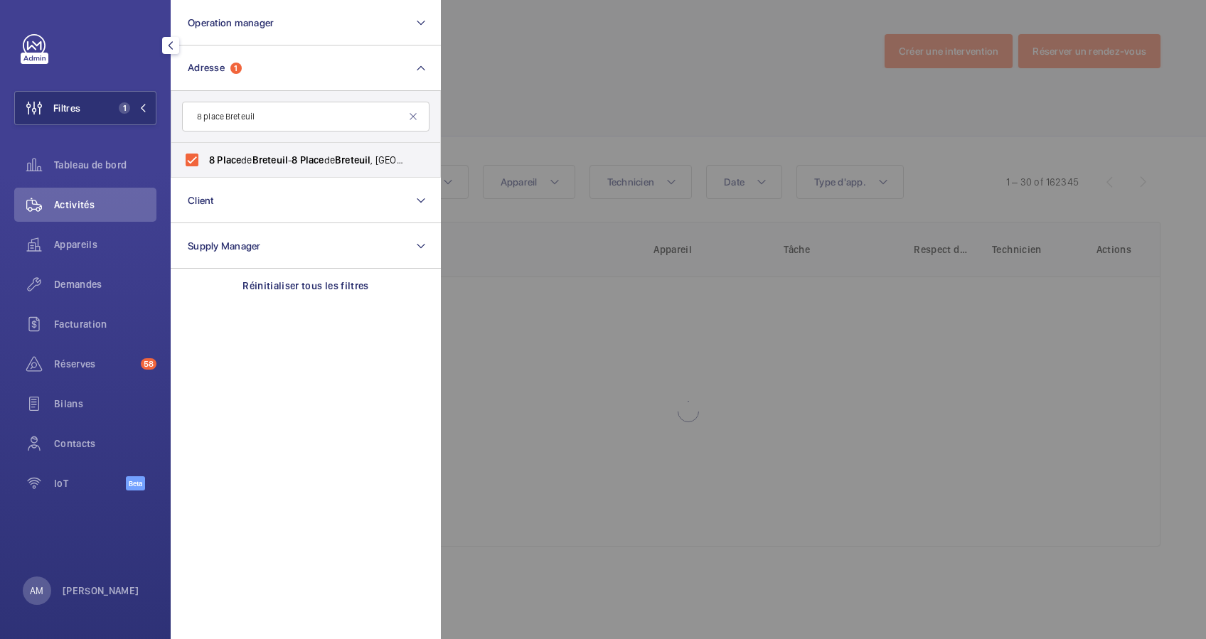
click at [628, 38] on div at bounding box center [1044, 319] width 1206 height 639
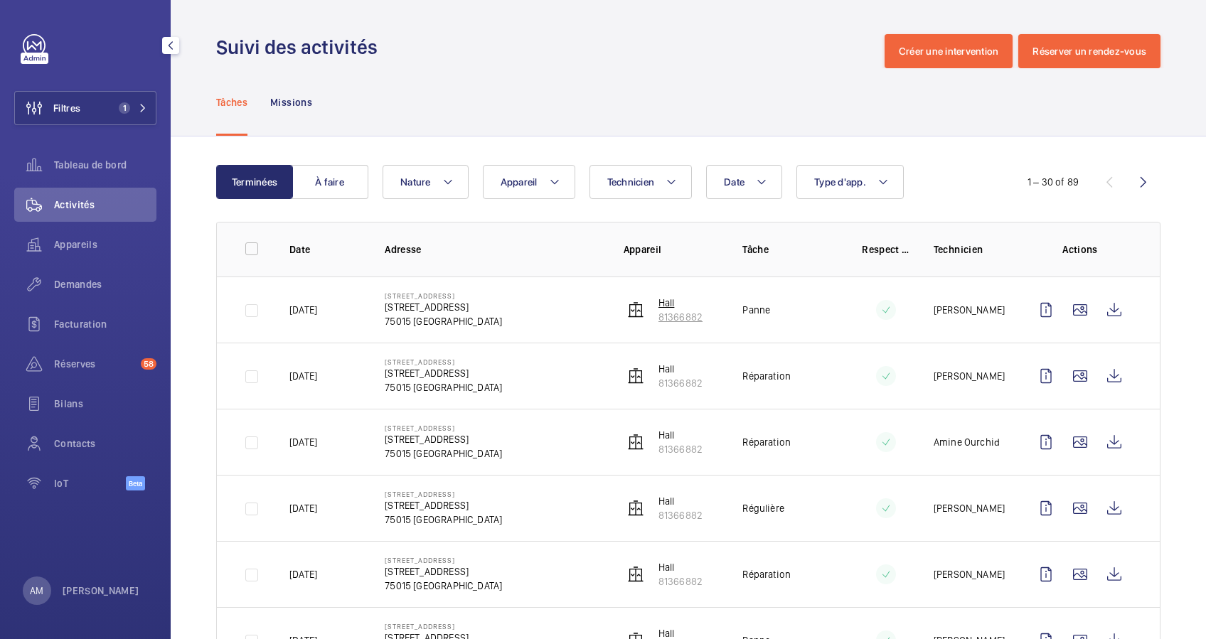
click at [670, 312] on p "81366882" at bounding box center [680, 317] width 44 height 14
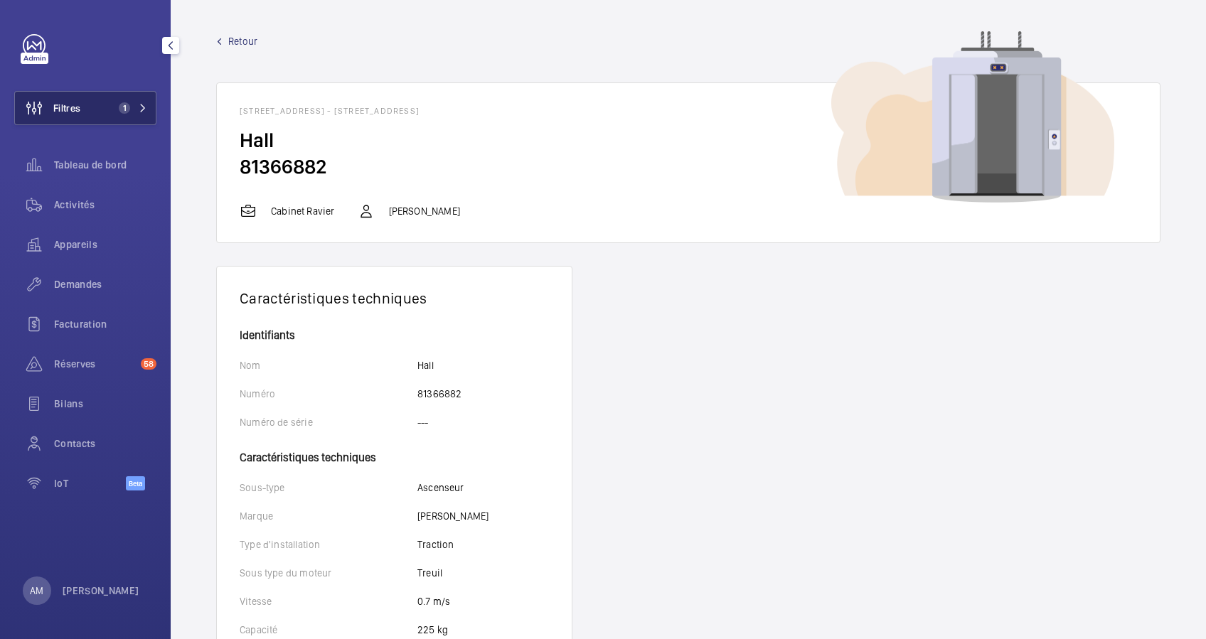
click at [144, 99] on button "Filtres 1" at bounding box center [85, 108] width 142 height 34
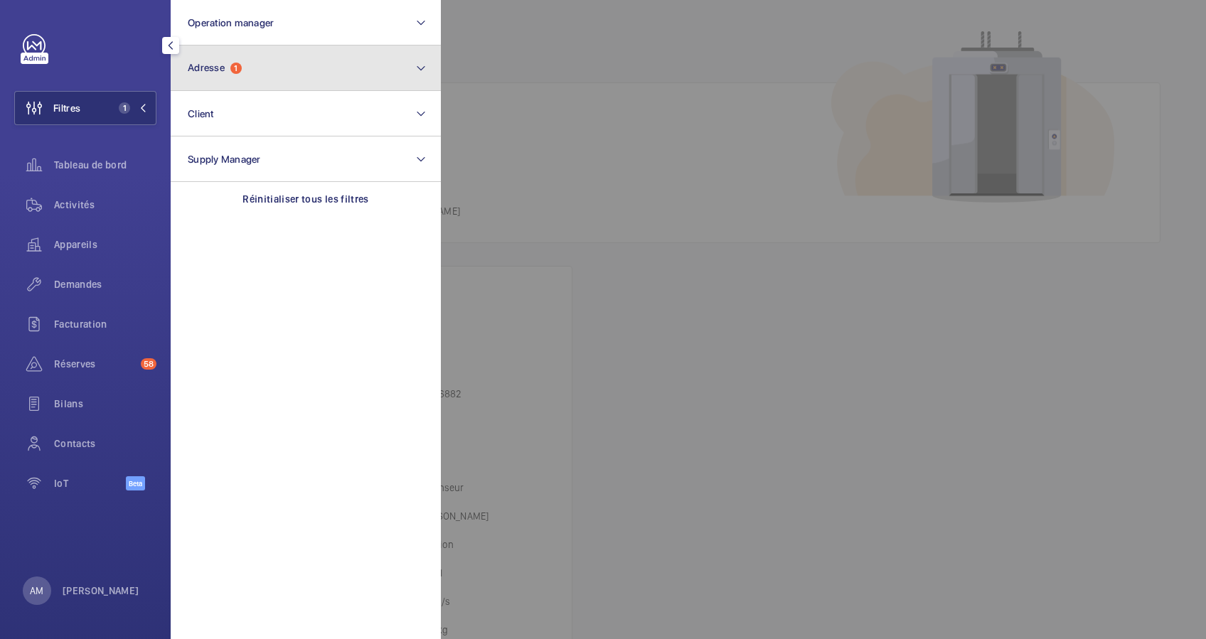
click at [257, 85] on button "Adresse 1" at bounding box center [306, 69] width 270 height 46
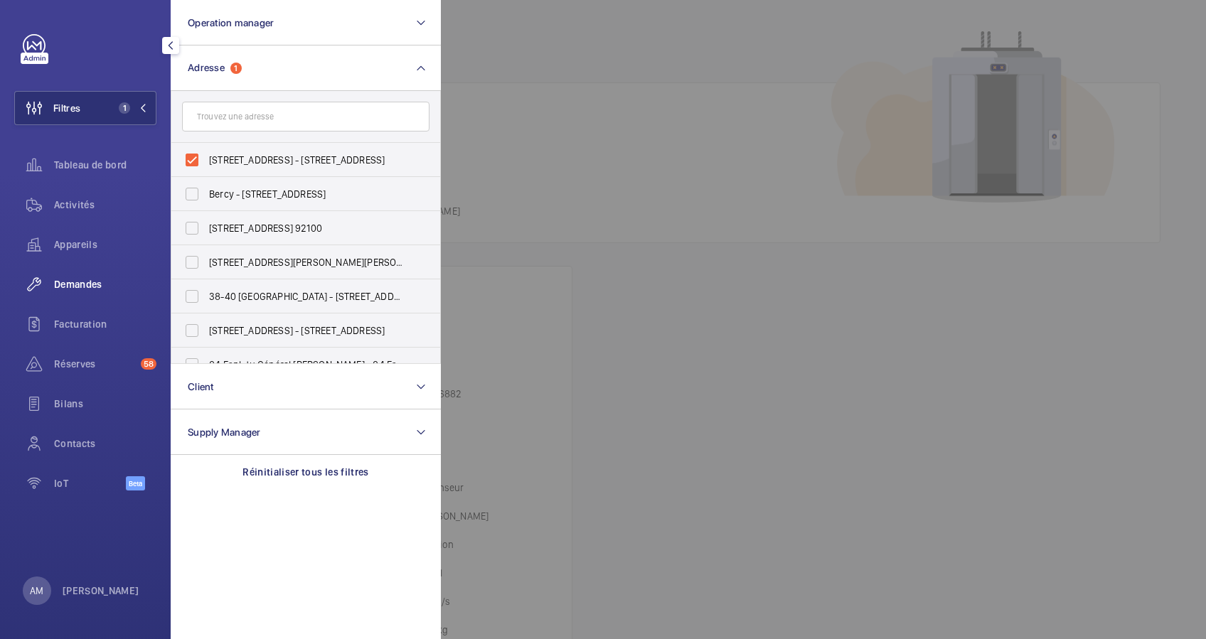
click at [75, 283] on span "Demandes" at bounding box center [105, 284] width 102 height 14
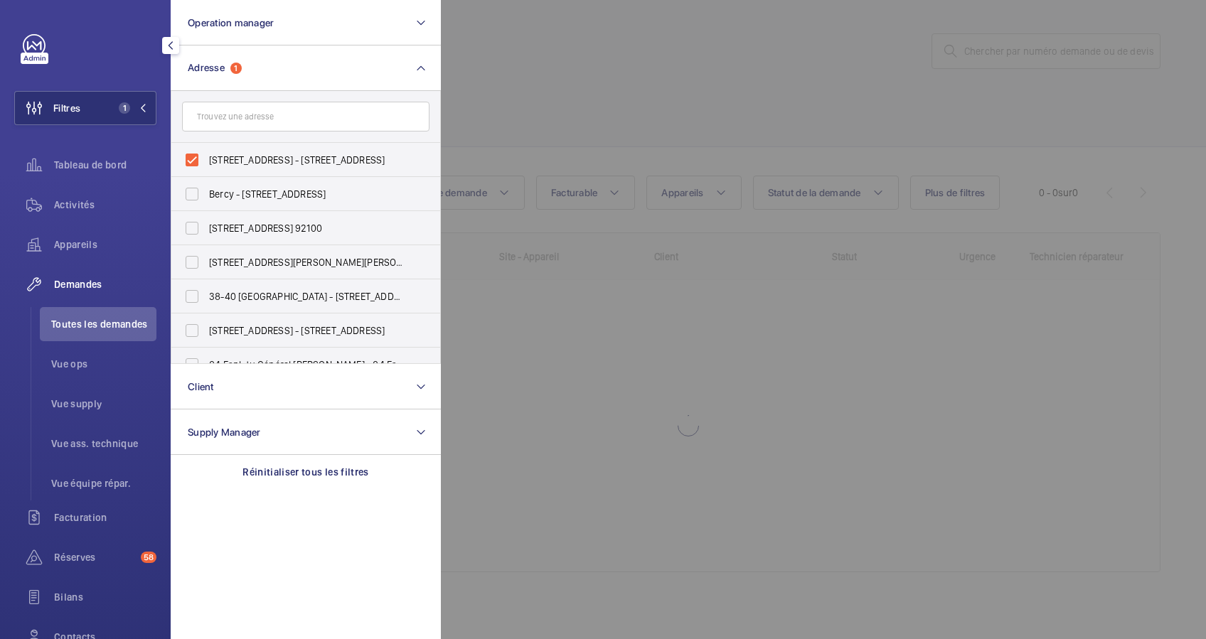
click at [750, 71] on div at bounding box center [1044, 319] width 1206 height 639
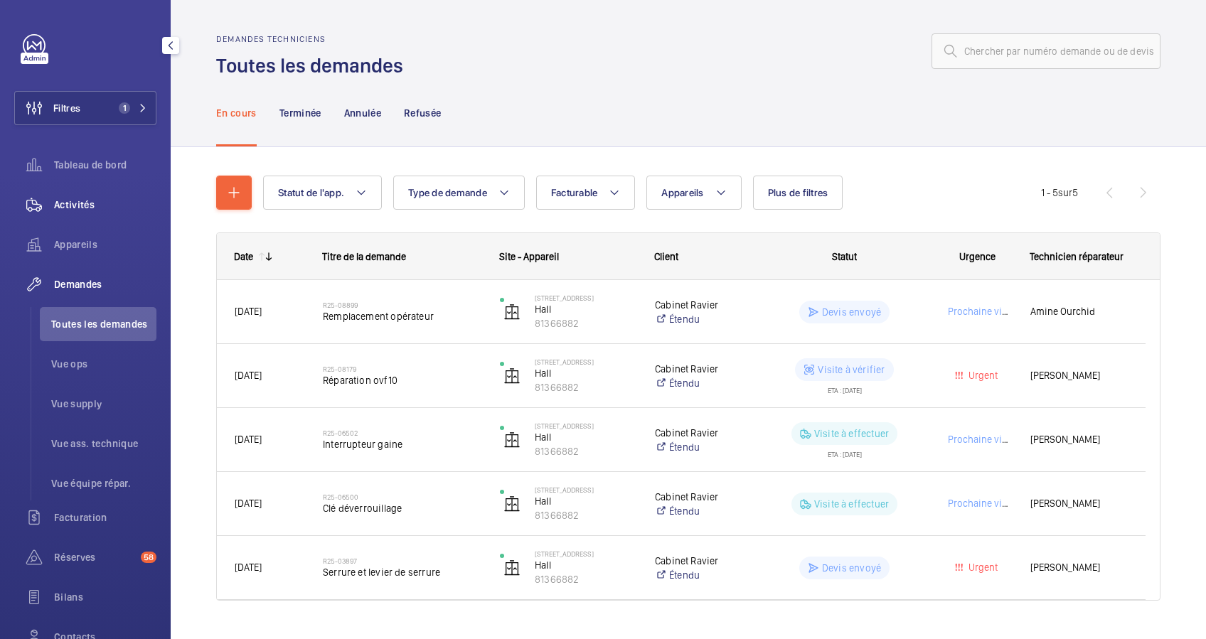
click at [75, 193] on div "Activités" at bounding box center [85, 205] width 142 height 34
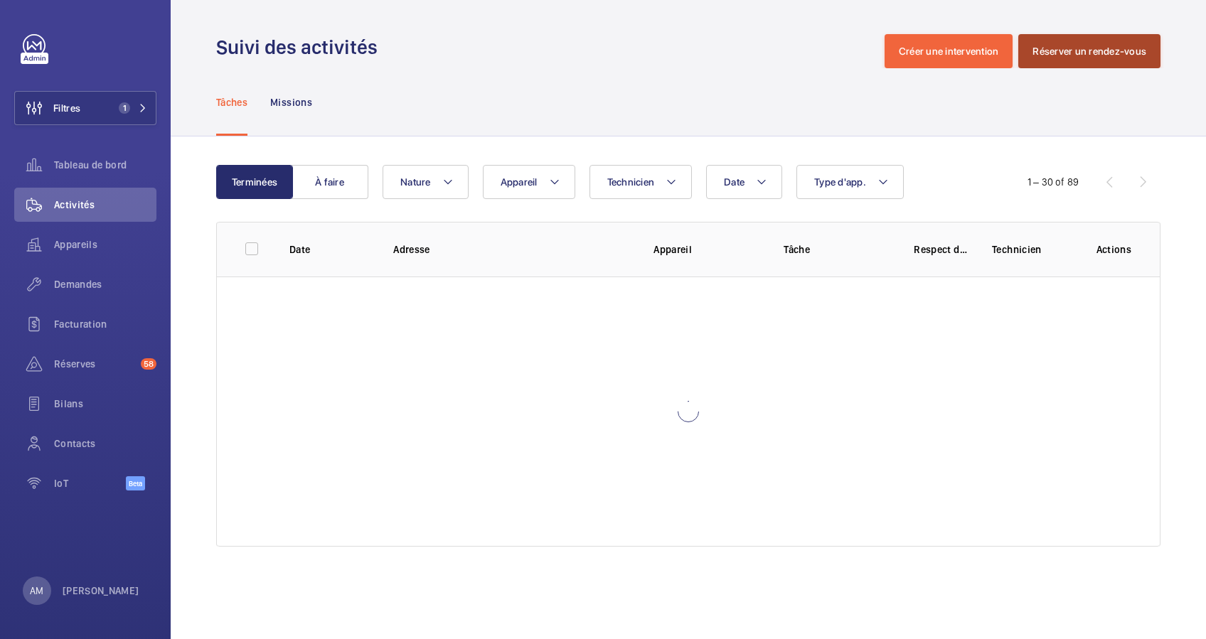
click at [1071, 65] on button "Réserver un rendez-vous" at bounding box center [1089, 51] width 142 height 34
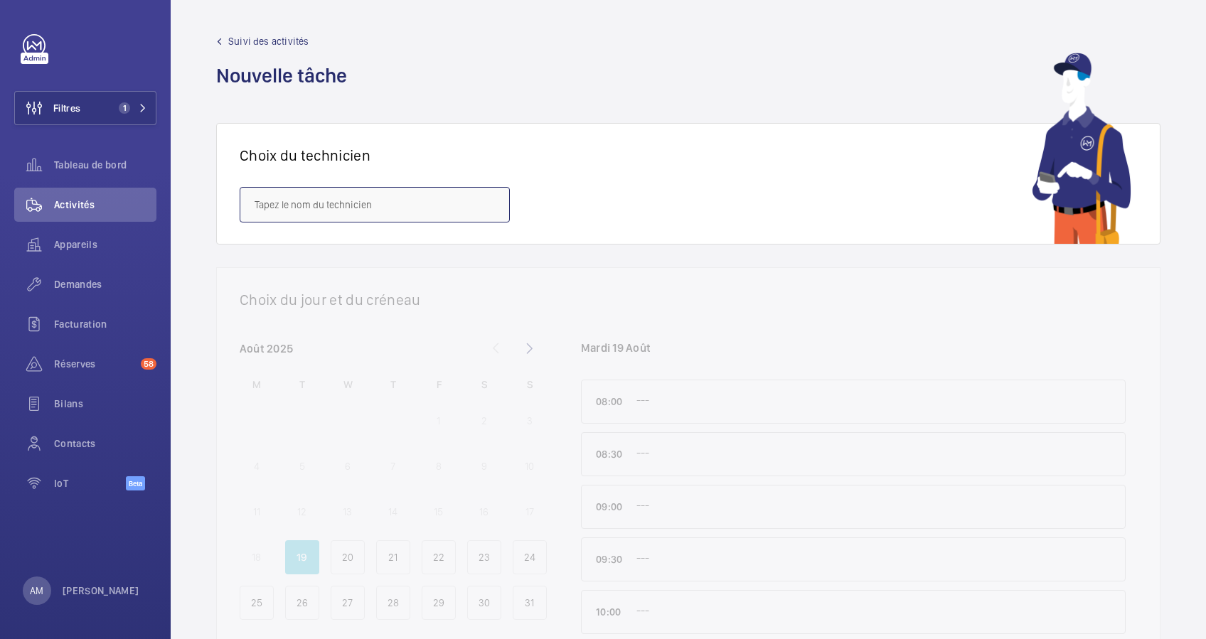
click at [373, 204] on input "text" at bounding box center [375, 205] width 270 height 36
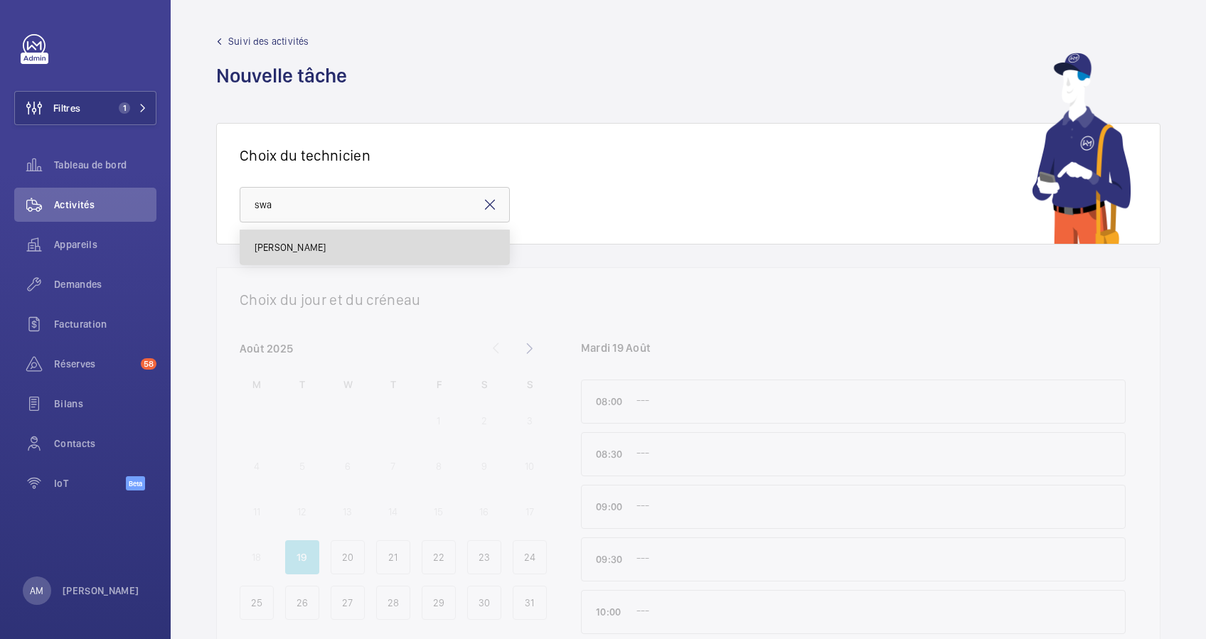
click at [326, 252] on span "[PERSON_NAME]" at bounding box center [290, 247] width 71 height 14
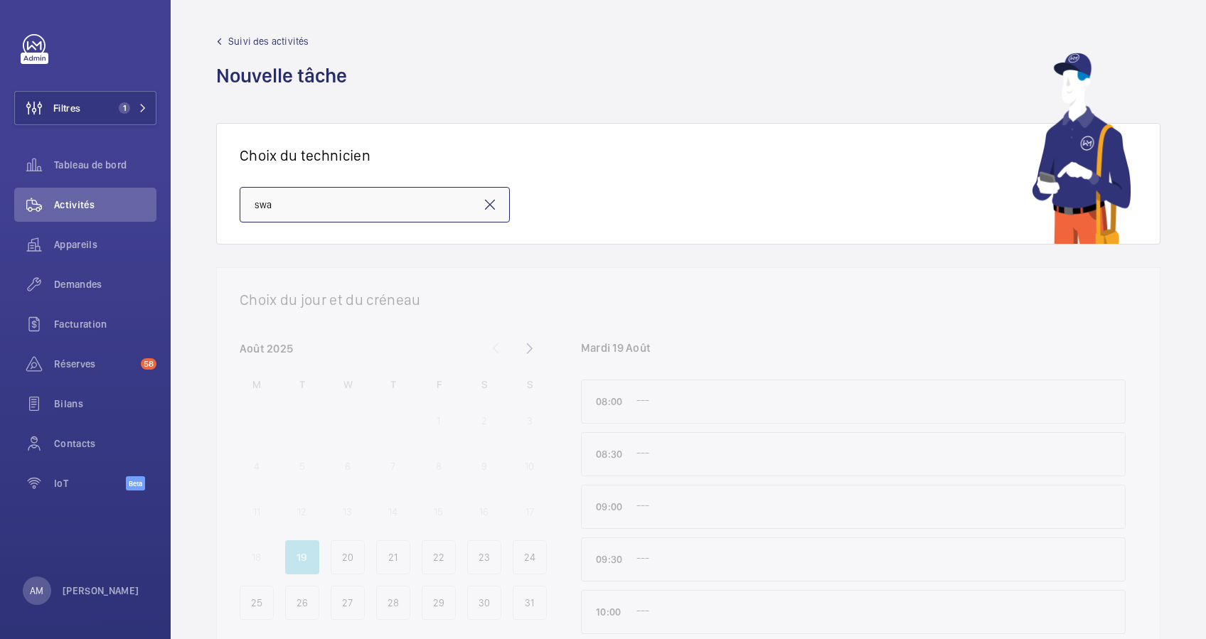
type input "[PERSON_NAME]"
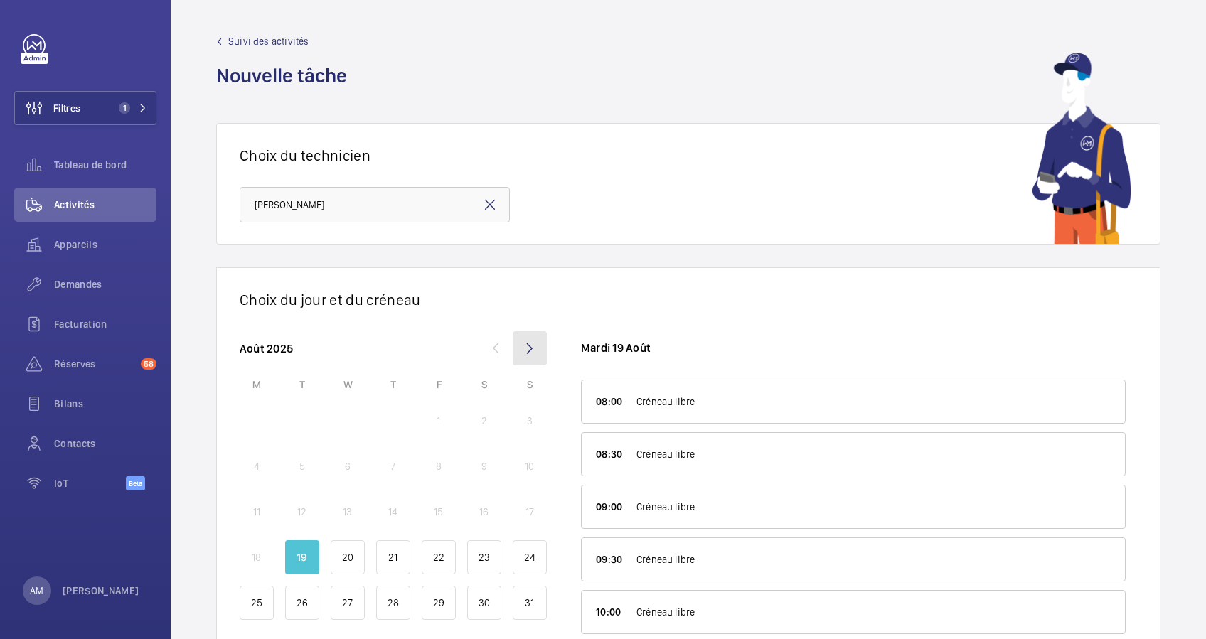
click at [524, 340] on mat-icon at bounding box center [530, 348] width 34 height 34
click at [442, 552] on p "26" at bounding box center [438, 557] width 11 height 14
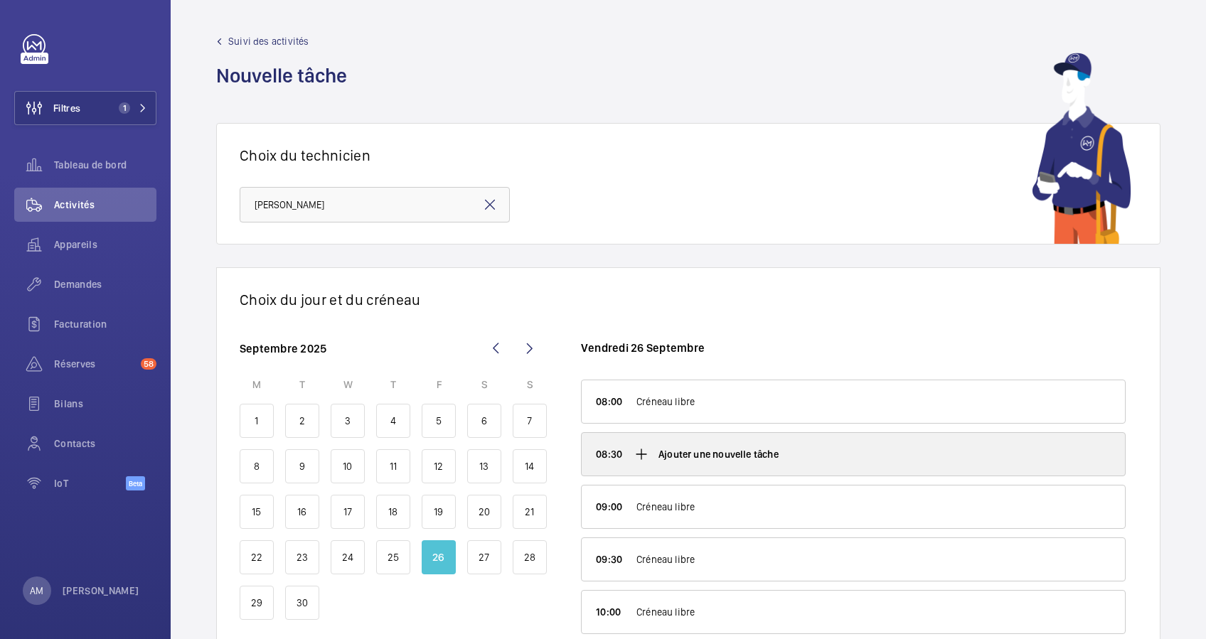
click at [671, 451] on p "Ajouter une nouvelle tâche" at bounding box center [718, 454] width 120 height 14
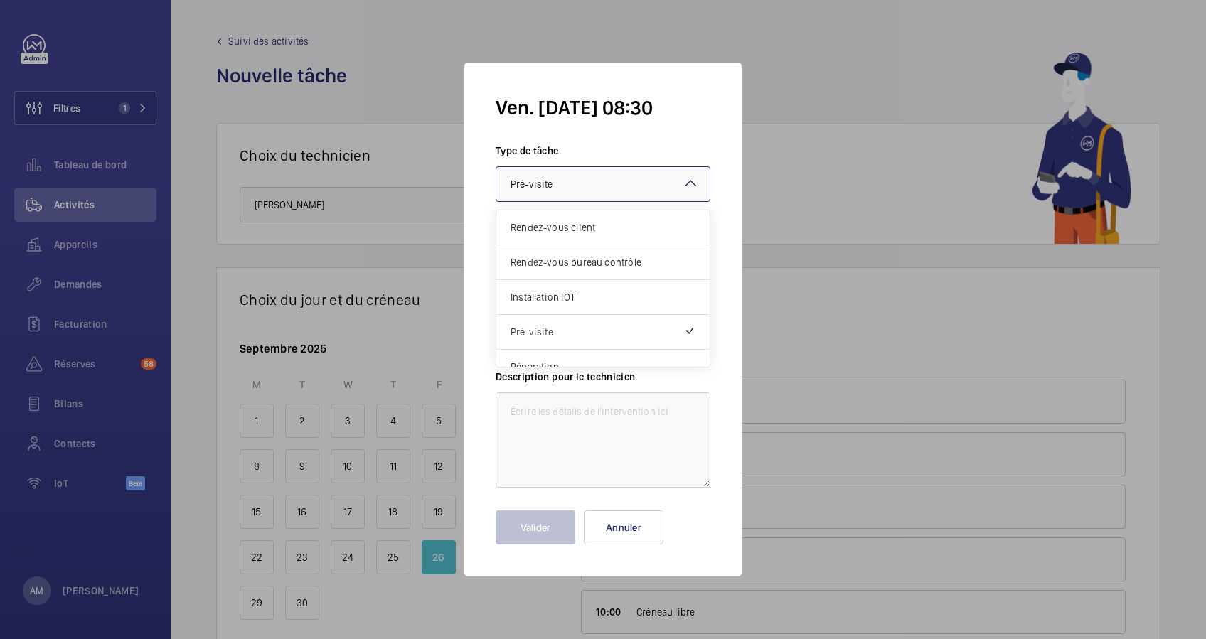
click at [619, 171] on div at bounding box center [602, 184] width 213 height 34
click at [545, 262] on span "Rendez-vous bureau contrôle" at bounding box center [602, 262] width 185 height 14
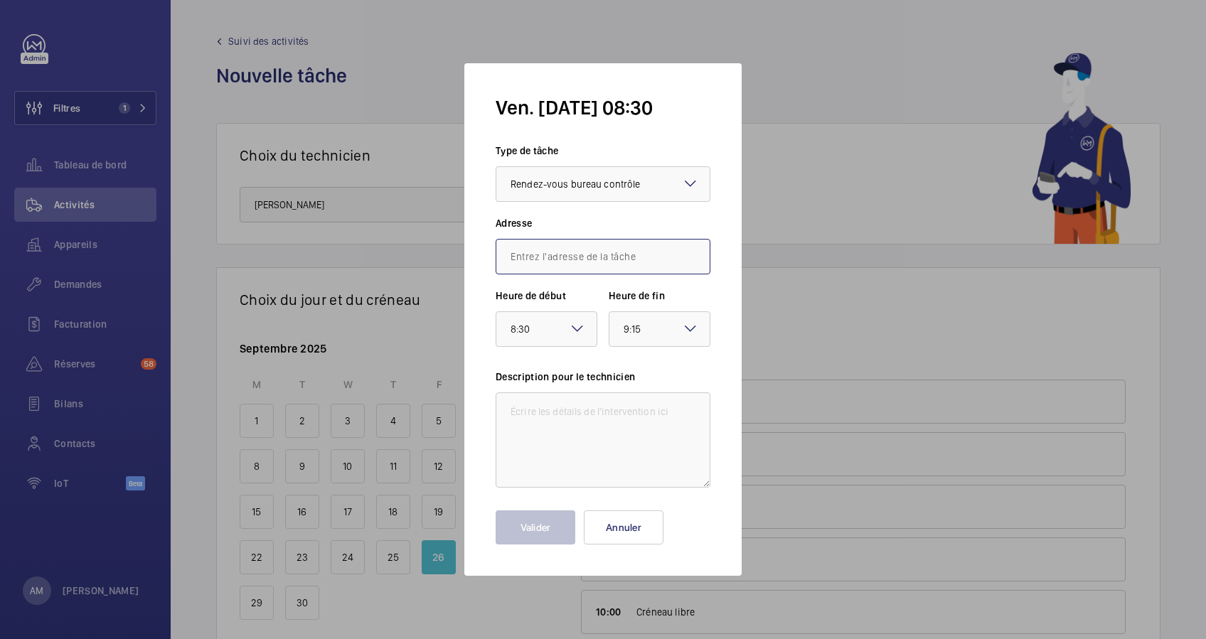
click at [559, 258] on input "text" at bounding box center [603, 257] width 215 height 36
paste input "[STREET_ADDRESS]"
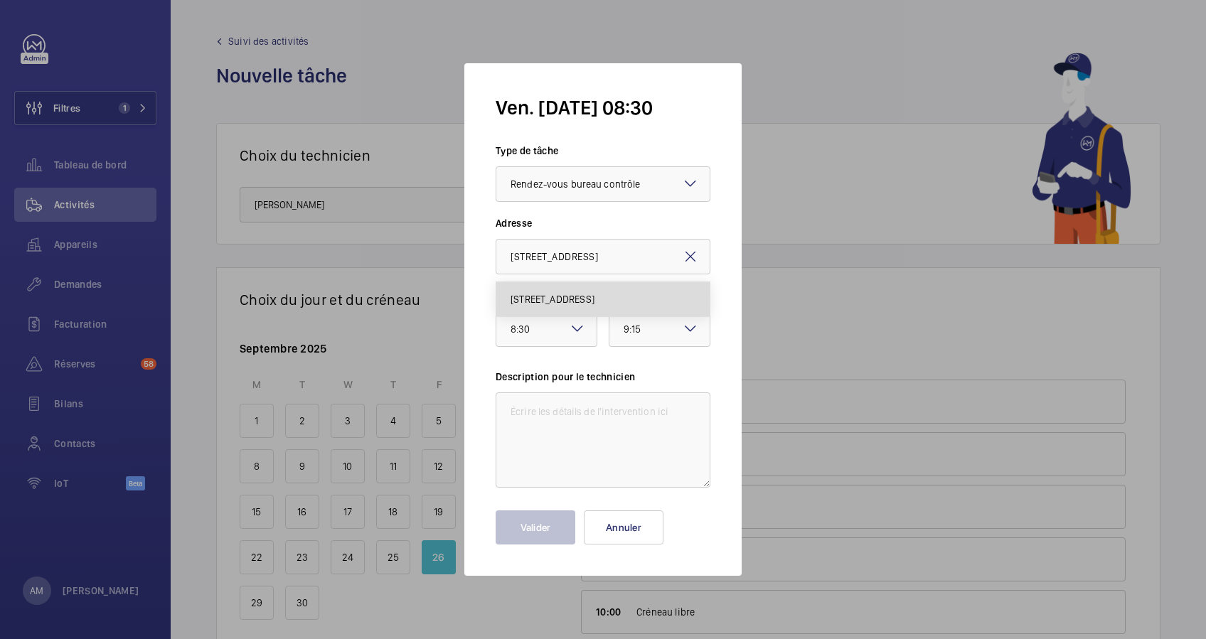
click at [567, 295] on span "[STREET_ADDRESS]" at bounding box center [552, 299] width 84 height 14
type input "[STREET_ADDRESS]"
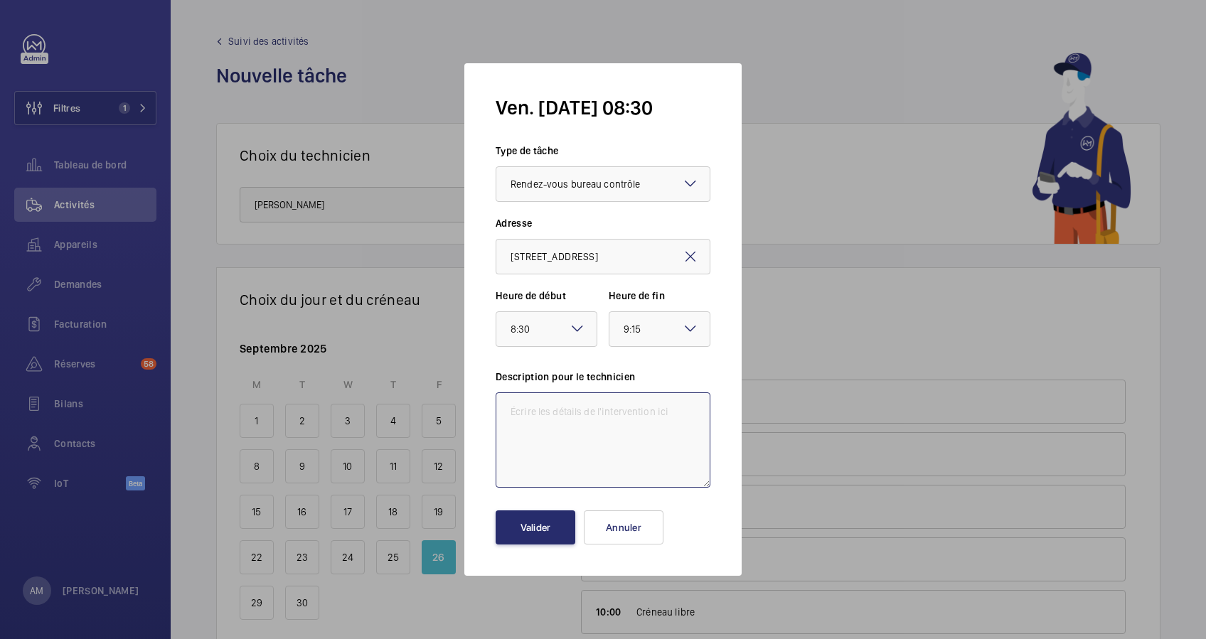
click at [588, 415] on textarea at bounding box center [603, 439] width 215 height 95
type textarea "Accompagnement APAVE"
click at [544, 515] on button "Valider" at bounding box center [536, 527] width 80 height 34
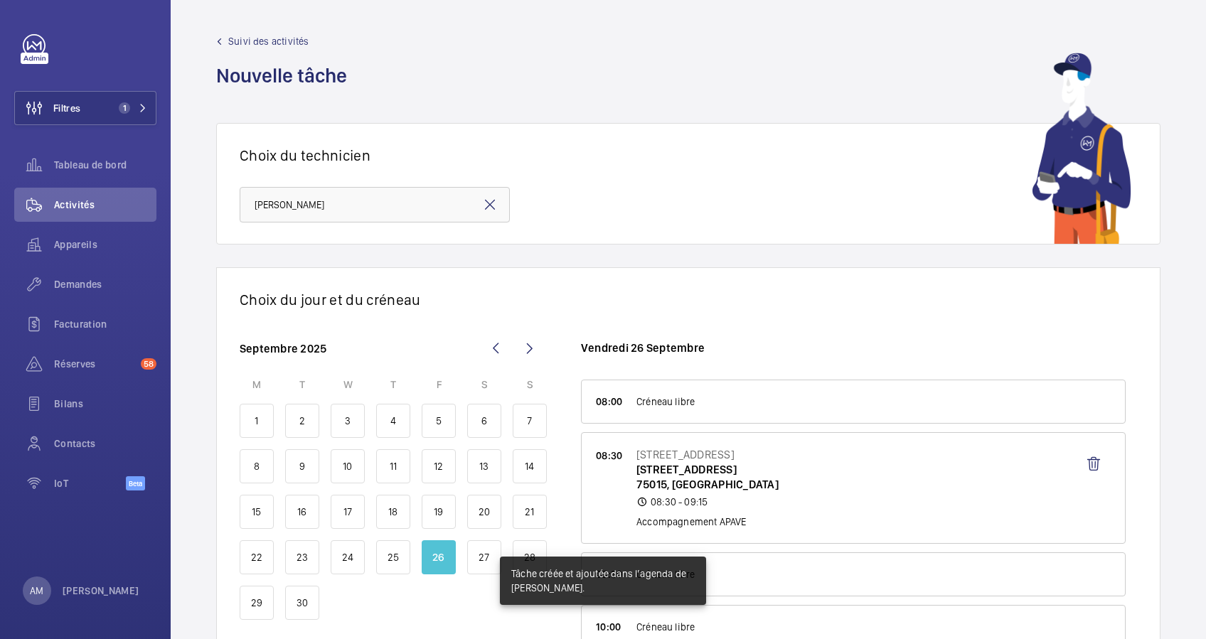
scroll to position [95, 0]
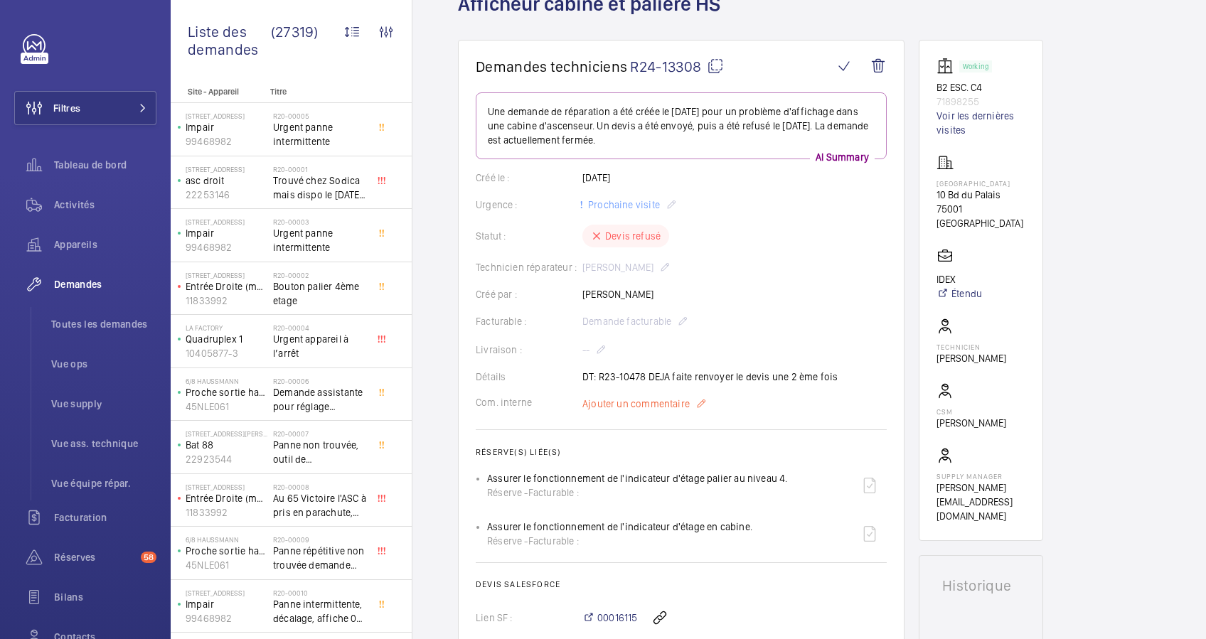
scroll to position [189, 0]
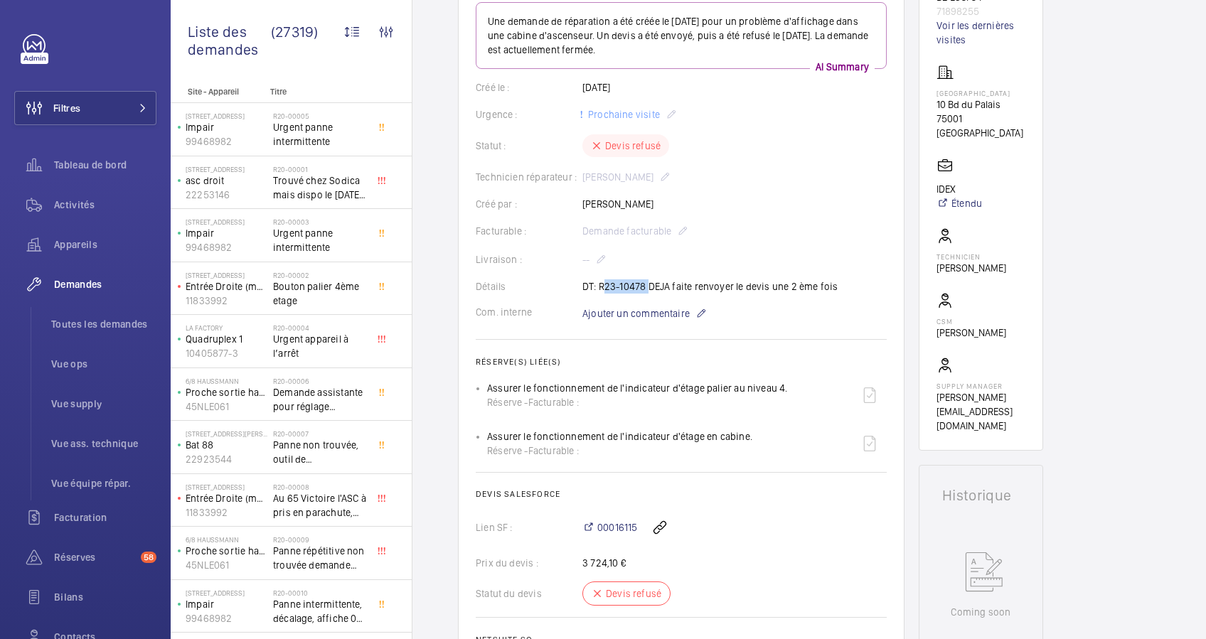
drag, startPoint x: 643, startPoint y: 284, endPoint x: 599, endPoint y: 285, distance: 43.4
click at [599, 285] on div "Détails DT: R23-10478 DEJA faite renvoyer le devis une 2 ème fois" at bounding box center [681, 286] width 411 height 14
copy p "R23-10478"
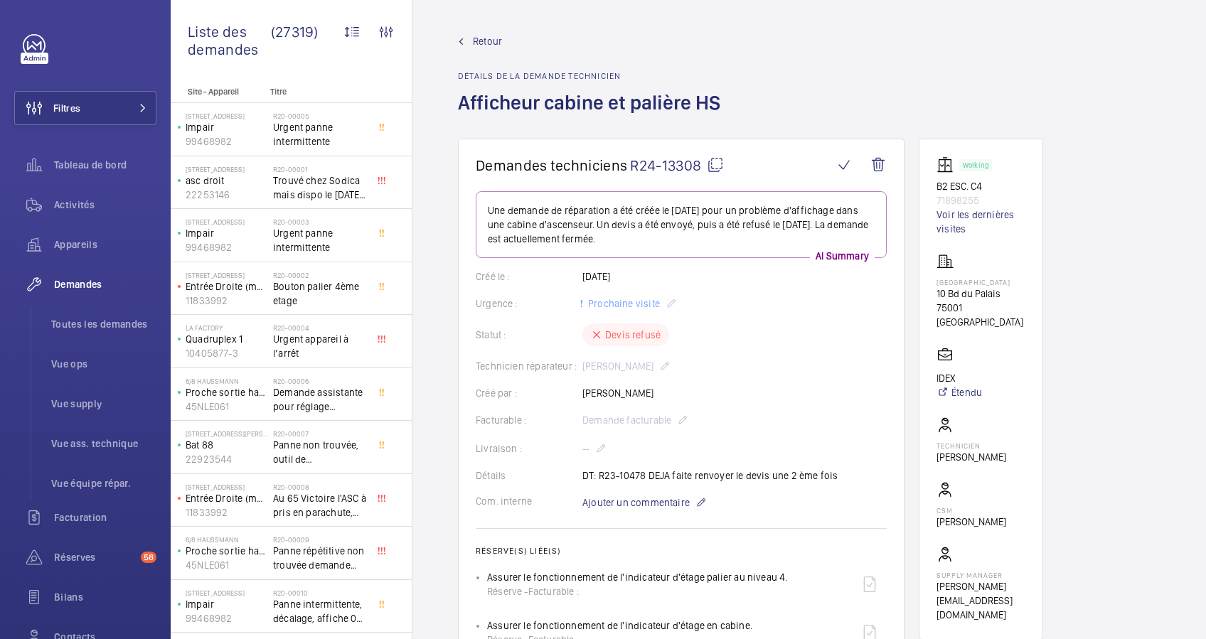
click at [478, 40] on span "Retour" at bounding box center [487, 41] width 29 height 14
click at [492, 38] on span "Retour" at bounding box center [487, 41] width 29 height 14
click at [478, 46] on span "Retour" at bounding box center [487, 41] width 29 height 14
click at [506, 42] on link "Retour" at bounding box center [593, 41] width 271 height 14
click at [475, 39] on span "Retour" at bounding box center [487, 41] width 29 height 14
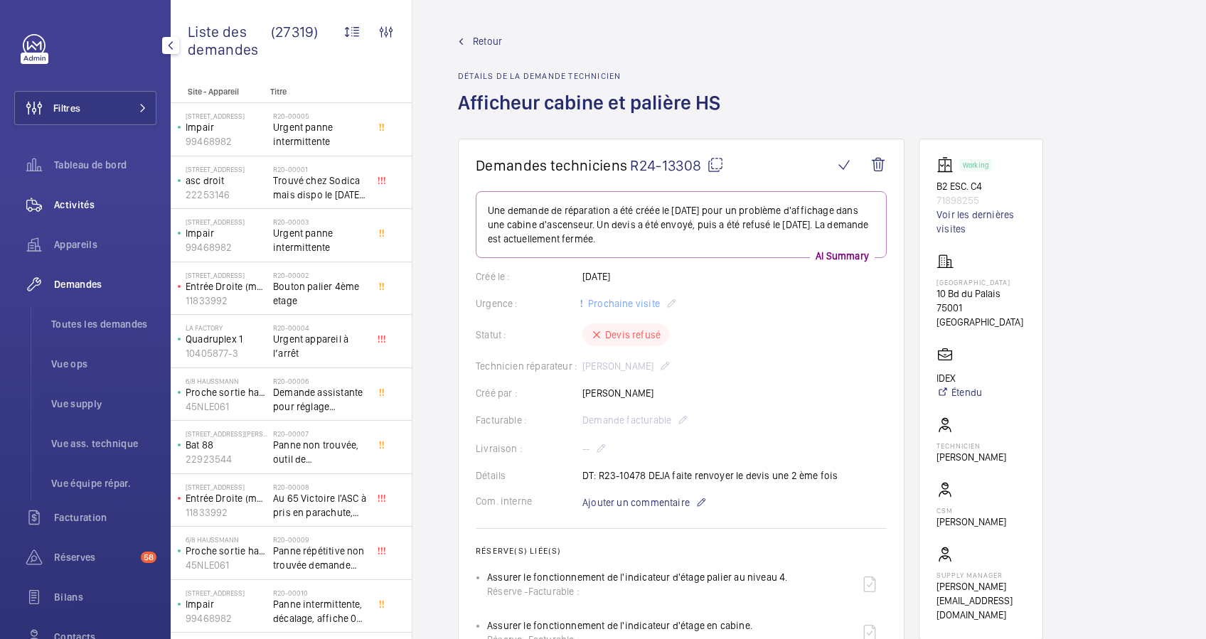
click at [71, 195] on div "Activités" at bounding box center [85, 205] width 142 height 34
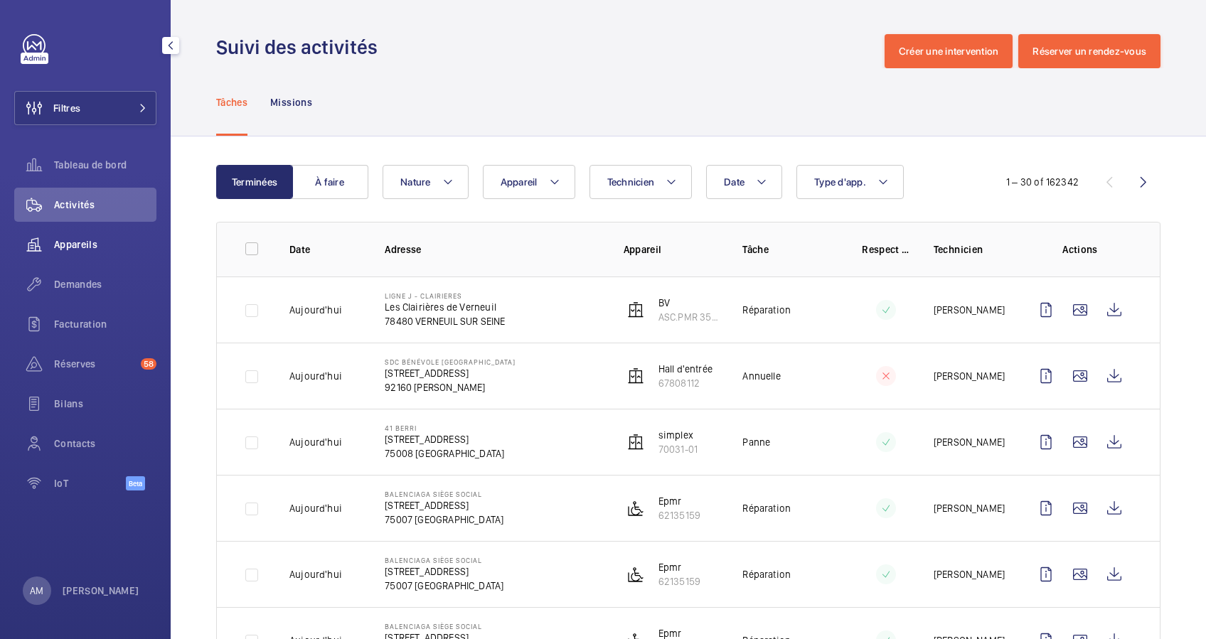
click at [90, 245] on span "Appareils" at bounding box center [105, 244] width 102 height 14
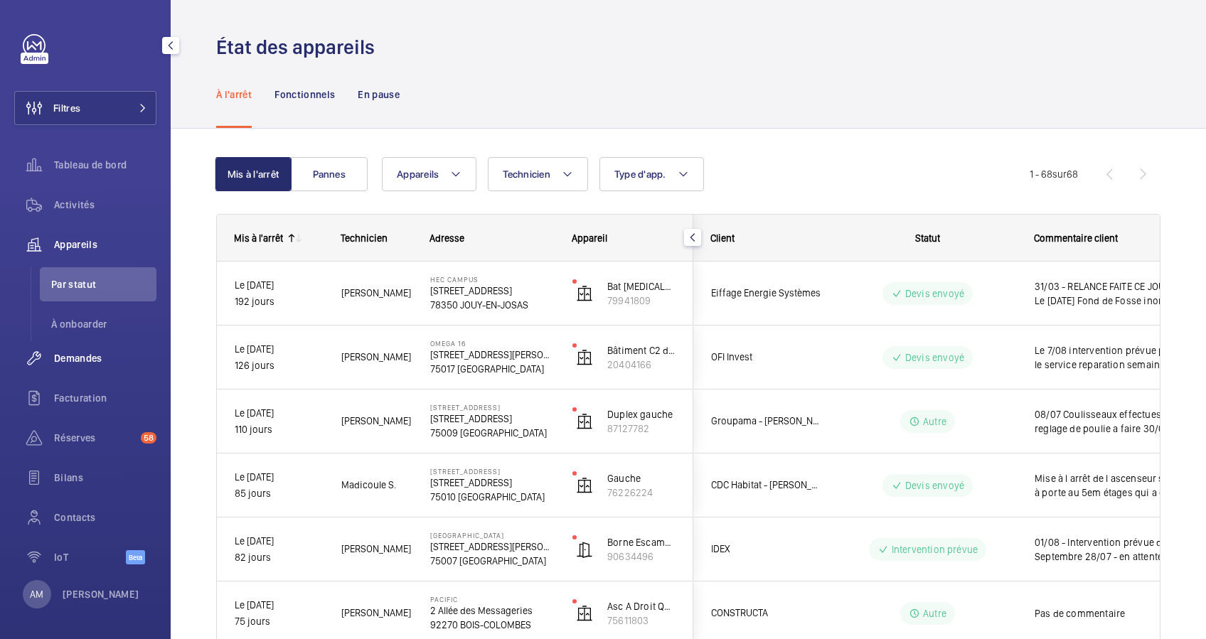
click at [85, 354] on span "Demandes" at bounding box center [105, 358] width 102 height 14
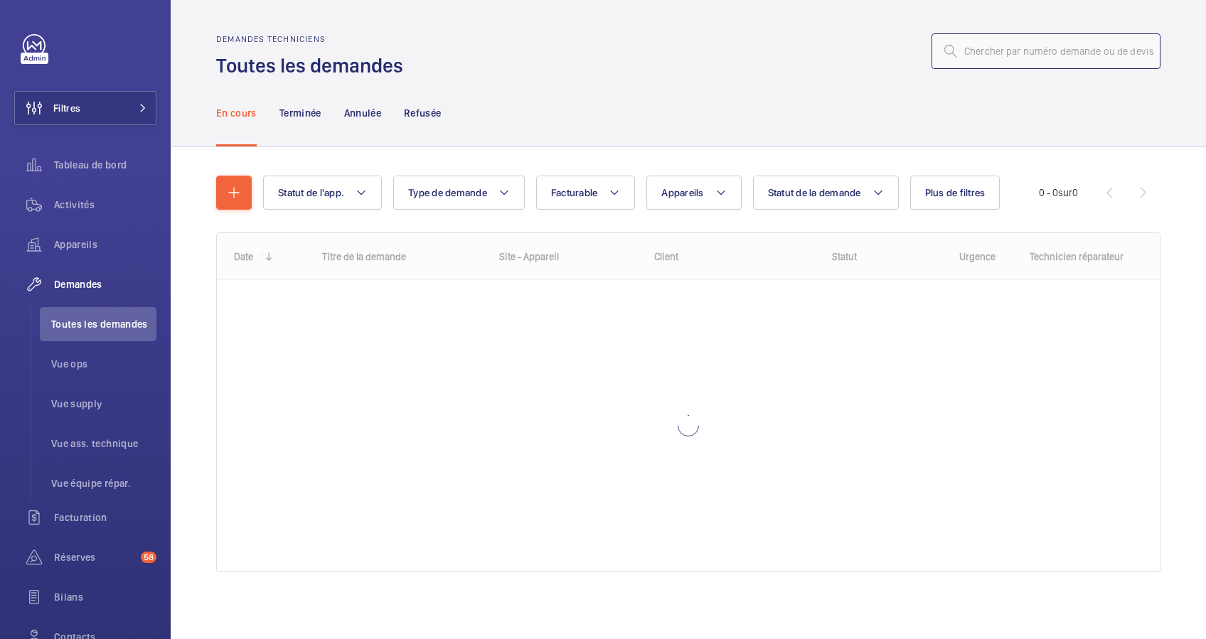
click at [1035, 53] on input "text" at bounding box center [1045, 51] width 229 height 36
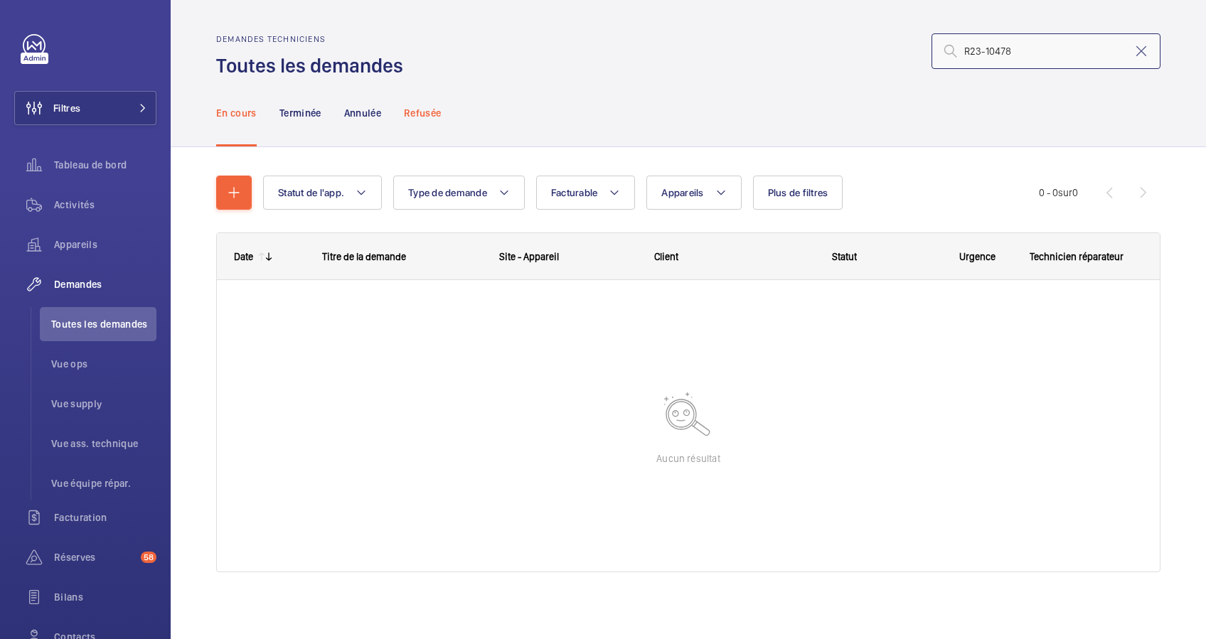
type input "R23-10478"
click at [408, 105] on div "Refusée" at bounding box center [422, 113] width 37 height 68
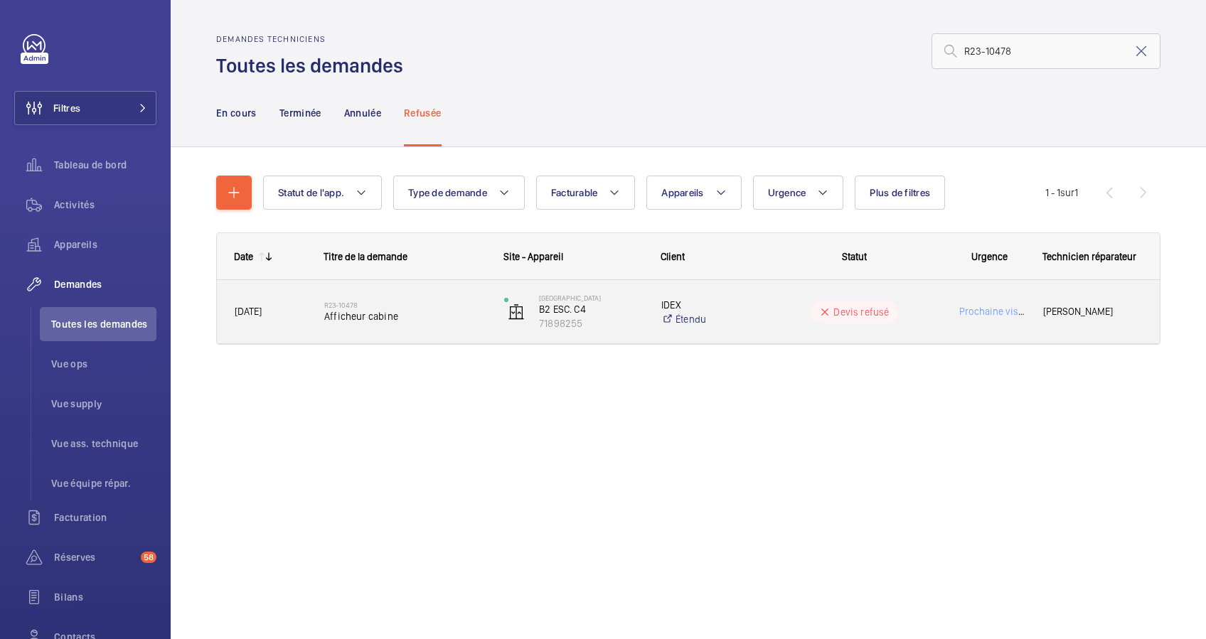
click at [399, 316] on span "Afficheur cabine" at bounding box center [404, 316] width 161 height 14
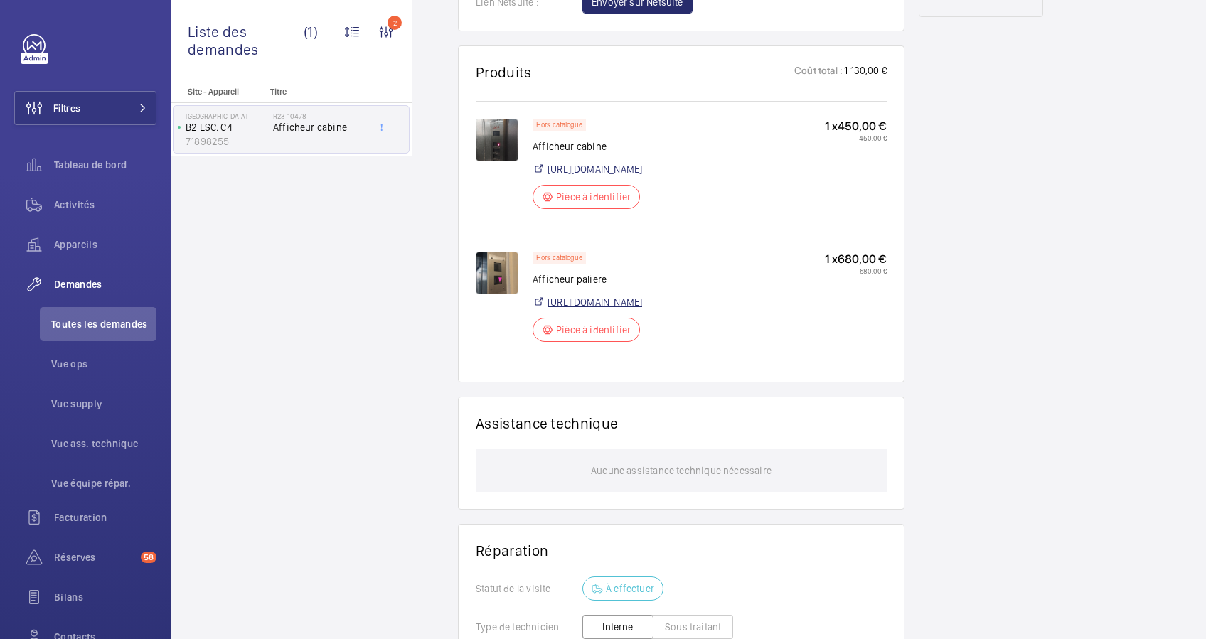
scroll to position [42, 0]
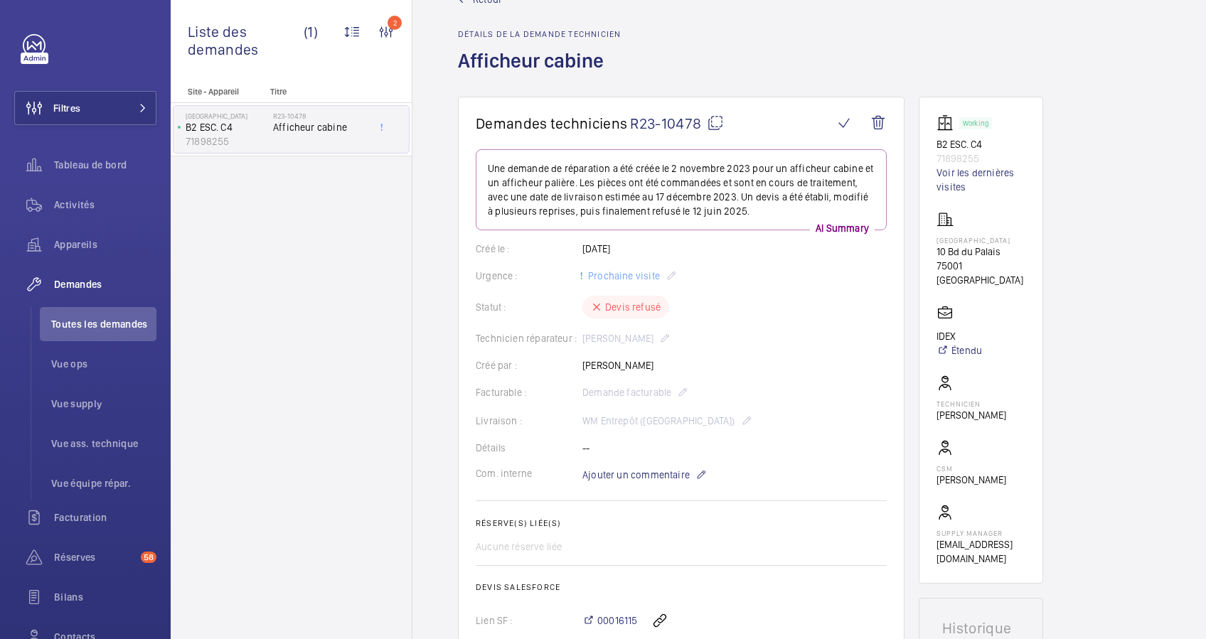
click at [719, 123] on mat-icon at bounding box center [715, 122] width 17 height 17
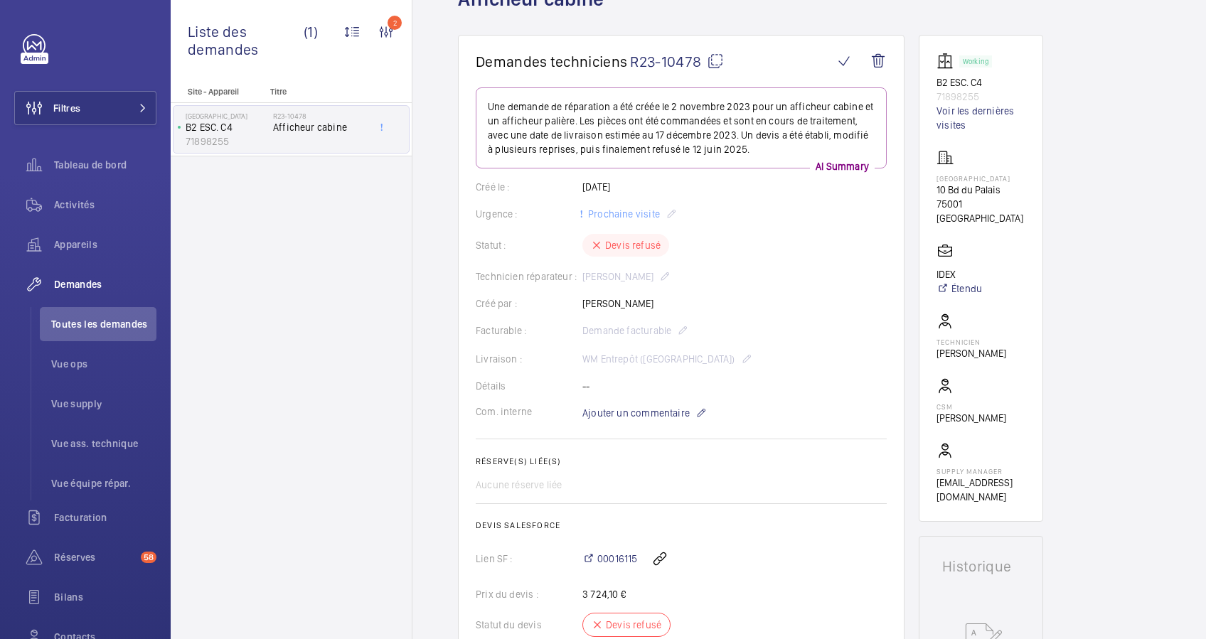
scroll to position [0, 0]
